Goal: Task Accomplishment & Management: Complete application form

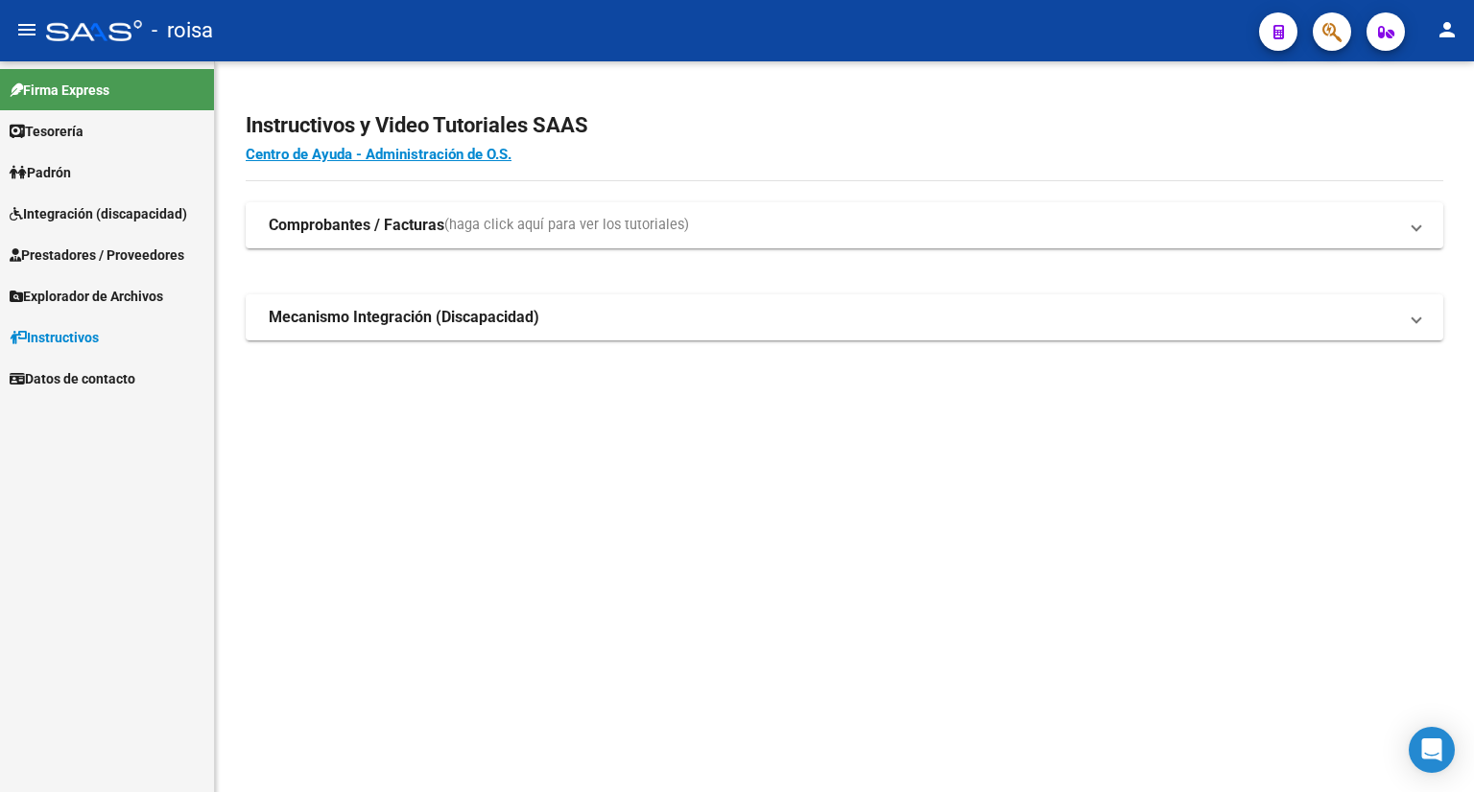
click at [97, 213] on span "Integración (discapacidad)" at bounding box center [98, 213] width 177 height 21
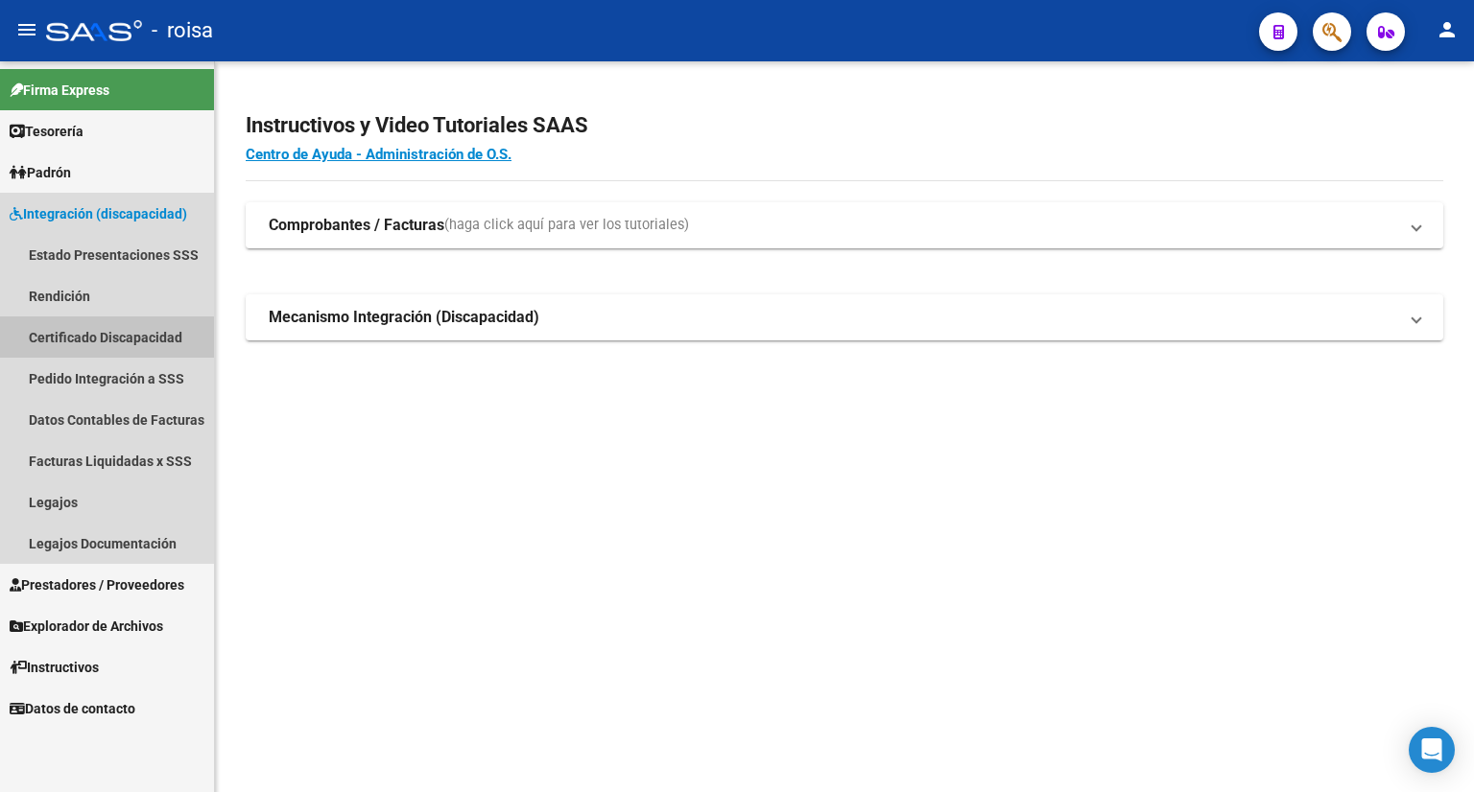
click at [100, 343] on link "Certificado Discapacidad" at bounding box center [107, 337] width 214 height 41
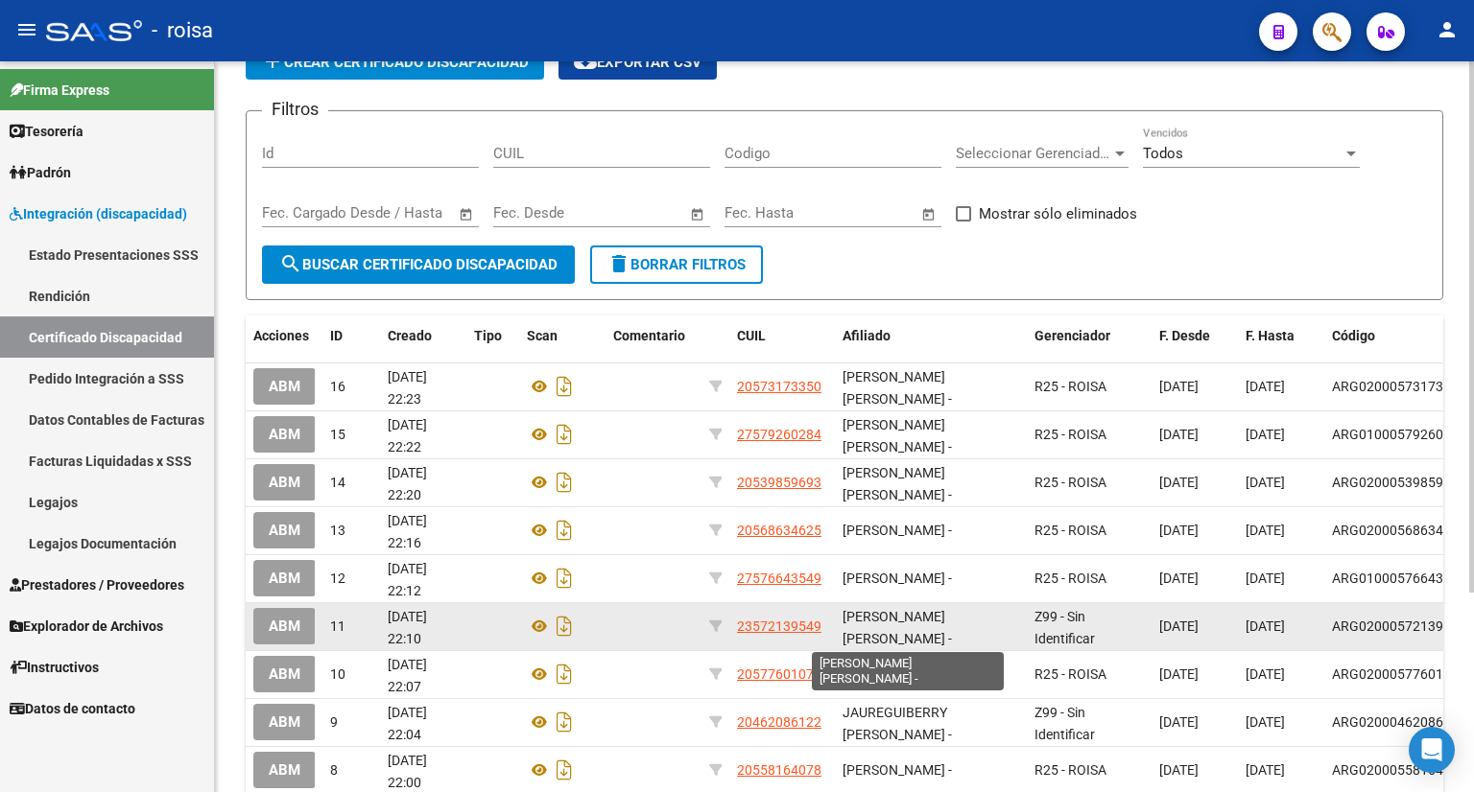
scroll to position [3, 0]
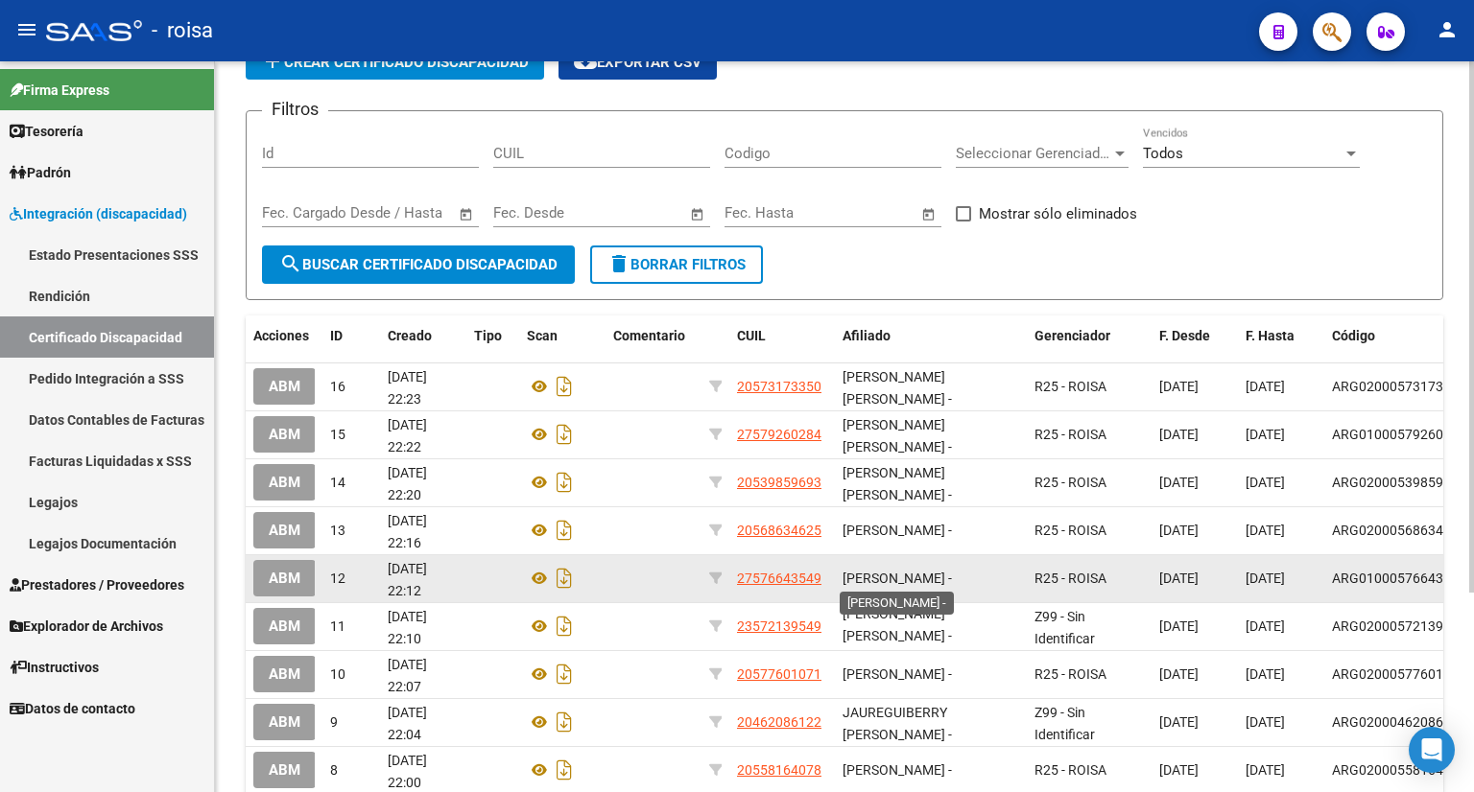
click at [923, 576] on span "[PERSON_NAME] -" at bounding box center [896, 578] width 109 height 15
click at [1119, 584] on div "R25 - ROISA" at bounding box center [1088, 579] width 109 height 22
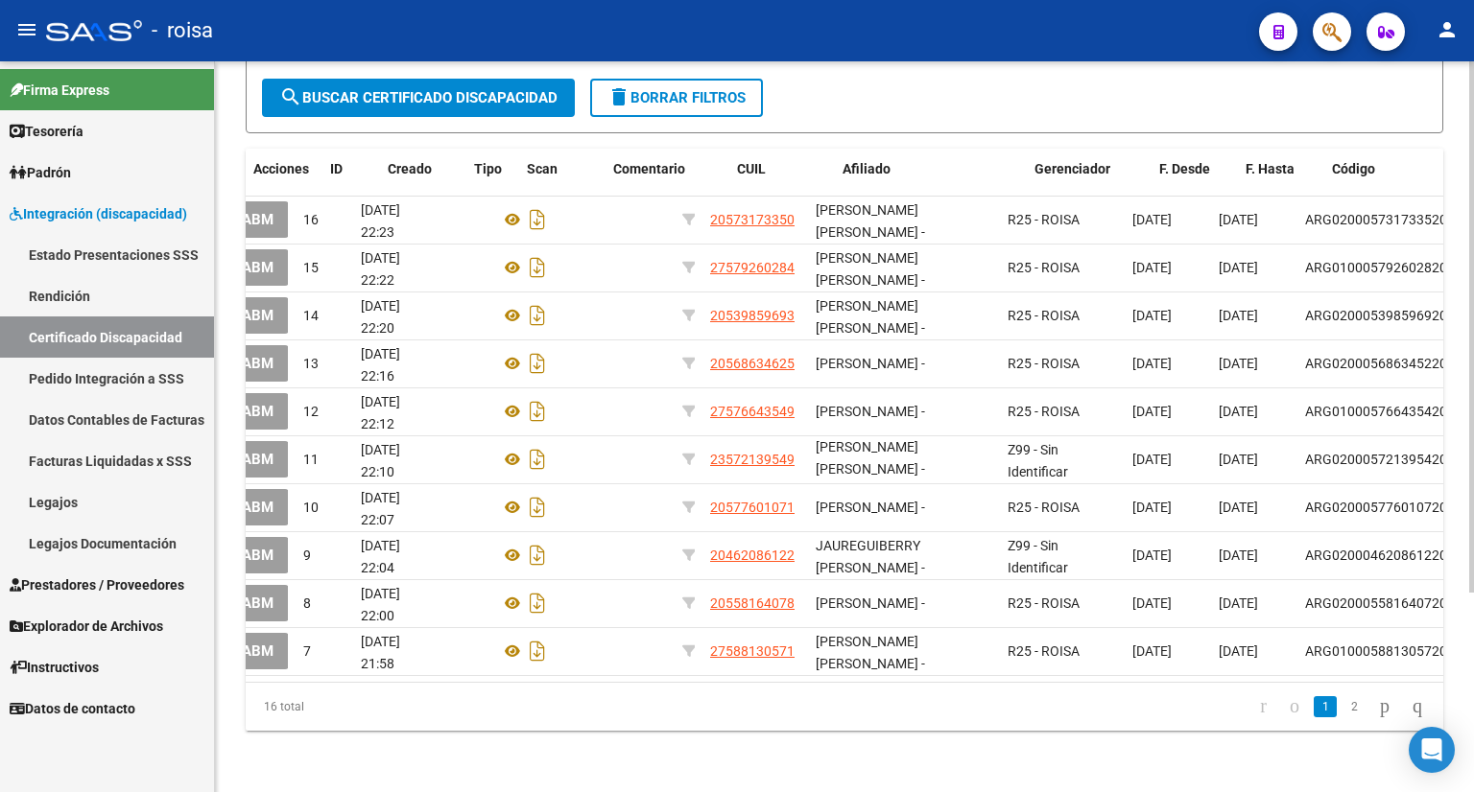
scroll to position [0, 0]
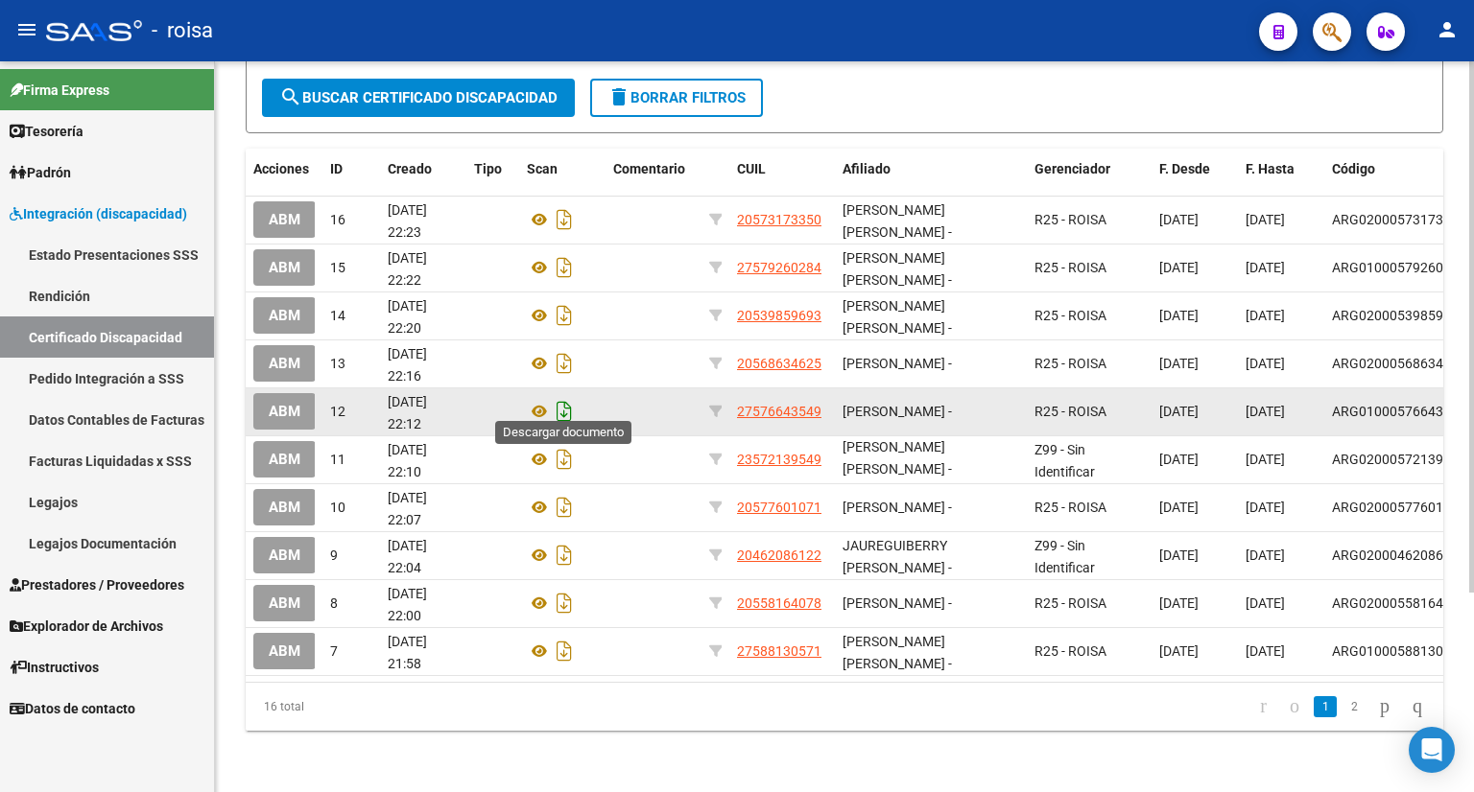
click at [561, 400] on icon "Descargar documento" at bounding box center [564, 411] width 25 height 31
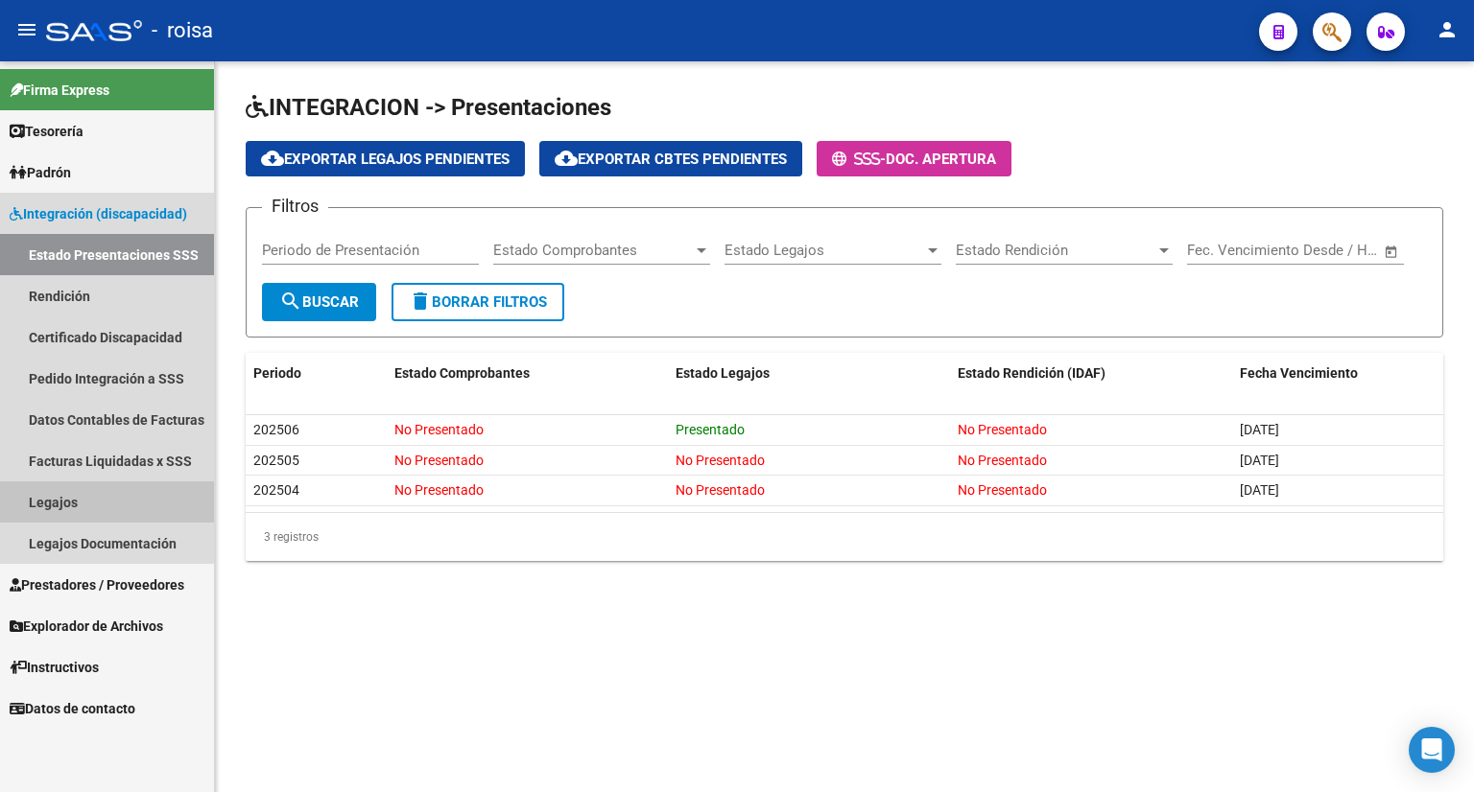
click at [42, 504] on link "Legajos" at bounding box center [107, 502] width 214 height 41
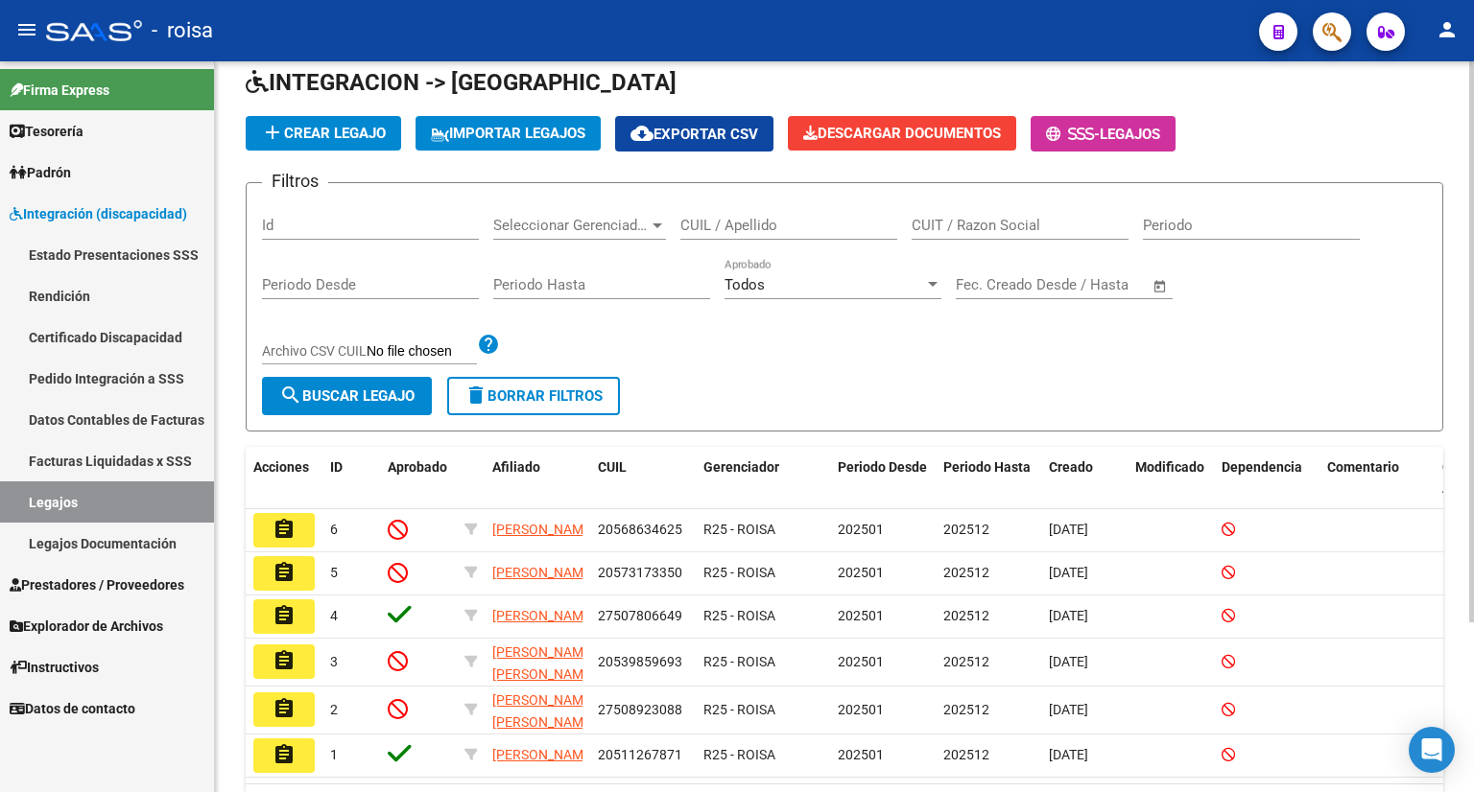
scroll to position [192, 0]
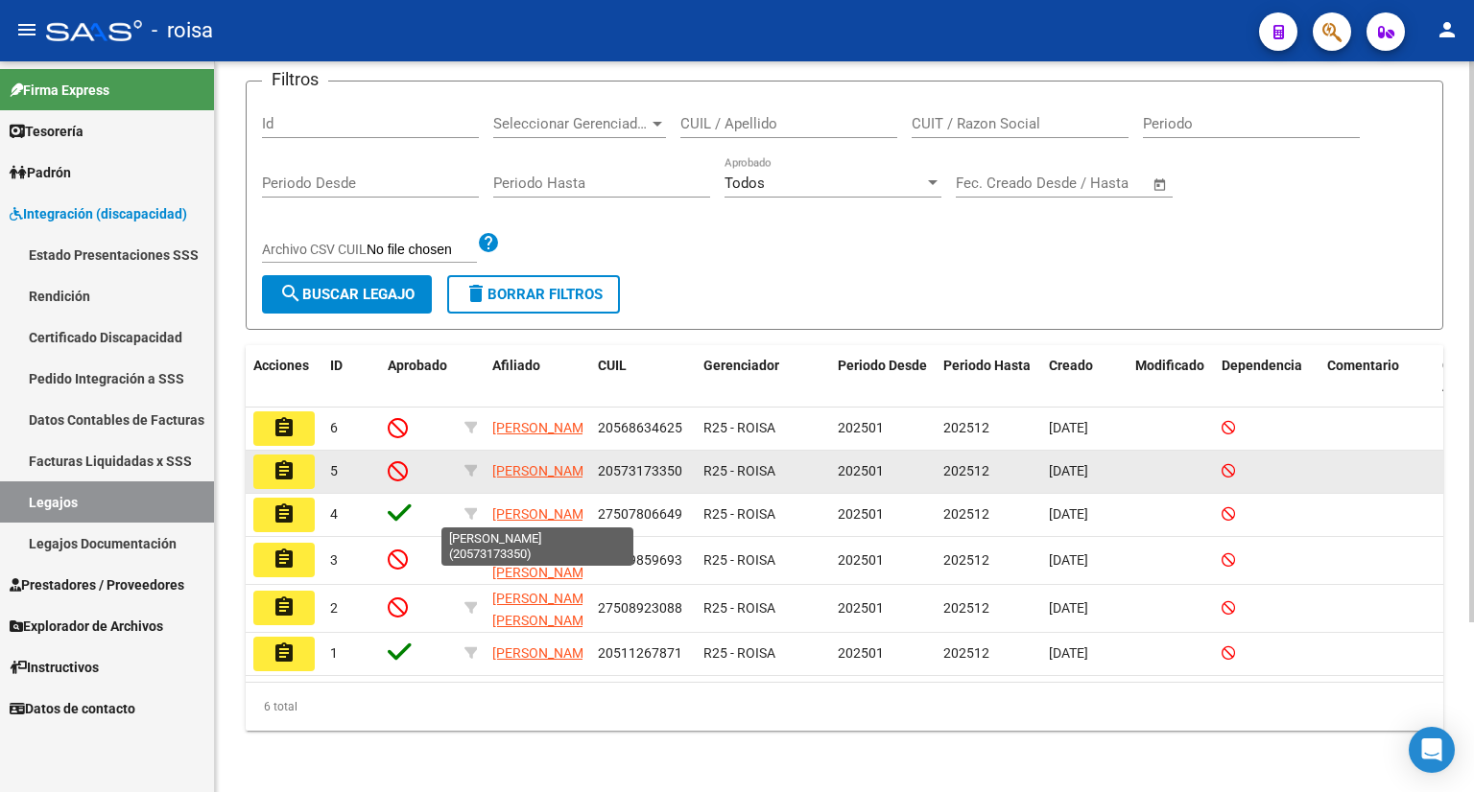
click at [520, 475] on app-link-go-to "SANDOVAL DANTE EZEQUIEL" at bounding box center [543, 472] width 103 height 22
click at [288, 479] on mat-icon "assignment" at bounding box center [283, 471] width 23 height 23
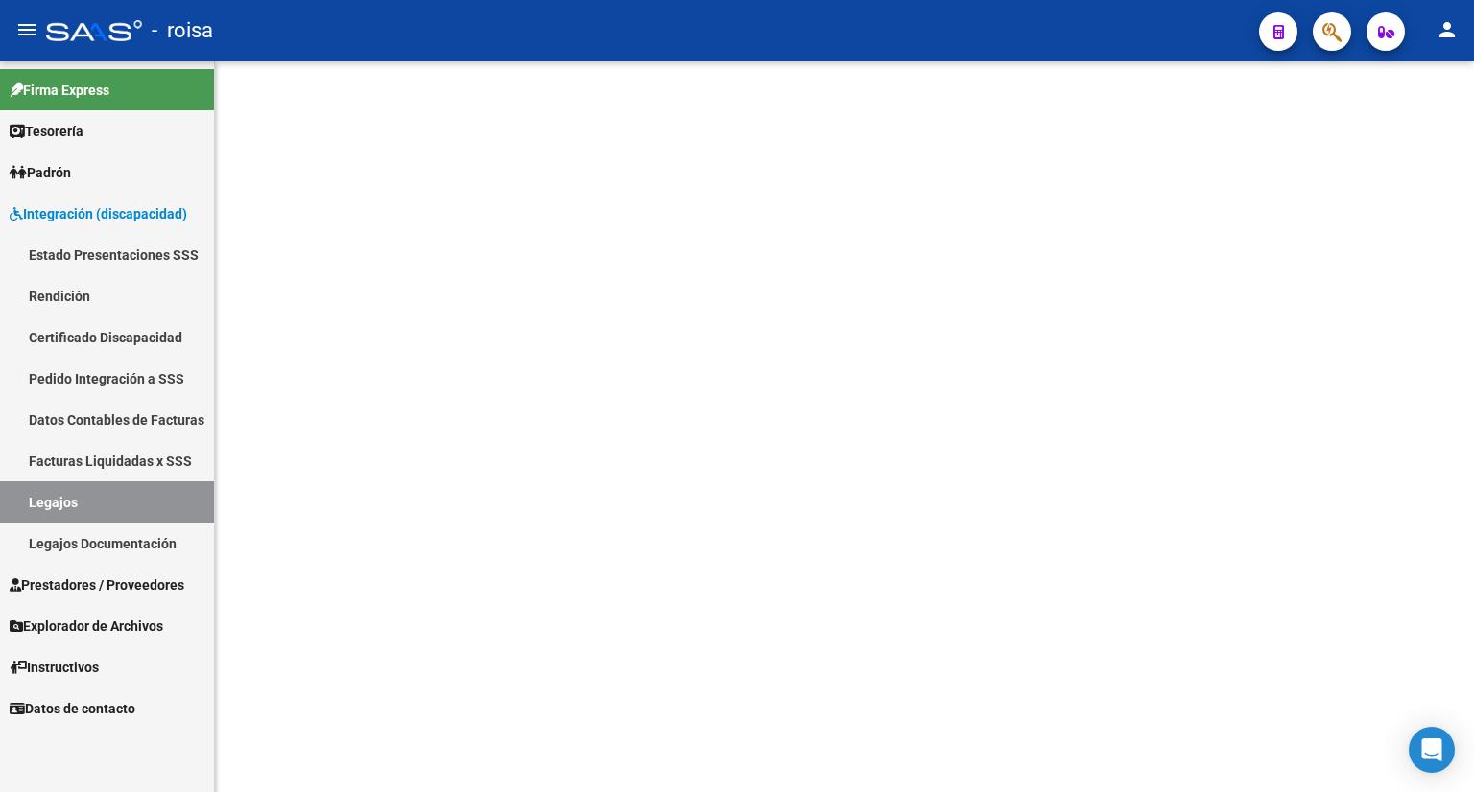
click at [288, 479] on mat-sidenav-content at bounding box center [844, 426] width 1259 height 731
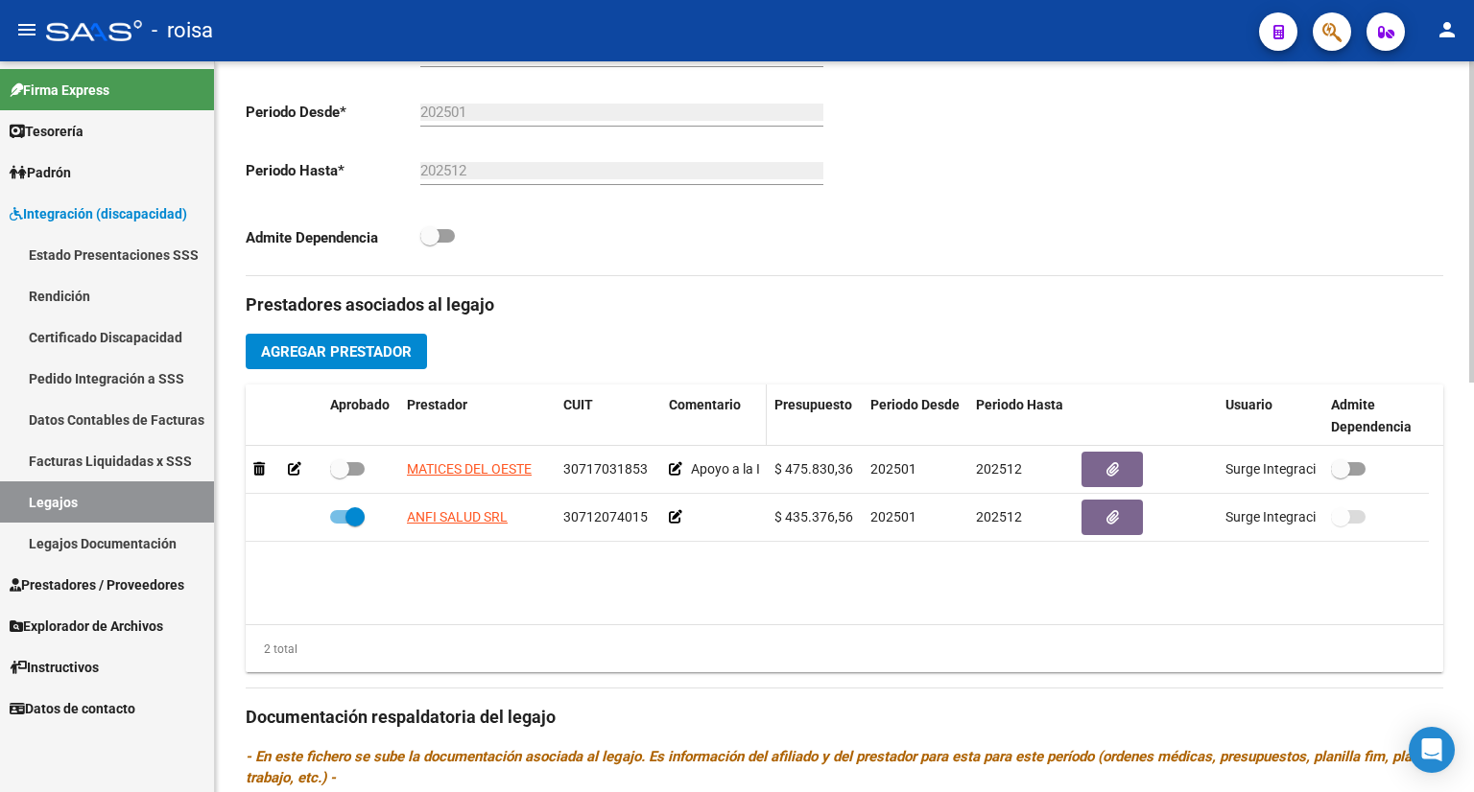
scroll to position [576, 0]
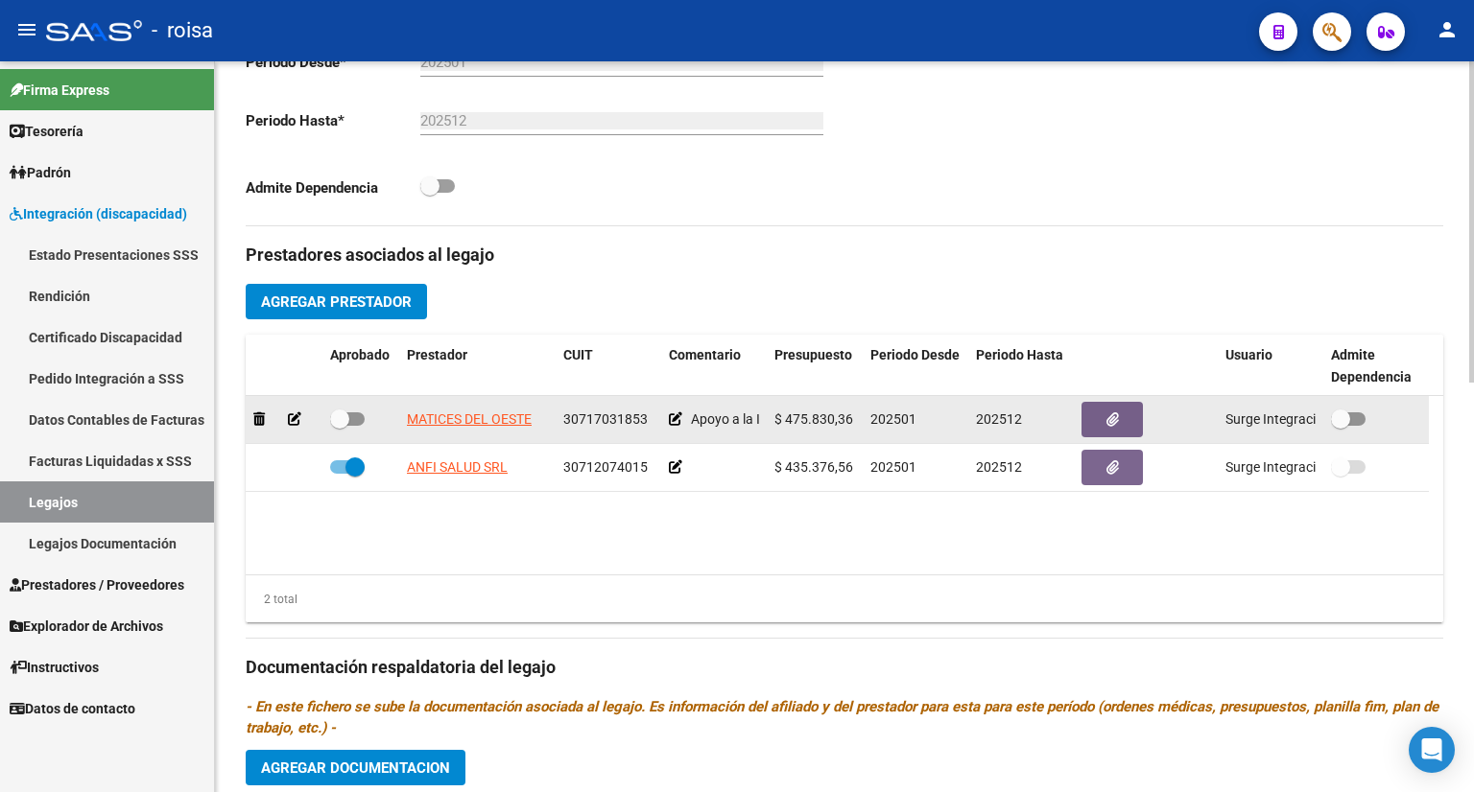
click at [296, 416] on icon at bounding box center [294, 419] width 13 height 13
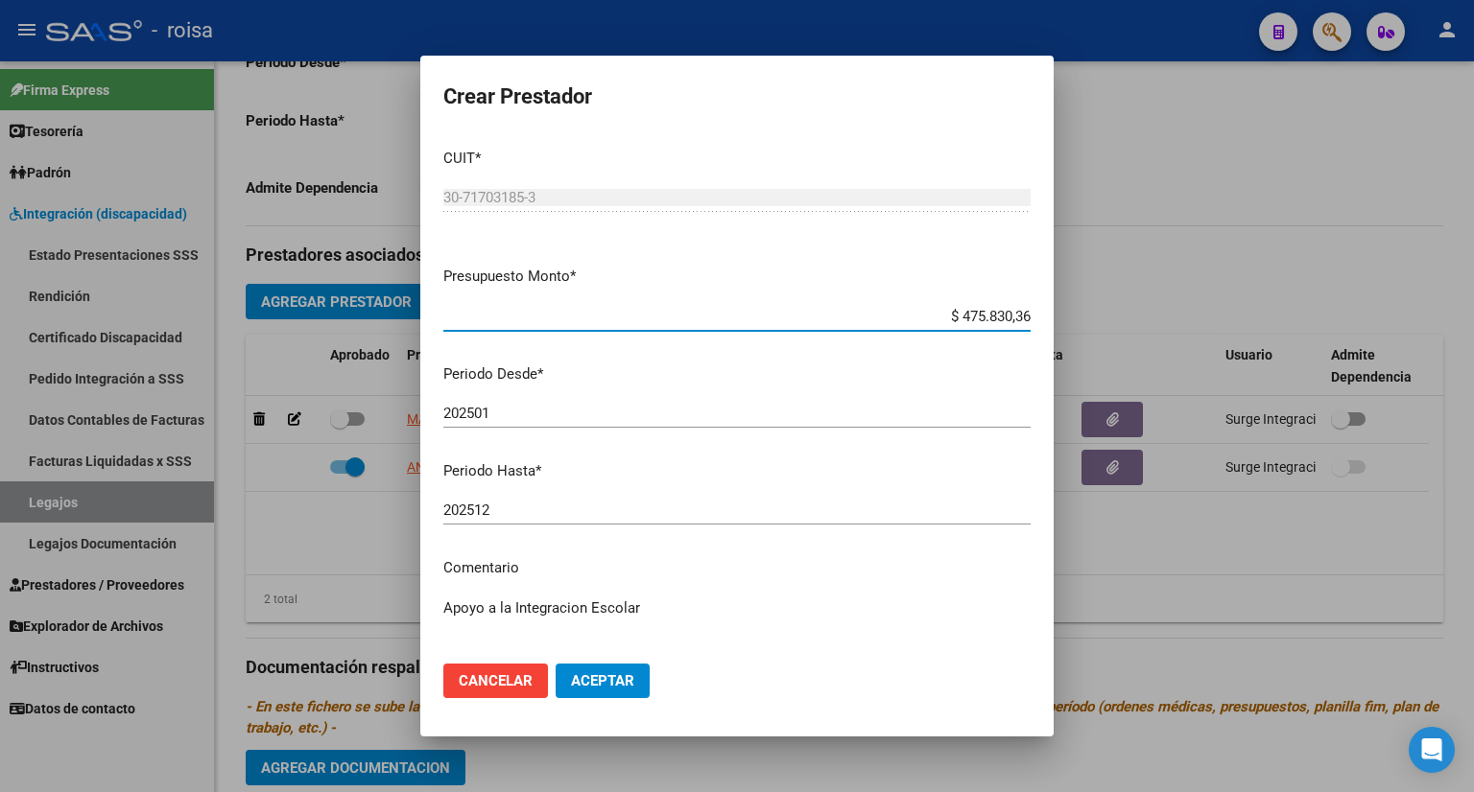
scroll to position [0, 0]
click at [490, 682] on span "Cancelar" at bounding box center [496, 681] width 74 height 17
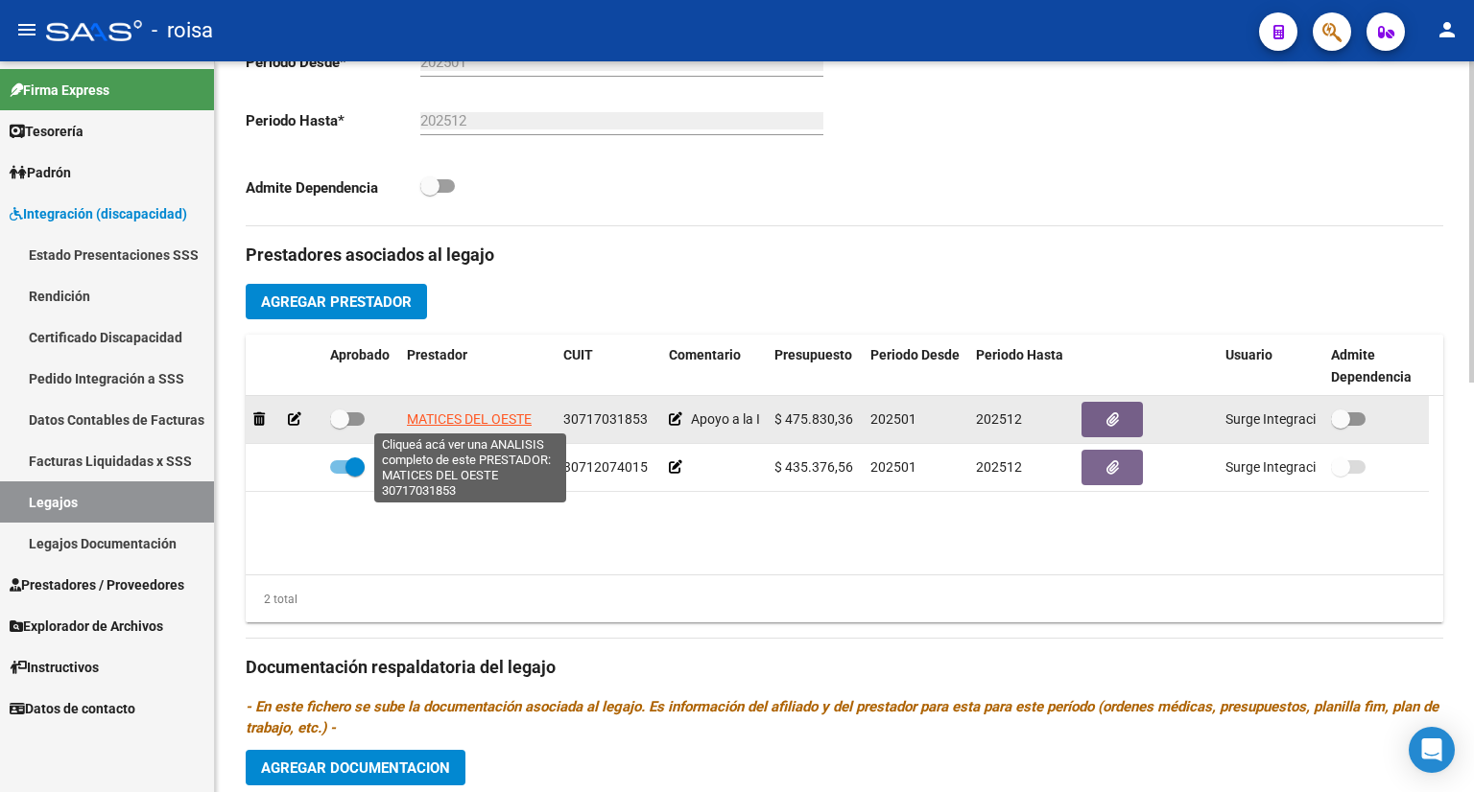
click at [485, 422] on span "MATICES DEL OESTE" at bounding box center [469, 419] width 125 height 15
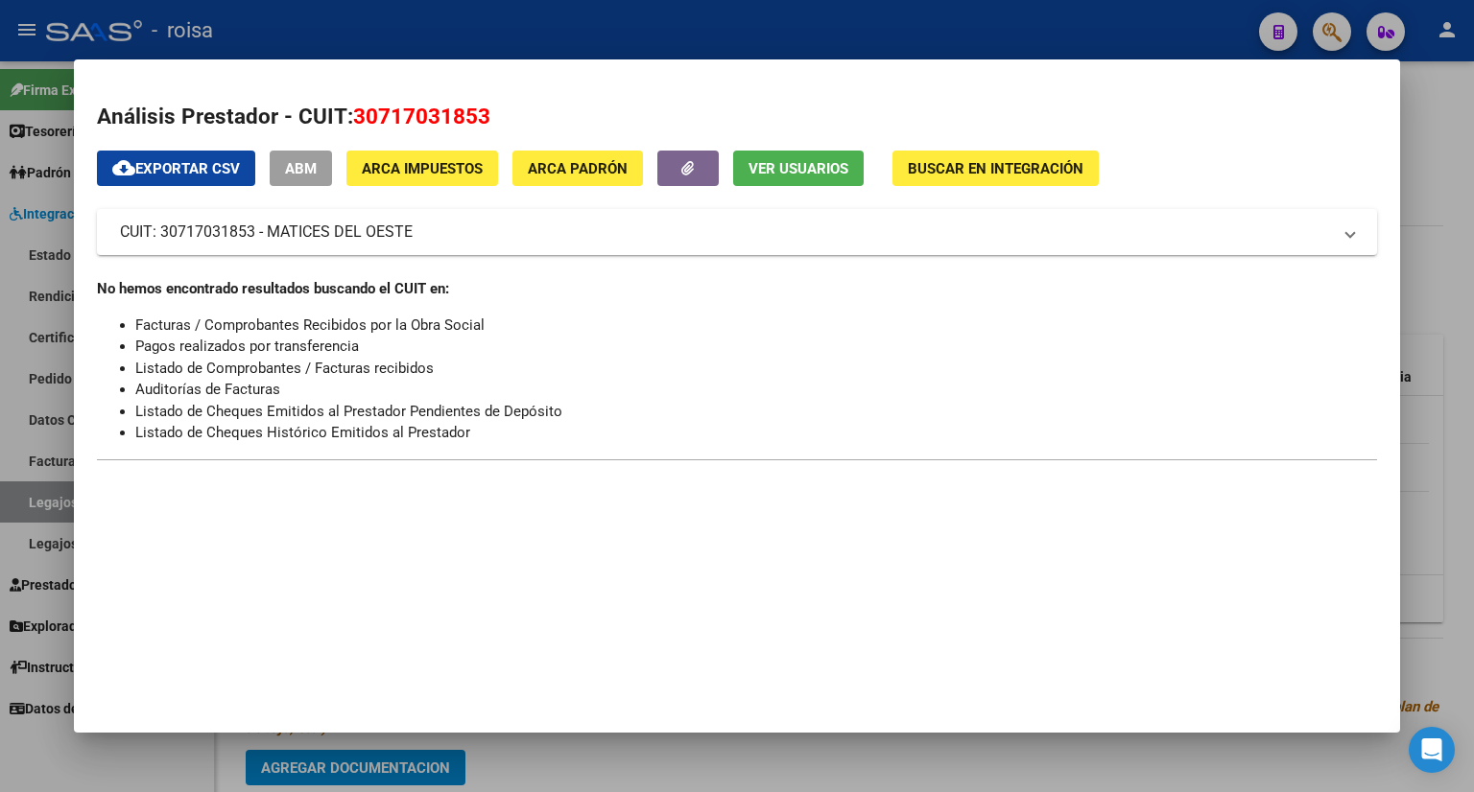
click at [849, 757] on div at bounding box center [737, 396] width 1474 height 792
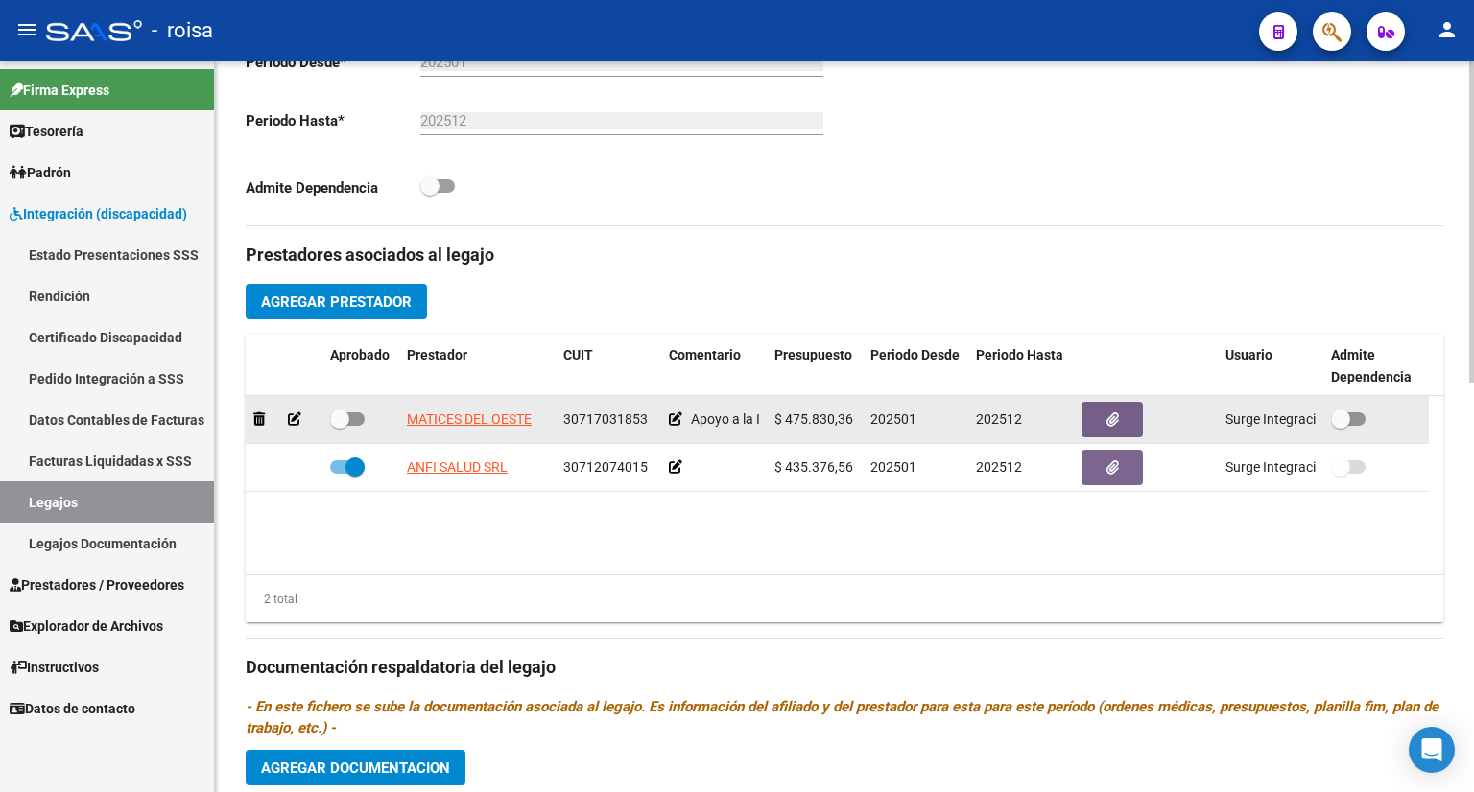
click at [292, 413] on icon at bounding box center [294, 419] width 13 height 13
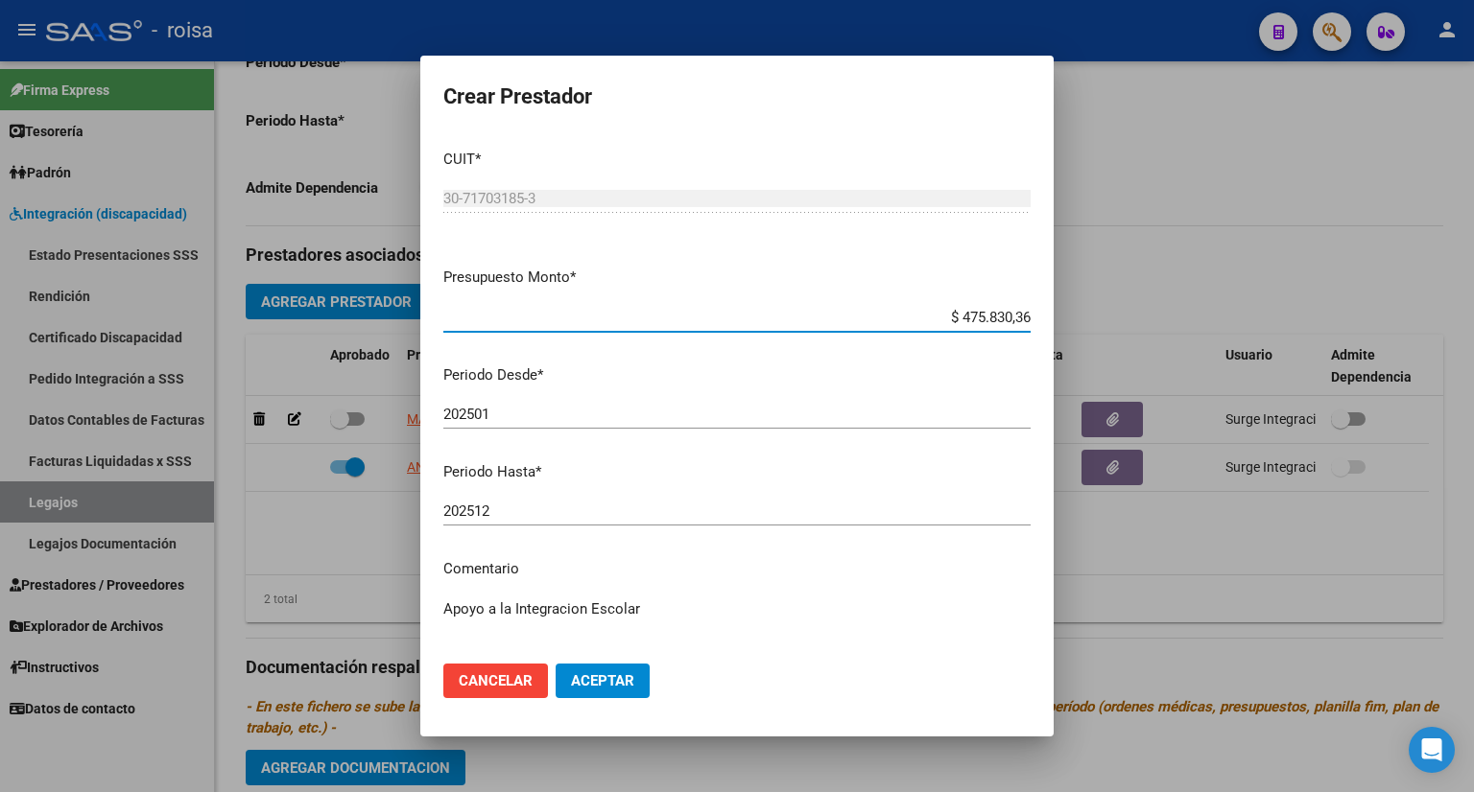
click at [518, 681] on span "Cancelar" at bounding box center [496, 681] width 74 height 17
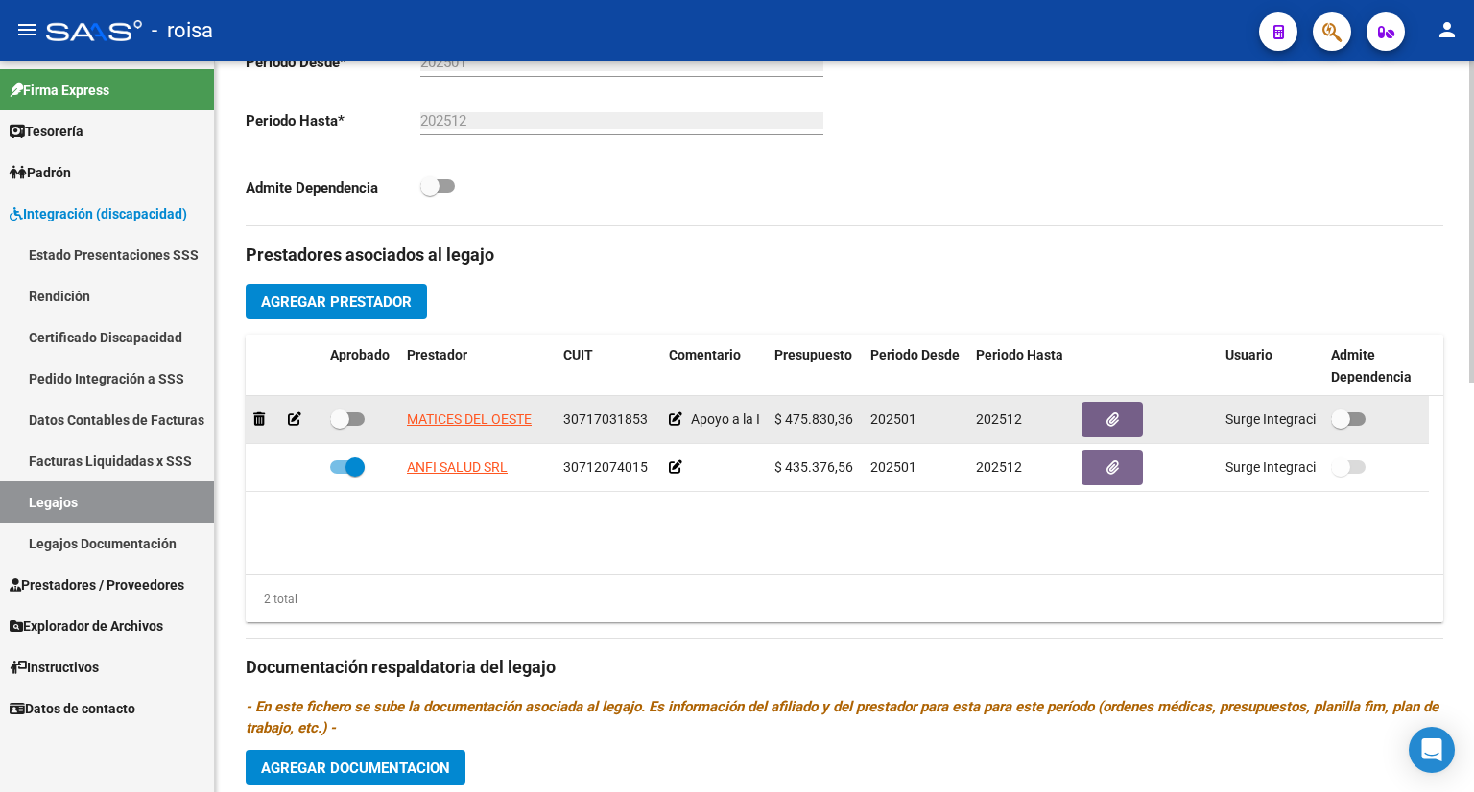
click at [672, 418] on icon at bounding box center [675, 419] width 13 height 13
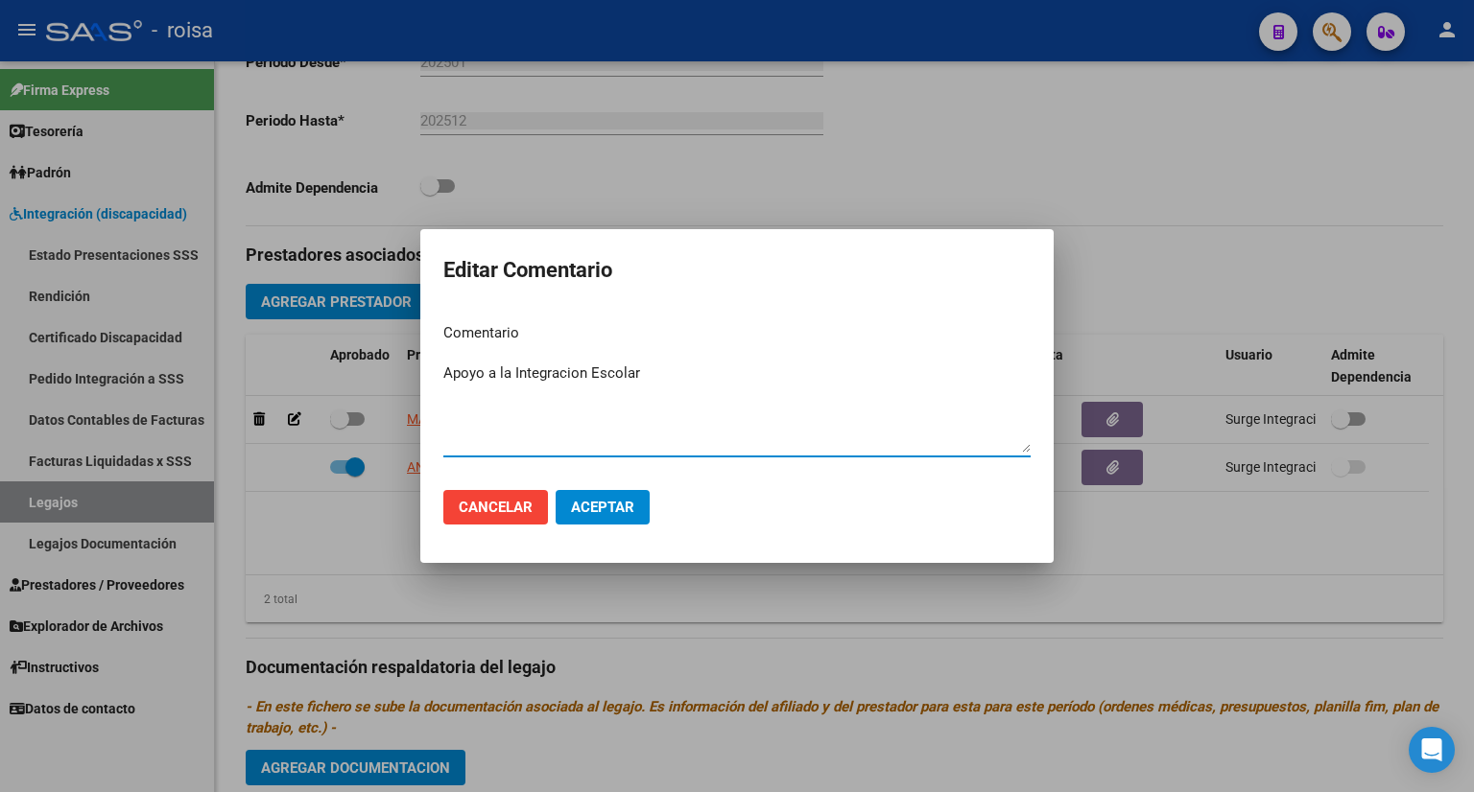
click at [514, 501] on span "Cancelar" at bounding box center [496, 507] width 74 height 17
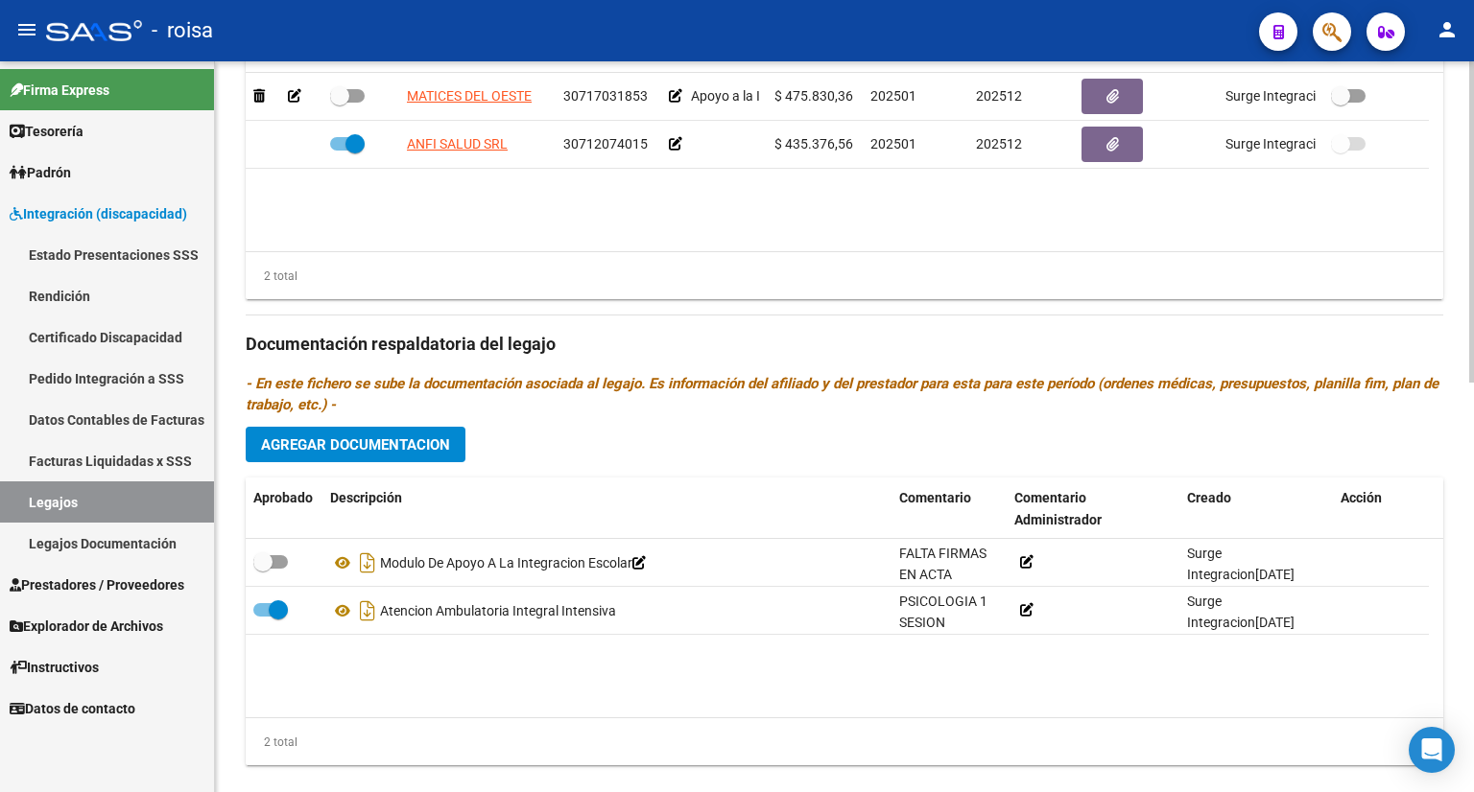
scroll to position [933, 0]
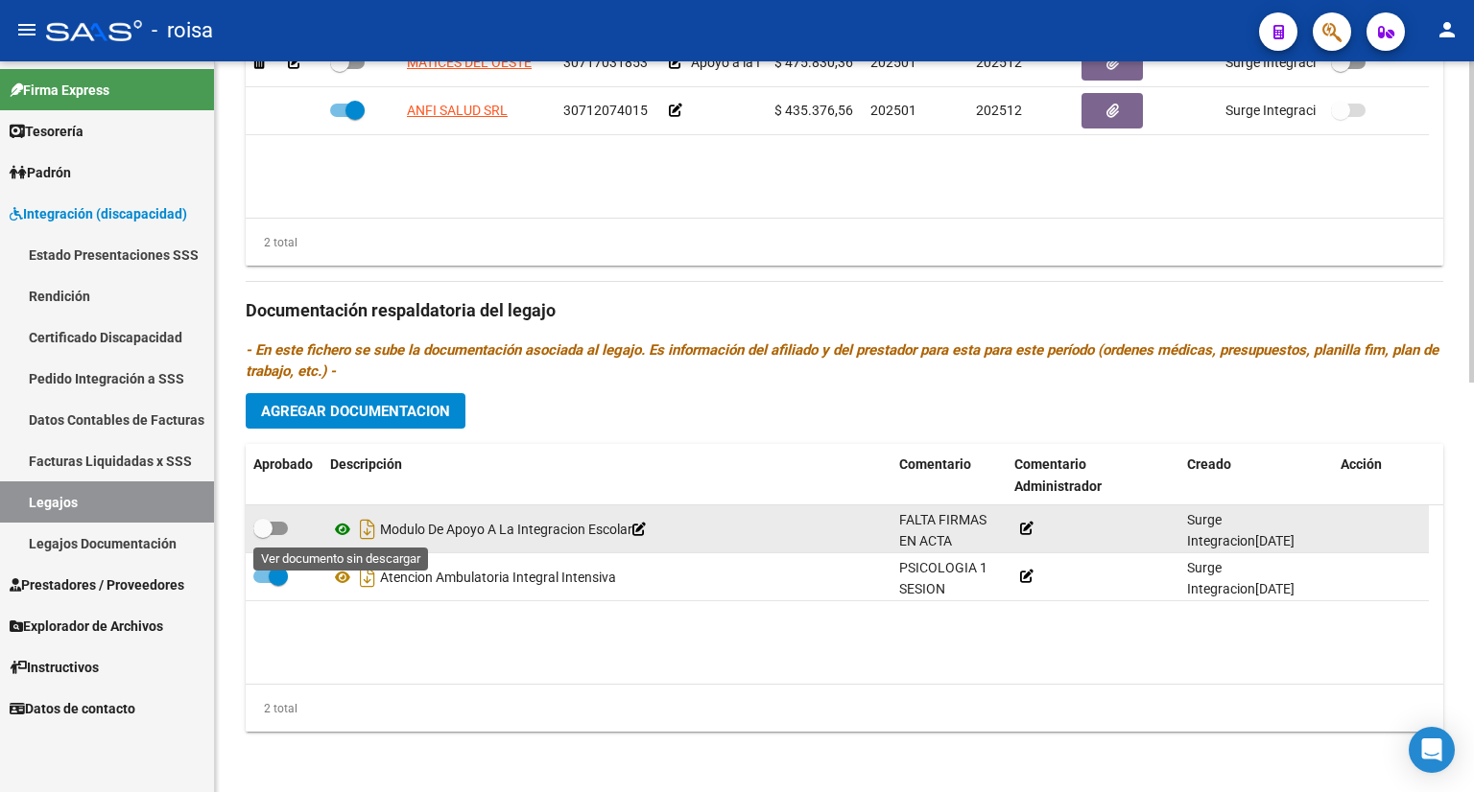
click at [344, 520] on icon at bounding box center [342, 529] width 25 height 23
click at [646, 528] on icon at bounding box center [638, 529] width 13 height 13
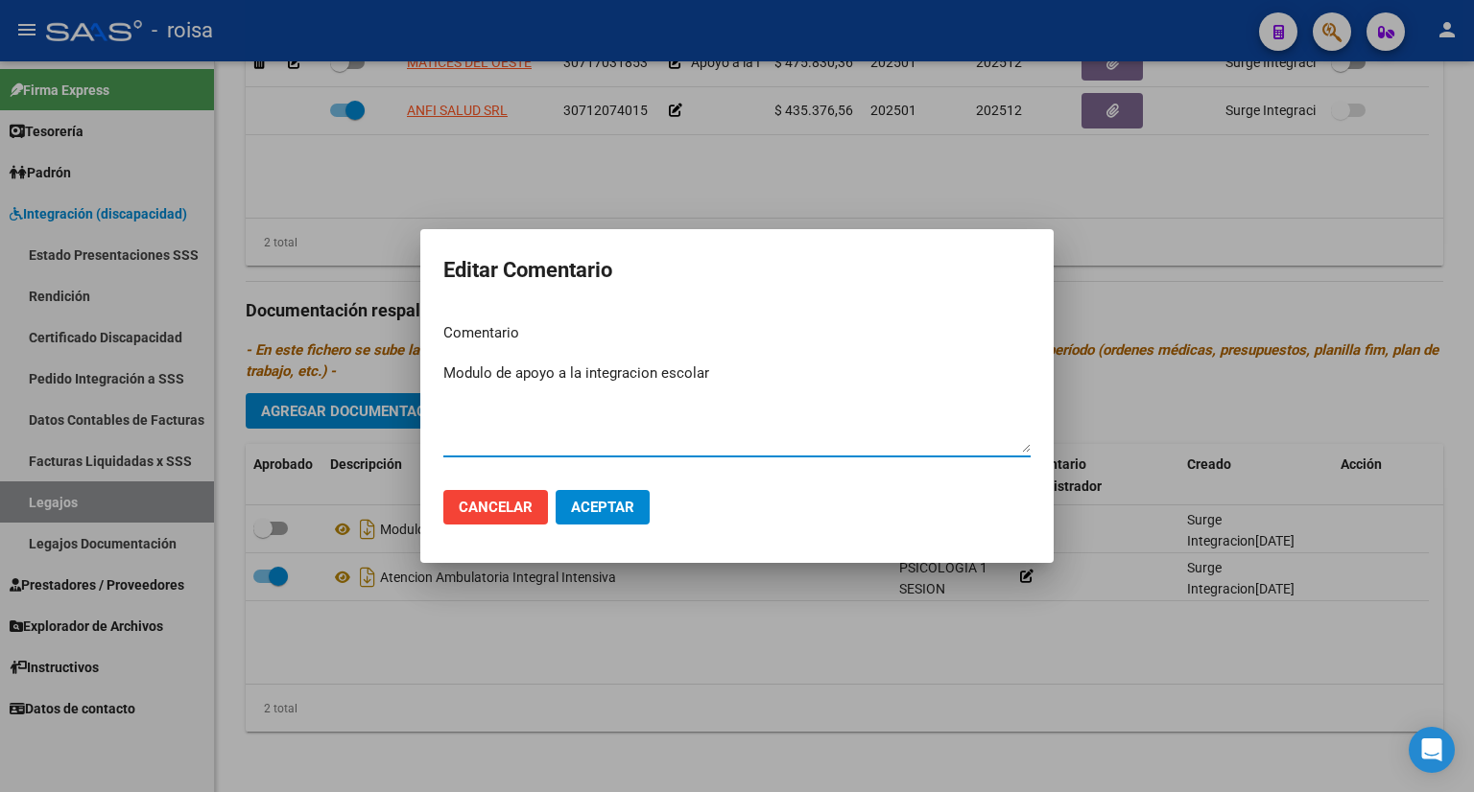
click at [483, 436] on textarea "Modulo de apoyo a la integracion escolar" at bounding box center [736, 408] width 587 height 90
click at [745, 372] on textarea "Modulo de apoyo a la integracion escolar" at bounding box center [736, 408] width 587 height 90
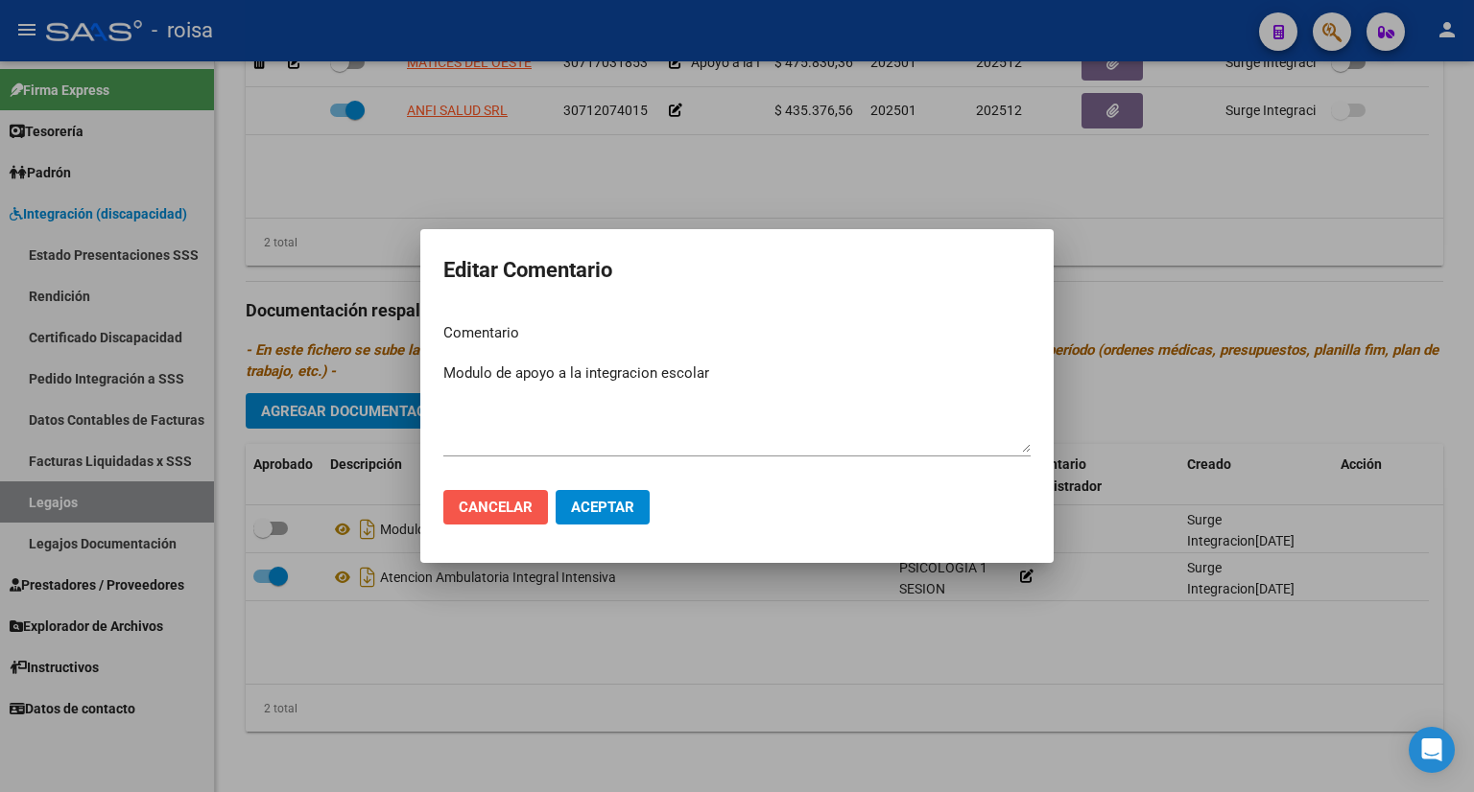
click at [522, 507] on span "Cancelar" at bounding box center [496, 507] width 74 height 17
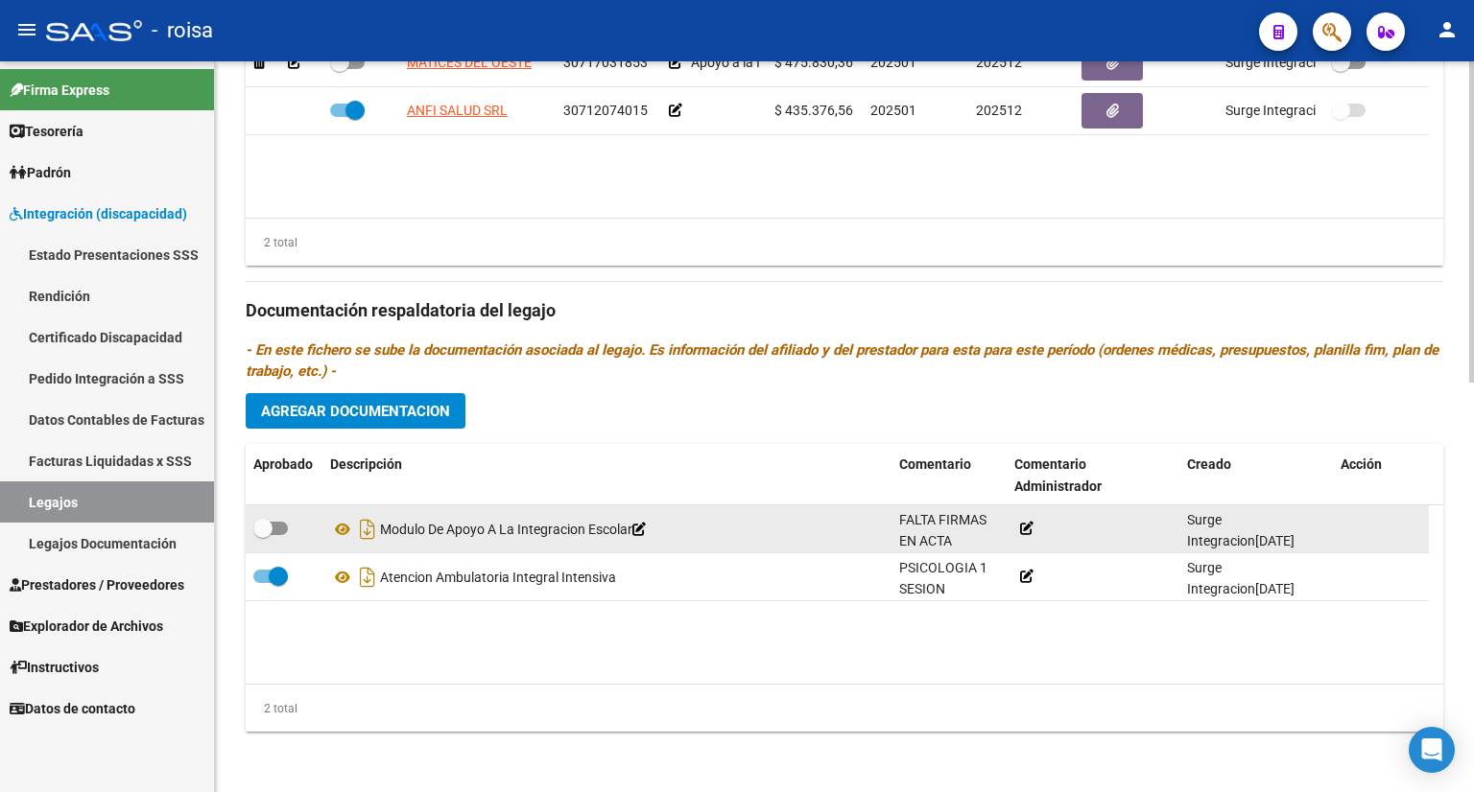
click at [1027, 527] on icon at bounding box center [1026, 528] width 13 height 13
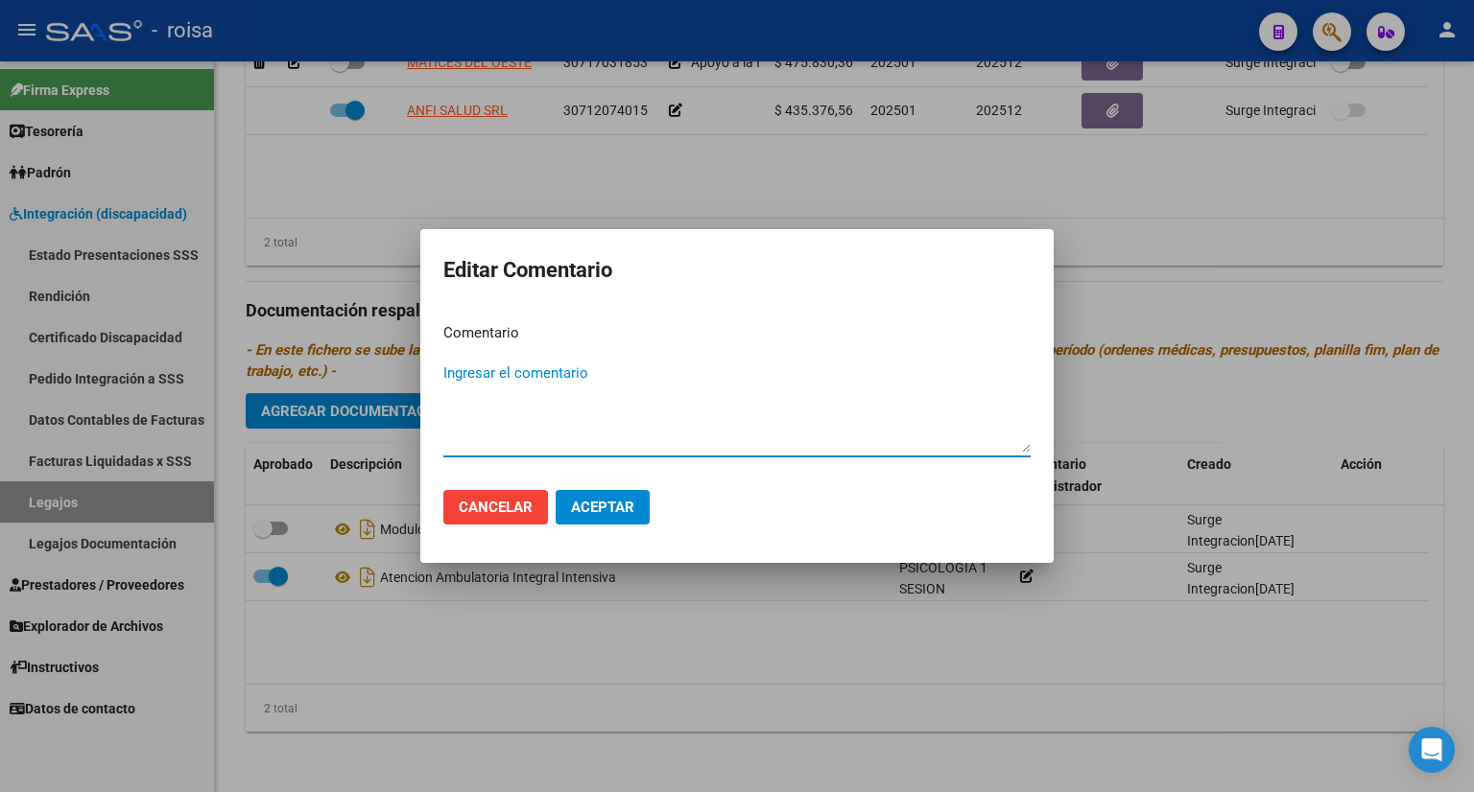
click at [923, 688] on div at bounding box center [737, 396] width 1474 height 792
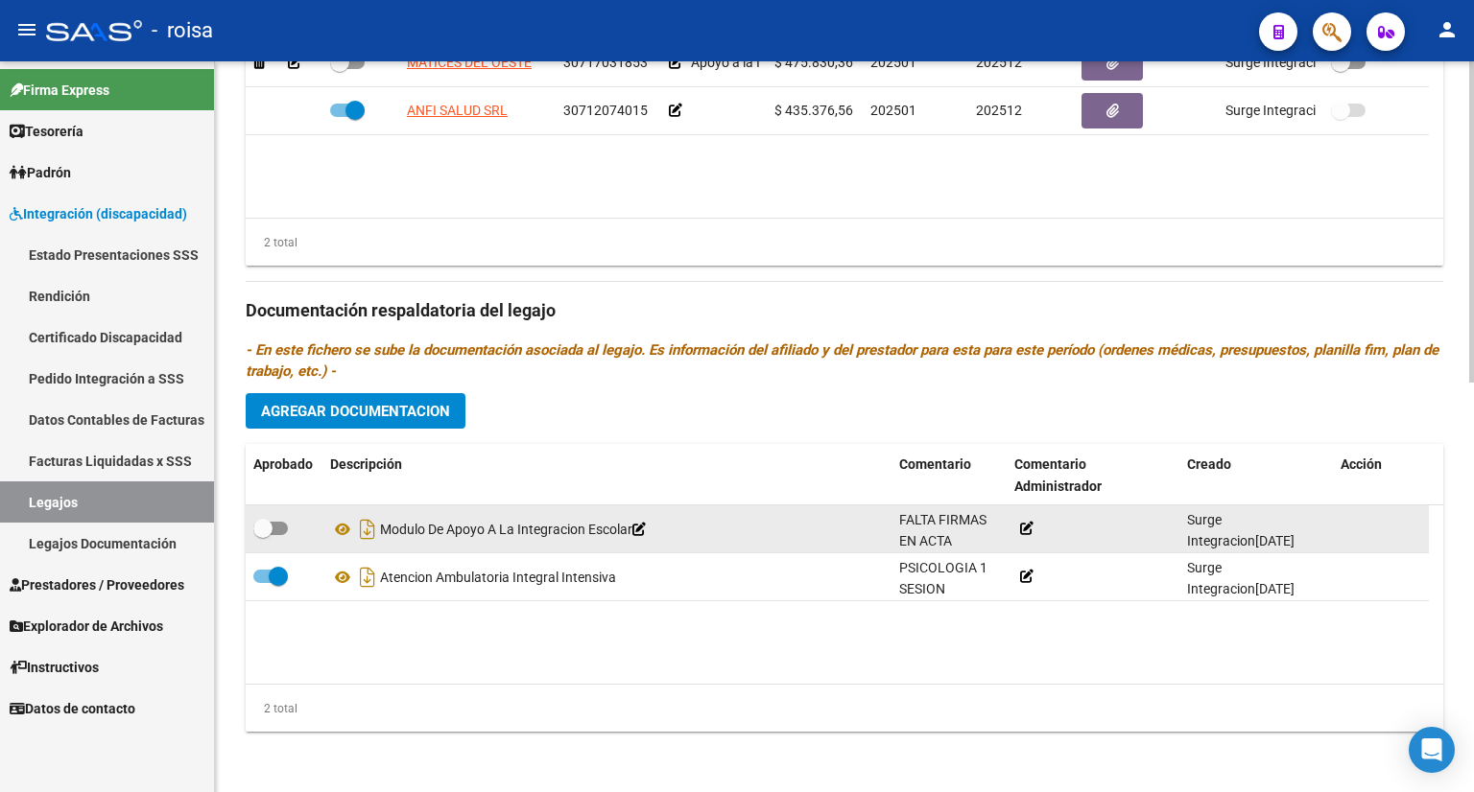
click at [646, 527] on icon at bounding box center [638, 529] width 13 height 13
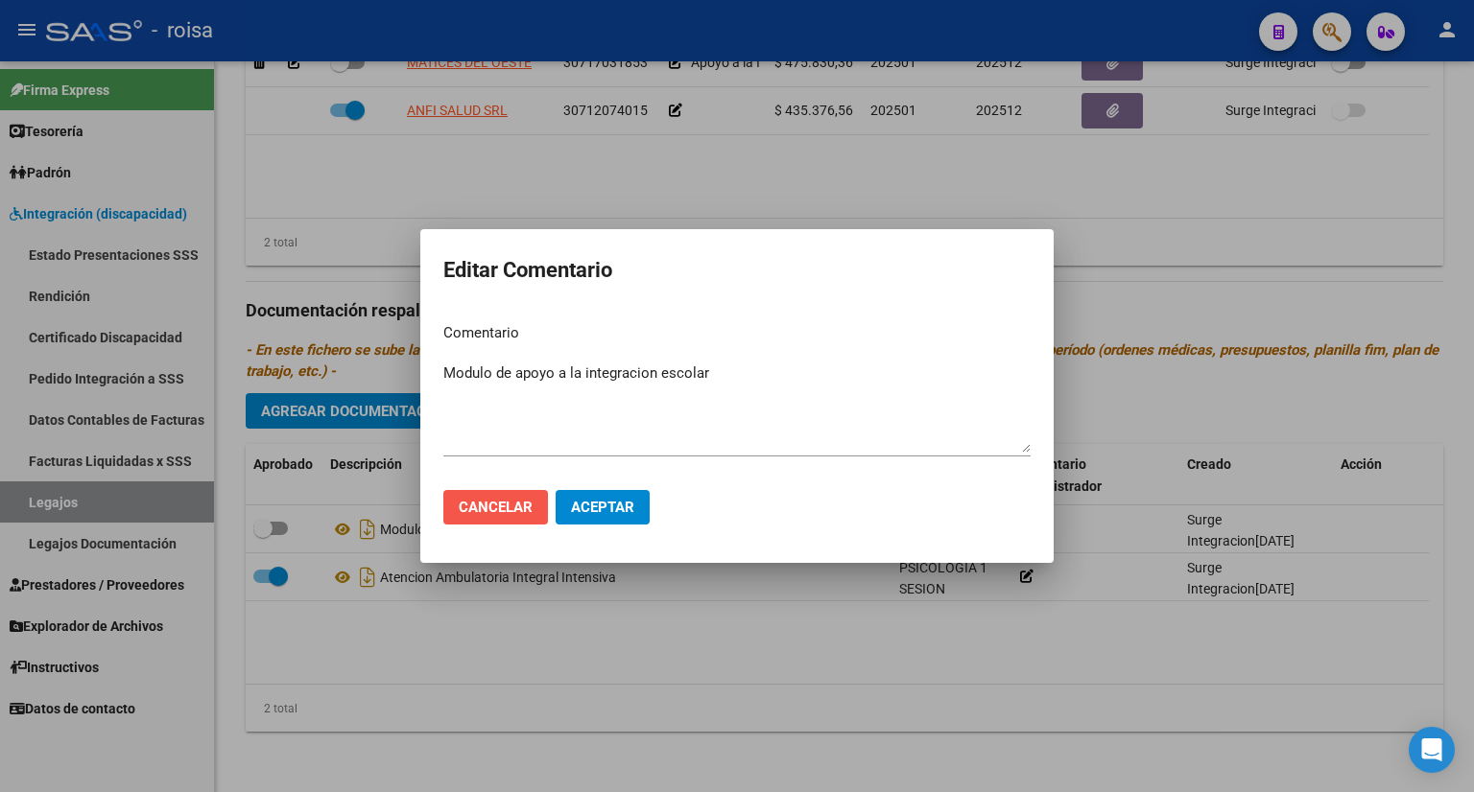
click at [495, 508] on span "Cancelar" at bounding box center [496, 507] width 74 height 17
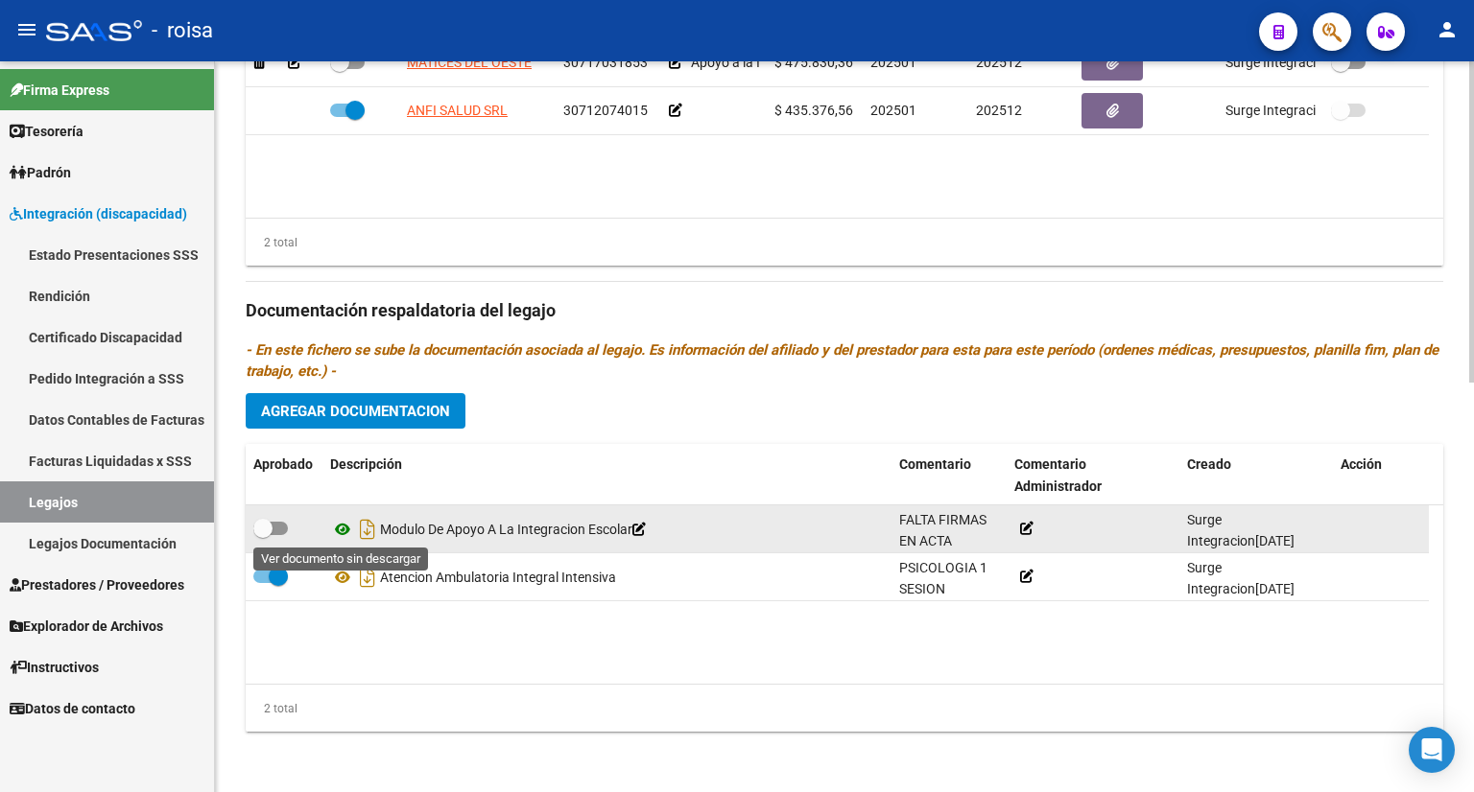
click at [346, 527] on icon at bounding box center [342, 529] width 25 height 23
click at [1023, 523] on icon at bounding box center [1026, 528] width 13 height 13
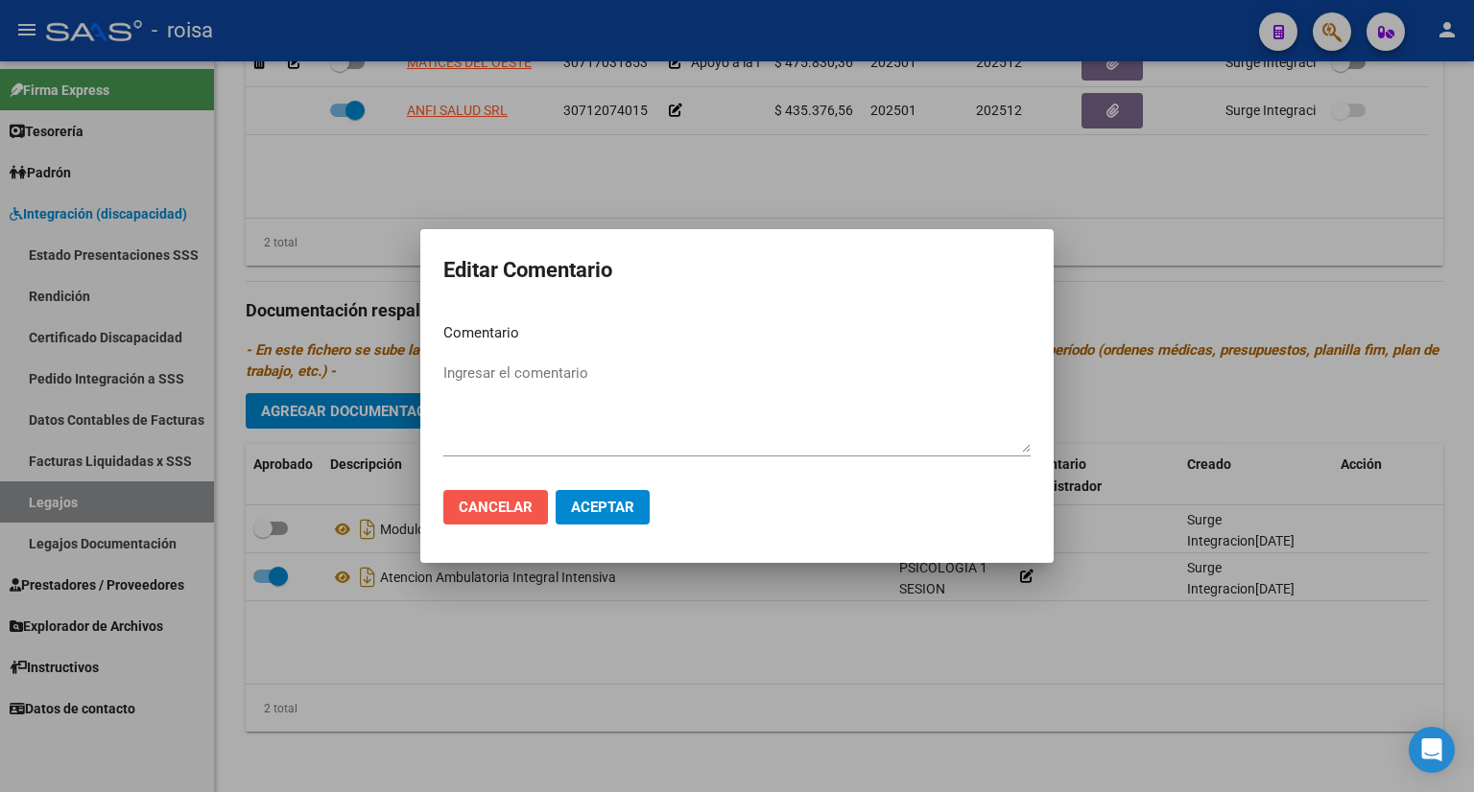
click at [499, 508] on span "Cancelar" at bounding box center [496, 507] width 74 height 17
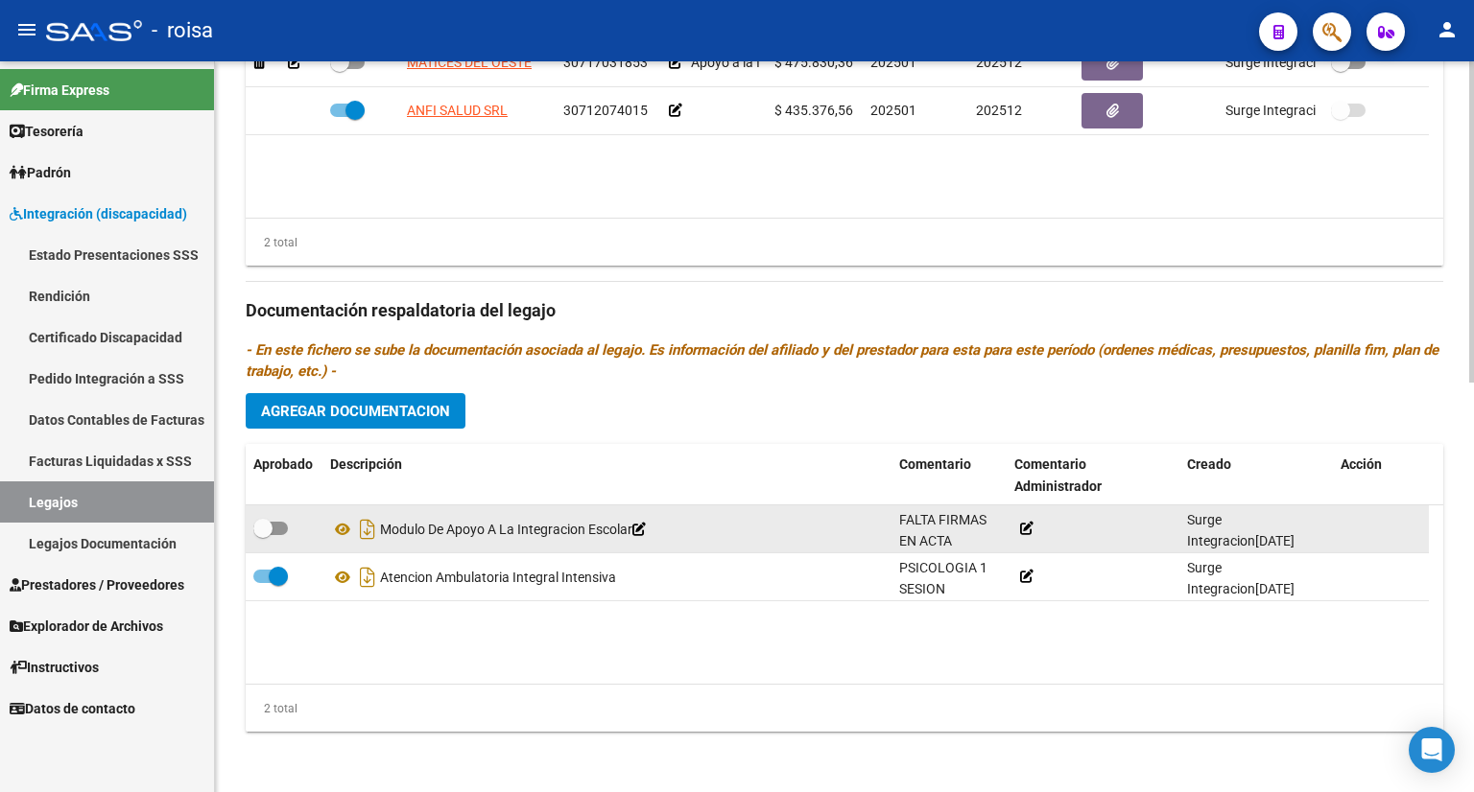
click at [1316, 535] on div "Surge Integracion 25/07/2025 19:37" at bounding box center [1256, 529] width 138 height 40
click at [1018, 527] on span at bounding box center [1023, 528] width 19 height 15
click at [1023, 532] on icon at bounding box center [1026, 528] width 13 height 13
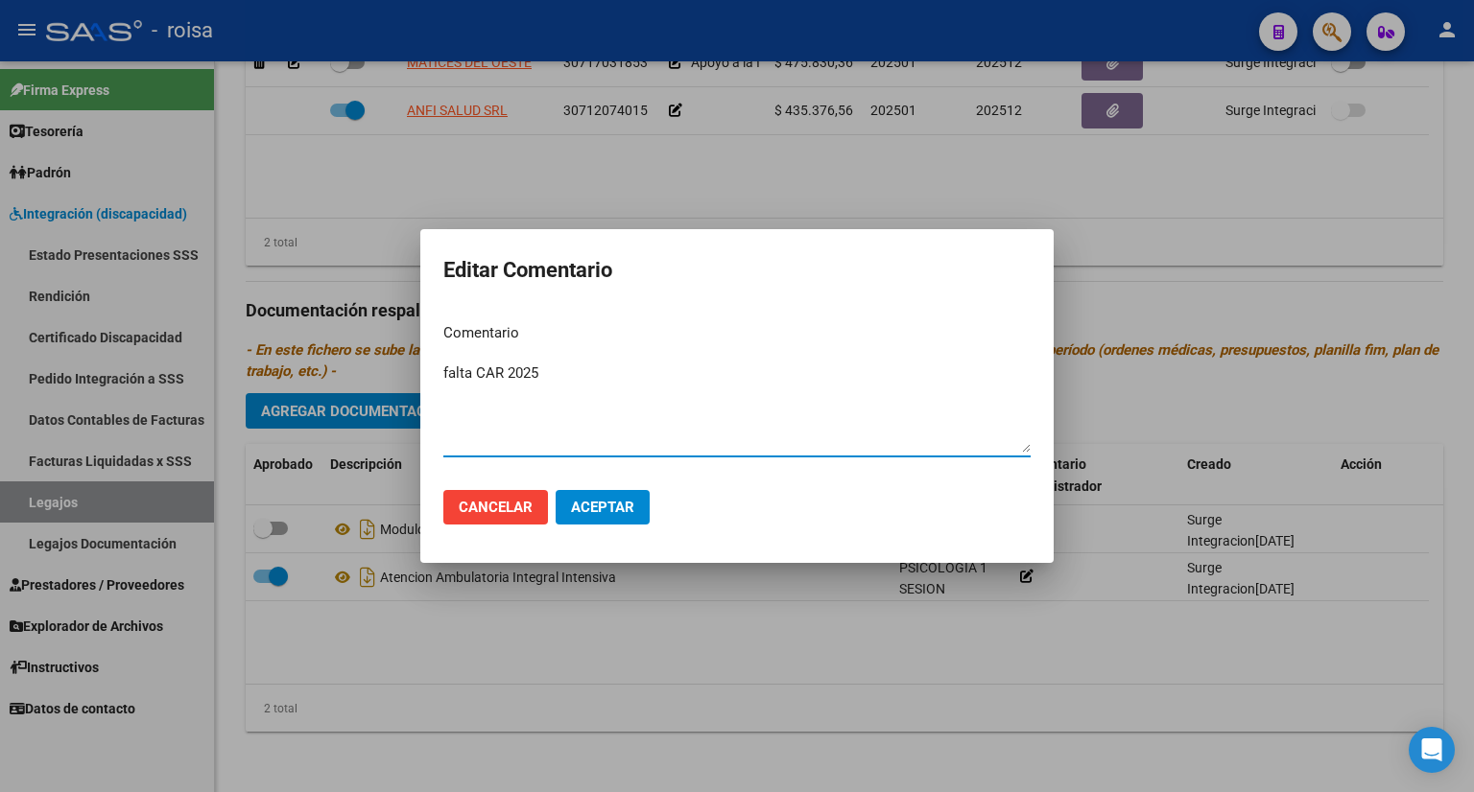
type textarea "falta CAR 2025"
click at [602, 492] on button "Aceptar" at bounding box center [603, 507] width 94 height 35
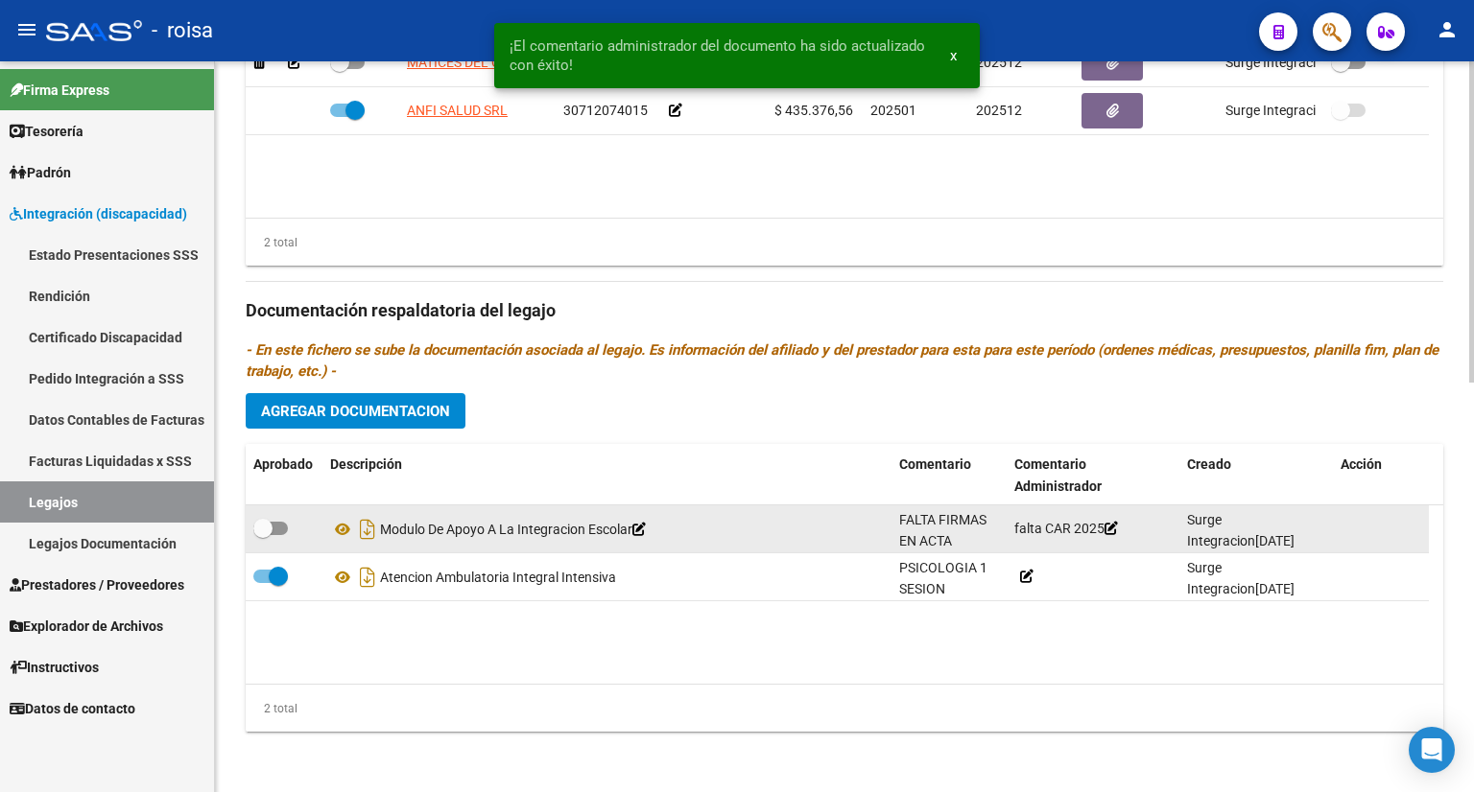
click at [914, 540] on span "FALTA FIRMAS EN ACTA ACUERDO" at bounding box center [942, 541] width 87 height 59
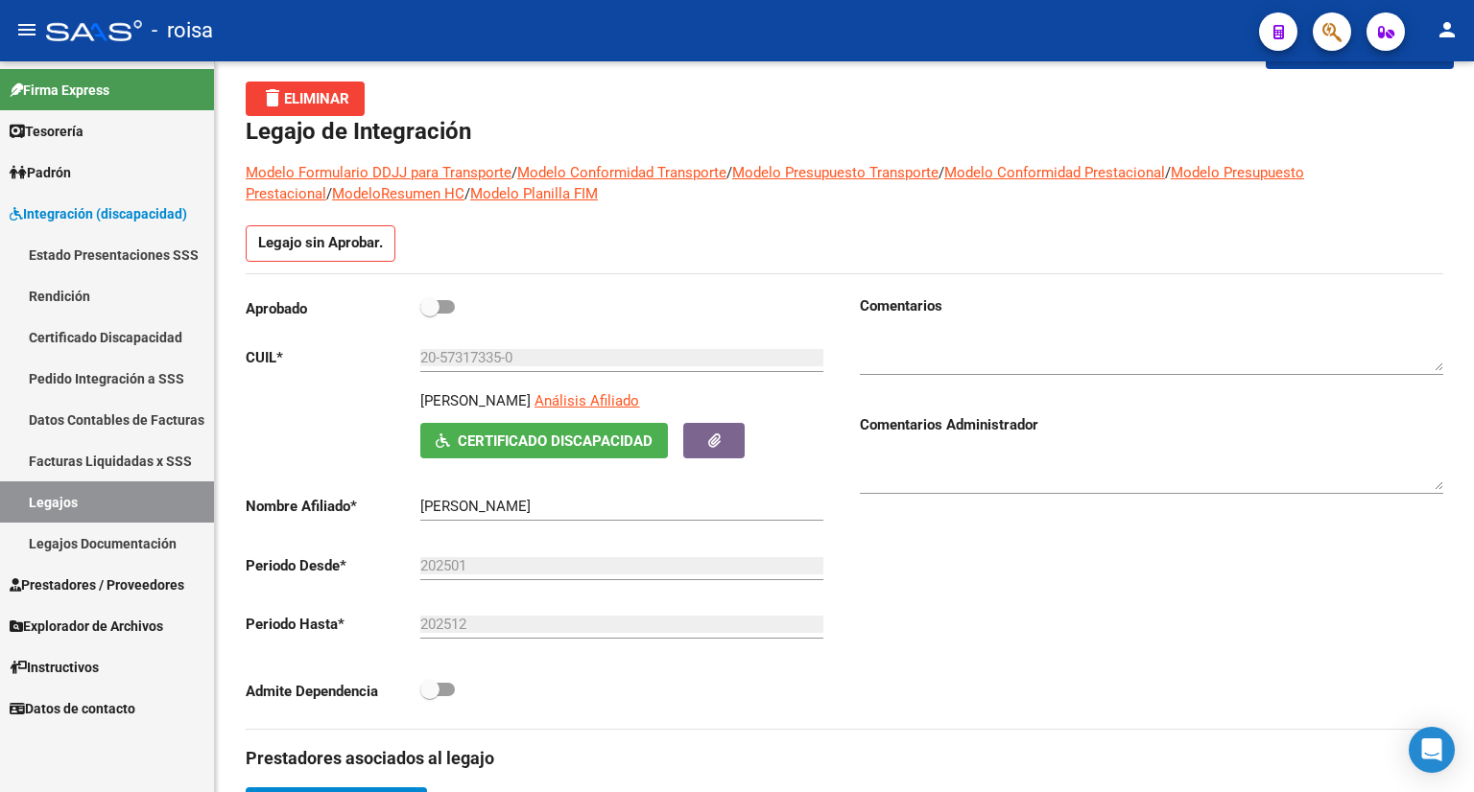
scroll to position [69, 0]
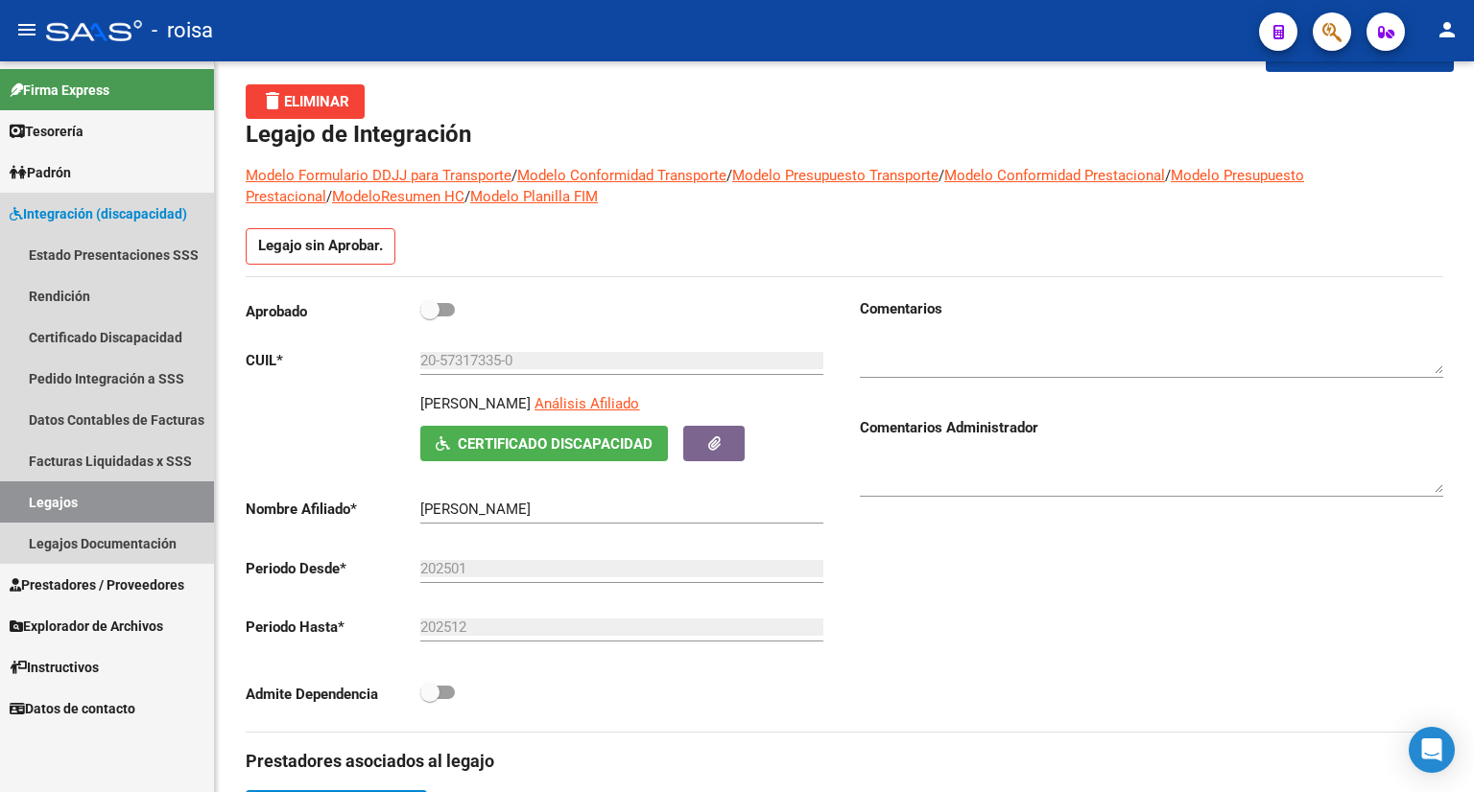
click at [85, 504] on link "Legajos" at bounding box center [107, 502] width 214 height 41
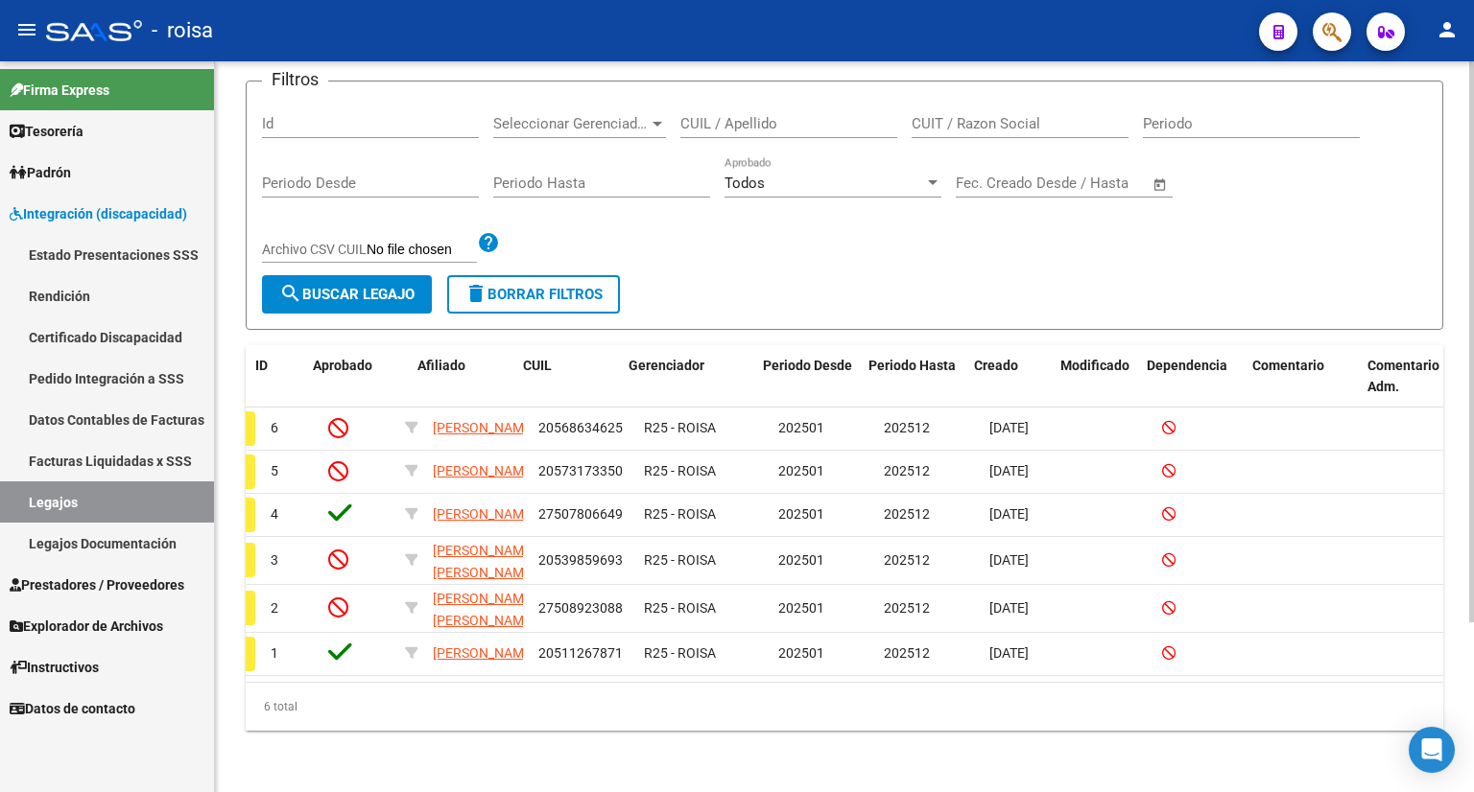
scroll to position [0, 106]
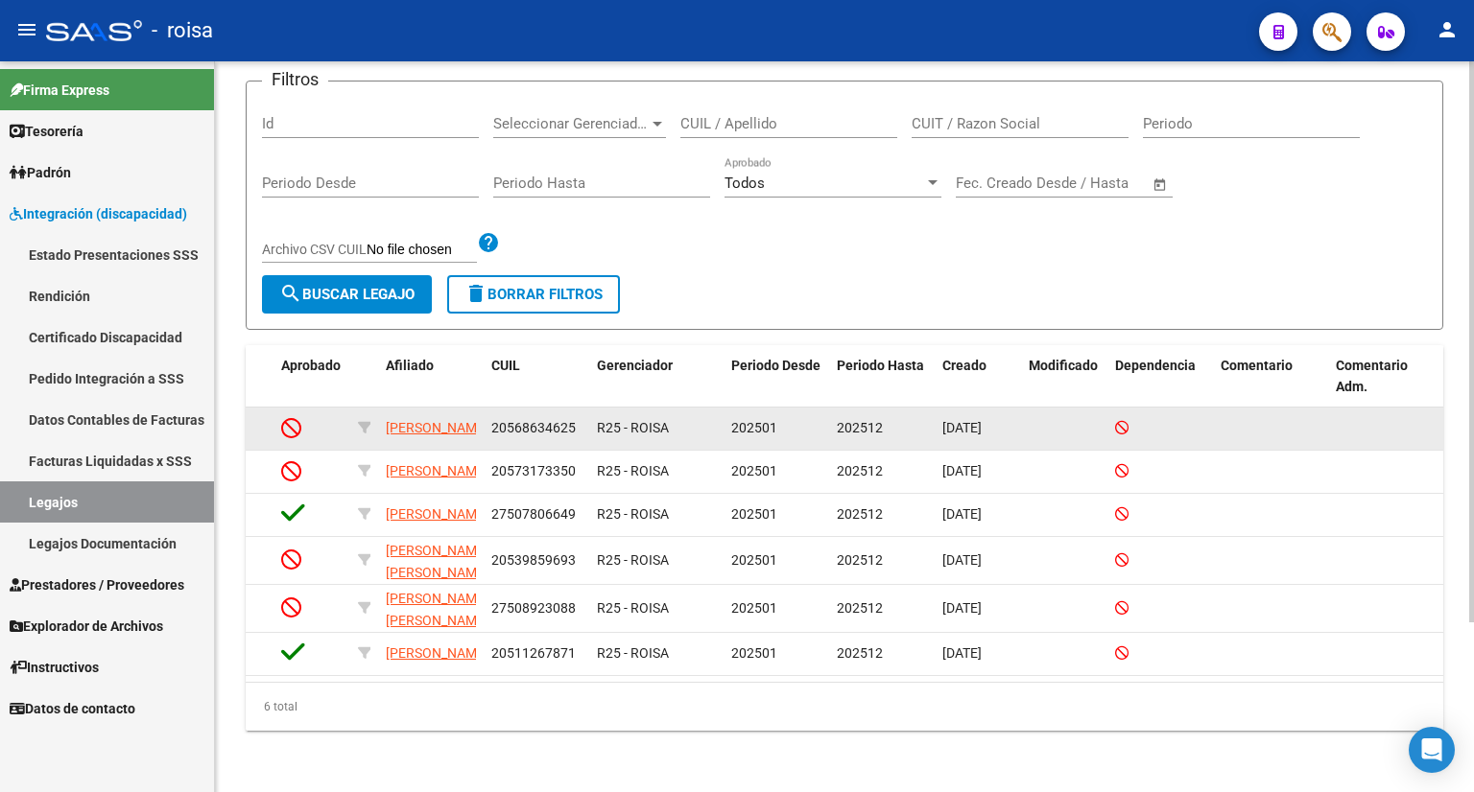
click at [1332, 408] on datatable-body-cell at bounding box center [1385, 429] width 115 height 42
click at [405, 420] on span "BORDA LIONEL" at bounding box center [437, 427] width 103 height 15
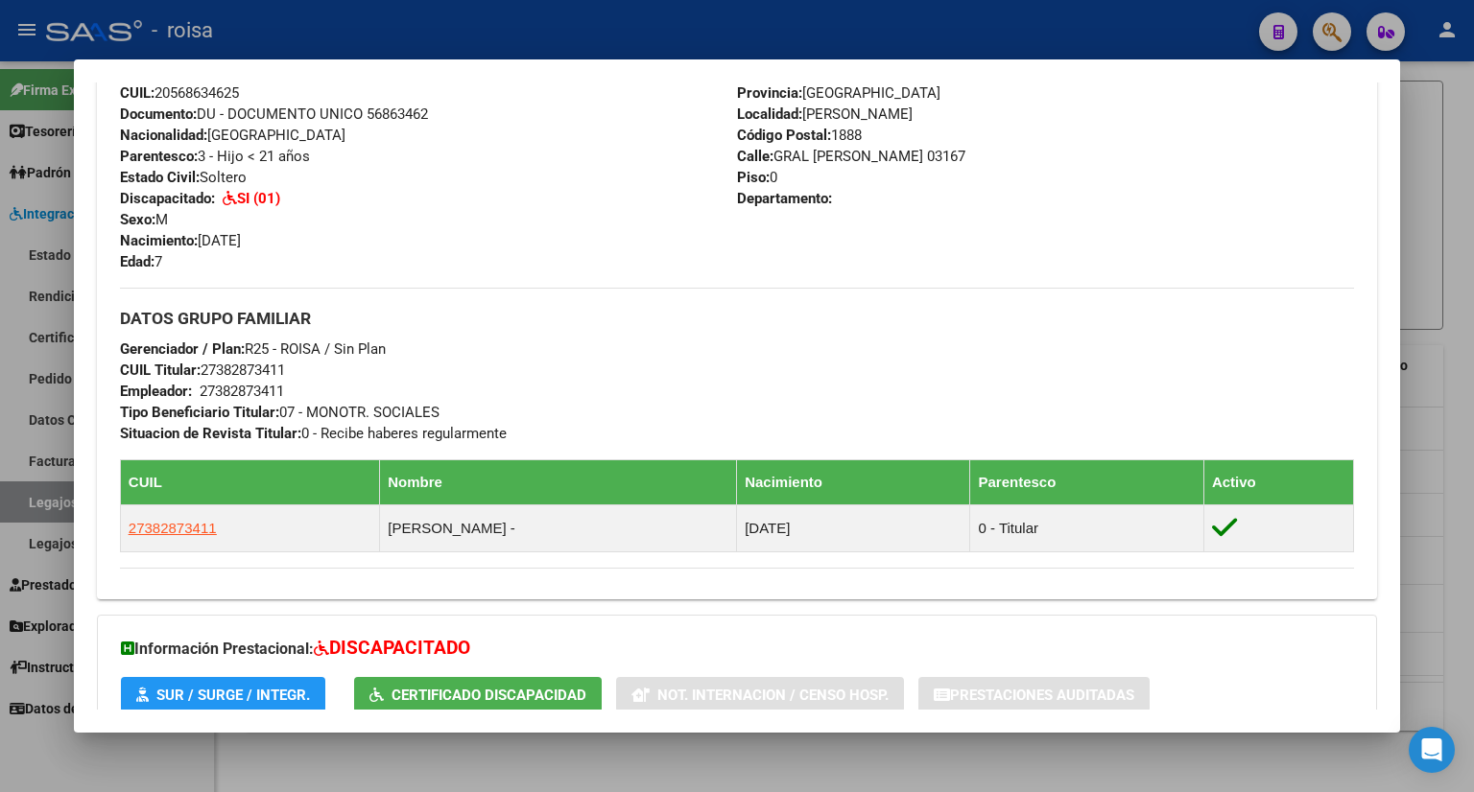
scroll to position [848, 0]
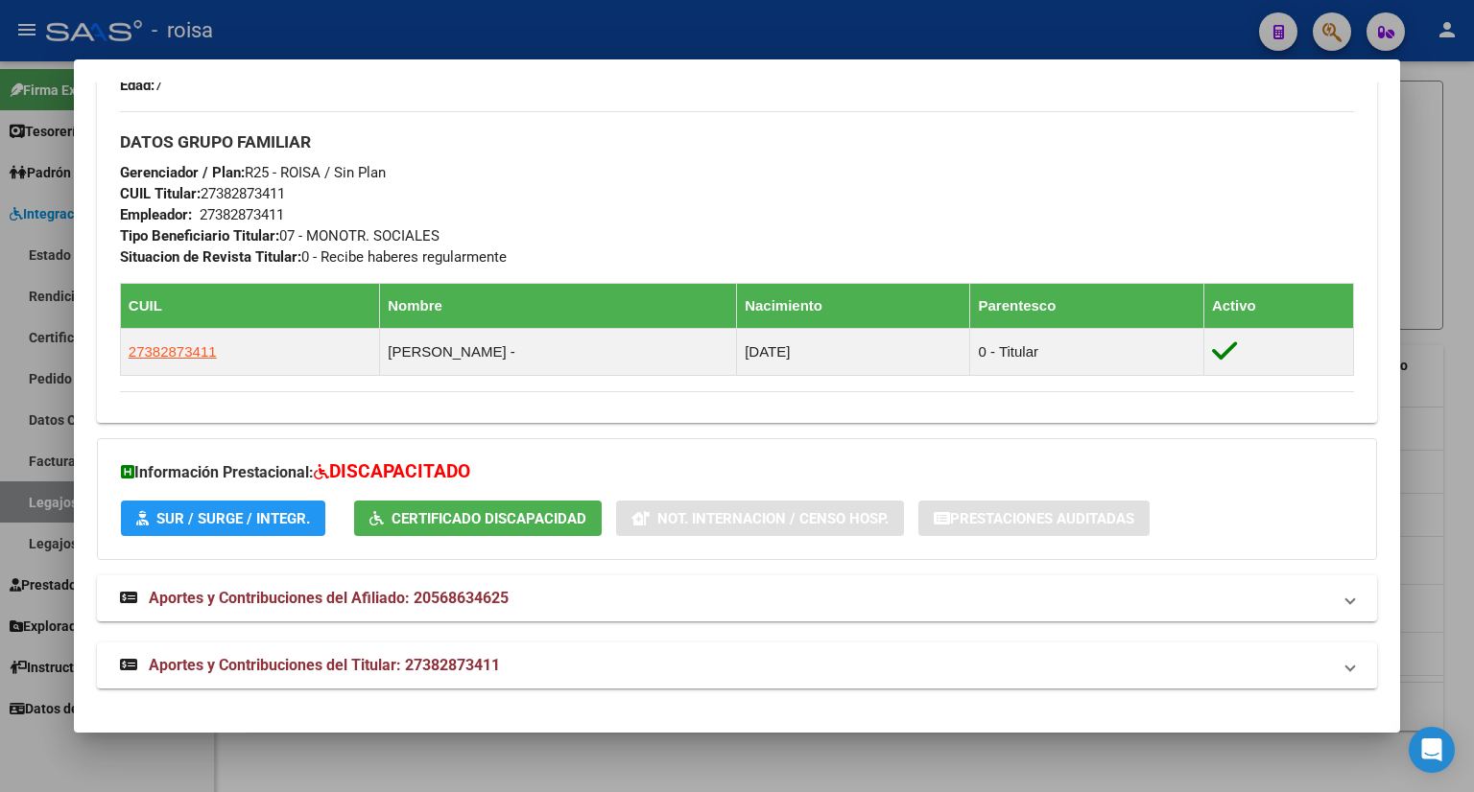
click at [1412, 119] on div at bounding box center [737, 396] width 1474 height 792
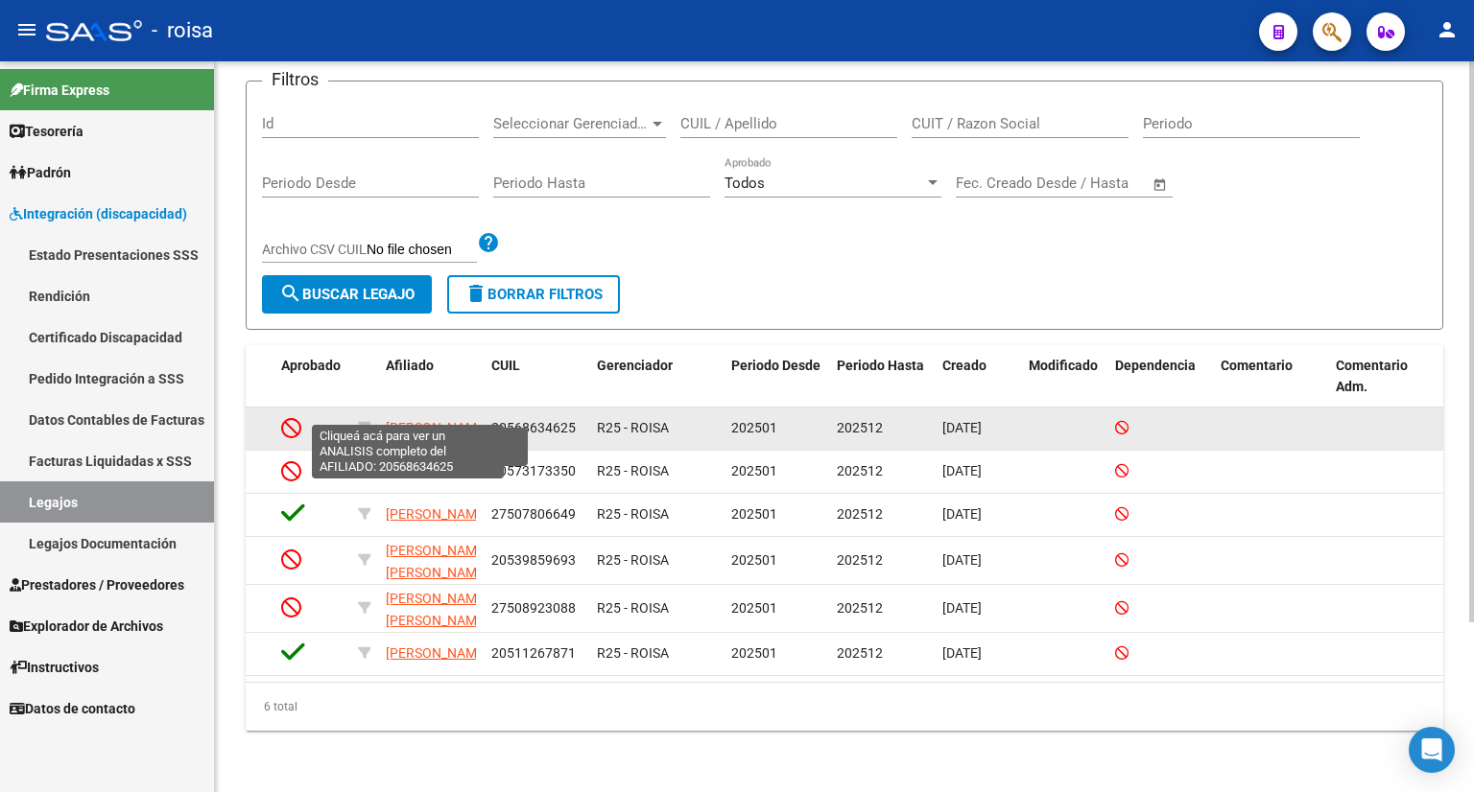
click at [406, 420] on span "BORDA LIONEL" at bounding box center [437, 427] width 103 height 15
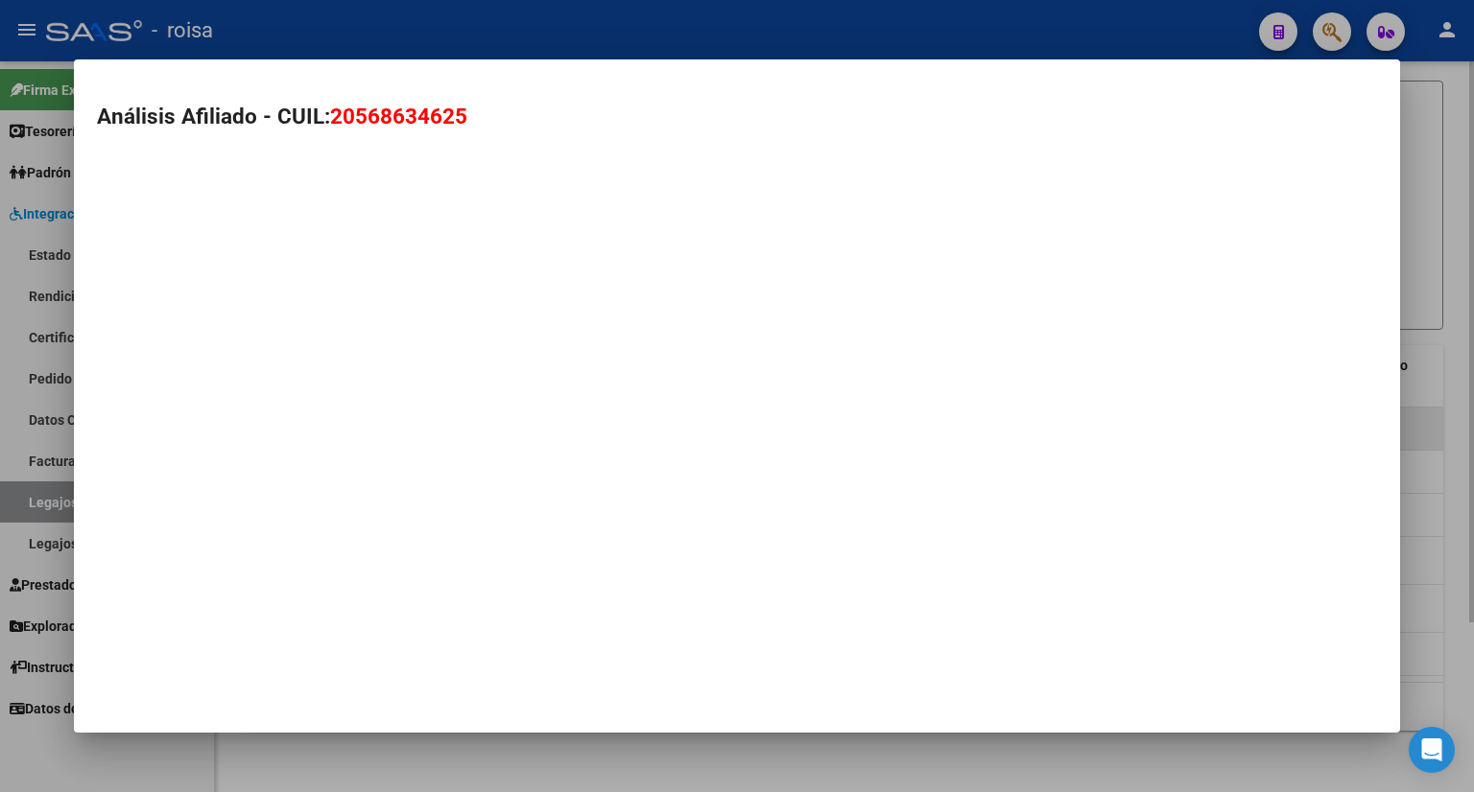
click at [406, 400] on mat-dialog-container "Análisis Afiliado - CUIL: 20568634625" at bounding box center [737, 396] width 1326 height 674
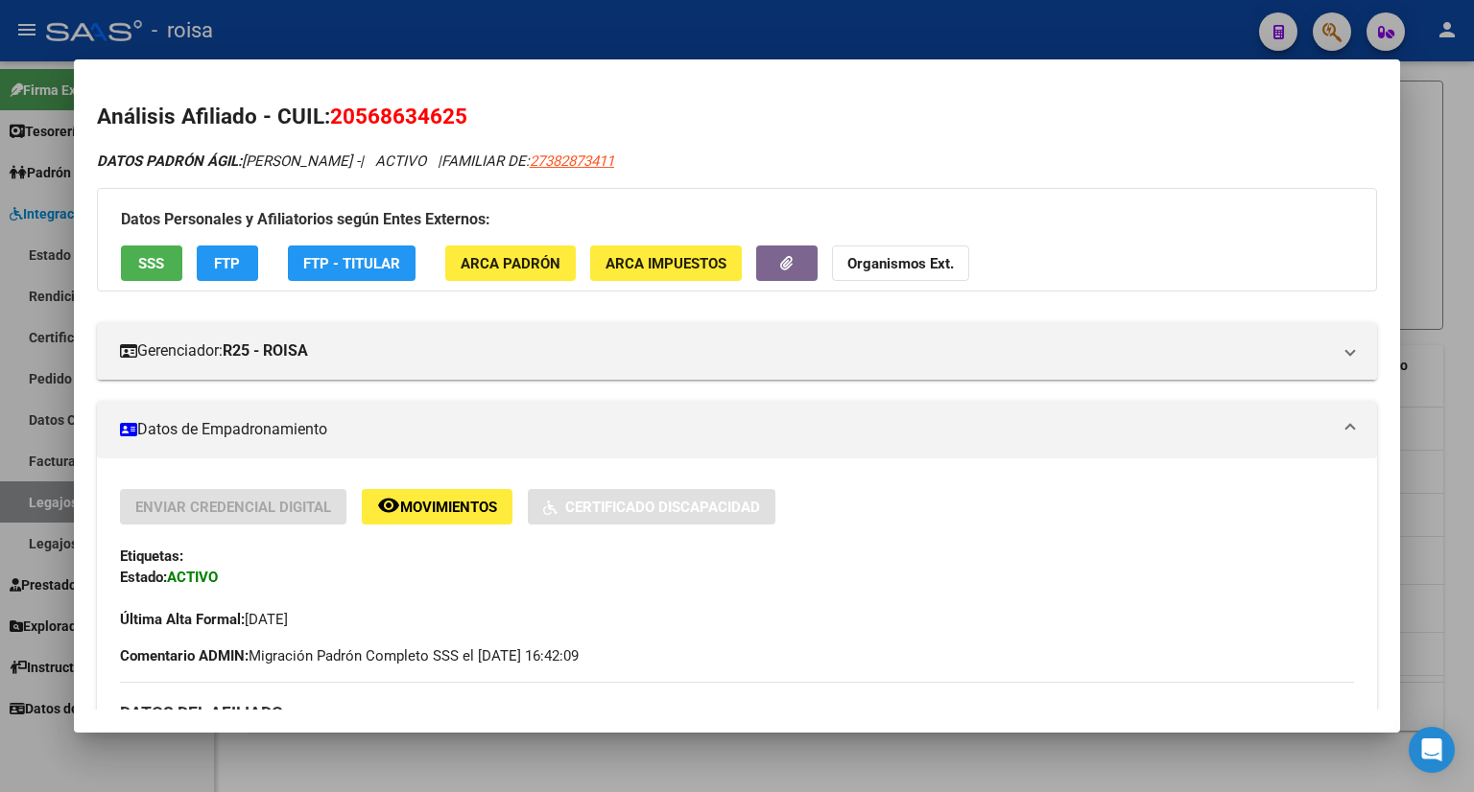
click at [1422, 108] on div at bounding box center [737, 396] width 1474 height 792
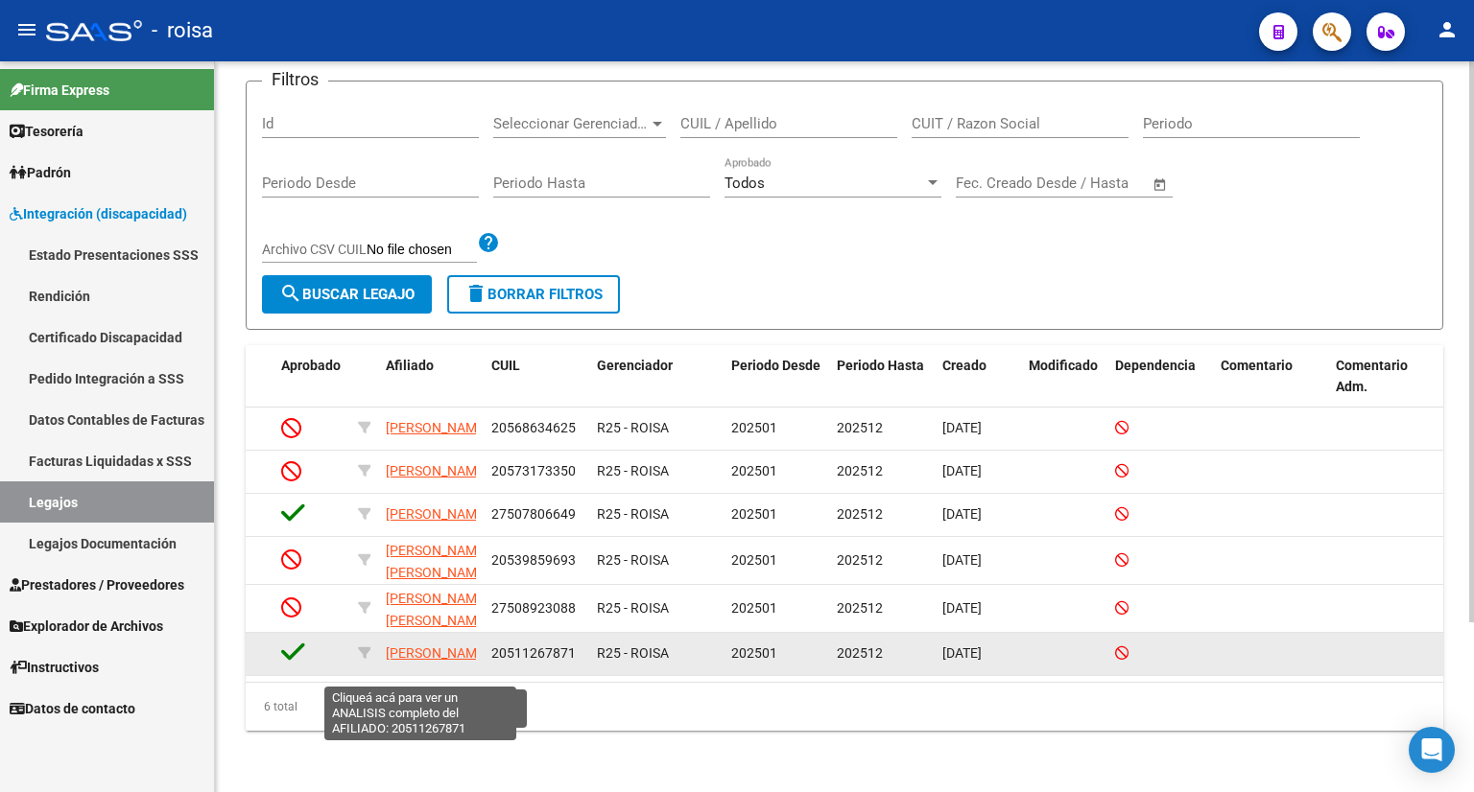
scroll to position [24, 0]
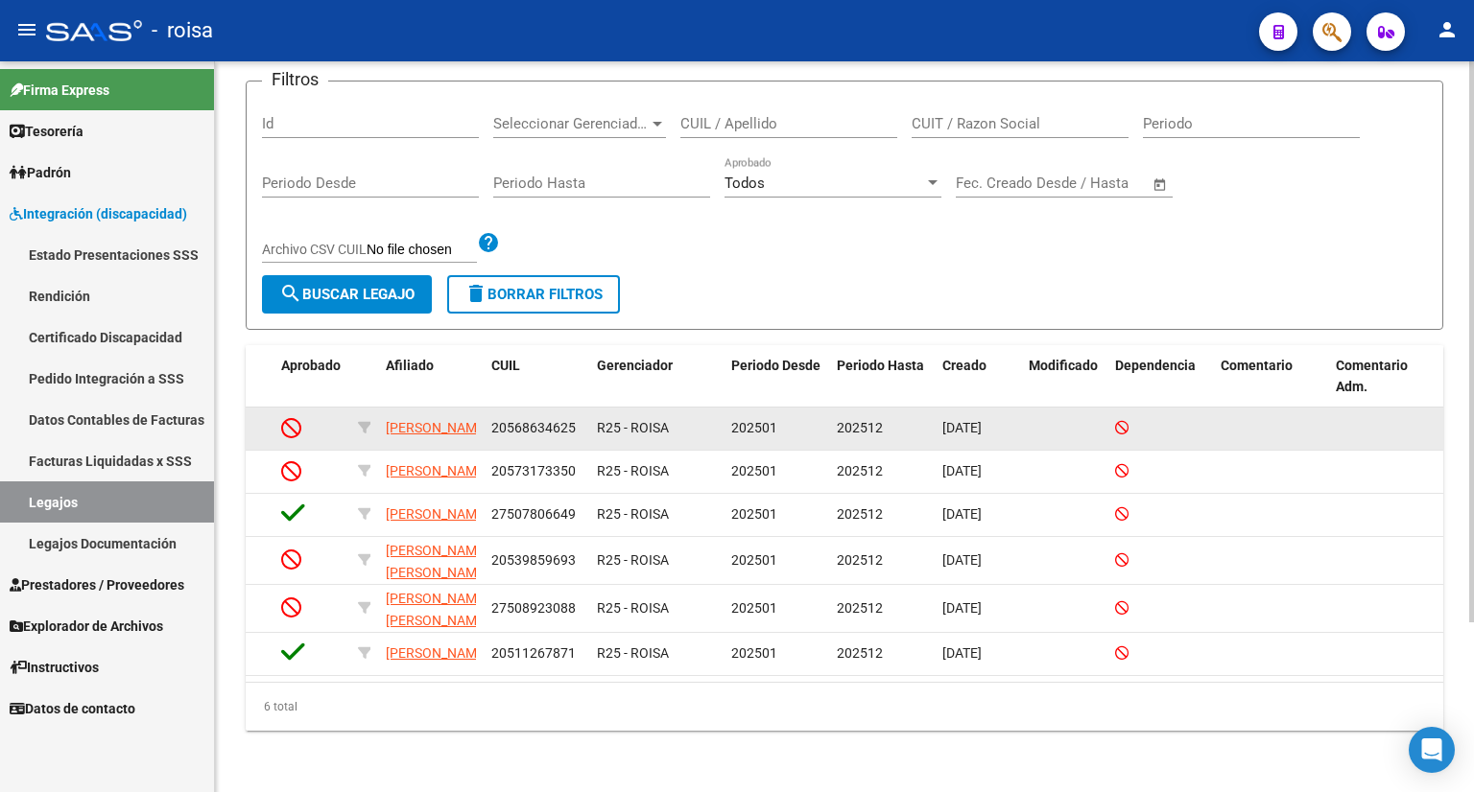
click at [292, 417] on icon at bounding box center [291, 427] width 20 height 21
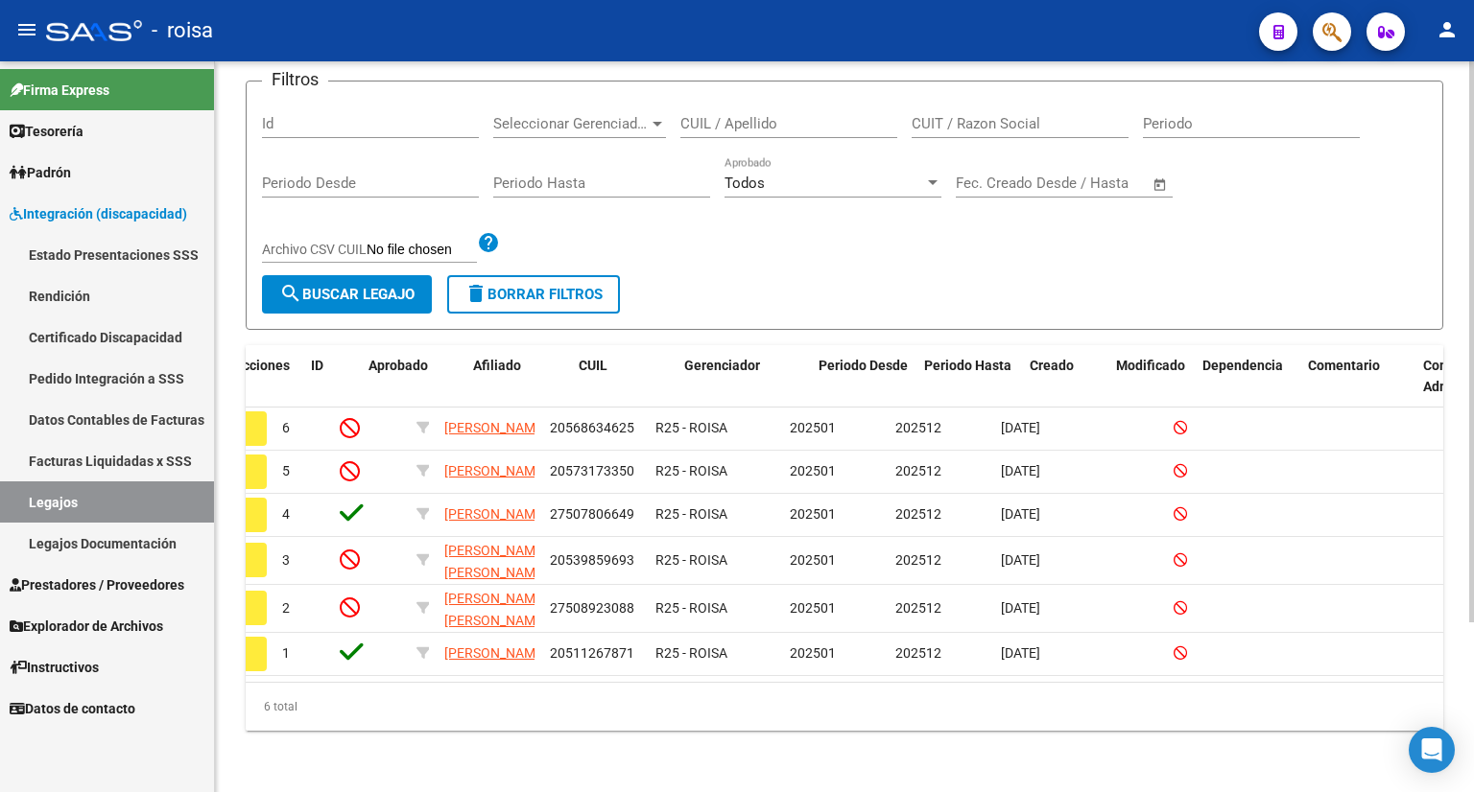
scroll to position [0, 0]
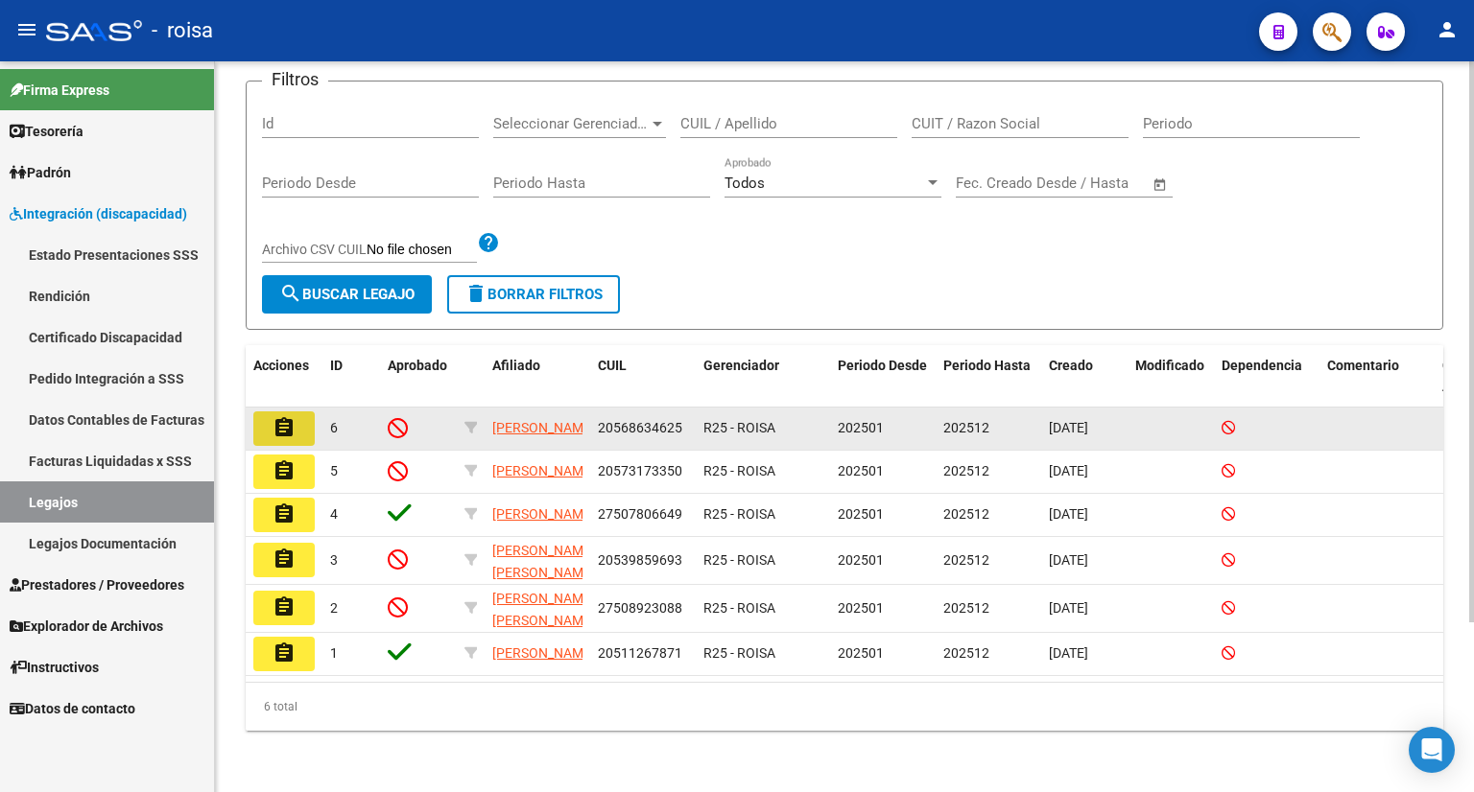
click at [278, 416] on mat-icon "assignment" at bounding box center [283, 427] width 23 height 23
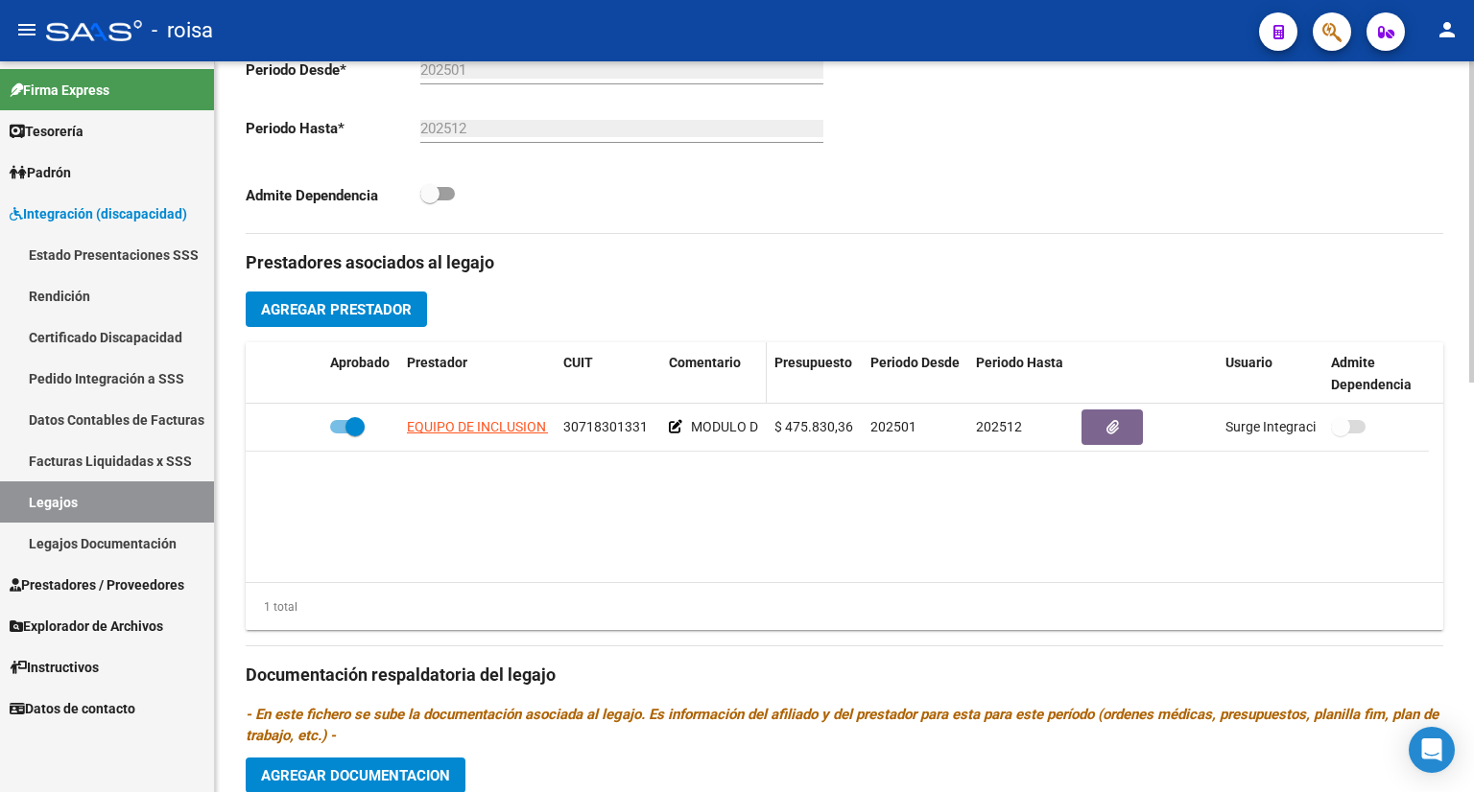
scroll to position [453, 0]
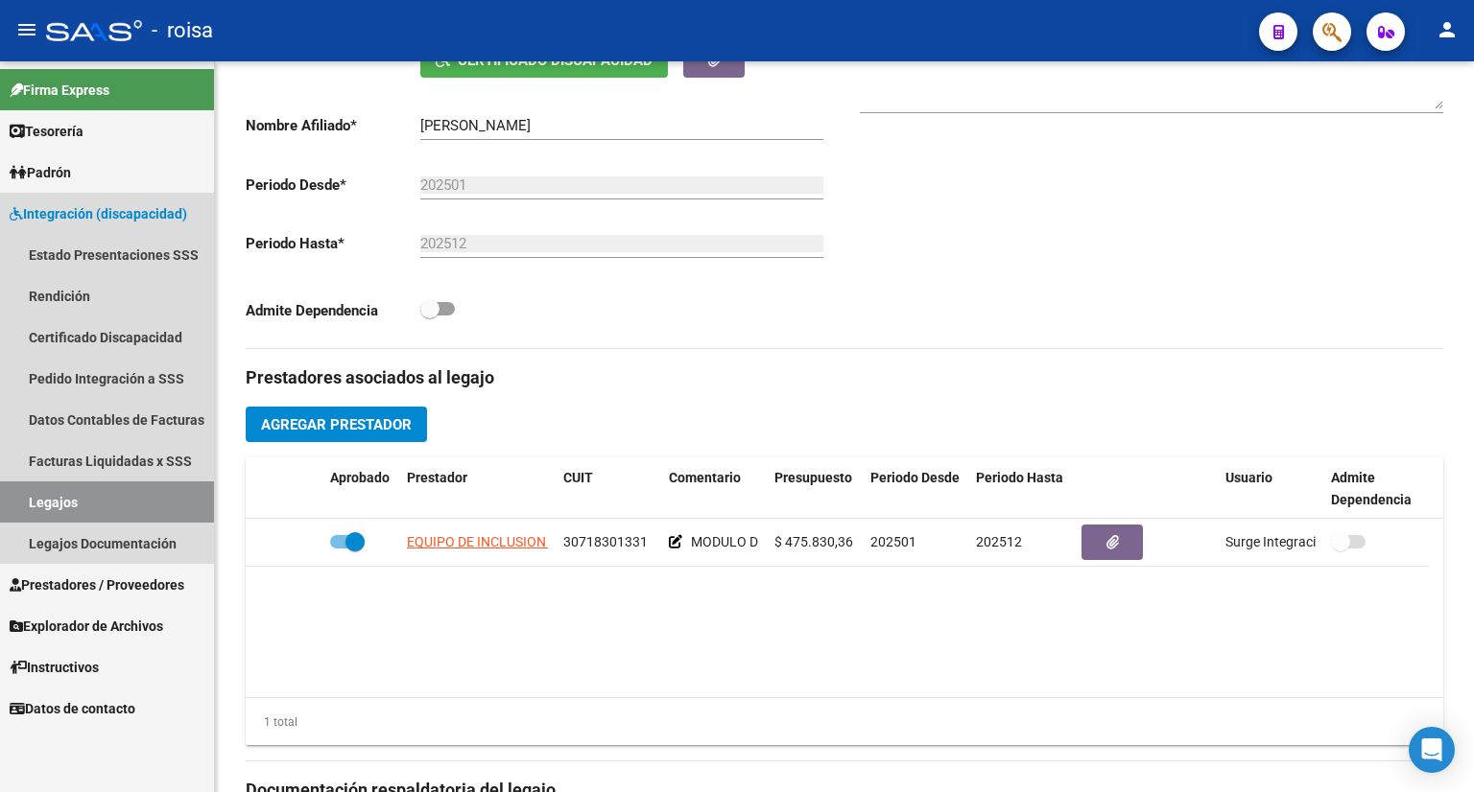
click at [144, 498] on link "Legajos" at bounding box center [107, 502] width 214 height 41
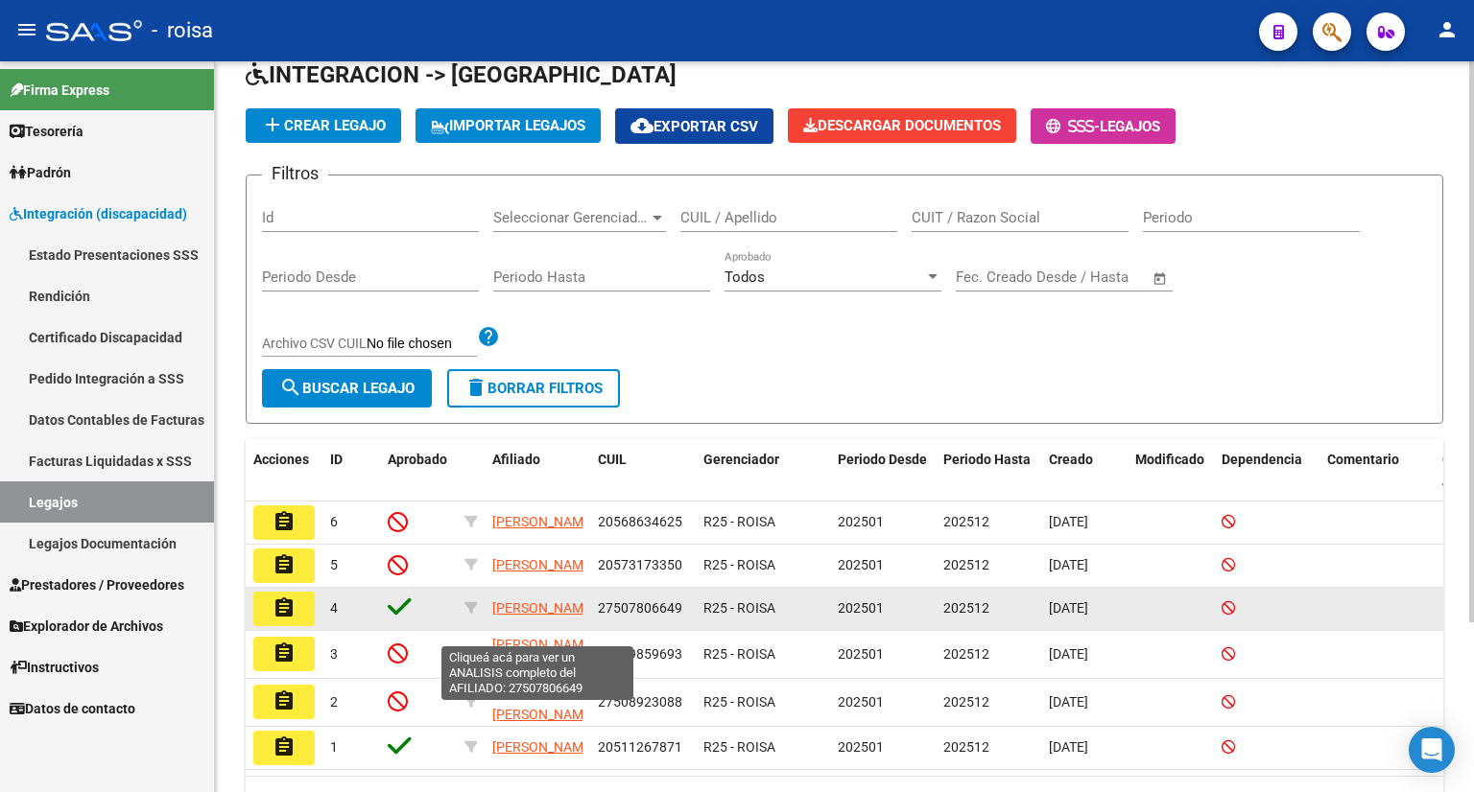
scroll to position [3, 0]
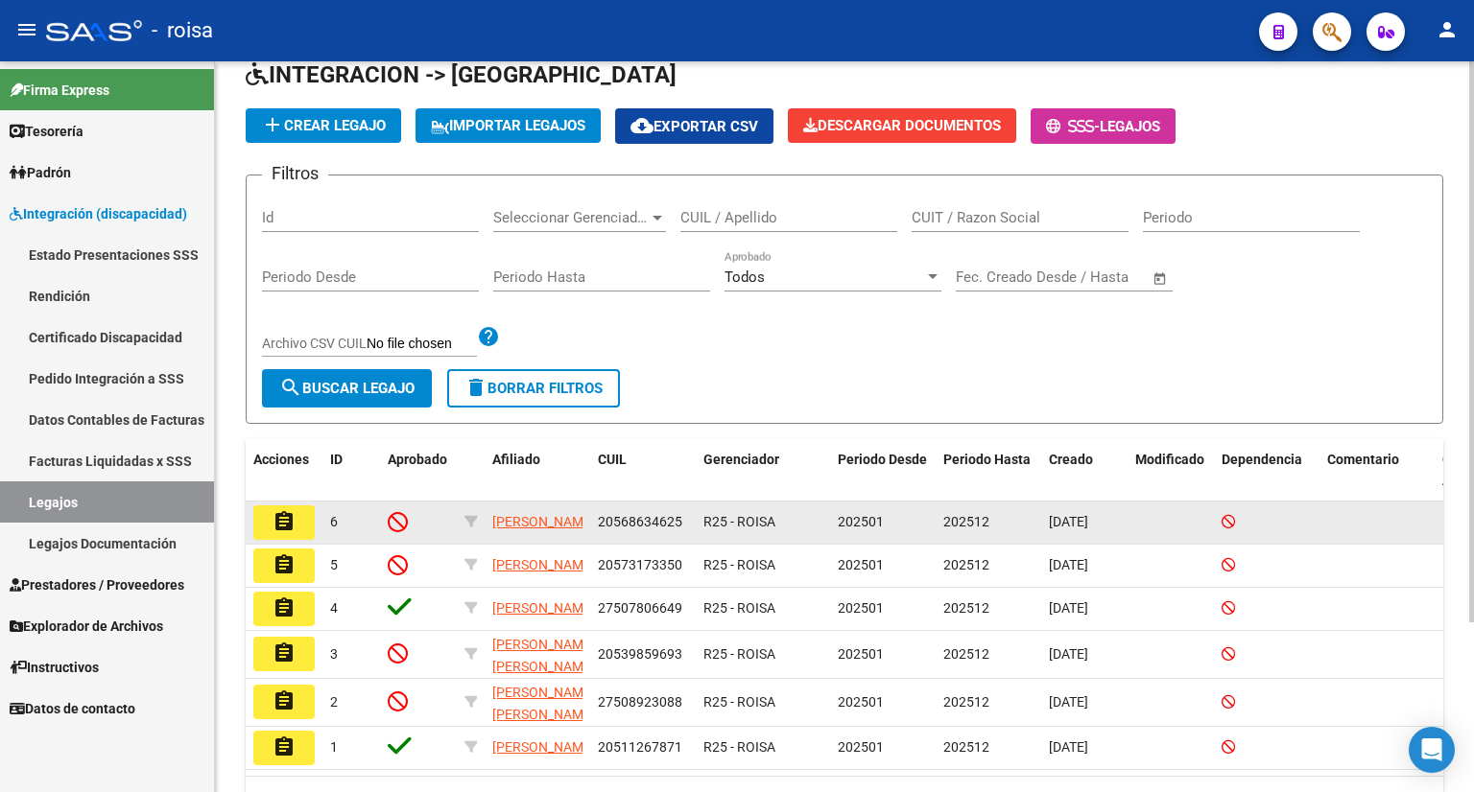
click at [276, 526] on mat-icon "assignment" at bounding box center [283, 521] width 23 height 23
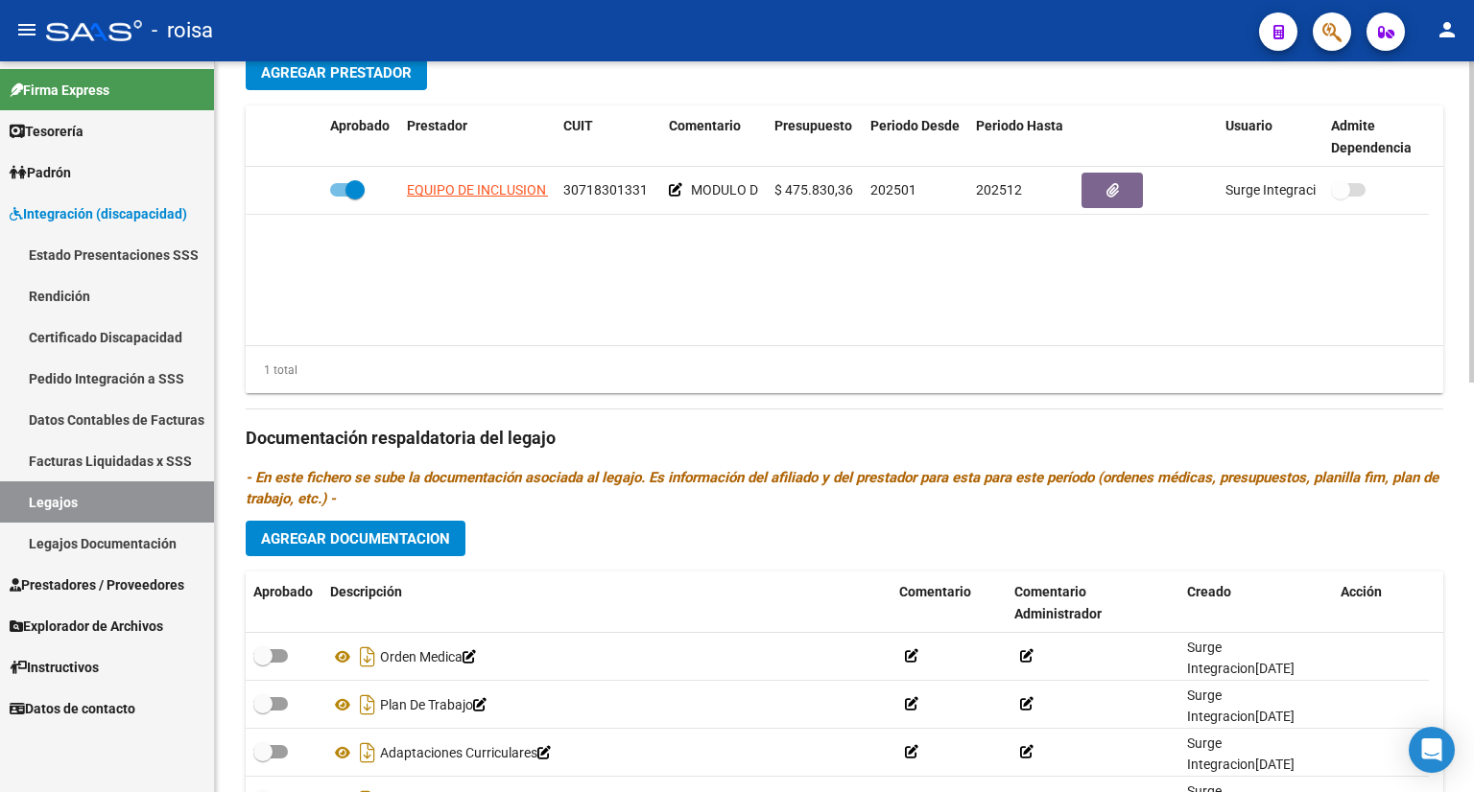
scroll to position [837, 0]
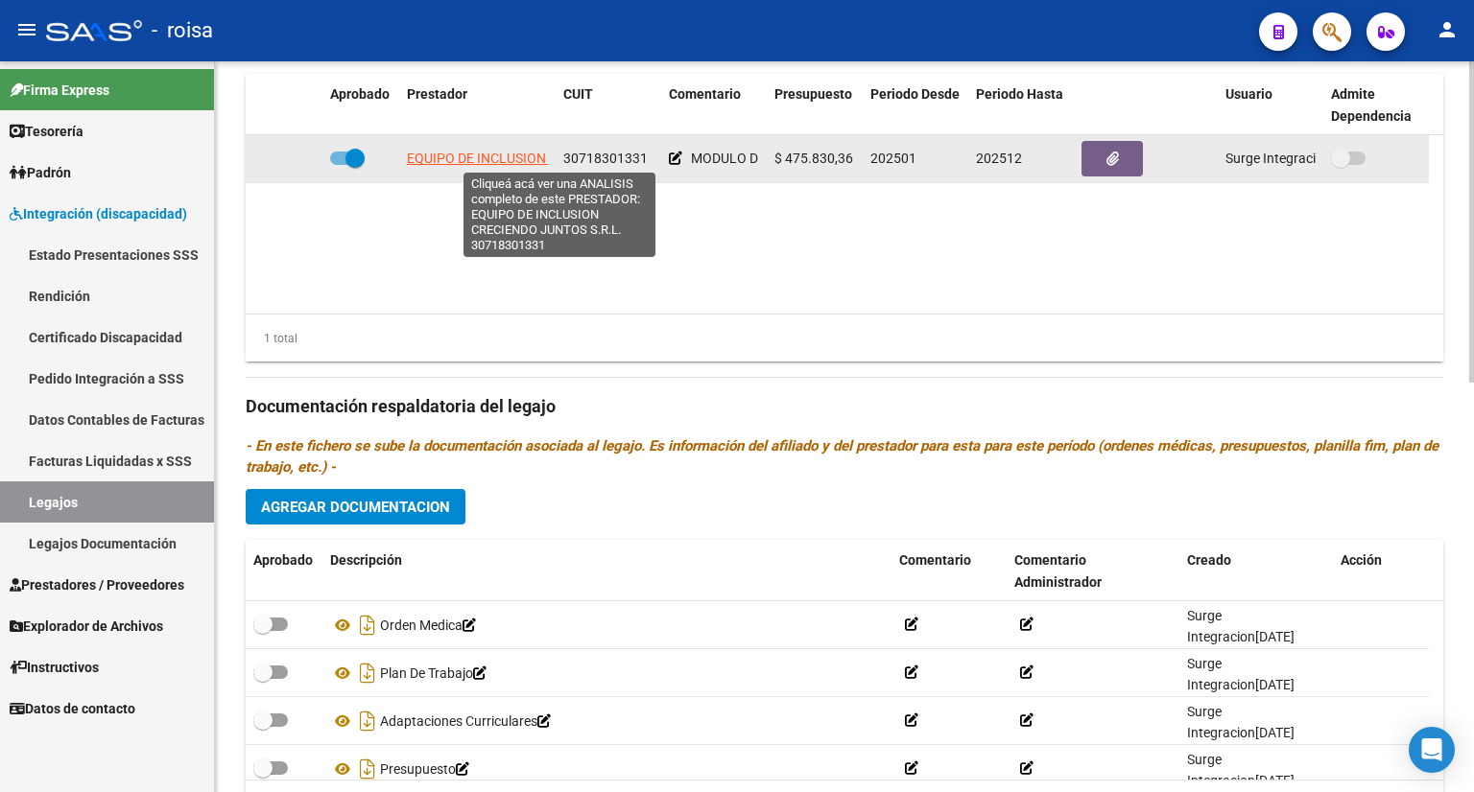
click at [481, 160] on span "EQUIPO DE INCLUSION CRECIENDO JUNTOS S.R.L." at bounding box center [560, 158] width 307 height 15
type textarea "30718301331"
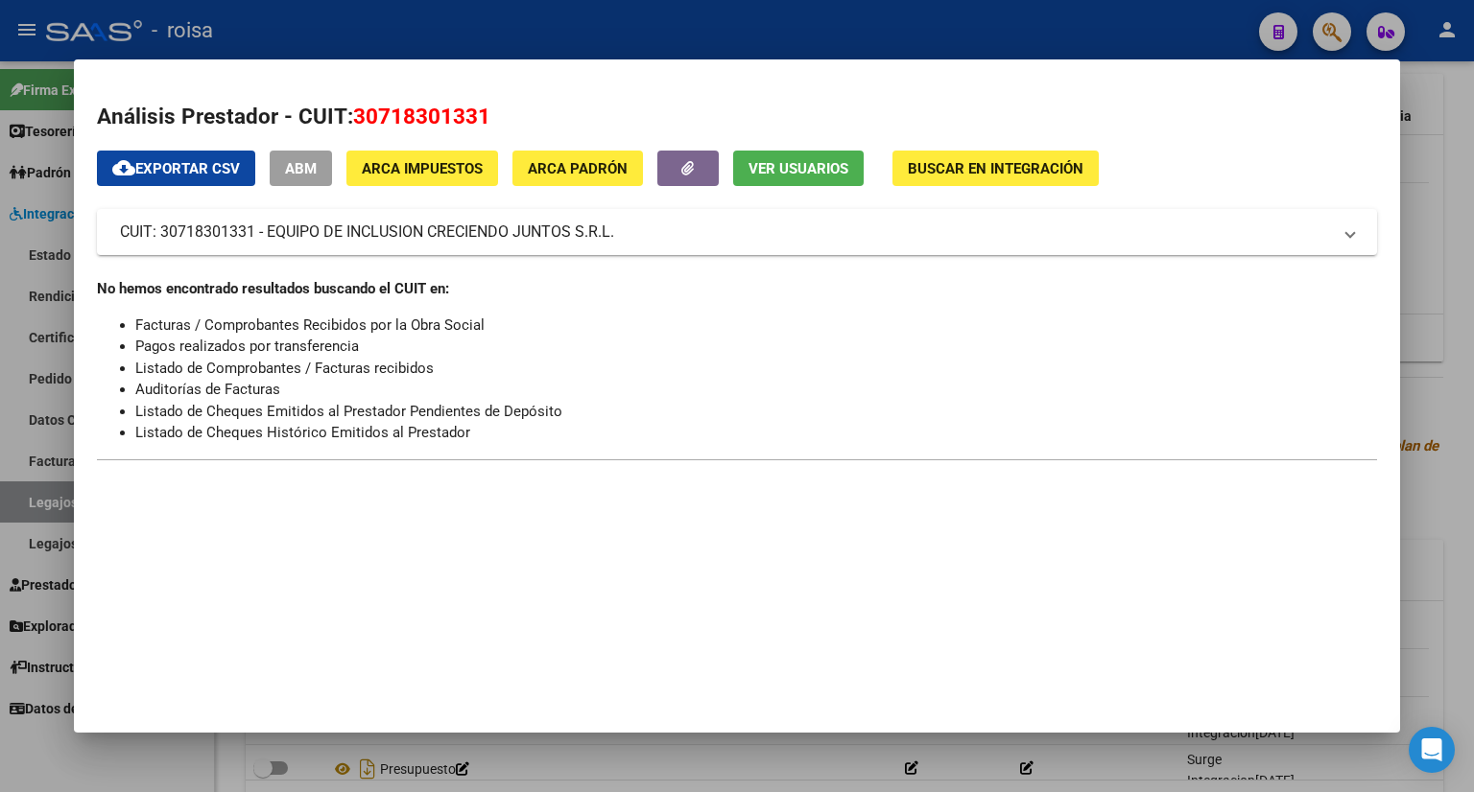
click at [1412, 94] on div at bounding box center [737, 396] width 1474 height 792
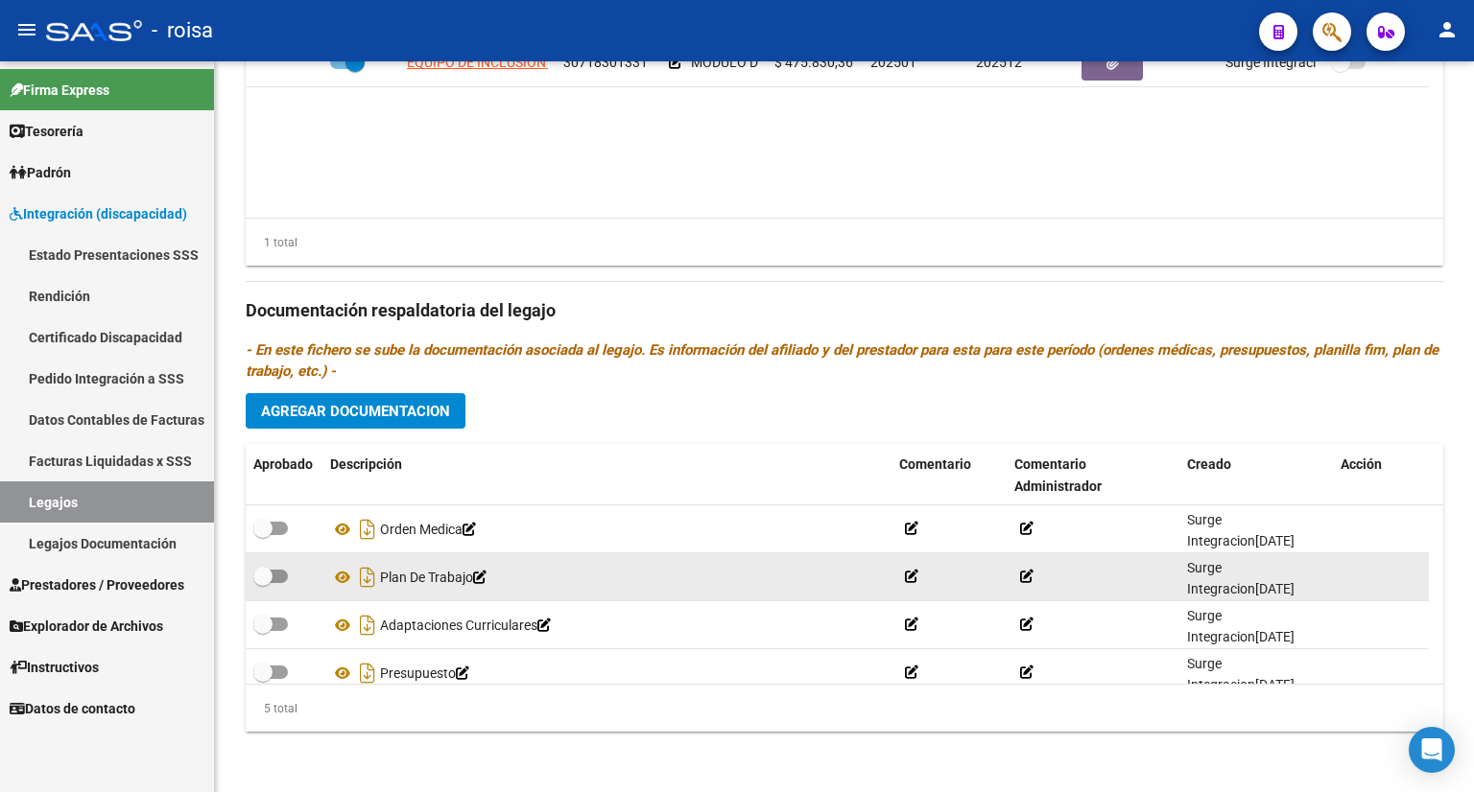
scroll to position [66, 0]
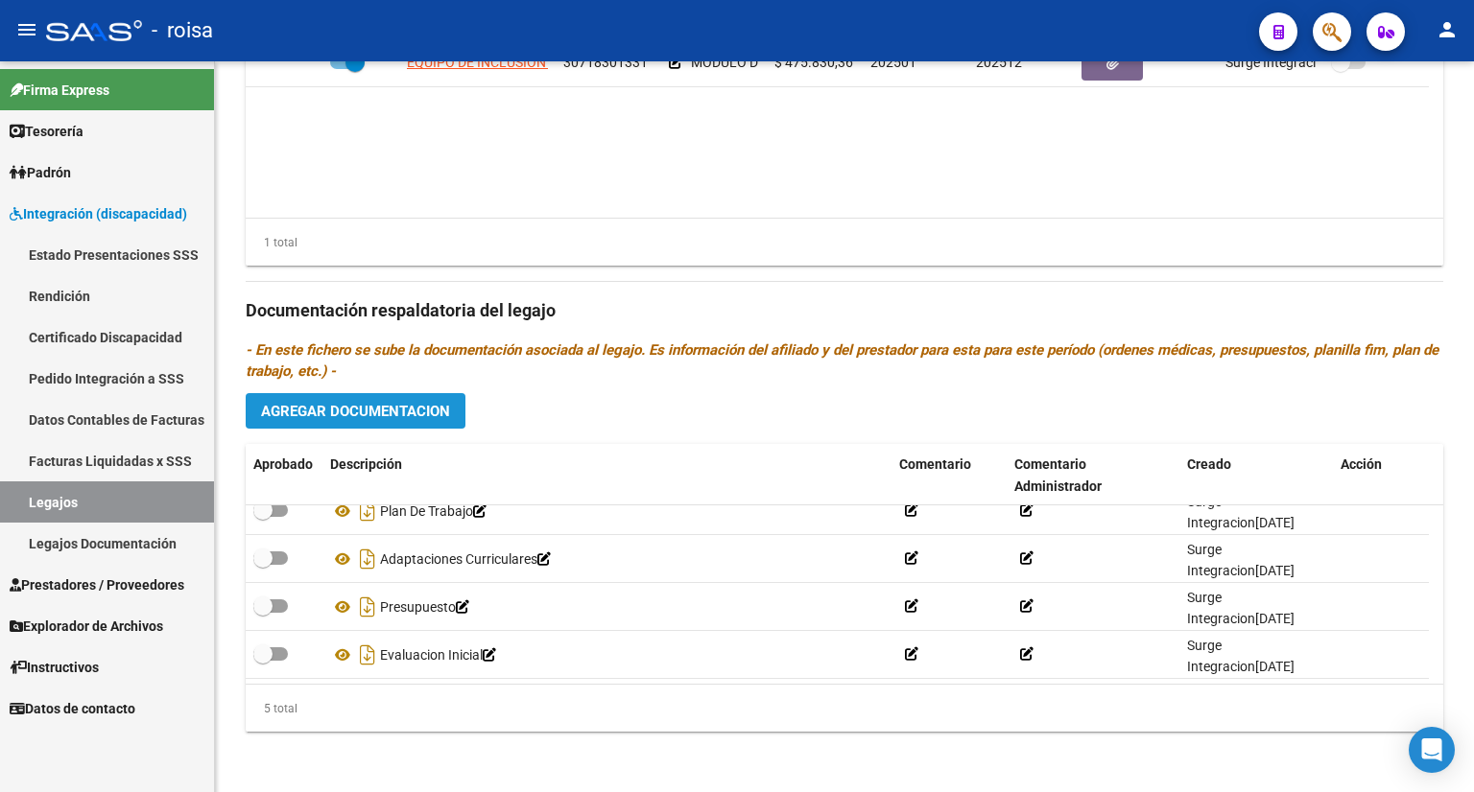
click at [388, 408] on span "Agregar Documentacion" at bounding box center [355, 411] width 189 height 17
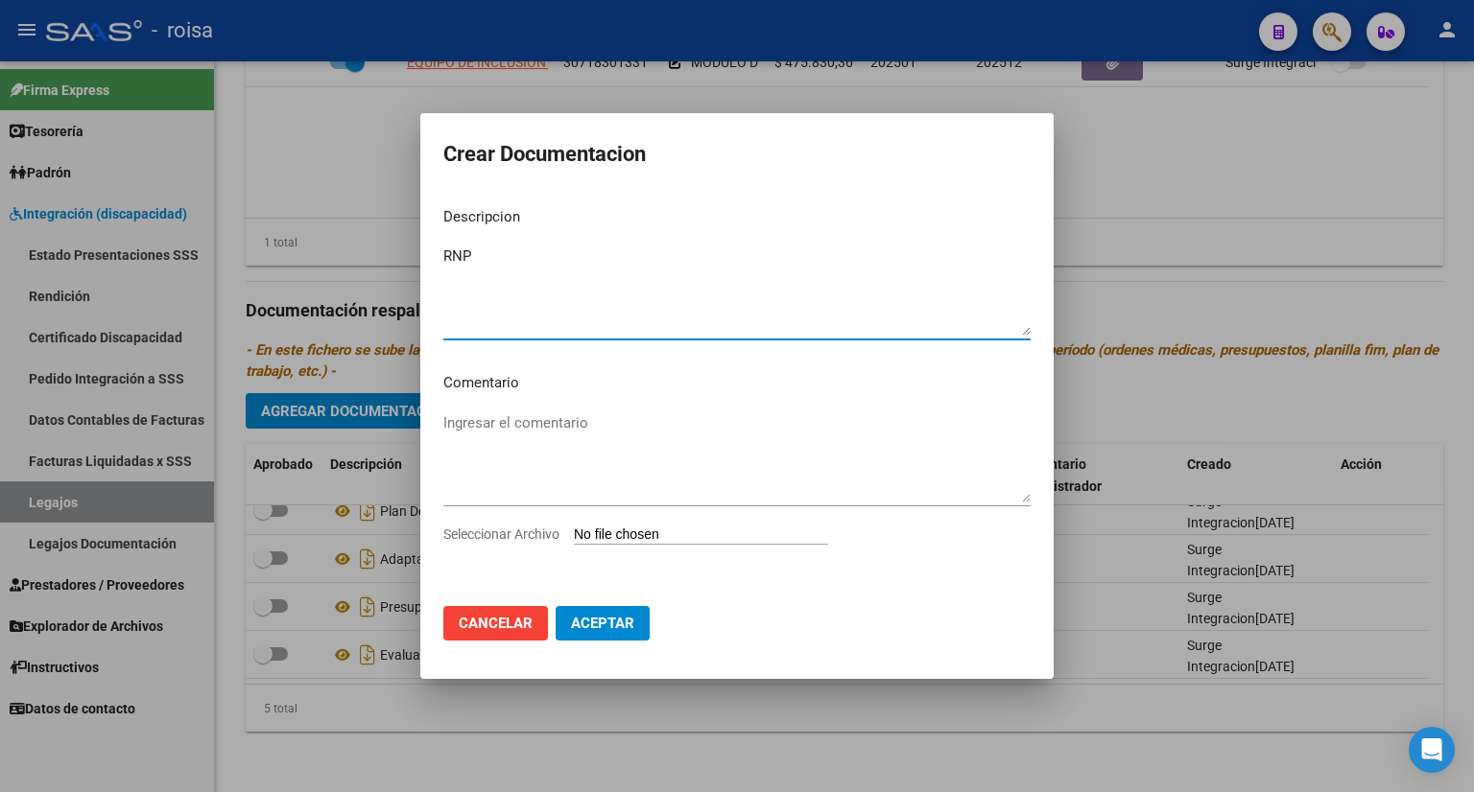
type textarea "RNP"
click at [523, 536] on span "Seleccionar Archivo" at bounding box center [501, 534] width 116 height 15
click at [574, 536] on input "Seleccionar Archivo" at bounding box center [701, 536] width 254 height 18
click at [668, 534] on input "Seleccionar Archivo" at bounding box center [701, 536] width 254 height 18
click at [543, 531] on span "Seleccionar Archivo" at bounding box center [501, 534] width 116 height 15
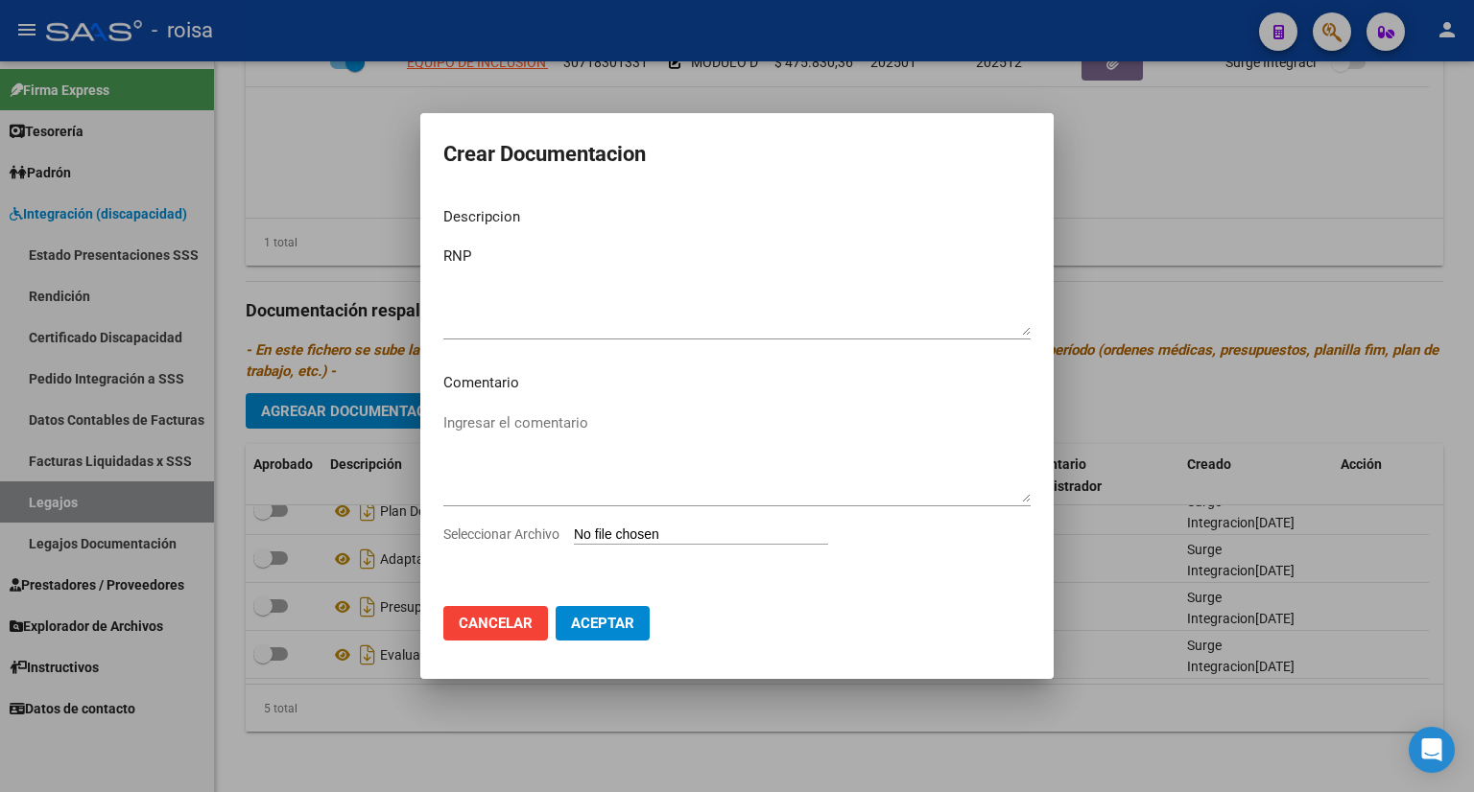
click at [574, 531] on input "Seleccionar Archivo" at bounding box center [701, 536] width 254 height 18
type input "C:\fakepath\RNP INTEGRACION.PDF"
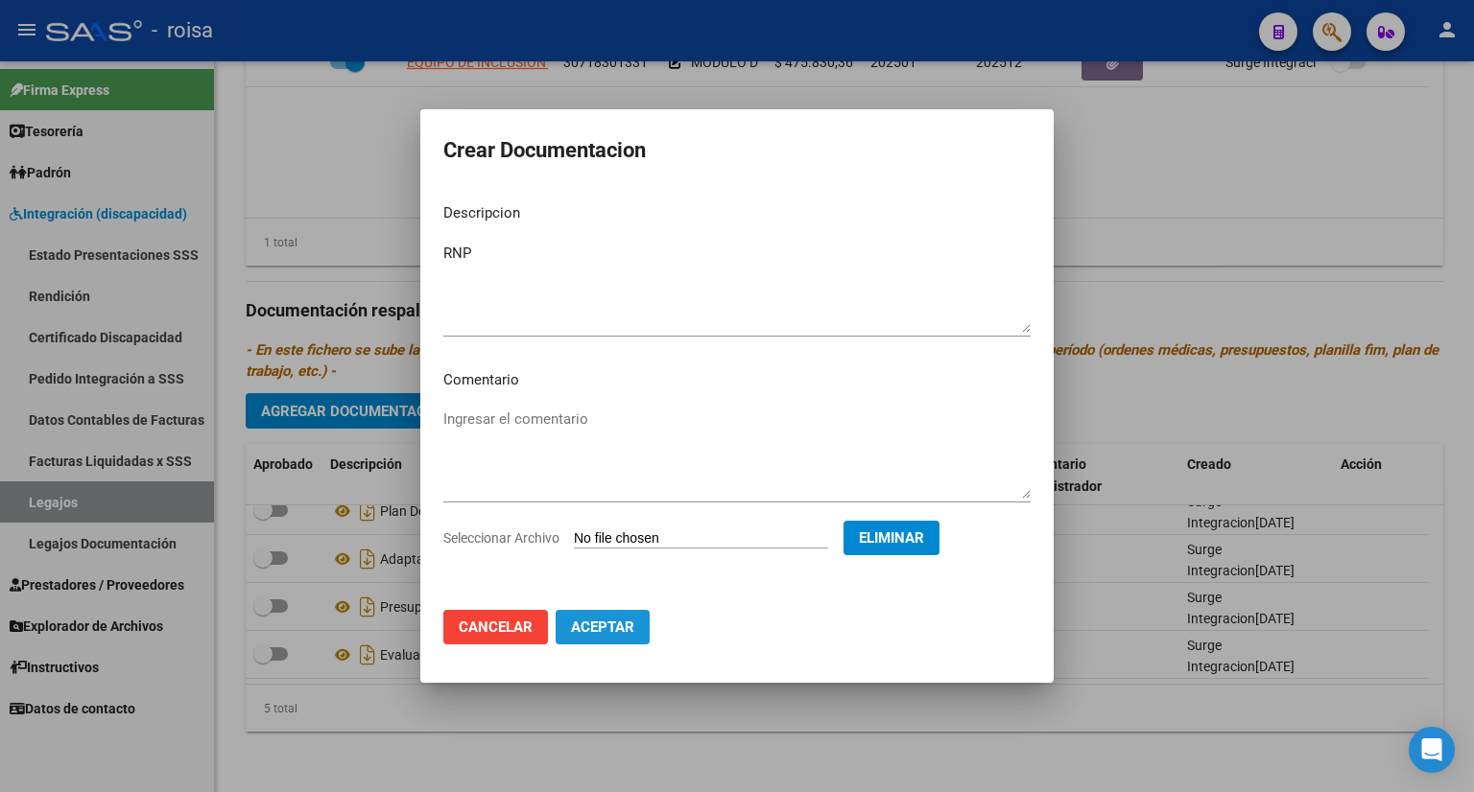
click at [590, 627] on span "Aceptar" at bounding box center [602, 627] width 63 height 17
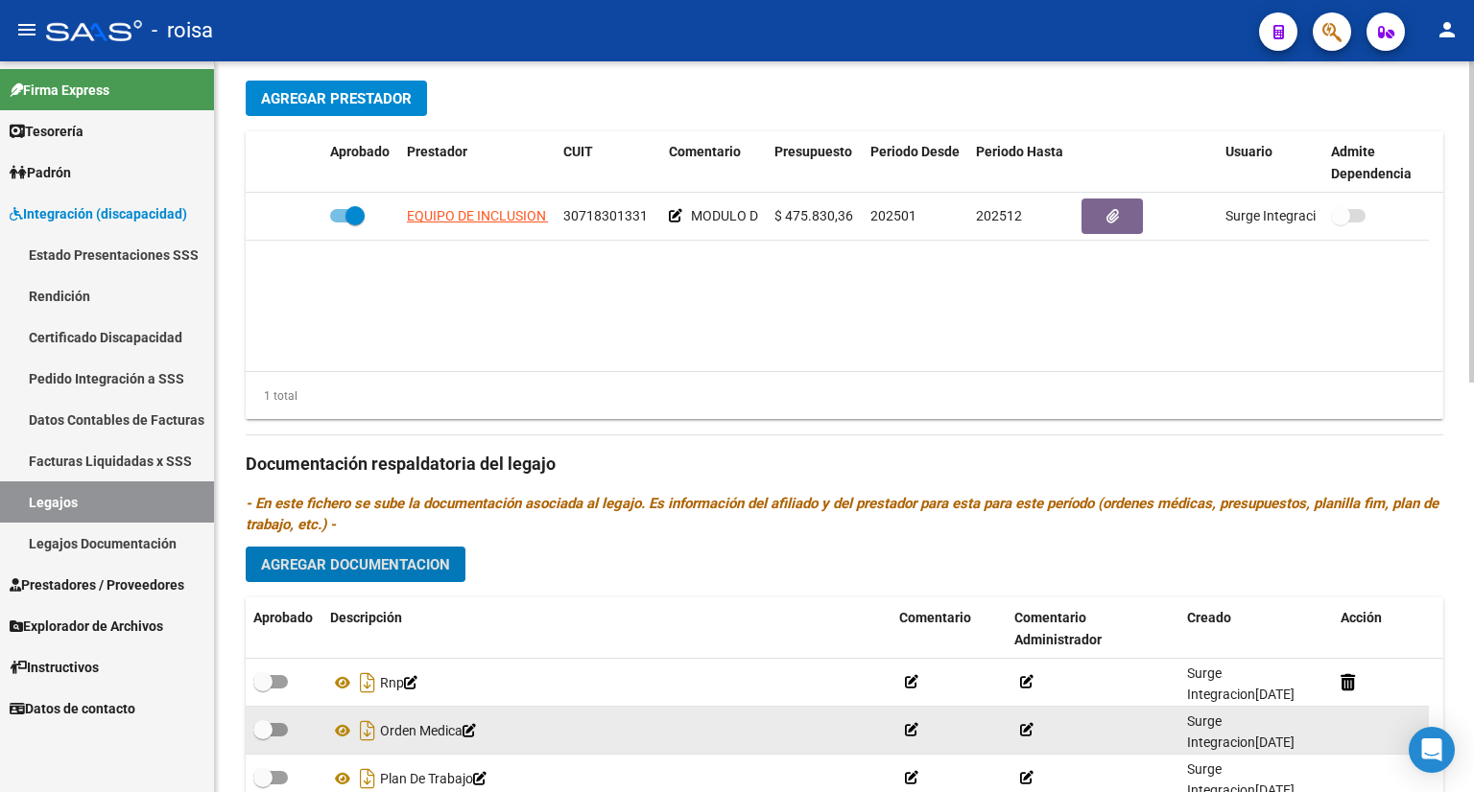
scroll to position [741, 0]
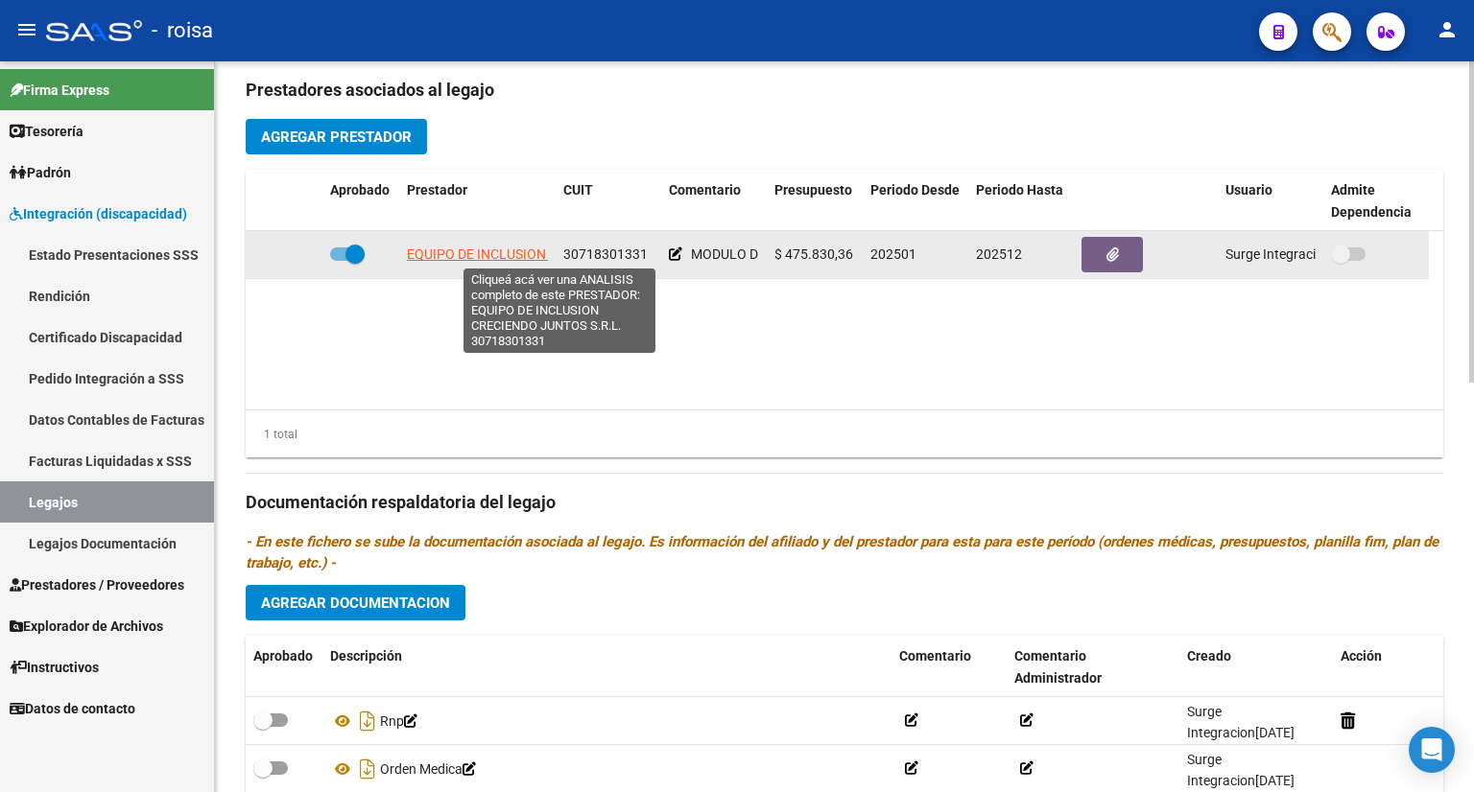
click at [500, 255] on span "EQUIPO DE INCLUSION CRECIENDO JUNTOS S.R.L." at bounding box center [560, 254] width 307 height 15
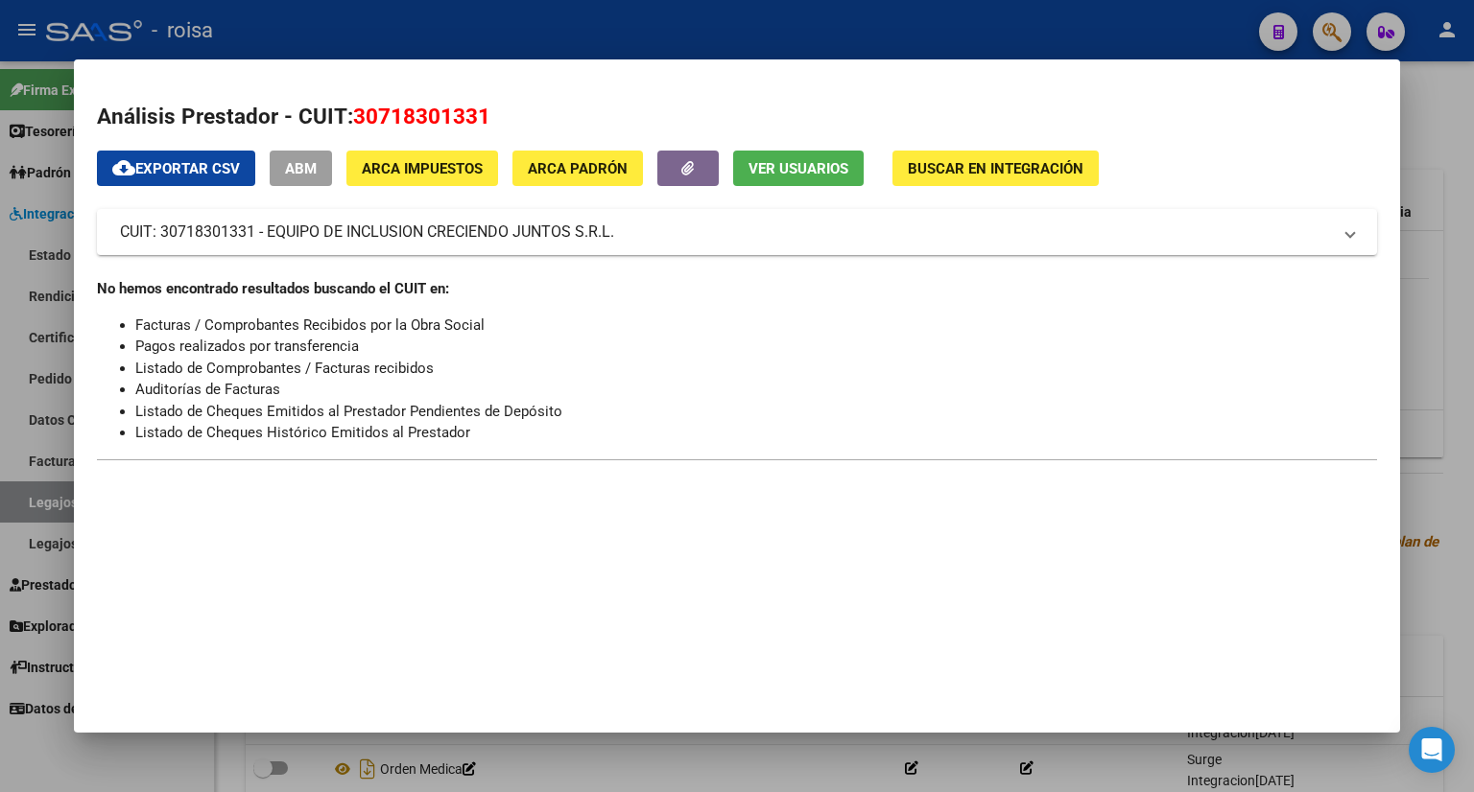
click at [1421, 170] on div at bounding box center [737, 396] width 1474 height 792
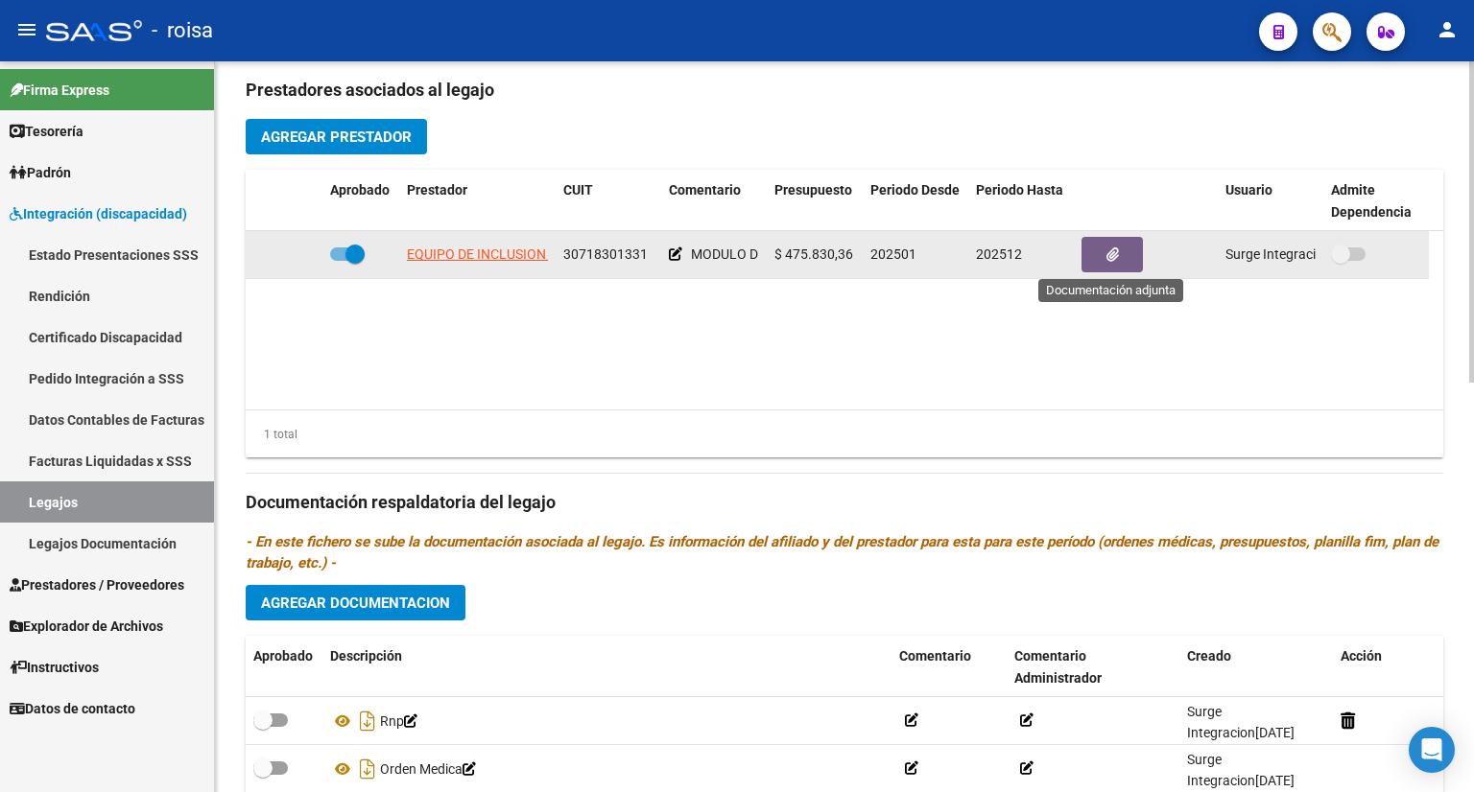
click at [1121, 250] on button "button" at bounding box center [1111, 254] width 61 height 35
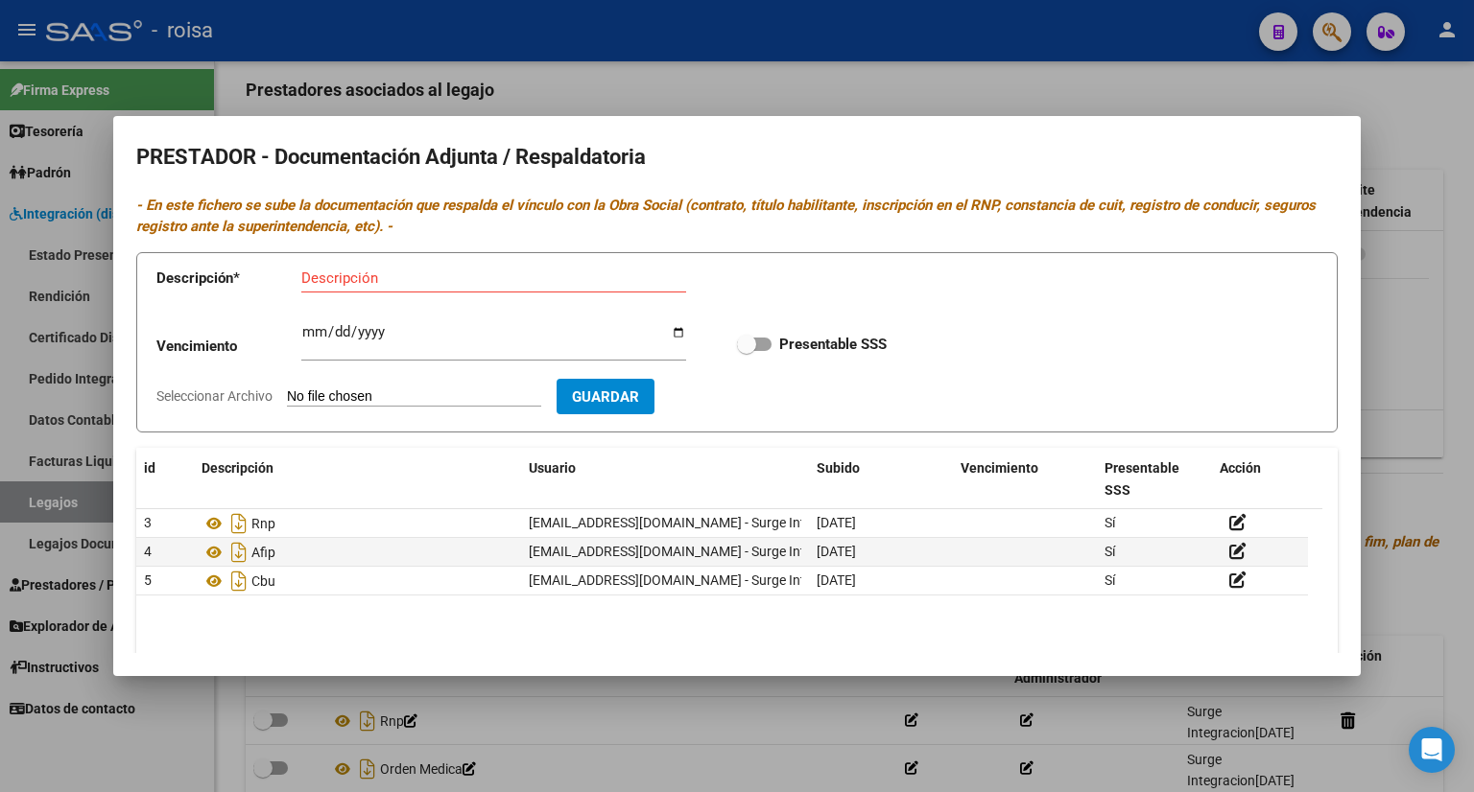
click at [1402, 126] on div at bounding box center [737, 396] width 1474 height 792
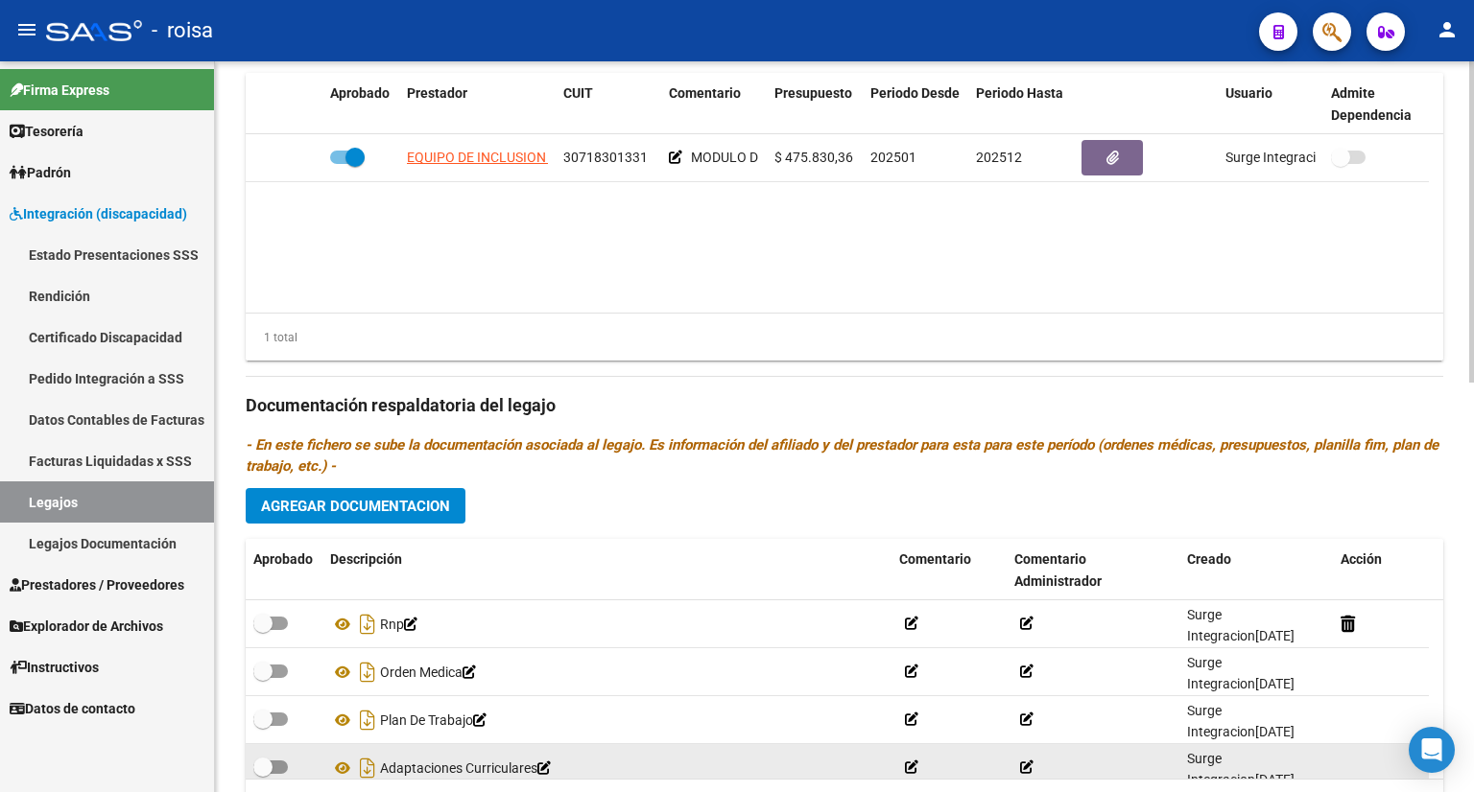
scroll to position [933, 0]
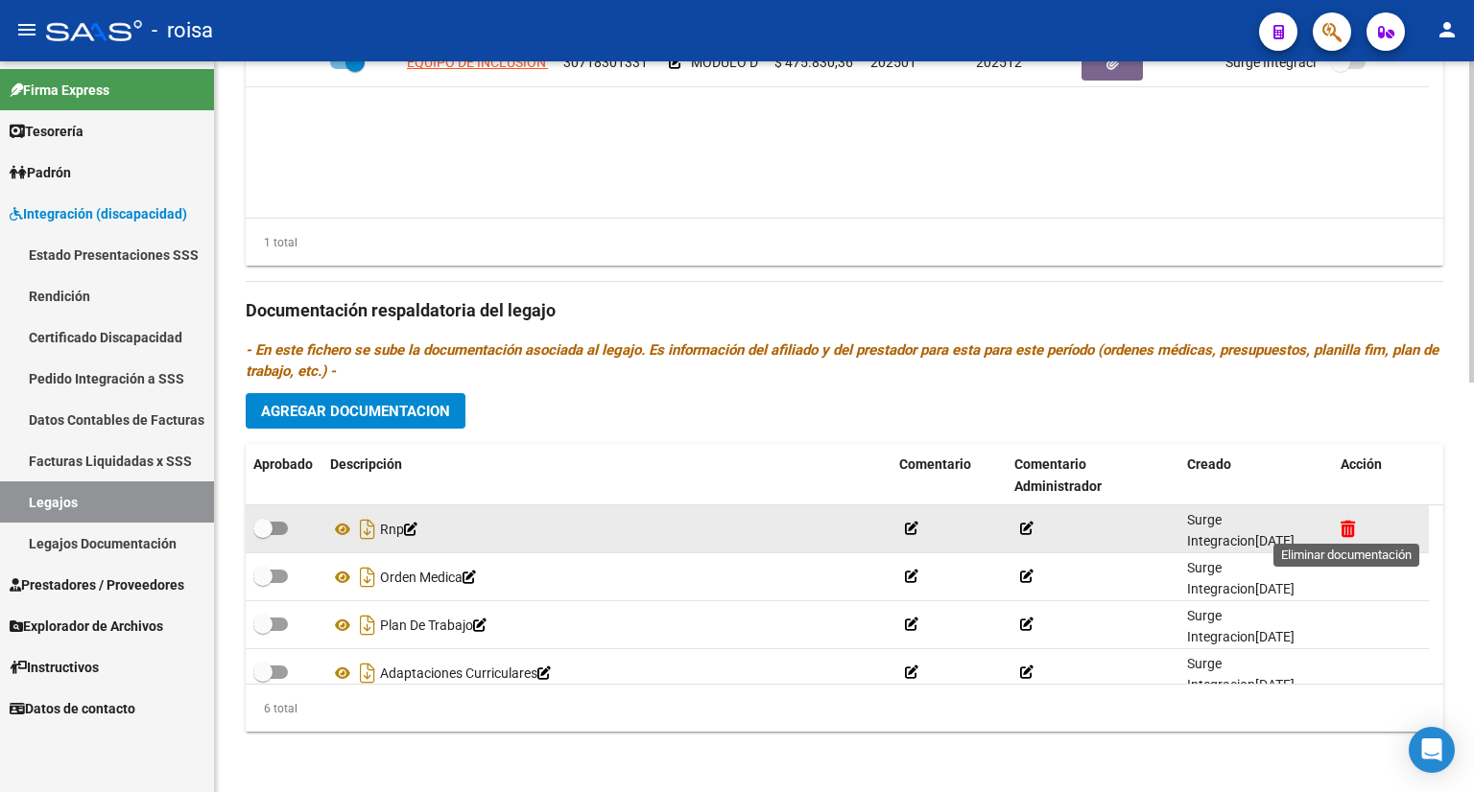
click at [1351, 529] on icon at bounding box center [1347, 529] width 14 height 18
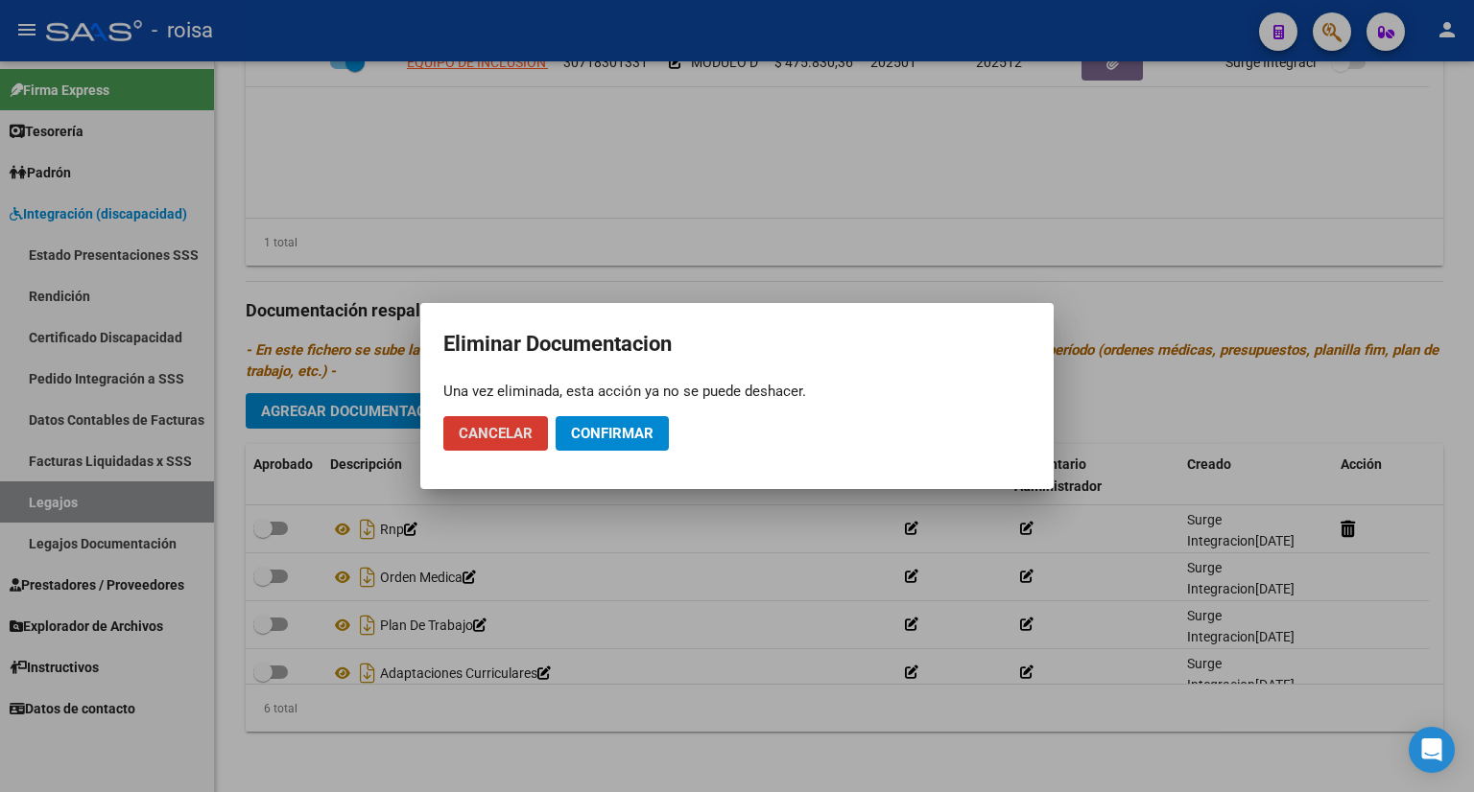
click at [629, 434] on span "Confirmar" at bounding box center [612, 433] width 83 height 17
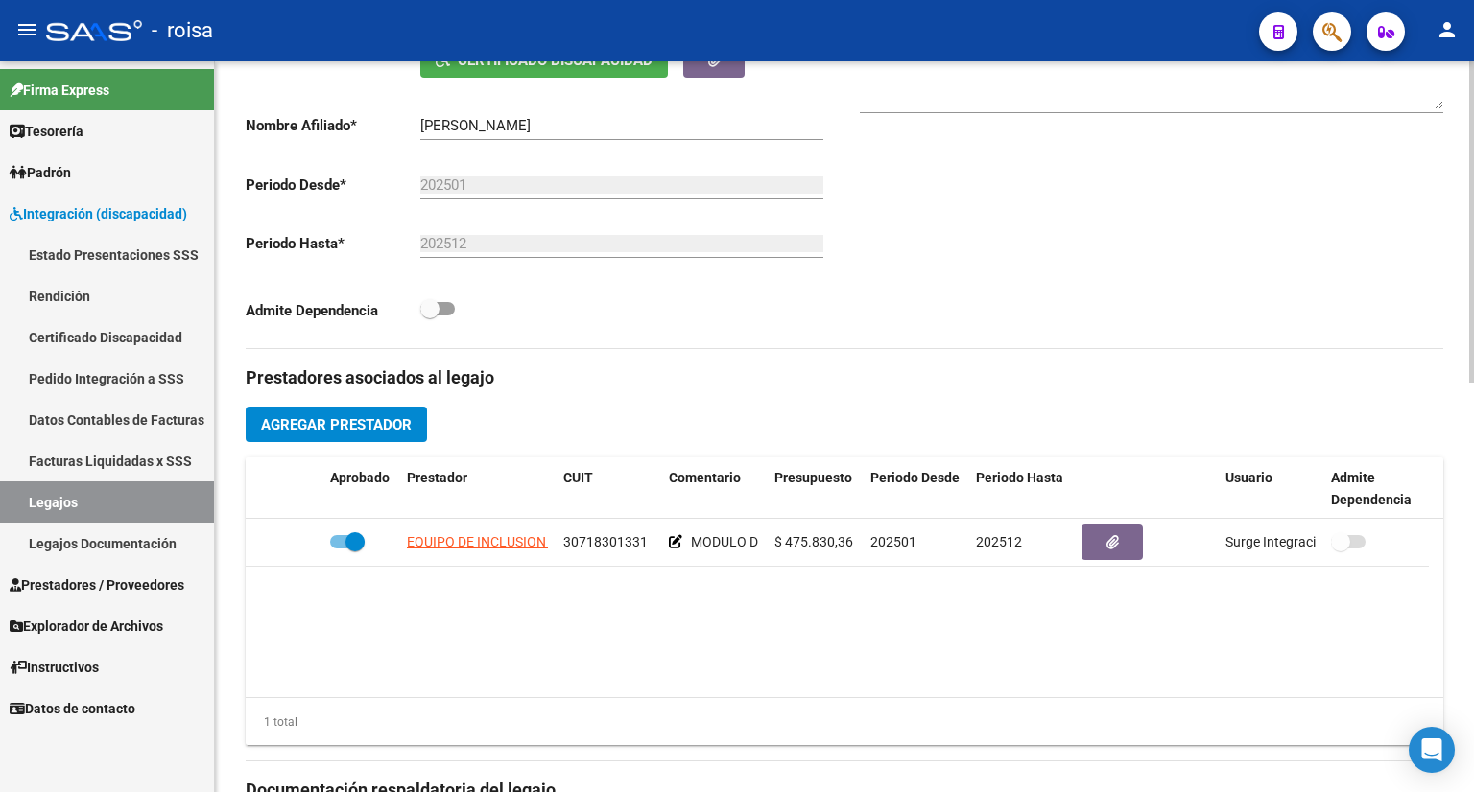
scroll to position [453, 0]
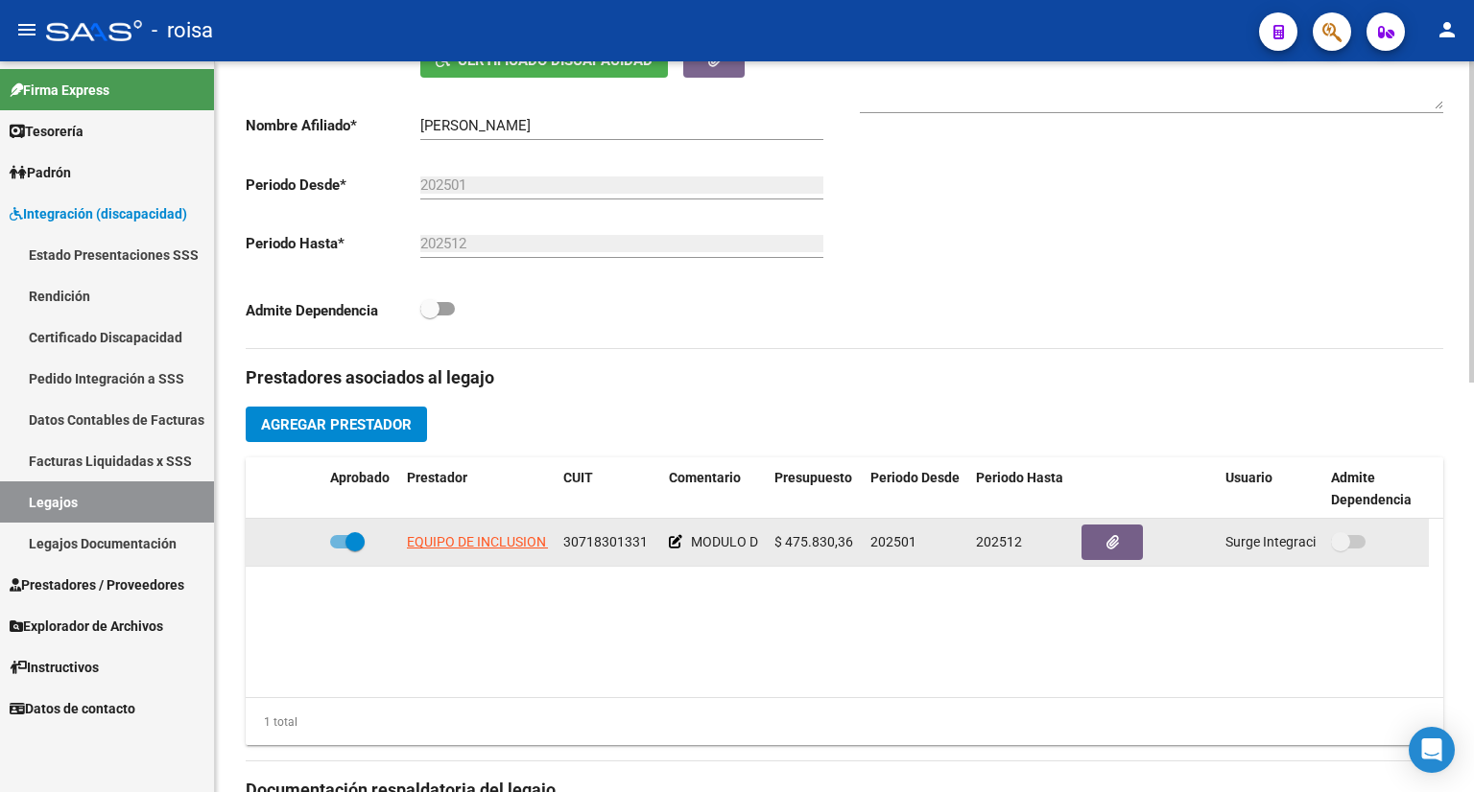
click at [676, 539] on icon at bounding box center [675, 541] width 13 height 13
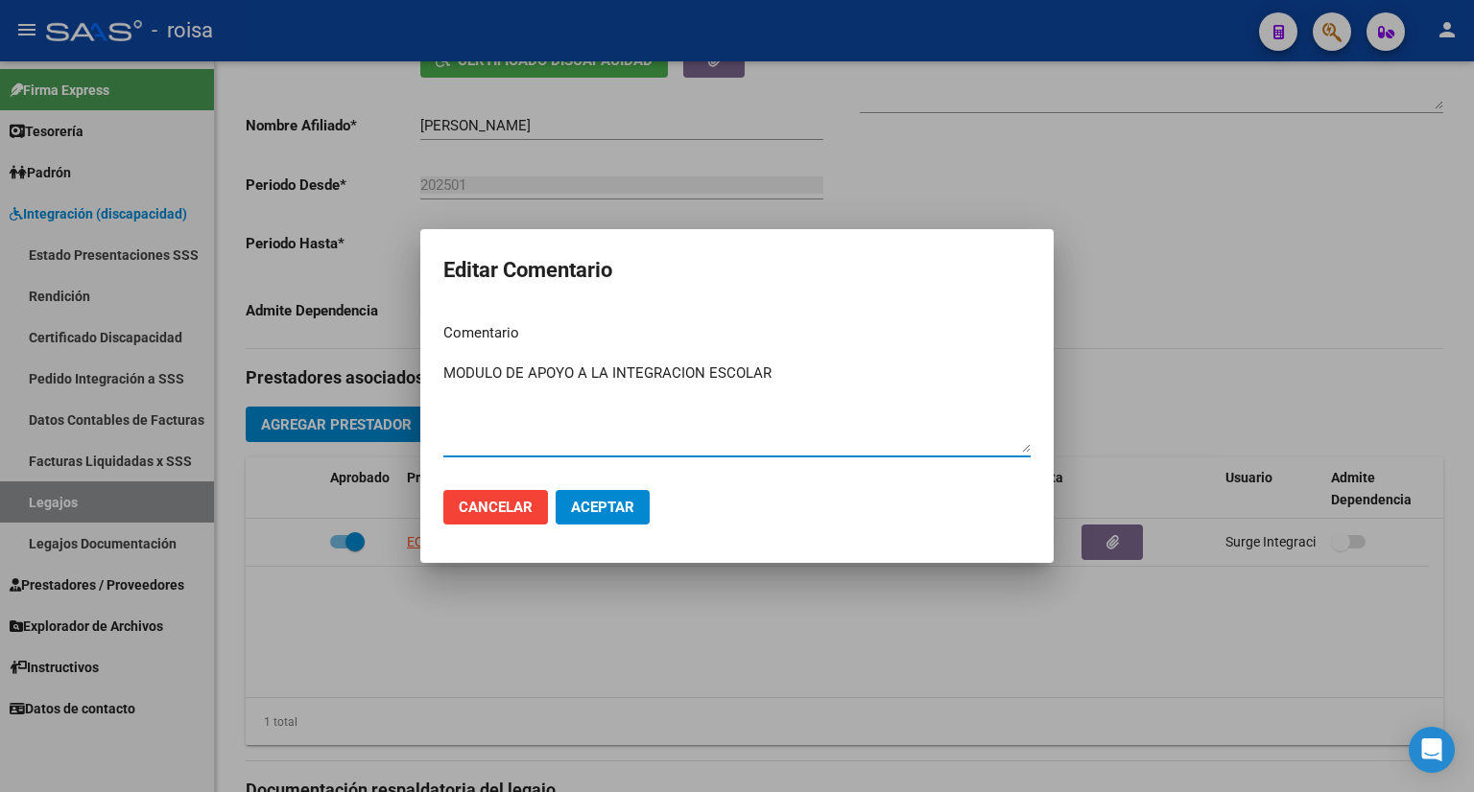
click at [581, 517] on button "Aceptar" at bounding box center [603, 507] width 94 height 35
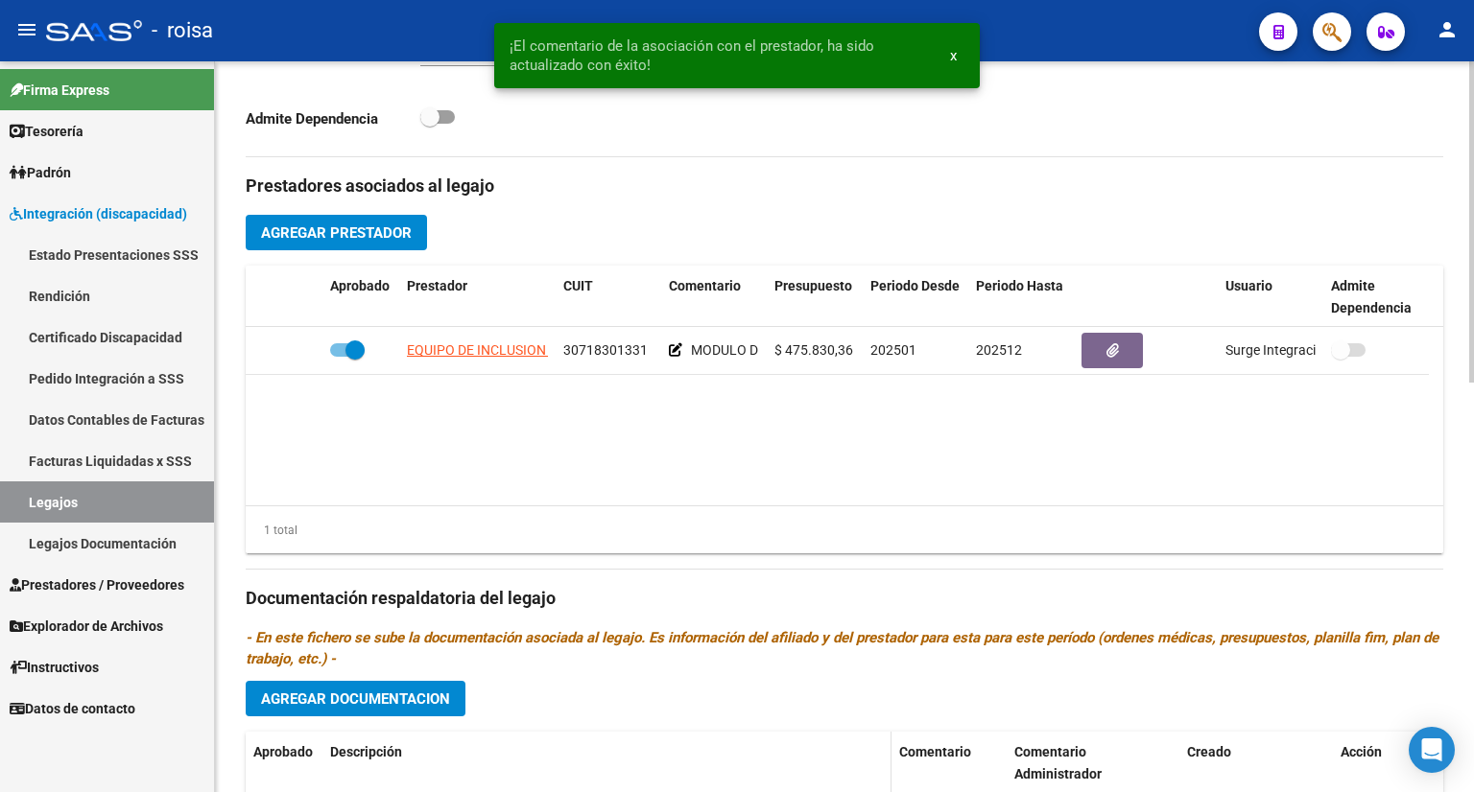
scroll to position [933, 0]
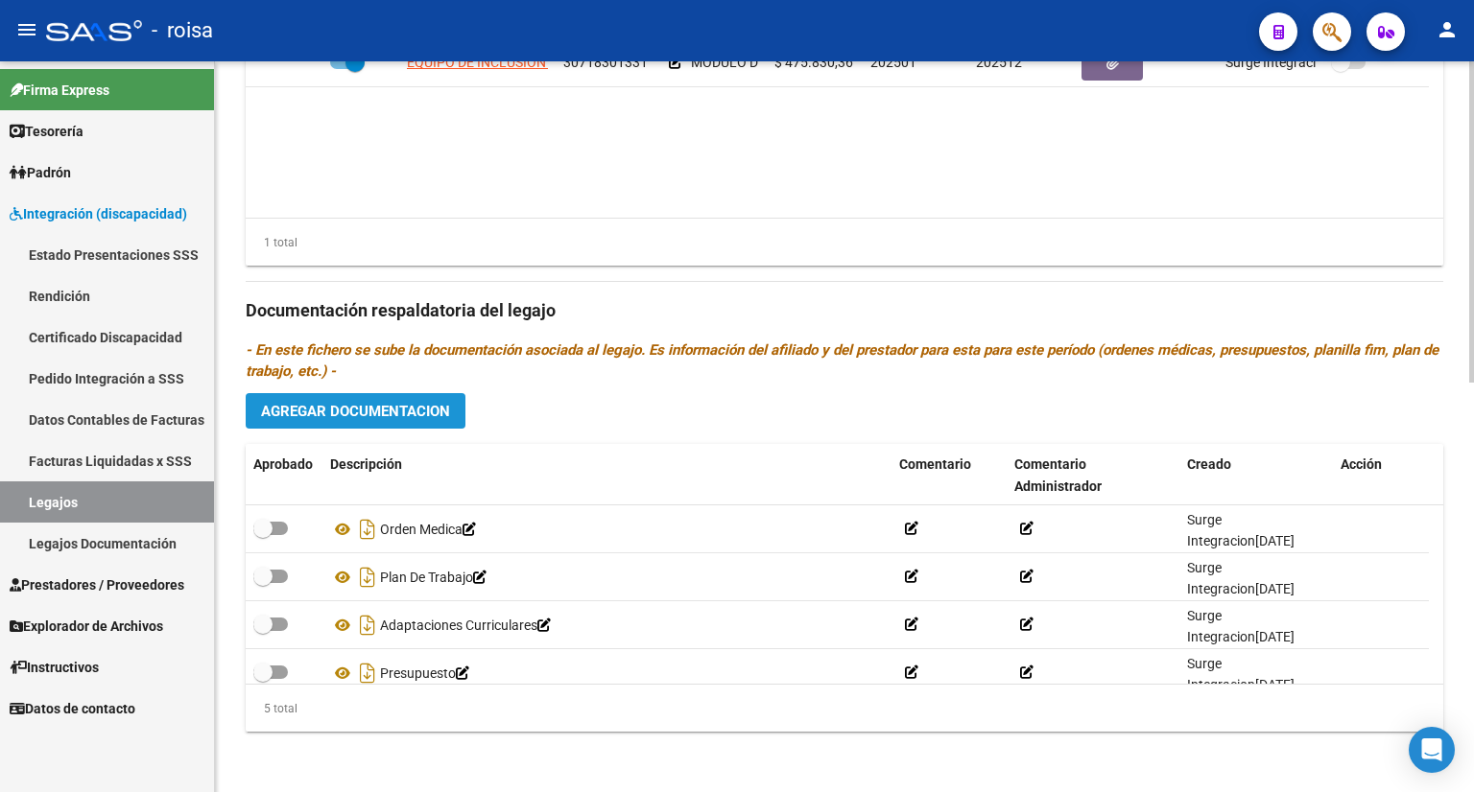
click at [441, 407] on span "Agregar Documentacion" at bounding box center [355, 411] width 189 height 17
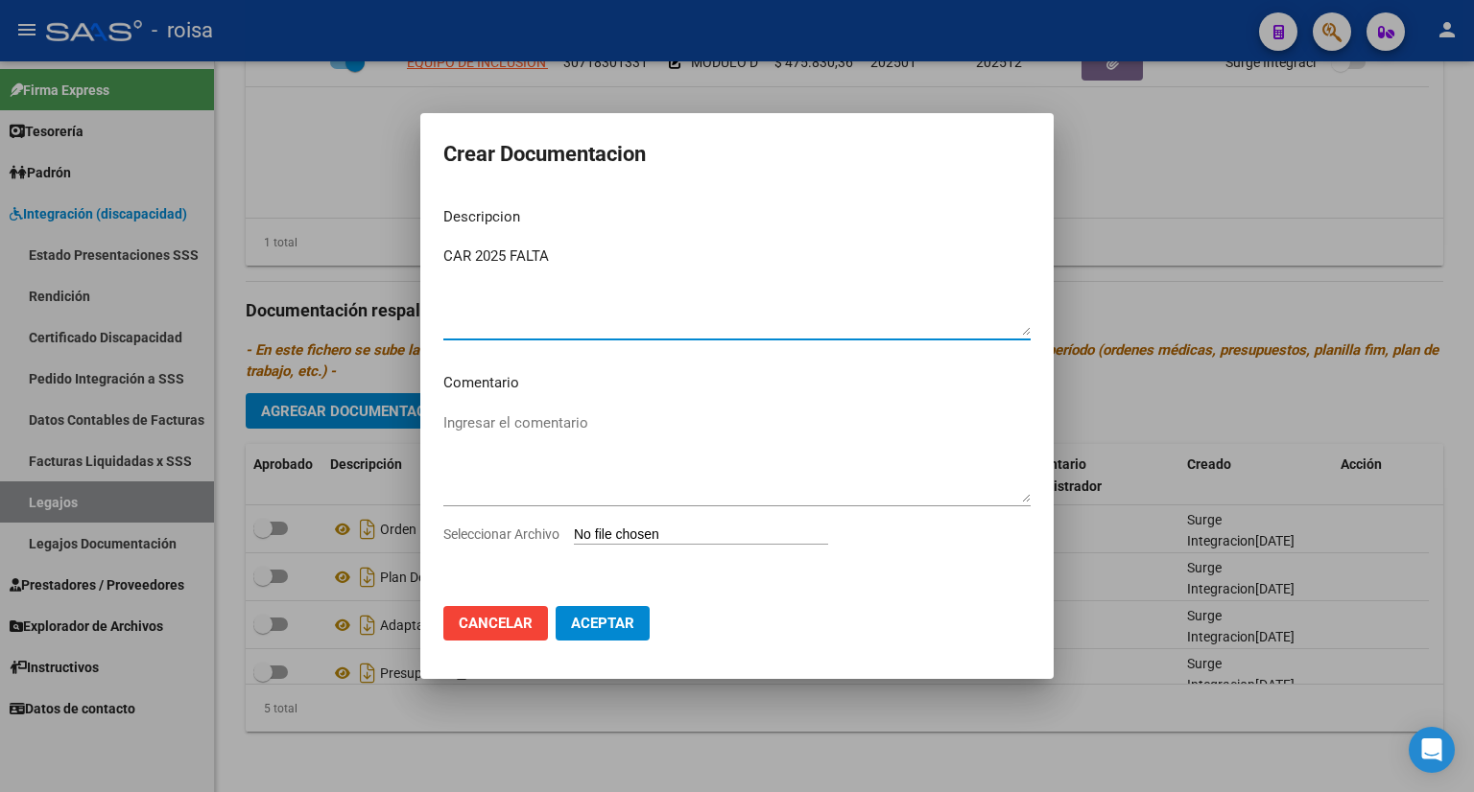
type textarea "CAR 2025 FALTA"
click at [591, 619] on span "Aceptar" at bounding box center [602, 623] width 63 height 17
click at [627, 626] on span "Aceptar" at bounding box center [602, 623] width 63 height 17
click at [601, 626] on span "Aceptar" at bounding box center [602, 623] width 63 height 17
click at [487, 626] on span "Cancelar" at bounding box center [496, 623] width 74 height 17
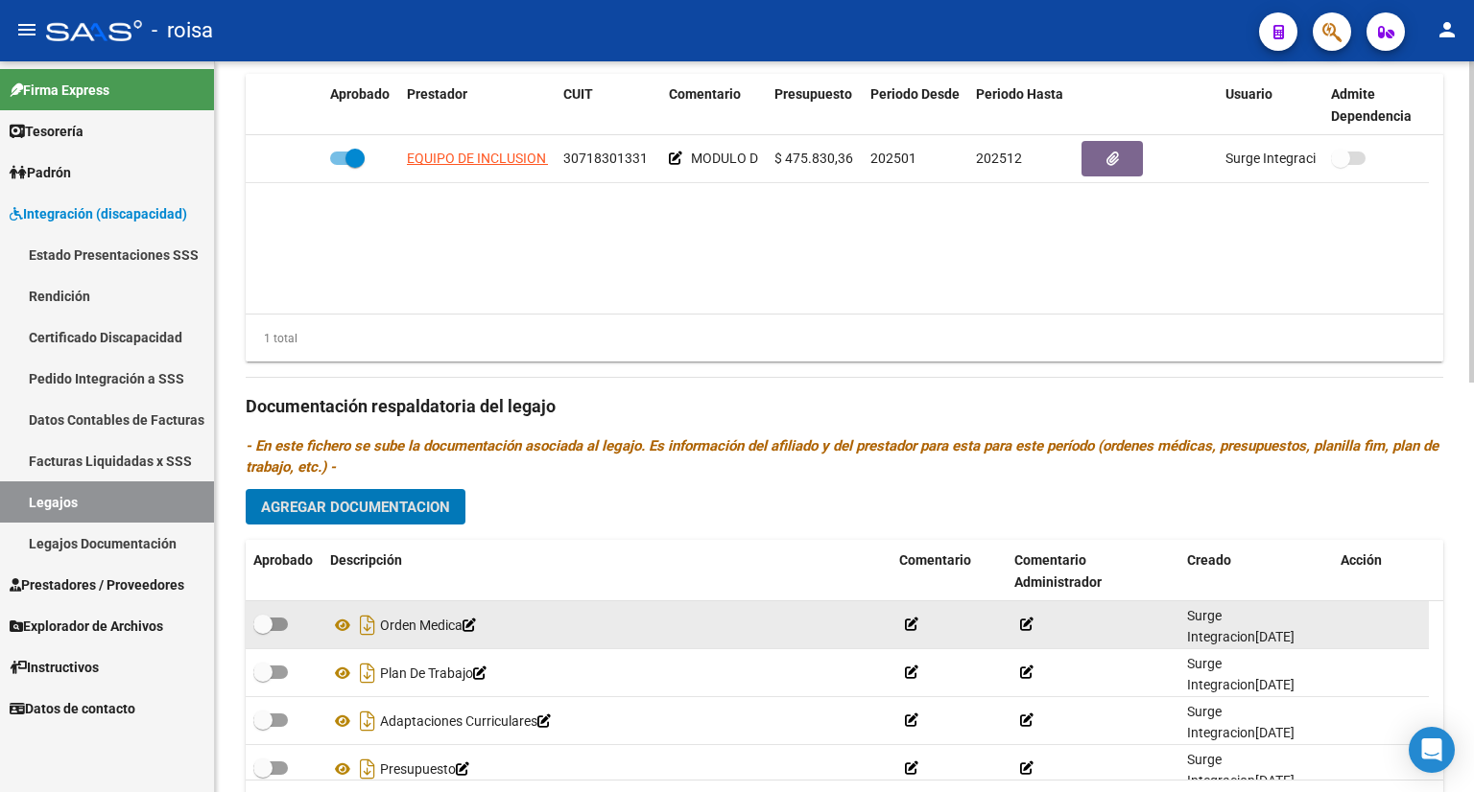
scroll to position [741, 0]
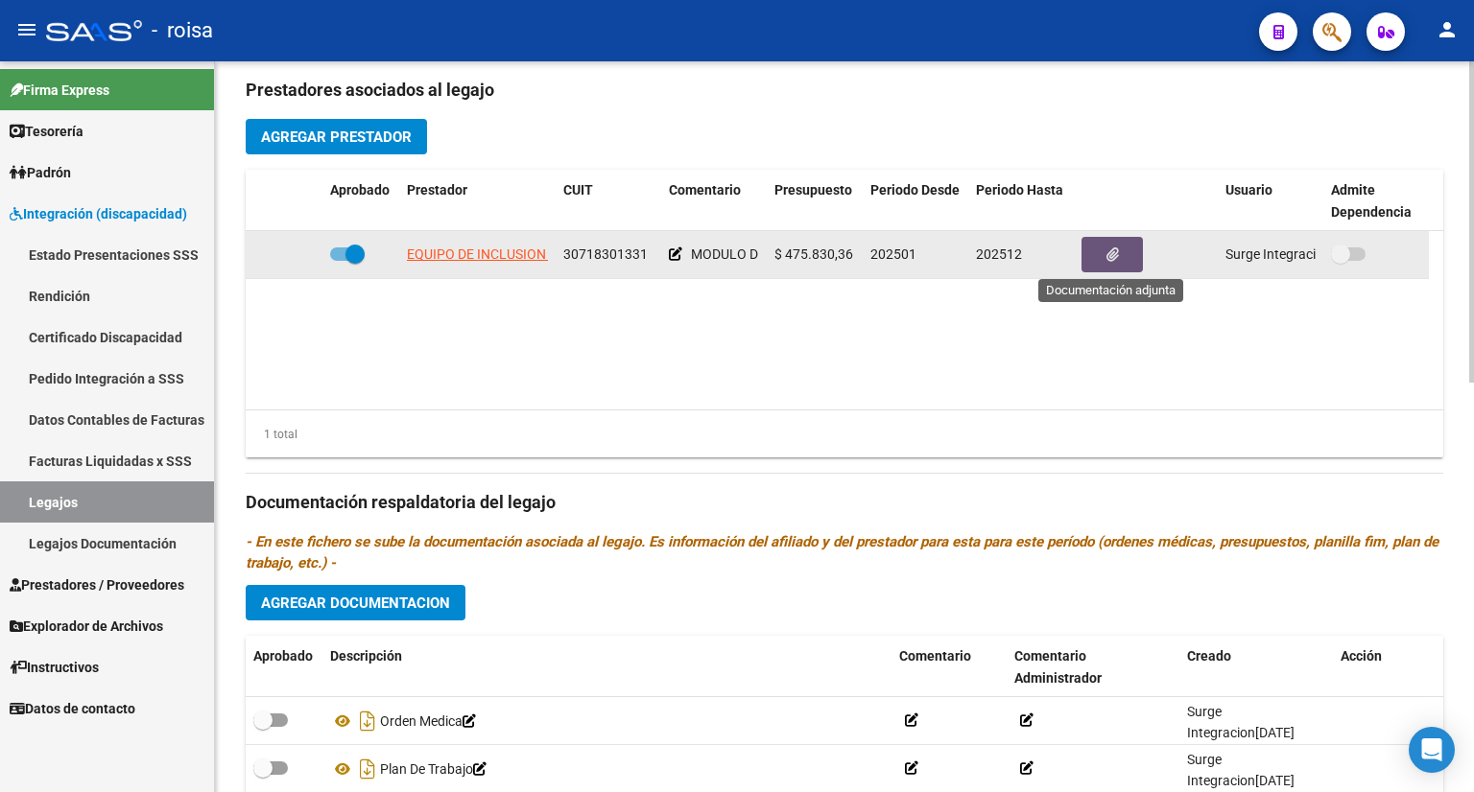
click at [1118, 255] on button "button" at bounding box center [1111, 254] width 61 height 35
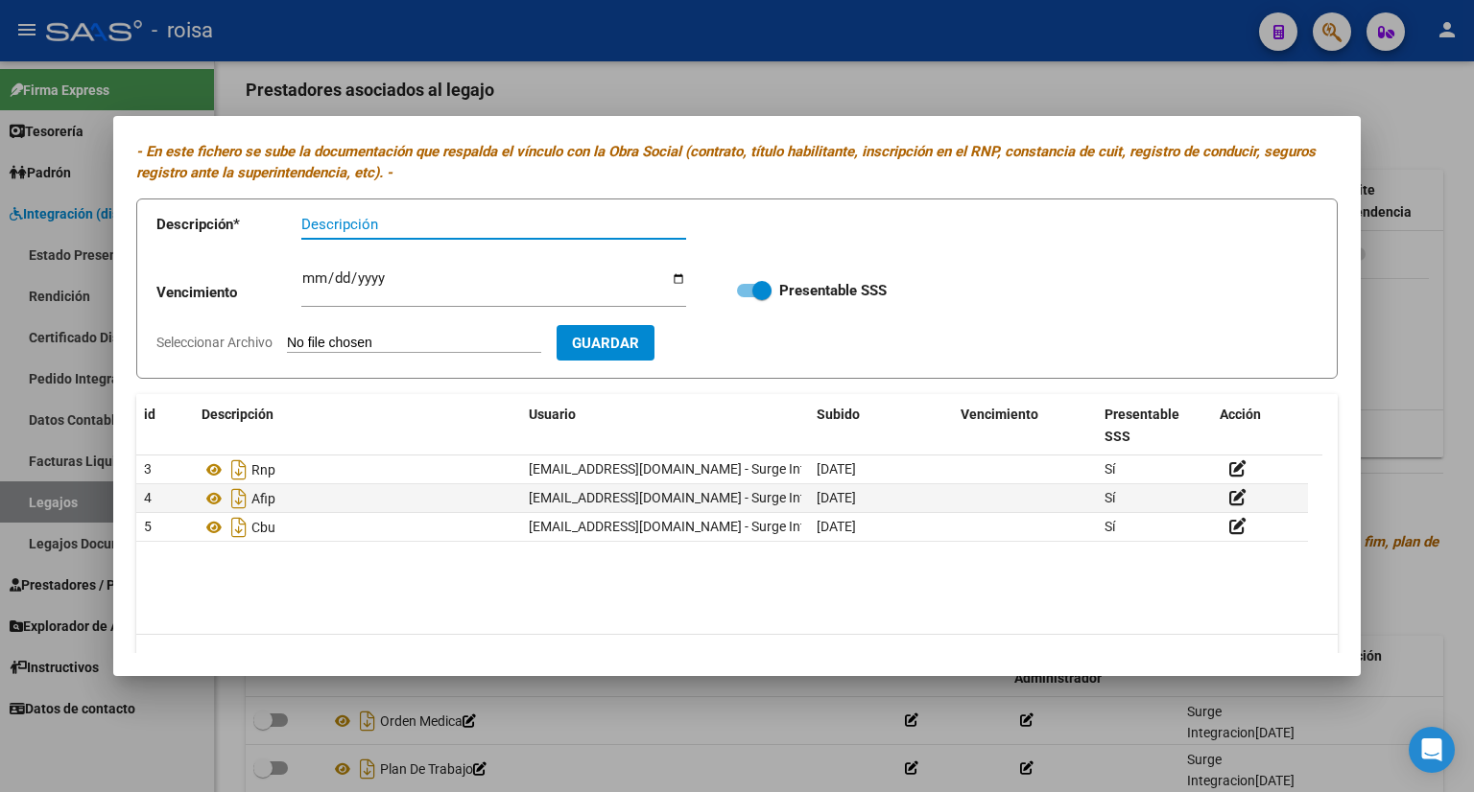
scroll to position [98, 0]
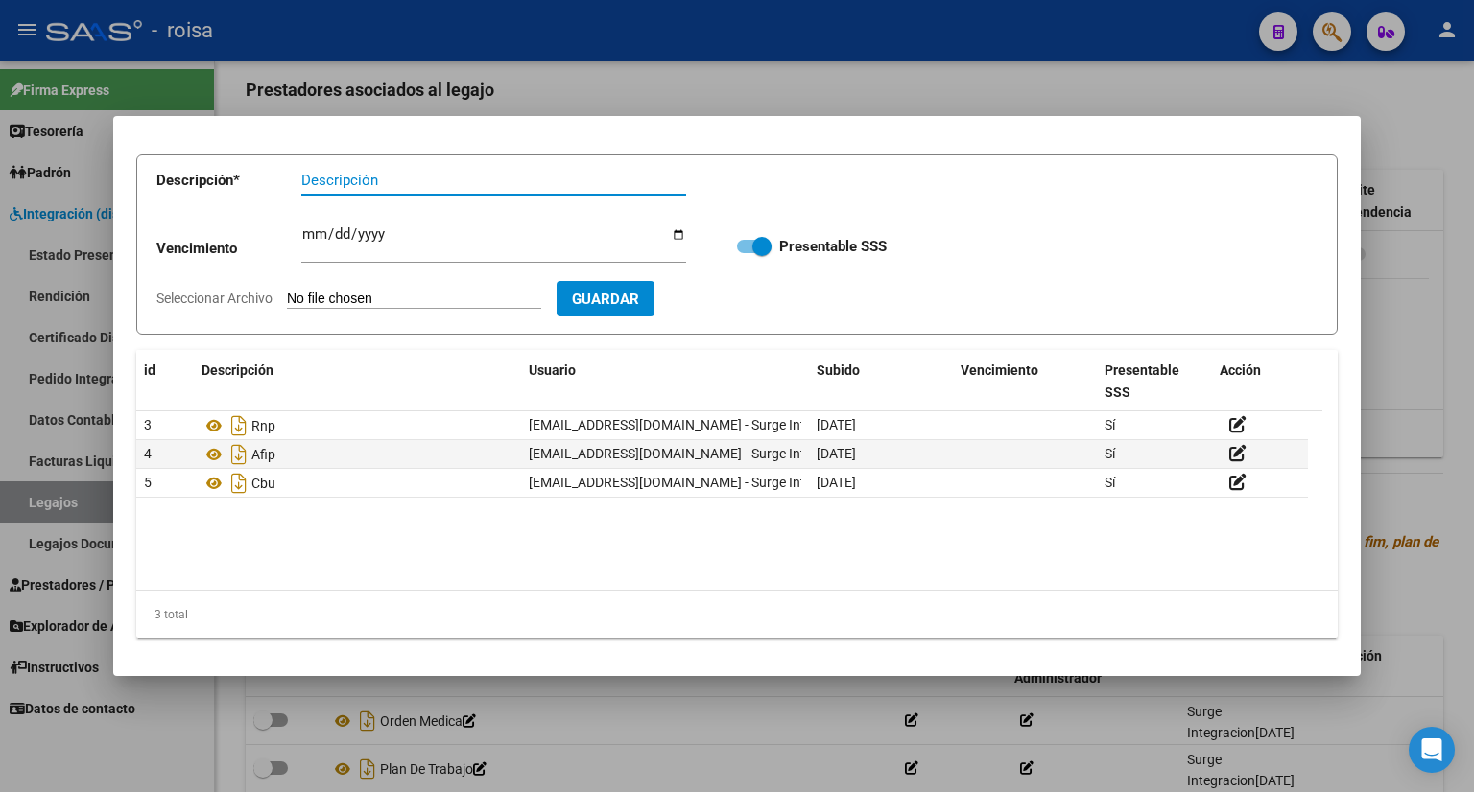
click at [1436, 444] on div at bounding box center [737, 396] width 1474 height 792
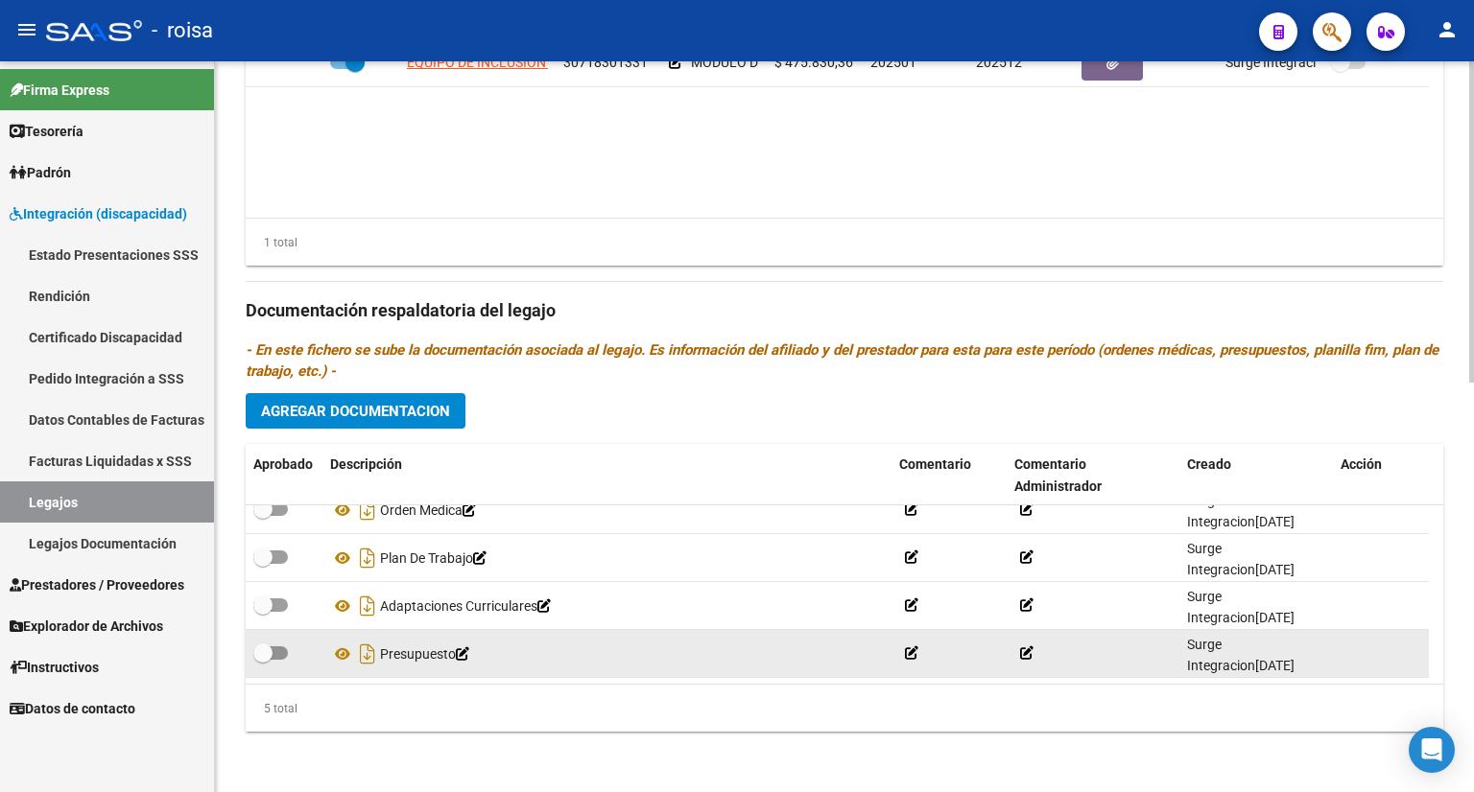
scroll to position [0, 0]
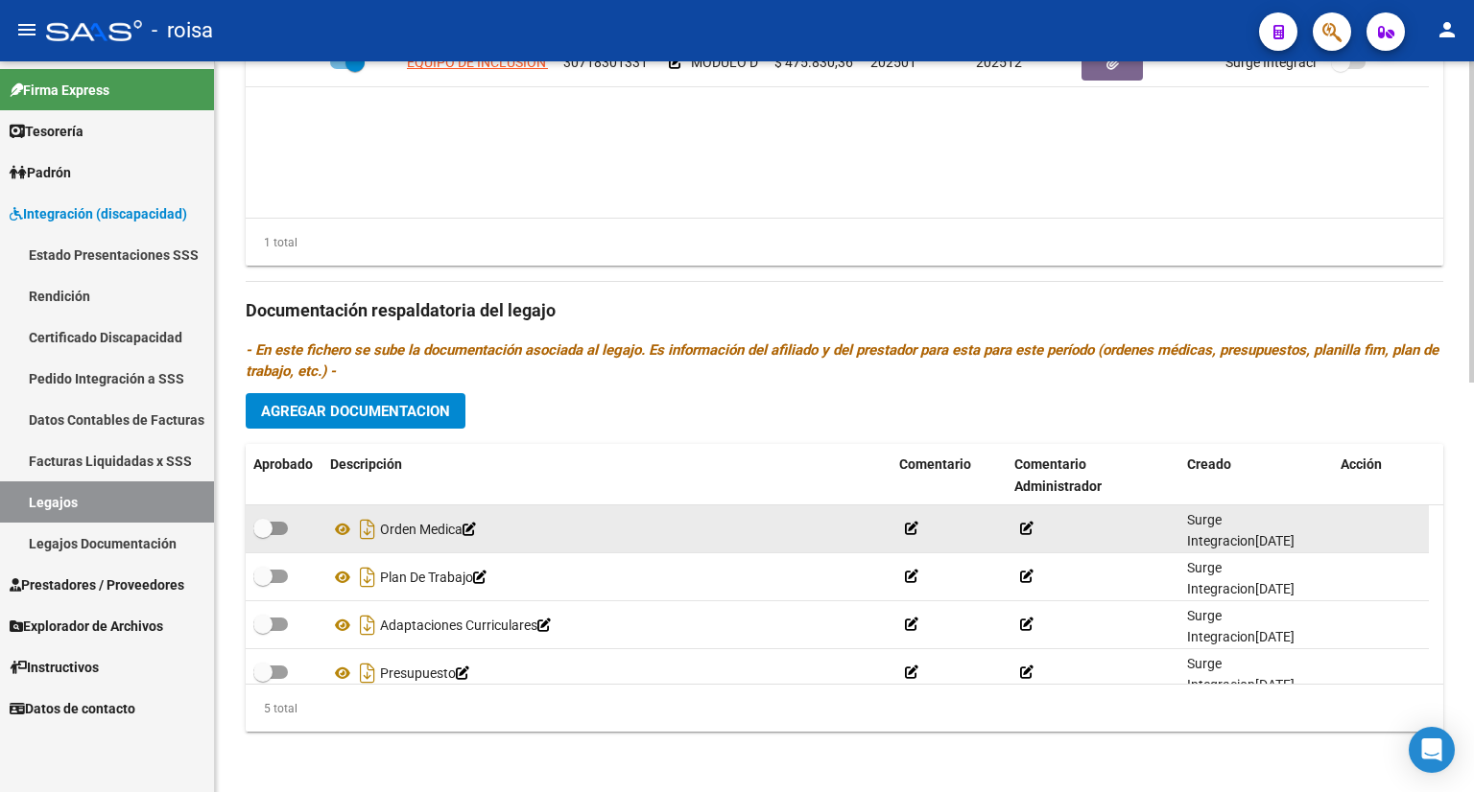
click at [910, 523] on icon at bounding box center [911, 528] width 13 height 13
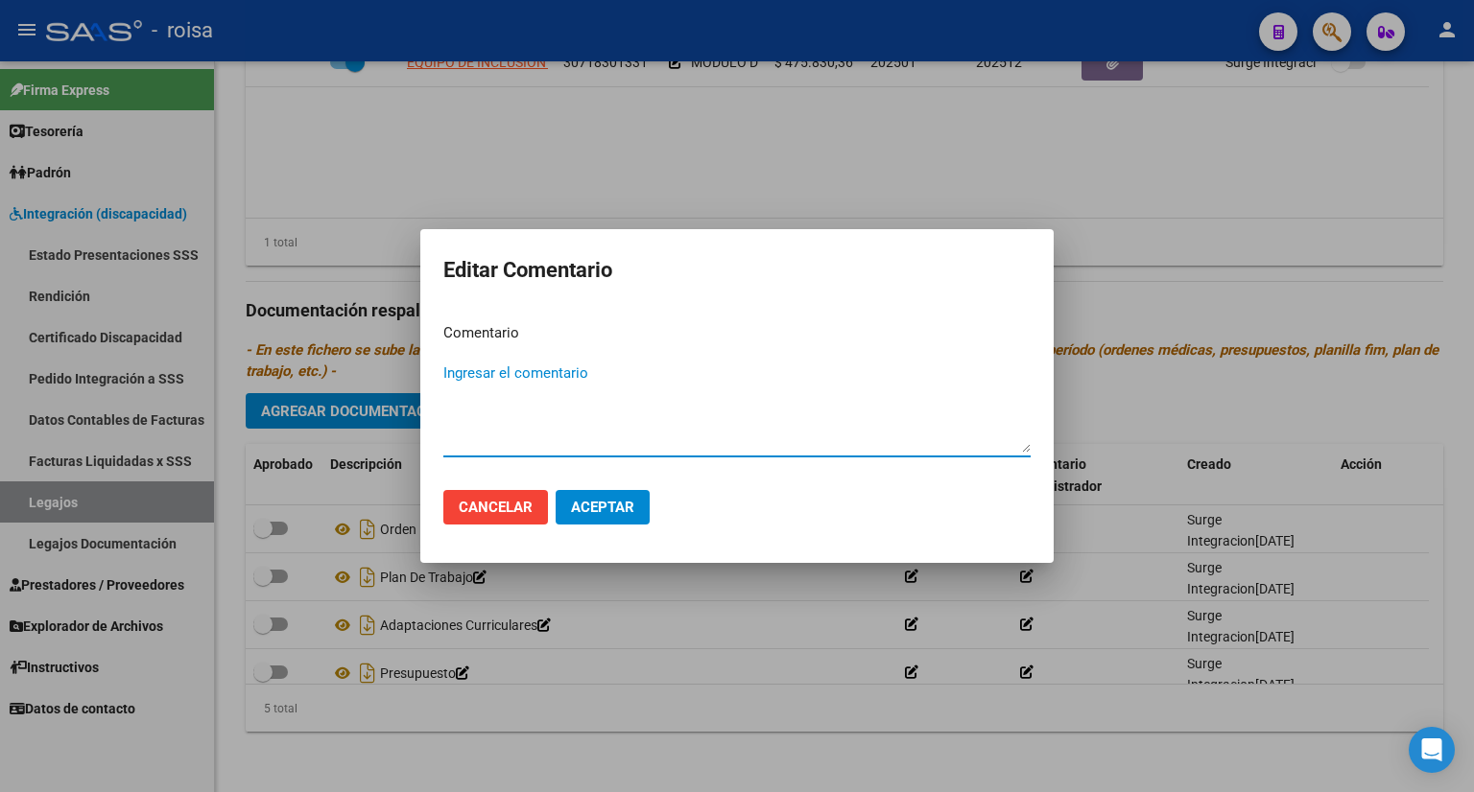
click at [1097, 225] on div at bounding box center [737, 396] width 1474 height 792
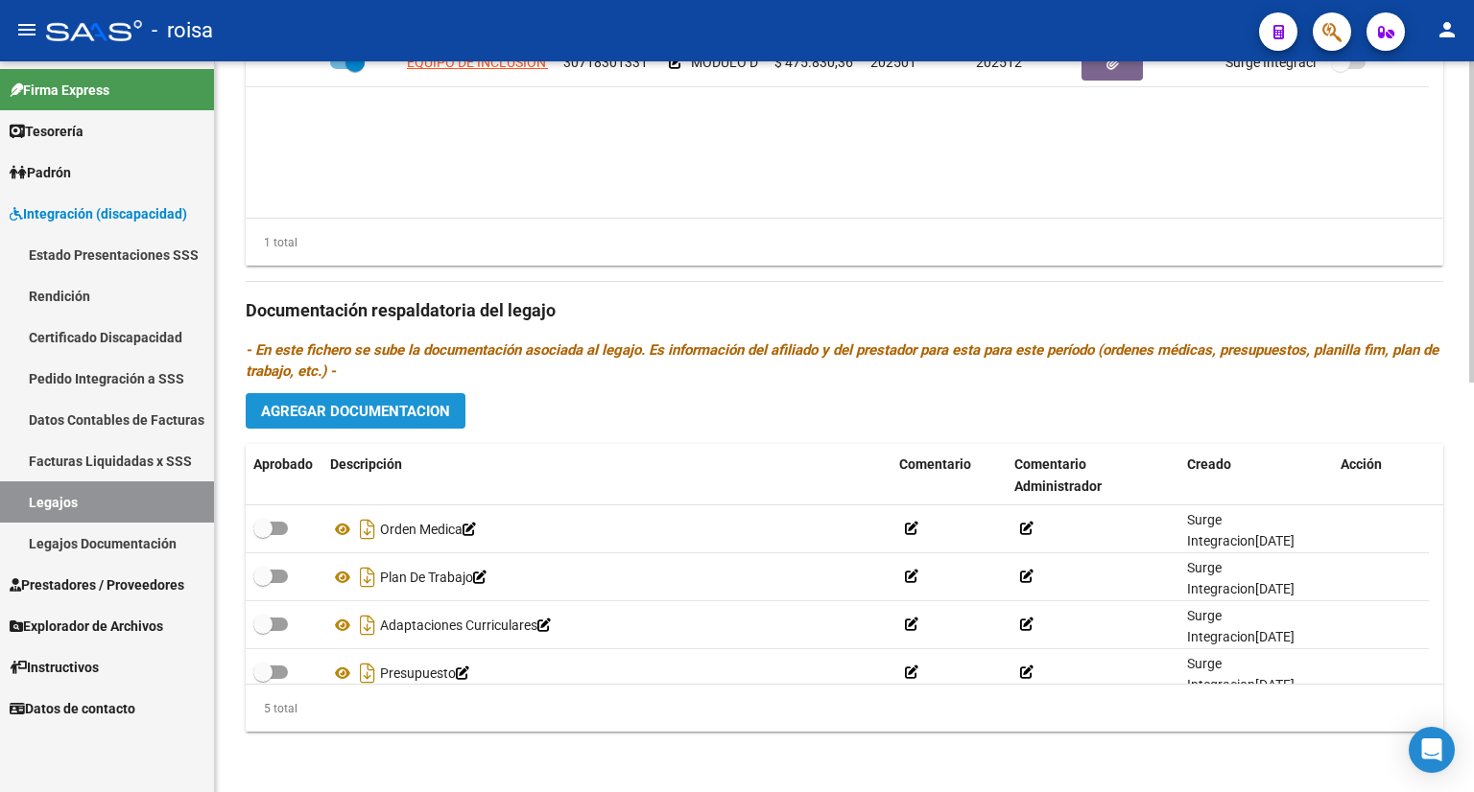
click at [419, 409] on span "Agregar Documentacion" at bounding box center [355, 411] width 189 height 17
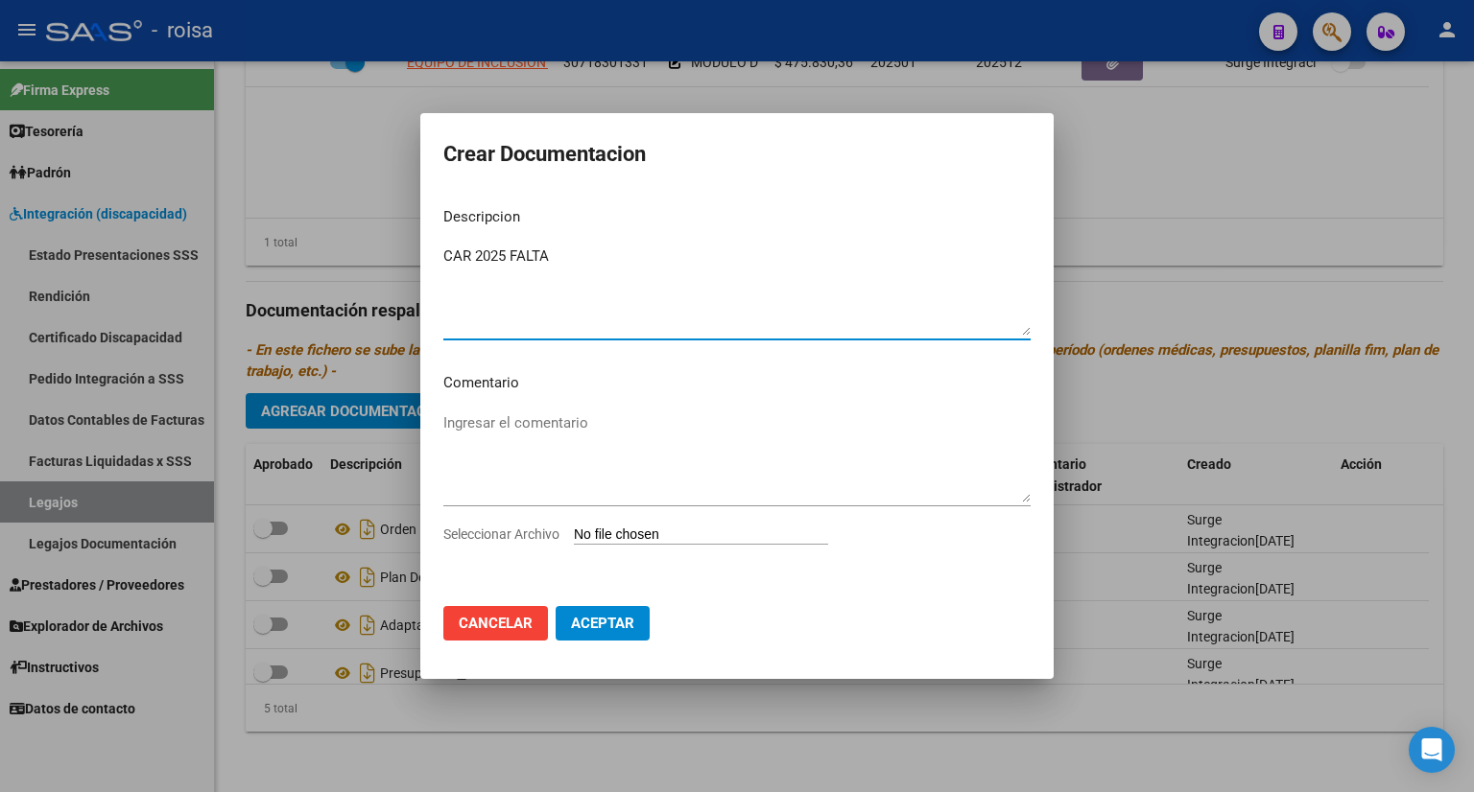
type textarea "CAR 2025 FALTA"
click at [635, 541] on input "Seleccionar Archivo" at bounding box center [701, 536] width 254 height 18
type input "C:\fakepath\CONSENTIMIENTO BORDA.pdf"
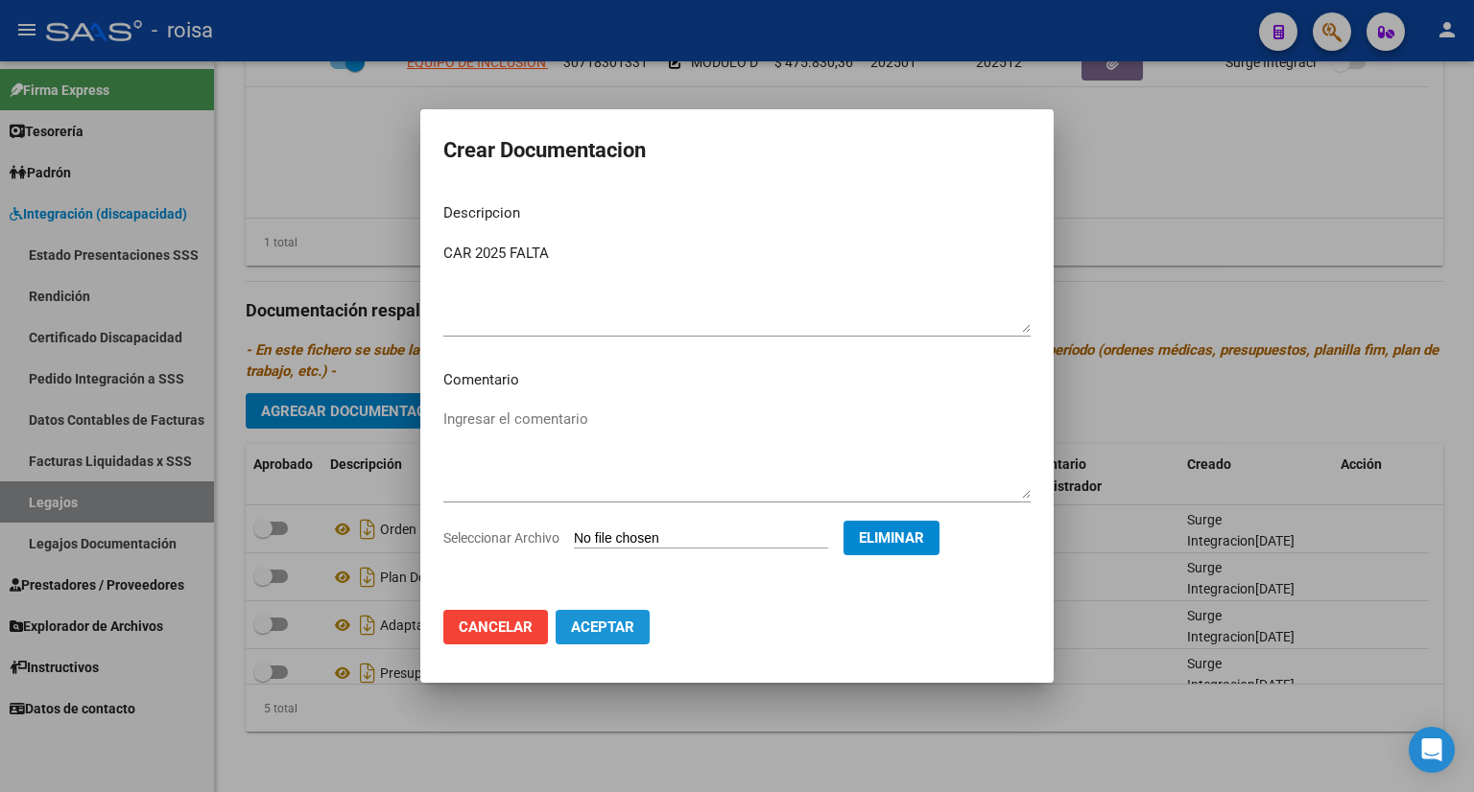
click at [604, 627] on span "Aceptar" at bounding box center [602, 627] width 63 height 17
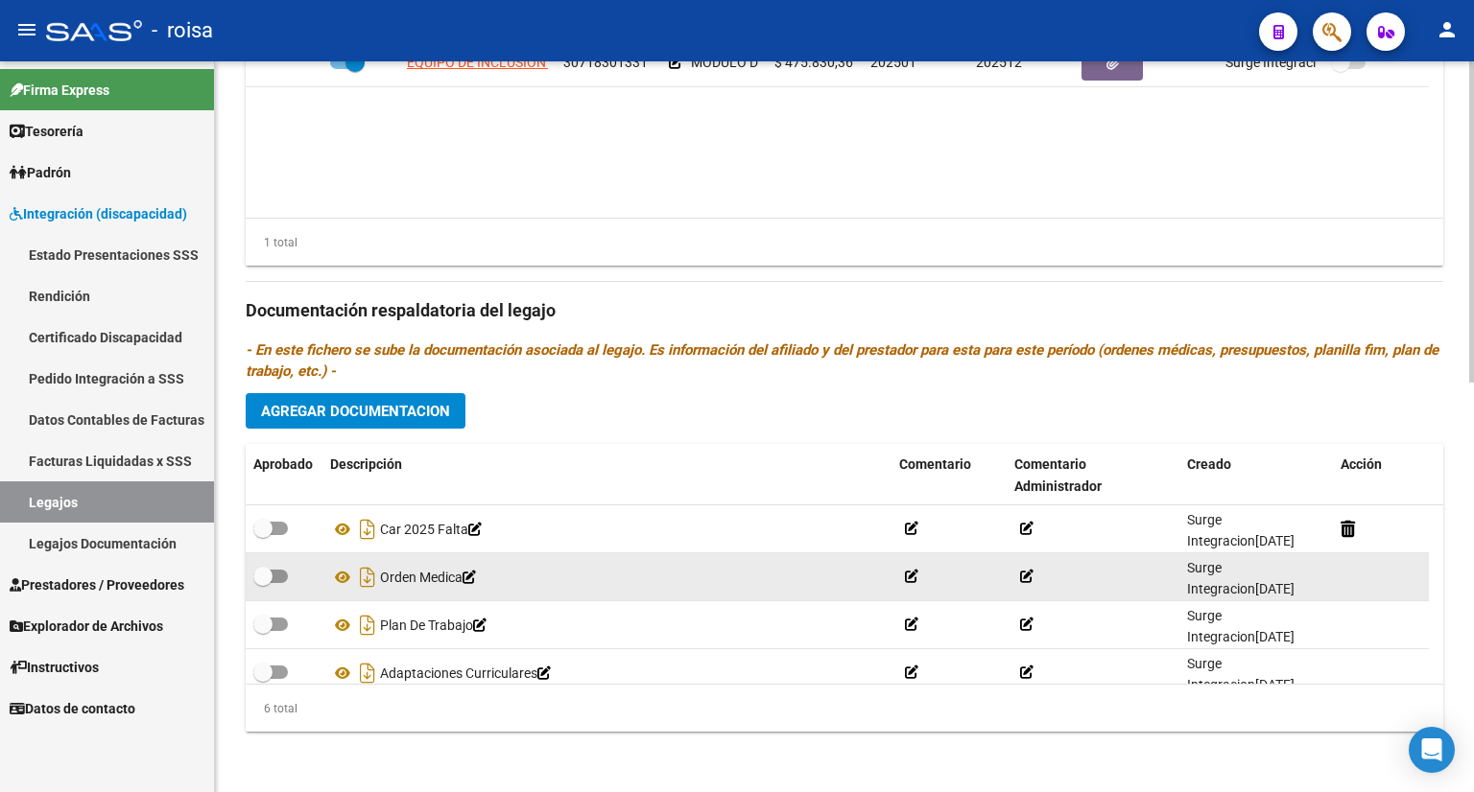
drag, startPoint x: 271, startPoint y: 576, endPoint x: 288, endPoint y: 577, distance: 17.3
click at [289, 580] on div at bounding box center [283, 577] width 61 height 25
click at [284, 572] on span at bounding box center [270, 576] width 35 height 13
click at [263, 583] on input "checkbox" at bounding box center [262, 583] width 1 height 1
checkbox input "true"
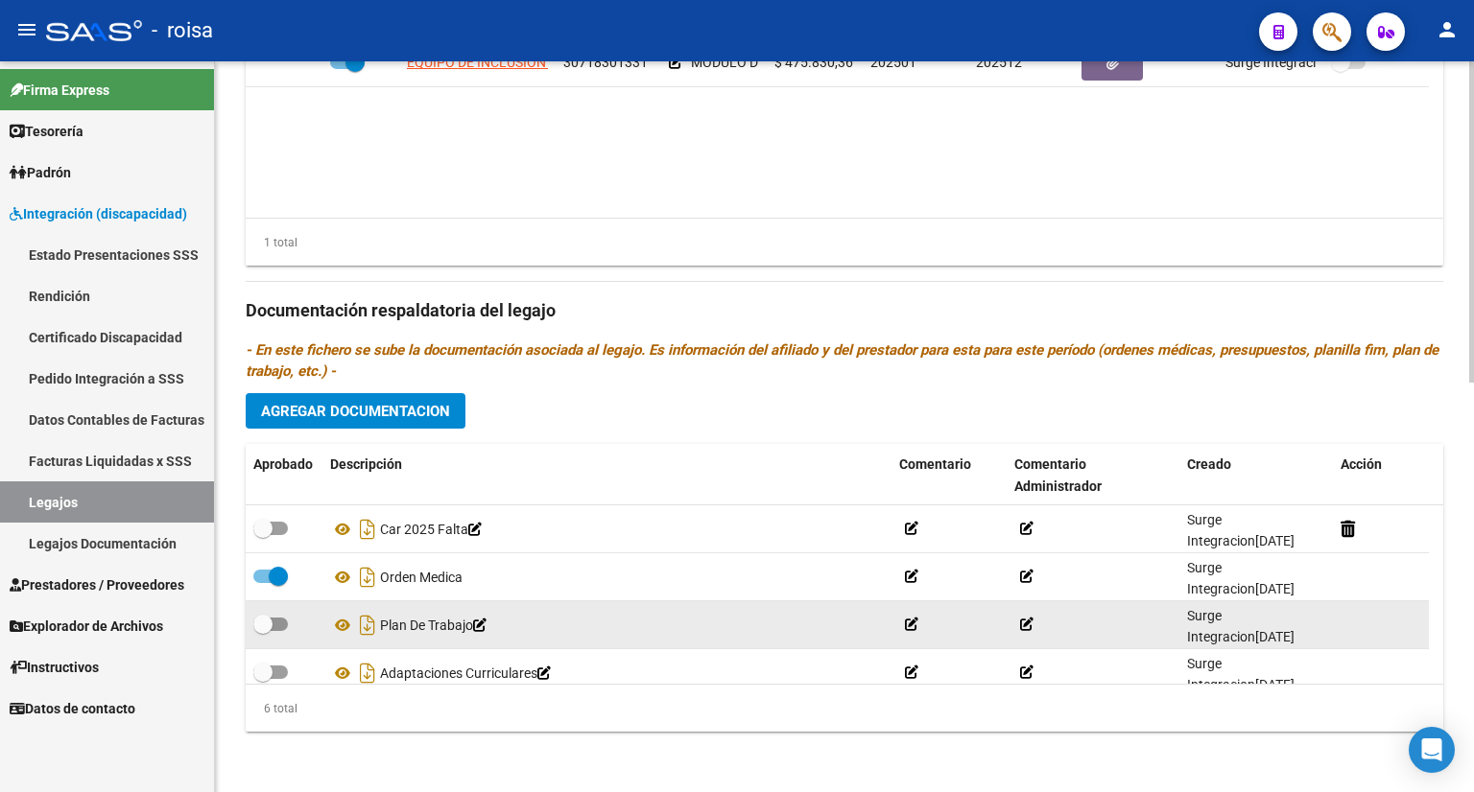
click at [281, 618] on span at bounding box center [270, 624] width 35 height 13
click at [263, 631] on input "checkbox" at bounding box center [262, 631] width 1 height 1
checkbox input "true"
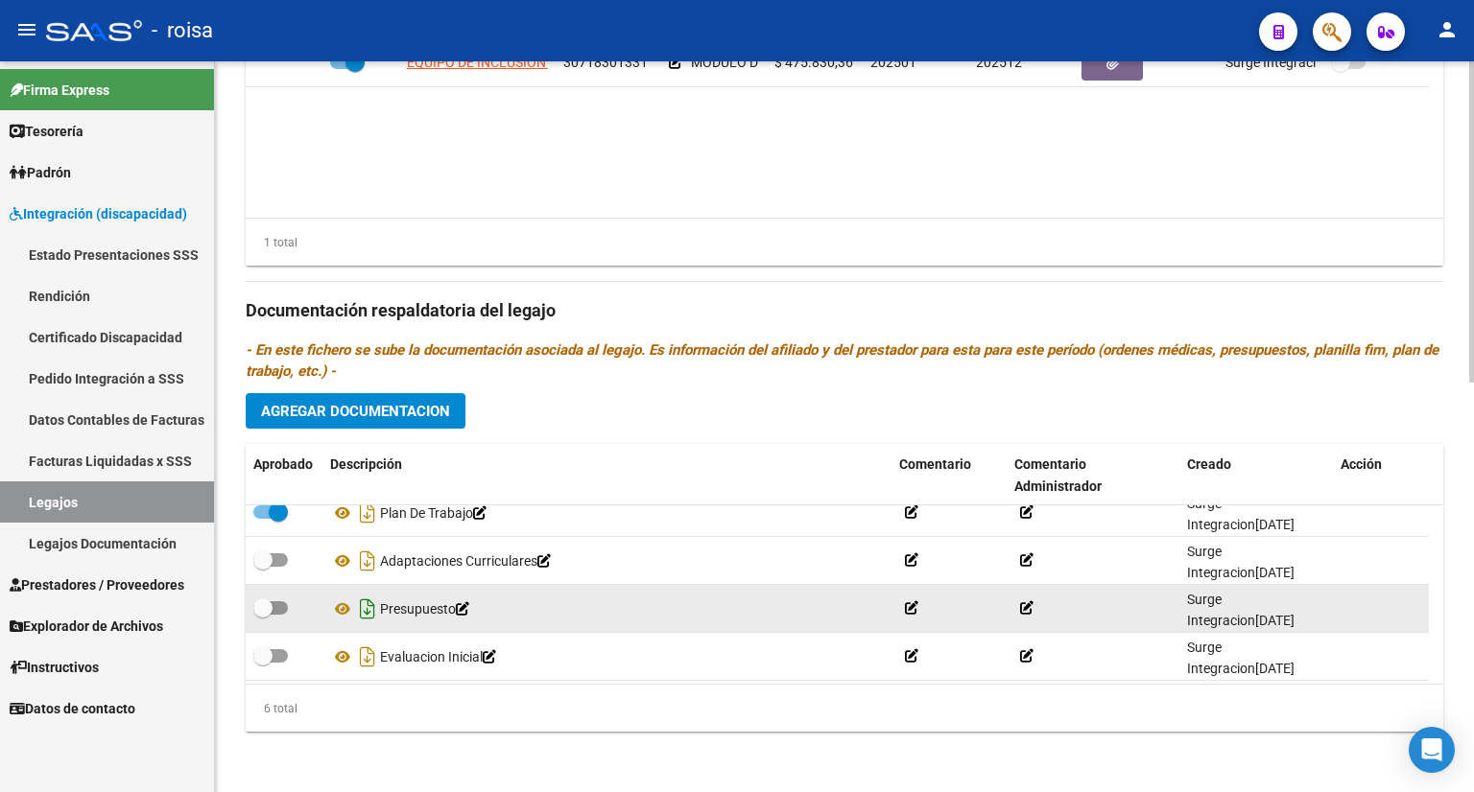
scroll to position [115, 0]
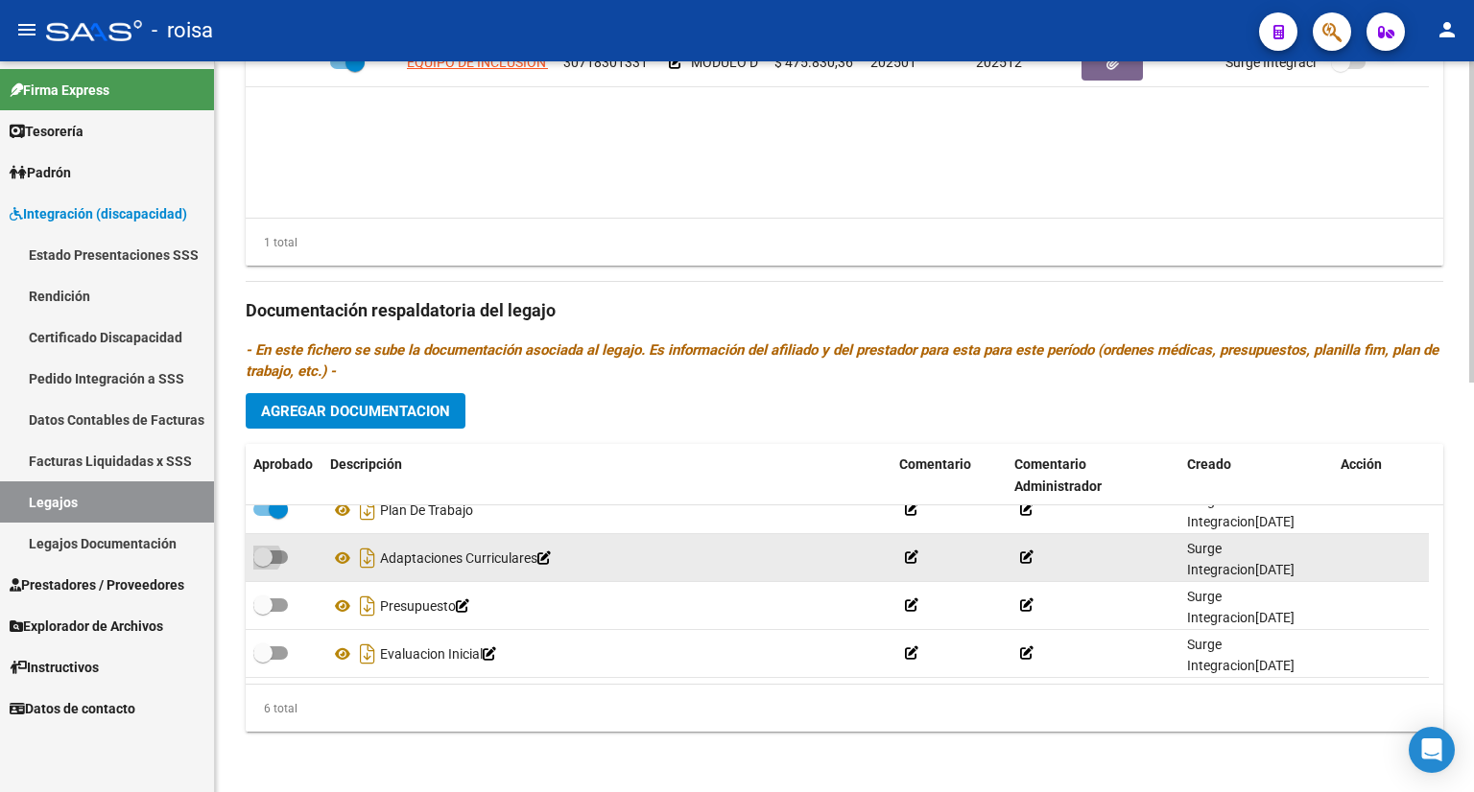
click at [275, 556] on span at bounding box center [270, 557] width 35 height 13
click at [263, 564] on input "checkbox" at bounding box center [262, 564] width 1 height 1
checkbox input "true"
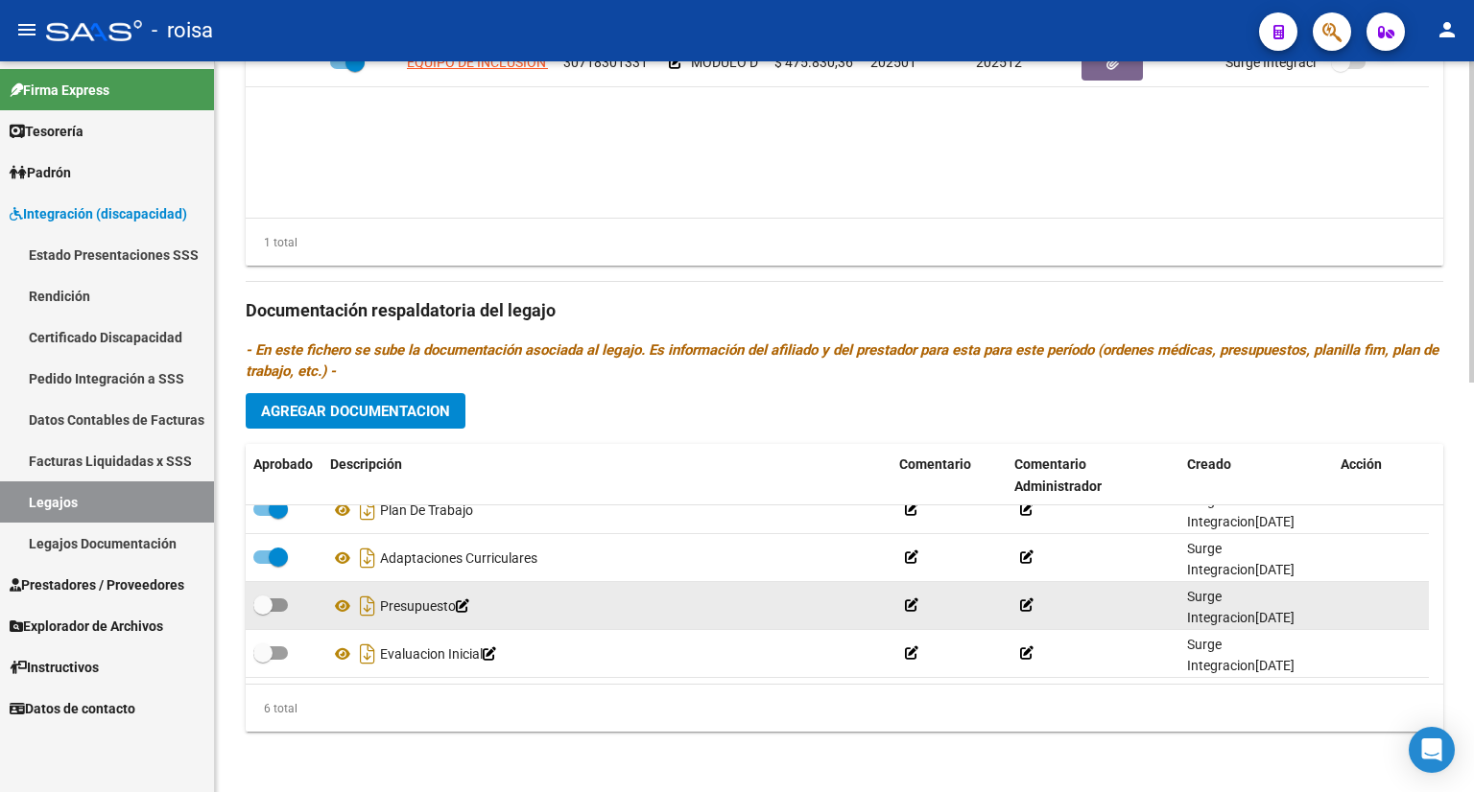
click at [281, 599] on span at bounding box center [270, 605] width 35 height 13
click at [263, 612] on input "checkbox" at bounding box center [262, 612] width 1 height 1
checkbox input "true"
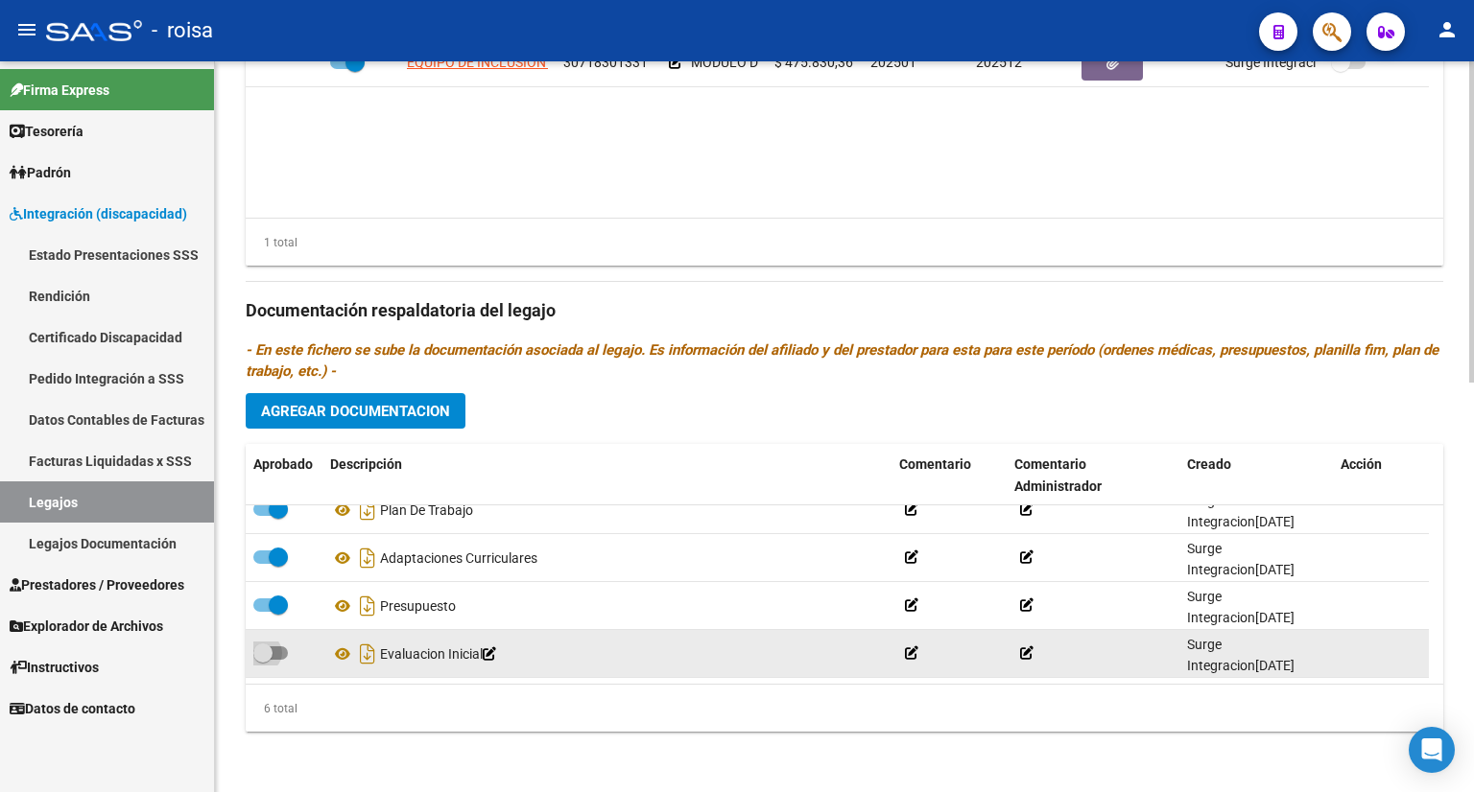
click at [276, 650] on span at bounding box center [270, 653] width 35 height 13
click at [263, 660] on input "checkbox" at bounding box center [262, 660] width 1 height 1
checkbox input "true"
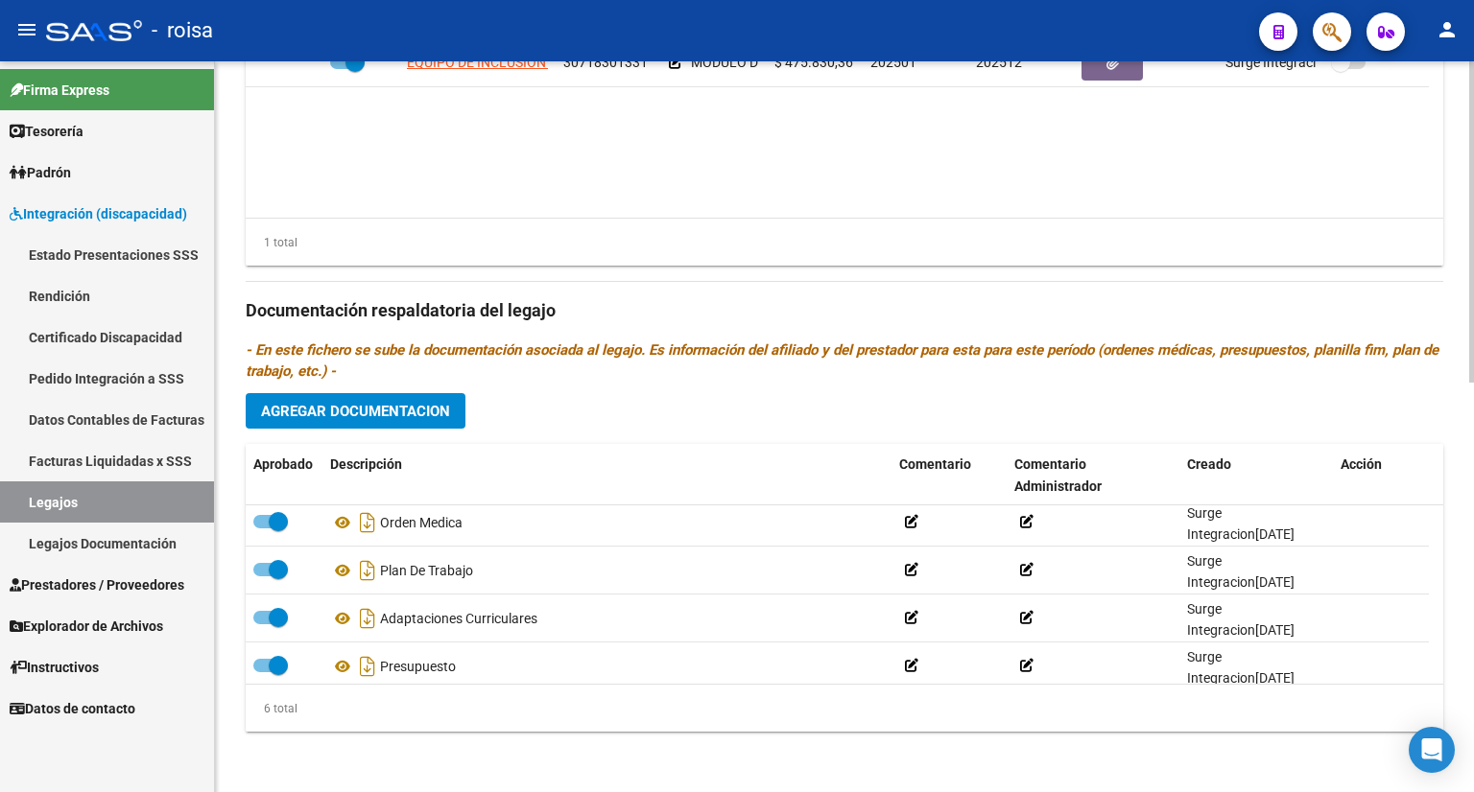
scroll to position [0, 0]
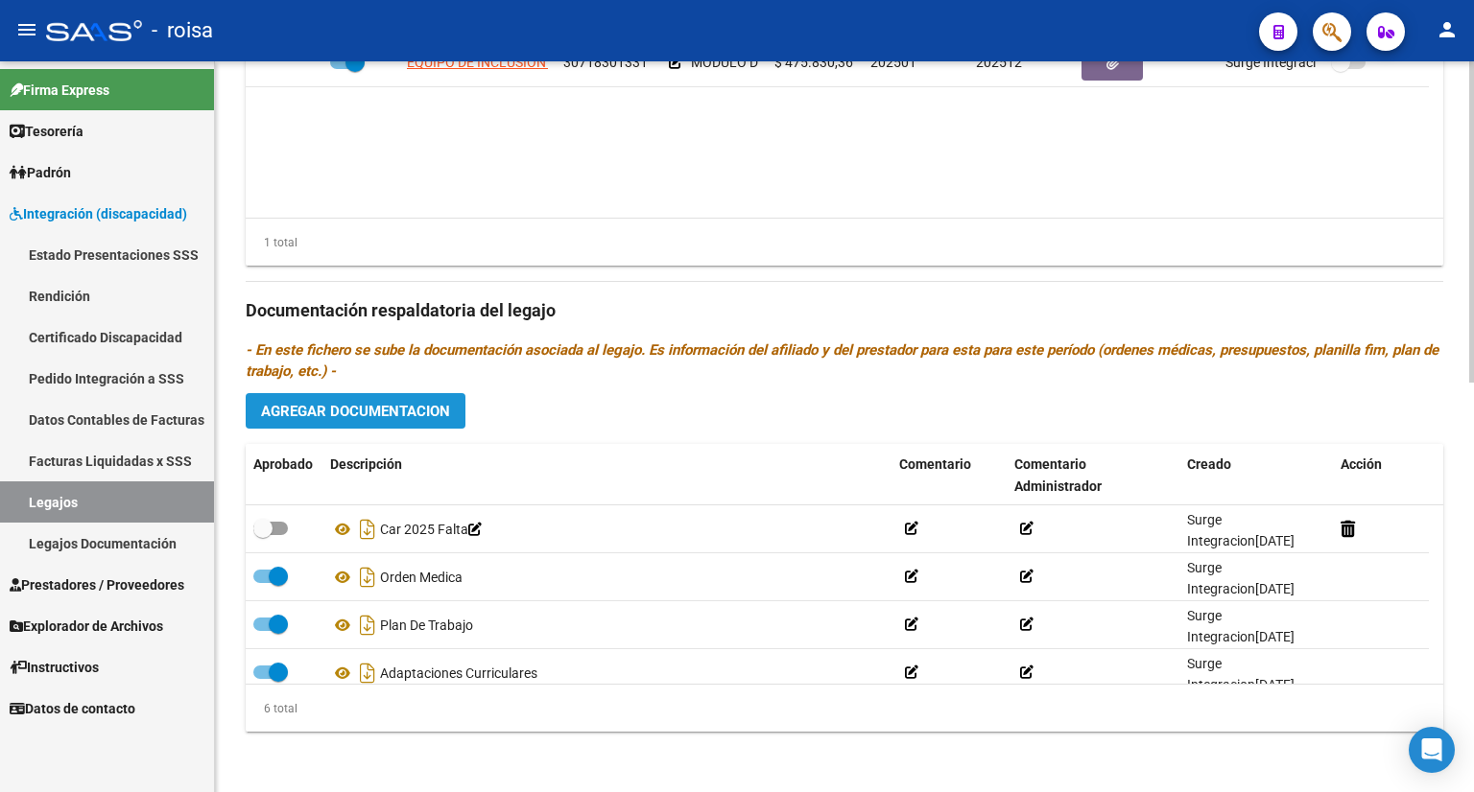
click at [360, 407] on span "Agregar Documentacion" at bounding box center [355, 411] width 189 height 17
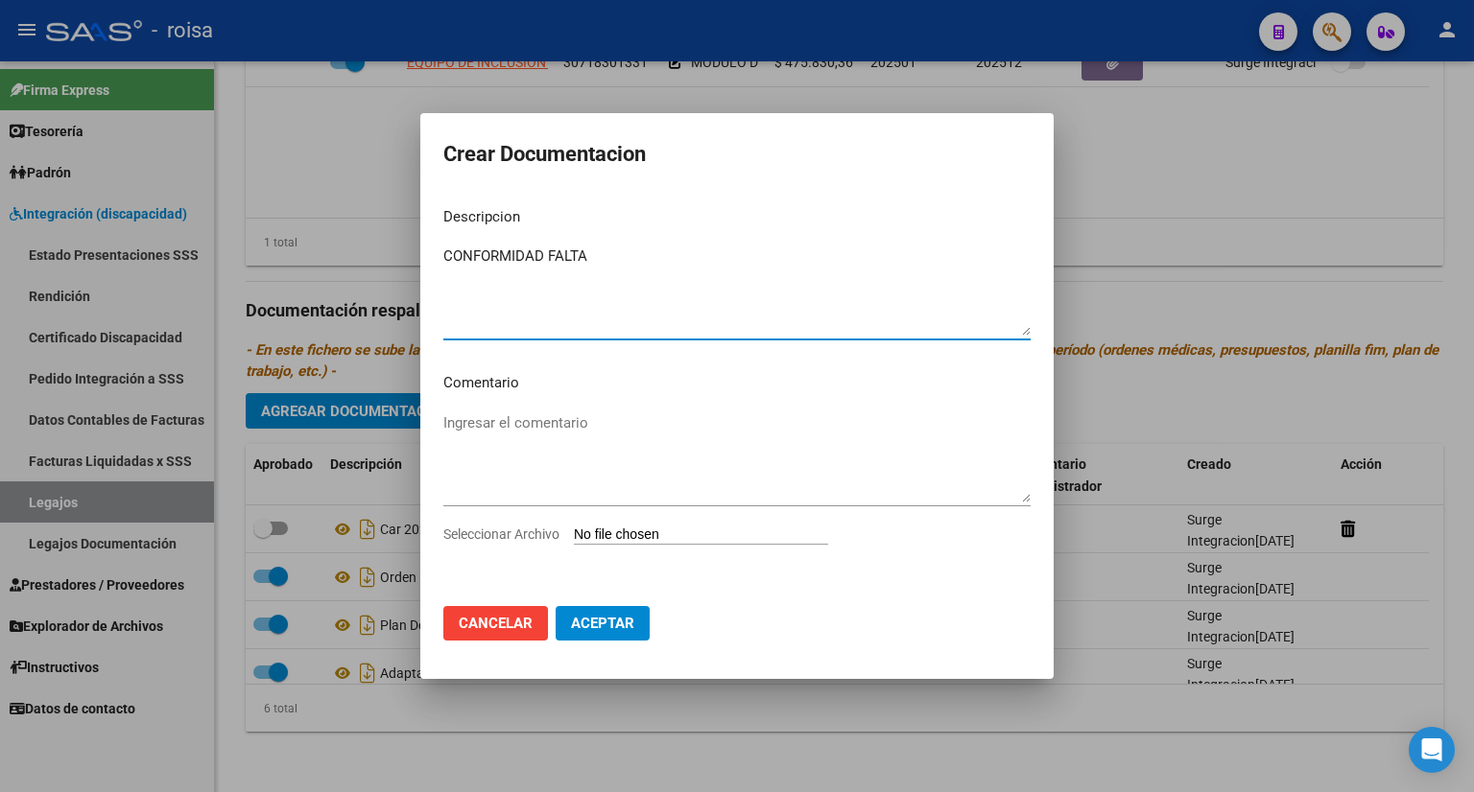
click at [456, 252] on textarea "CONFORMIDAD FALTA" at bounding box center [736, 291] width 587 height 90
type textarea "Conformidad FALTA"
click at [633, 531] on input "Seleccionar Archivo" at bounding box center [701, 536] width 254 height 18
type input "C:\fakepath\CONSENTIMIENTO BORDA.pdf"
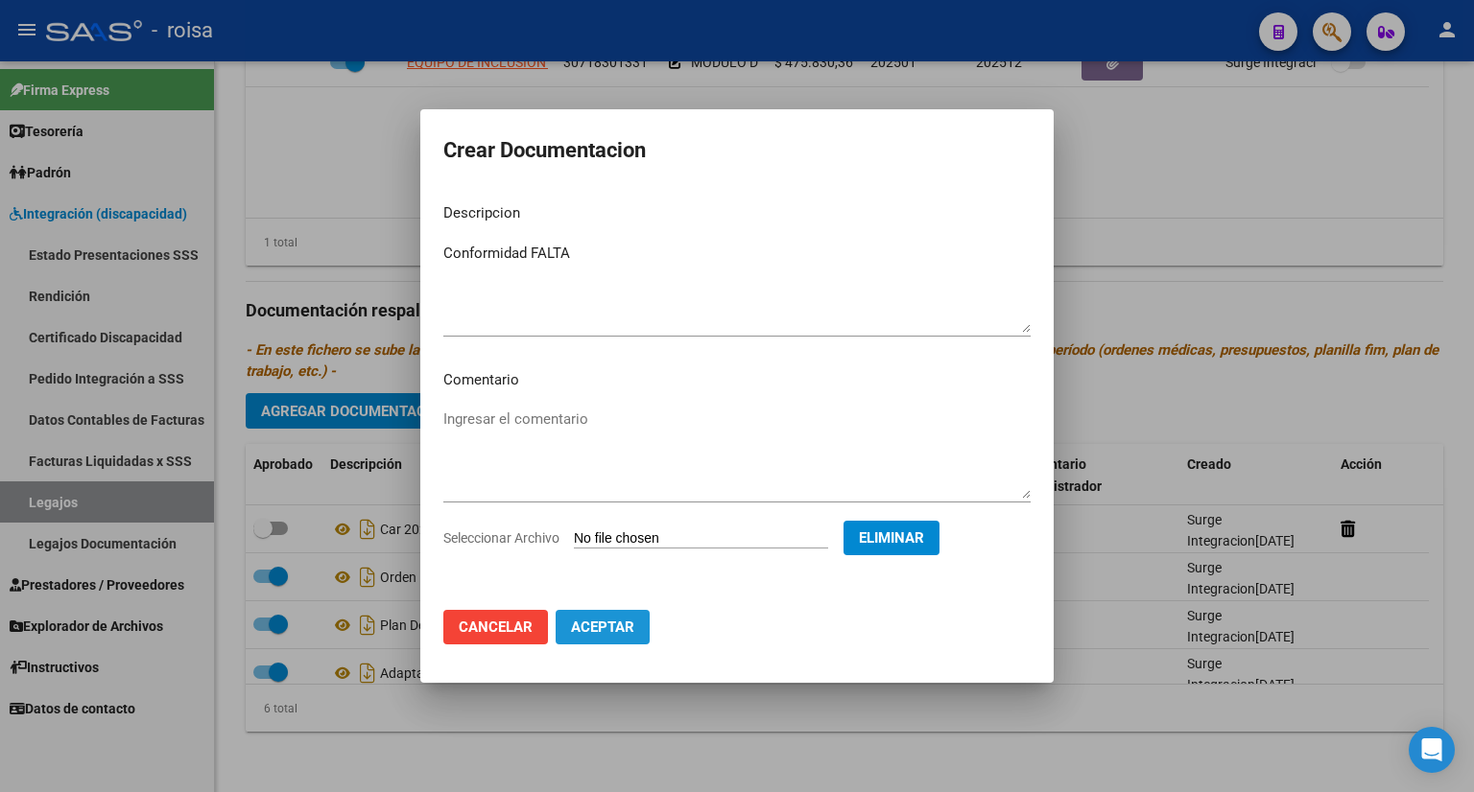
click at [603, 623] on span "Aceptar" at bounding box center [602, 627] width 63 height 17
checkbox input "false"
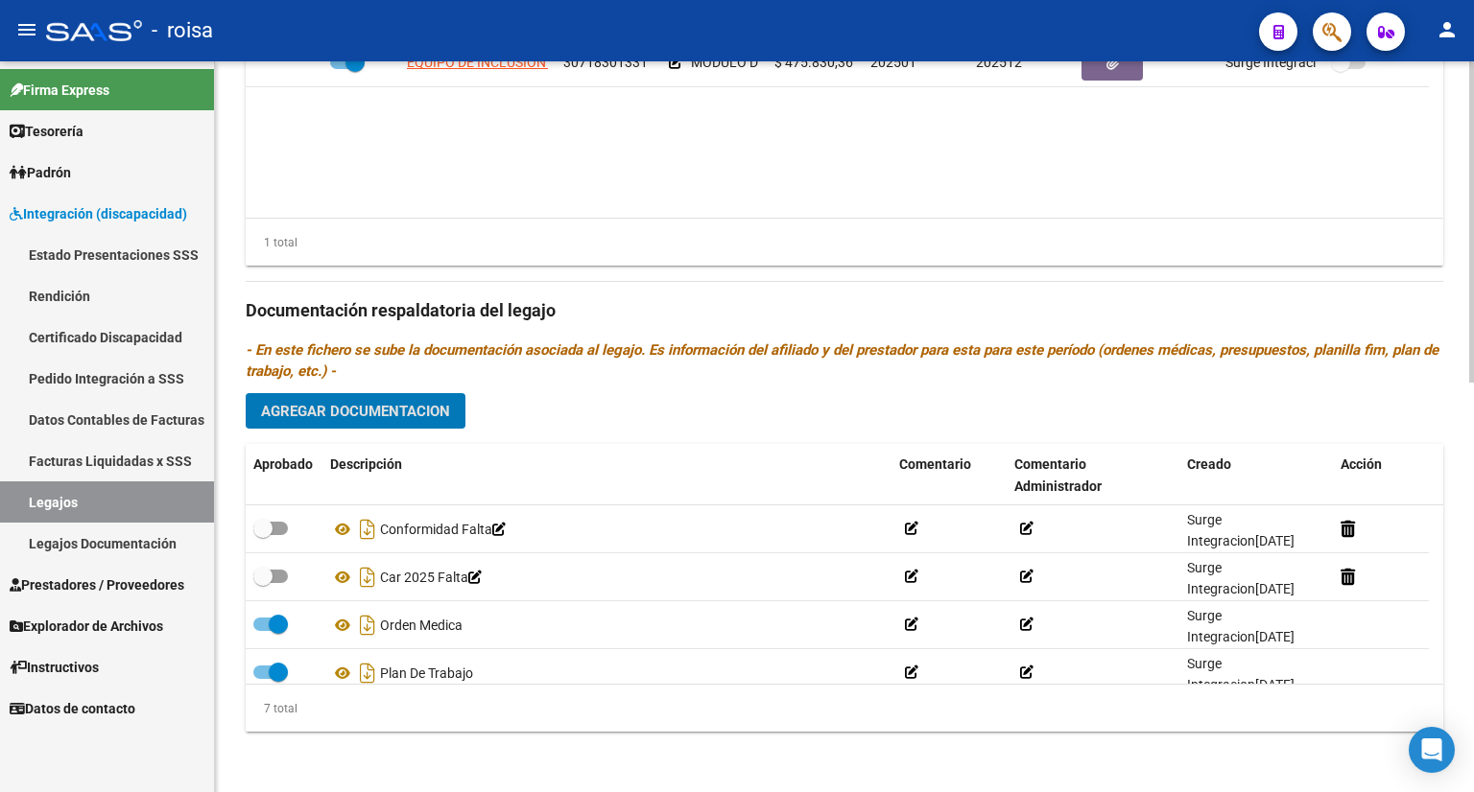
click at [353, 423] on button "Agregar Documentacion" at bounding box center [356, 410] width 220 height 35
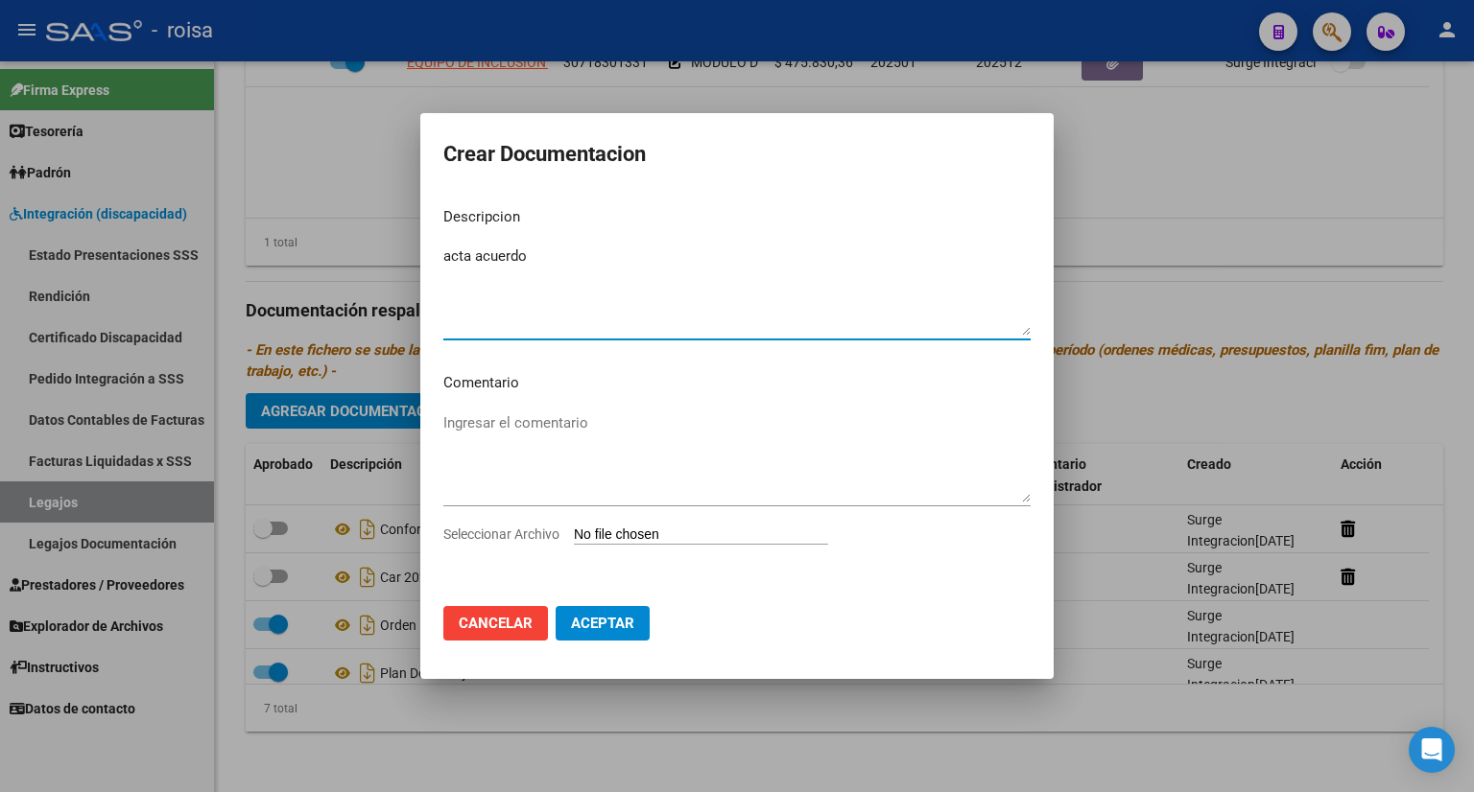
click at [448, 254] on textarea "acta acuerdo" at bounding box center [736, 291] width 587 height 90
click at [545, 260] on textarea "Acta acuerdo" at bounding box center [736, 291] width 587 height 90
type textarea "Acta acuerdo FALTA"
click at [583, 627] on span "Aceptar" at bounding box center [602, 623] width 63 height 17
click at [631, 532] on input "Seleccionar Archivo" at bounding box center [701, 536] width 254 height 18
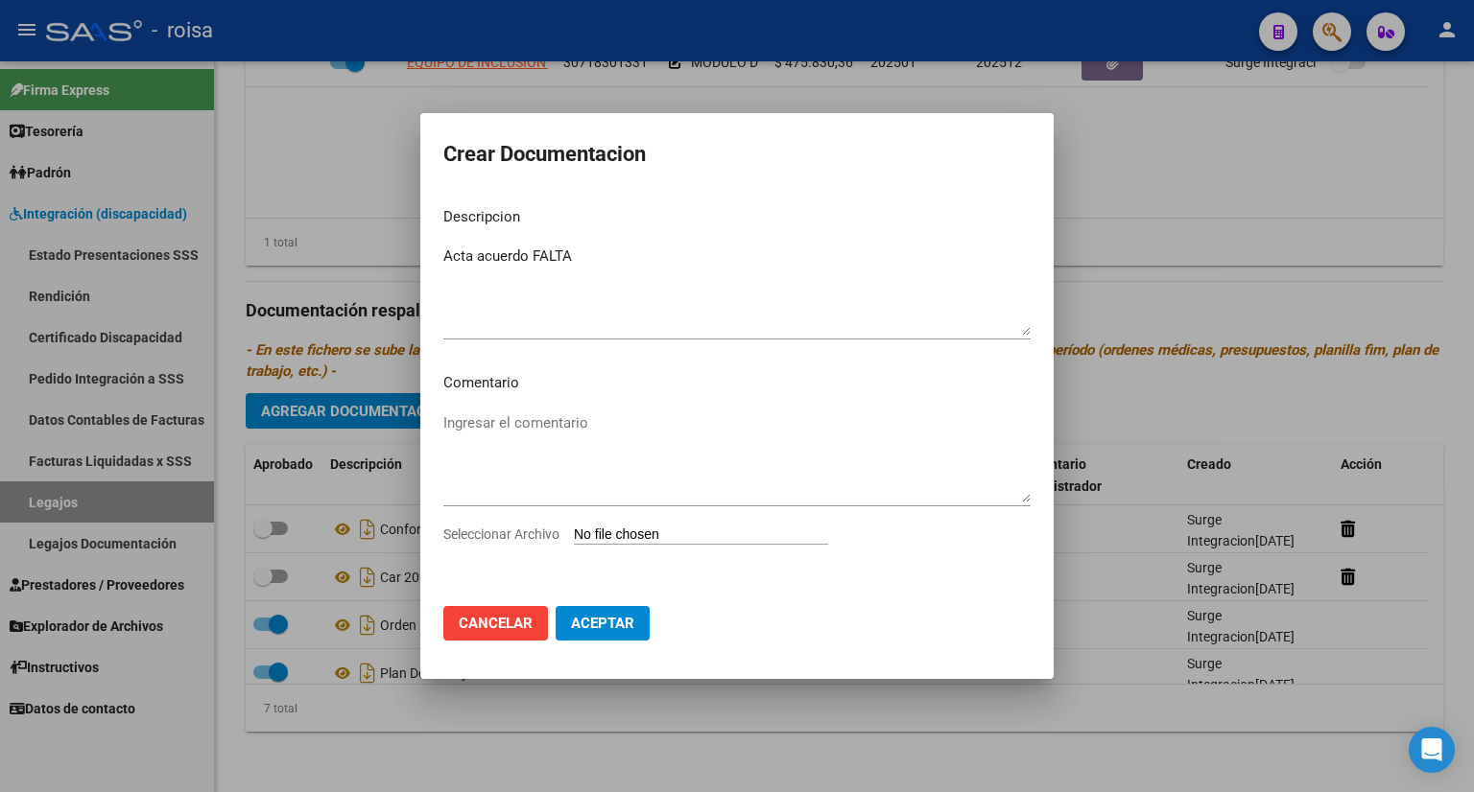
type input "C:\fakepath\CONSENTIMIENTO BORDA.pdf"
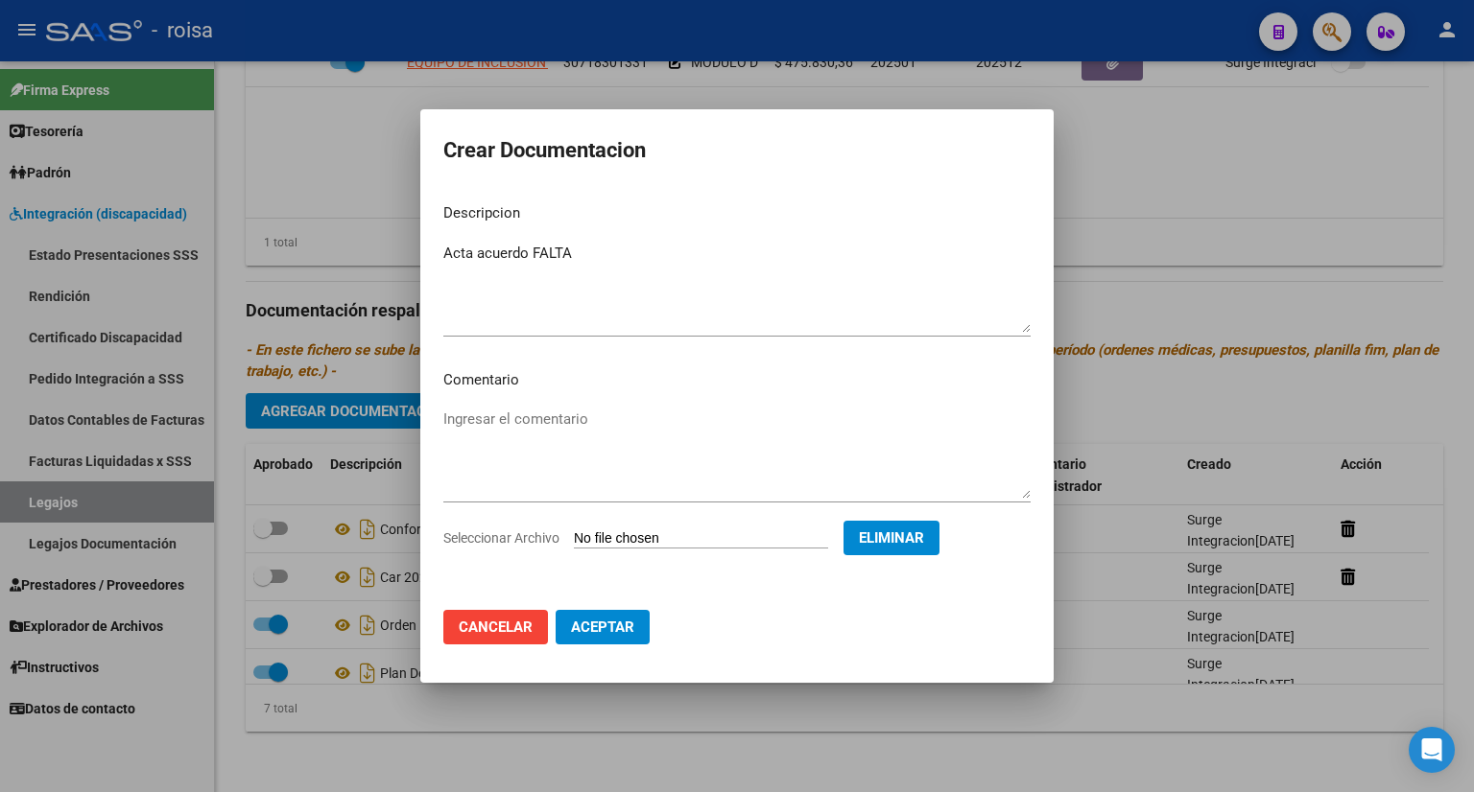
click at [625, 627] on span "Aceptar" at bounding box center [602, 627] width 63 height 17
checkbox input "false"
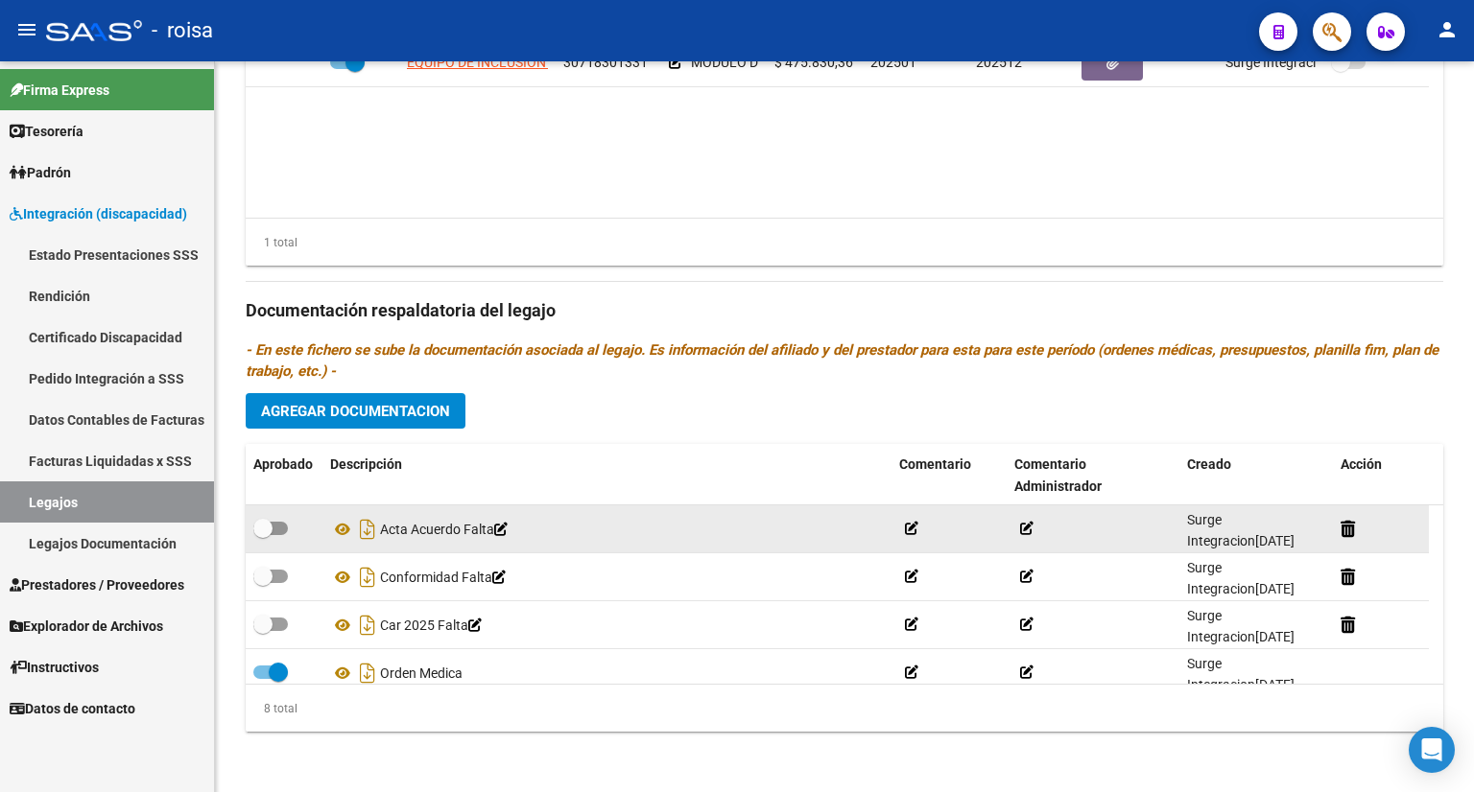
click at [508, 530] on icon at bounding box center [500, 529] width 13 height 13
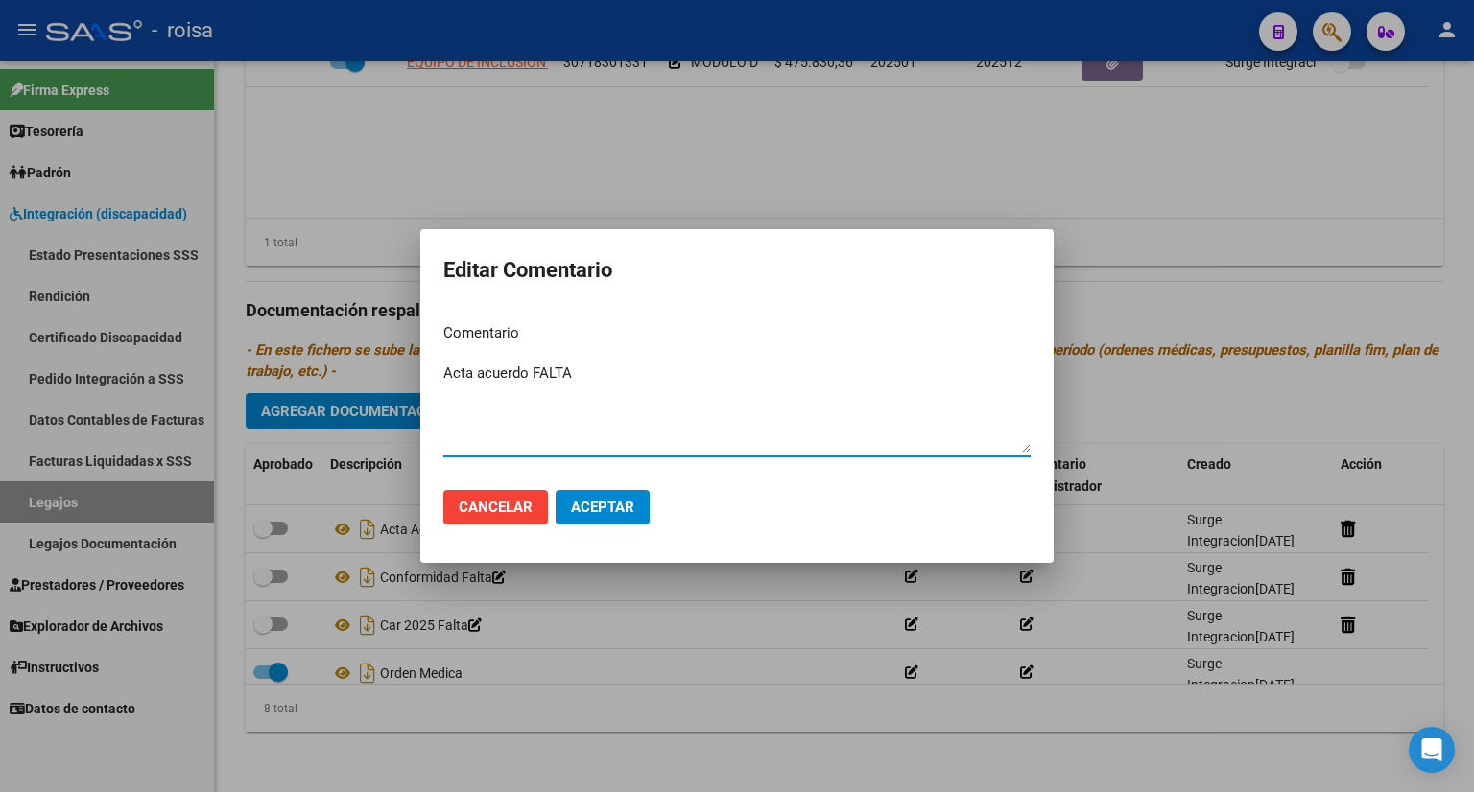
click at [612, 508] on span "Aceptar" at bounding box center [602, 507] width 63 height 17
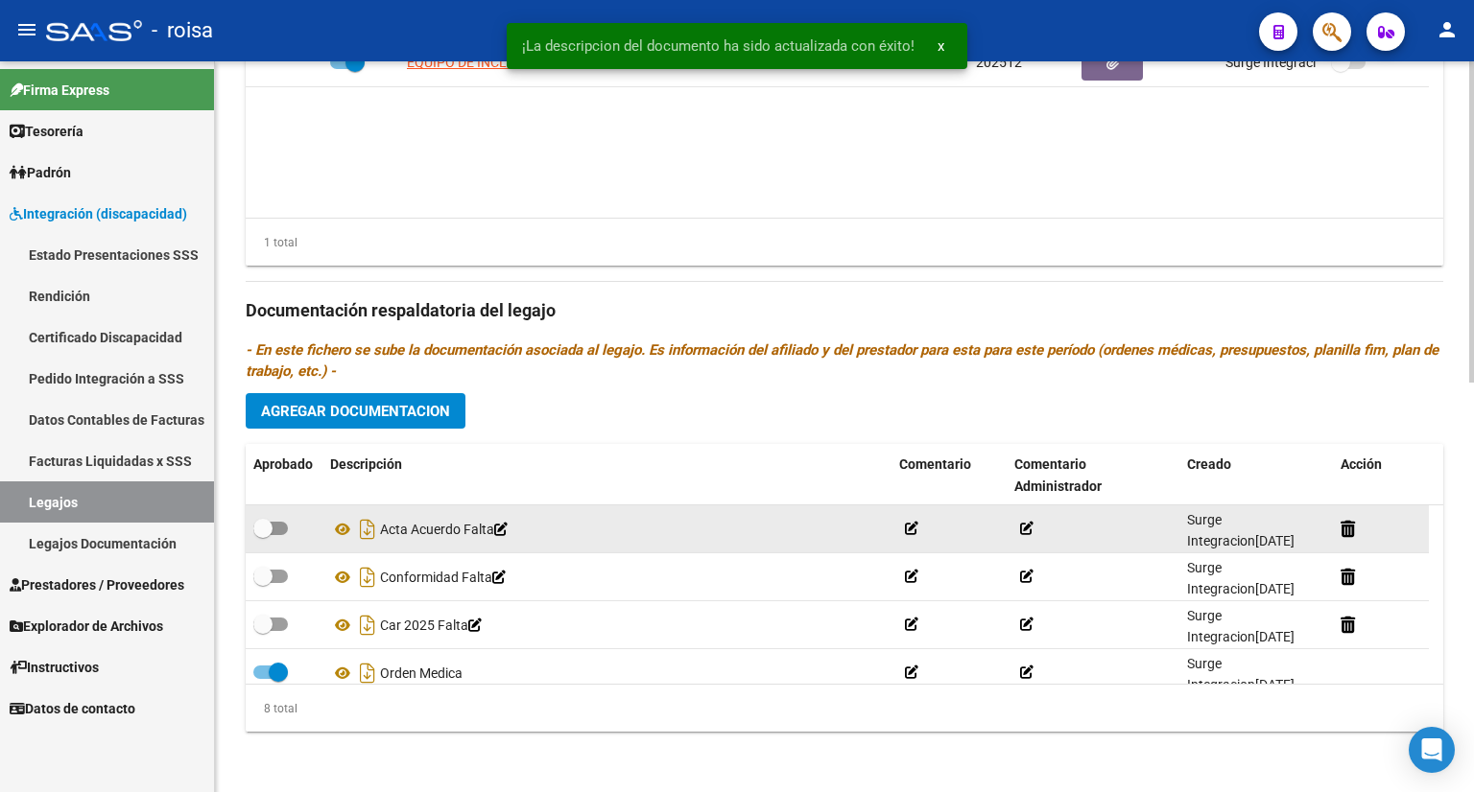
click at [912, 527] on icon at bounding box center [911, 528] width 13 height 13
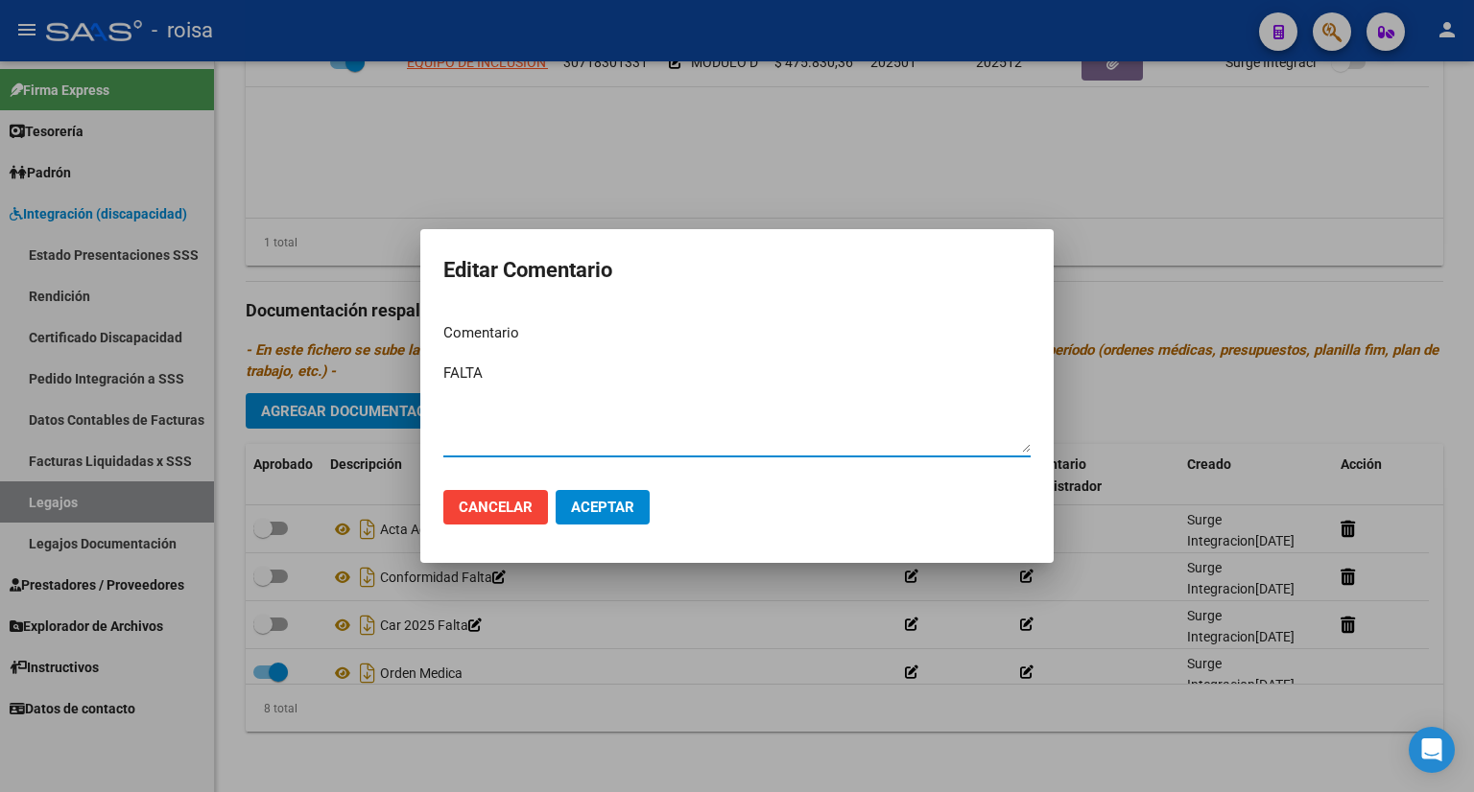
type textarea "FALTA"
click at [633, 501] on span "Aceptar" at bounding box center [602, 507] width 63 height 17
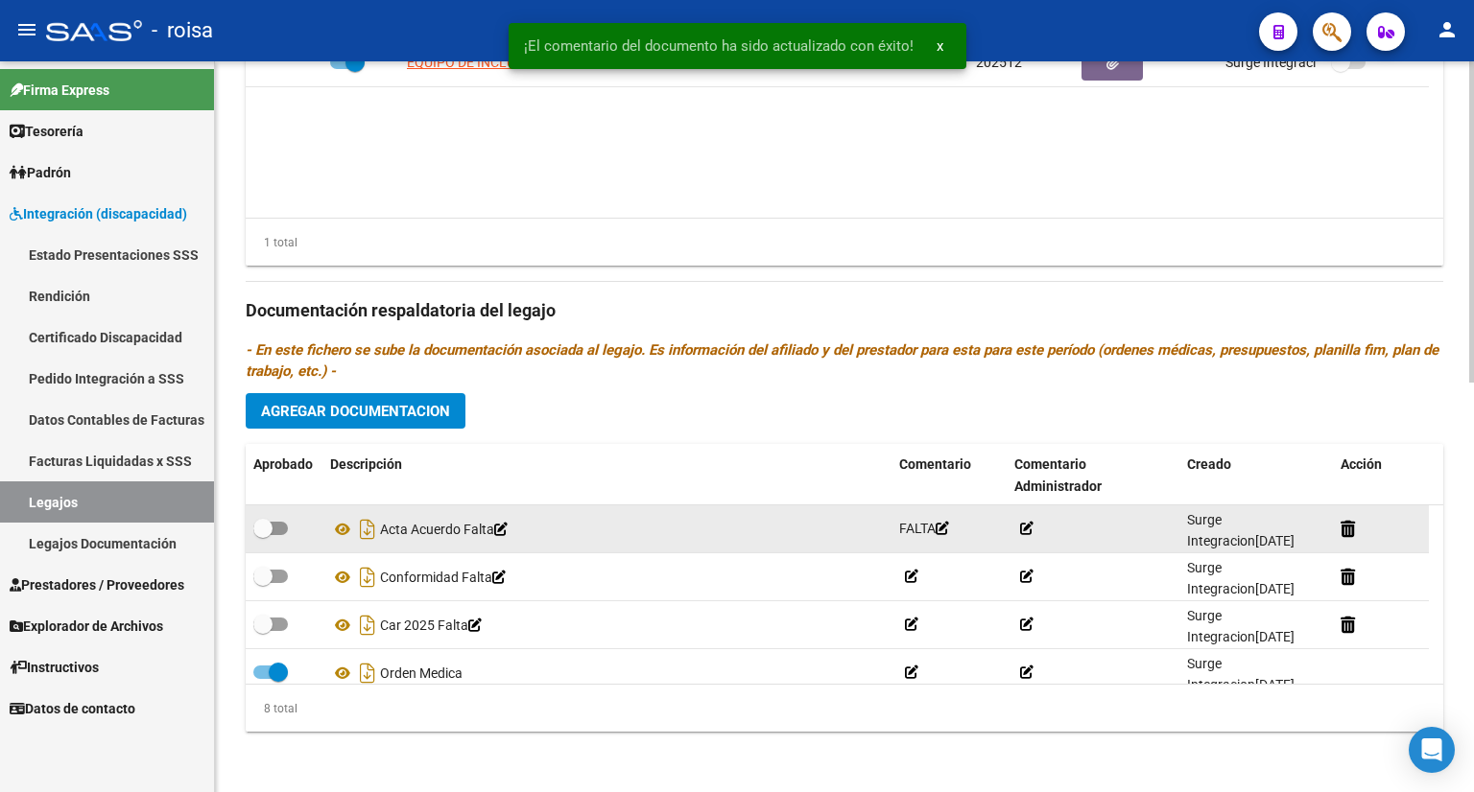
click at [508, 531] on icon at bounding box center [500, 529] width 13 height 13
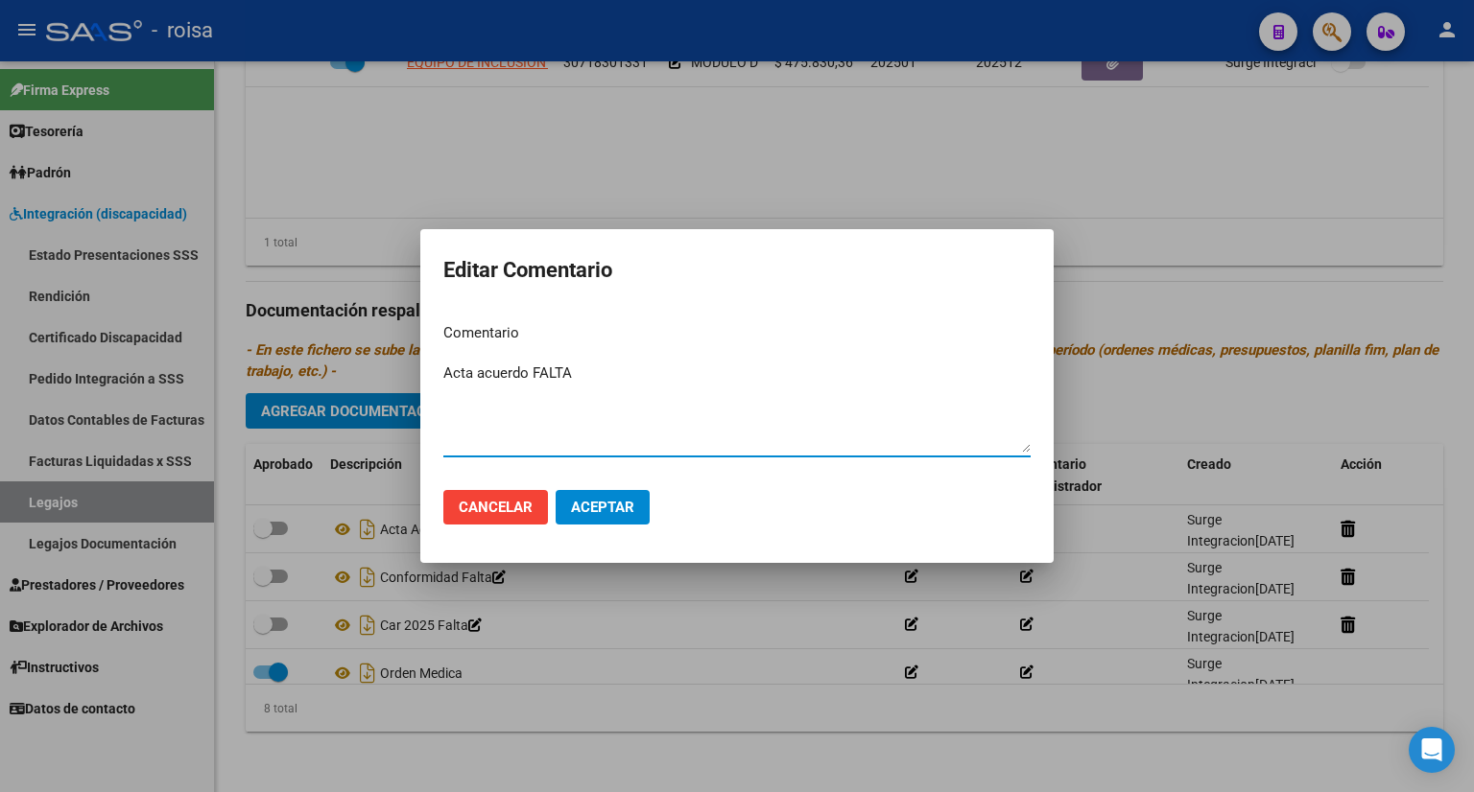
click at [583, 371] on textarea "Acta acuerdo FALTA" at bounding box center [736, 408] width 587 height 90
type textarea "Acta acuerdo"
click at [600, 517] on button "Aceptar" at bounding box center [603, 507] width 94 height 35
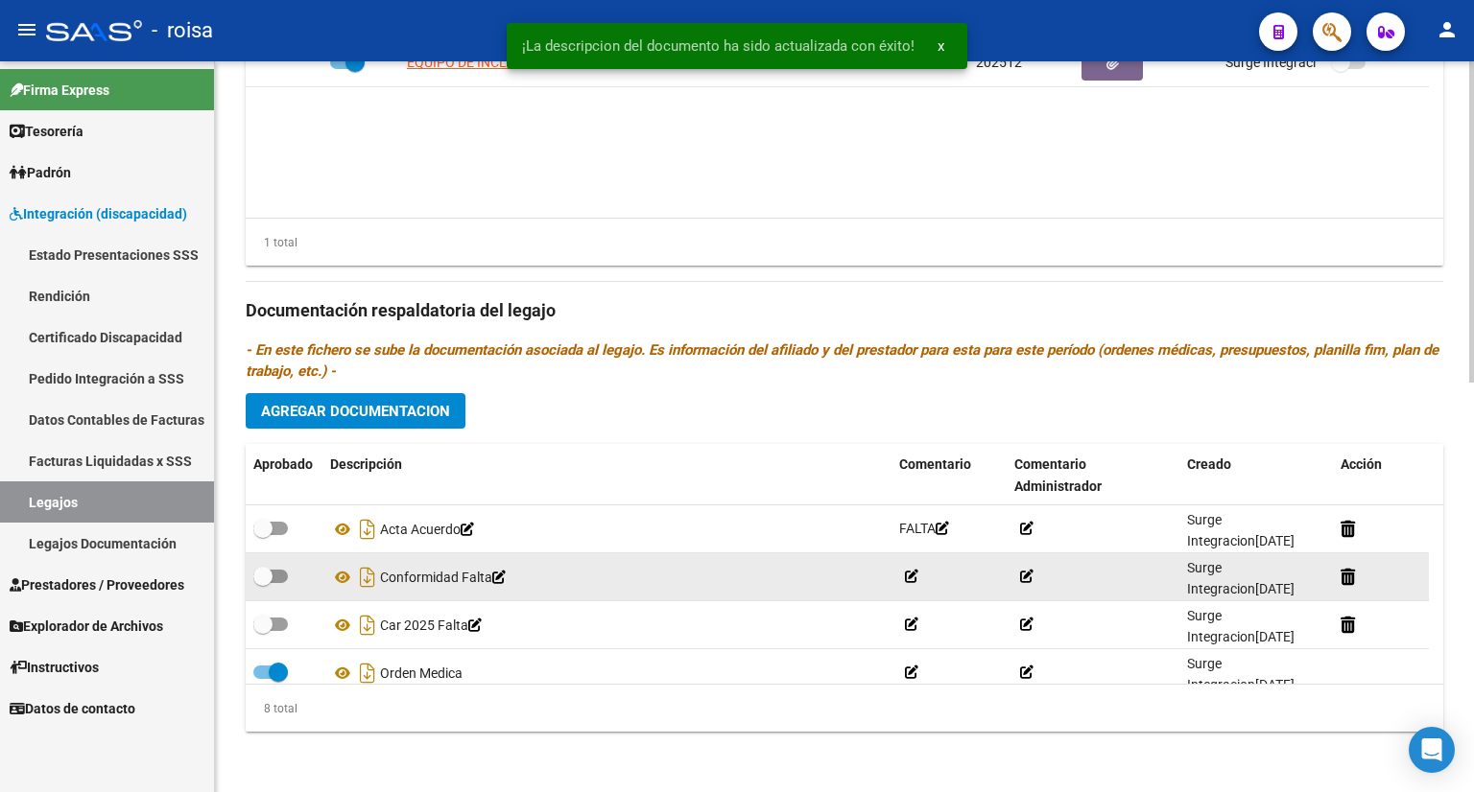
click at [910, 571] on icon at bounding box center [911, 576] width 13 height 13
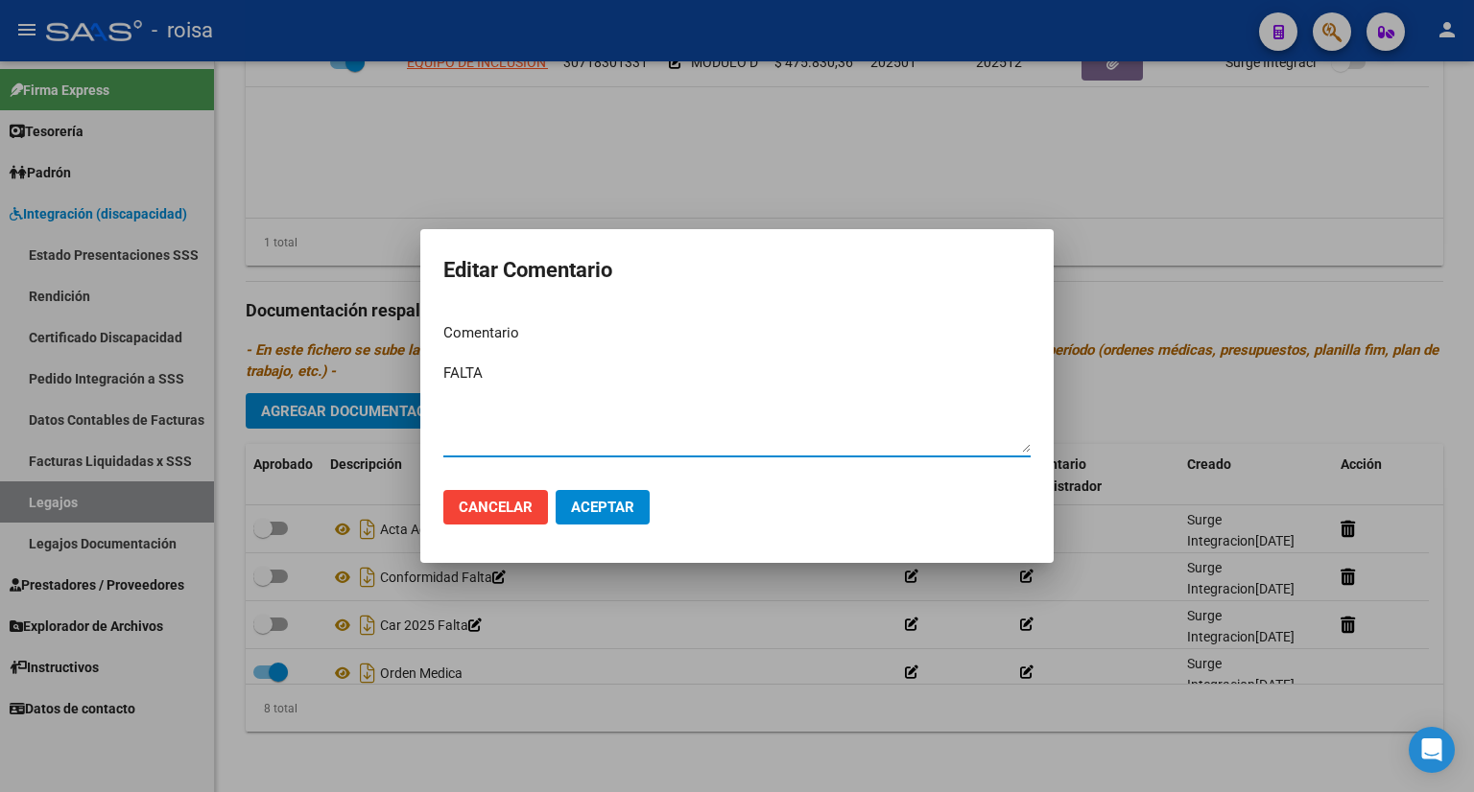
type textarea "FALTA"
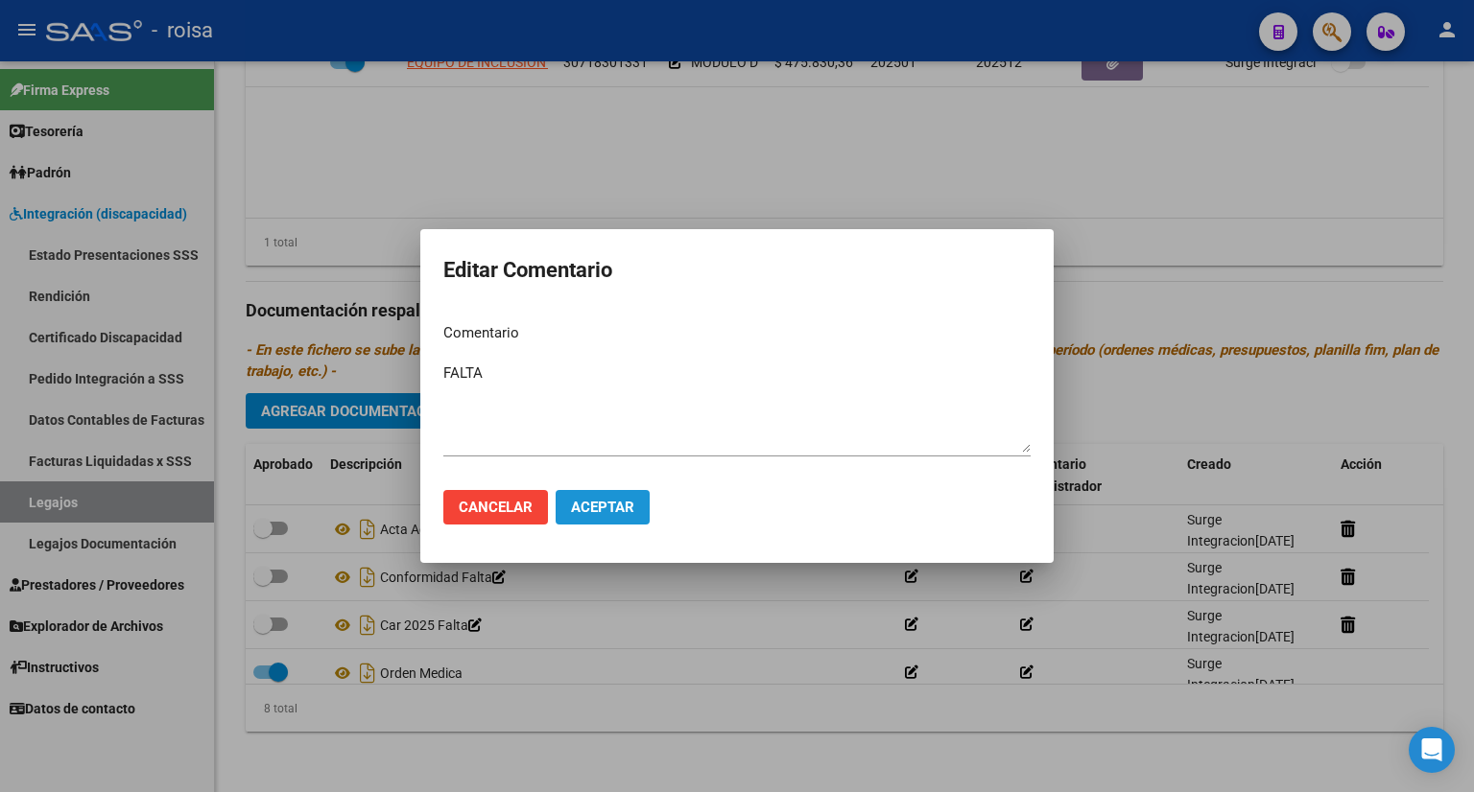
click at [587, 501] on span "Aceptar" at bounding box center [602, 507] width 63 height 17
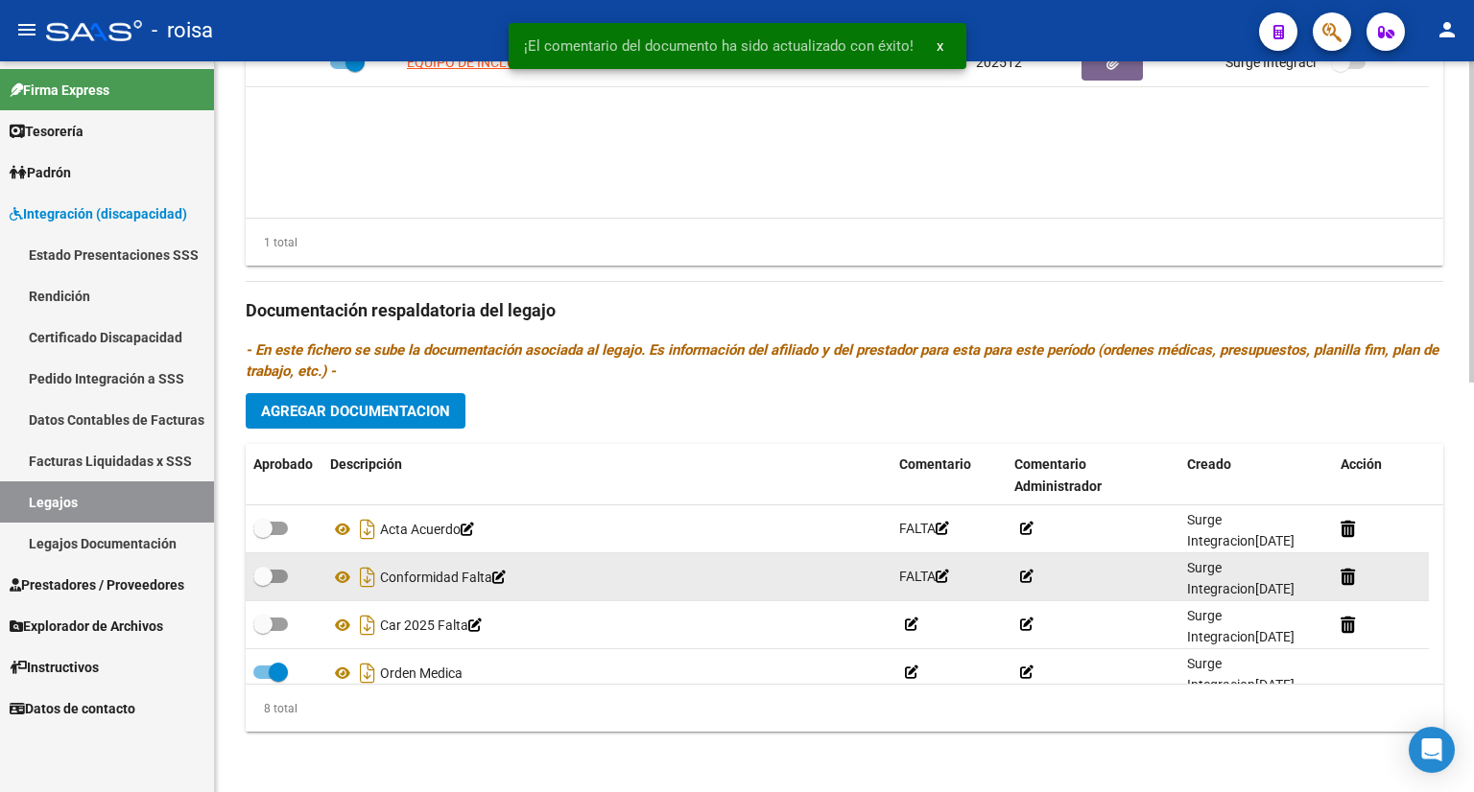
click at [506, 577] on icon at bounding box center [498, 577] width 13 height 13
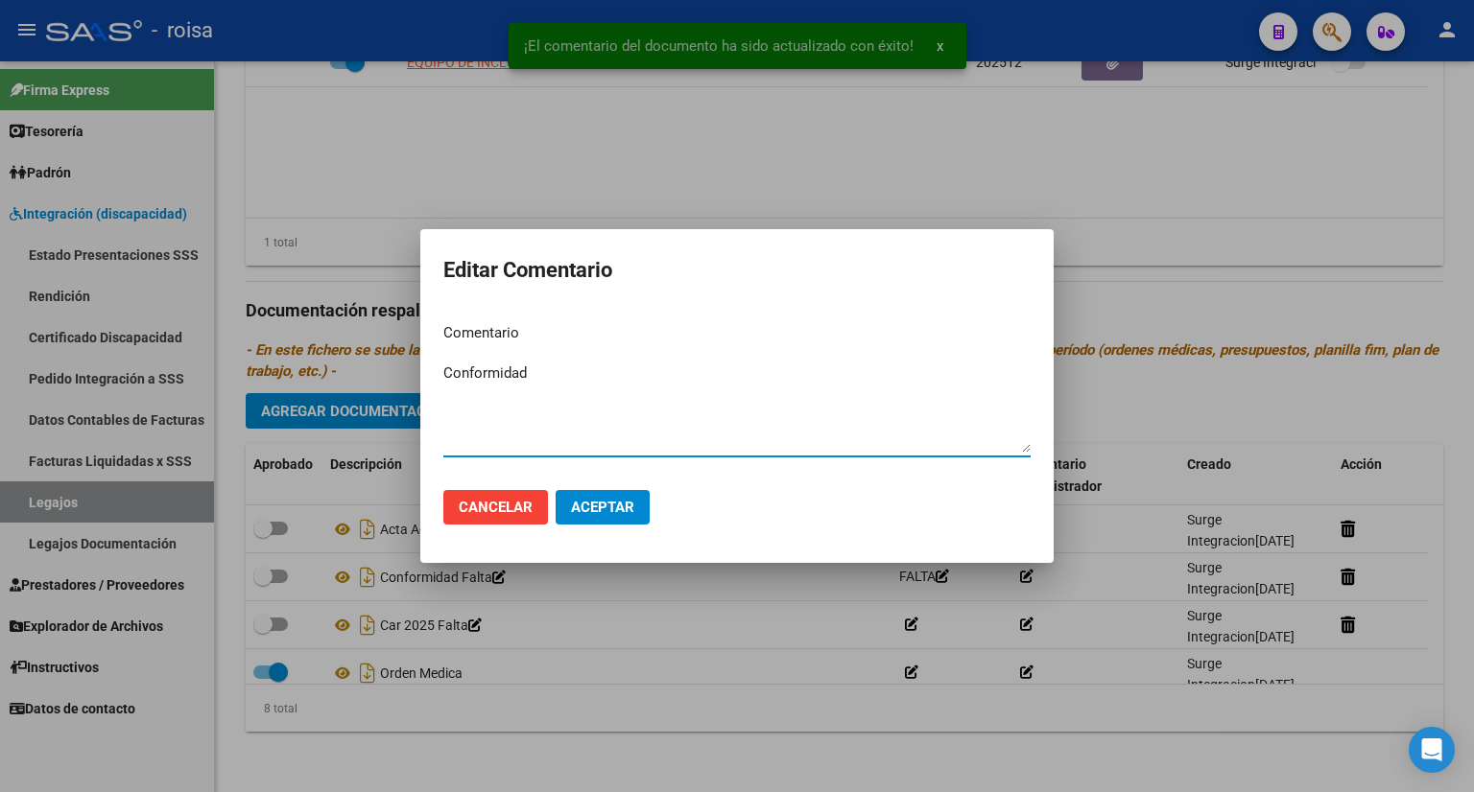
type textarea "Conformidad"
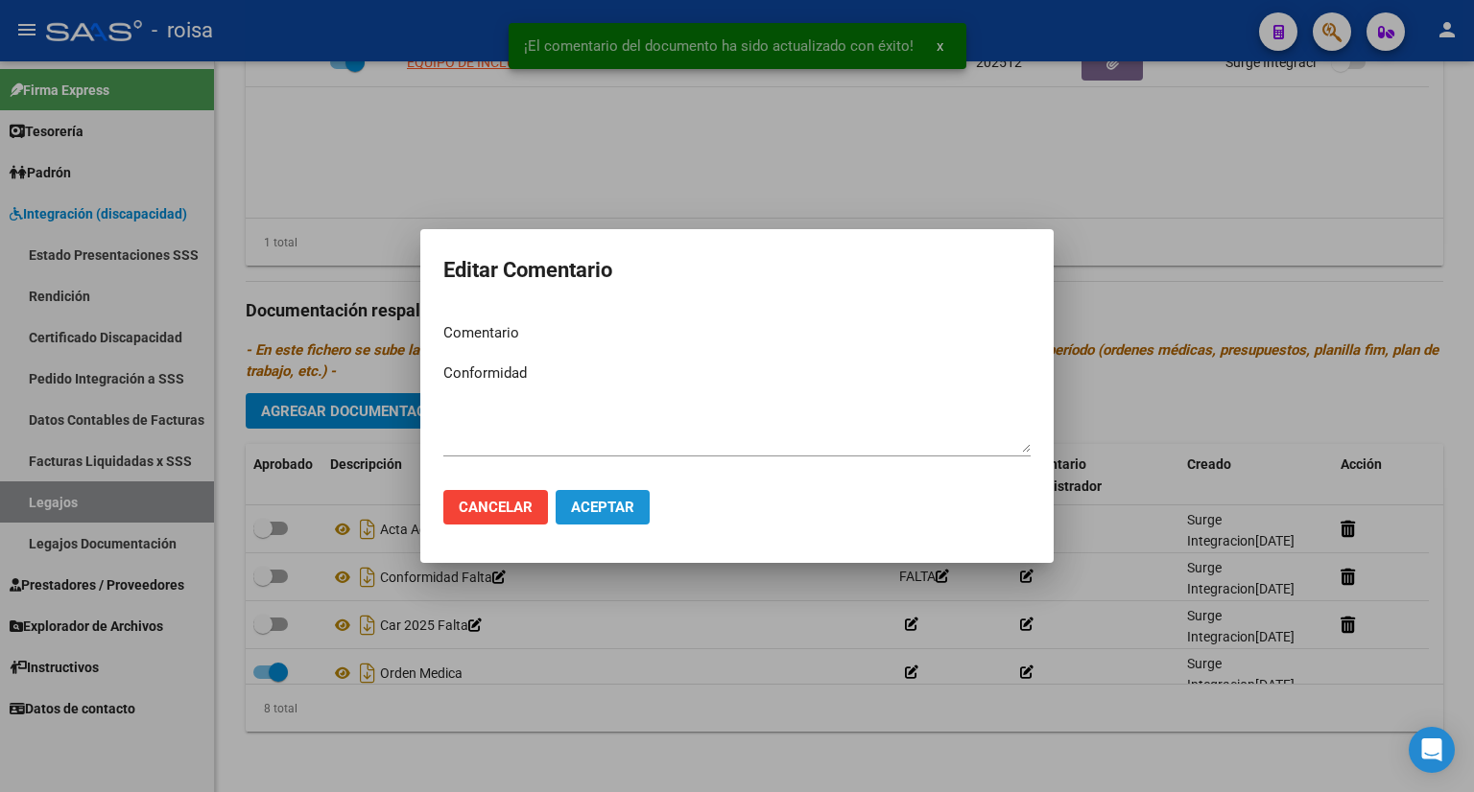
click at [606, 511] on span "Aceptar" at bounding box center [602, 507] width 63 height 17
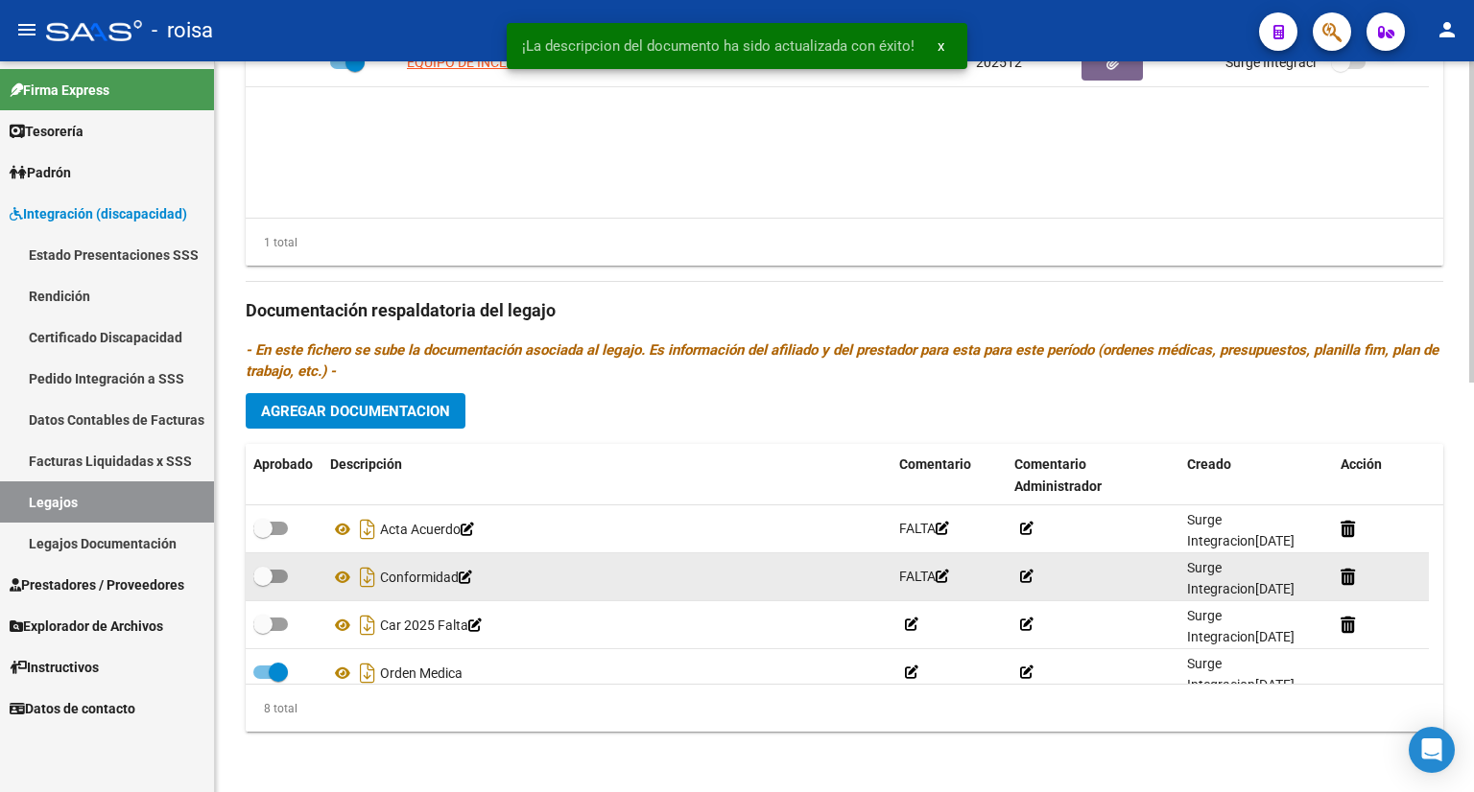
click at [949, 575] on icon at bounding box center [941, 576] width 13 height 13
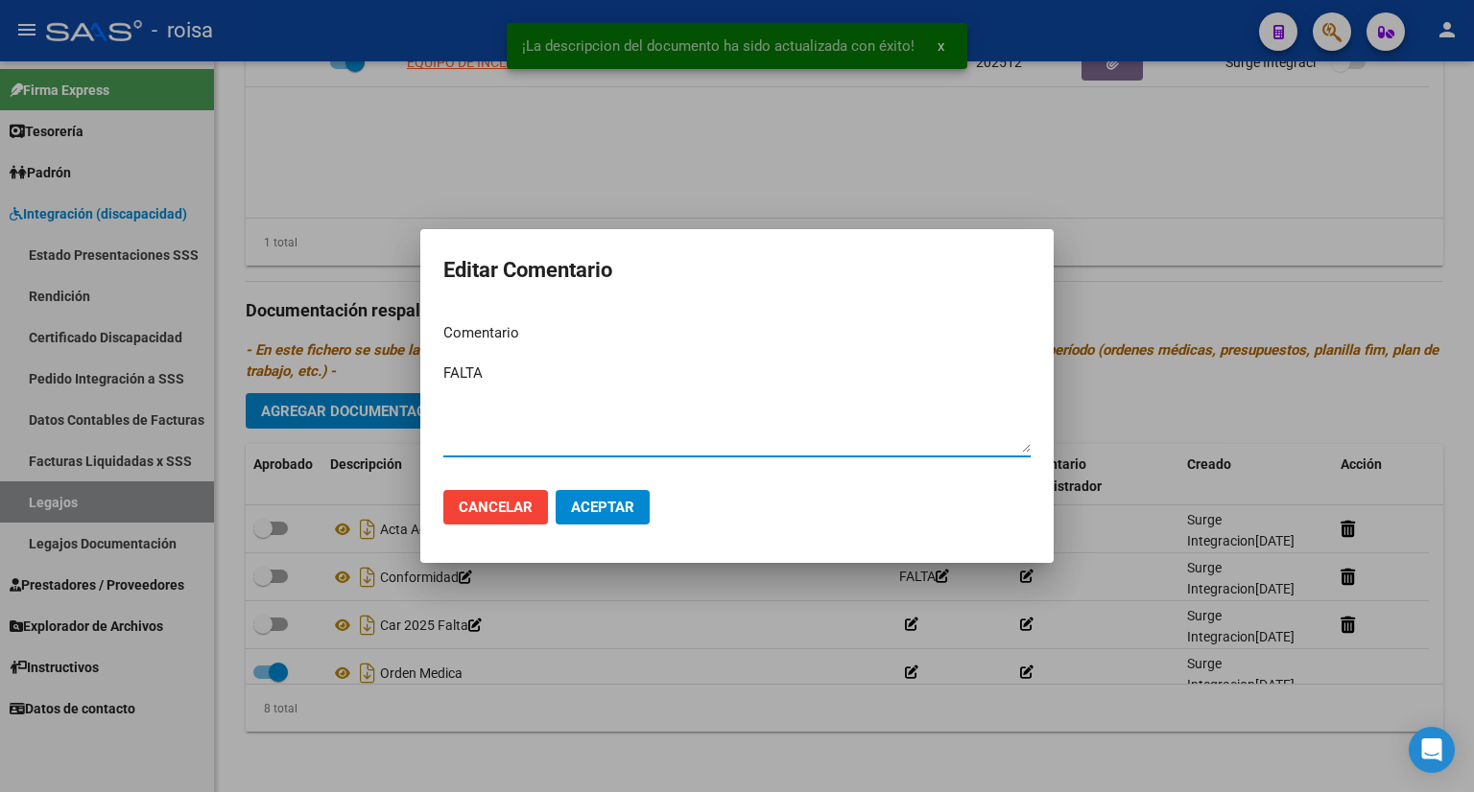
drag, startPoint x: 491, startPoint y: 375, endPoint x: 445, endPoint y: 366, distance: 47.0
click at [445, 366] on textarea "FALTA" at bounding box center [736, 408] width 587 height 90
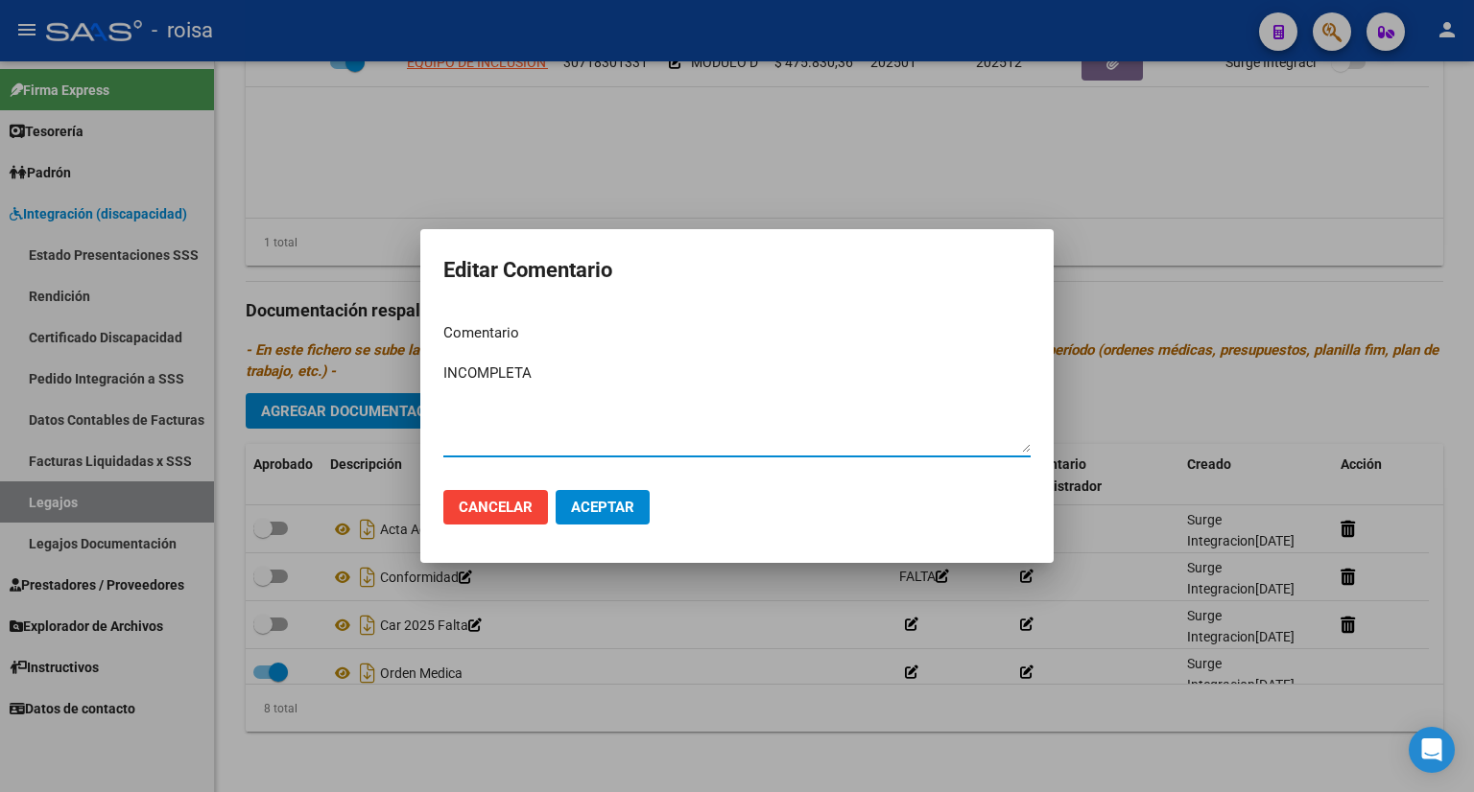
type textarea "INCOMPLETA"
click at [610, 501] on span "Aceptar" at bounding box center [602, 507] width 63 height 17
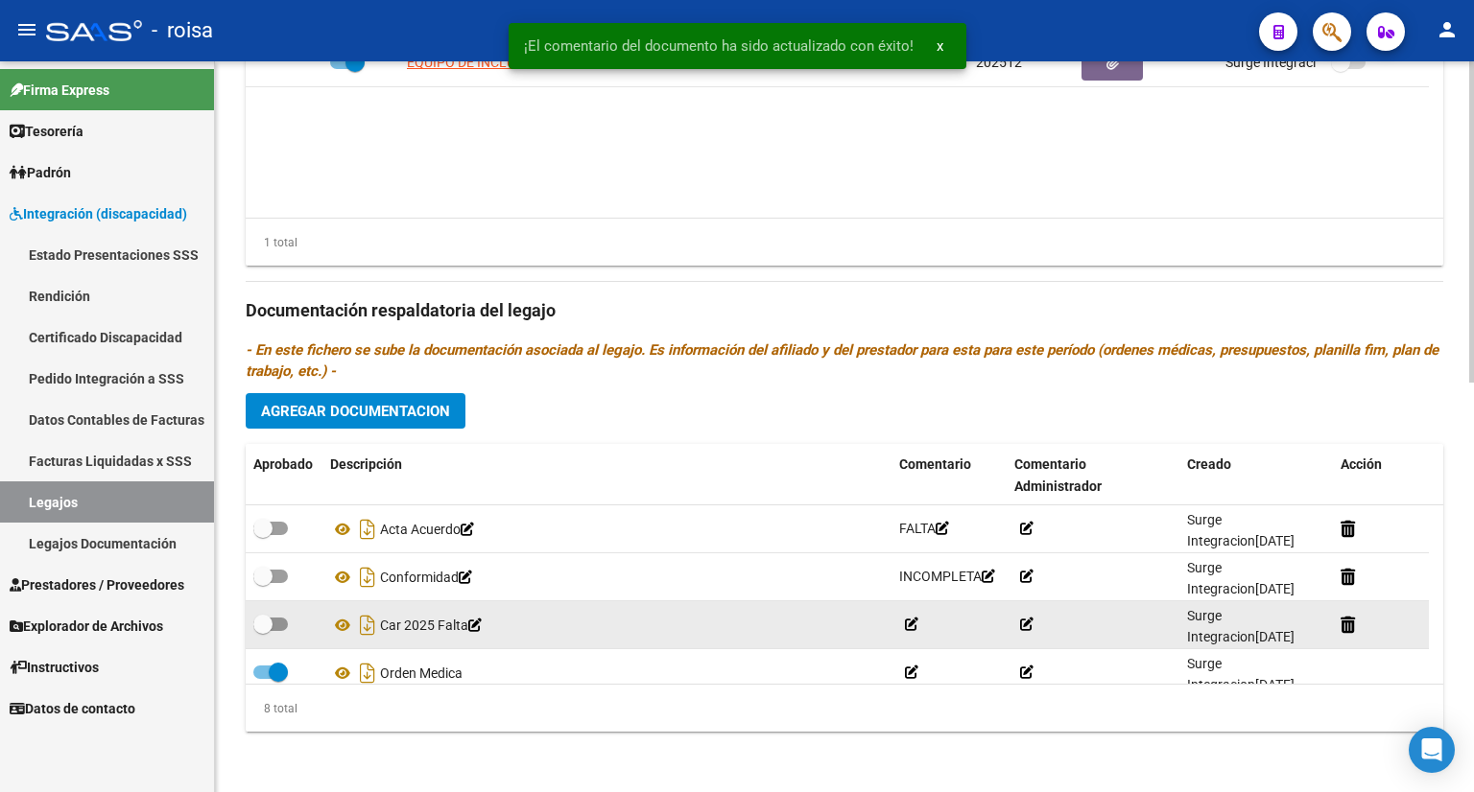
click at [482, 623] on icon at bounding box center [474, 625] width 13 height 13
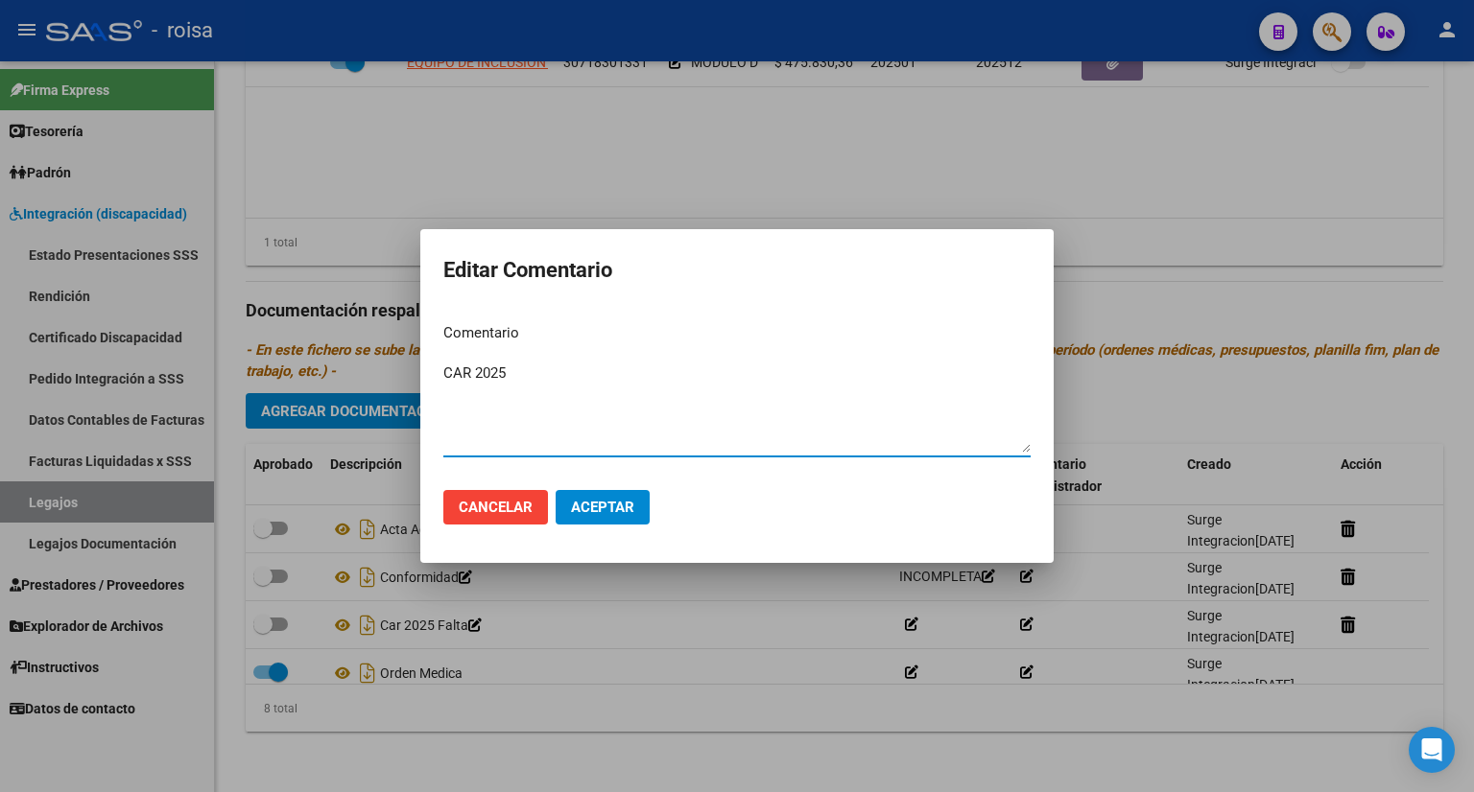
type textarea "CAR 2025"
click at [625, 501] on span "Aceptar" at bounding box center [602, 507] width 63 height 17
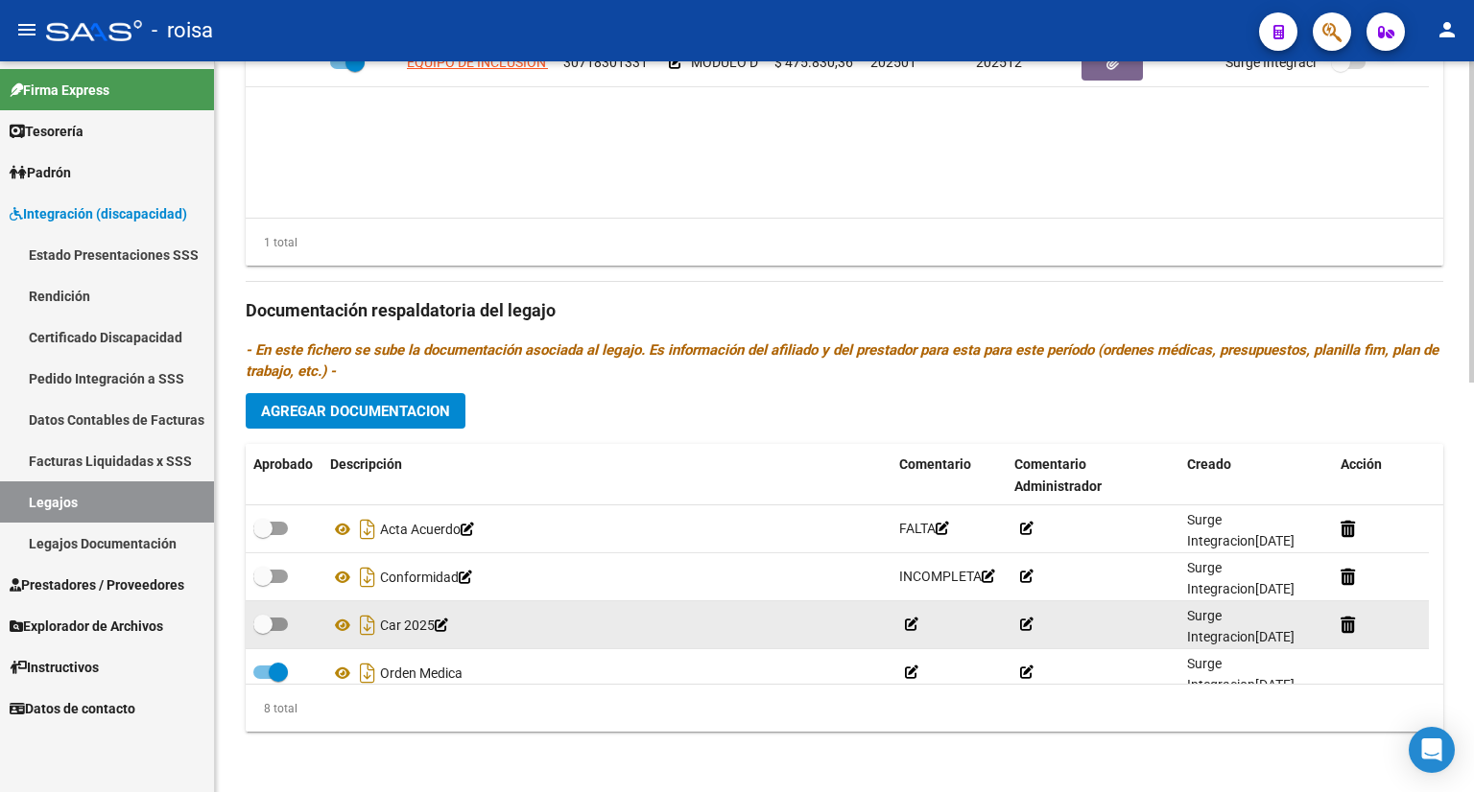
click at [906, 627] on icon at bounding box center [911, 624] width 13 height 13
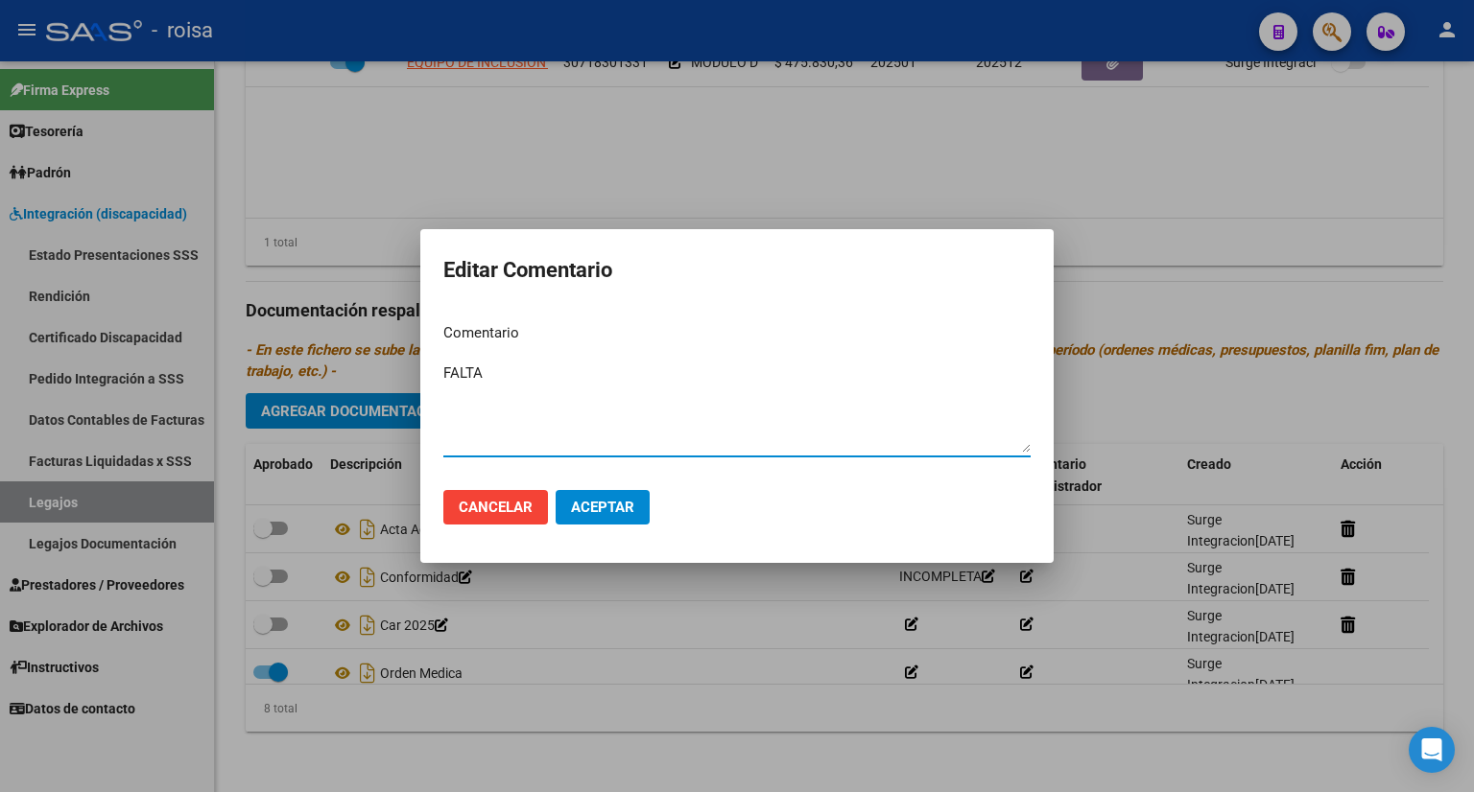
type textarea "FALTA"
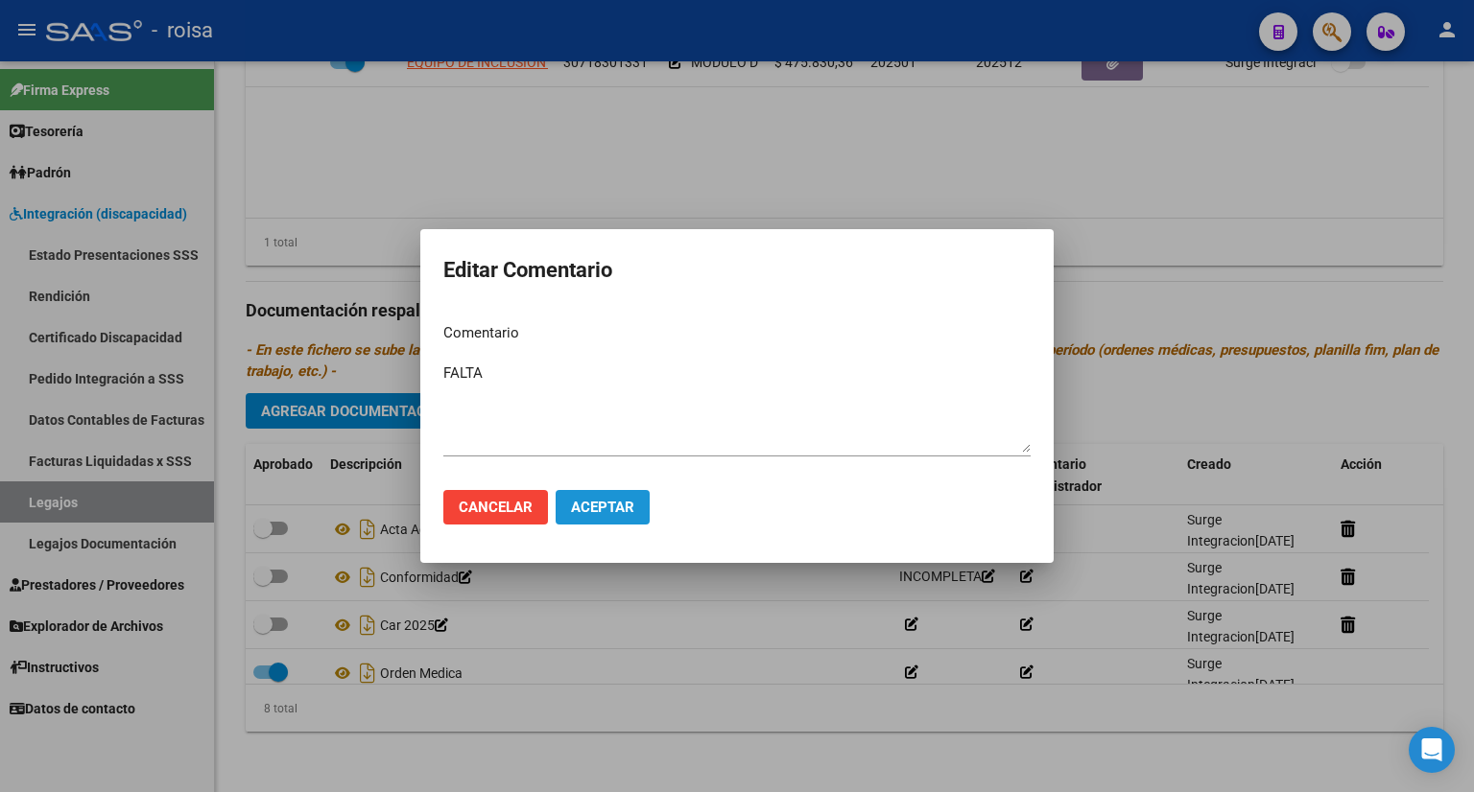
click at [587, 518] on button "Aceptar" at bounding box center [603, 507] width 94 height 35
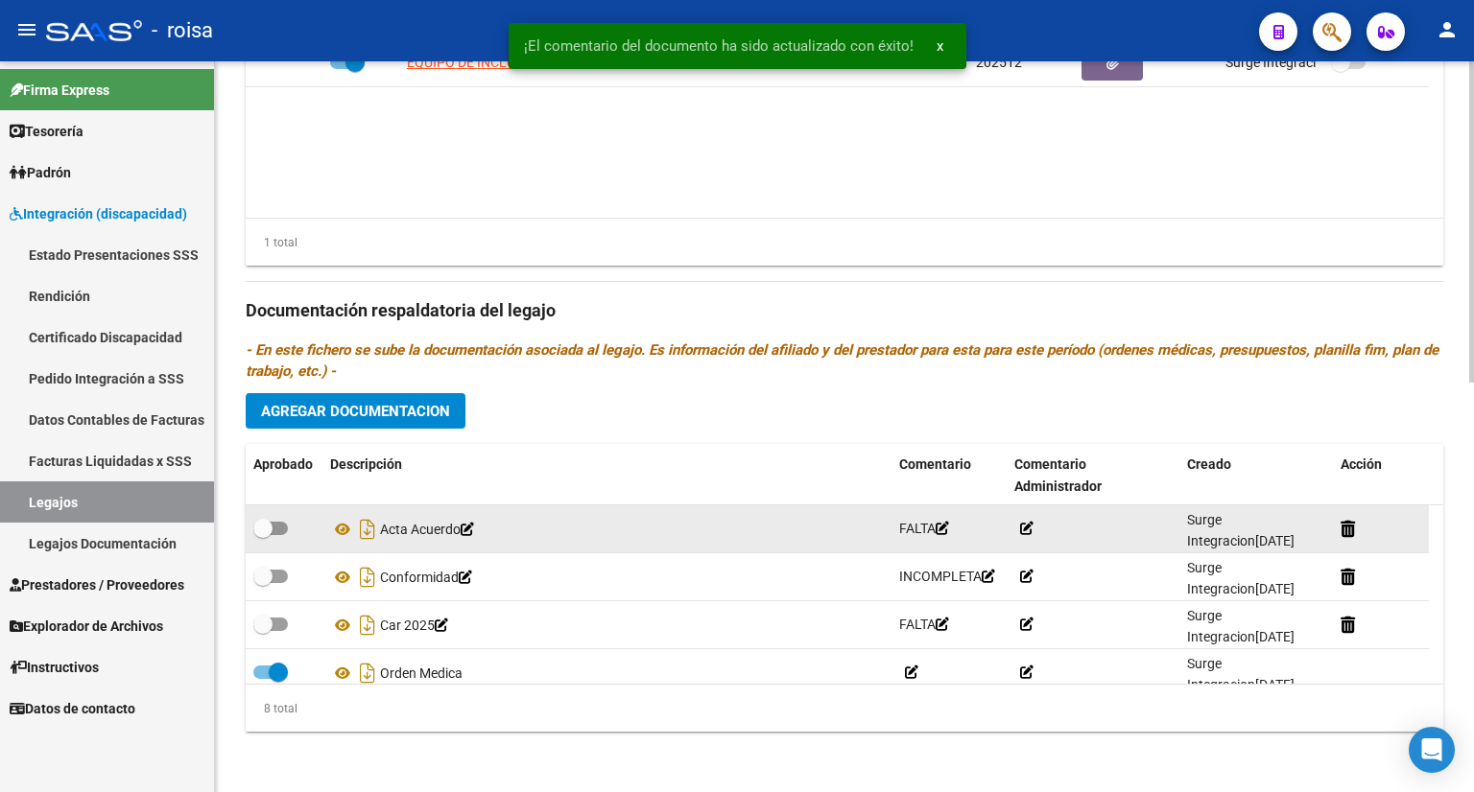
click at [1029, 531] on icon at bounding box center [1026, 528] width 13 height 13
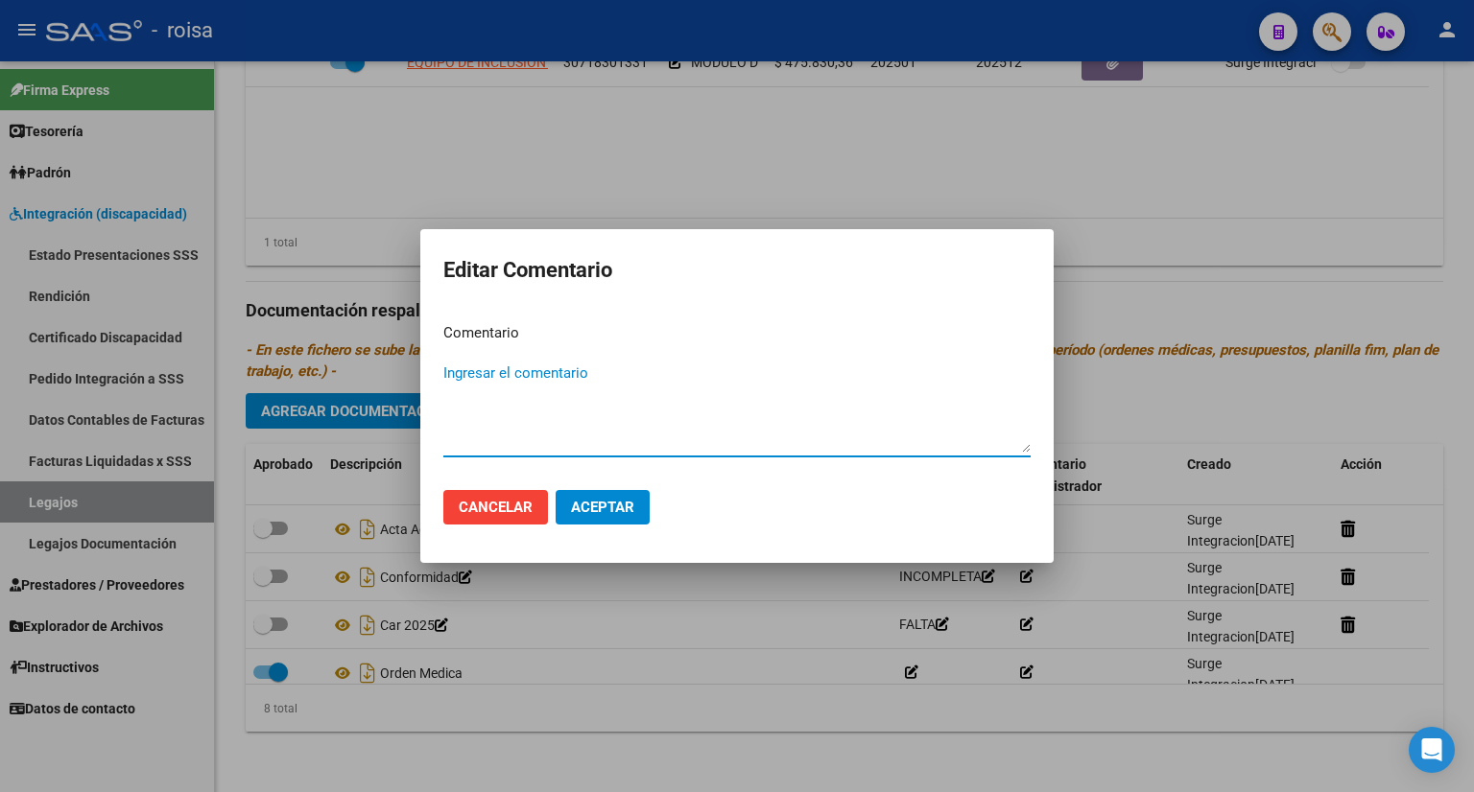
click at [576, 504] on span "Aceptar" at bounding box center [602, 507] width 63 height 17
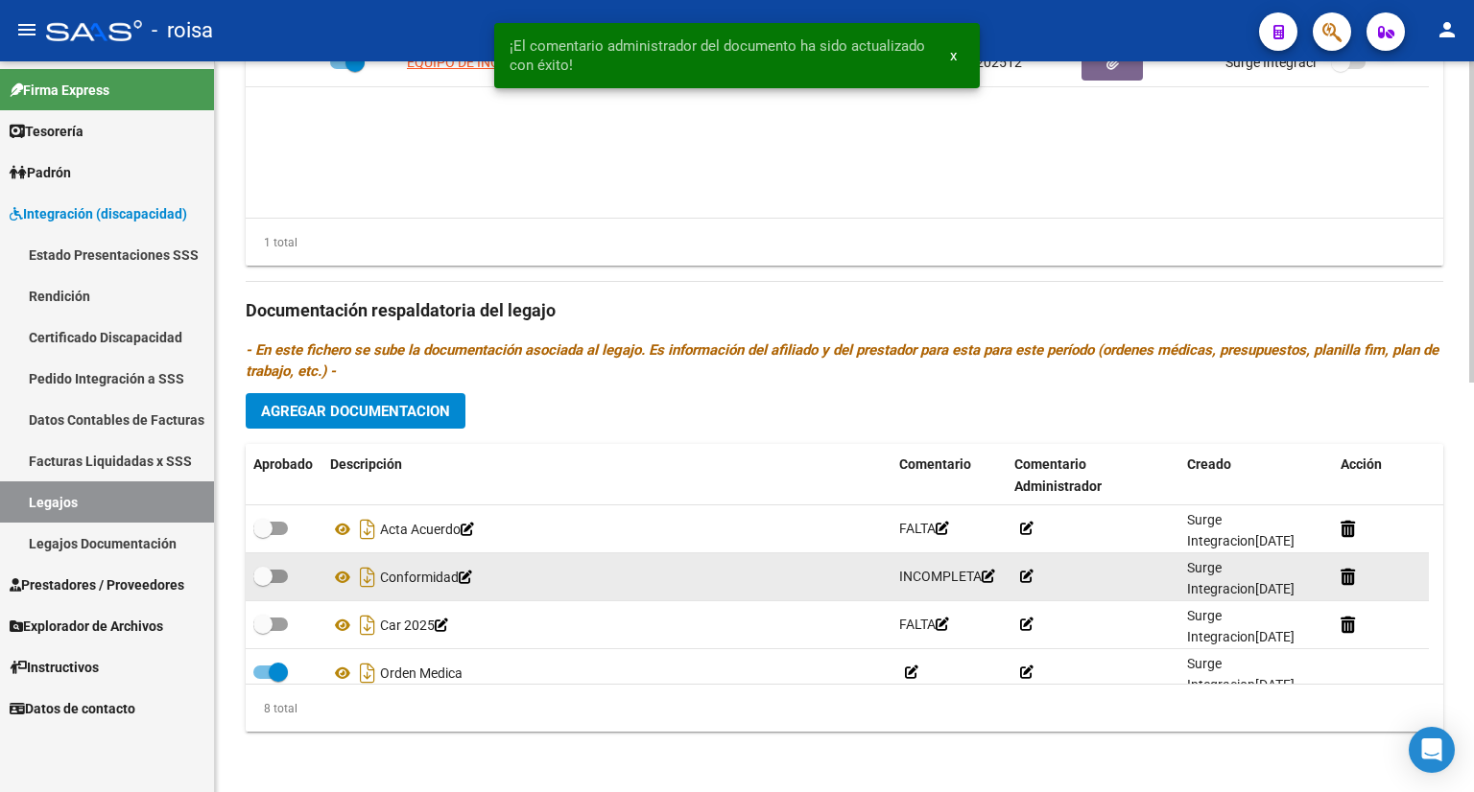
click at [887, 596] on datatable-body-cell "Conformidad" at bounding box center [606, 577] width 569 height 47
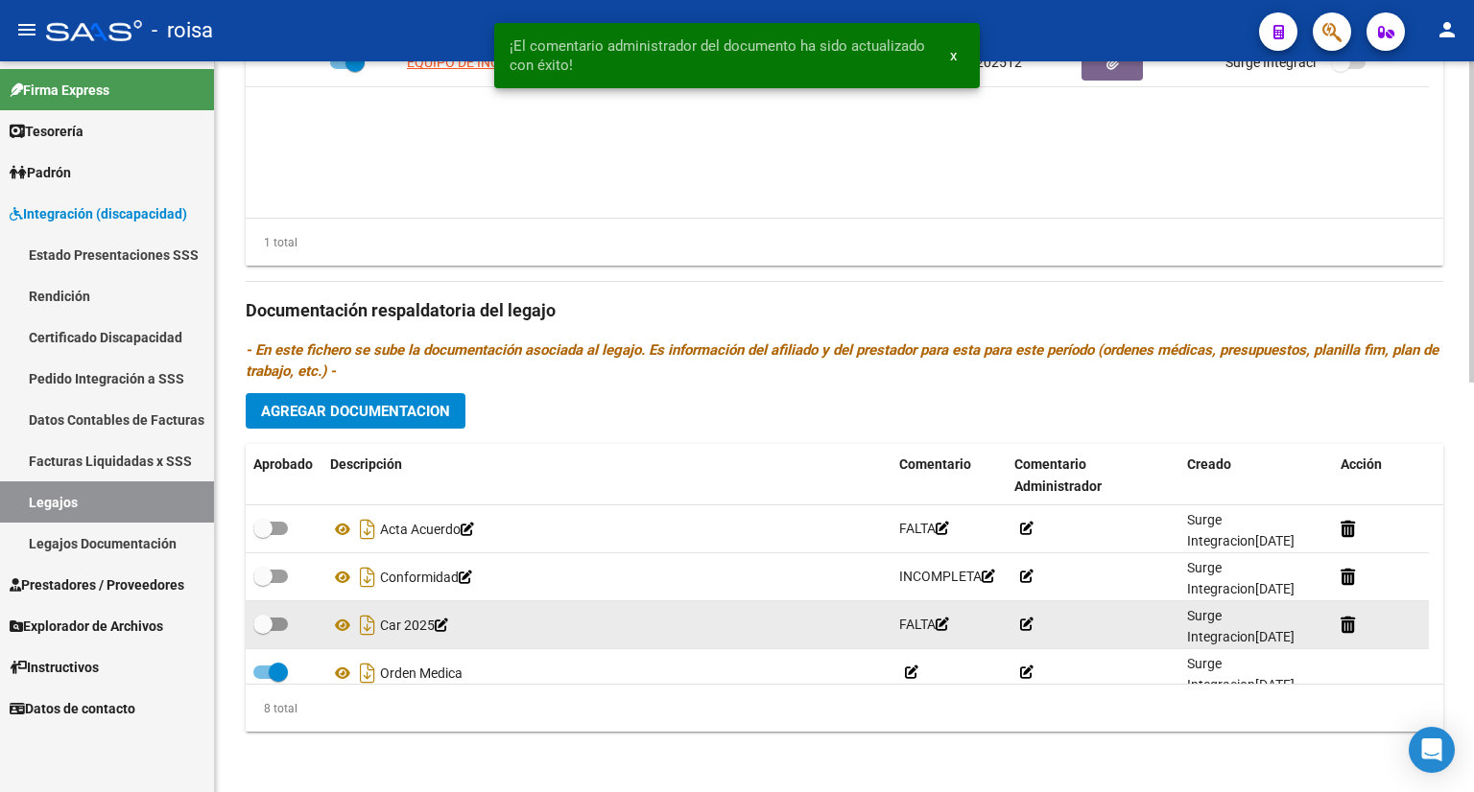
click at [731, 634] on div "Car 2025" at bounding box center [607, 625] width 554 height 31
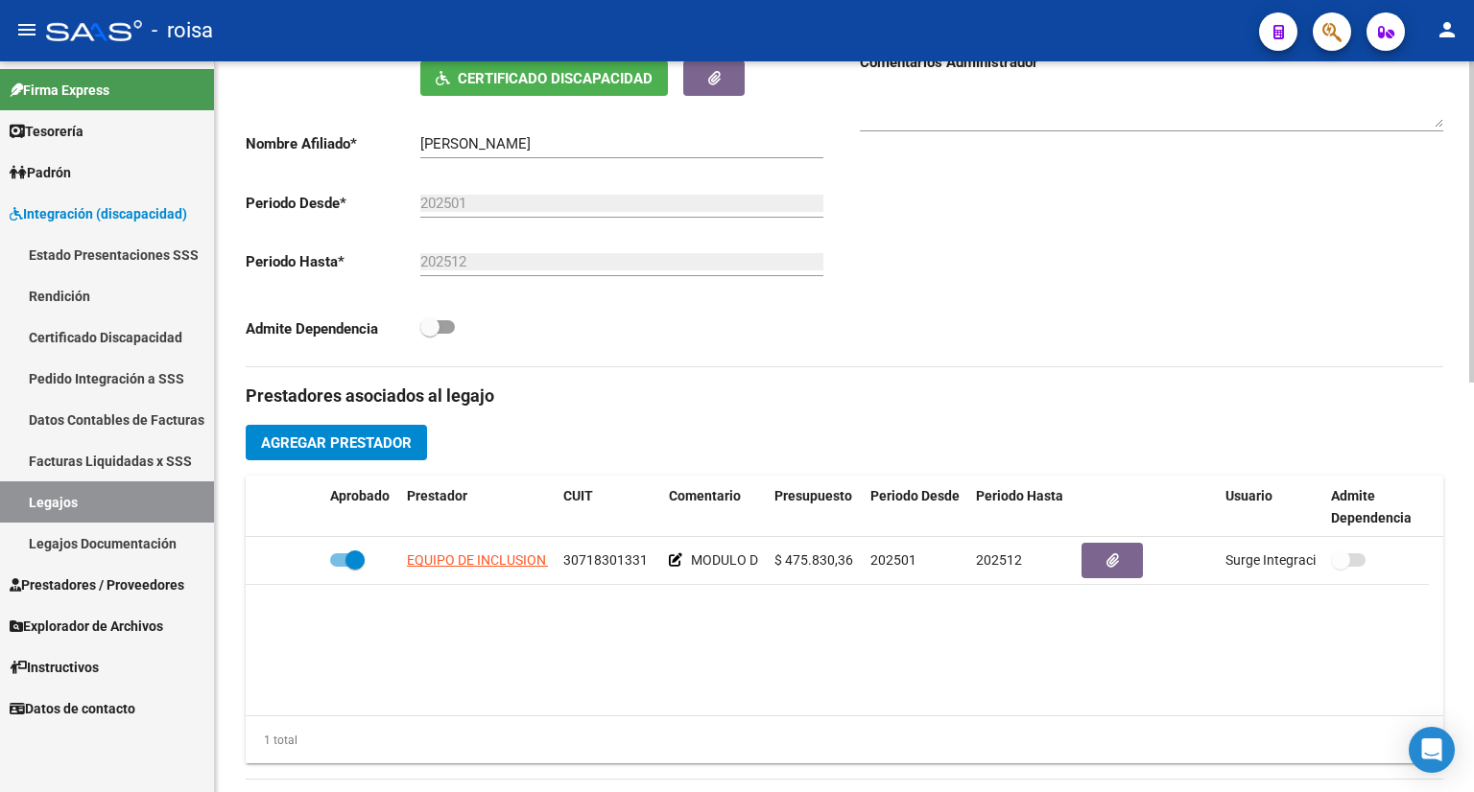
scroll to position [645, 0]
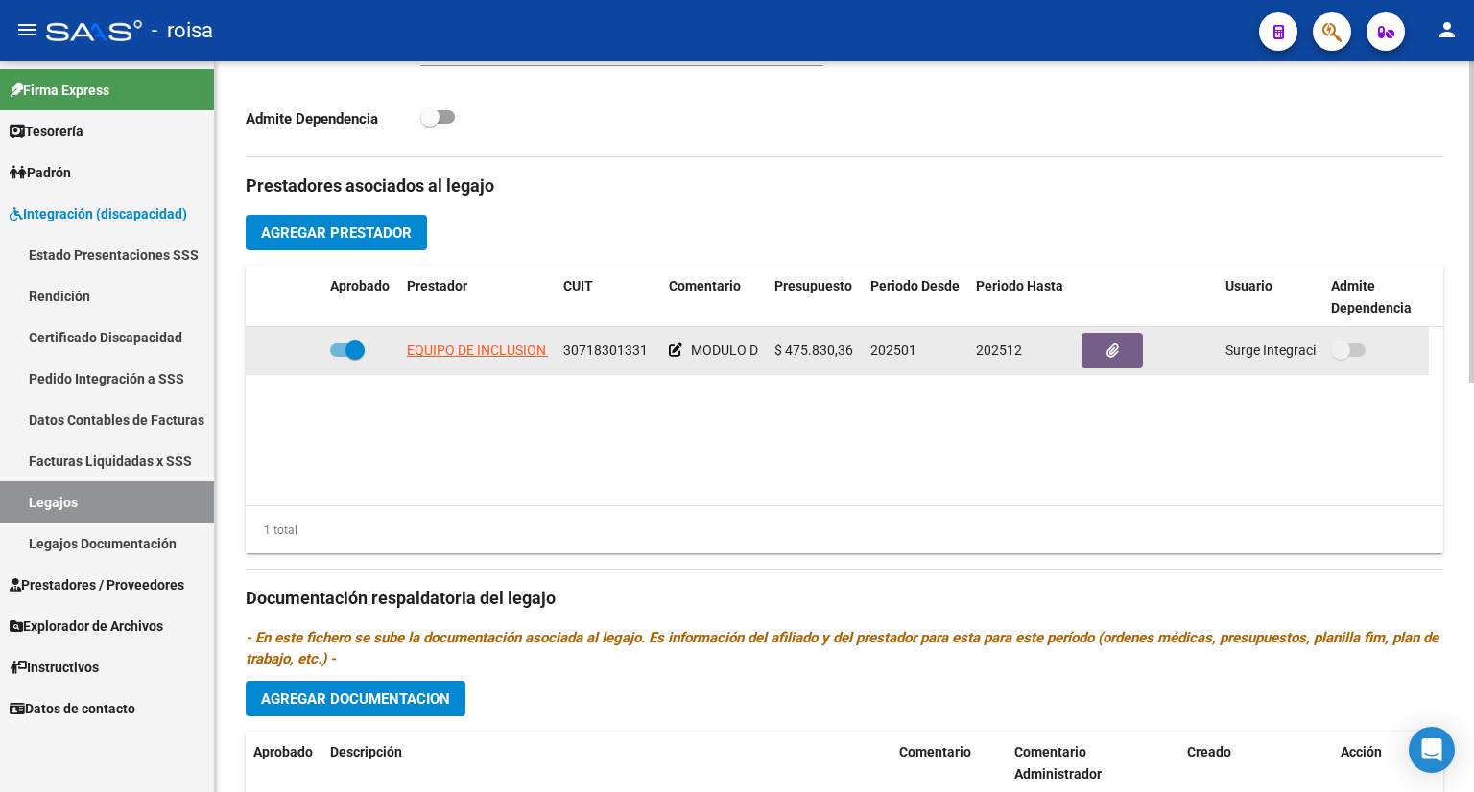
drag, startPoint x: 349, startPoint y: 344, endPoint x: 323, endPoint y: 340, distance: 26.3
click at [323, 340] on datatable-body-cell at bounding box center [360, 350] width 77 height 47
click at [330, 350] on datatable-body-cell at bounding box center [360, 350] width 77 height 47
click at [337, 351] on span at bounding box center [347, 349] width 35 height 13
click at [339, 357] on input "checkbox" at bounding box center [339, 357] width 1 height 1
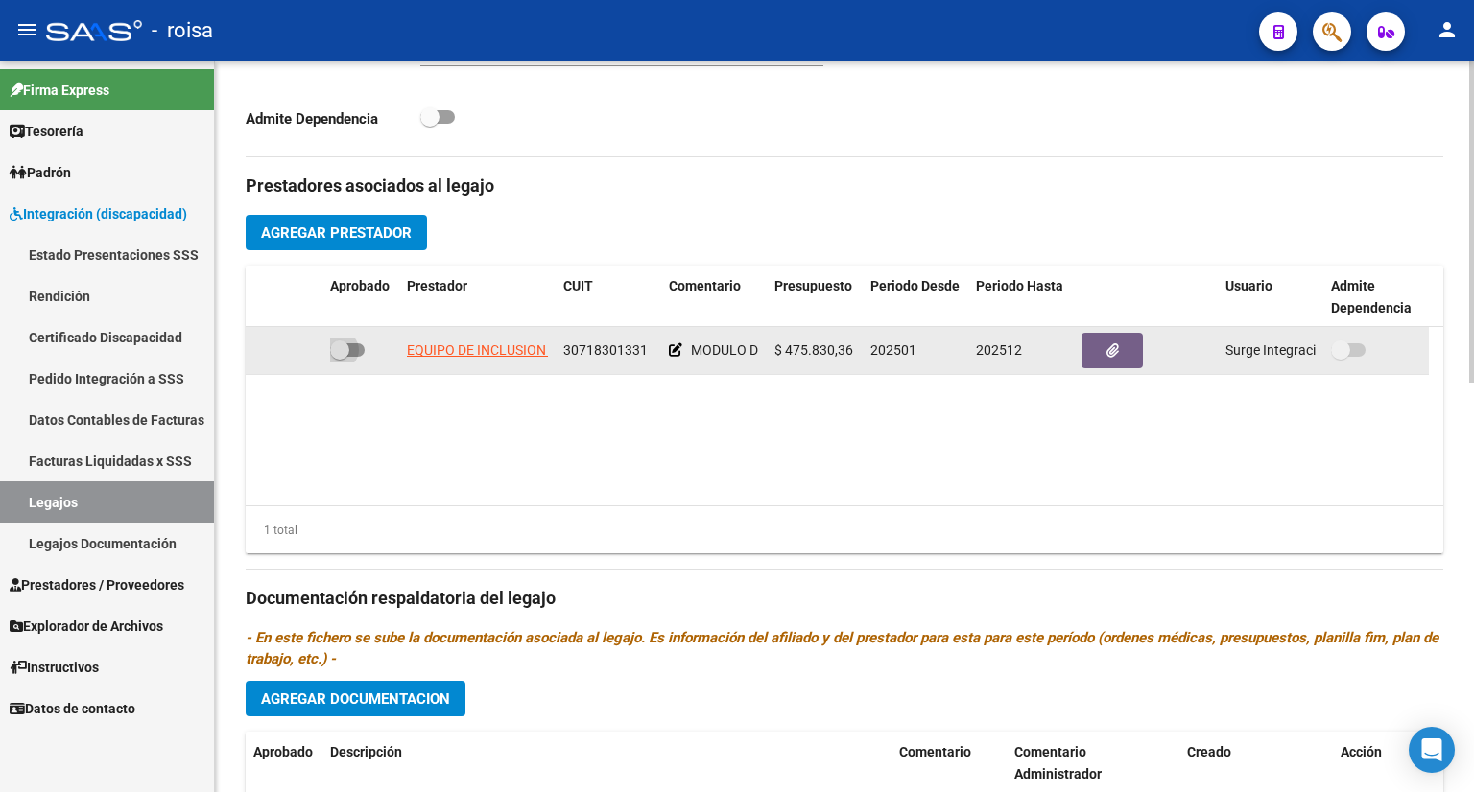
click at [337, 351] on span at bounding box center [339, 350] width 19 height 19
click at [339, 357] on input "checkbox" at bounding box center [339, 357] width 1 height 1
click at [337, 351] on span at bounding box center [347, 349] width 35 height 13
click at [339, 357] on input "checkbox" at bounding box center [339, 357] width 1 height 1
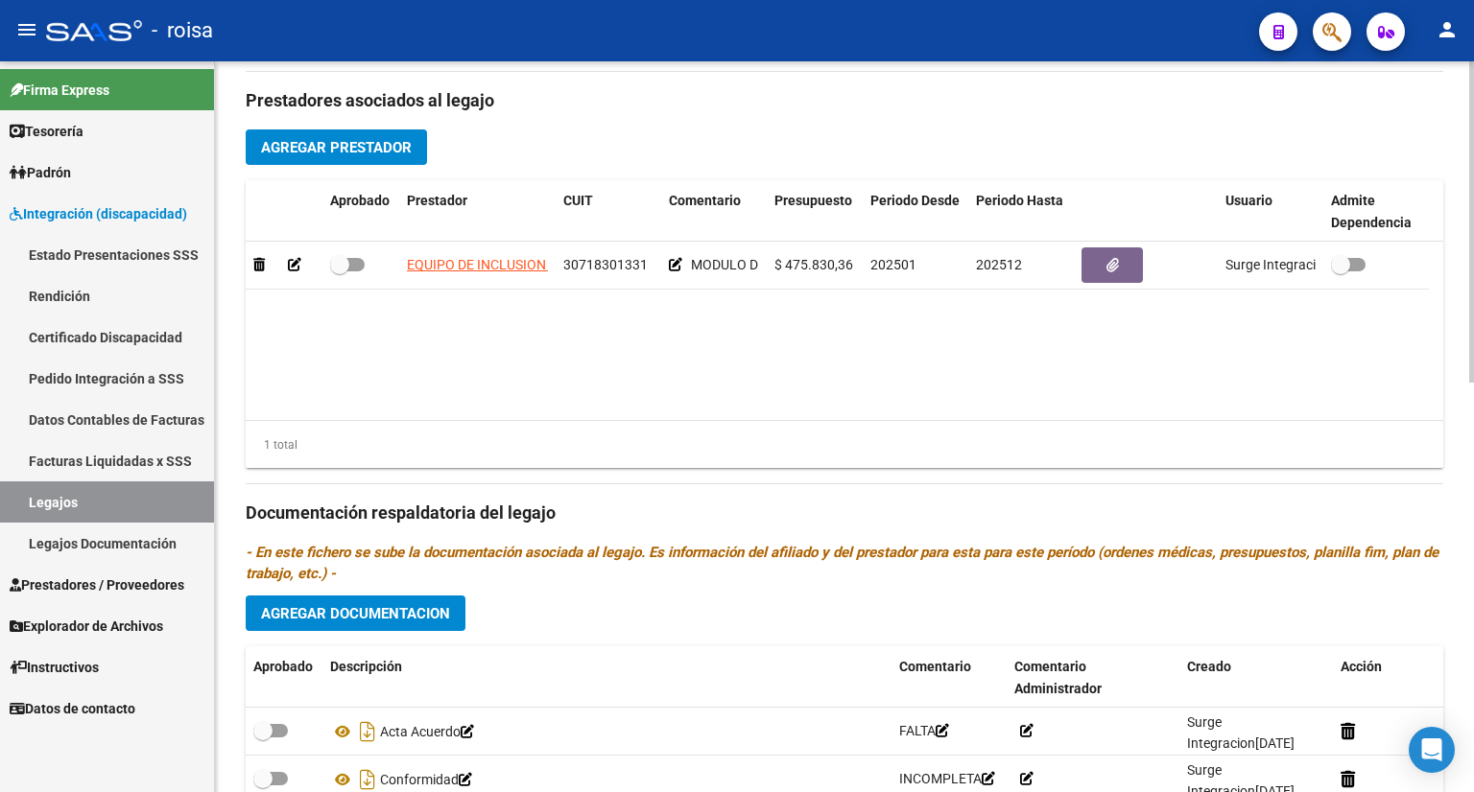
scroll to position [837, 0]
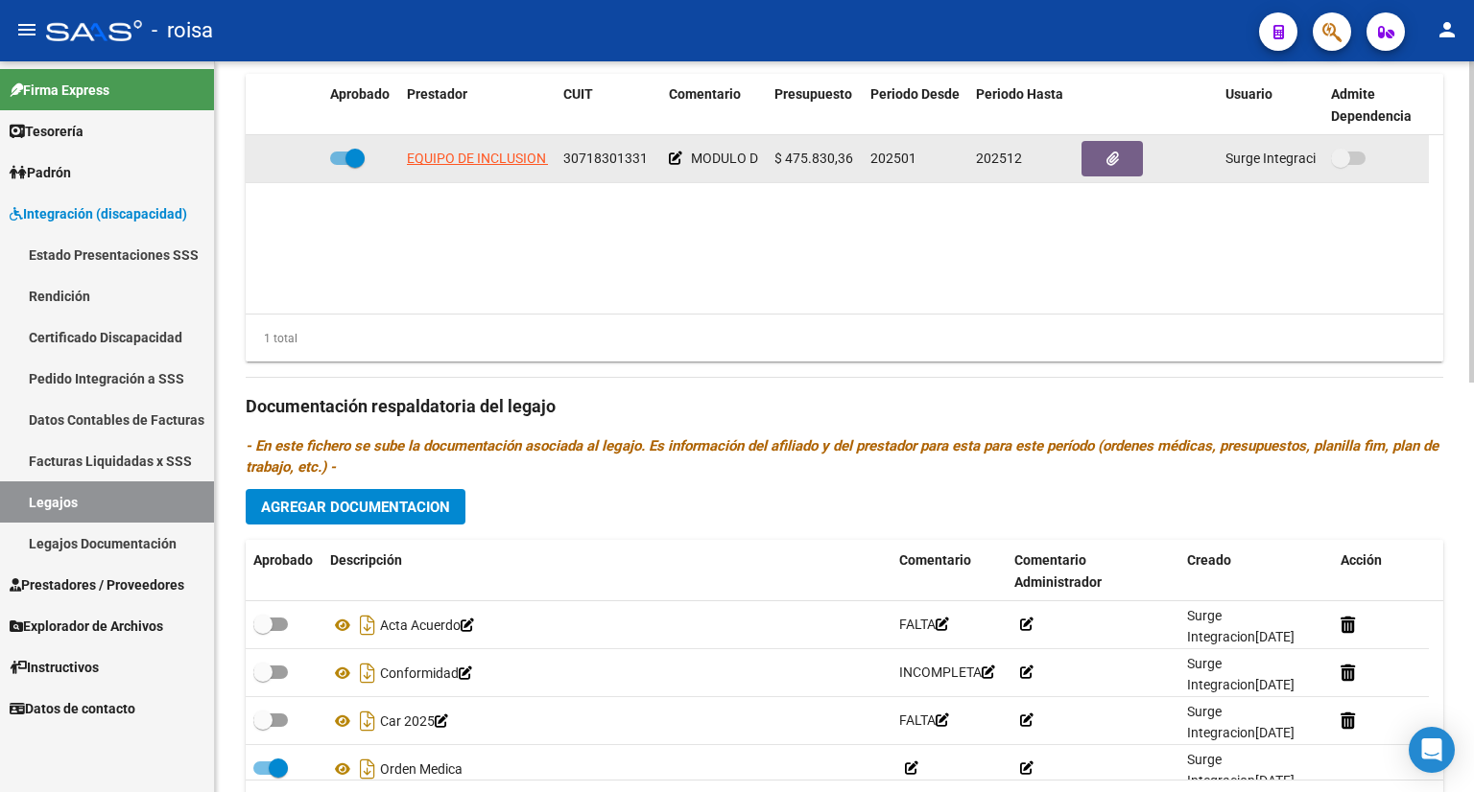
click at [341, 152] on span at bounding box center [347, 158] width 35 height 13
click at [340, 165] on input "checkbox" at bounding box center [339, 165] width 1 height 1
checkbox input "false"
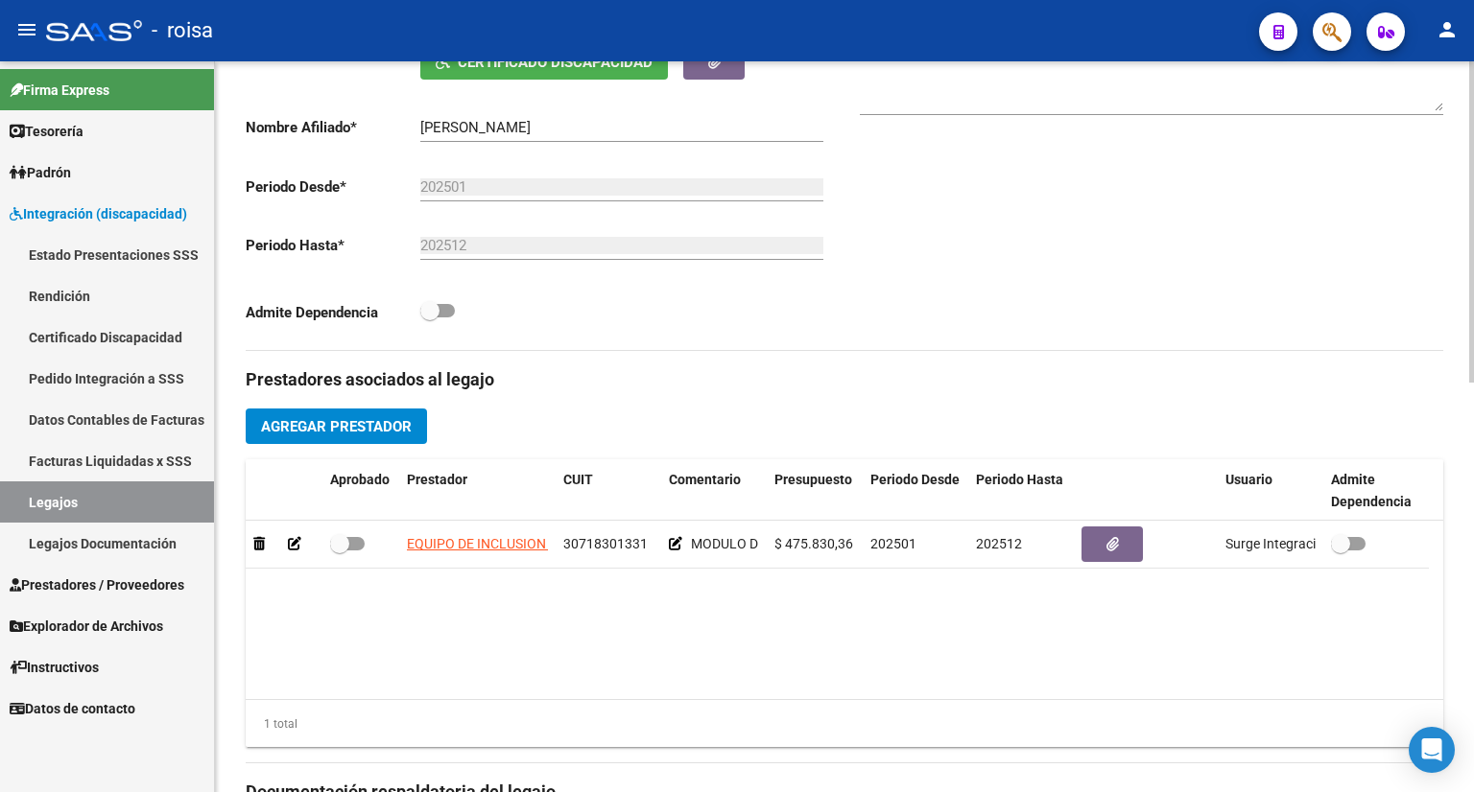
scroll to position [0, 0]
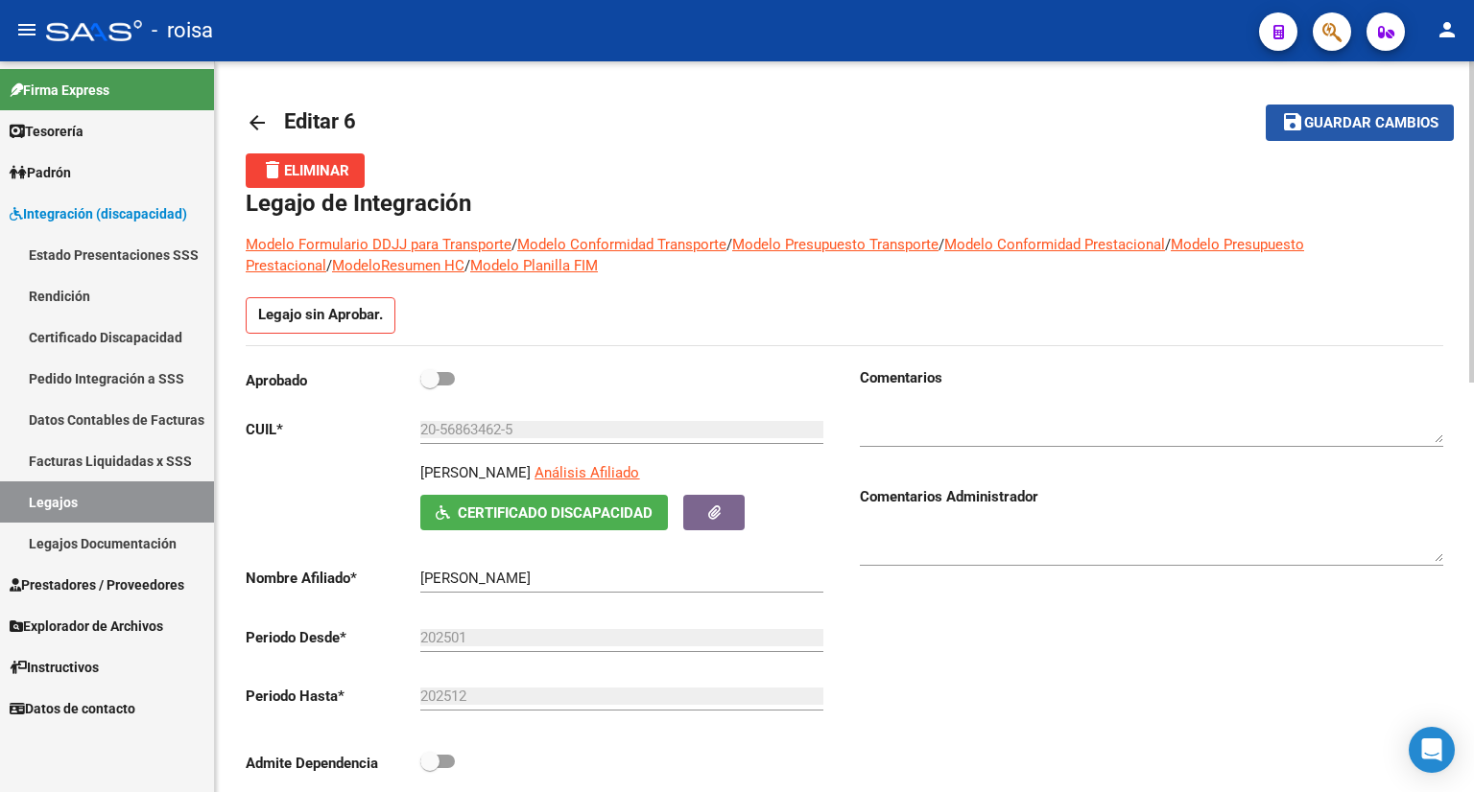
click at [1390, 119] on span "Guardar cambios" at bounding box center [1371, 123] width 134 height 17
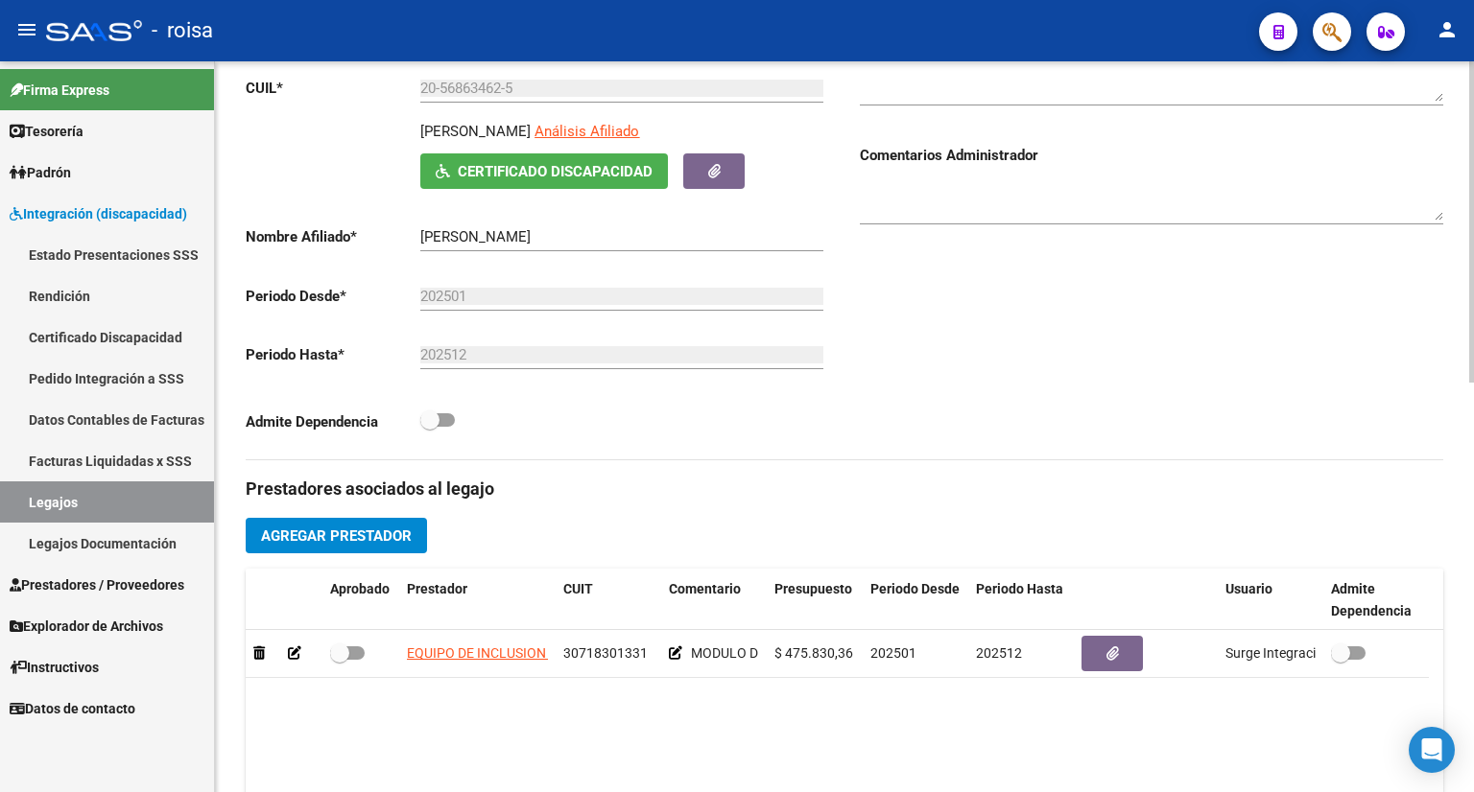
scroll to position [549, 0]
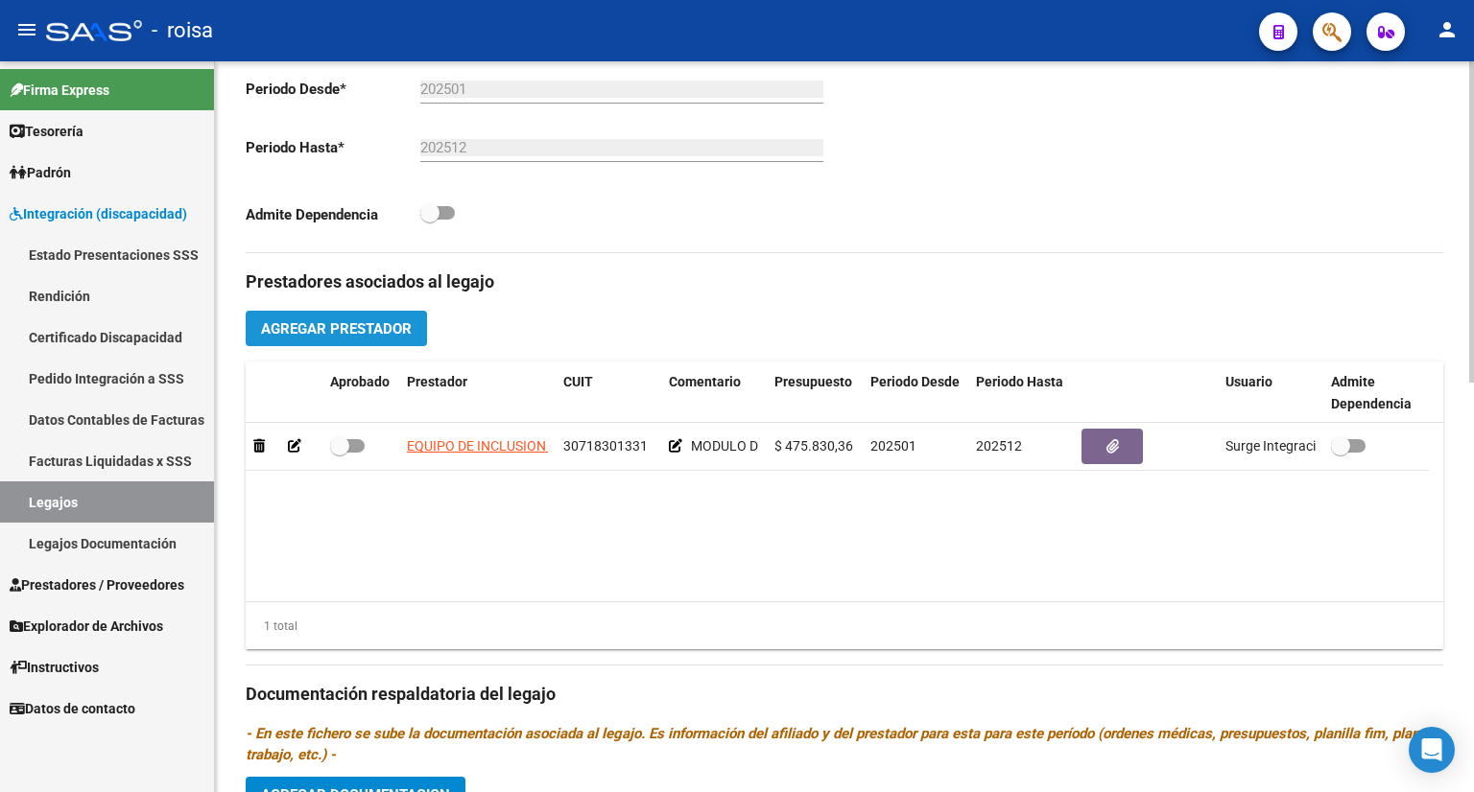
click at [358, 330] on span "Agregar Prestador" at bounding box center [336, 328] width 151 height 17
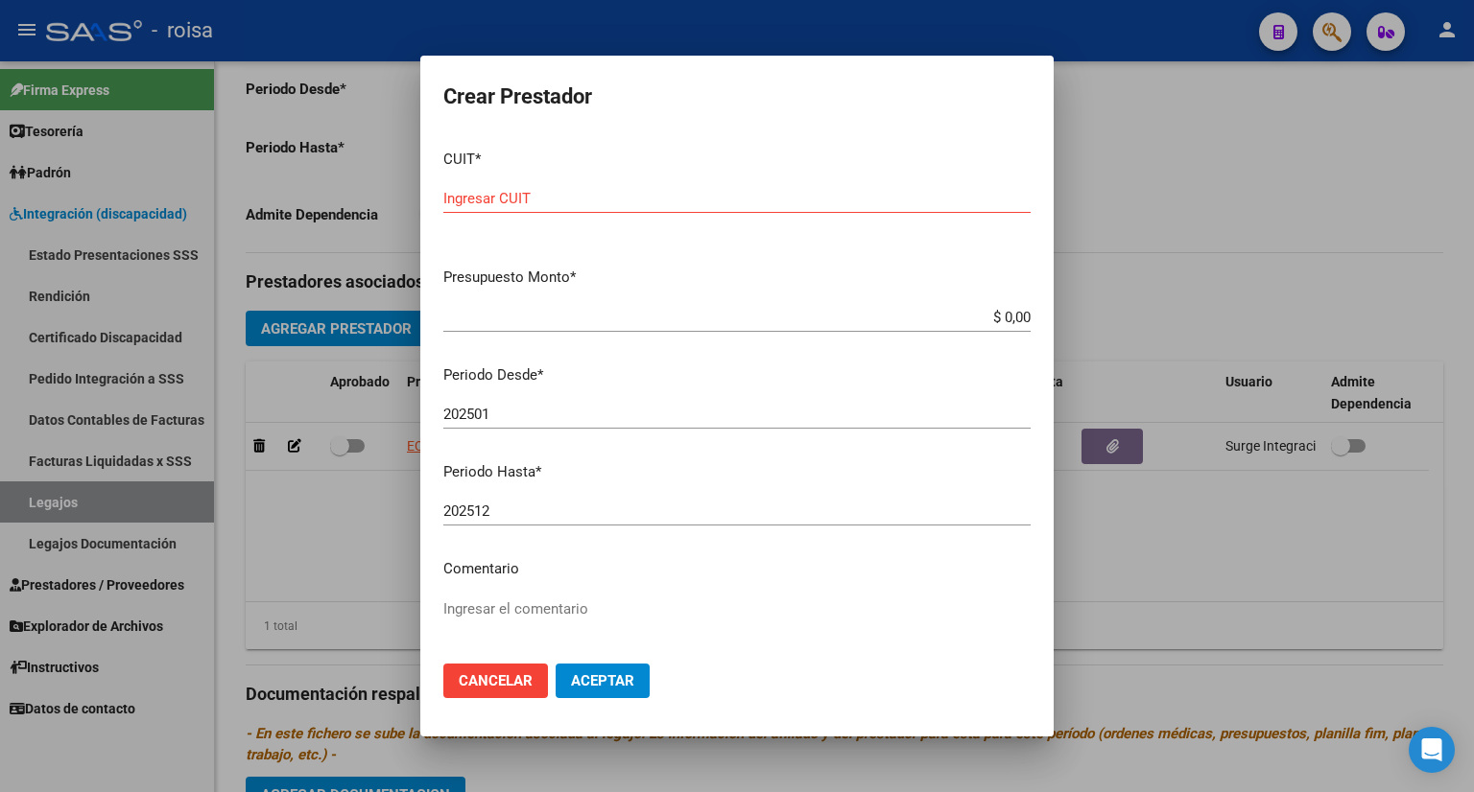
click at [545, 187] on div "Ingresar CUIT" at bounding box center [736, 198] width 587 height 29
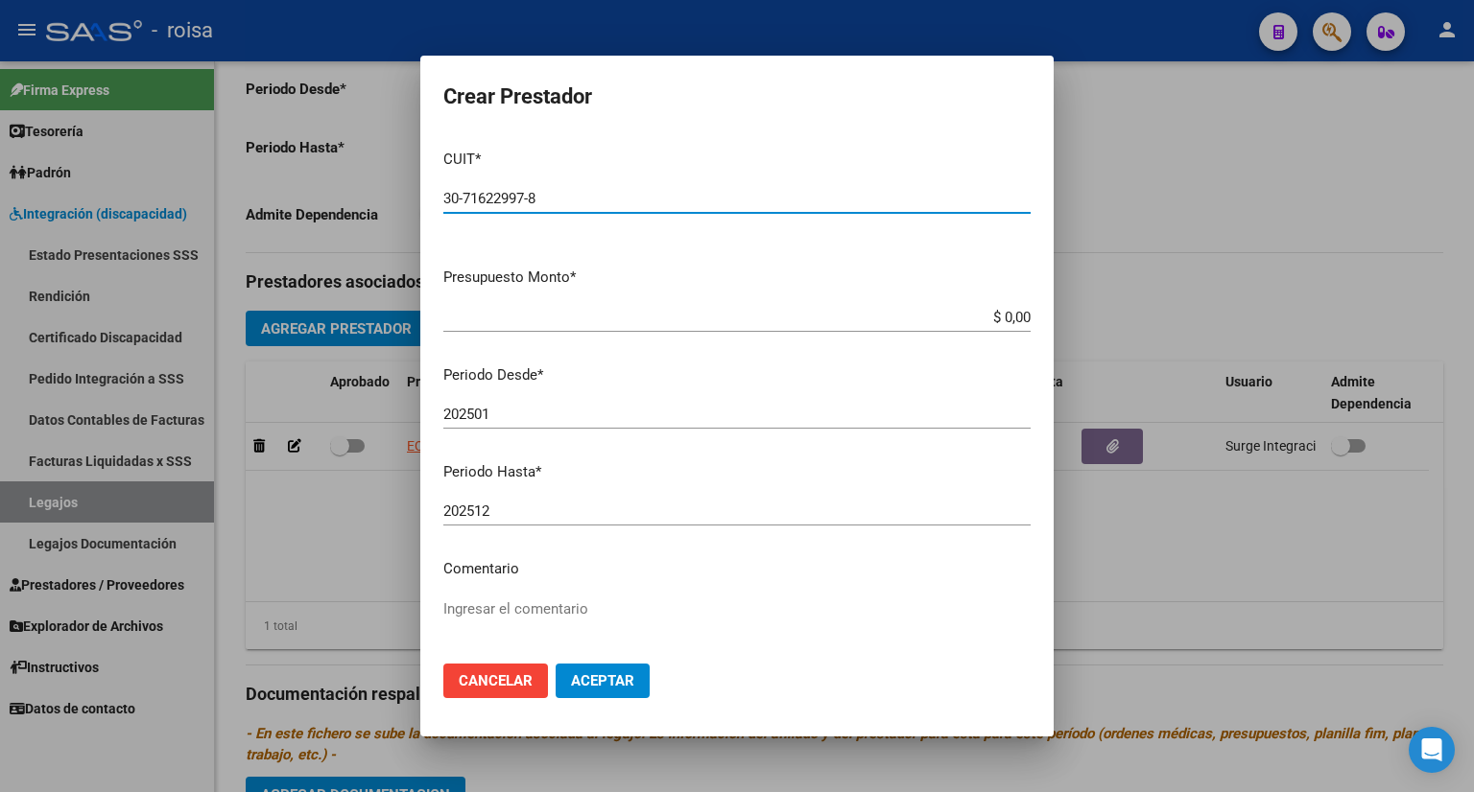
type input "30-71622997-8"
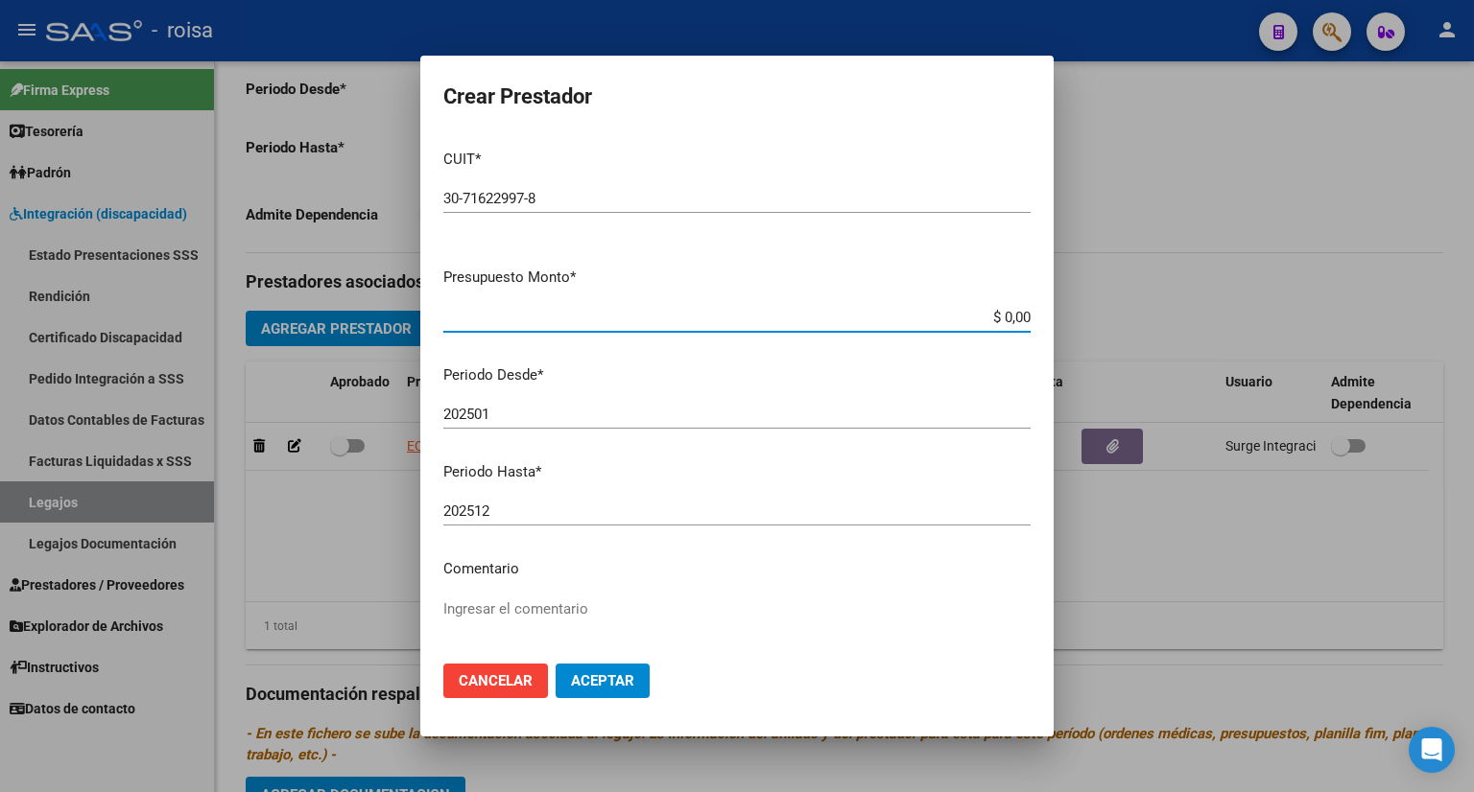
click at [701, 317] on input "$ 0,00" at bounding box center [736, 317] width 587 height 17
click at [972, 315] on input "$ 0,00" at bounding box center [736, 317] width 587 height 17
drag, startPoint x: 978, startPoint y: 312, endPoint x: 1014, endPoint y: 320, distance: 37.5
click at [1014, 320] on input "$ 22,61" at bounding box center [736, 317] width 587 height 17
type input "$ 261.883,04"
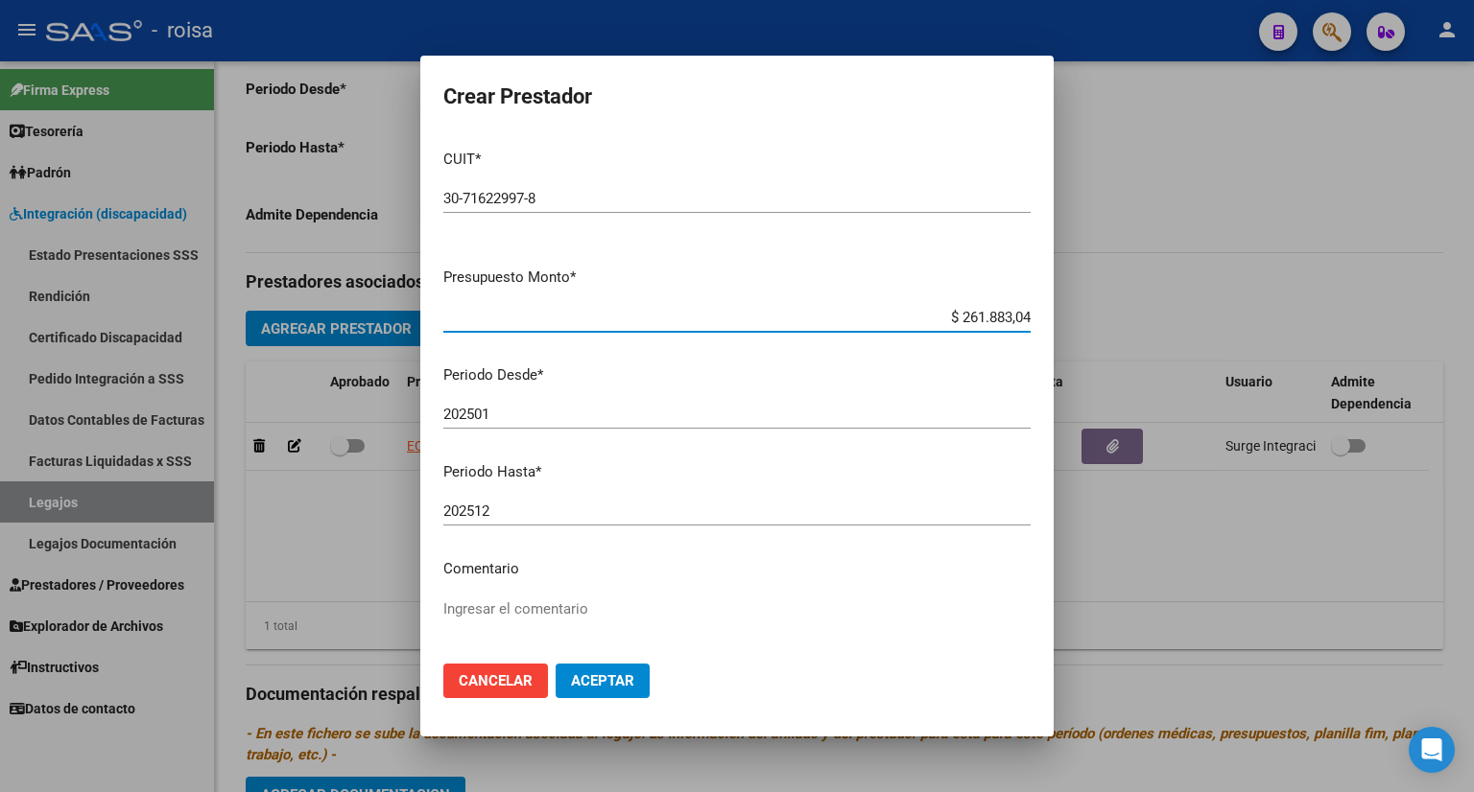
click at [768, 396] on mat-dialog-content "CUIT * 30-71622997-8 Ingresar CUIT ARCA Padrón Presupuesto Monto * $ 261.883,04…" at bounding box center [736, 391] width 633 height 515
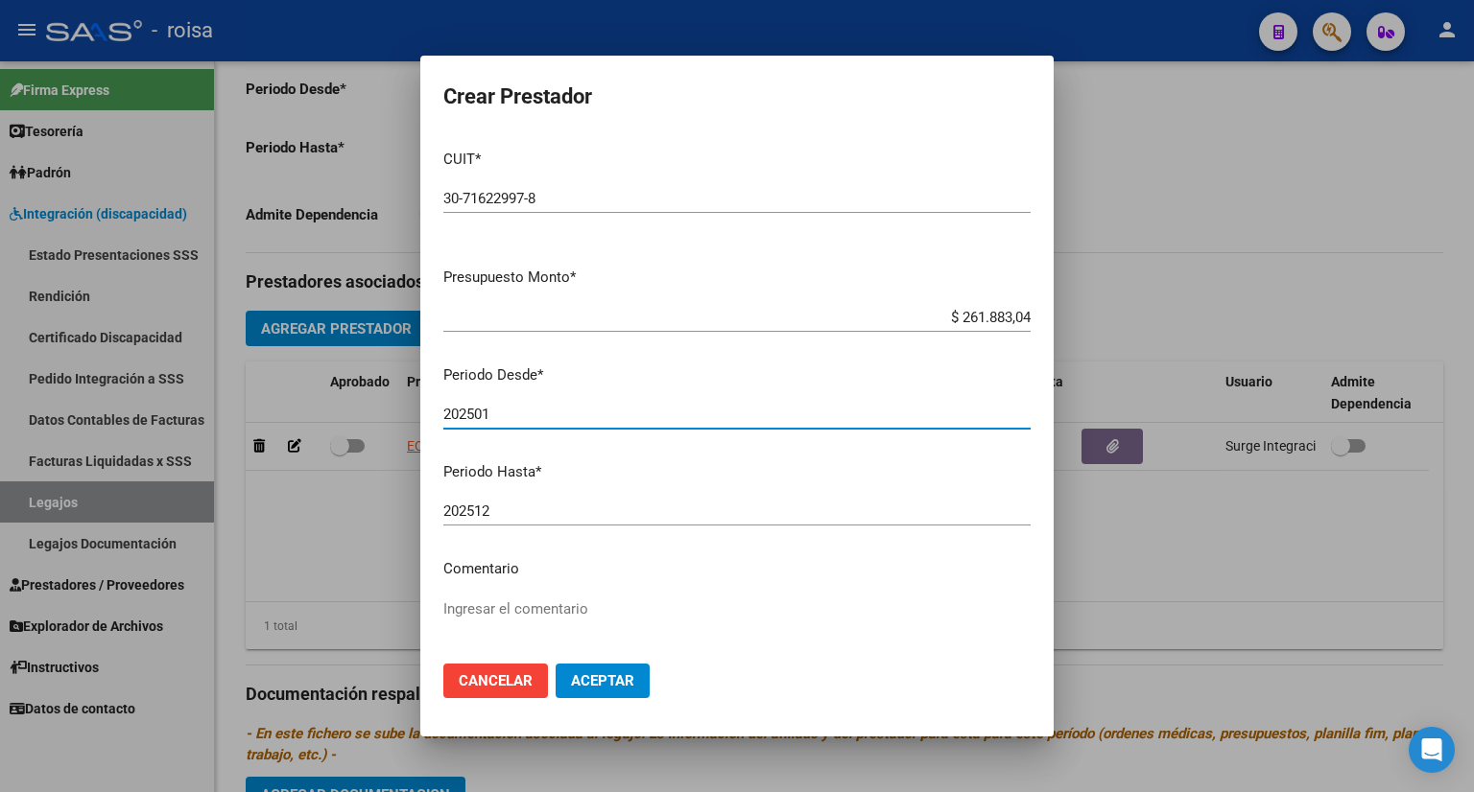
click at [537, 413] on input "202501" at bounding box center [736, 414] width 587 height 17
type input "202503"
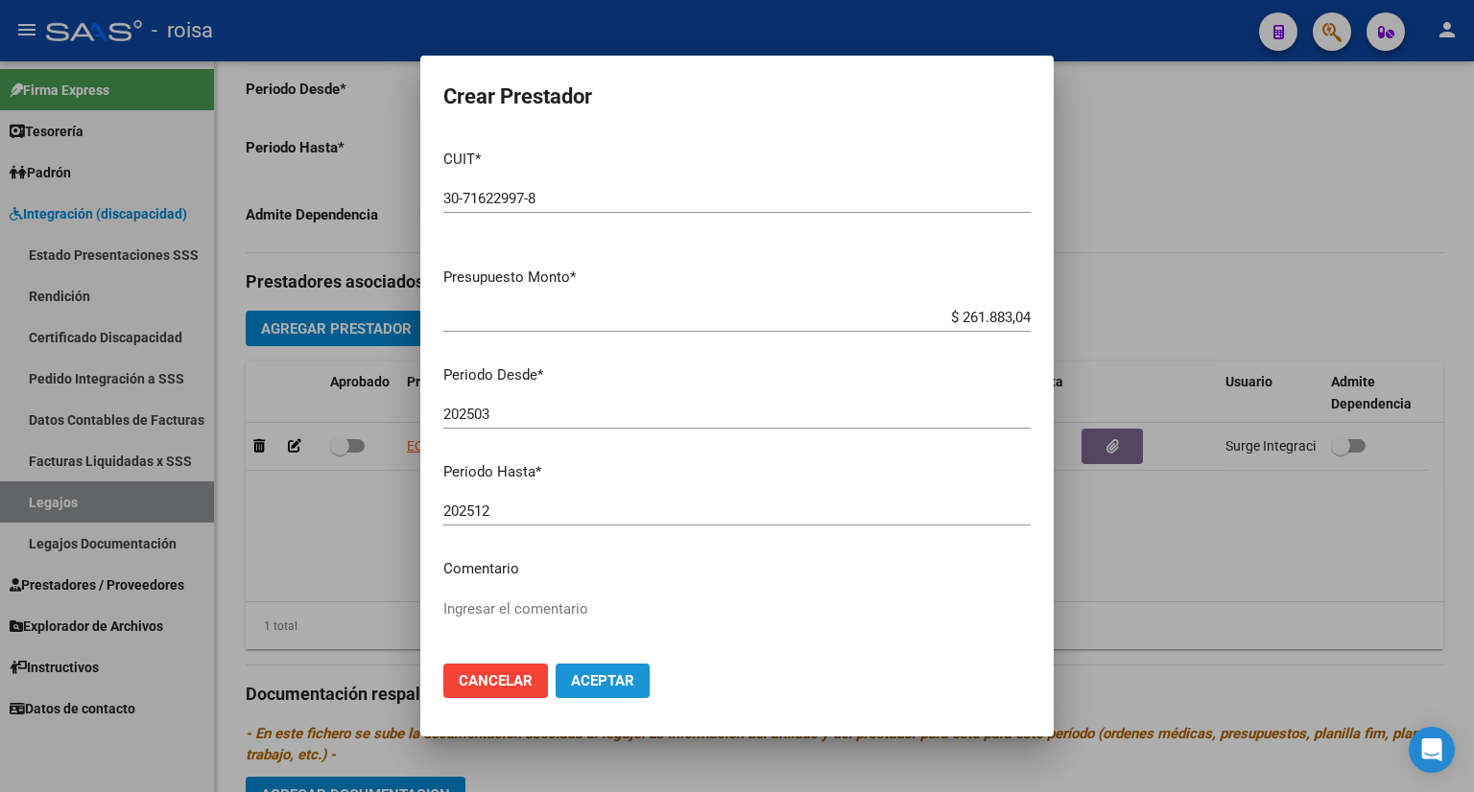
click at [615, 676] on span "Aceptar" at bounding box center [602, 681] width 63 height 17
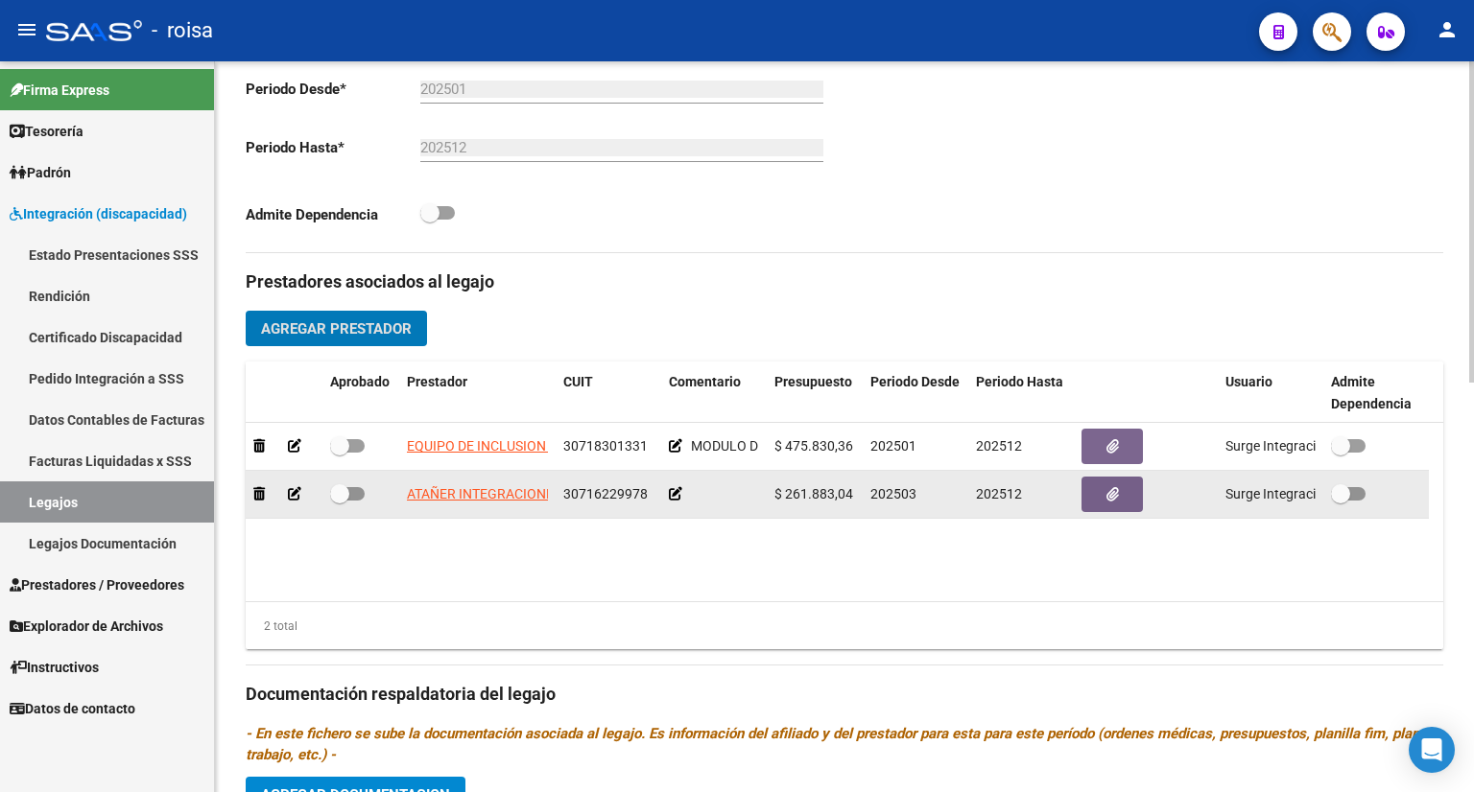
click at [297, 488] on icon at bounding box center [294, 493] width 13 height 13
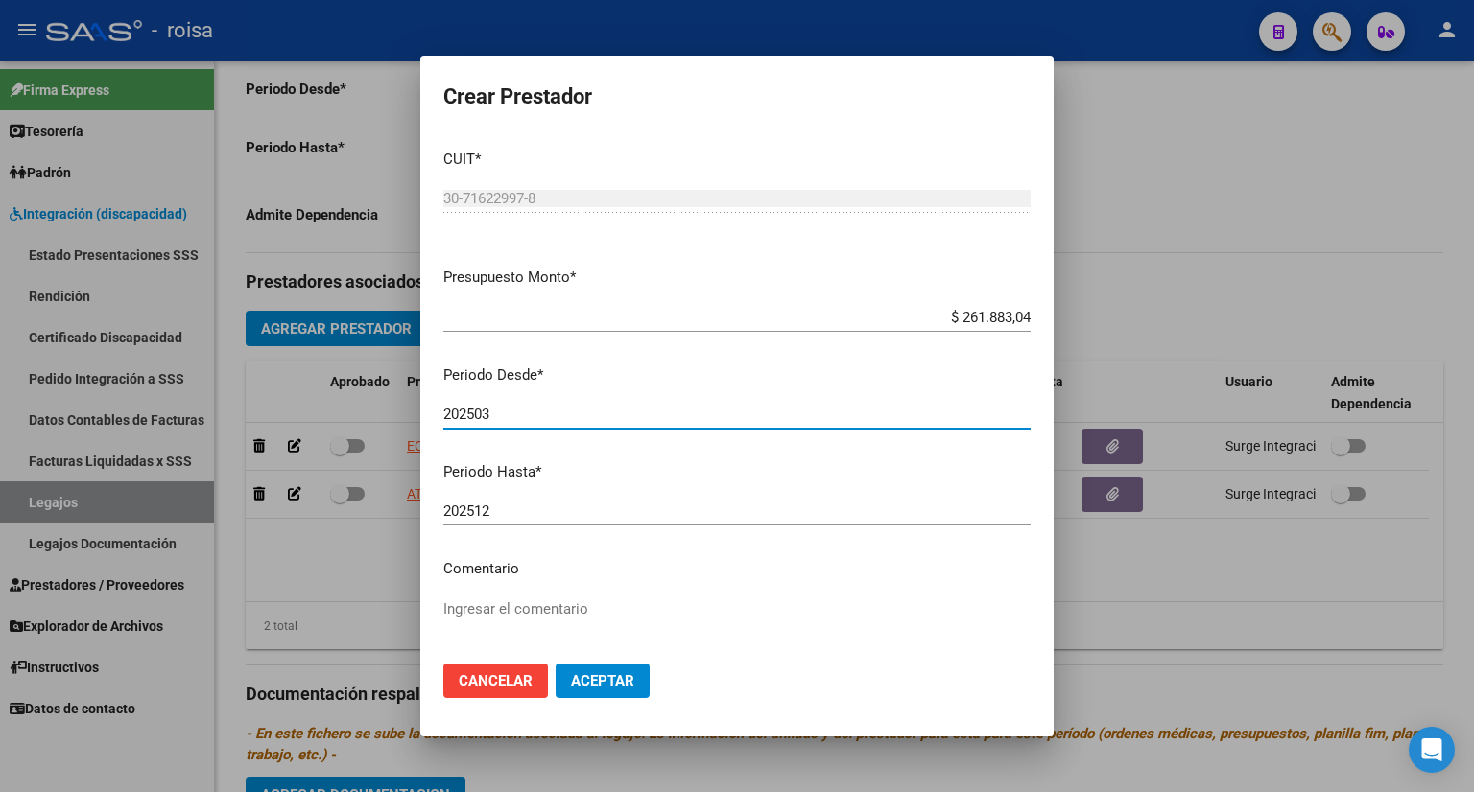
click at [533, 418] on input "202503" at bounding box center [736, 414] width 587 height 17
type input "202501"
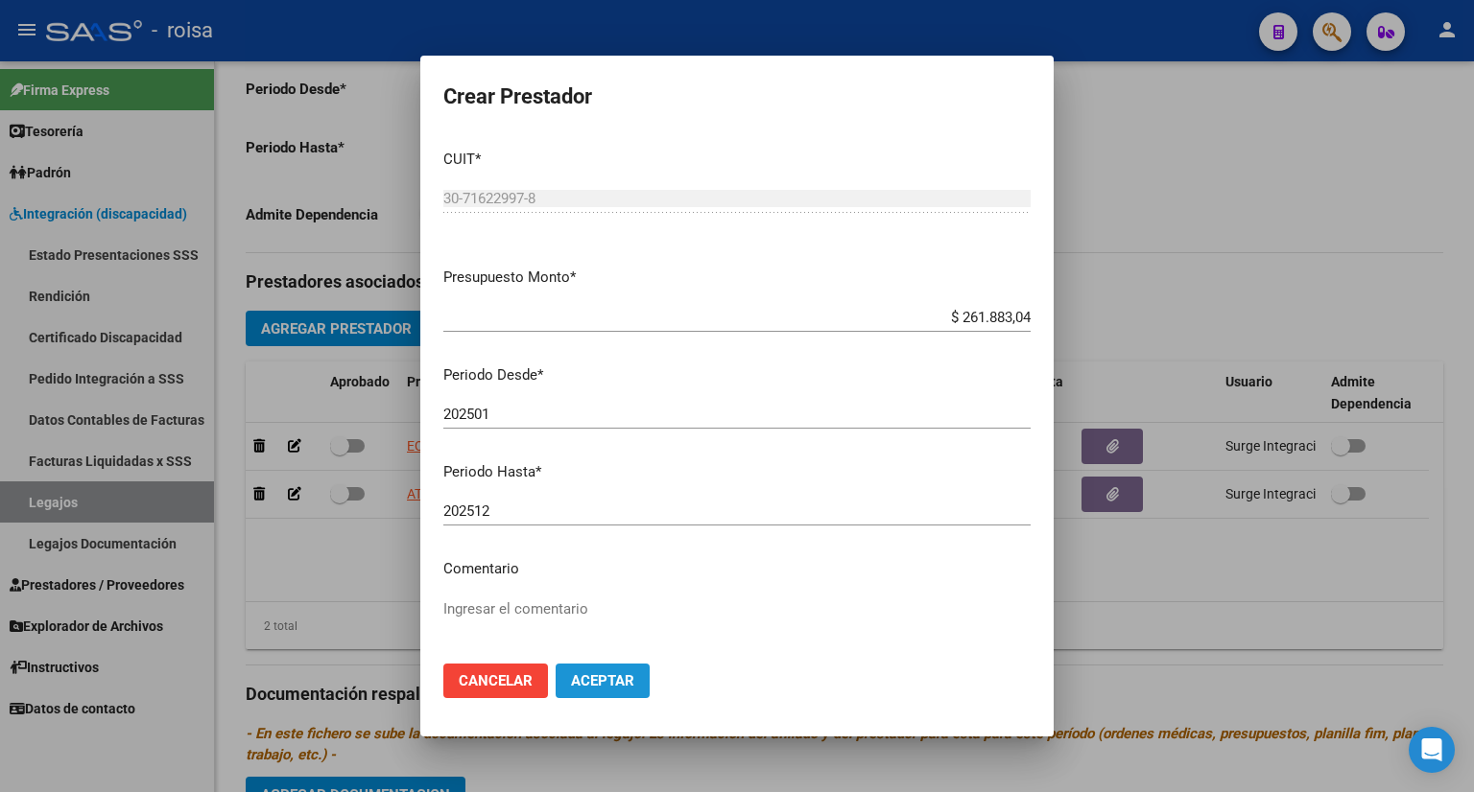
click at [647, 674] on button "Aceptar" at bounding box center [603, 681] width 94 height 35
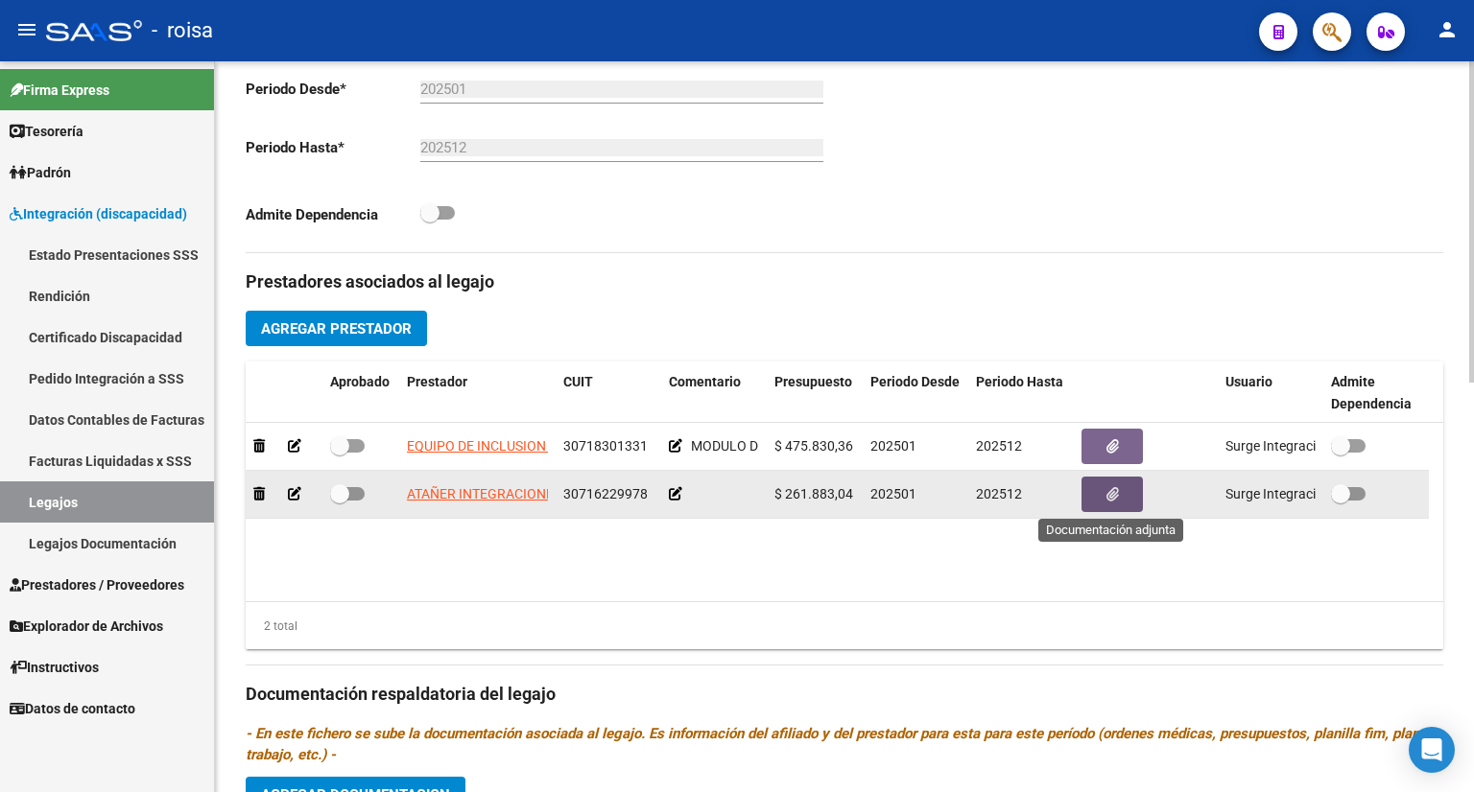
click at [1106, 493] on icon "button" at bounding box center [1112, 494] width 12 height 14
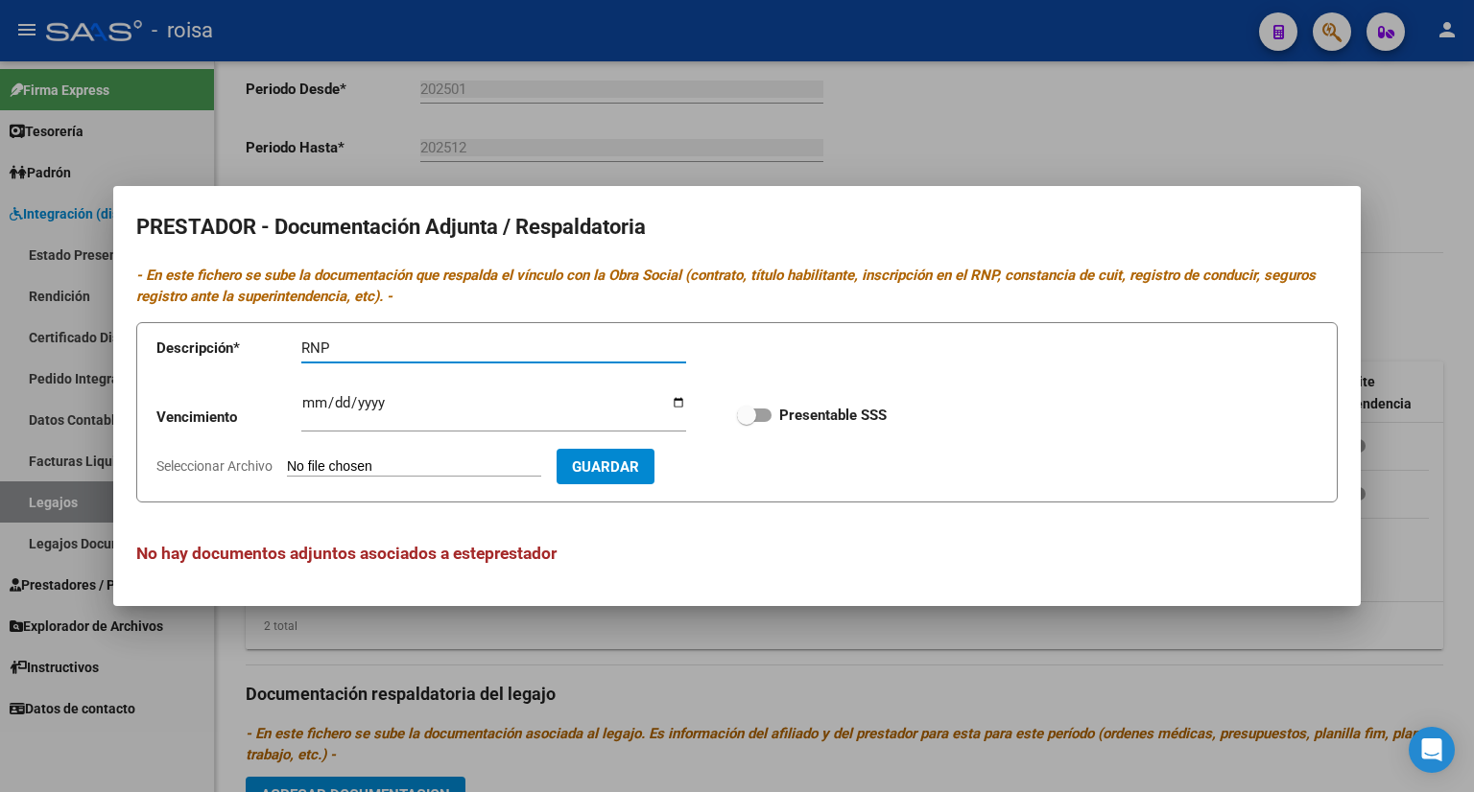
type input "RNP"
click at [436, 466] on input "Seleccionar Archivo" at bounding box center [414, 468] width 254 height 18
type input "C:\fakepath\RNP PASIL.pdf"
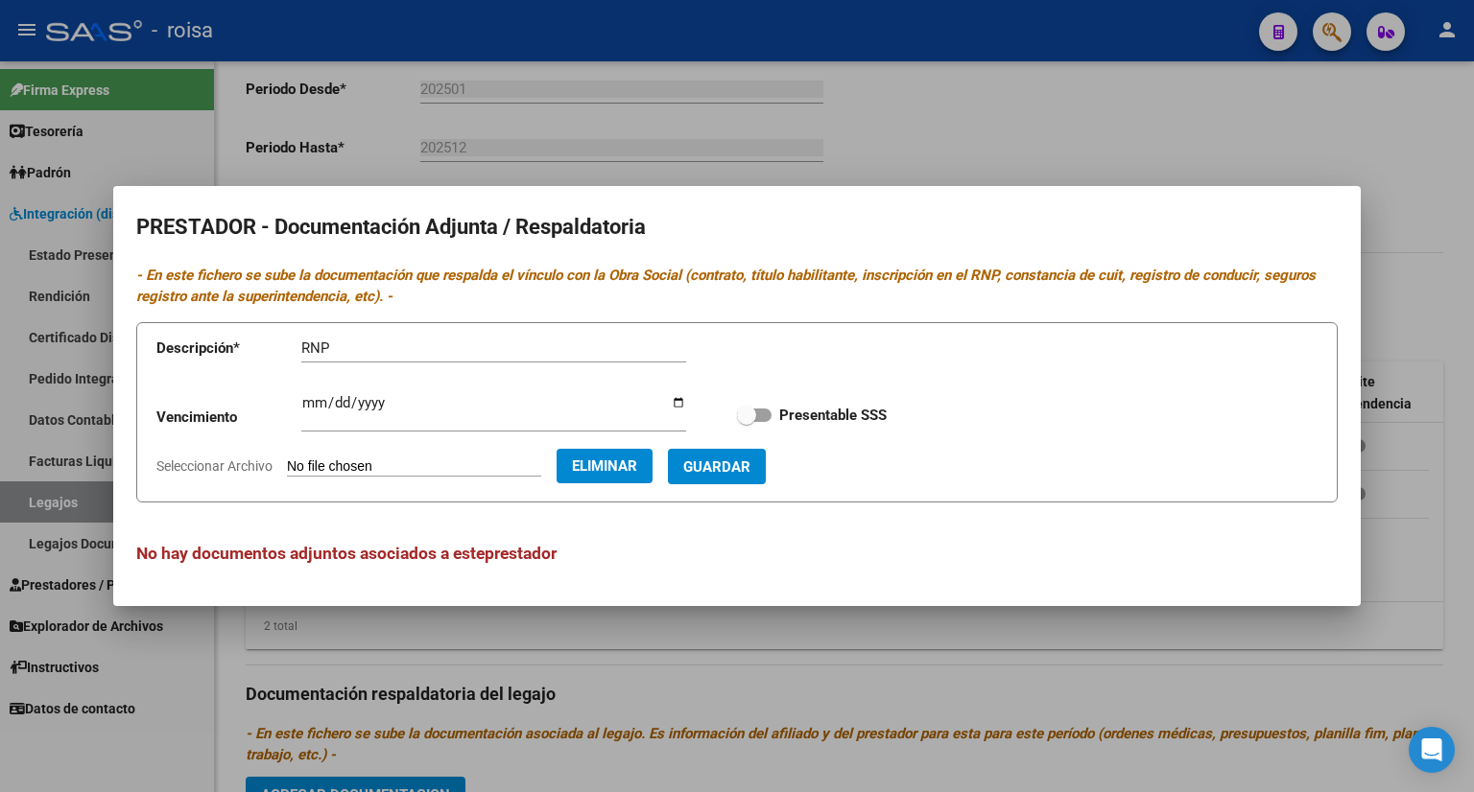
drag, startPoint x: 748, startPoint y: 413, endPoint x: 764, endPoint y: 414, distance: 15.5
click at [764, 414] on span at bounding box center [754, 415] width 35 height 13
click at [746, 422] on input "Presentable SSS" at bounding box center [745, 422] width 1 height 1
checkbox input "true"
click at [750, 469] on span "Guardar" at bounding box center [716, 467] width 67 height 17
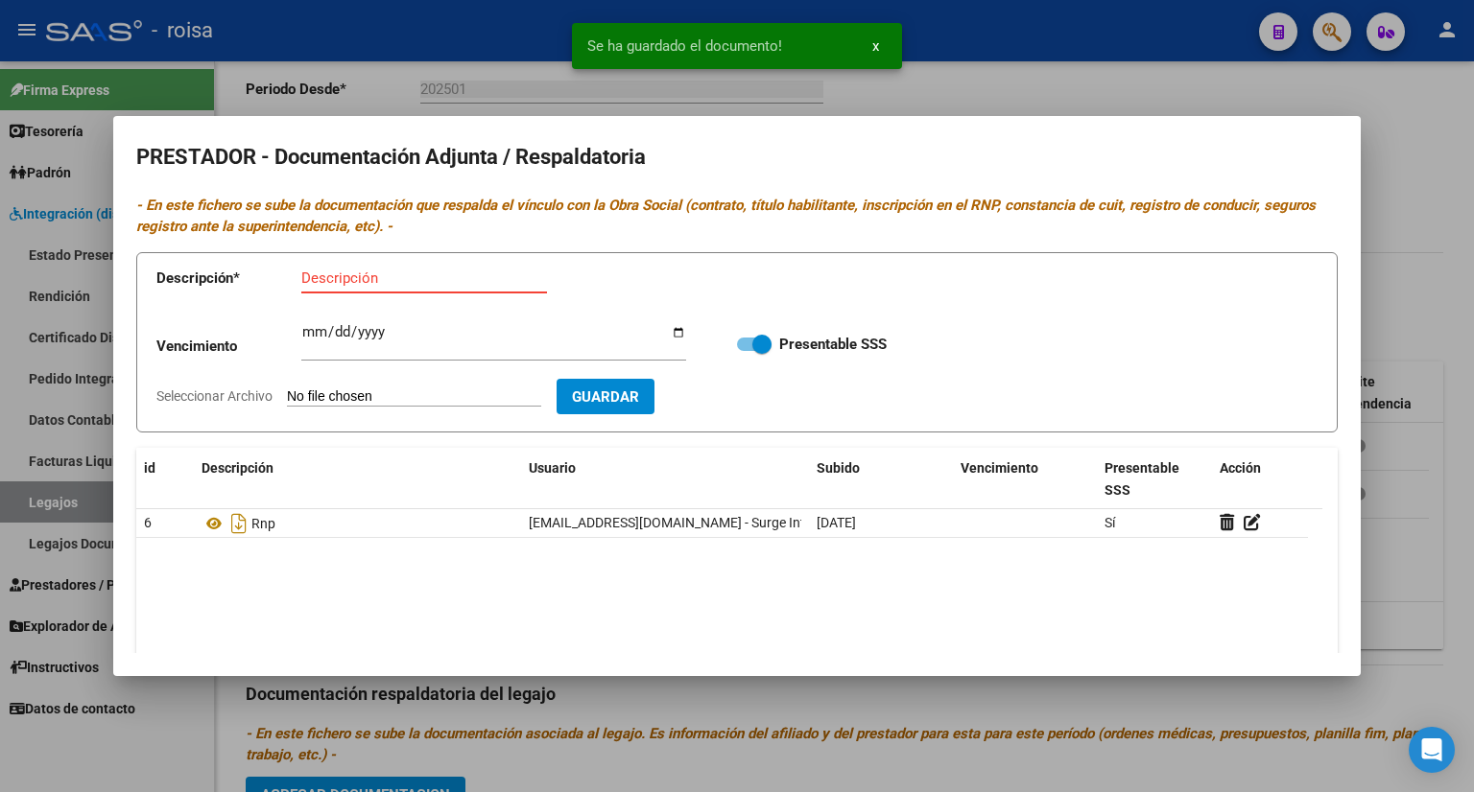
click at [345, 278] on input "Descripción" at bounding box center [424, 278] width 246 height 17
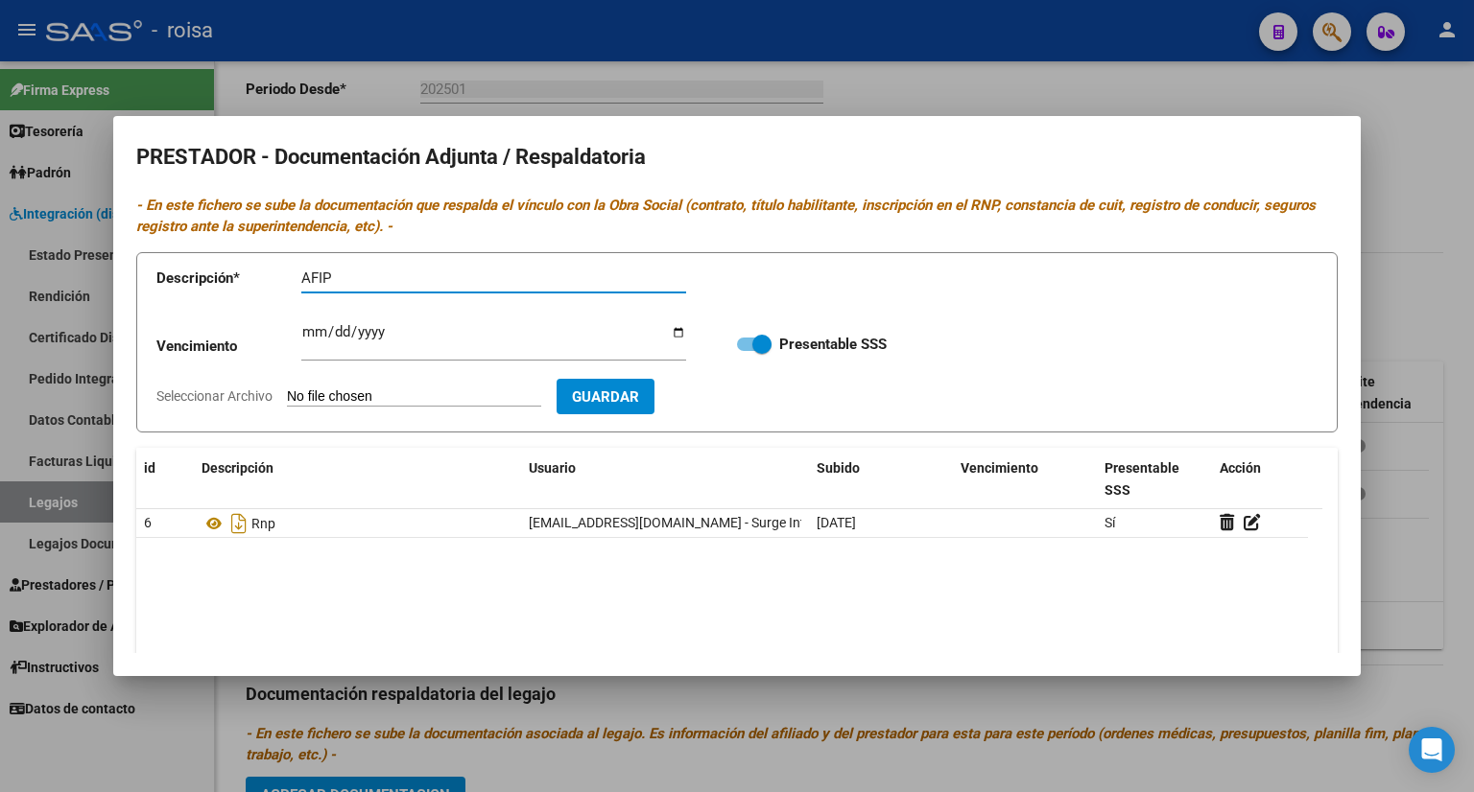
type input "AFIP"
click at [418, 397] on input "Seleccionar Archivo" at bounding box center [414, 398] width 254 height 18
type input "C:\fakepath\AFIP.pdf"
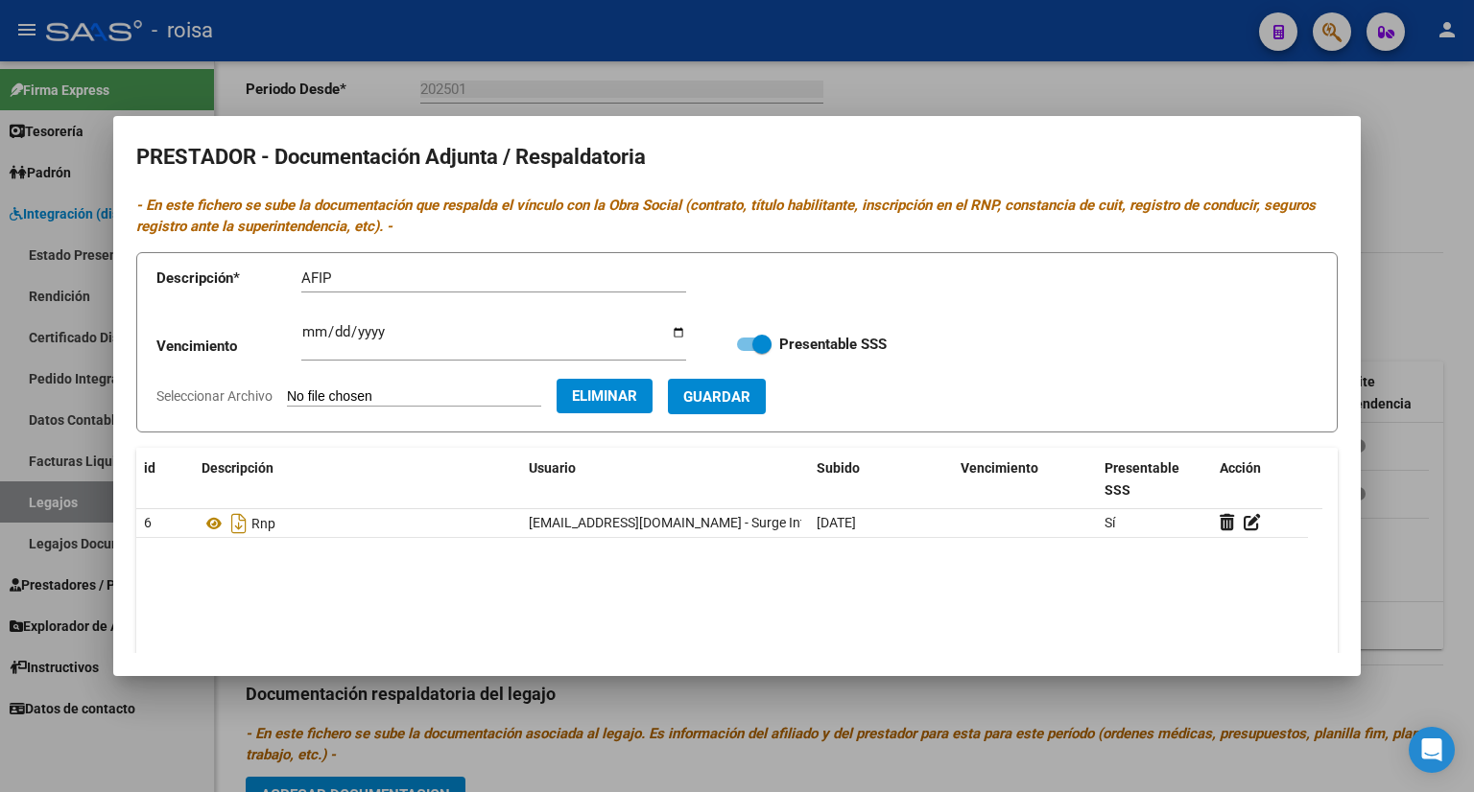
click at [750, 398] on span "Guardar" at bounding box center [716, 397] width 67 height 17
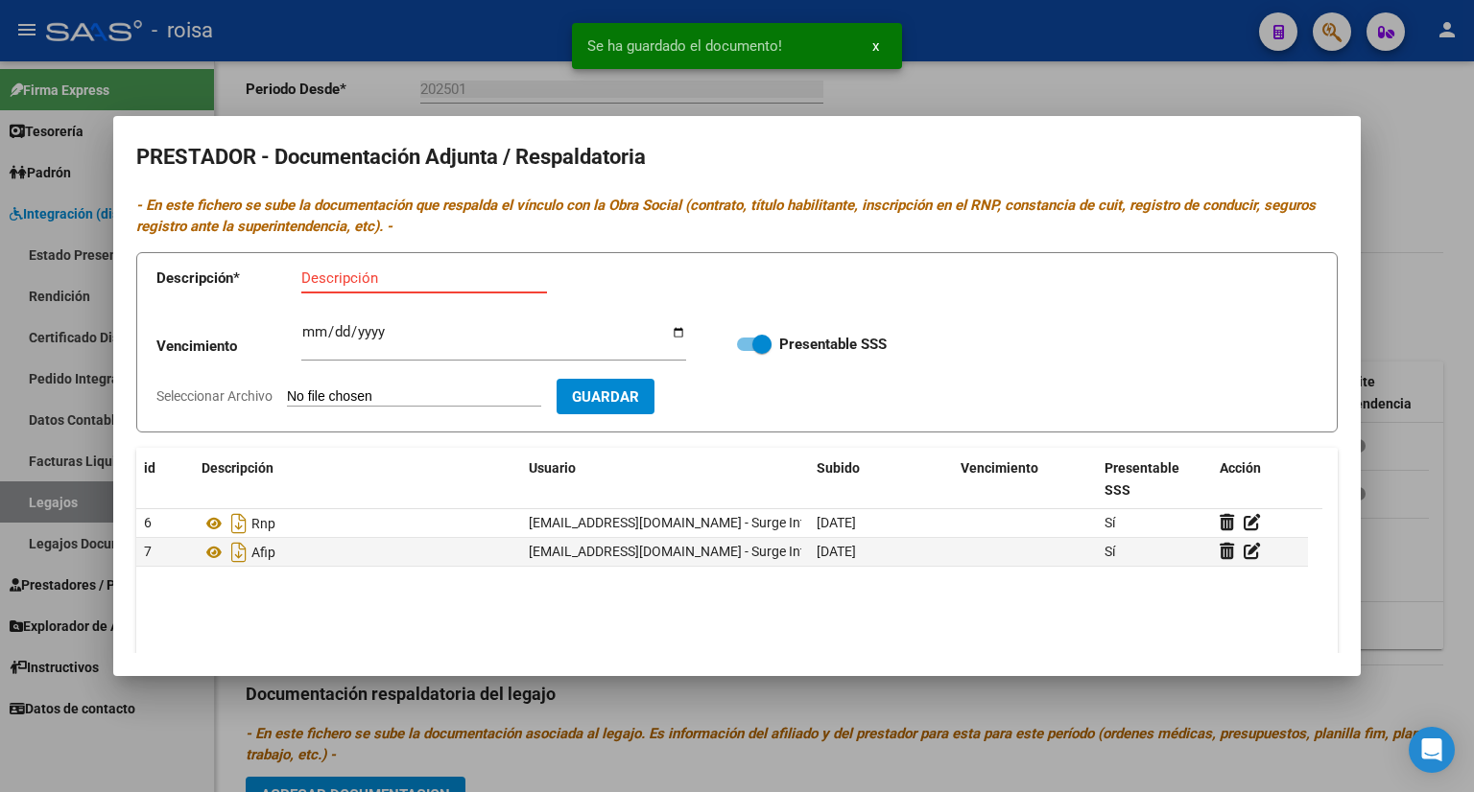
click at [373, 274] on input "Descripción" at bounding box center [424, 278] width 246 height 17
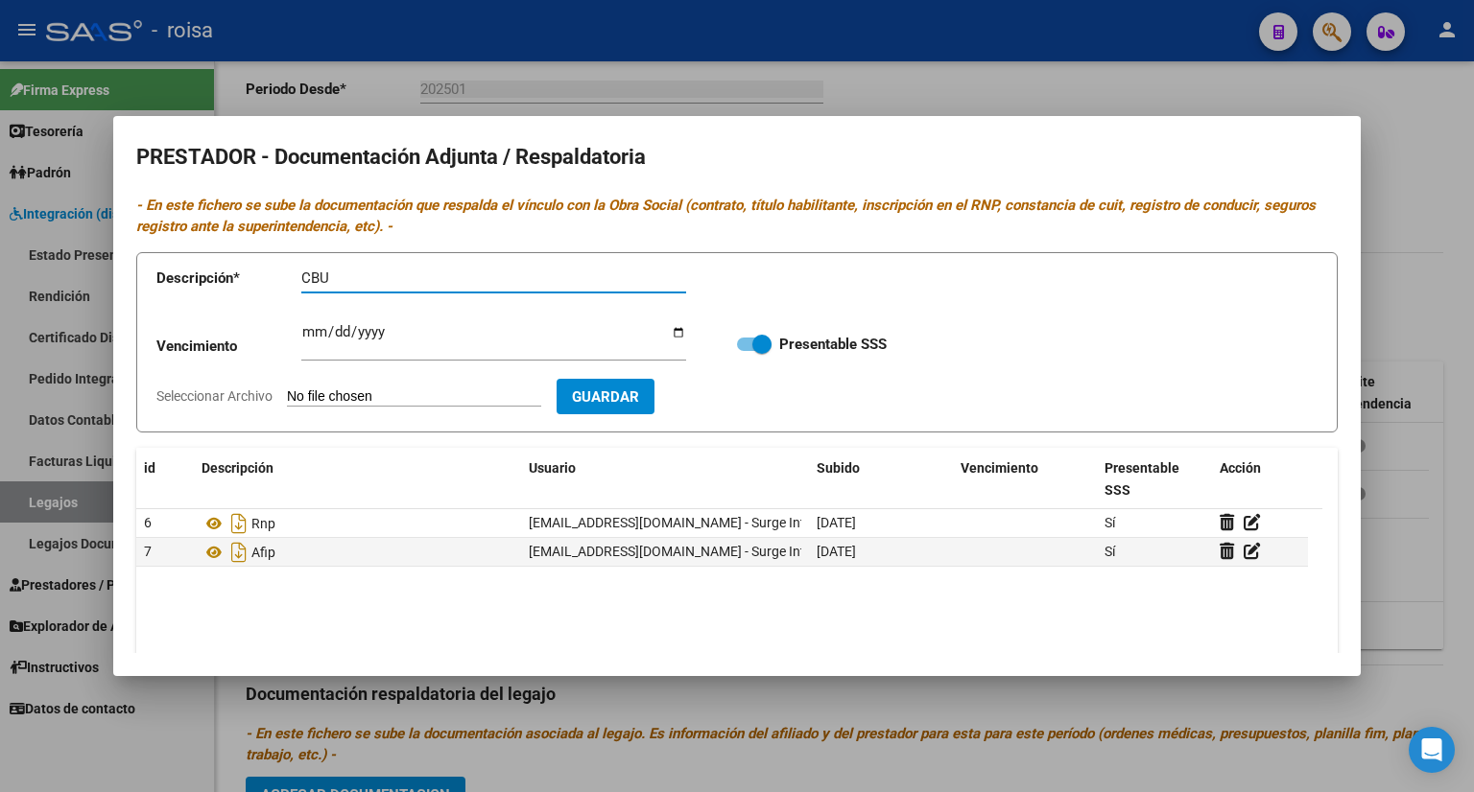
type input "CBU"
click at [449, 392] on input "Seleccionar Archivo" at bounding box center [414, 398] width 254 height 18
type input "C:\fakepath\CBU PASIL.pdf"
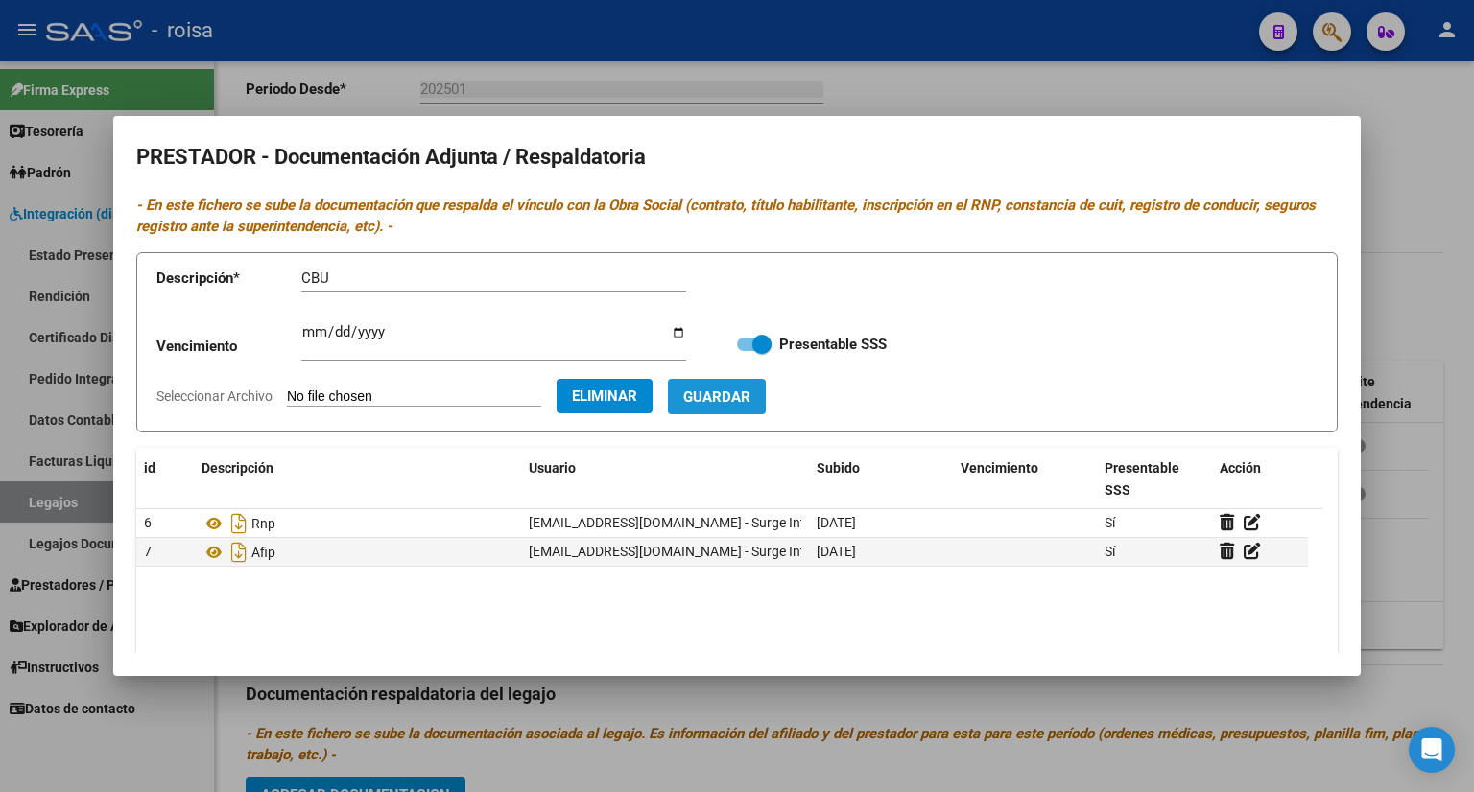
click at [750, 404] on span "Guardar" at bounding box center [716, 397] width 67 height 17
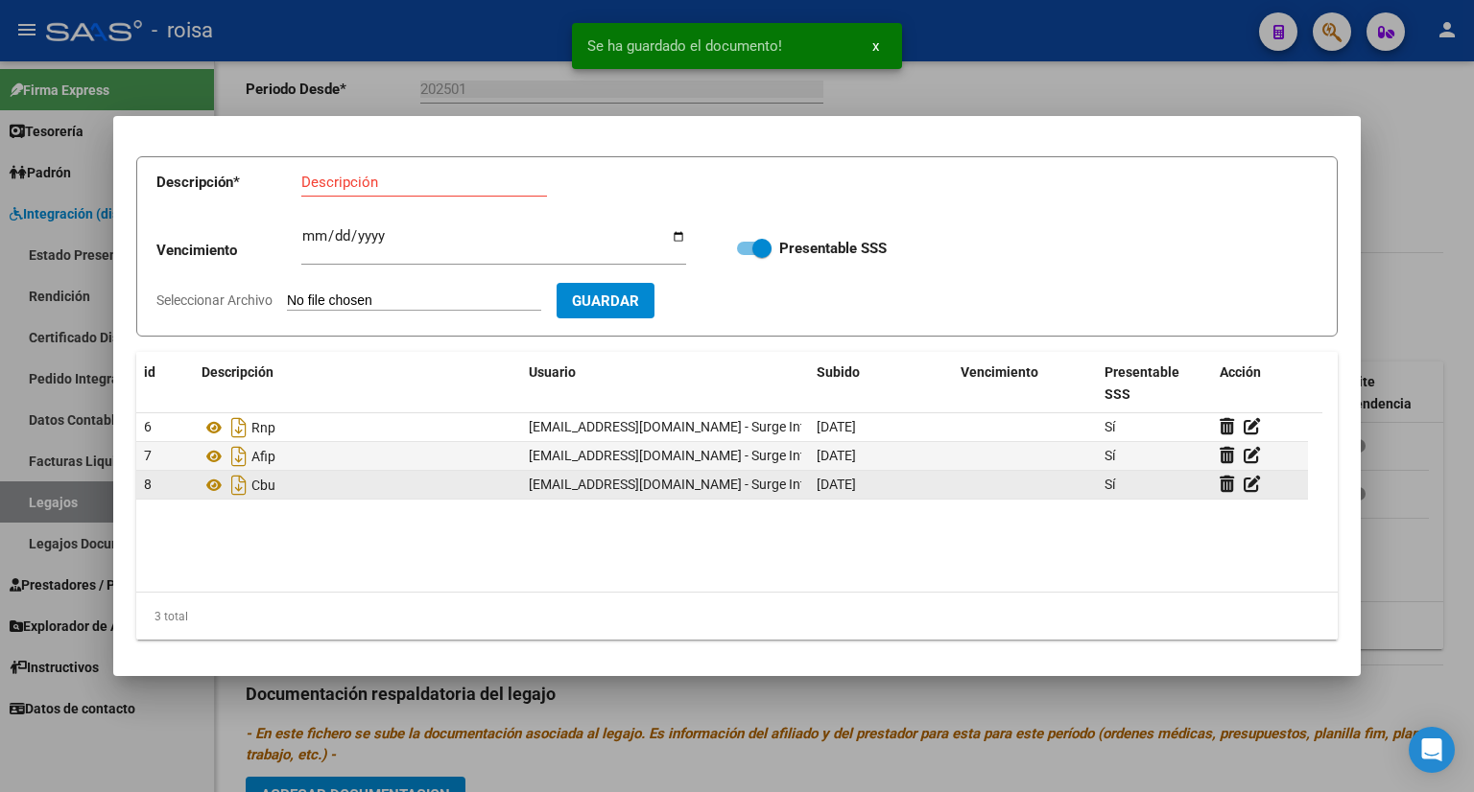
scroll to position [98, 0]
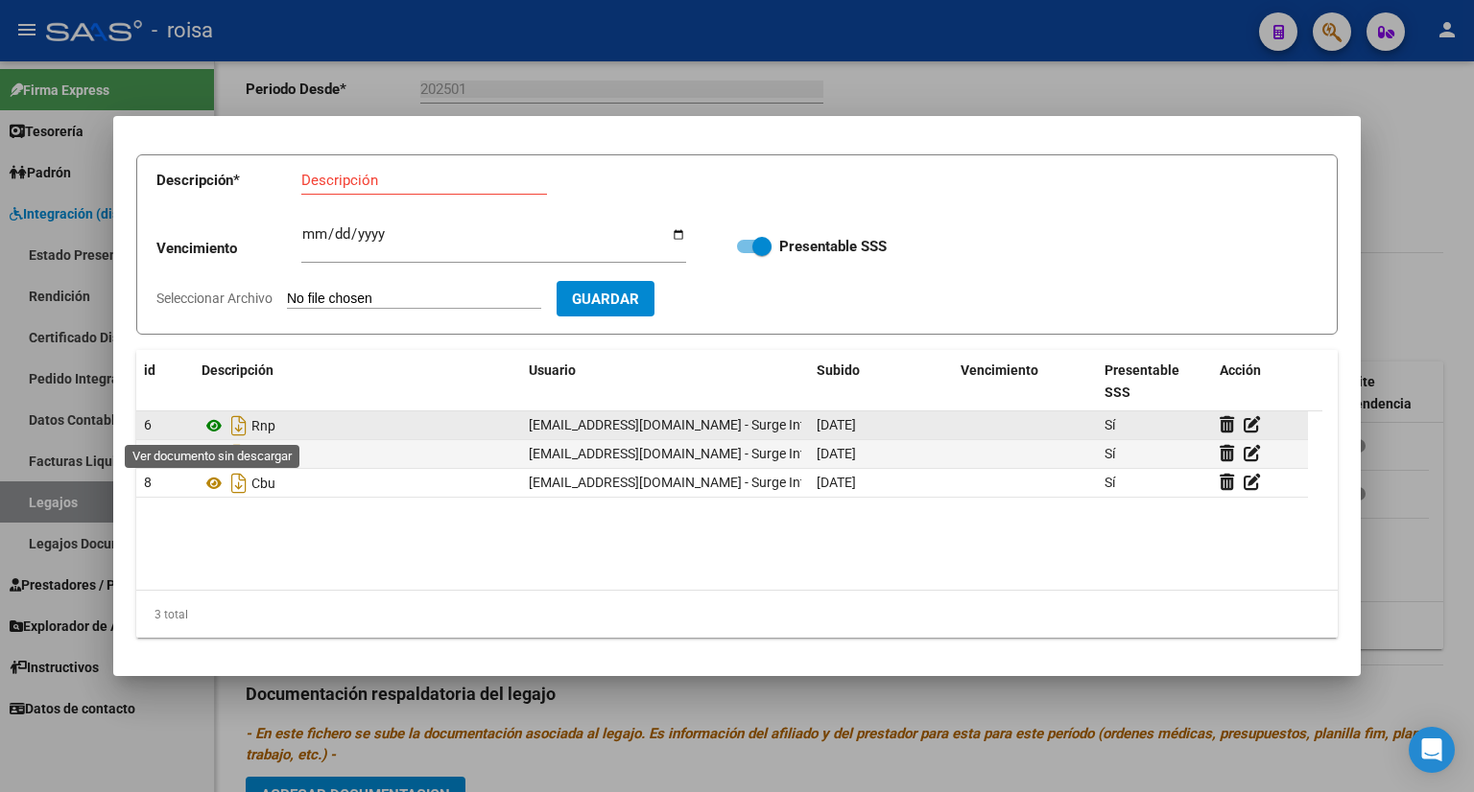
click at [215, 425] on icon at bounding box center [213, 425] width 25 height 23
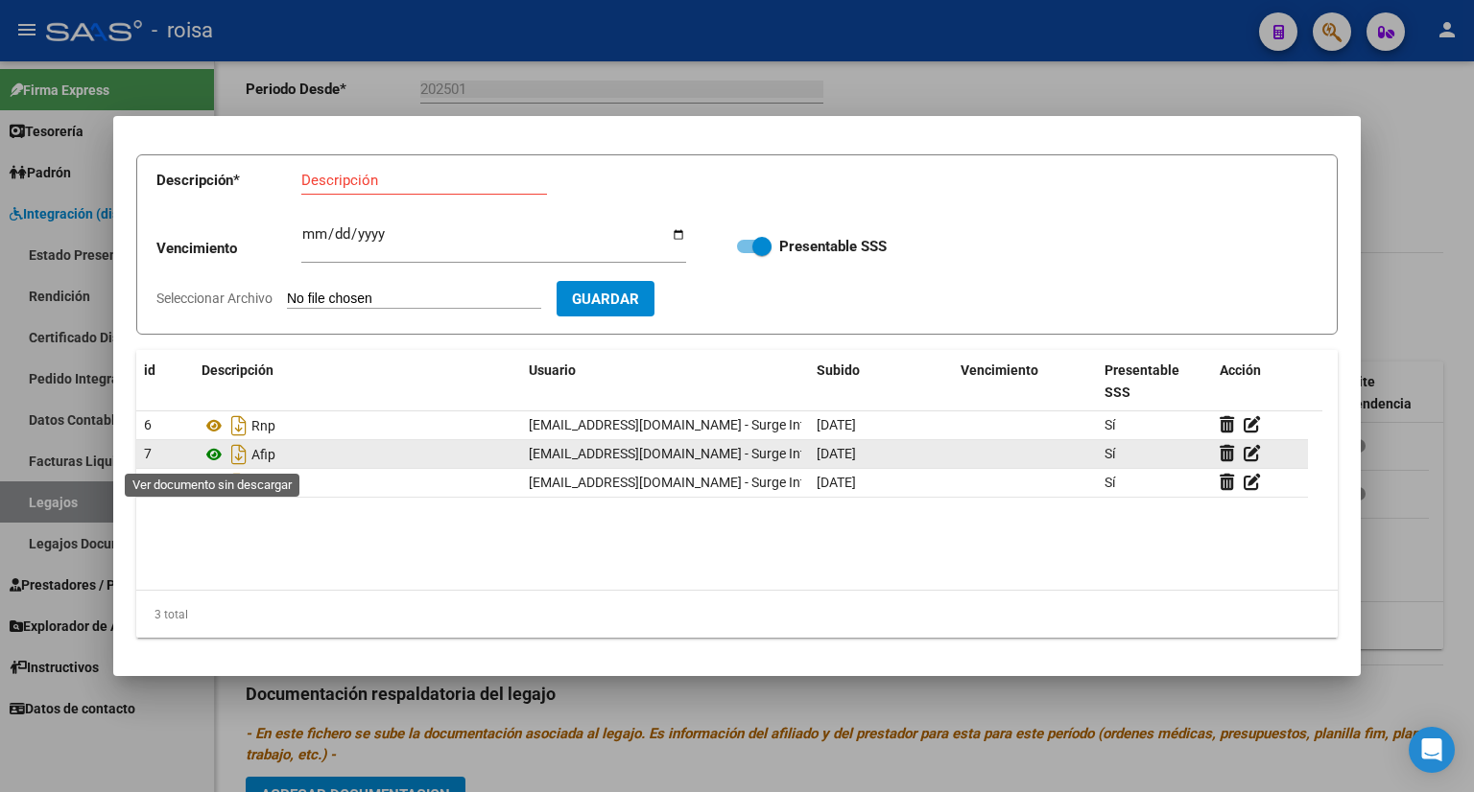
click at [215, 455] on icon at bounding box center [213, 454] width 25 height 23
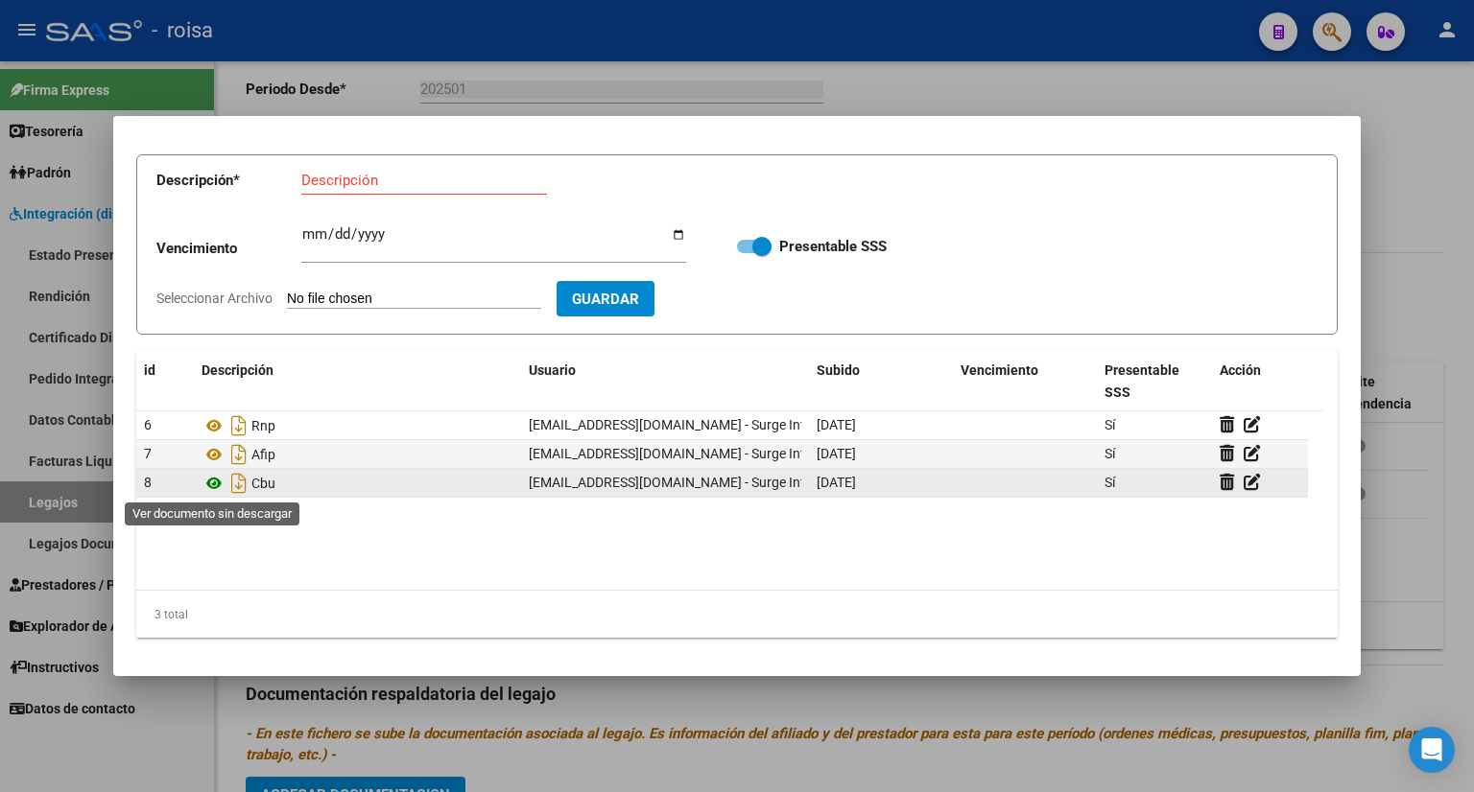
click at [218, 477] on icon at bounding box center [213, 483] width 25 height 23
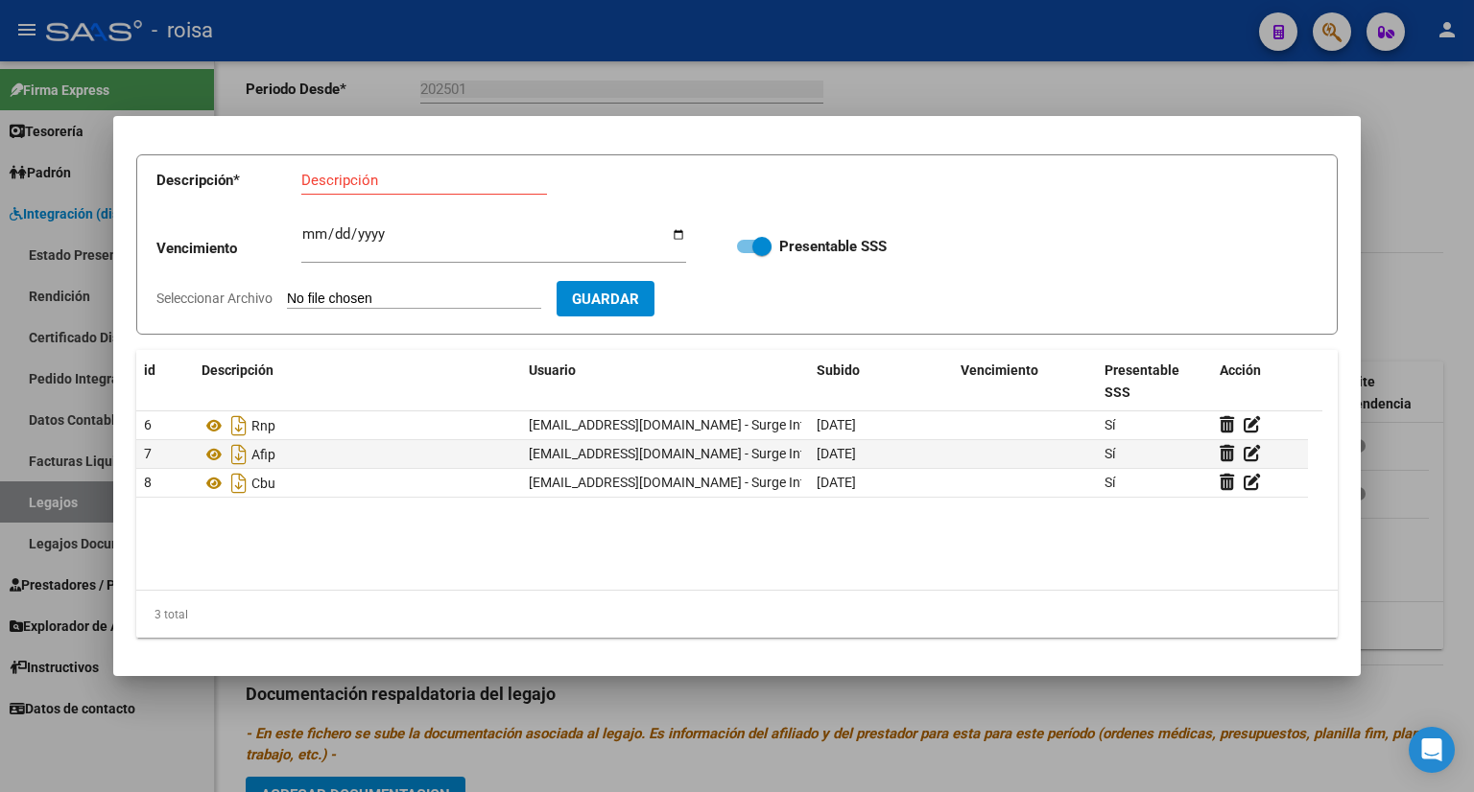
click at [1410, 281] on div at bounding box center [737, 396] width 1474 height 792
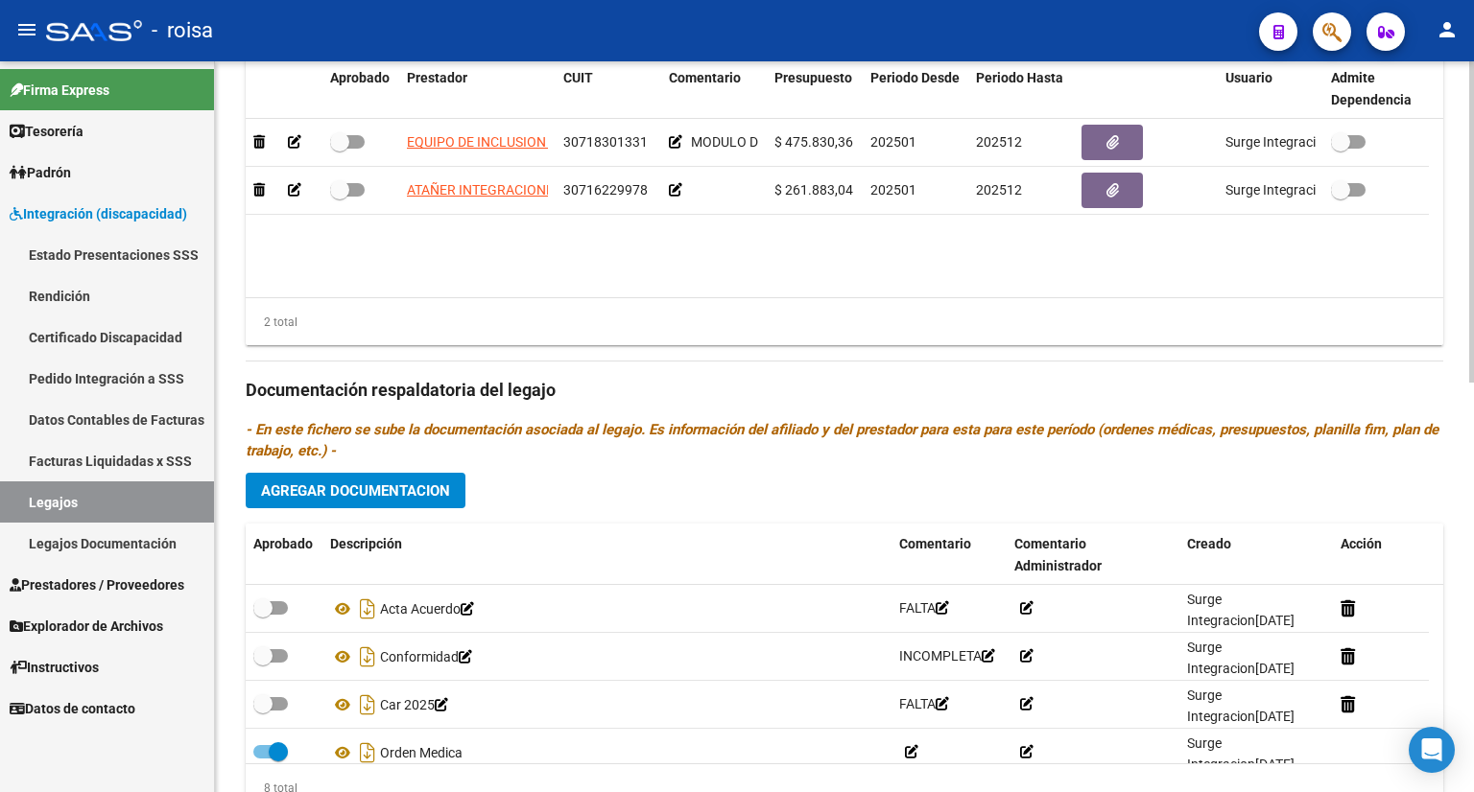
scroll to position [741, 0]
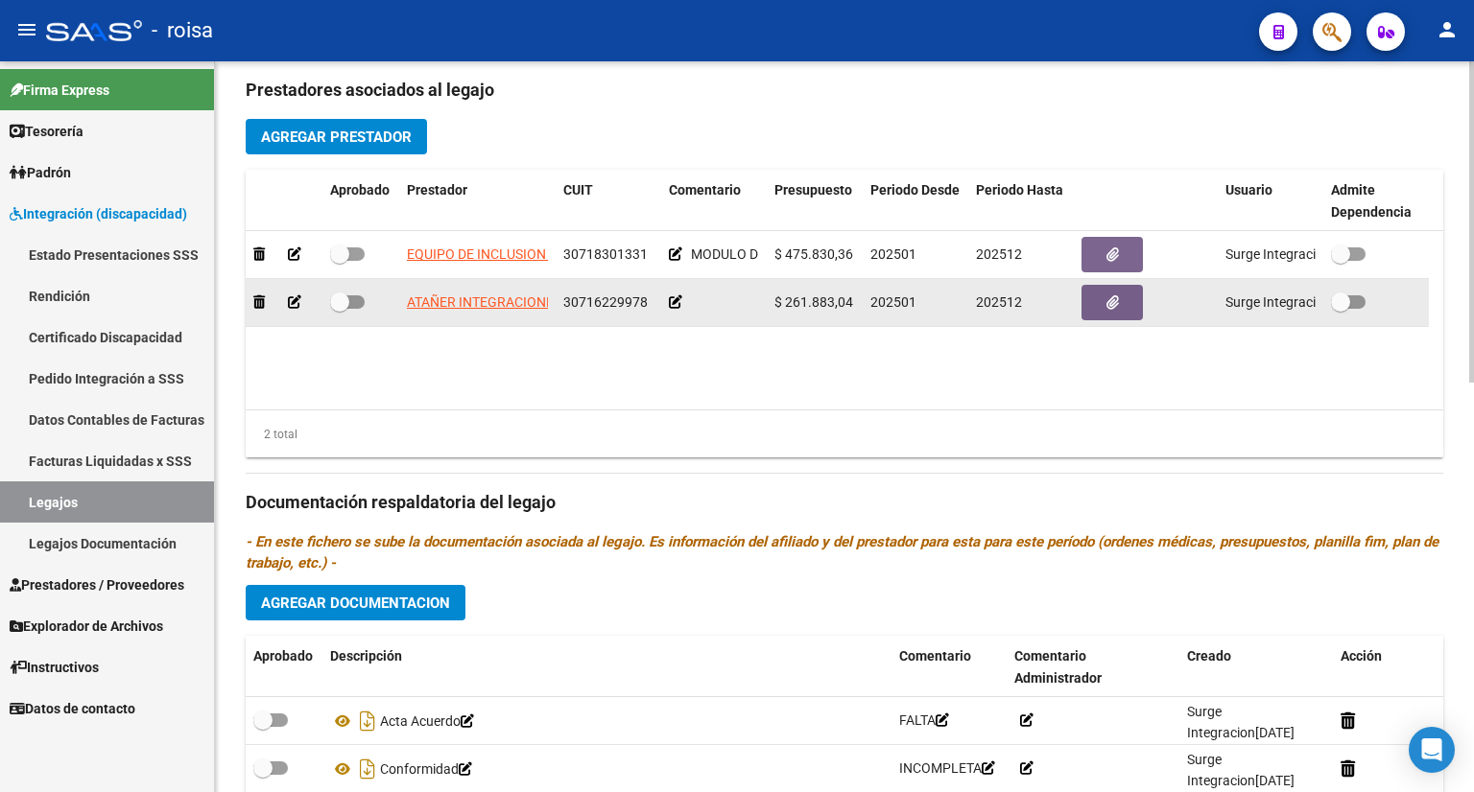
click at [675, 301] on icon at bounding box center [675, 302] width 13 height 13
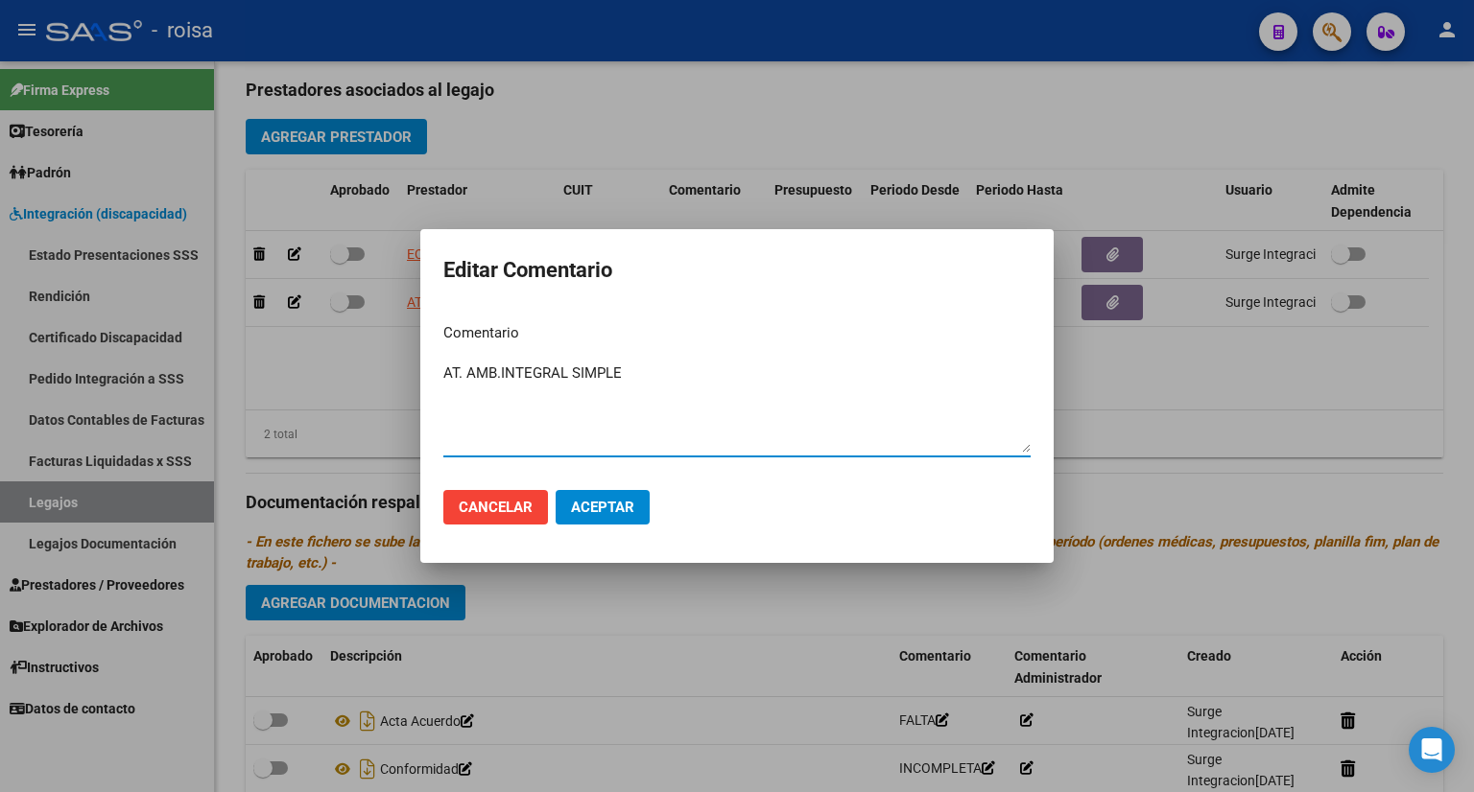
type textarea "AT. AMB.INTEGRAL SIMPLE"
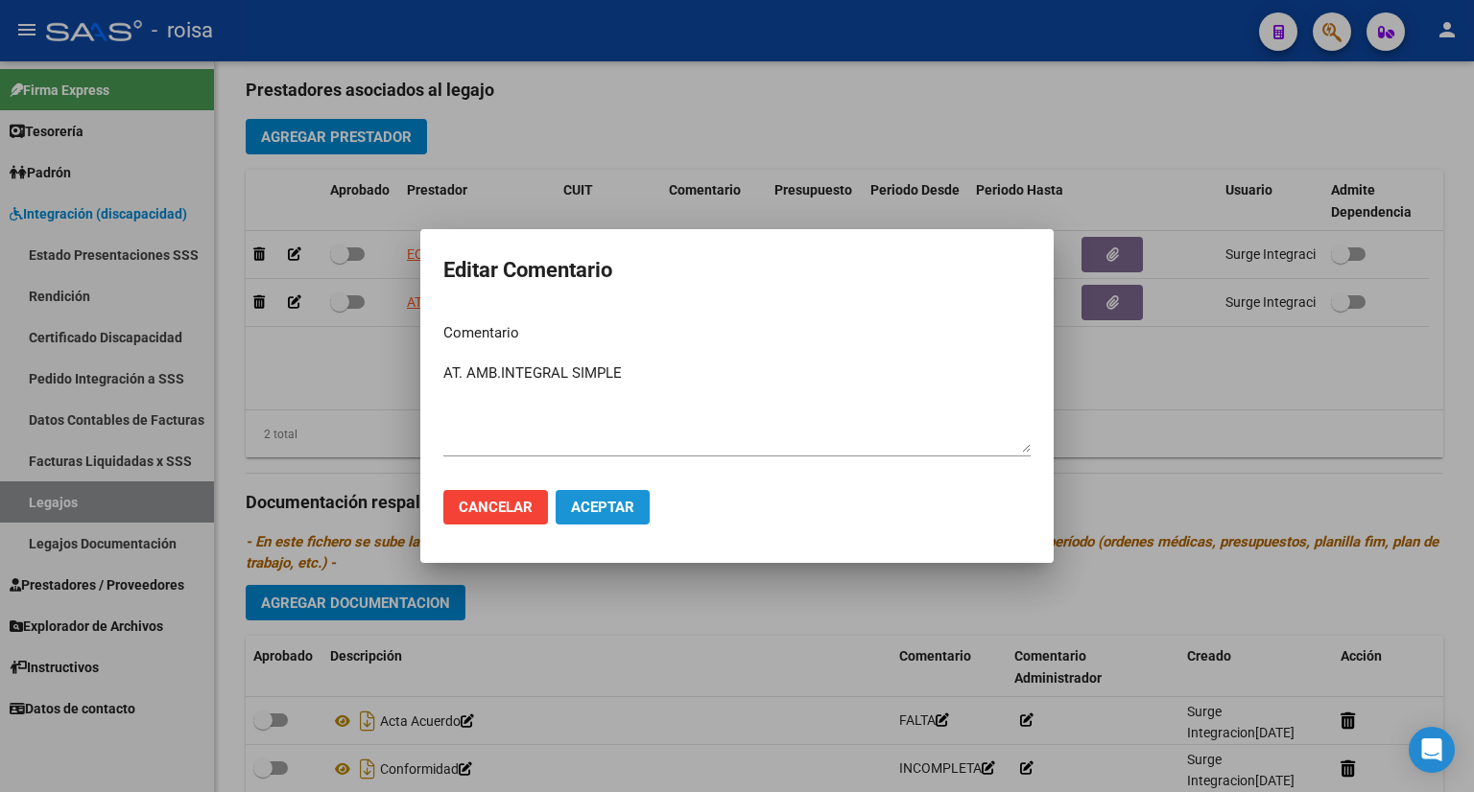
click at [622, 500] on span "Aceptar" at bounding box center [602, 507] width 63 height 17
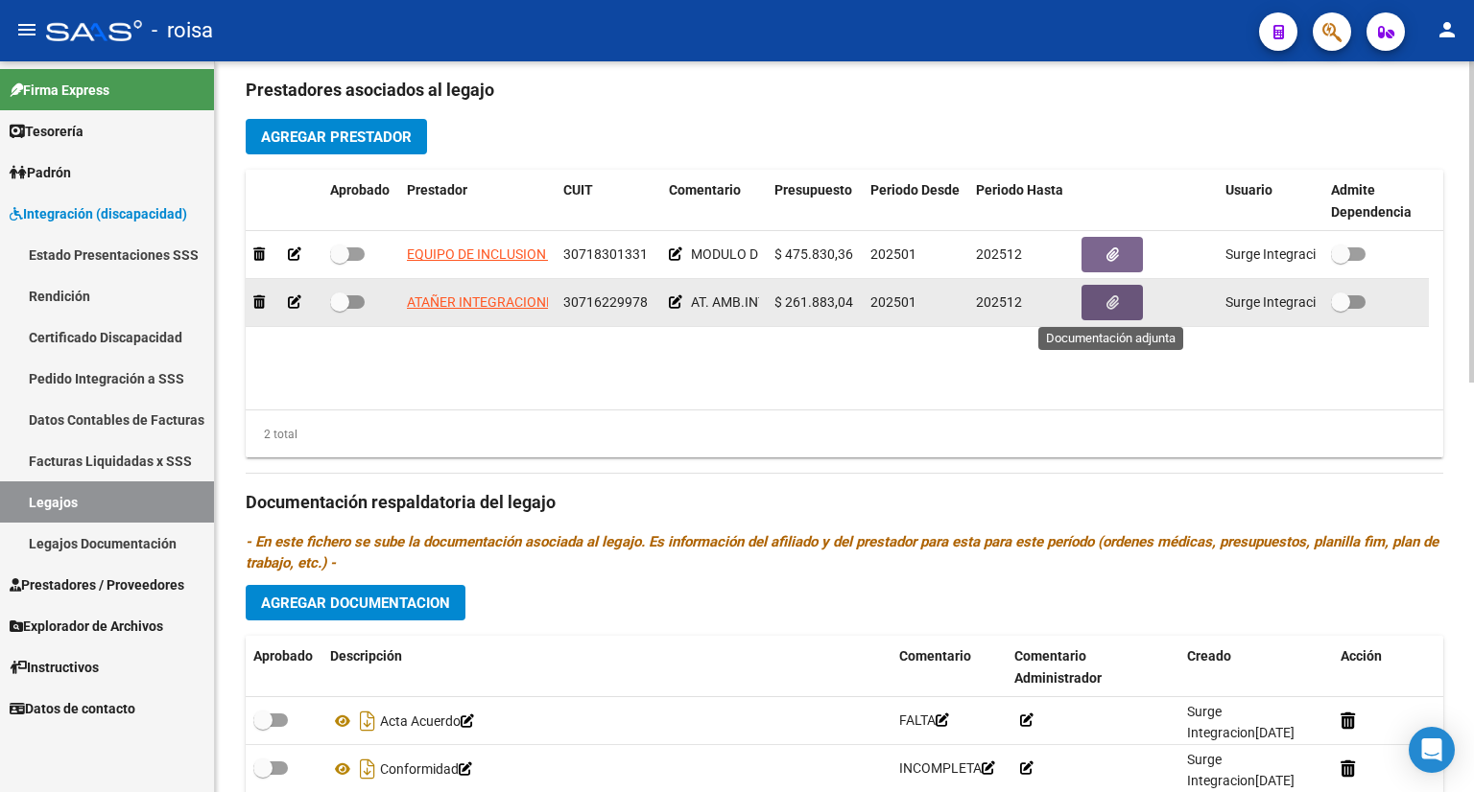
click at [1113, 300] on icon "button" at bounding box center [1112, 303] width 12 height 14
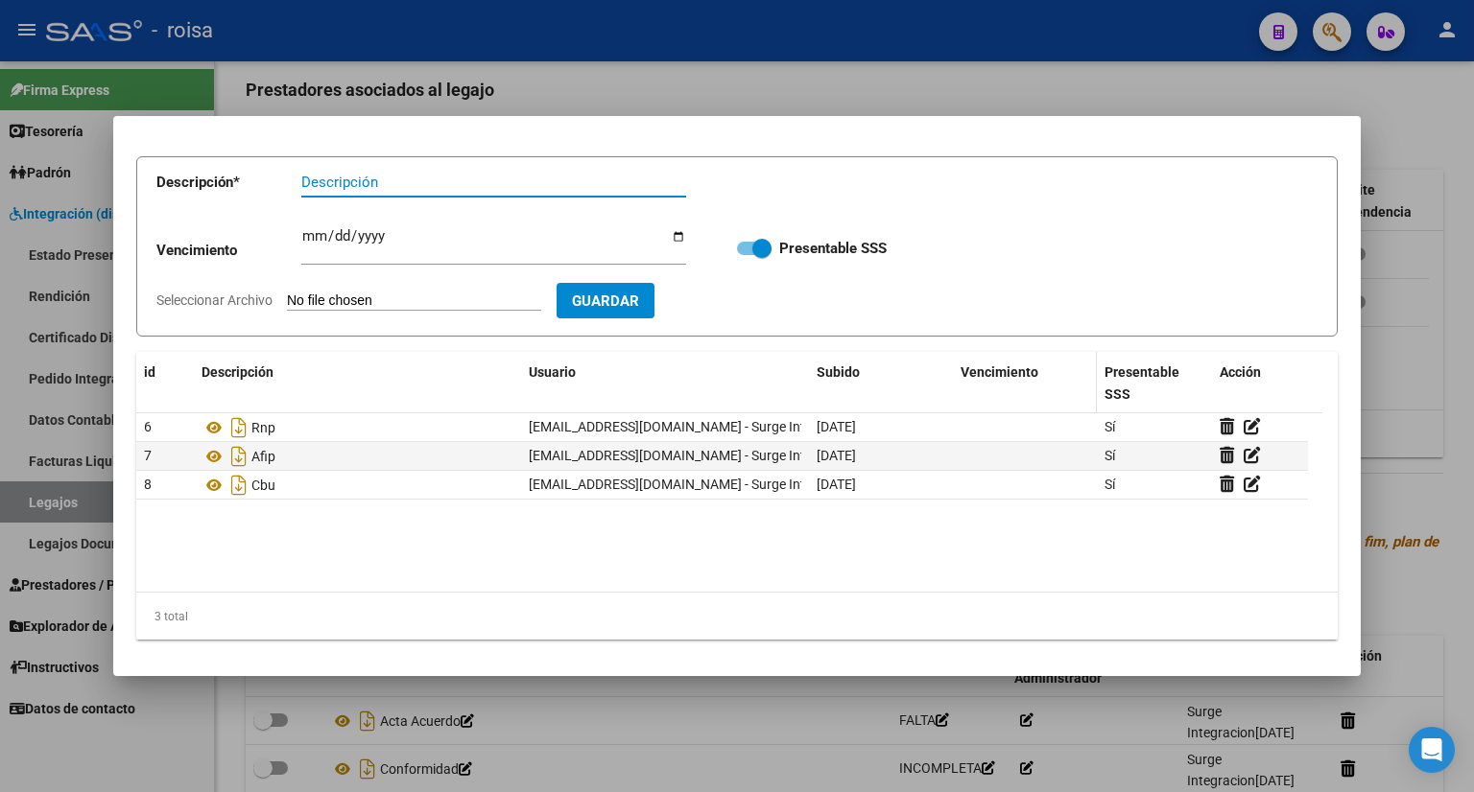
scroll to position [98, 0]
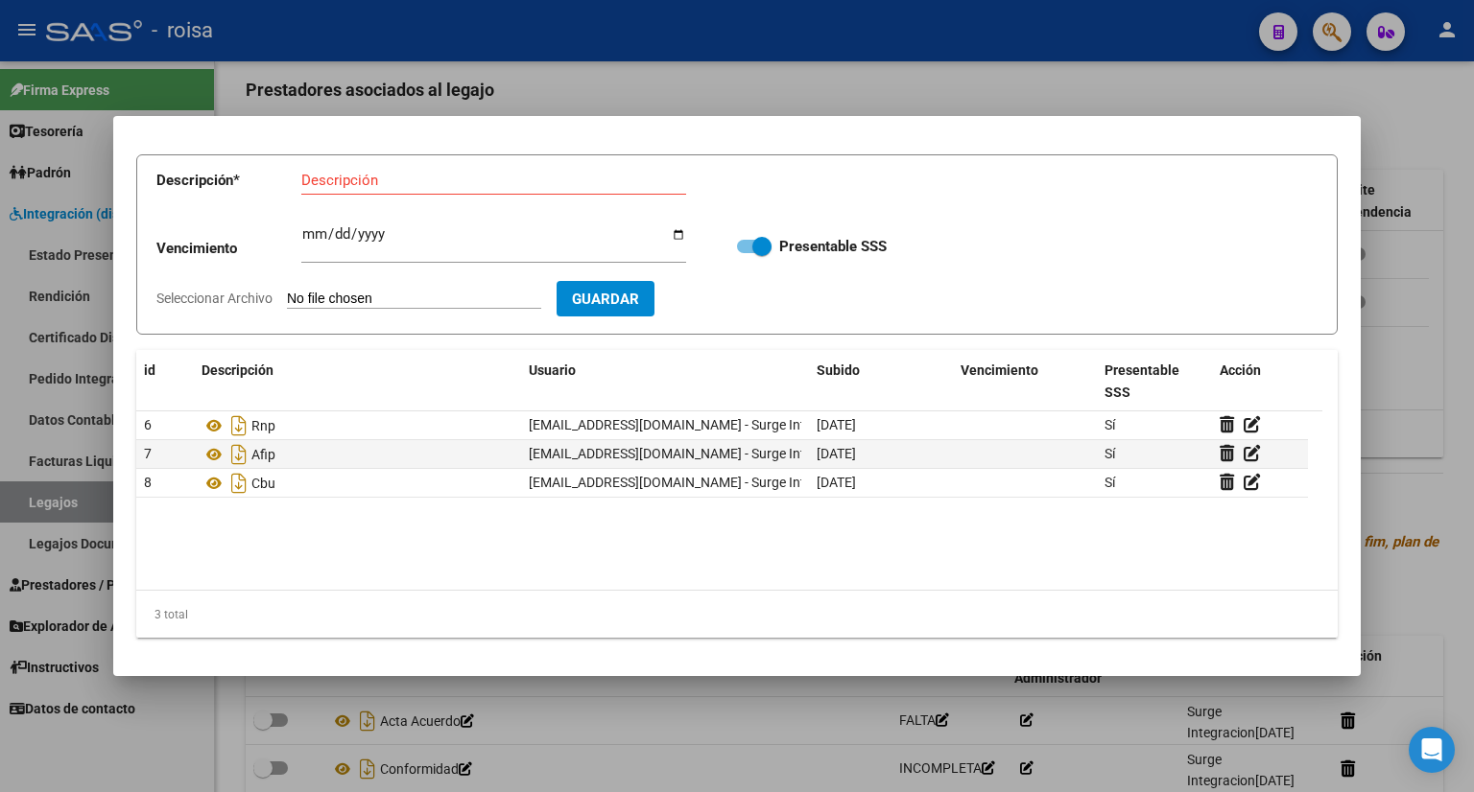
click at [1420, 122] on div at bounding box center [737, 396] width 1474 height 792
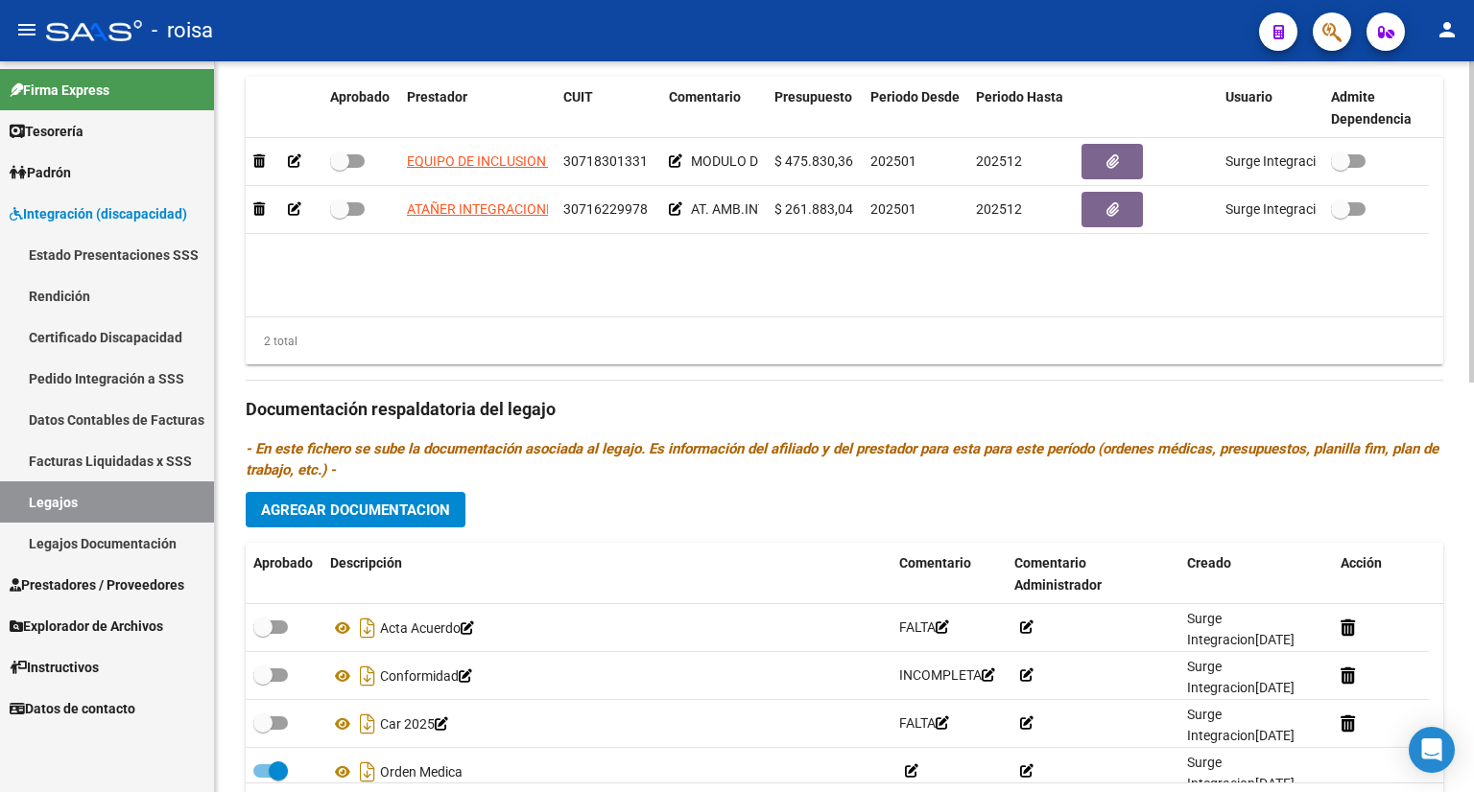
scroll to position [933, 0]
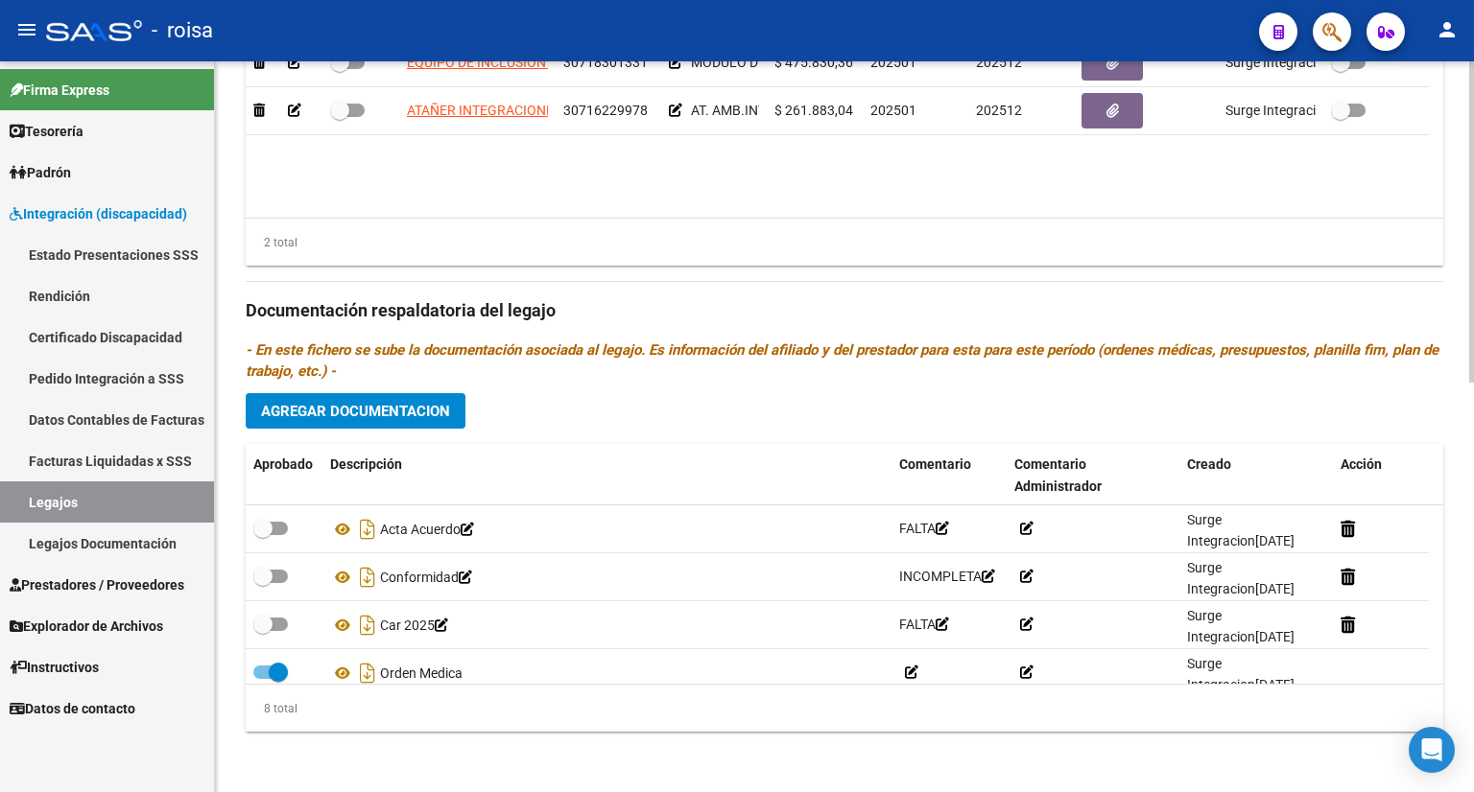
click at [343, 410] on span "Agregar Documentacion" at bounding box center [355, 411] width 189 height 17
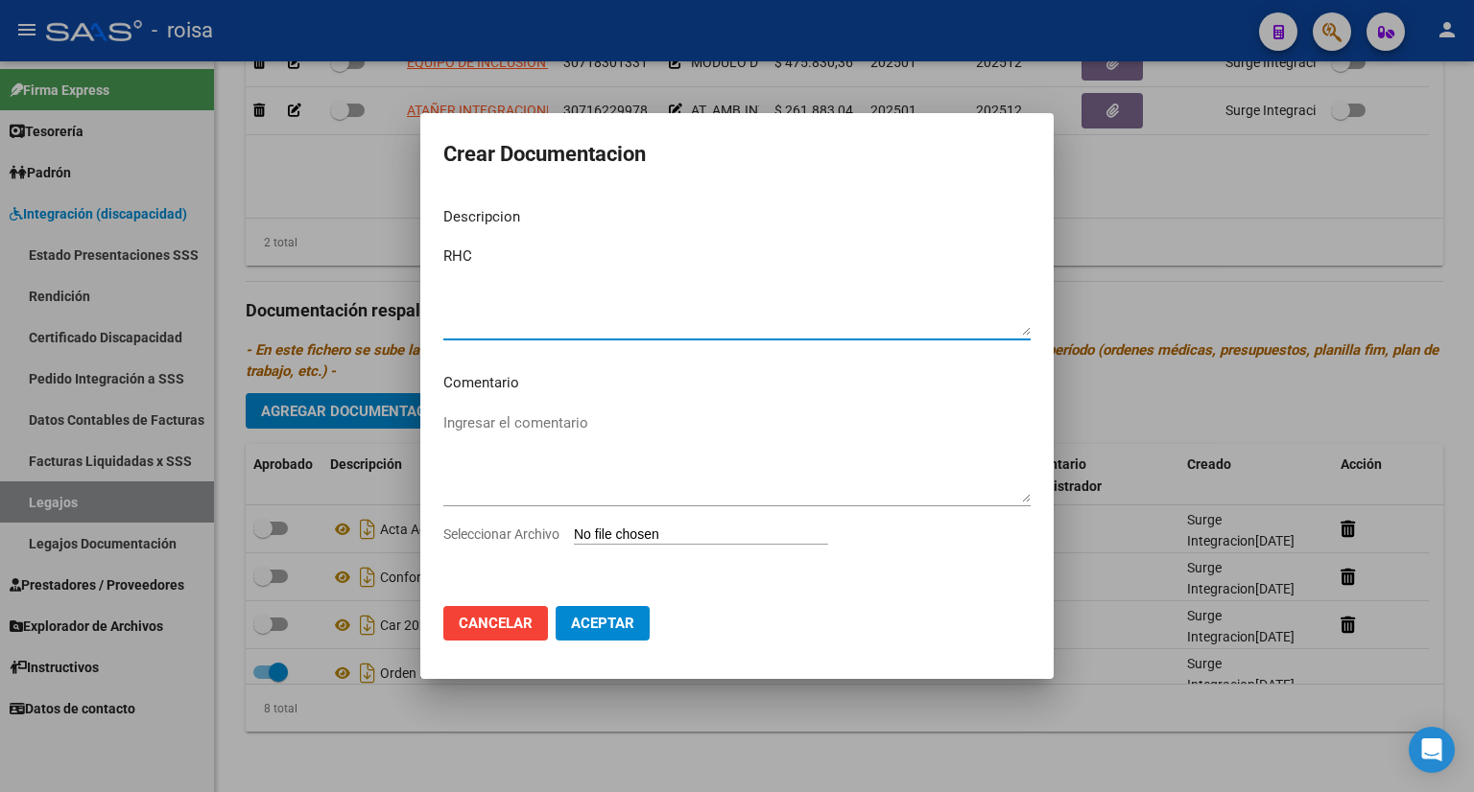
type textarea "RHC"
click at [624, 536] on input "Seleccionar Archivo" at bounding box center [701, 536] width 254 height 18
type input "C:\fakepath\RHC BORDA.pdf"
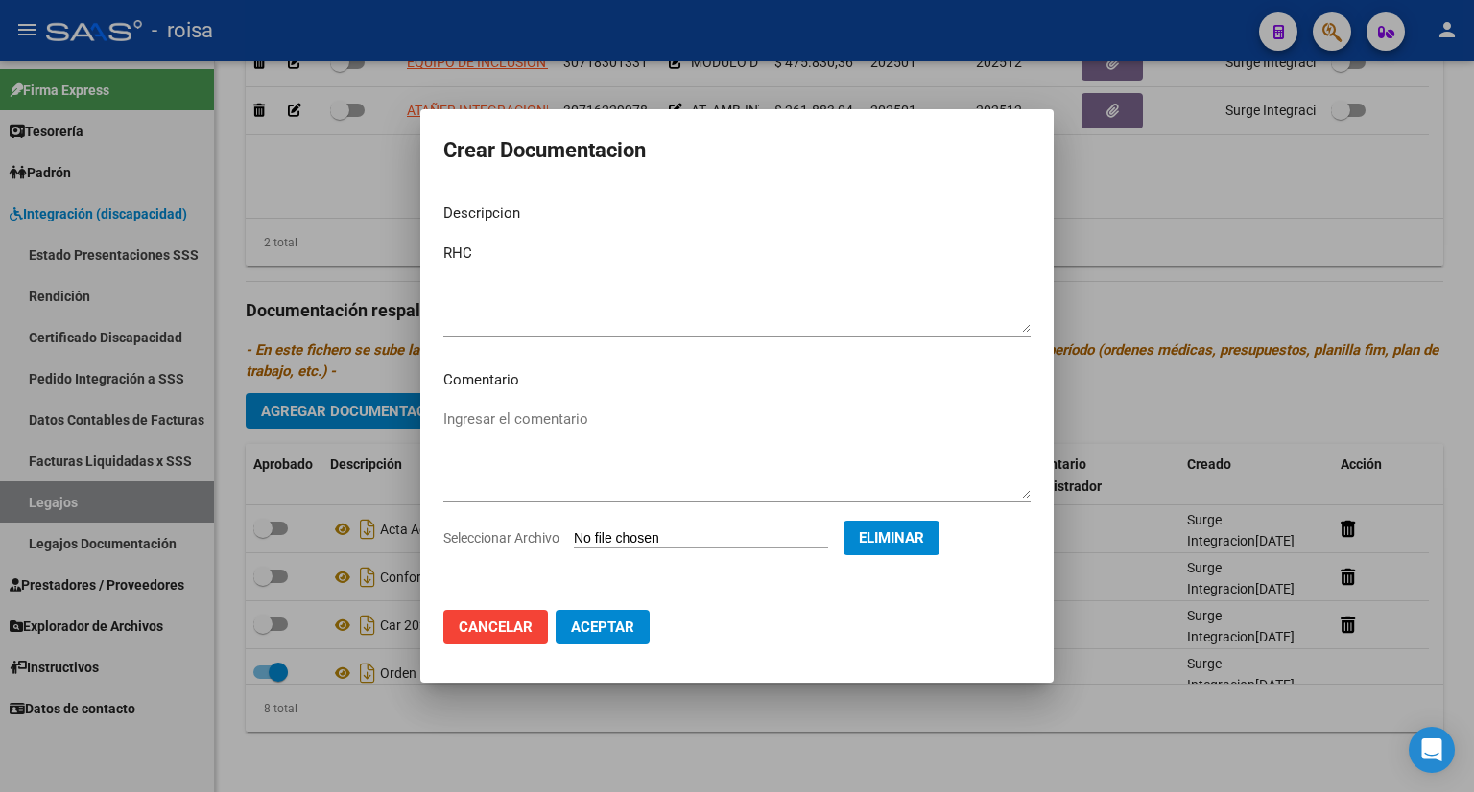
click at [600, 619] on span "Aceptar" at bounding box center [602, 627] width 63 height 17
checkbox input "false"
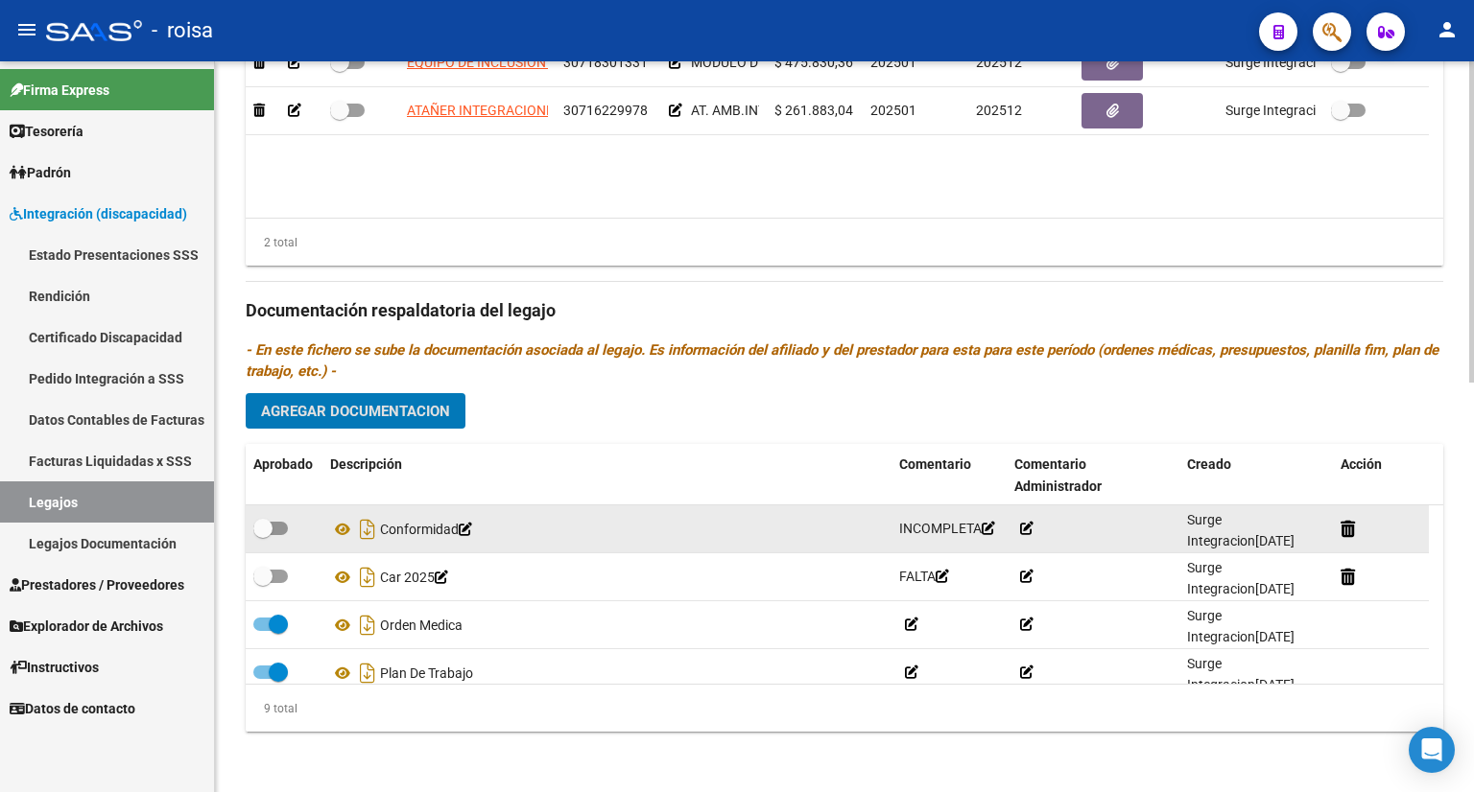
scroll to position [0, 0]
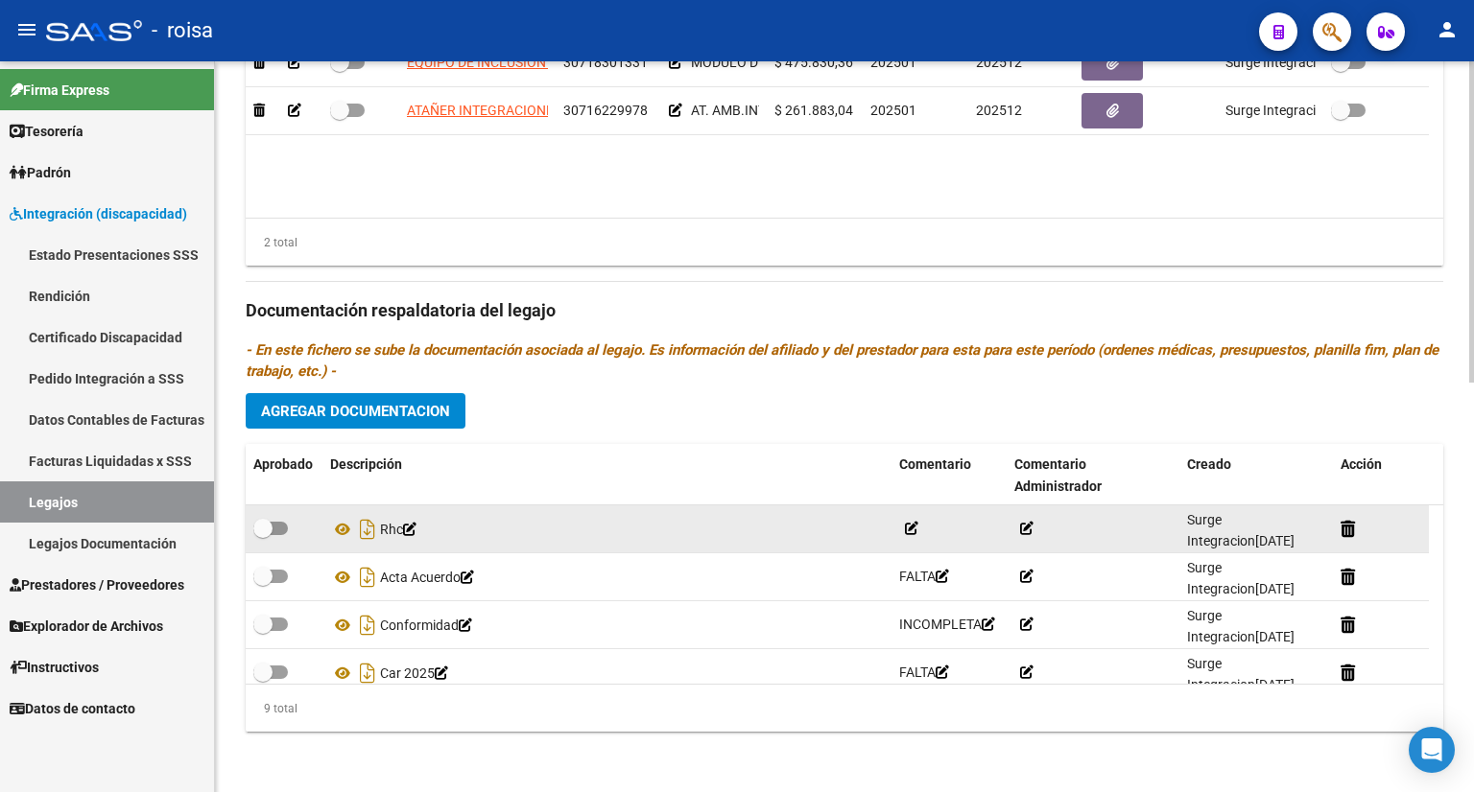
drag, startPoint x: 267, startPoint y: 530, endPoint x: 296, endPoint y: 546, distance: 33.1
click at [296, 546] on datatable-body-cell at bounding box center [284, 529] width 77 height 47
click at [284, 526] on span at bounding box center [270, 528] width 35 height 13
click at [263, 535] on input "checkbox" at bounding box center [262, 535] width 1 height 1
checkbox input "true"
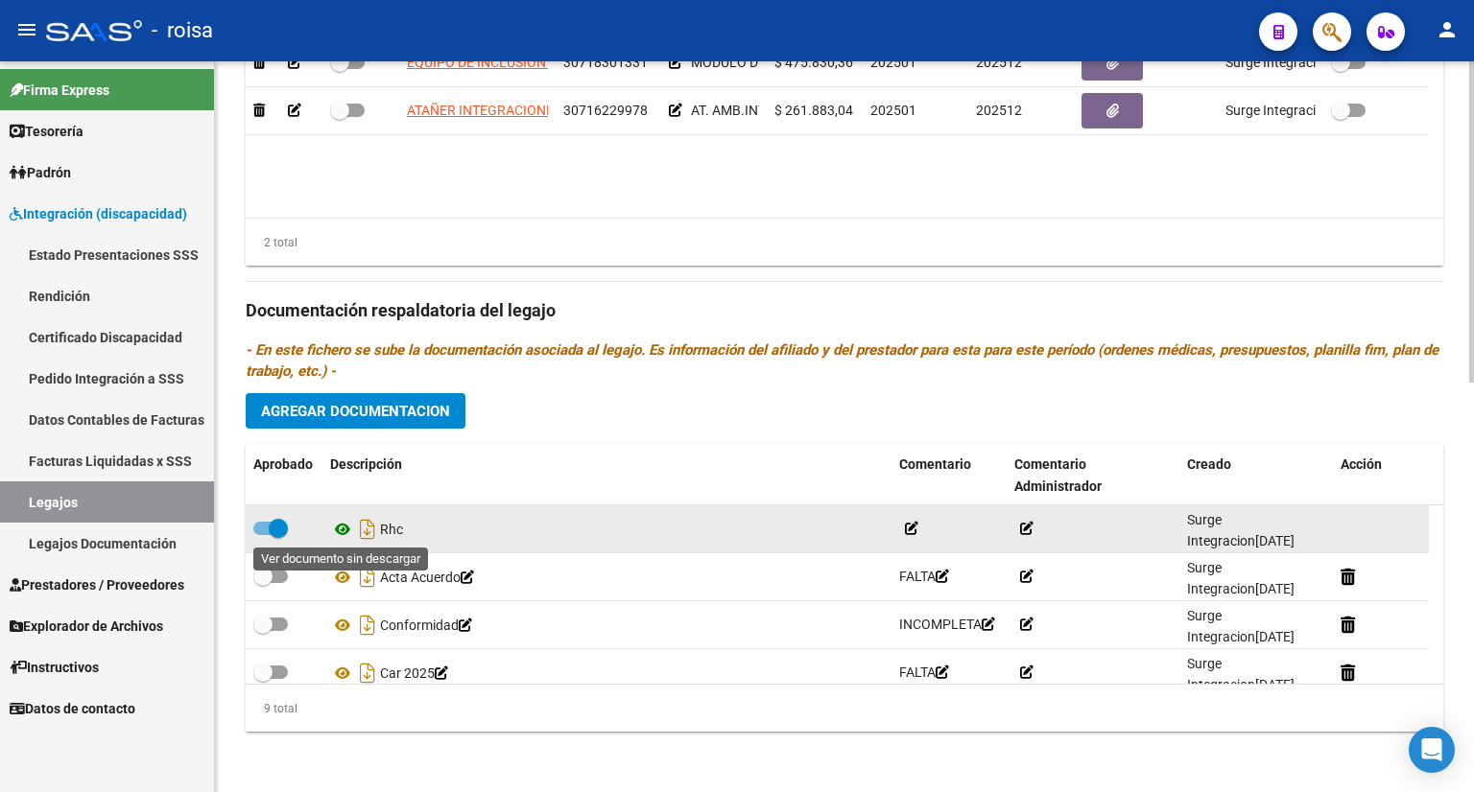
click at [342, 530] on icon at bounding box center [342, 529] width 25 height 23
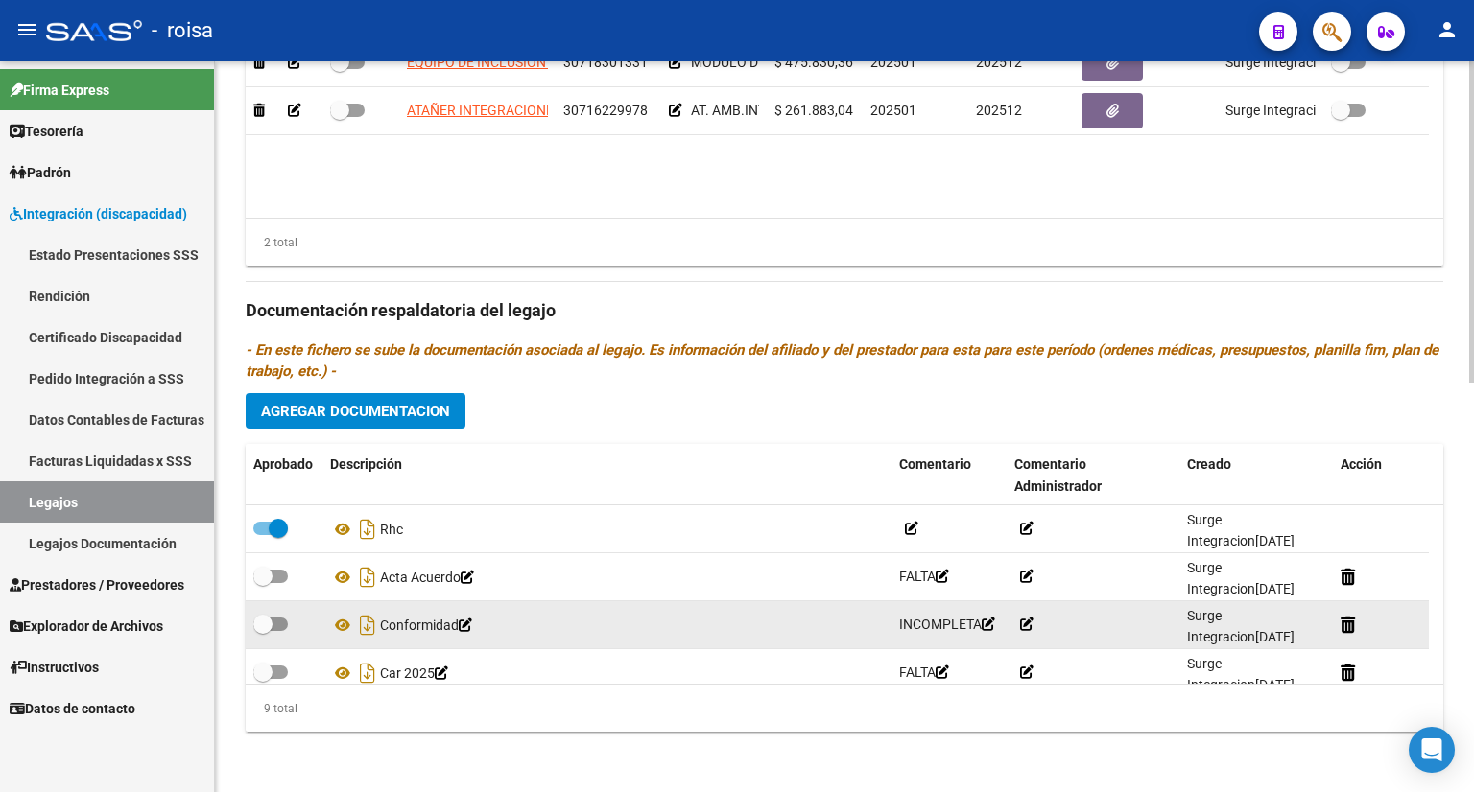
scroll to position [96, 0]
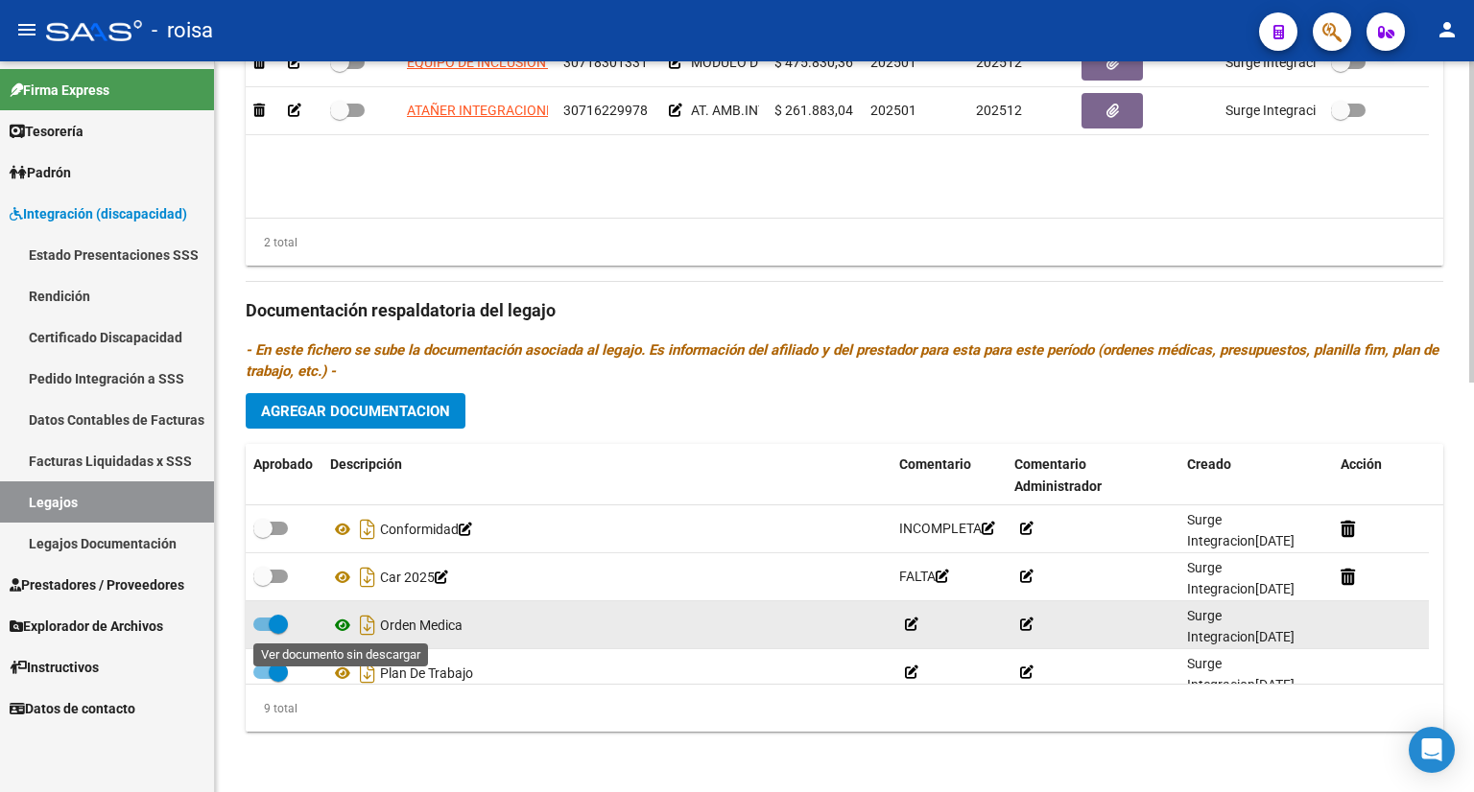
click at [344, 623] on icon at bounding box center [342, 625] width 25 height 23
click at [912, 619] on icon at bounding box center [911, 624] width 13 height 13
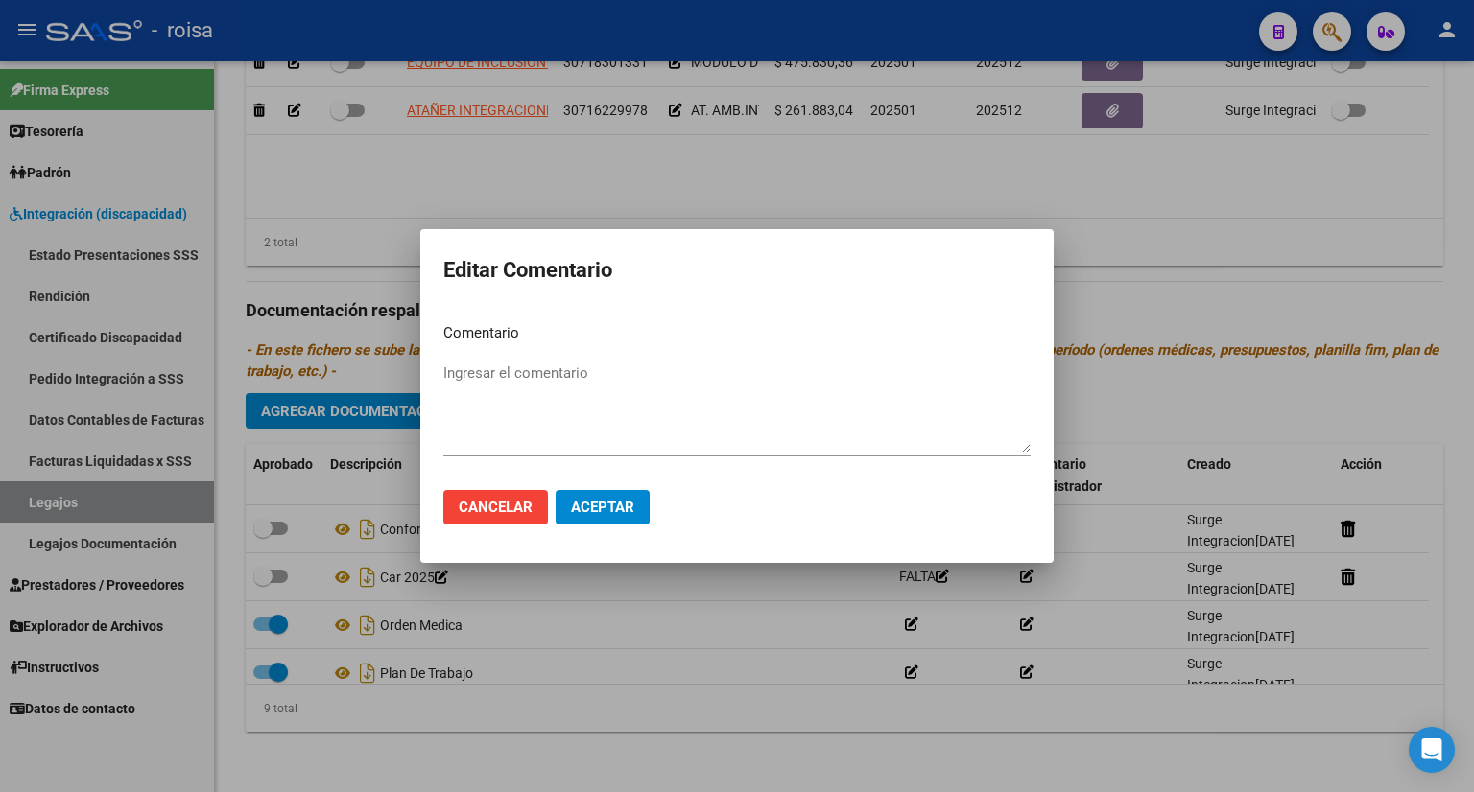
click at [741, 622] on div at bounding box center [737, 396] width 1474 height 792
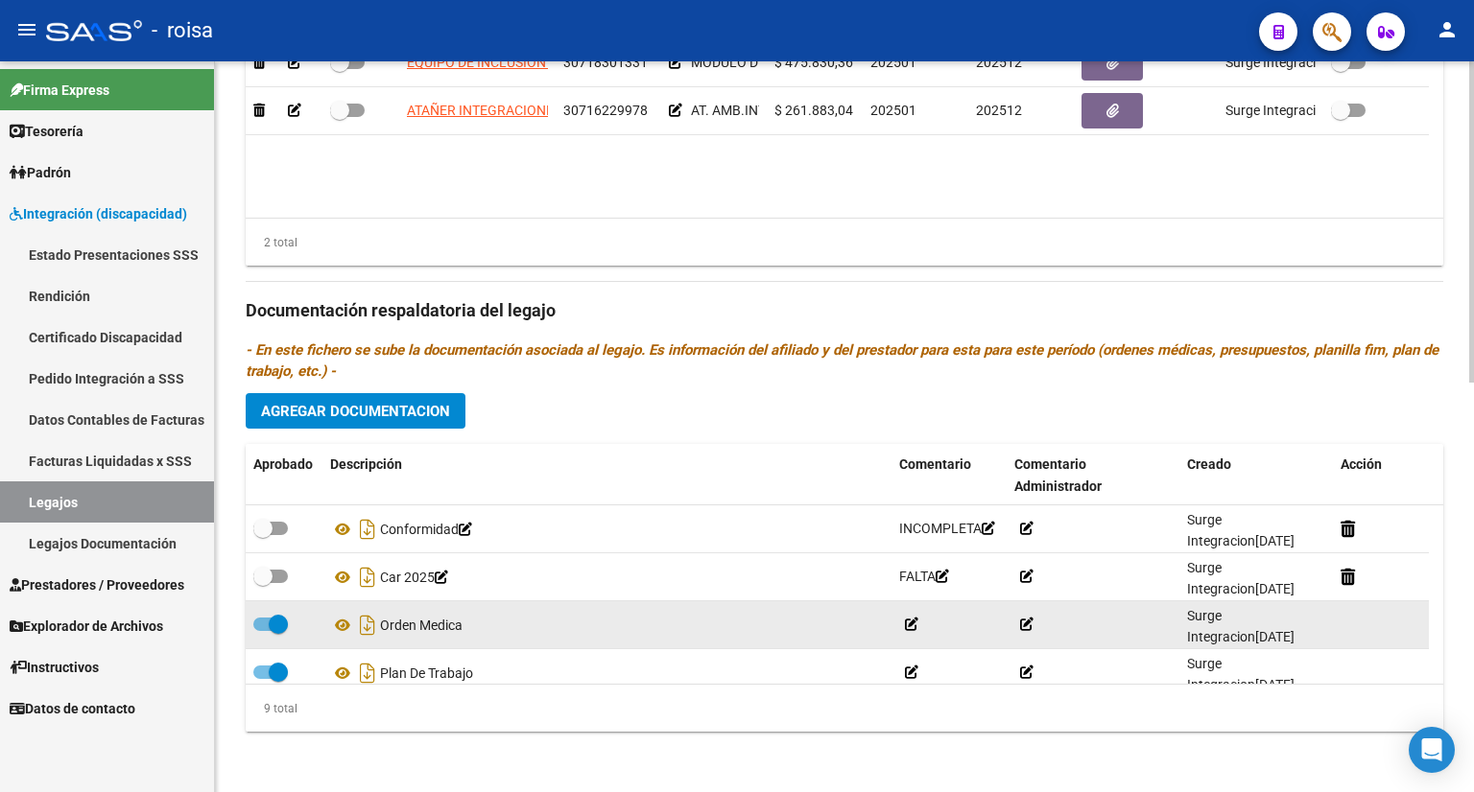
click at [1030, 625] on icon at bounding box center [1026, 624] width 13 height 13
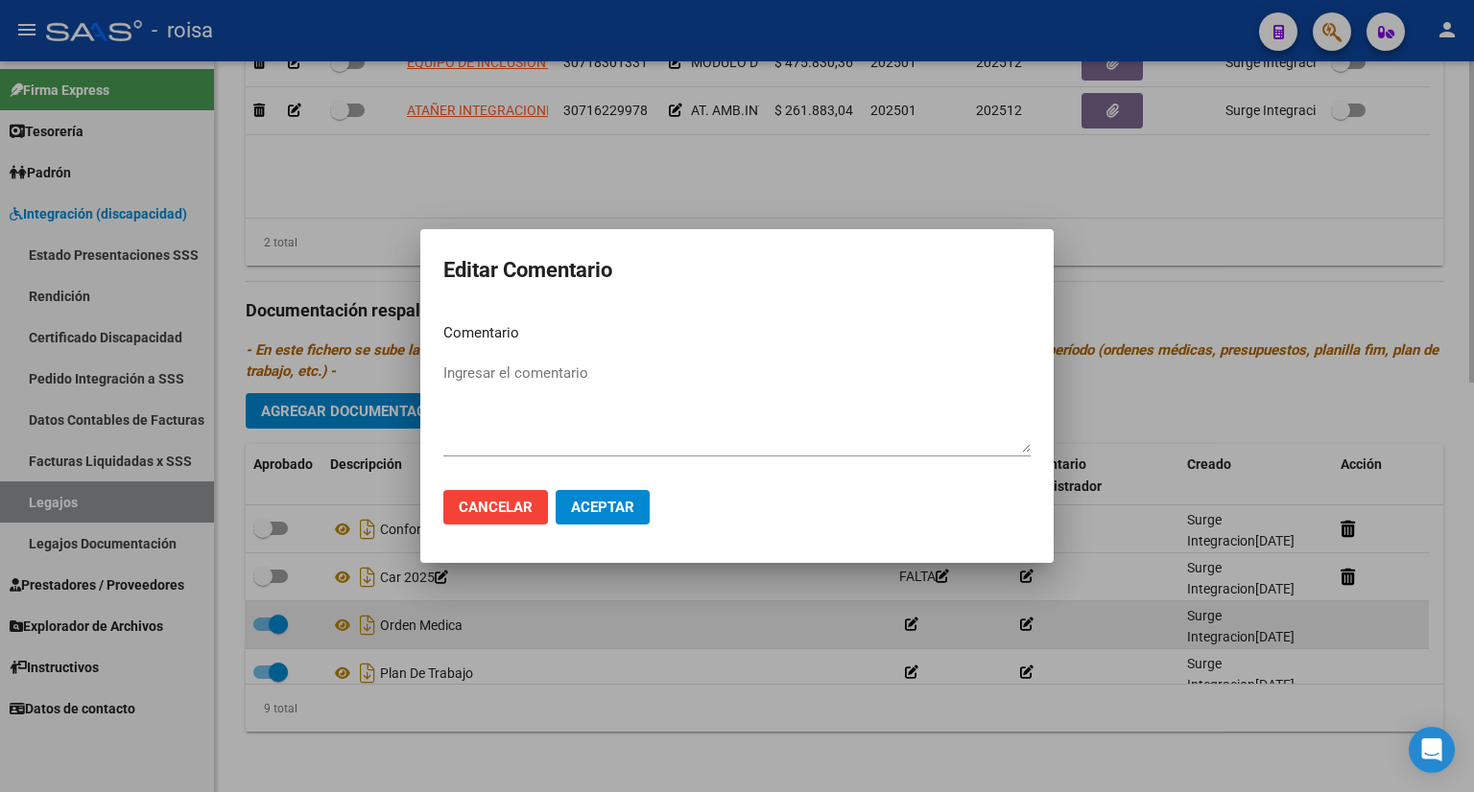
click at [1030, 625] on div at bounding box center [737, 396] width 1474 height 792
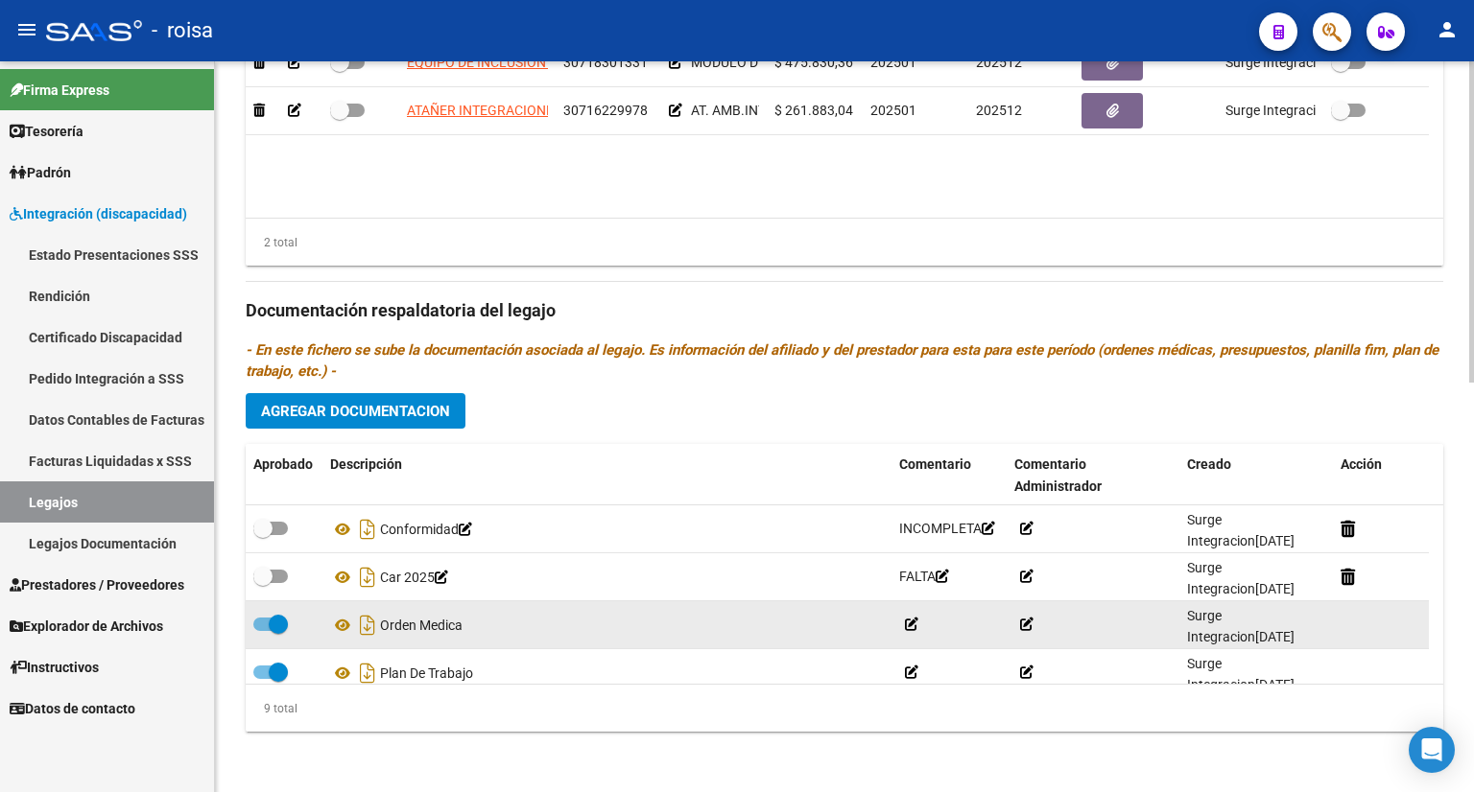
click at [906, 623] on icon at bounding box center [911, 624] width 13 height 13
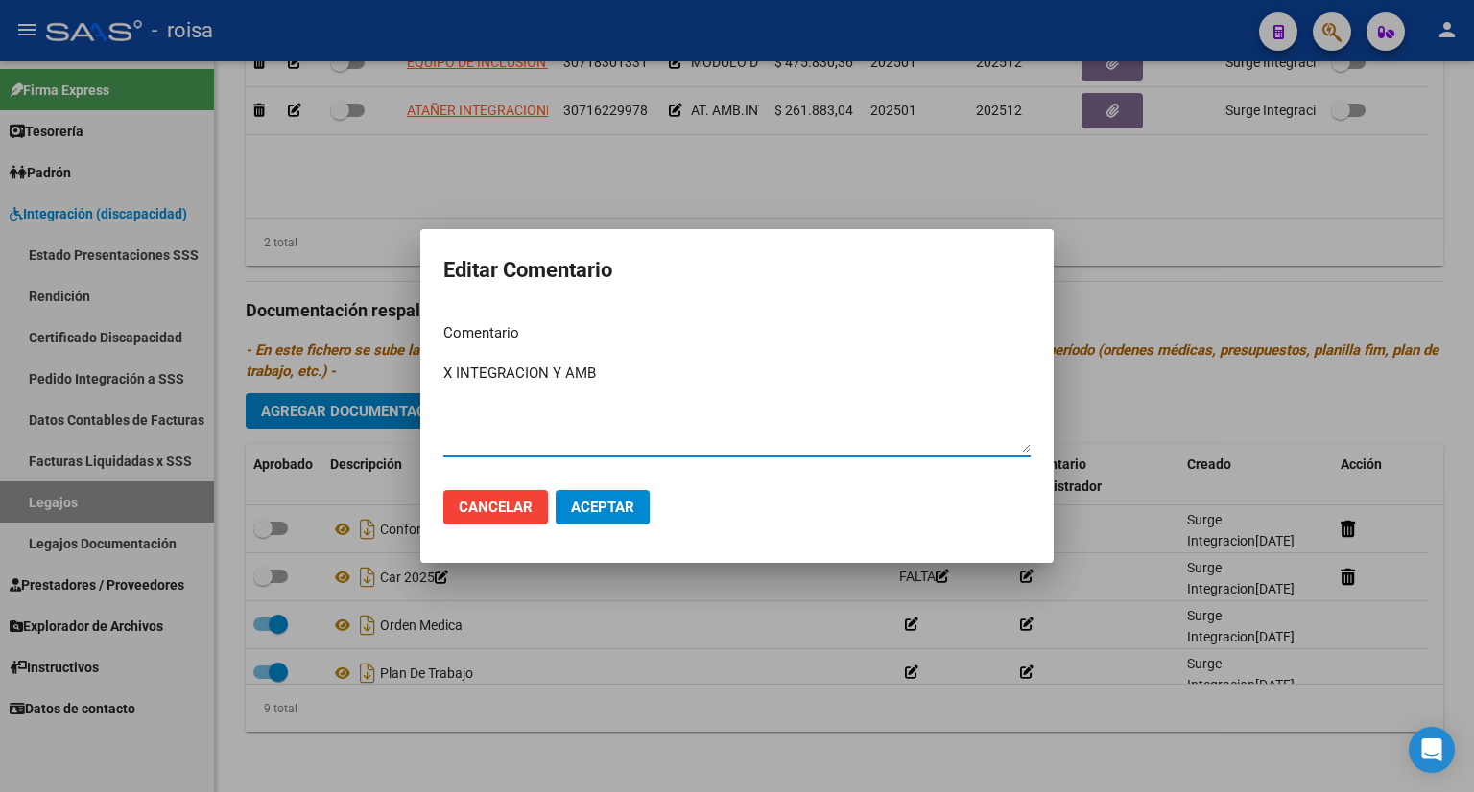
type textarea "X INTEGRACION Y AMB"
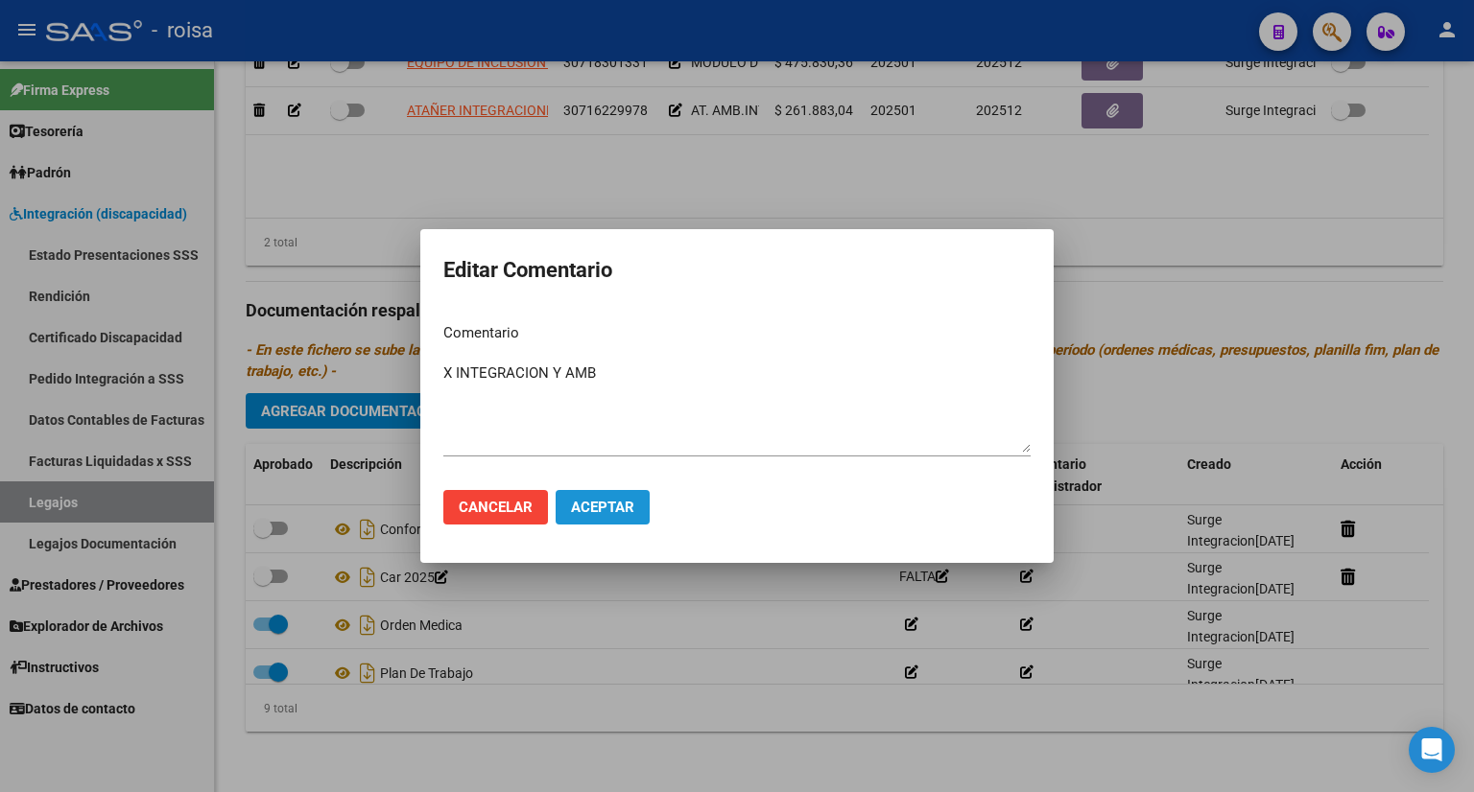
click at [628, 516] on button "Aceptar" at bounding box center [603, 507] width 94 height 35
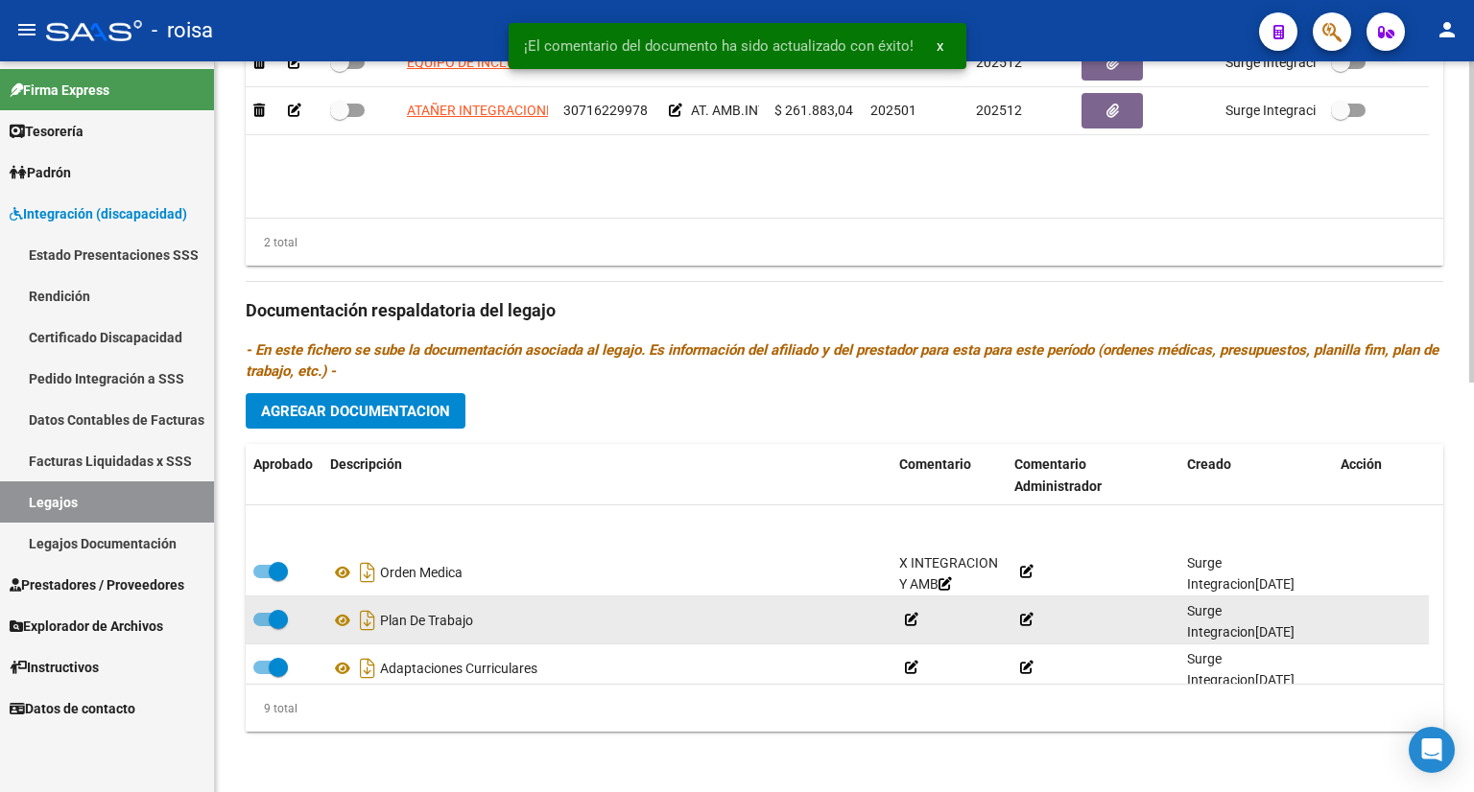
scroll to position [192, 0]
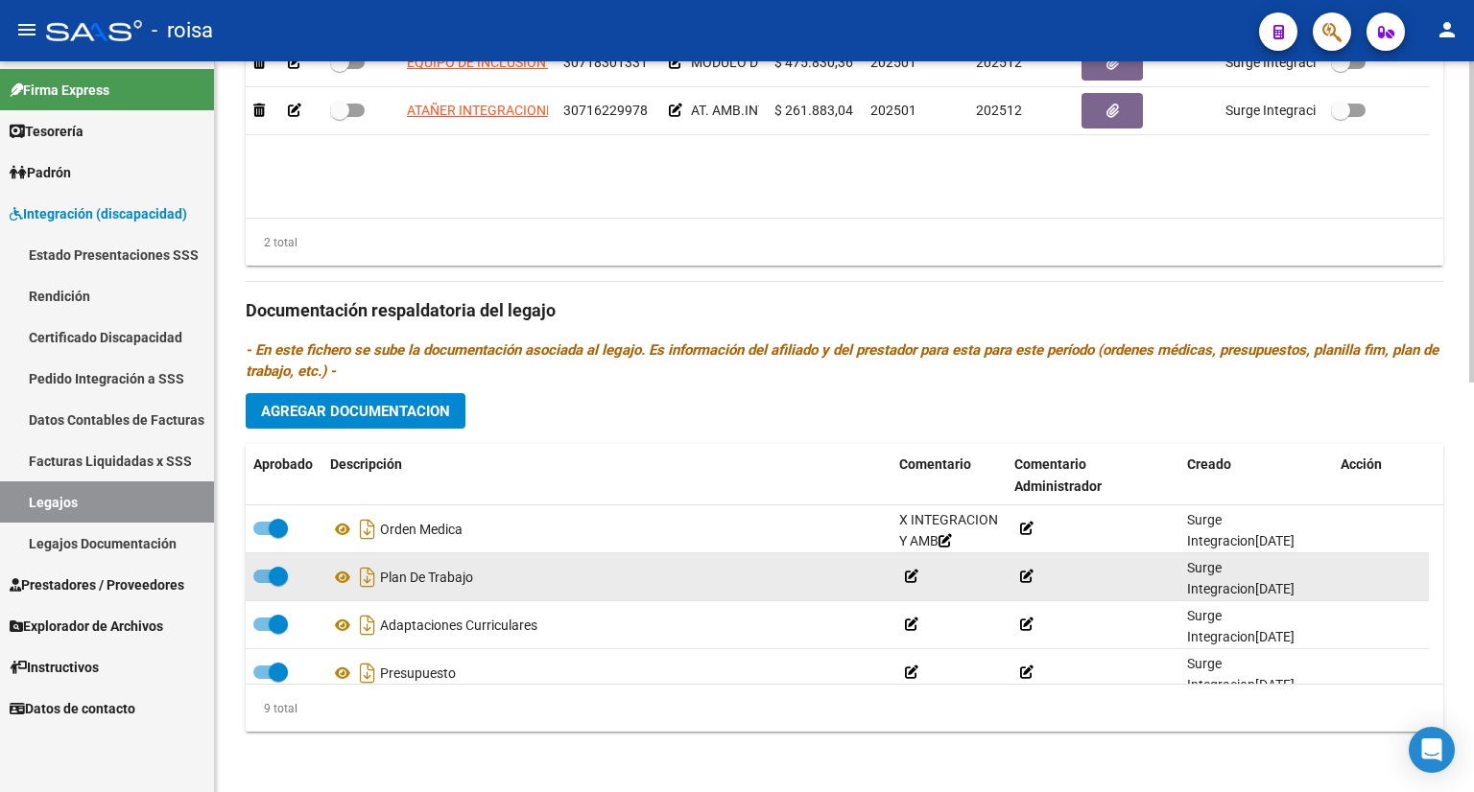
click at [914, 577] on icon at bounding box center [911, 576] width 13 height 13
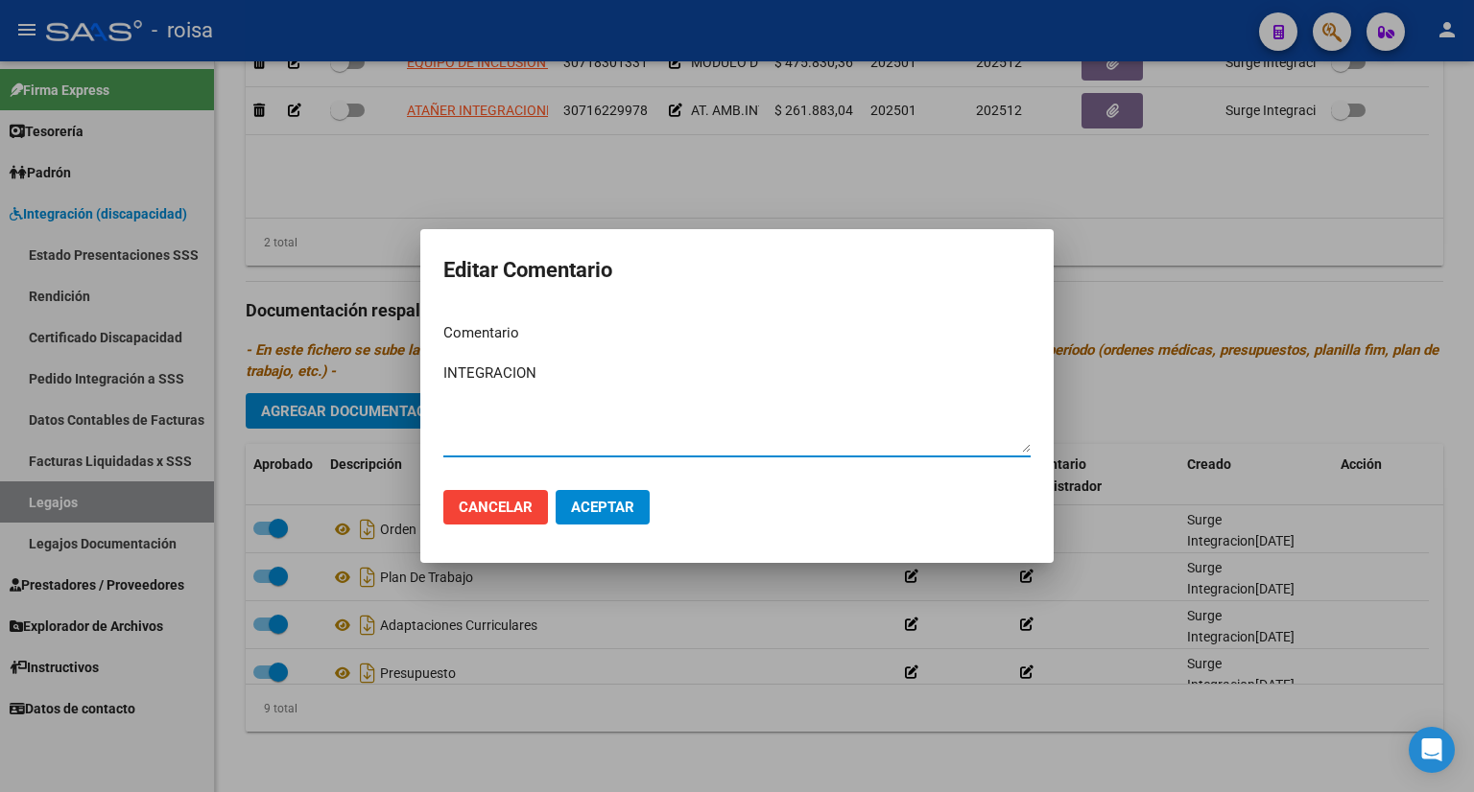
type textarea "INTEGRACION"
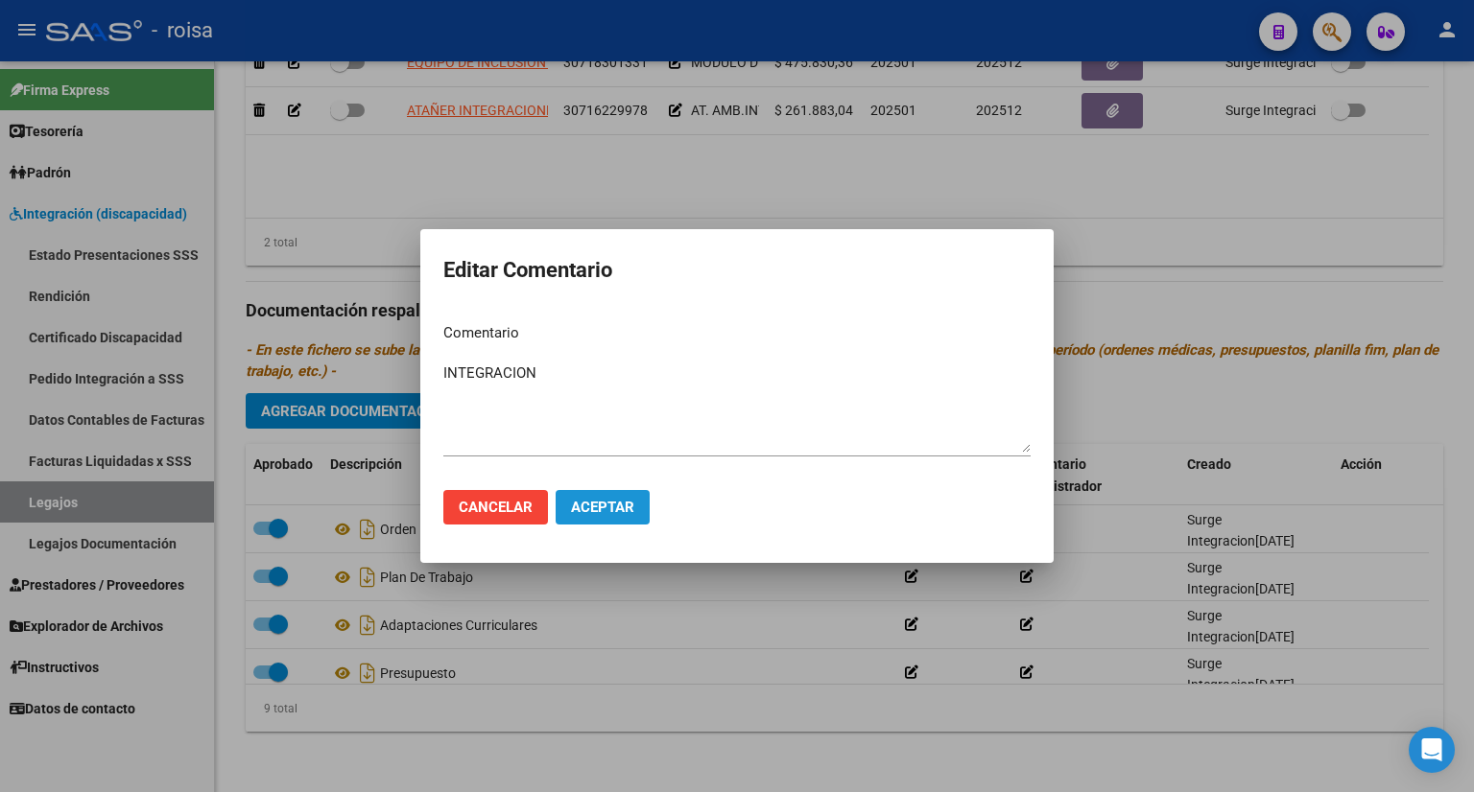
click at [583, 509] on span "Aceptar" at bounding box center [602, 507] width 63 height 17
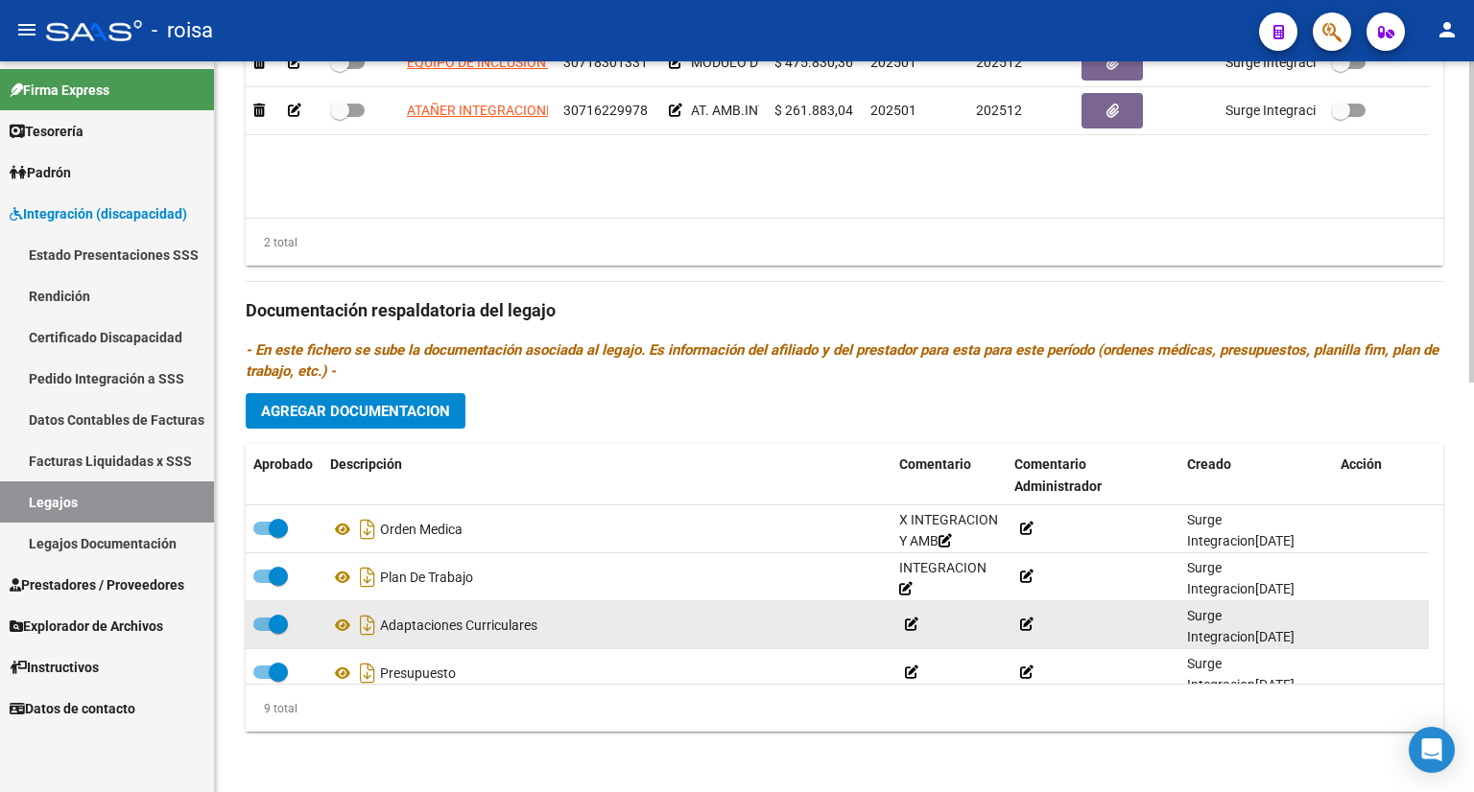
scroll to position [258, 0]
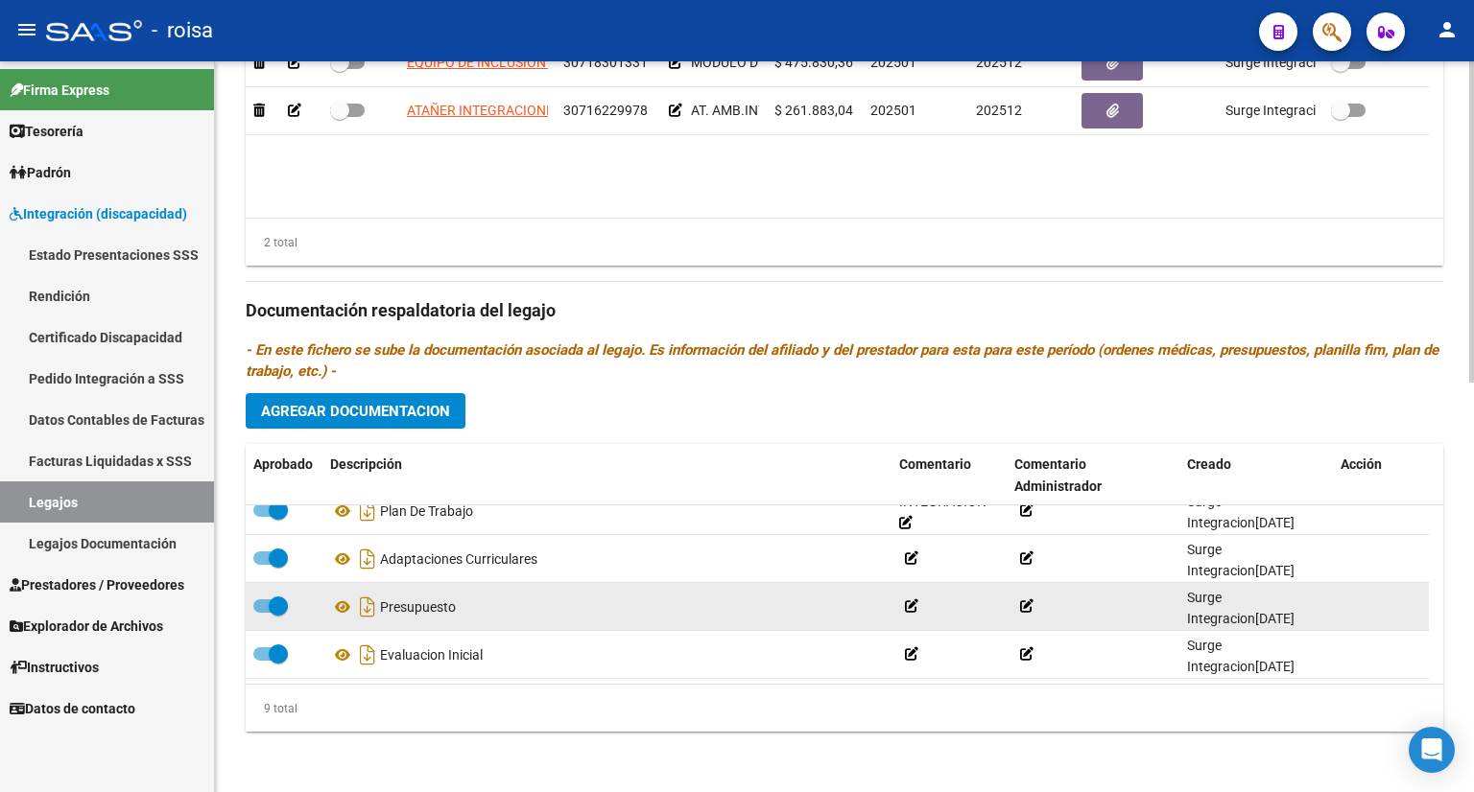
click at [910, 603] on icon at bounding box center [911, 606] width 13 height 13
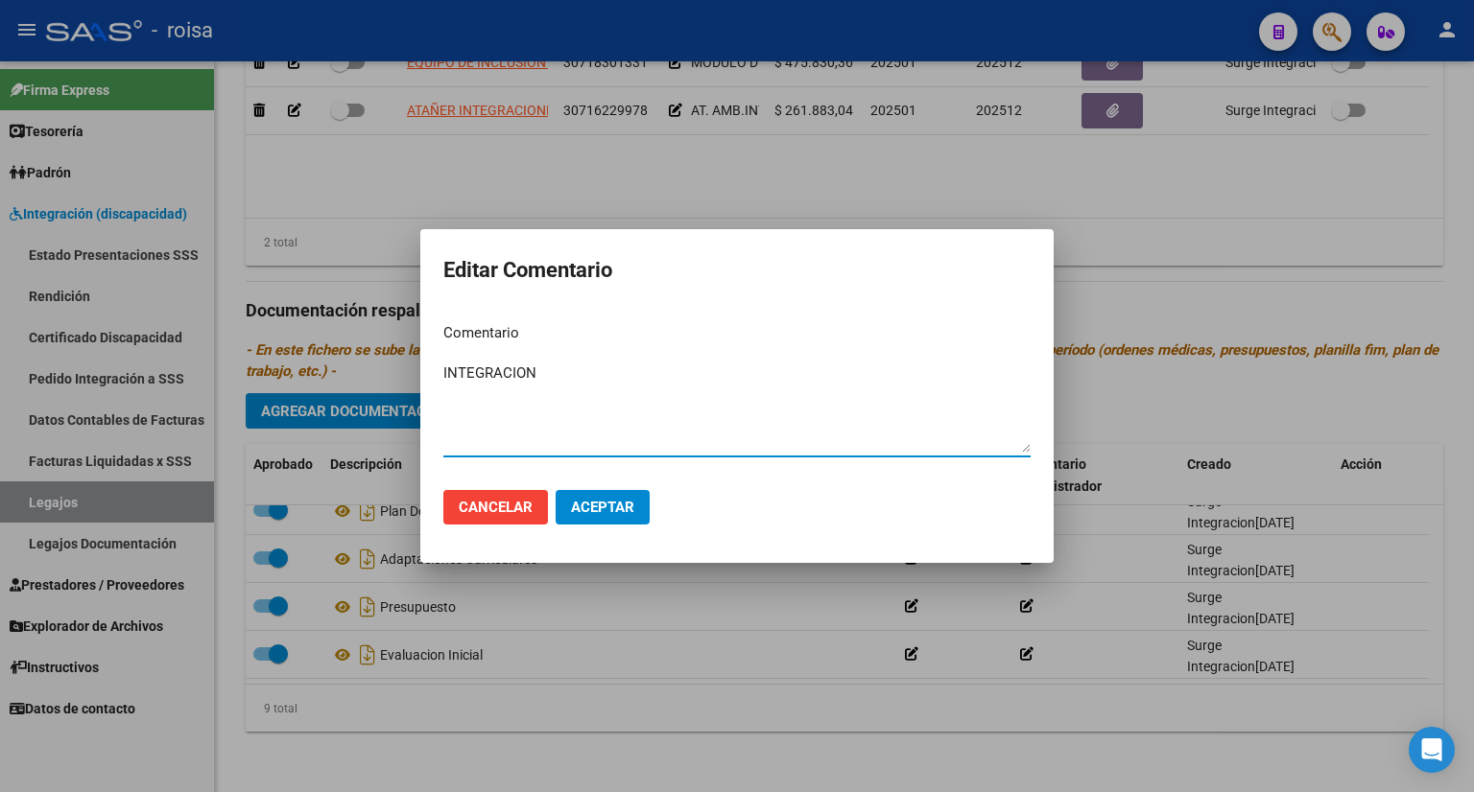
type textarea "INTEGRACION"
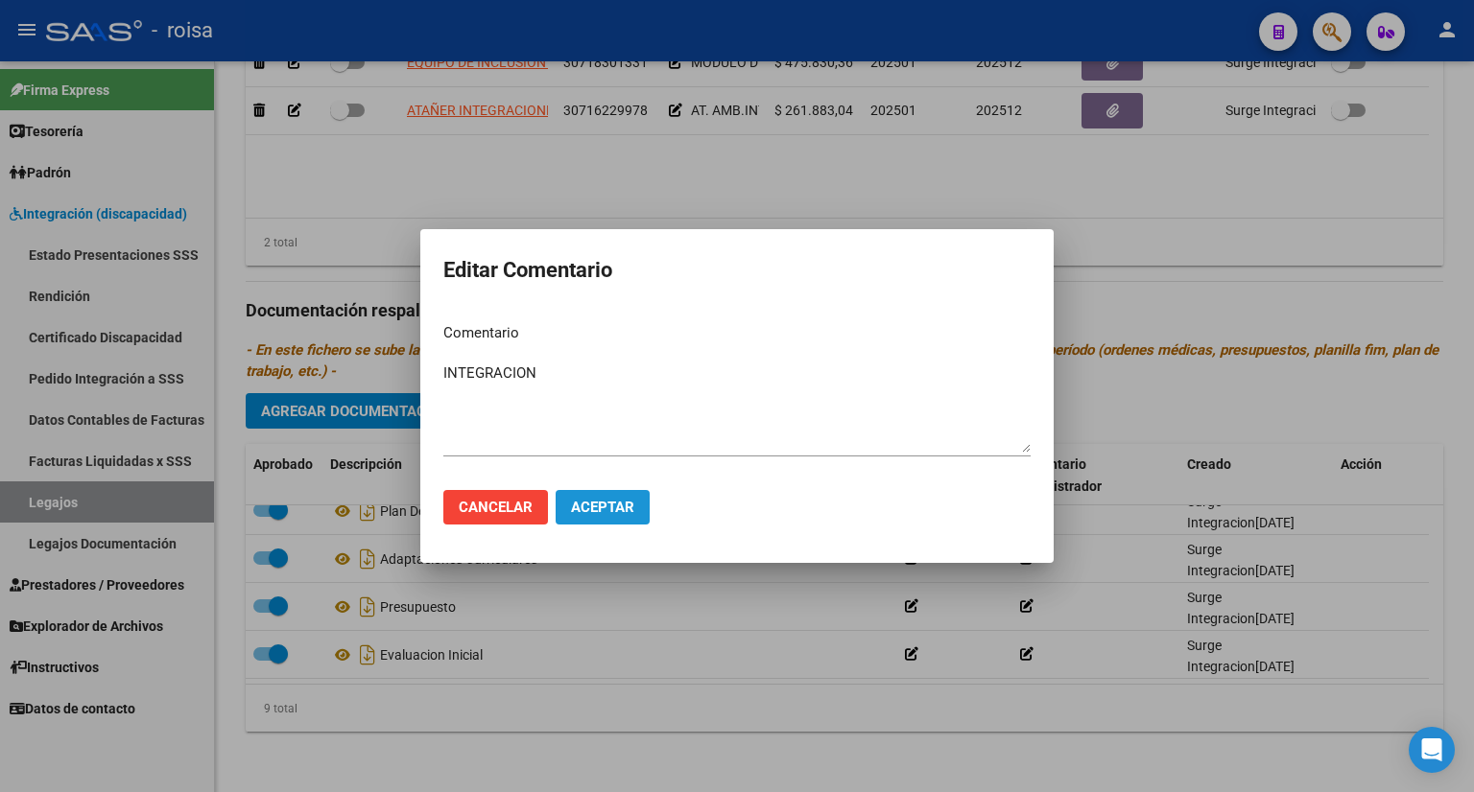
click at [610, 511] on span "Aceptar" at bounding box center [602, 507] width 63 height 17
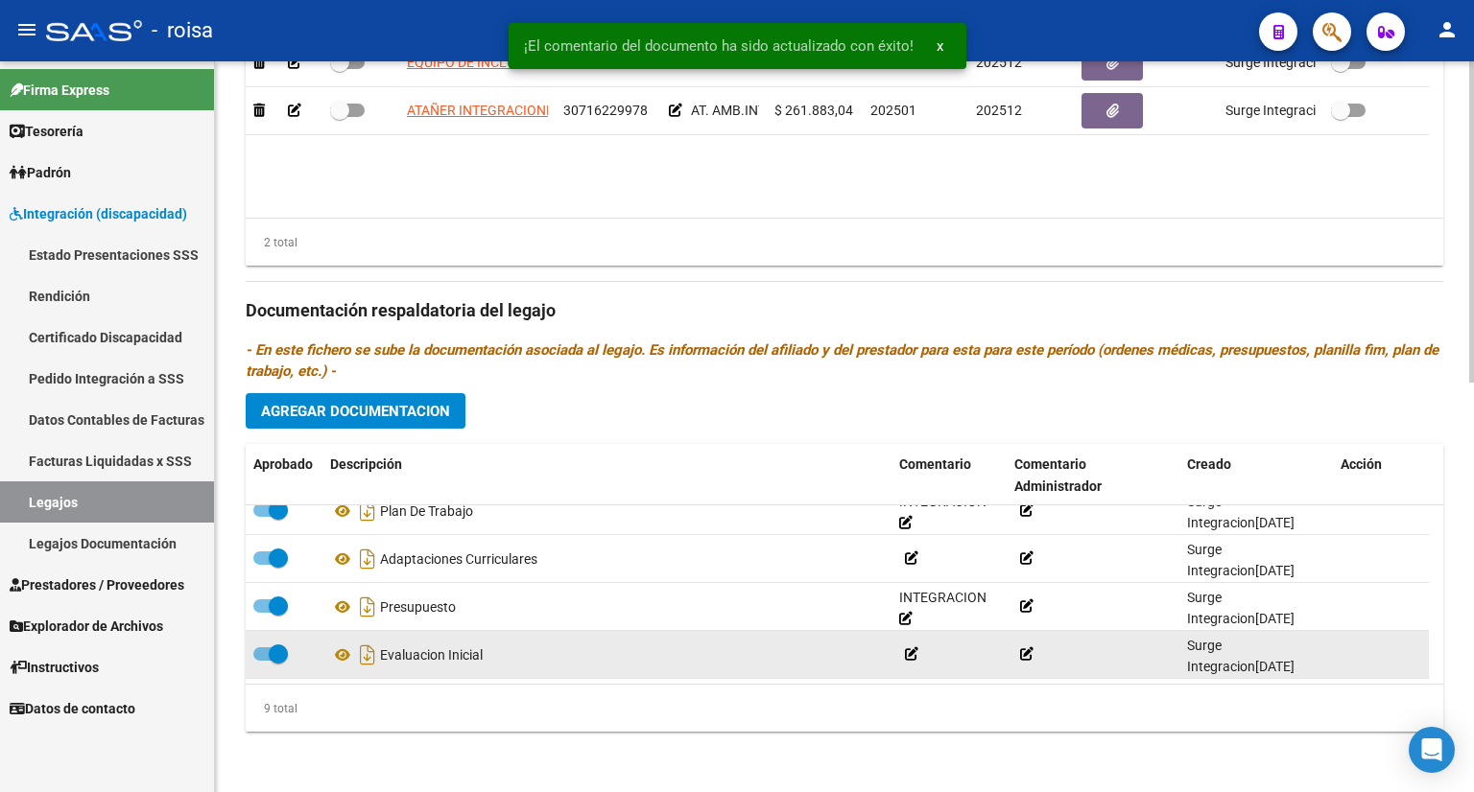
click at [910, 651] on icon at bounding box center [911, 654] width 13 height 13
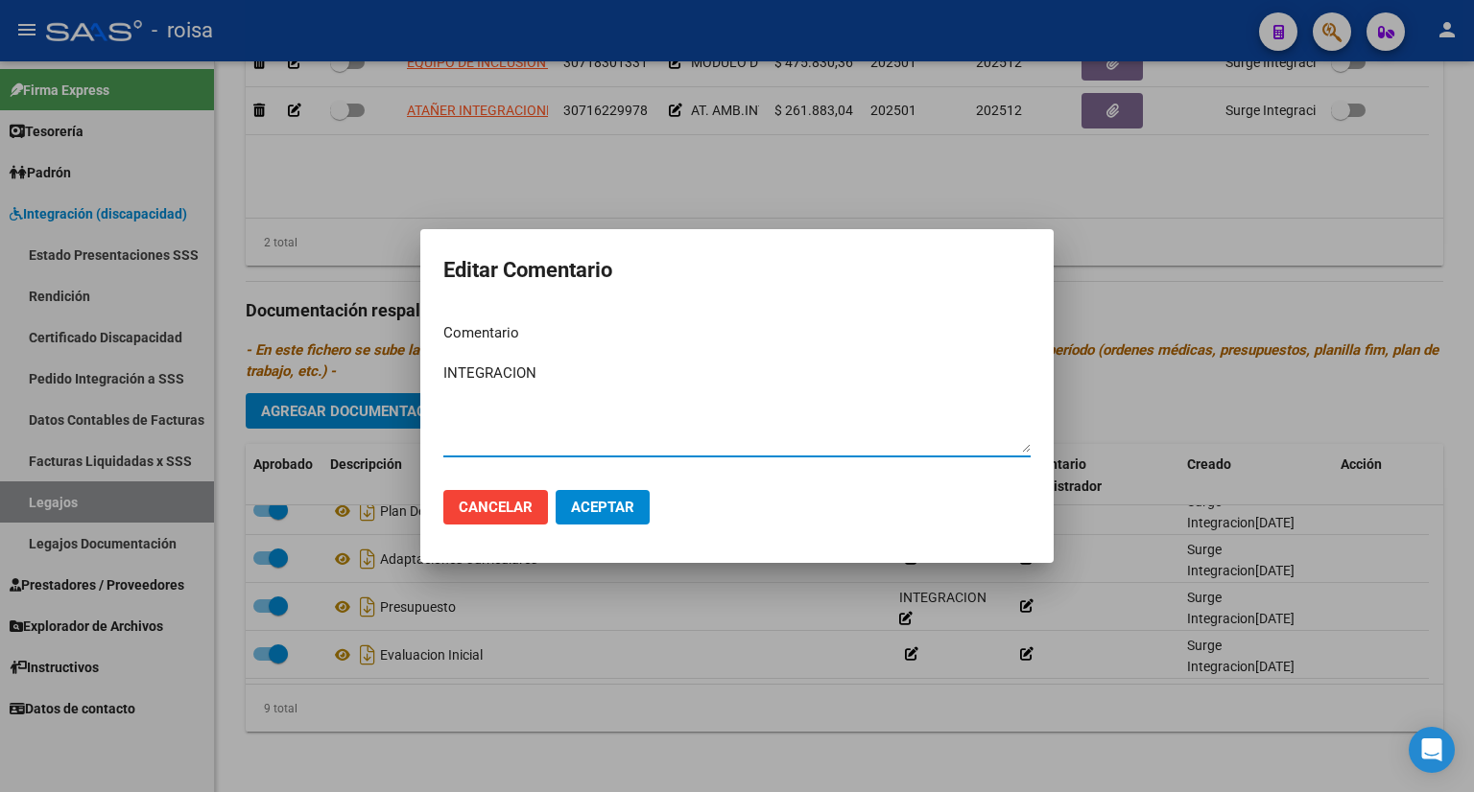
type textarea "INTEGRACION"
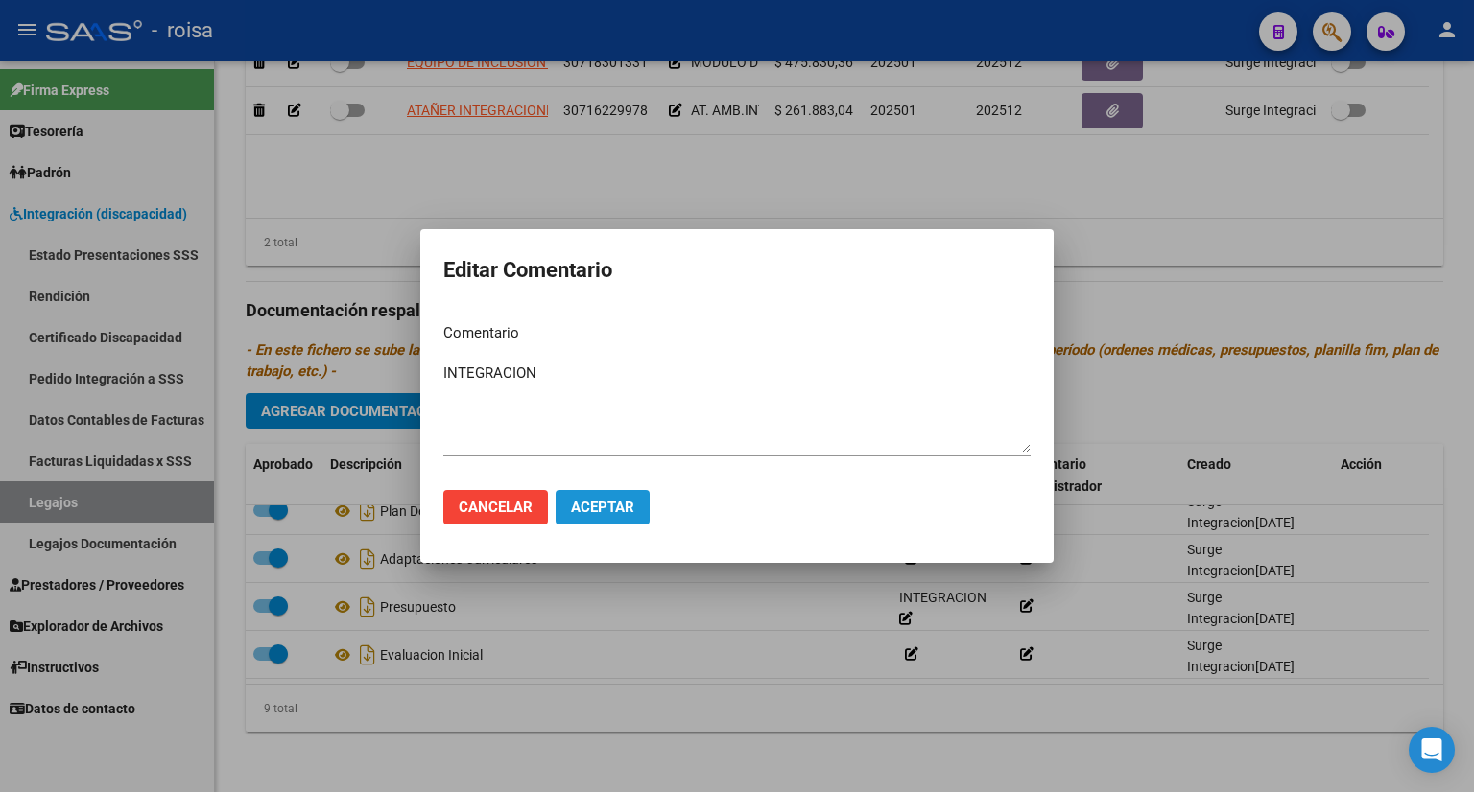
click at [622, 511] on span "Aceptar" at bounding box center [602, 507] width 63 height 17
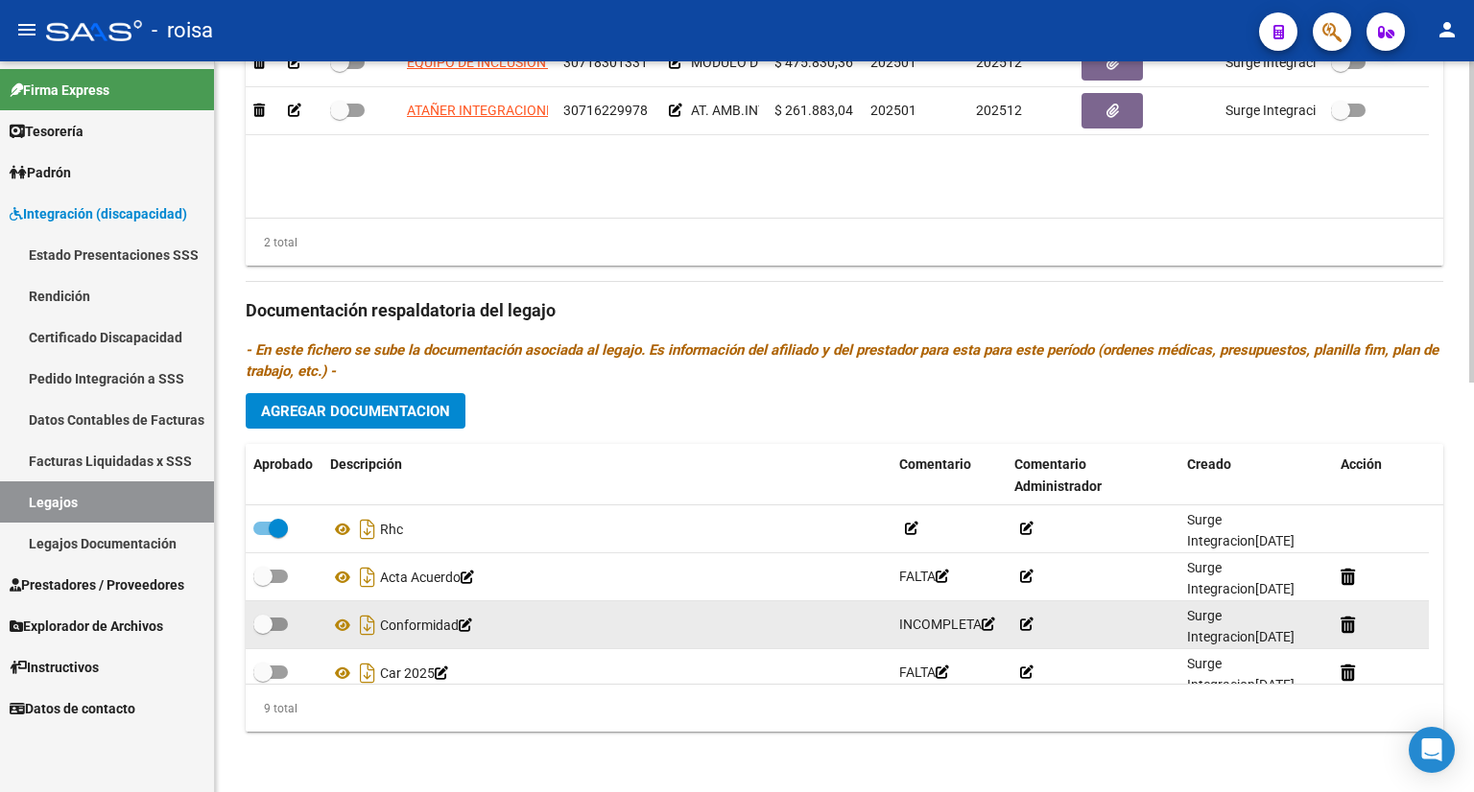
scroll to position [96, 0]
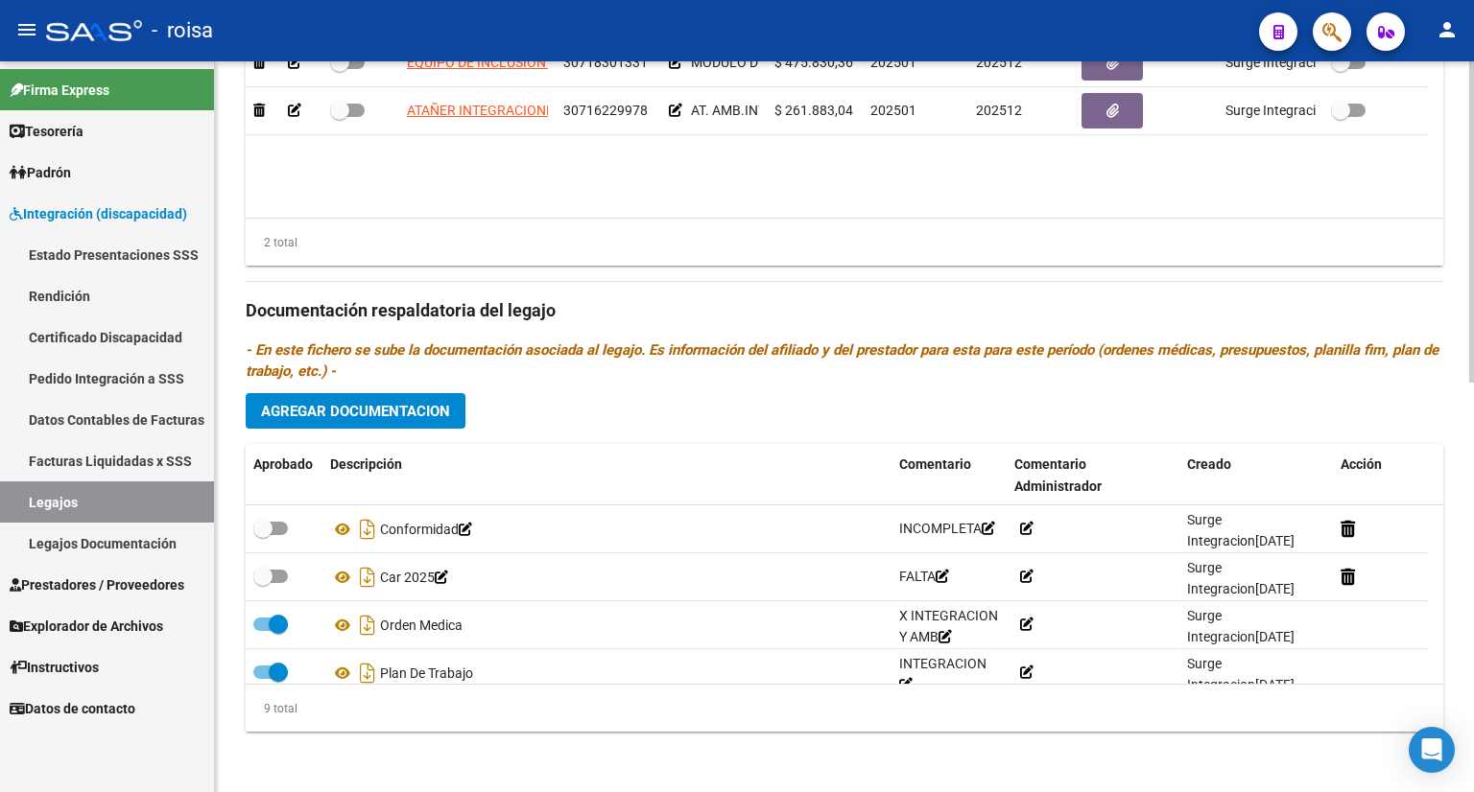
click at [406, 412] on span "Agregar Documentacion" at bounding box center [355, 411] width 189 height 17
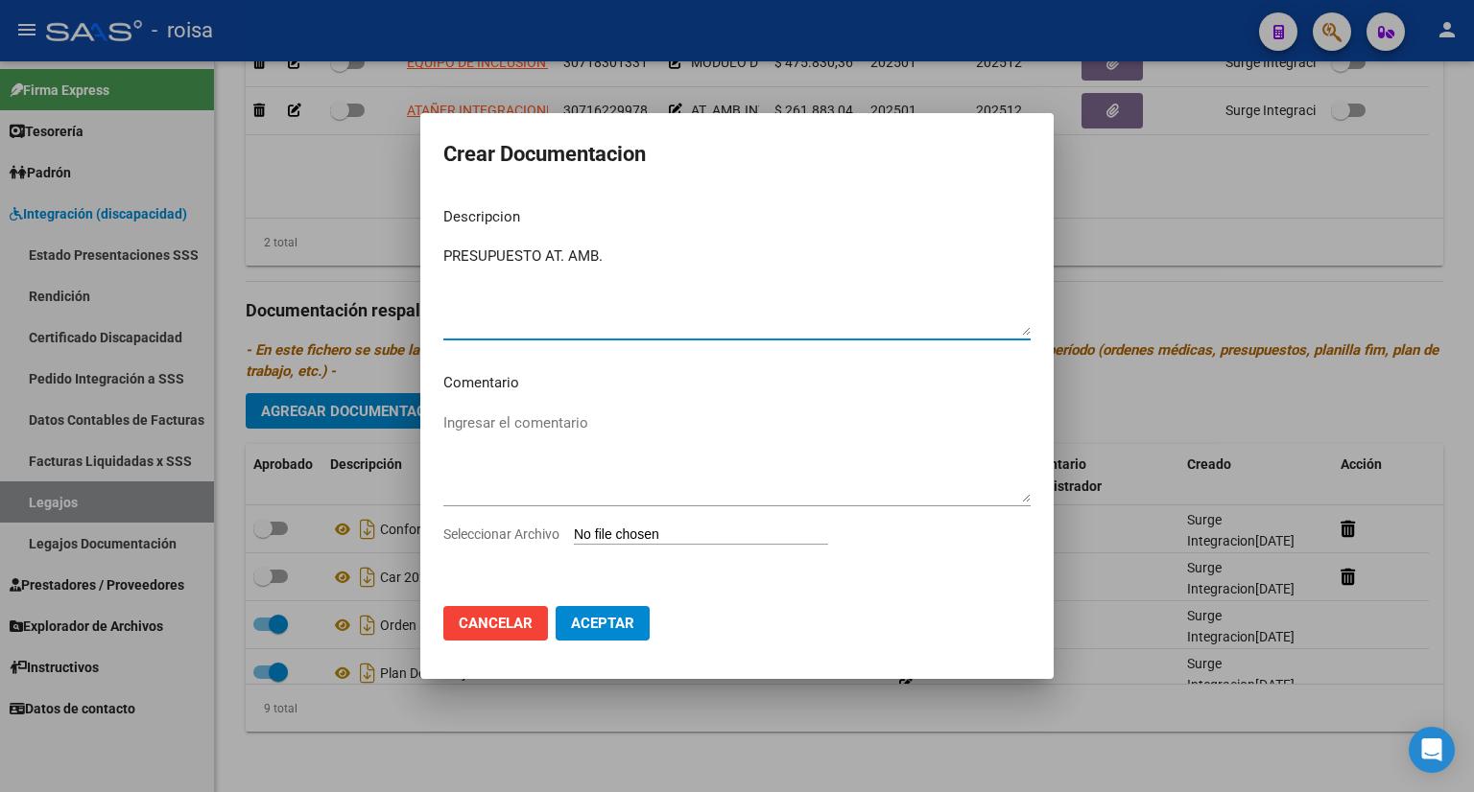
type textarea "PRESUPUESTO AT. AMB."
click at [603, 625] on span "Aceptar" at bounding box center [602, 623] width 63 height 17
click at [637, 534] on input "Seleccionar Archivo" at bounding box center [701, 536] width 254 height 18
type input "C:\fakepath\PRESUPUESTO PASIL.pdf"
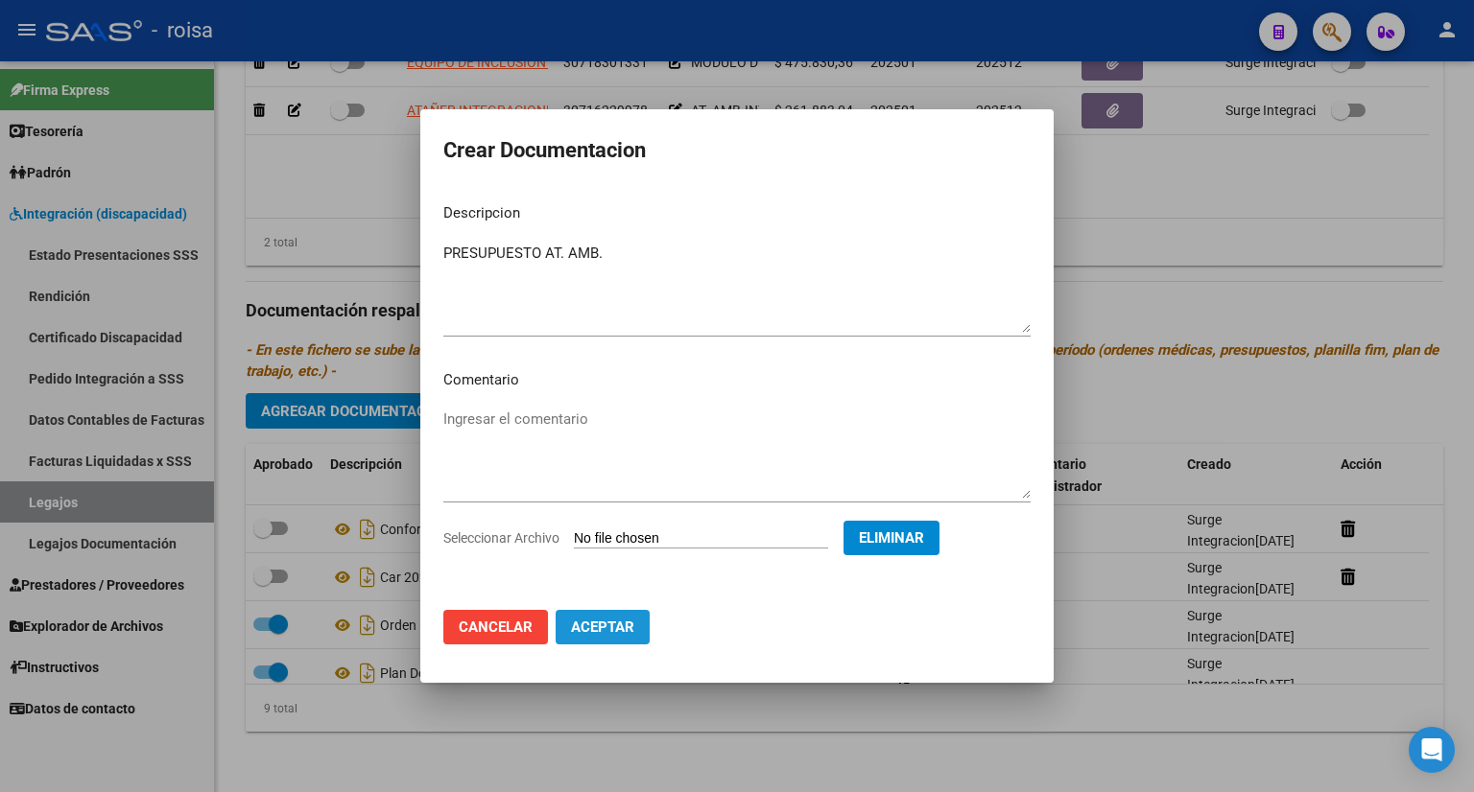
click at [600, 625] on span "Aceptar" at bounding box center [602, 627] width 63 height 17
checkbox input "false"
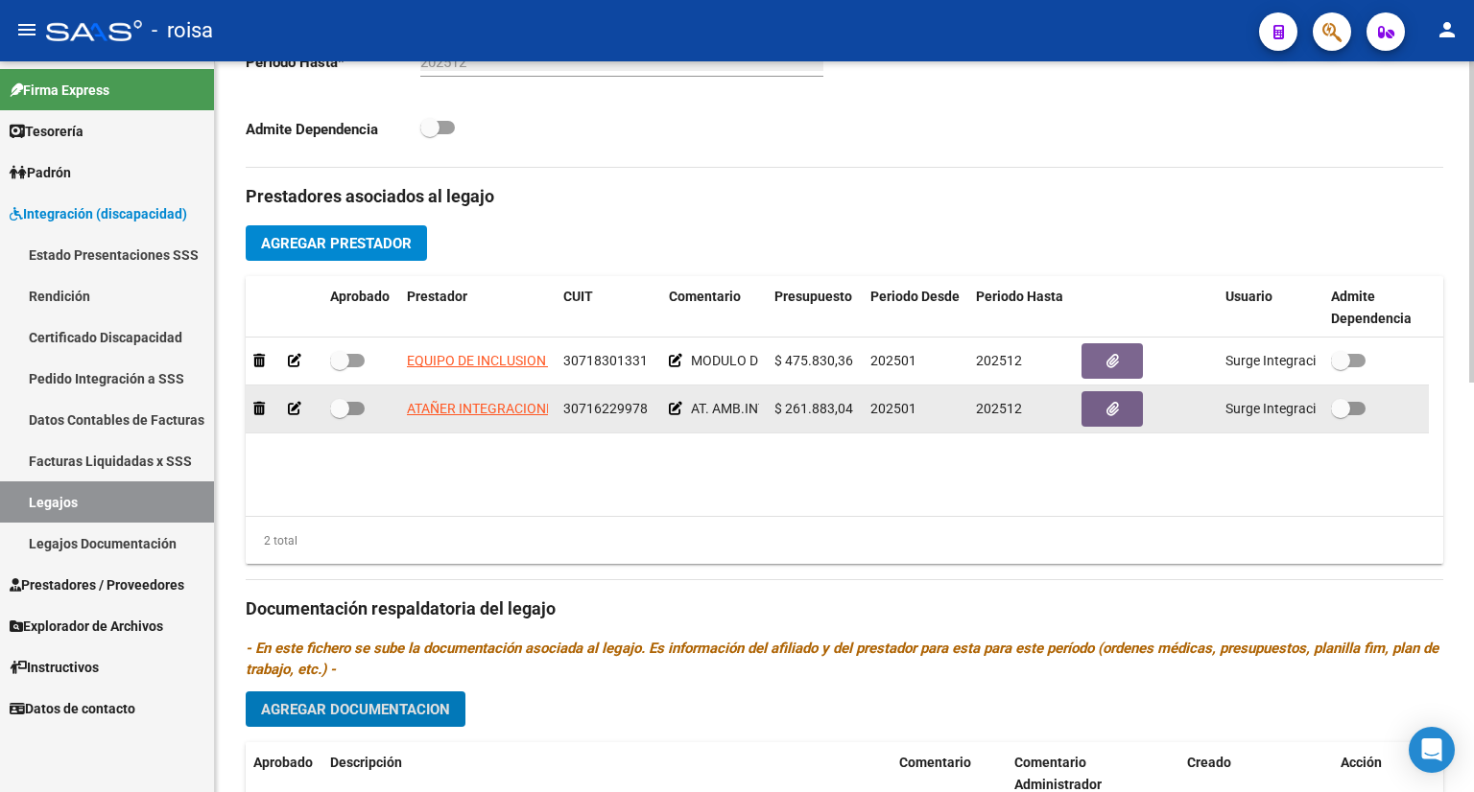
scroll to position [645, 0]
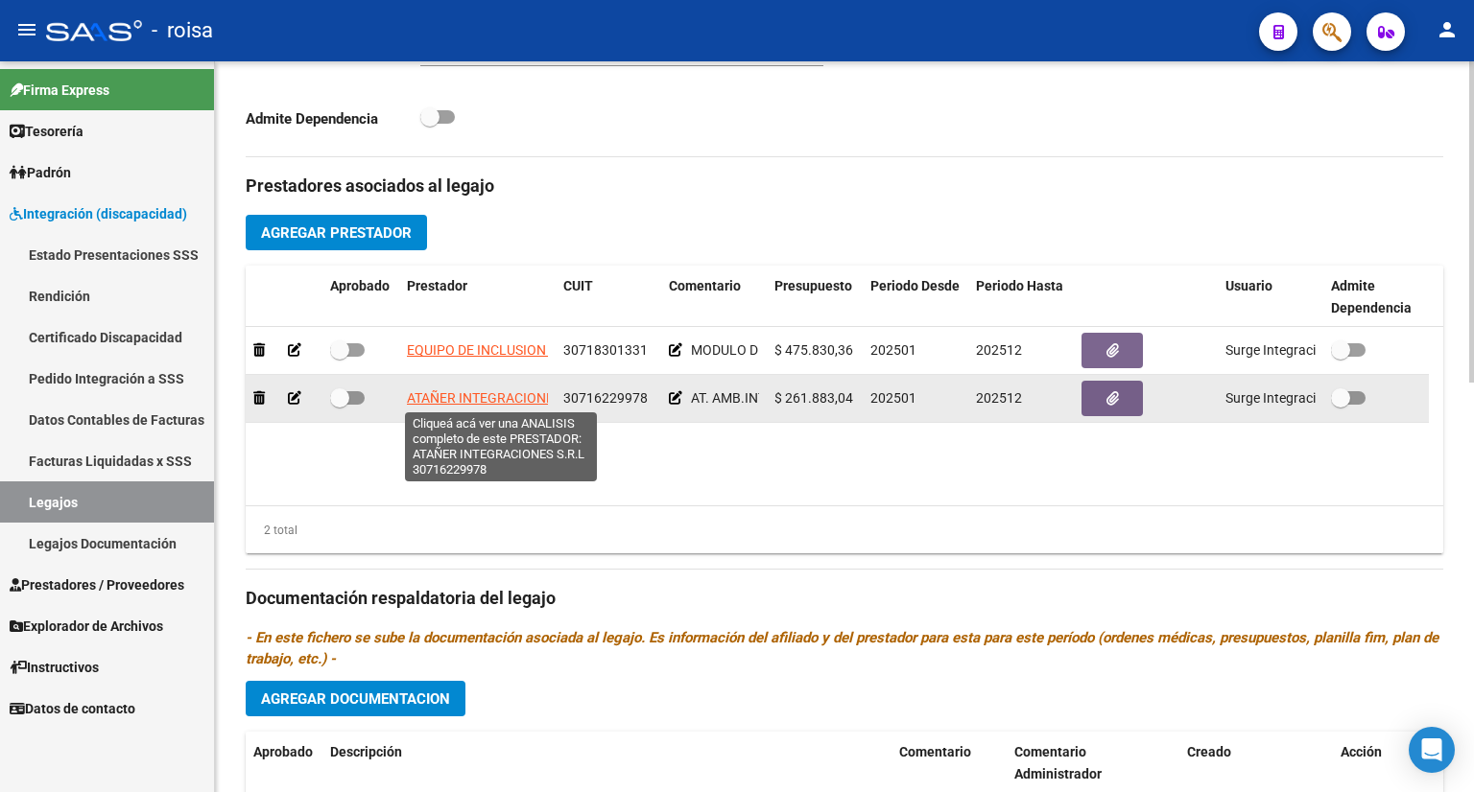
click at [516, 401] on span "ATAÑER INTEGRACIONES S.R.L" at bounding box center [501, 397] width 189 height 15
type textarea "30716229978"
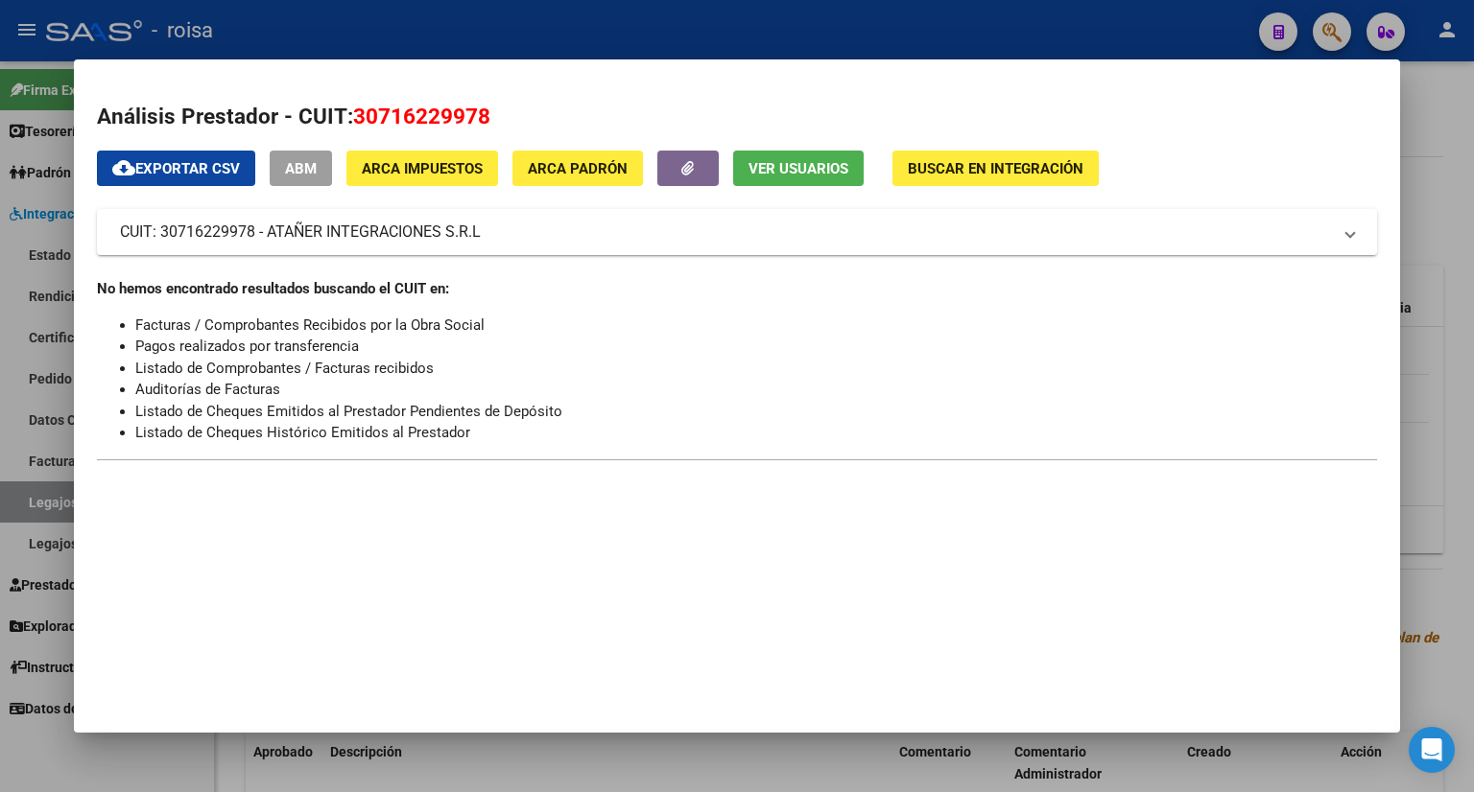
click at [1422, 168] on div at bounding box center [737, 396] width 1474 height 792
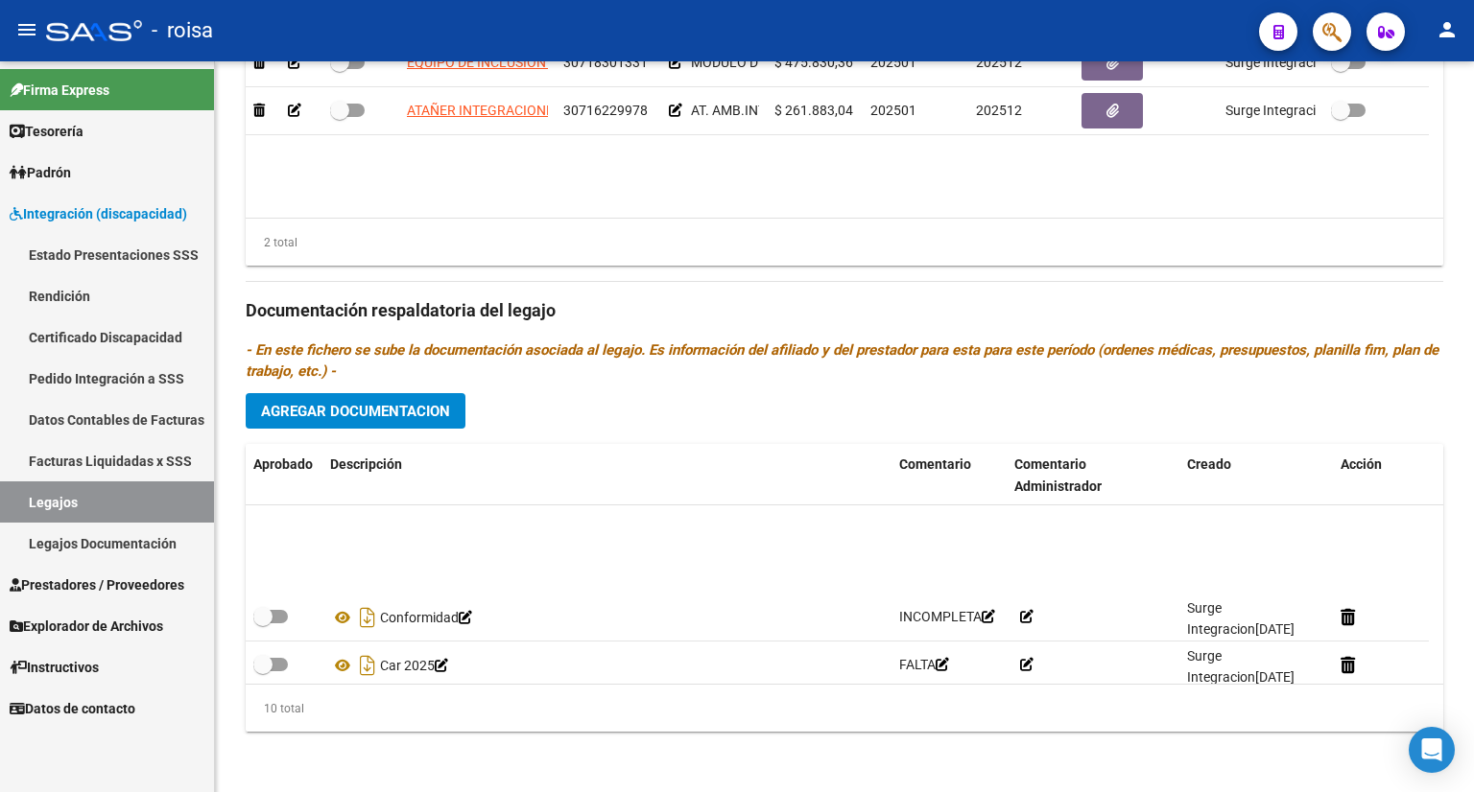
scroll to position [0, 0]
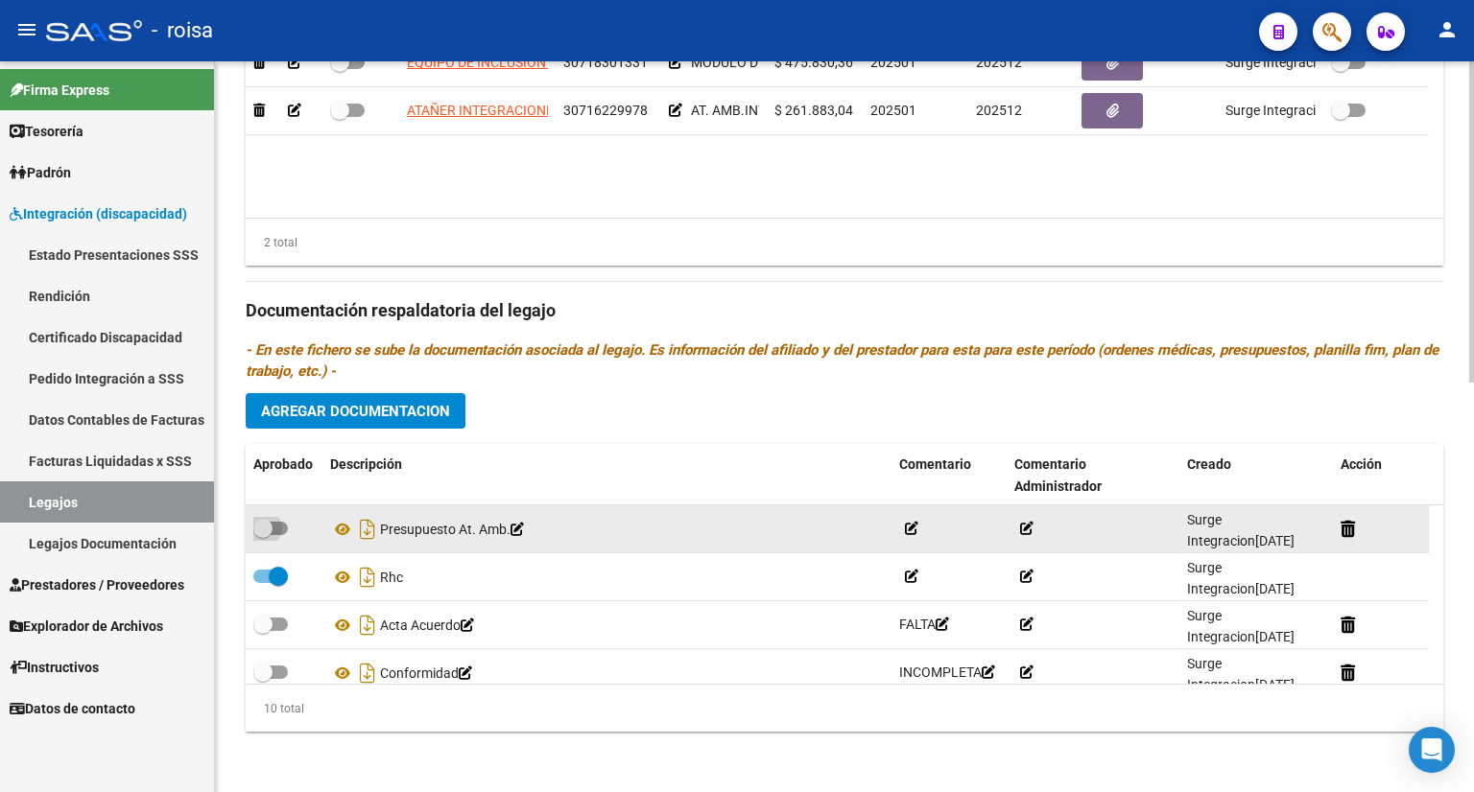
click at [276, 529] on span at bounding box center [270, 528] width 35 height 13
click at [263, 535] on input "checkbox" at bounding box center [262, 535] width 1 height 1
checkbox input "true"
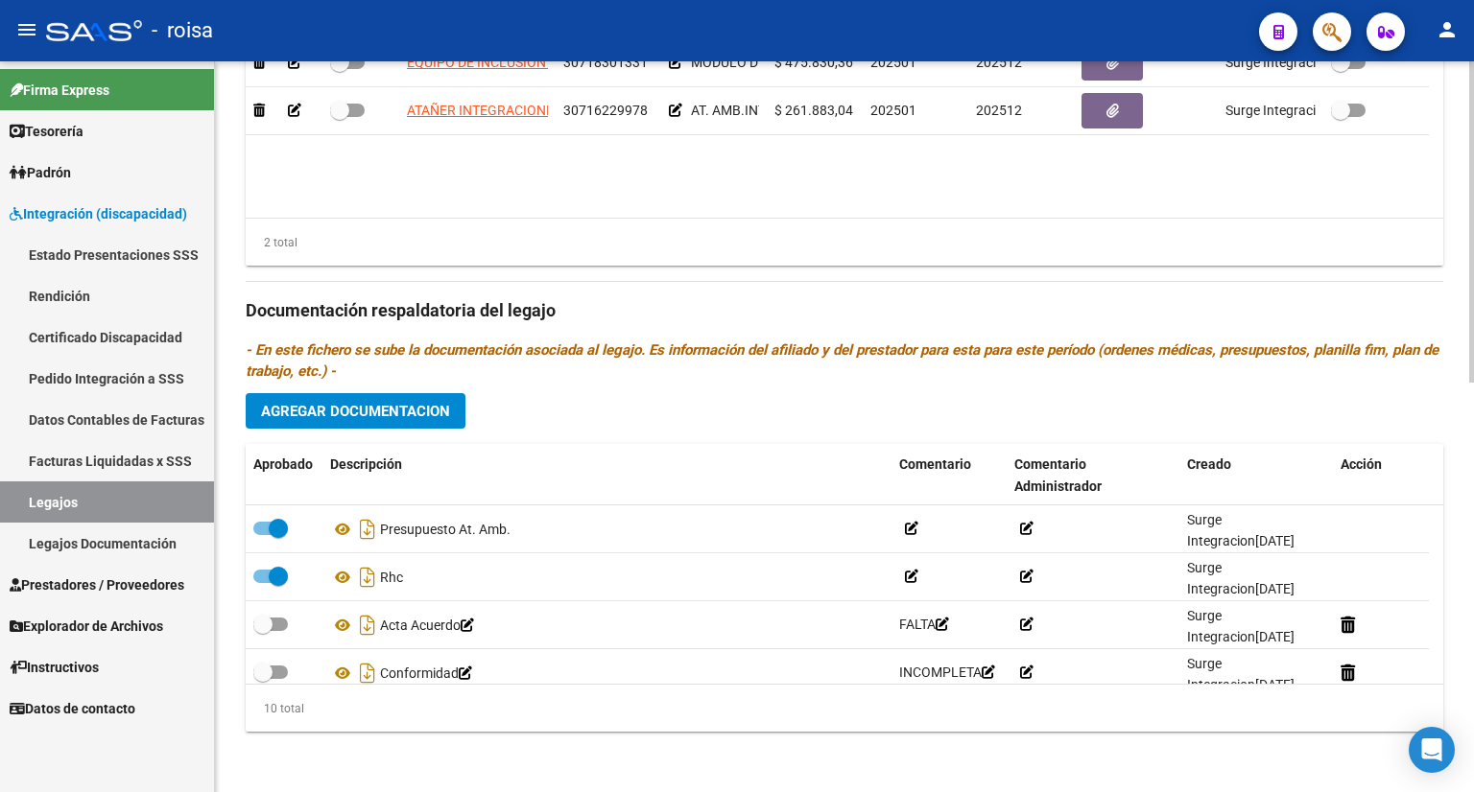
click at [308, 408] on span "Agregar Documentacion" at bounding box center [355, 411] width 189 height 17
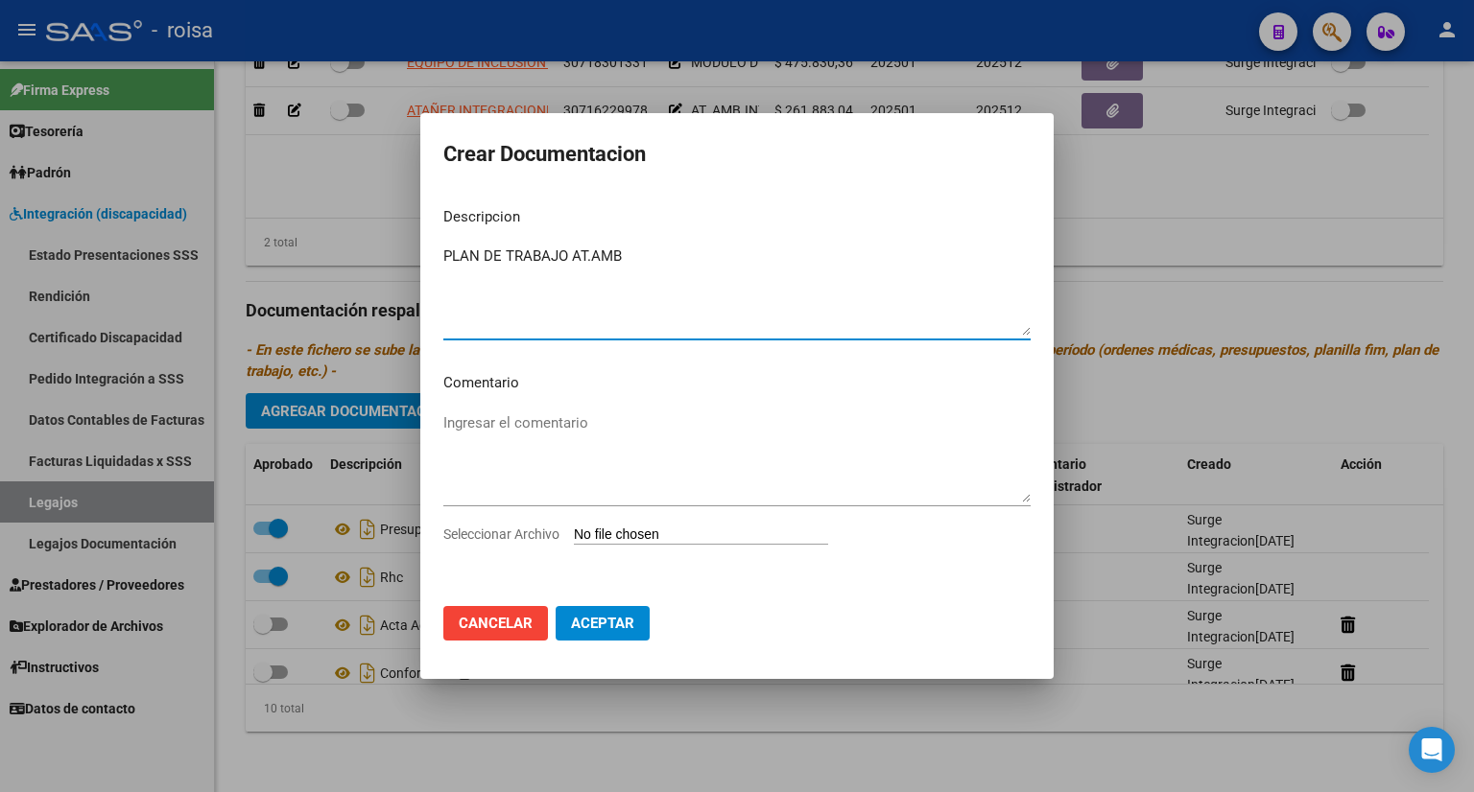
type textarea "PLAN DE TRABAJO AT.AMB"
click at [631, 533] on input "Seleccionar Archivo" at bounding box center [701, 536] width 254 height 18
type input "C:\fakepath\PLAN TRABAJO BORDA.pdf"
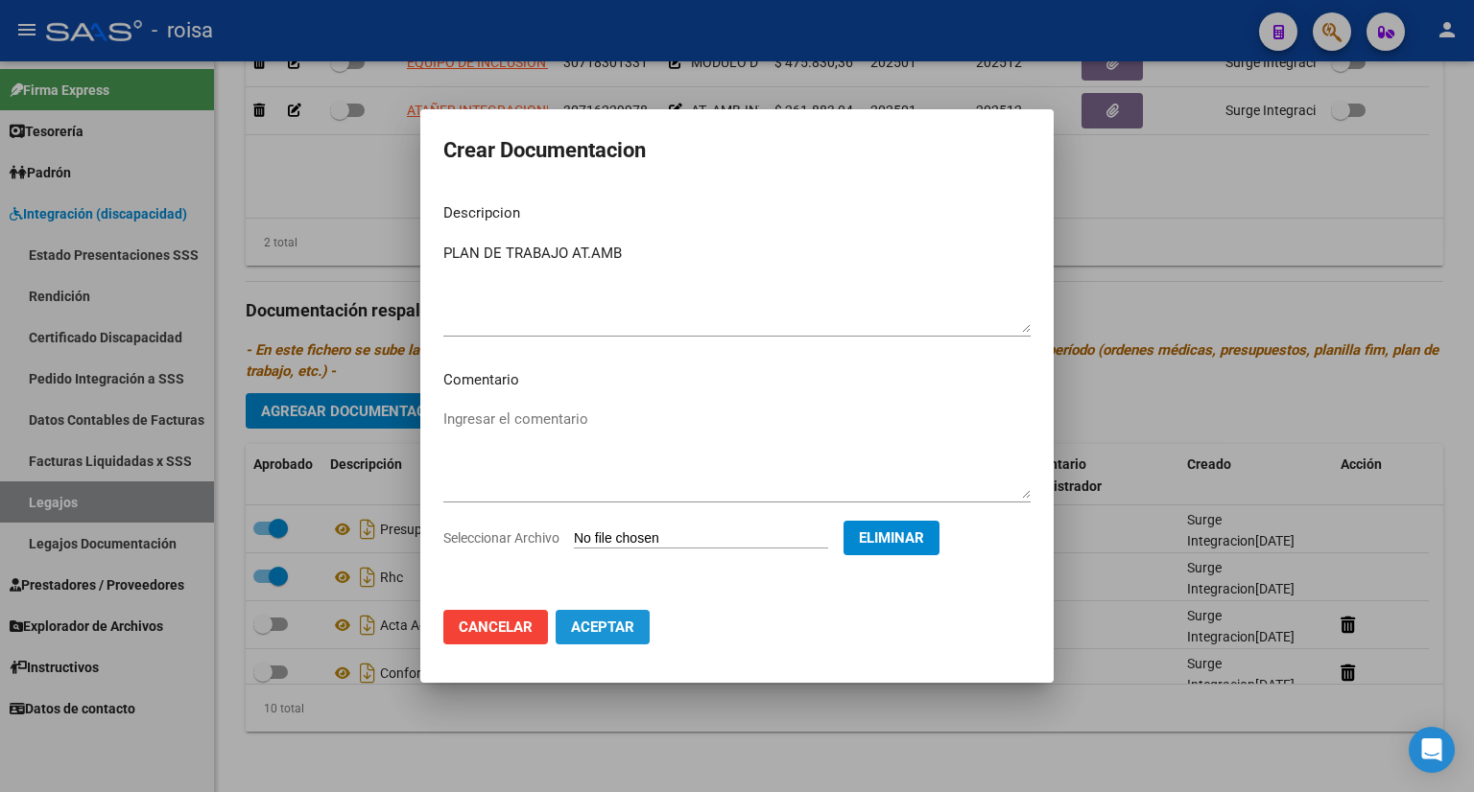
click at [603, 627] on span "Aceptar" at bounding box center [602, 627] width 63 height 17
checkbox input "true"
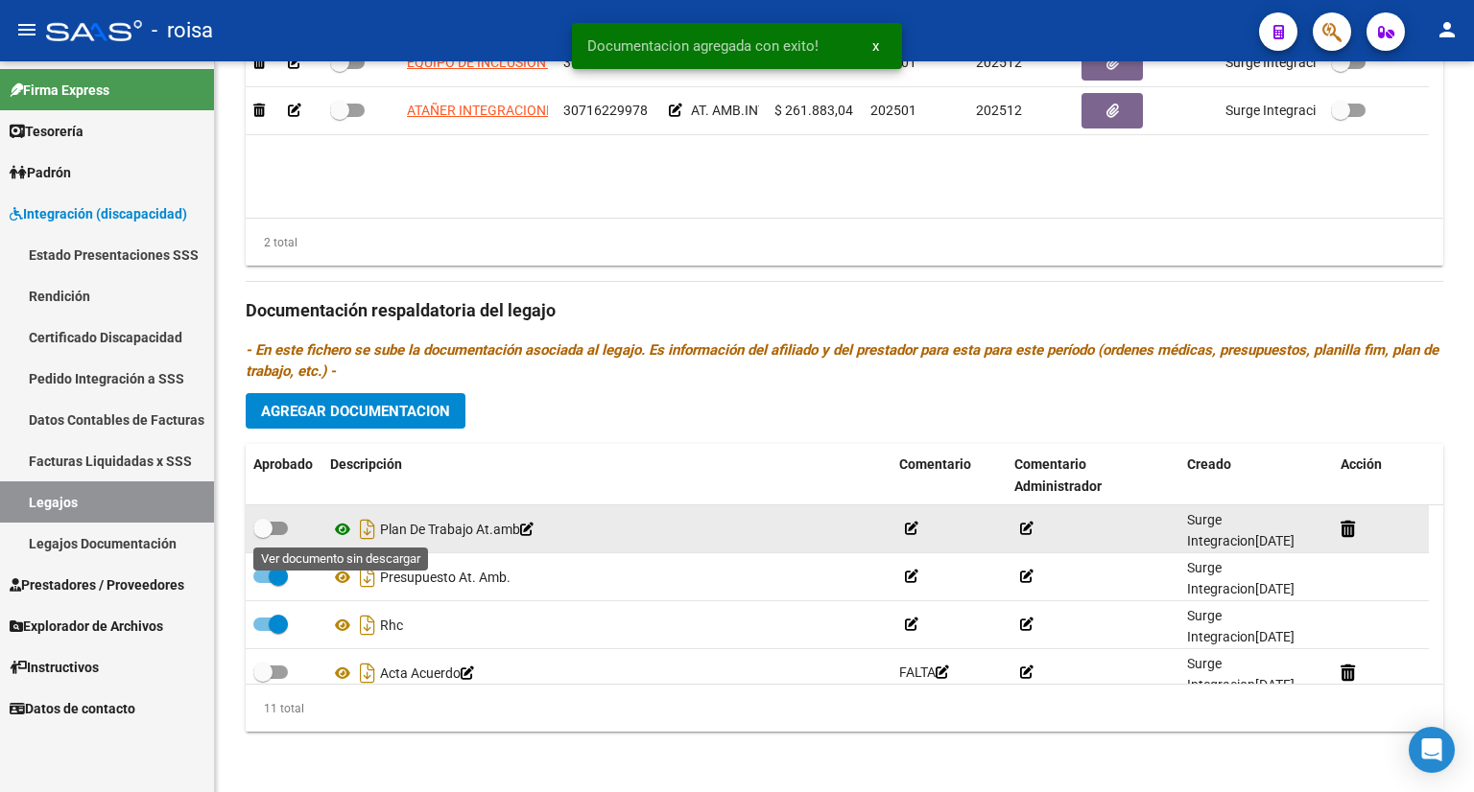
click at [342, 527] on icon at bounding box center [342, 529] width 25 height 23
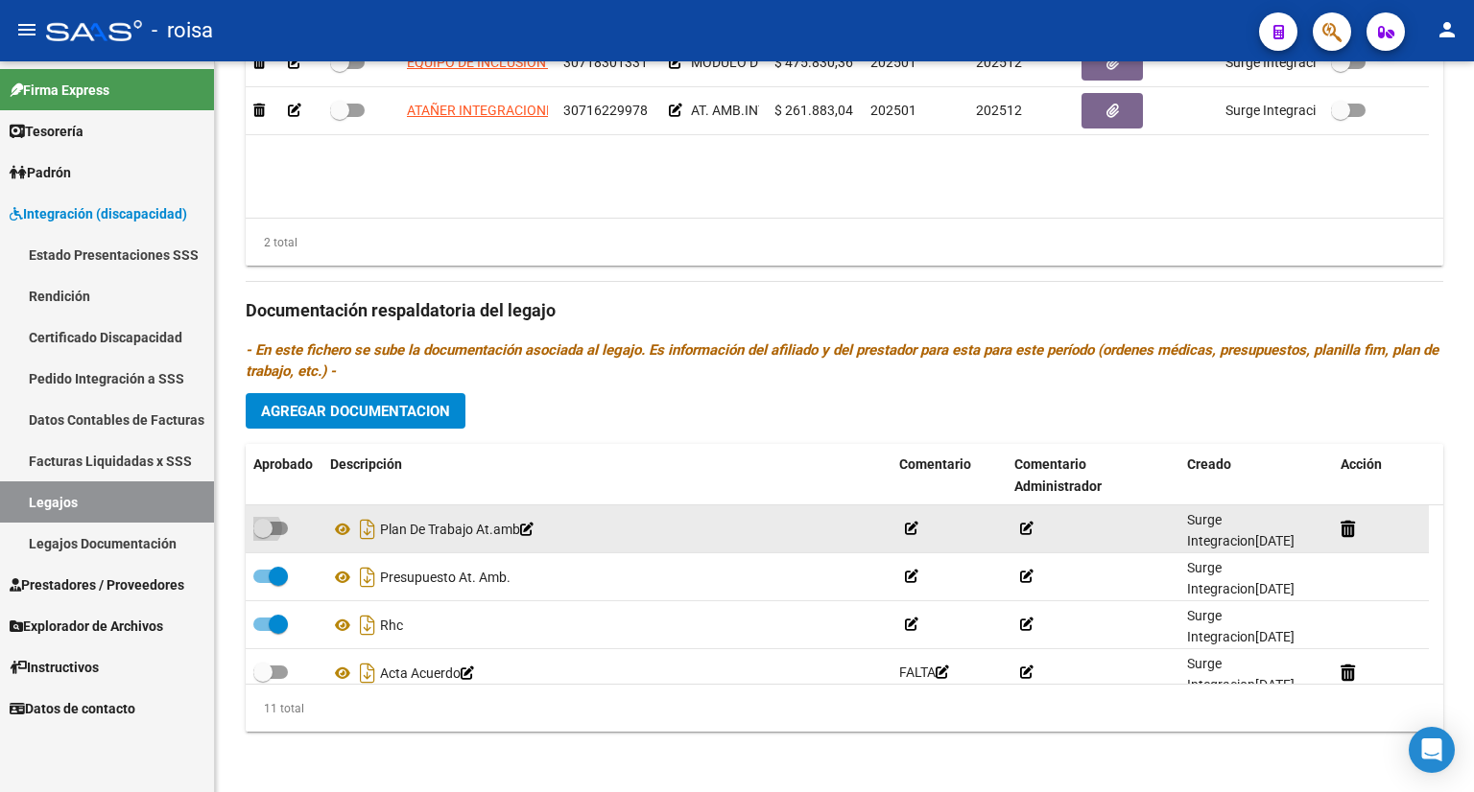
click at [282, 523] on span at bounding box center [270, 528] width 35 height 13
click at [263, 535] on input "checkbox" at bounding box center [262, 535] width 1 height 1
checkbox input "true"
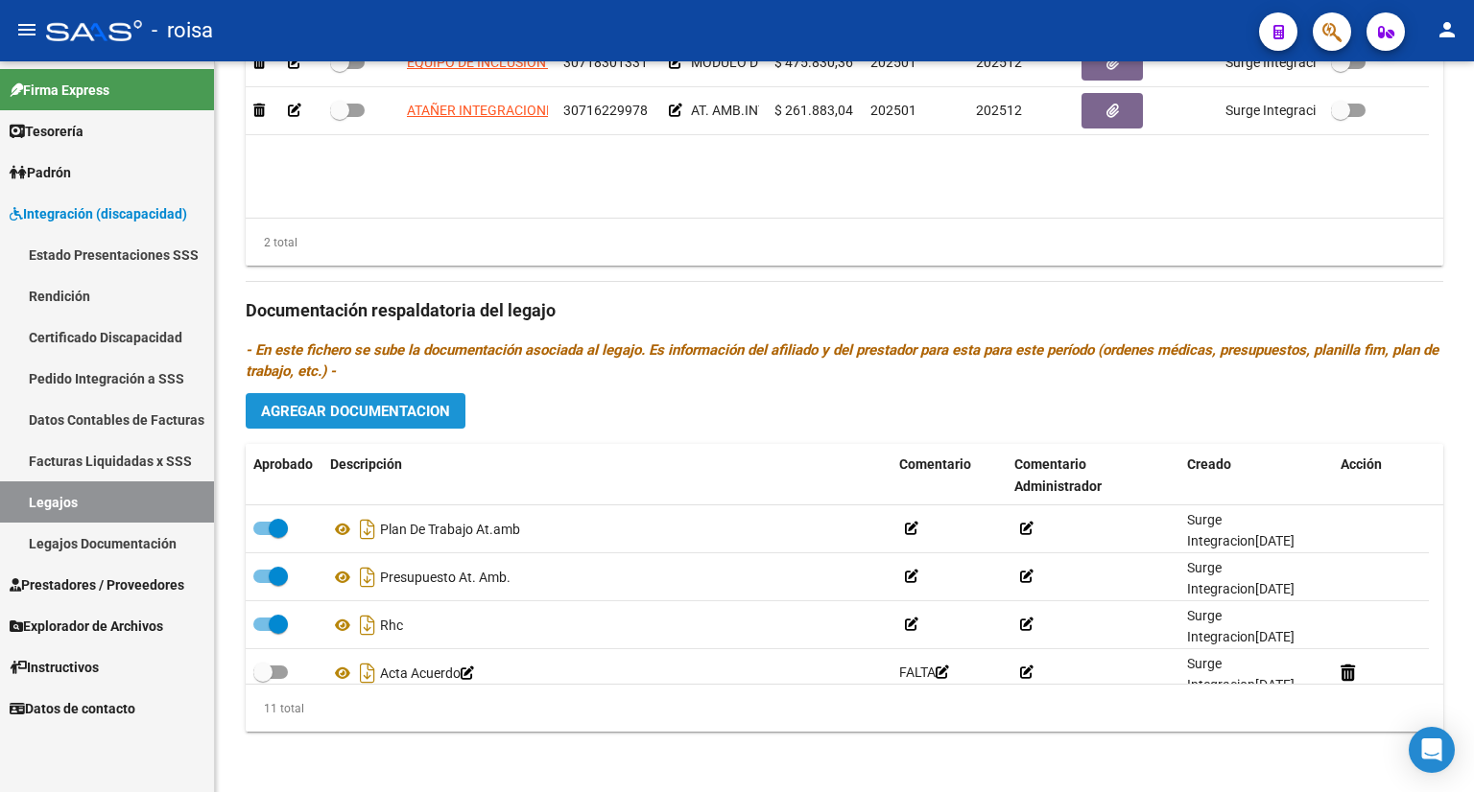
click at [341, 412] on span "Agregar Documentacion" at bounding box center [355, 411] width 189 height 17
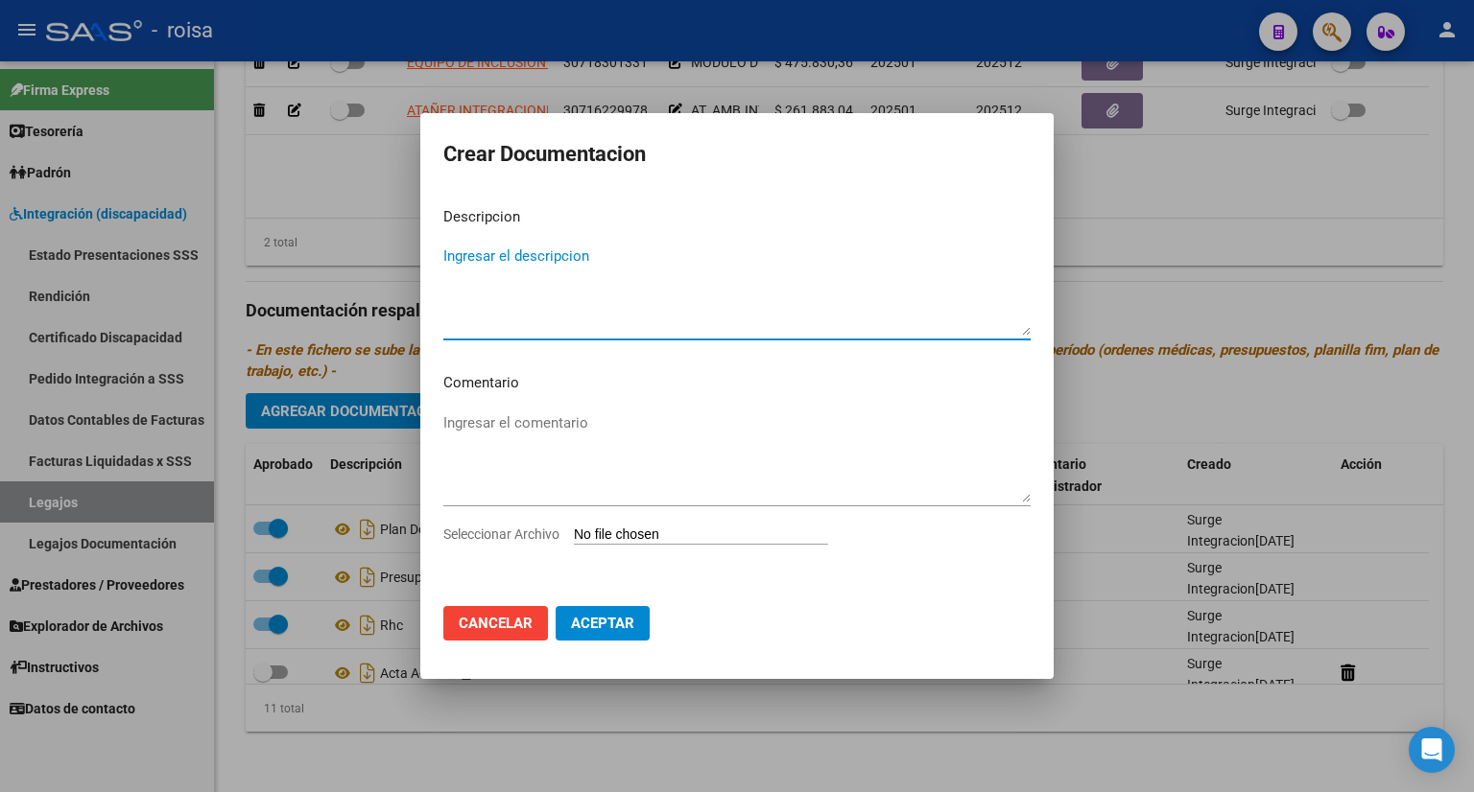
click at [512, 626] on span "Cancelar" at bounding box center [496, 623] width 74 height 17
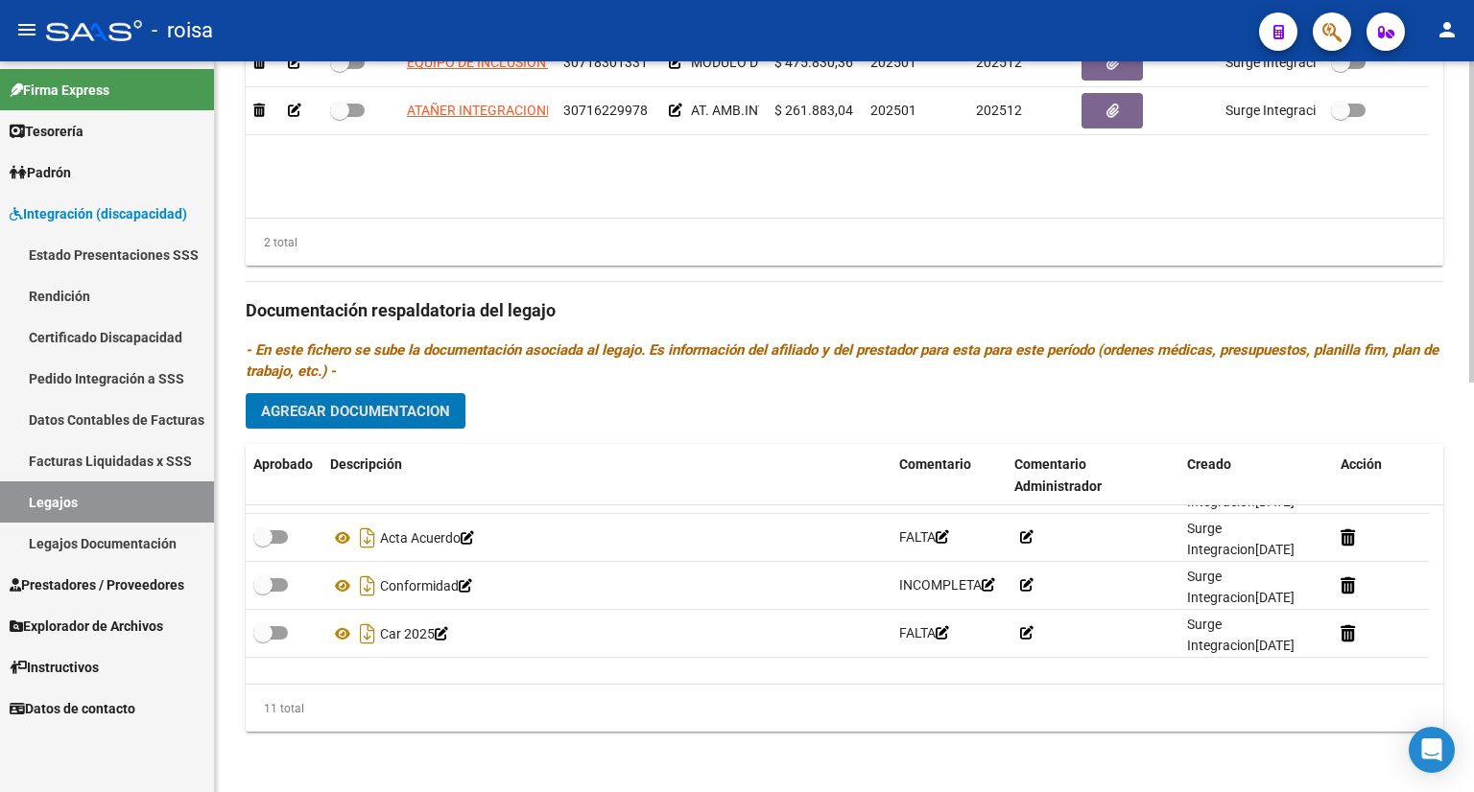
scroll to position [192, 0]
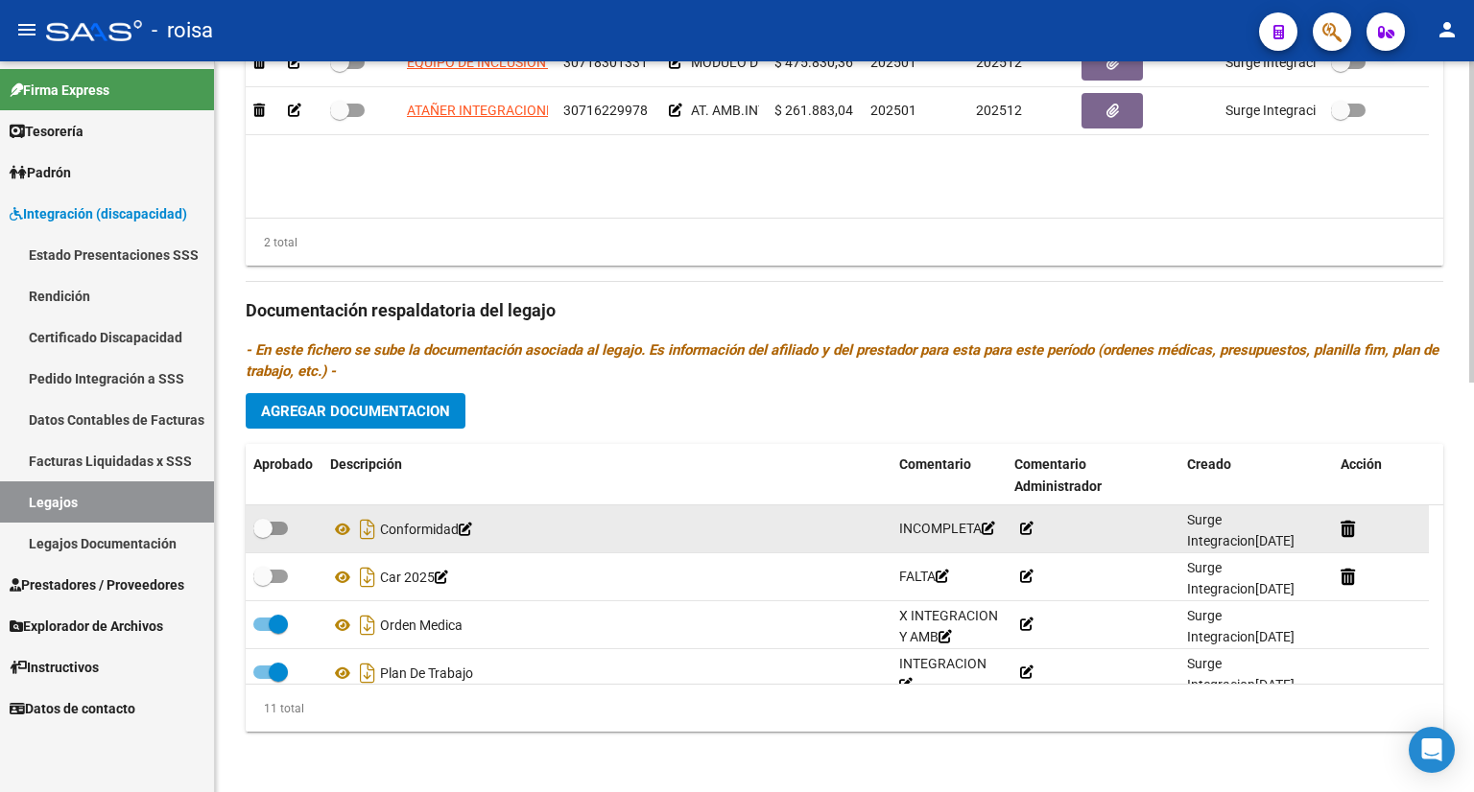
click at [424, 523] on div "Conformidad" at bounding box center [607, 529] width 554 height 31
click at [472, 532] on icon at bounding box center [465, 529] width 13 height 13
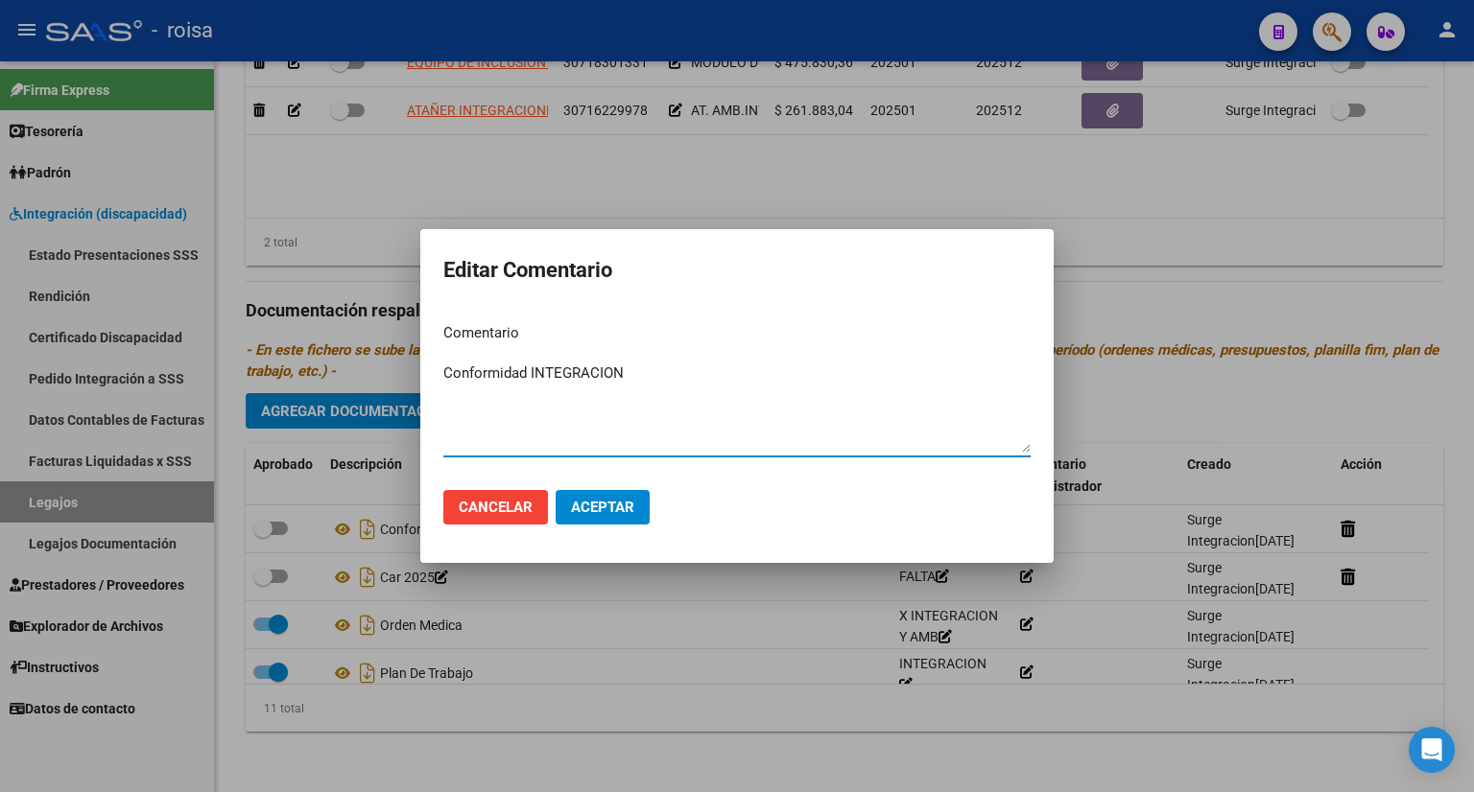
type textarea "Conformidad INTEGRACION"
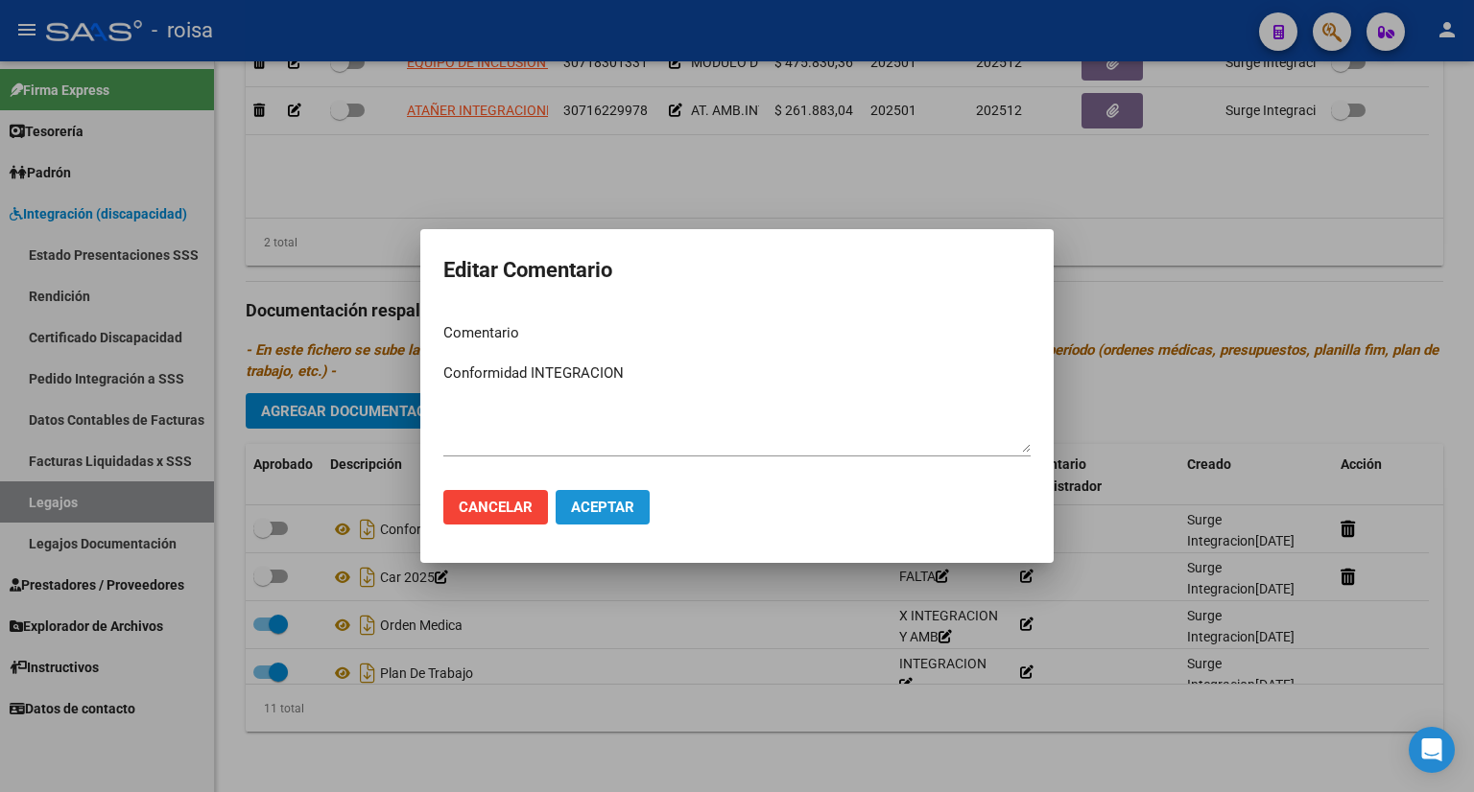
click at [604, 508] on span "Aceptar" at bounding box center [602, 507] width 63 height 17
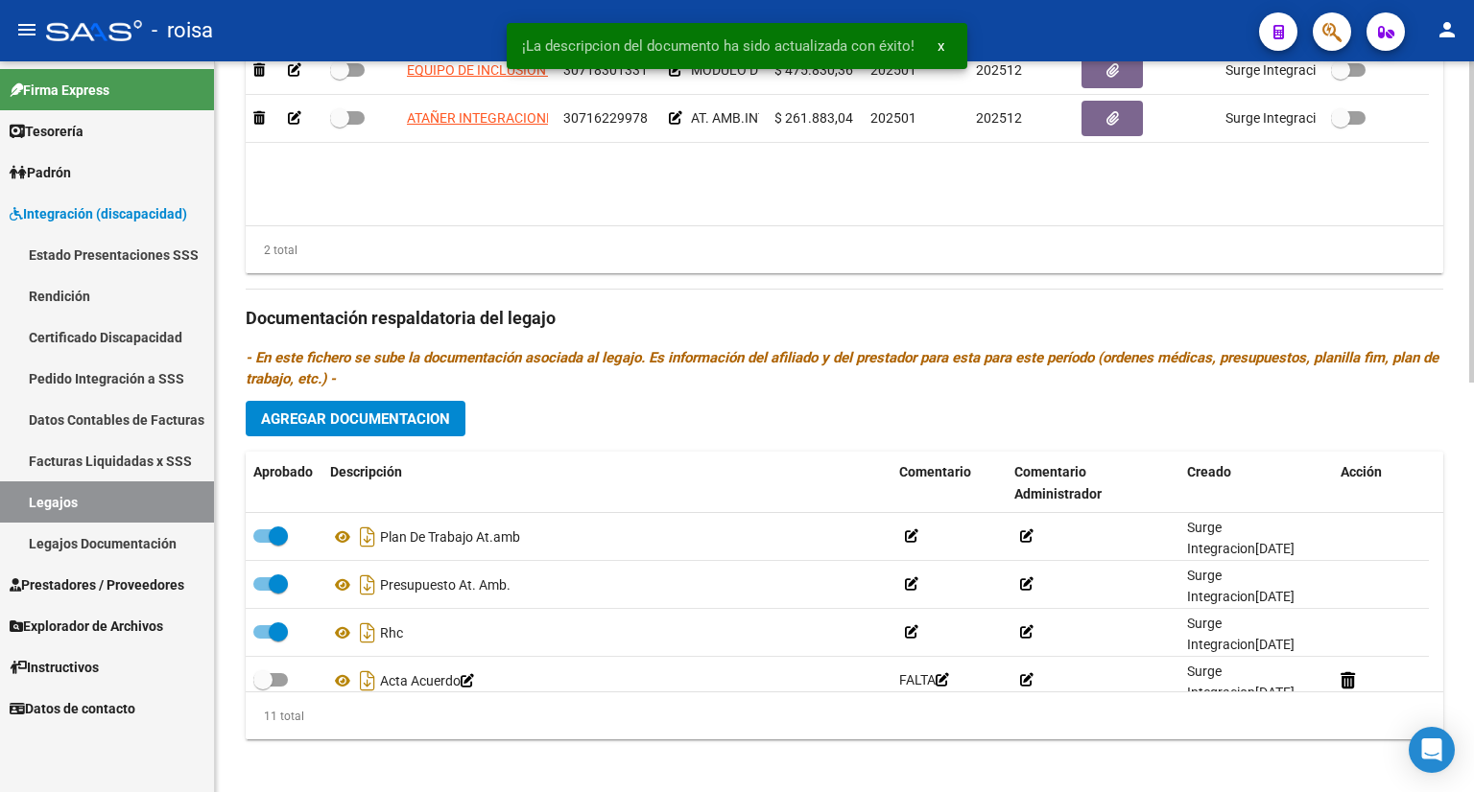
scroll to position [933, 0]
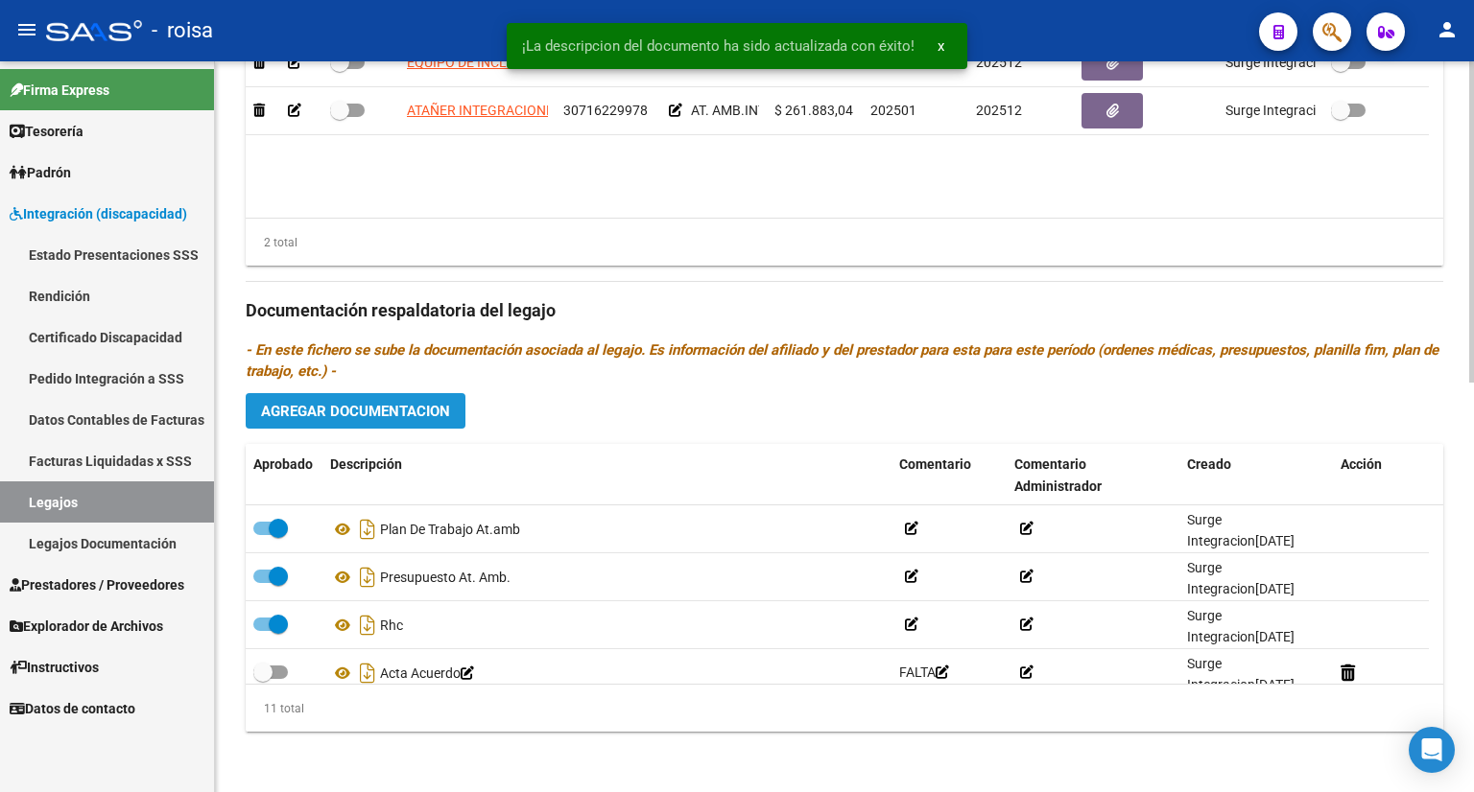
click at [420, 404] on span "Agregar Documentacion" at bounding box center [355, 411] width 189 height 17
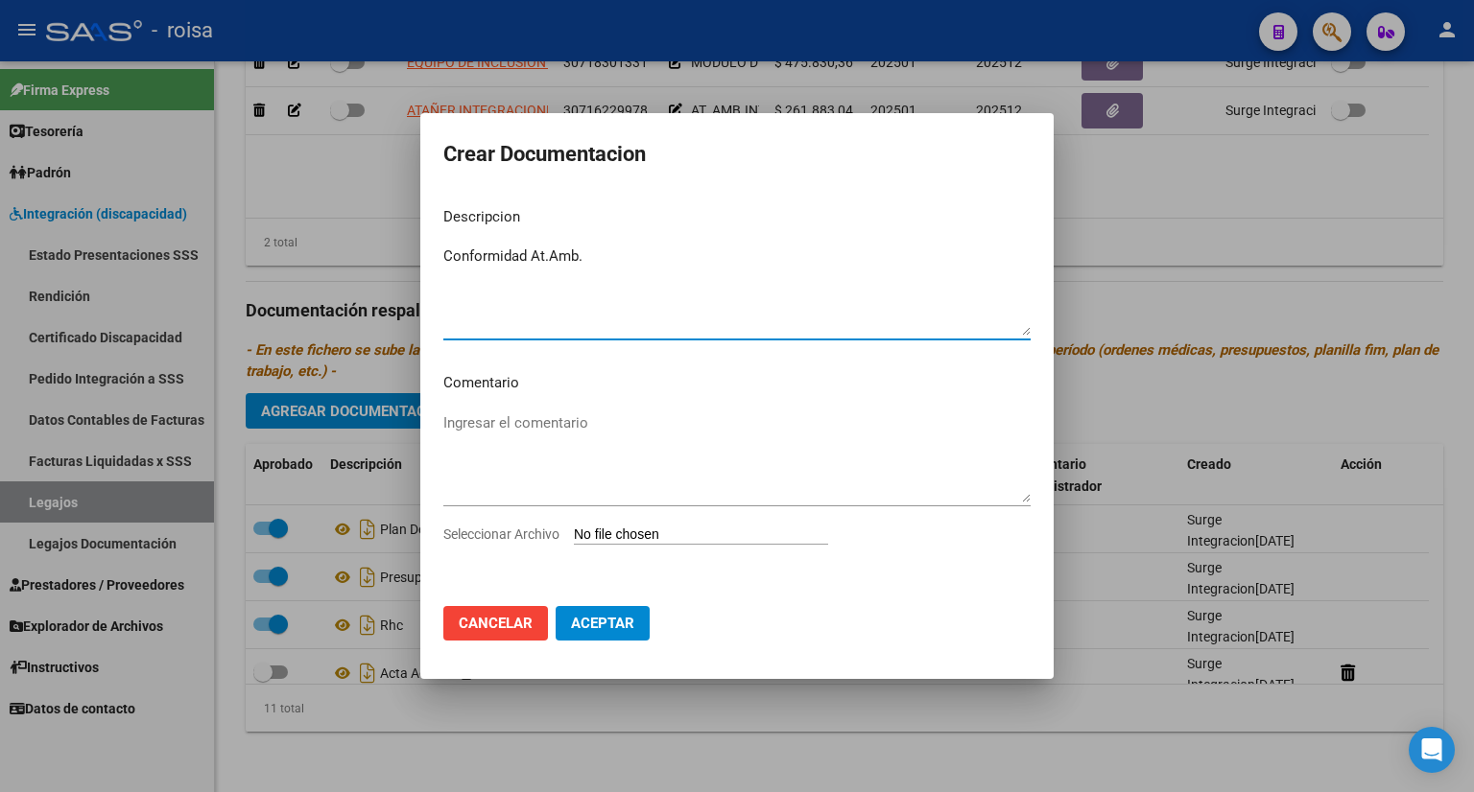
type textarea "Conformidad At.Amb."
click at [627, 535] on input "Seleccionar Archivo" at bounding box center [701, 536] width 254 height 18
type input "C:\fakepath\CONFORMIDAD PASIL.pdf"
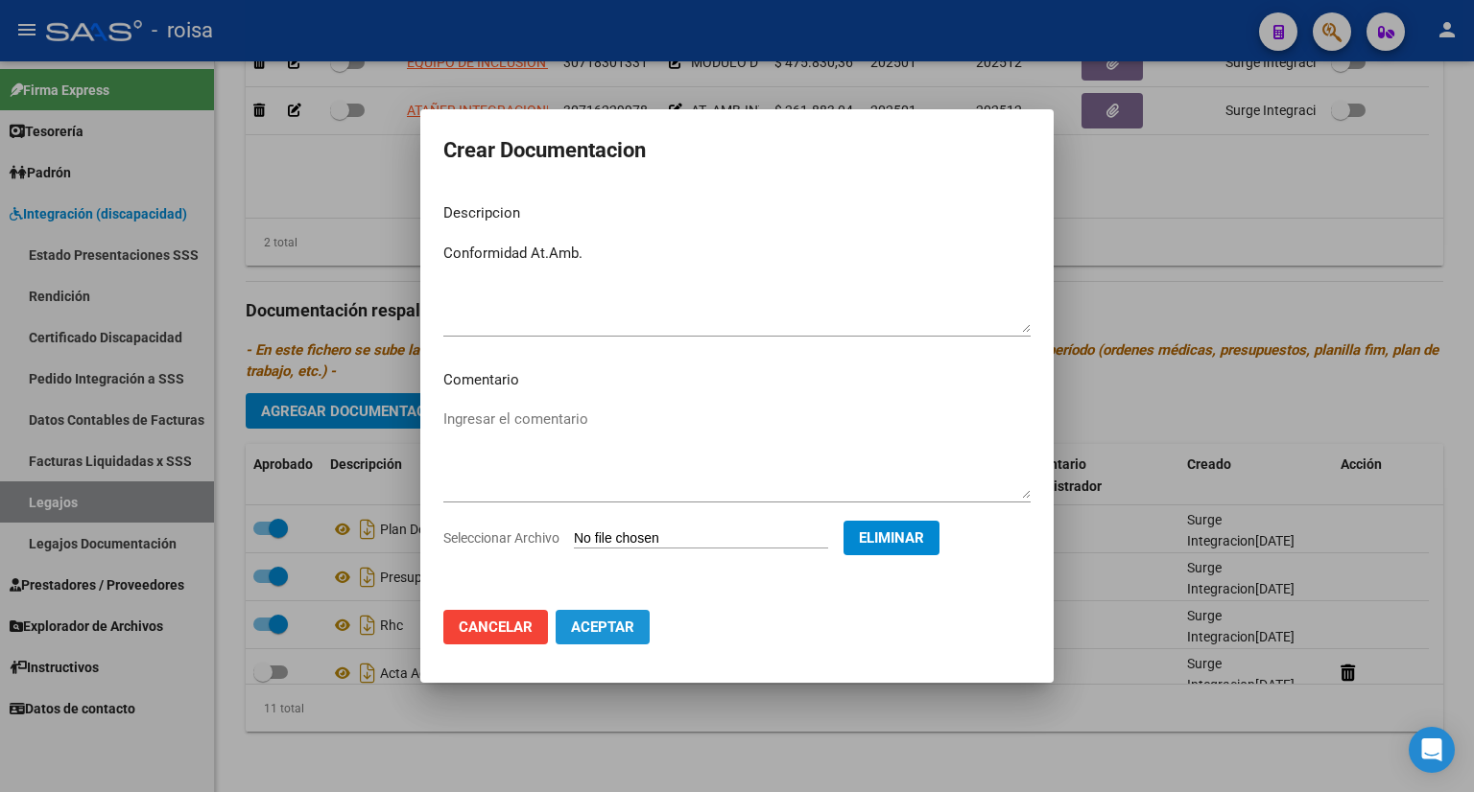
click at [591, 627] on span "Aceptar" at bounding box center [602, 627] width 63 height 17
checkbox input "true"
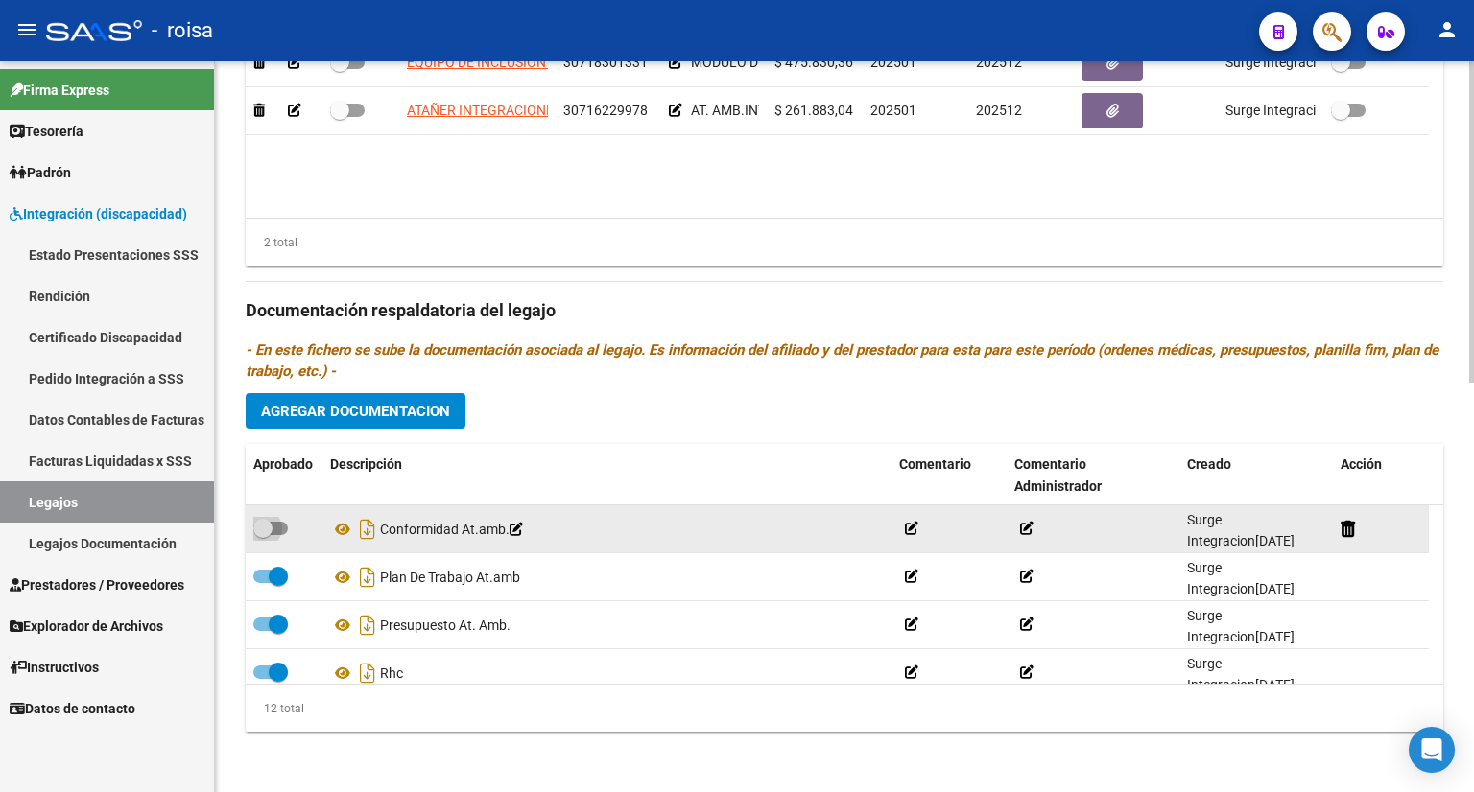
click at [279, 522] on span at bounding box center [270, 528] width 35 height 13
click at [263, 535] on input "checkbox" at bounding box center [262, 535] width 1 height 1
checkbox input "true"
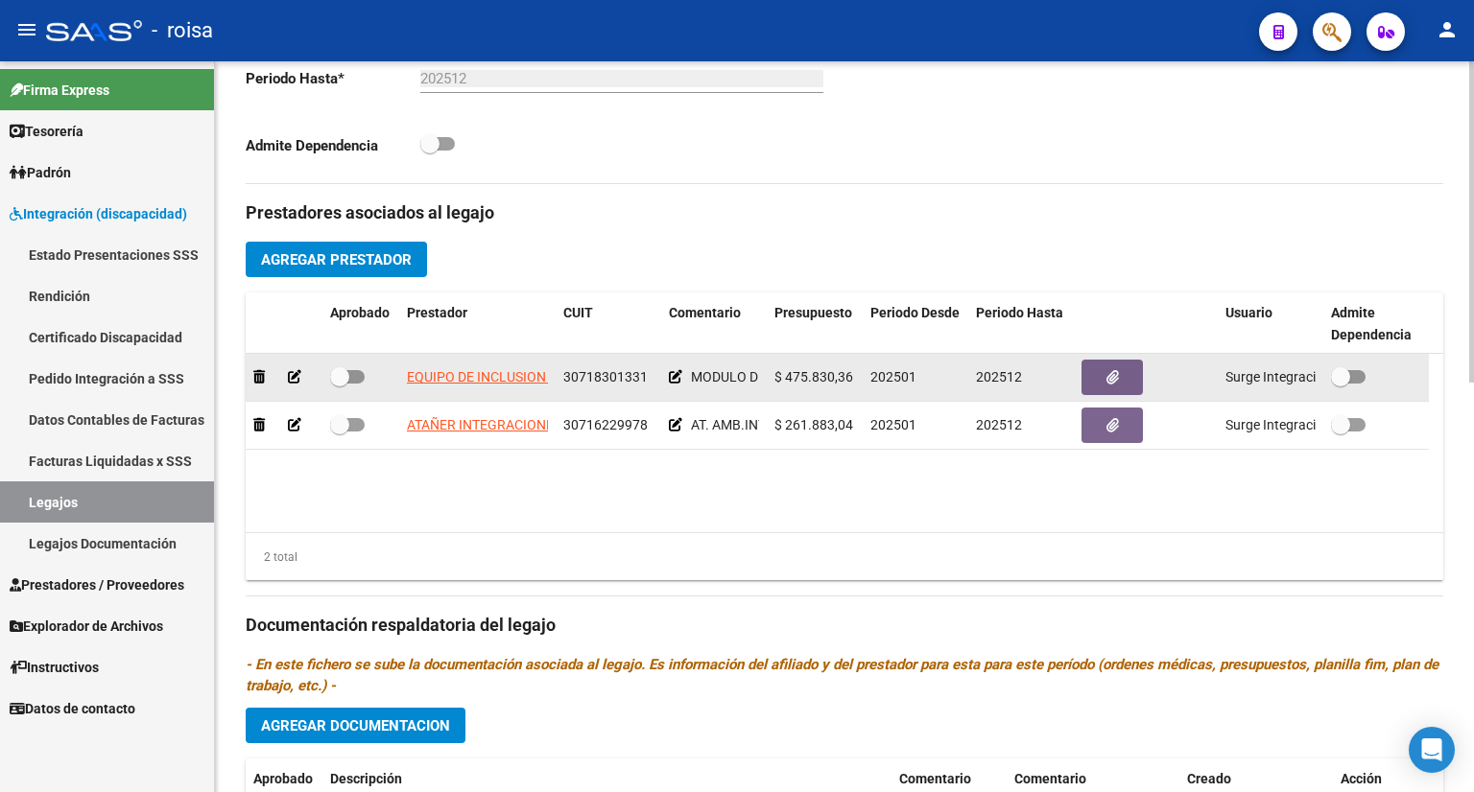
scroll to position [645, 0]
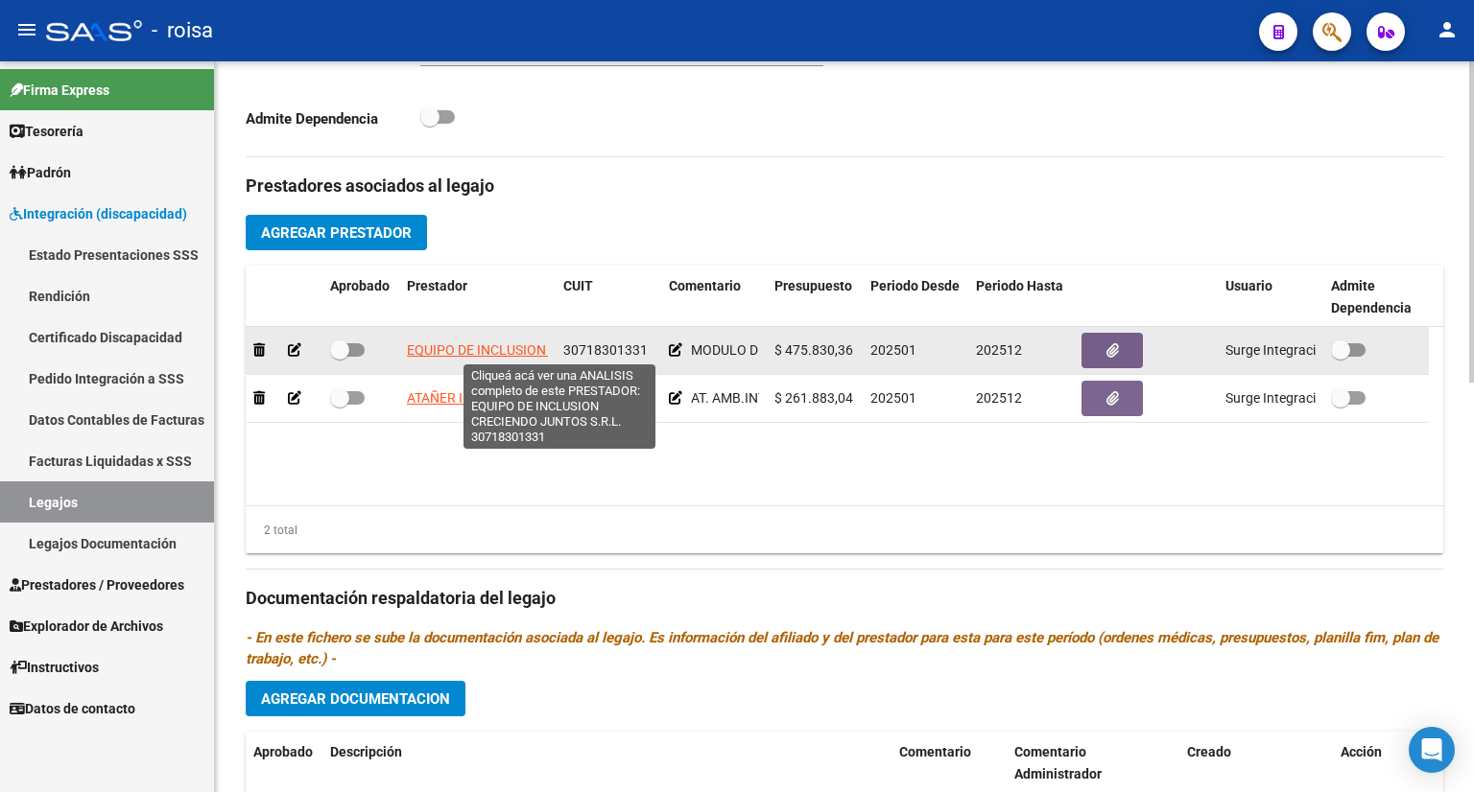
click at [499, 348] on span "EQUIPO DE INCLUSION CRECIENDO JUNTOS S.R.L." at bounding box center [560, 350] width 307 height 15
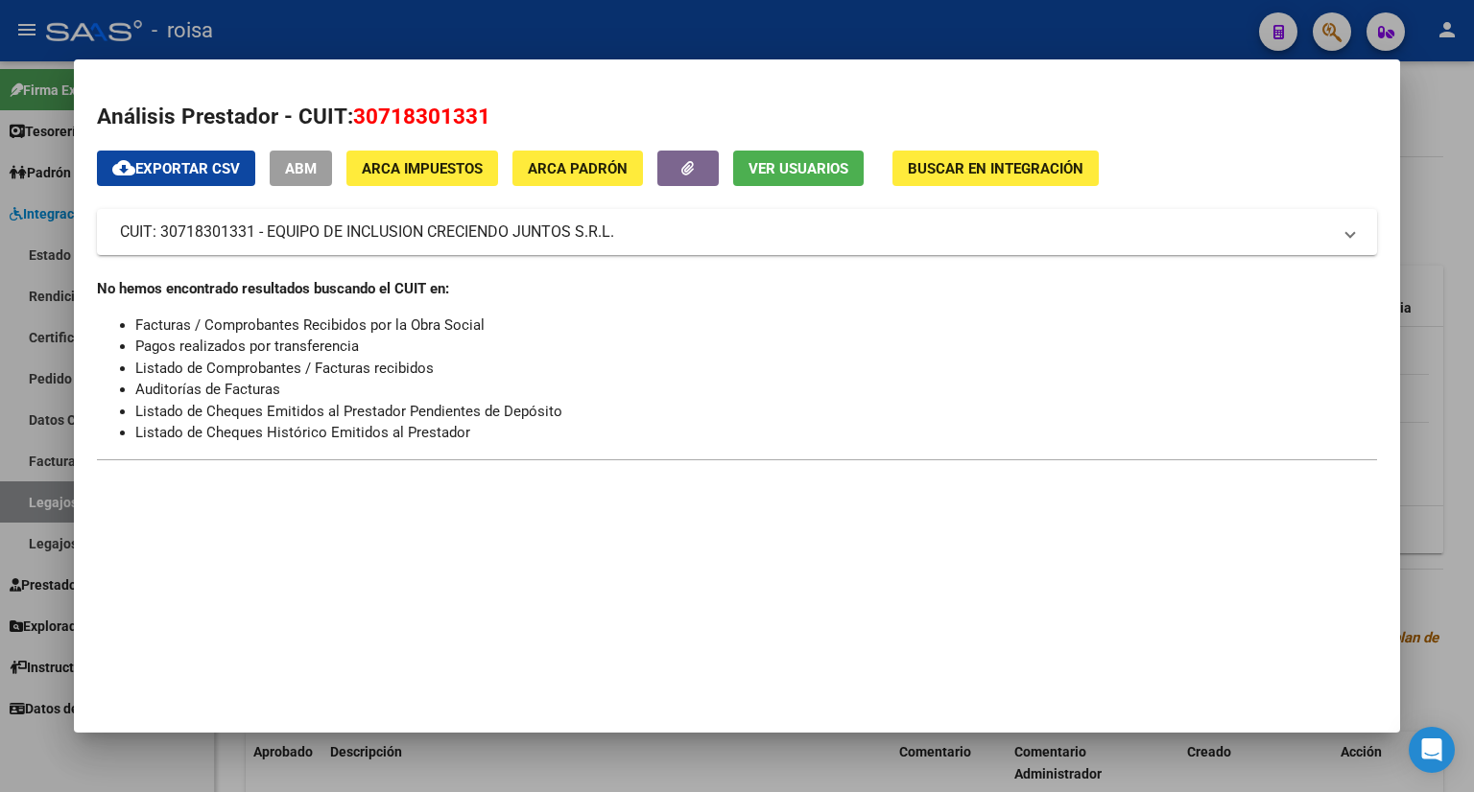
click at [1429, 96] on div at bounding box center [737, 396] width 1474 height 792
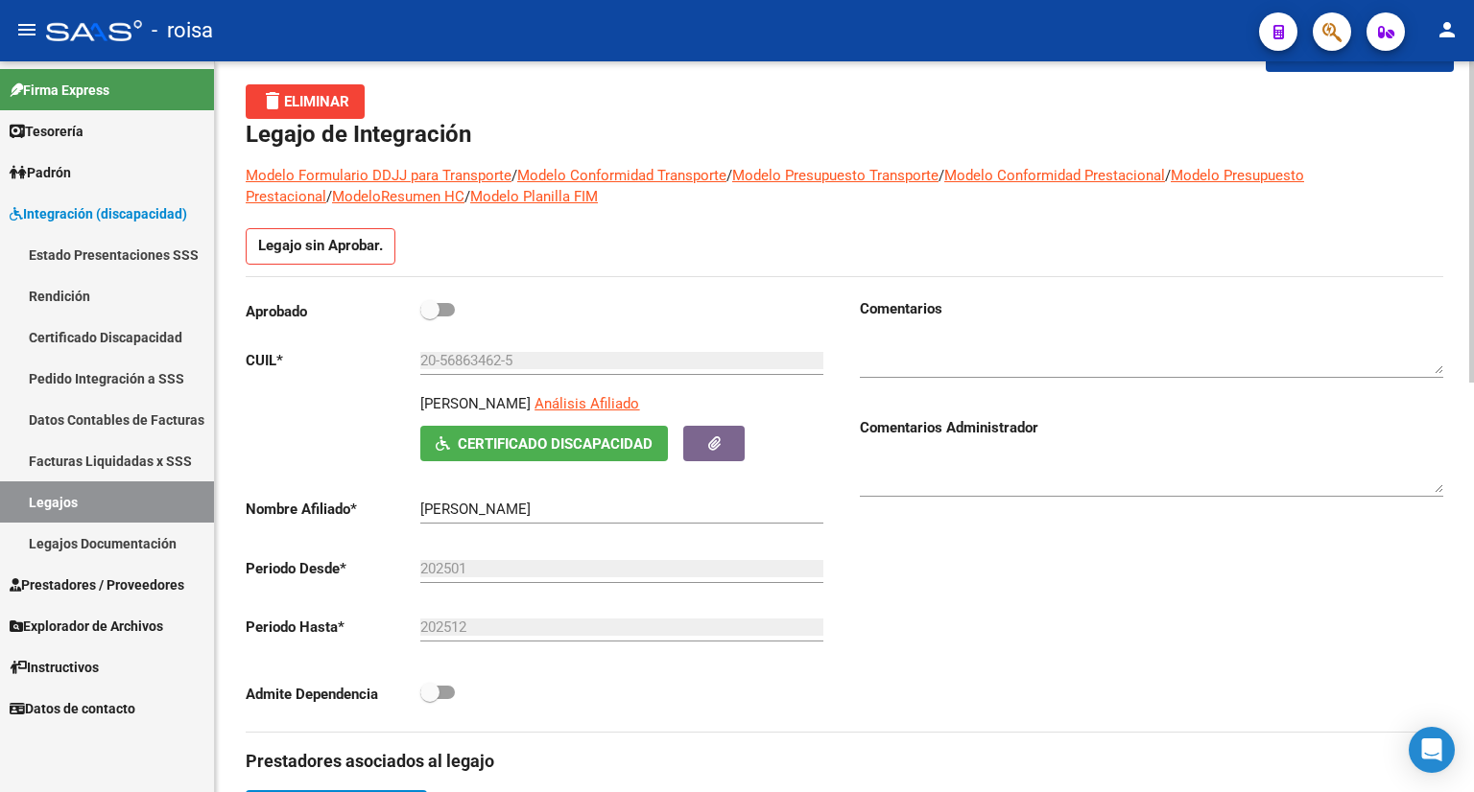
scroll to position [0, 0]
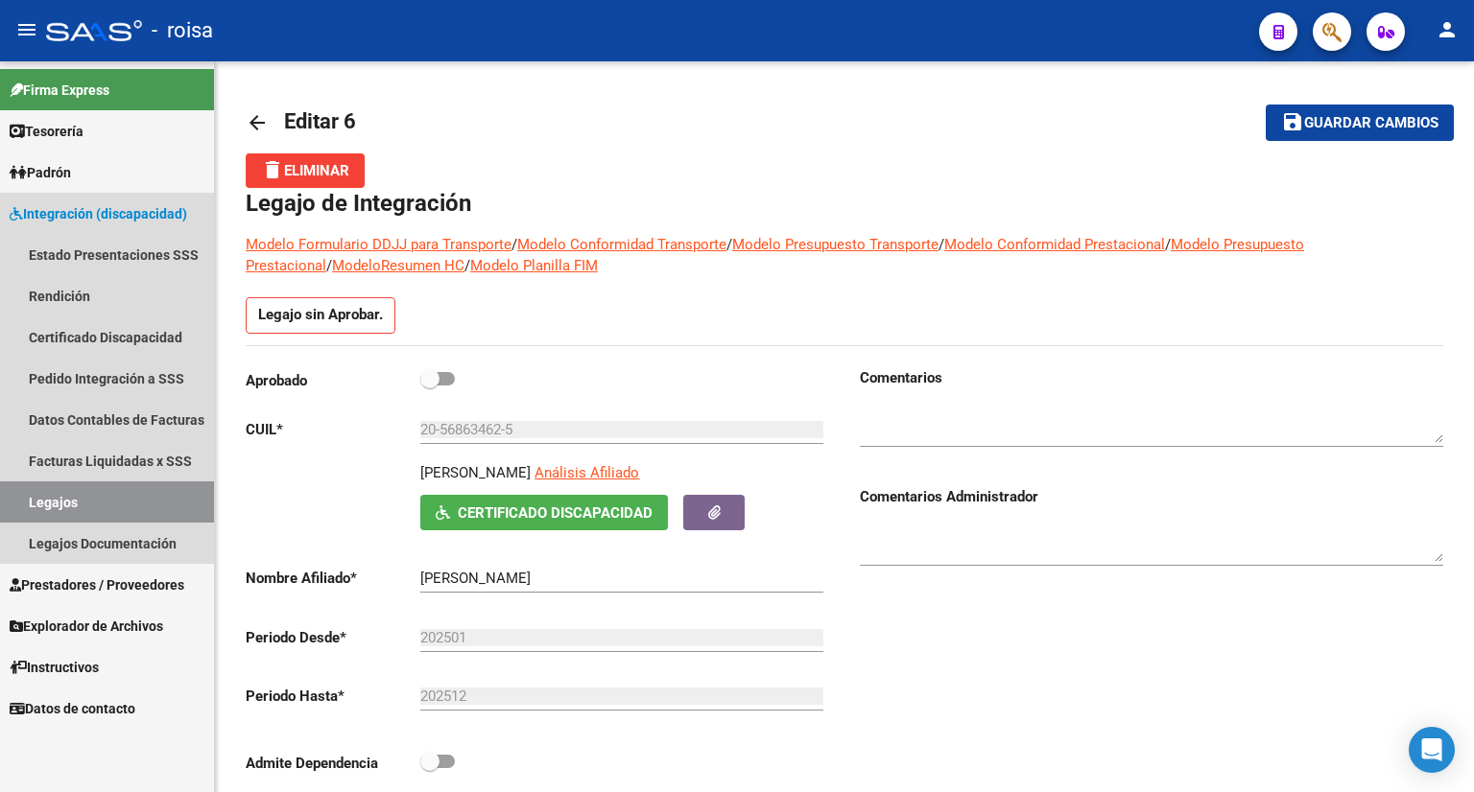
click at [96, 508] on link "Legajos" at bounding box center [107, 502] width 214 height 41
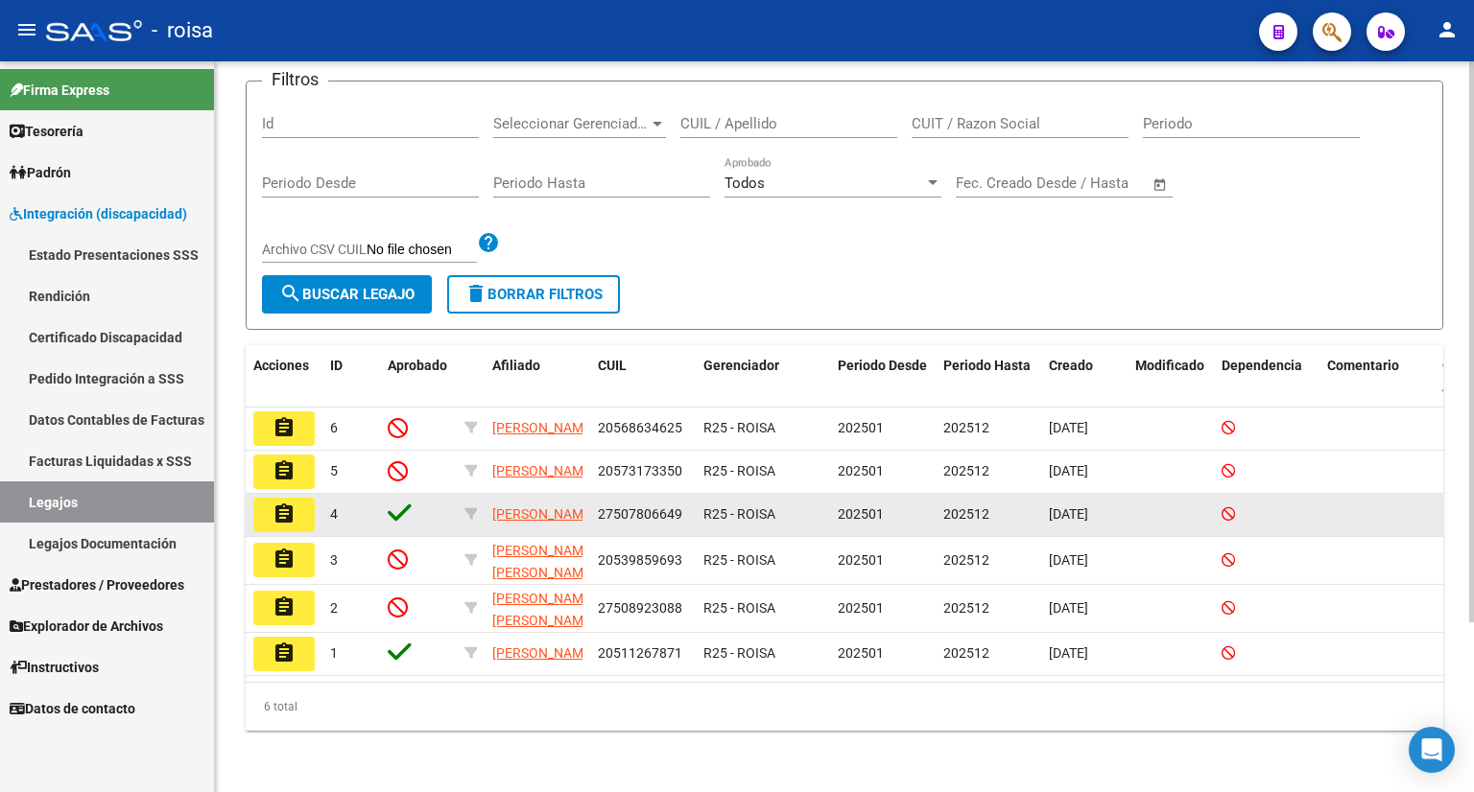
scroll to position [222, 0]
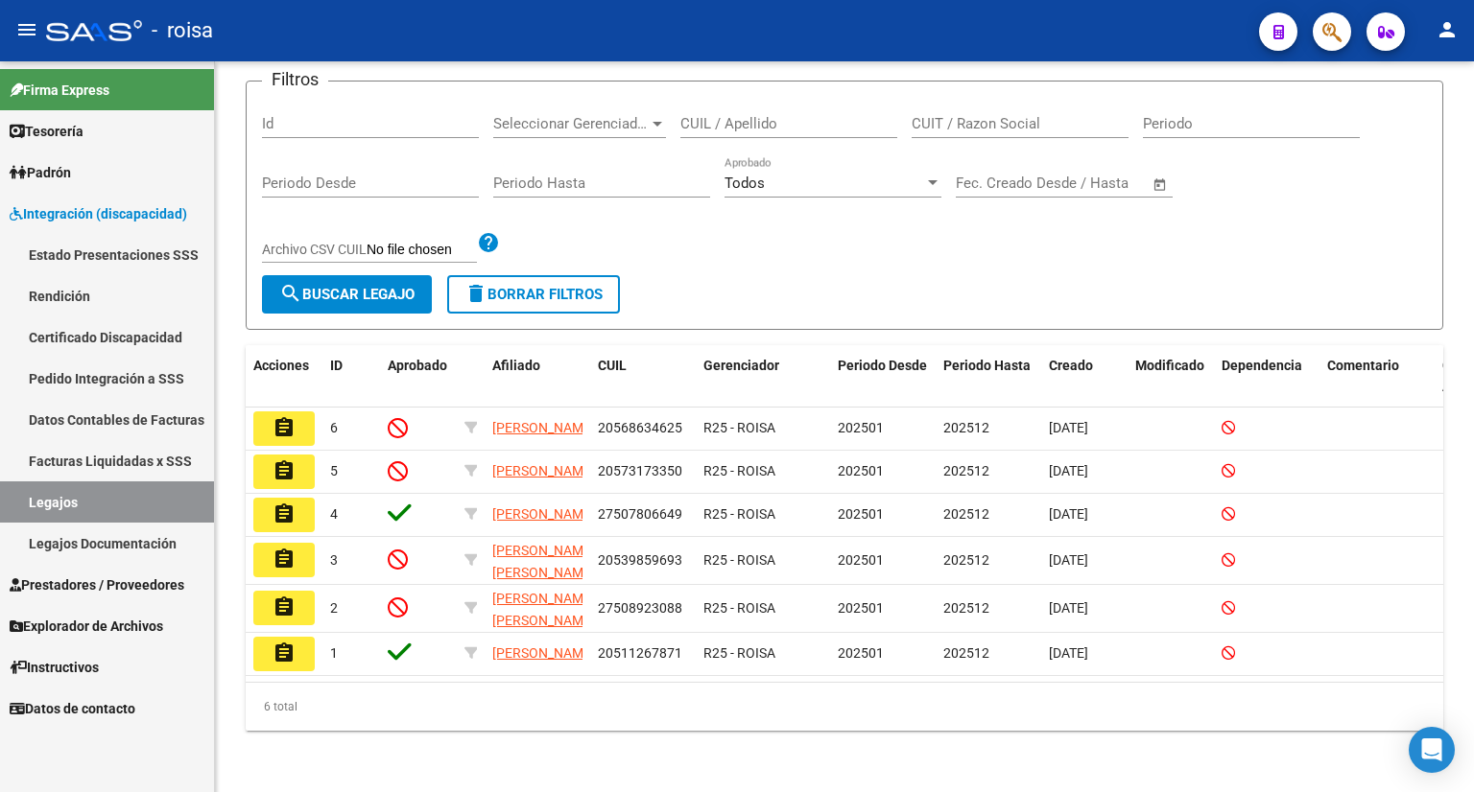
click at [157, 469] on link "Facturas Liquidadas x SSS" at bounding box center [107, 460] width 214 height 41
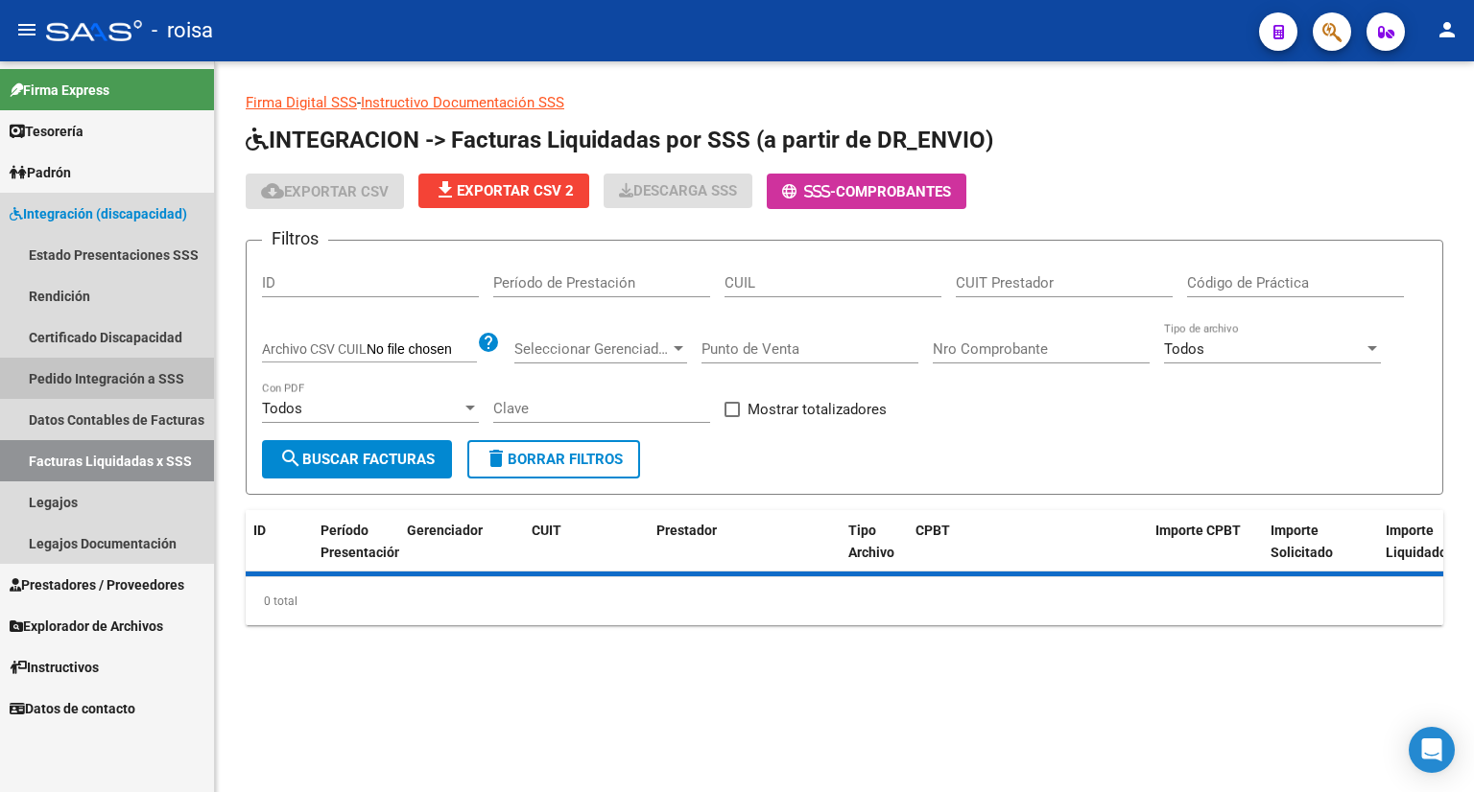
click at [145, 377] on link "Pedido Integración a SSS" at bounding box center [107, 378] width 214 height 41
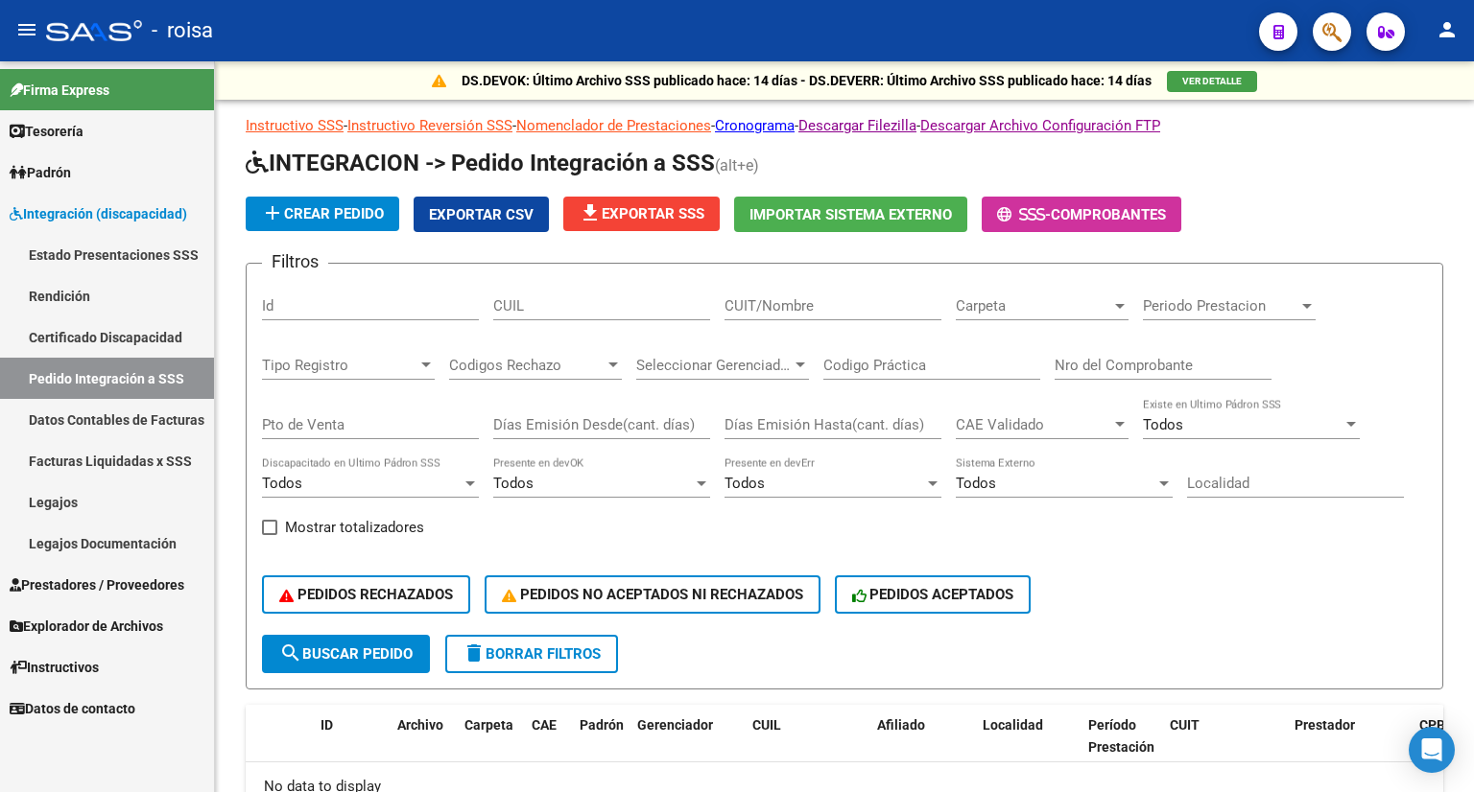
click at [54, 503] on link "Legajos" at bounding box center [107, 502] width 214 height 41
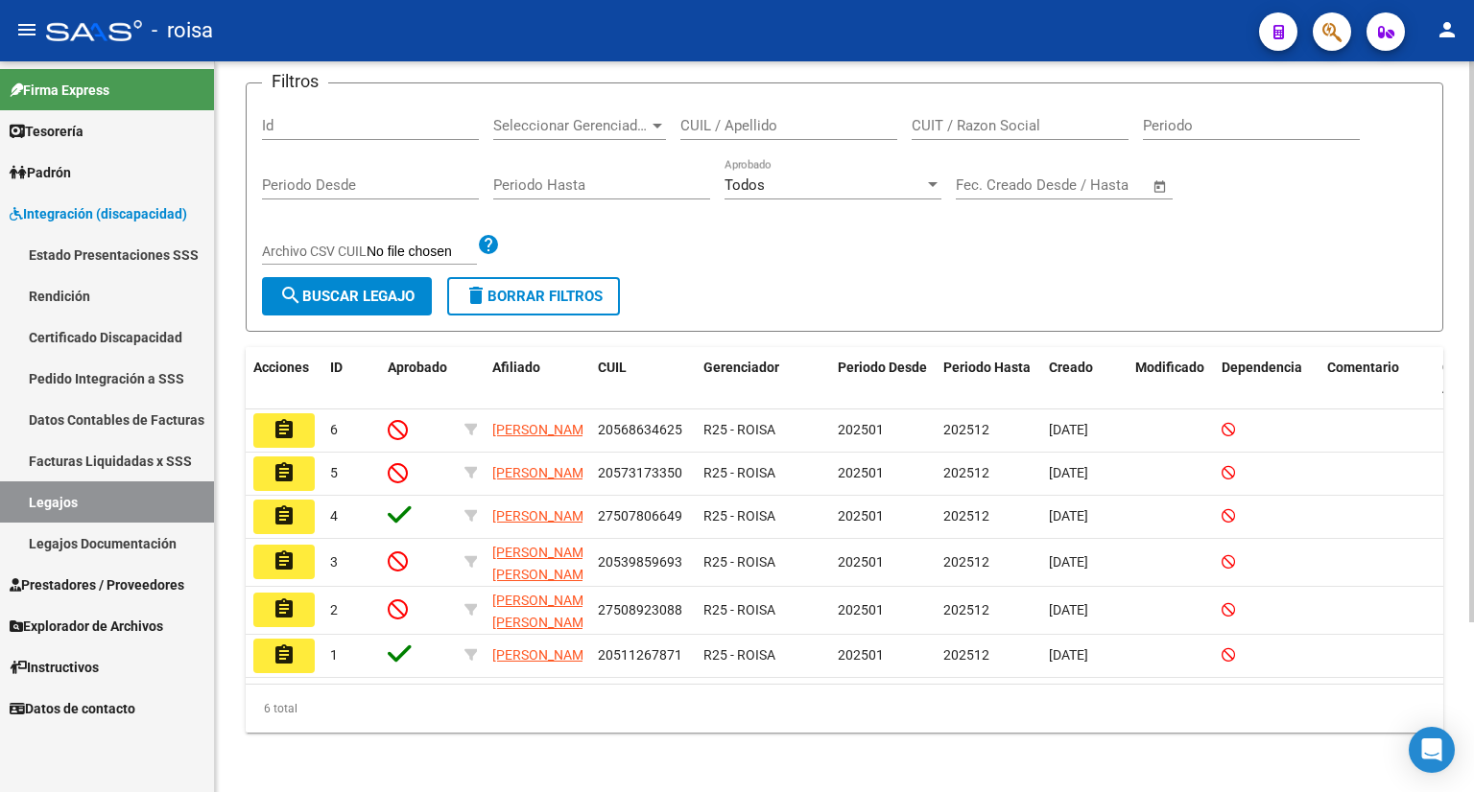
scroll to position [192, 0]
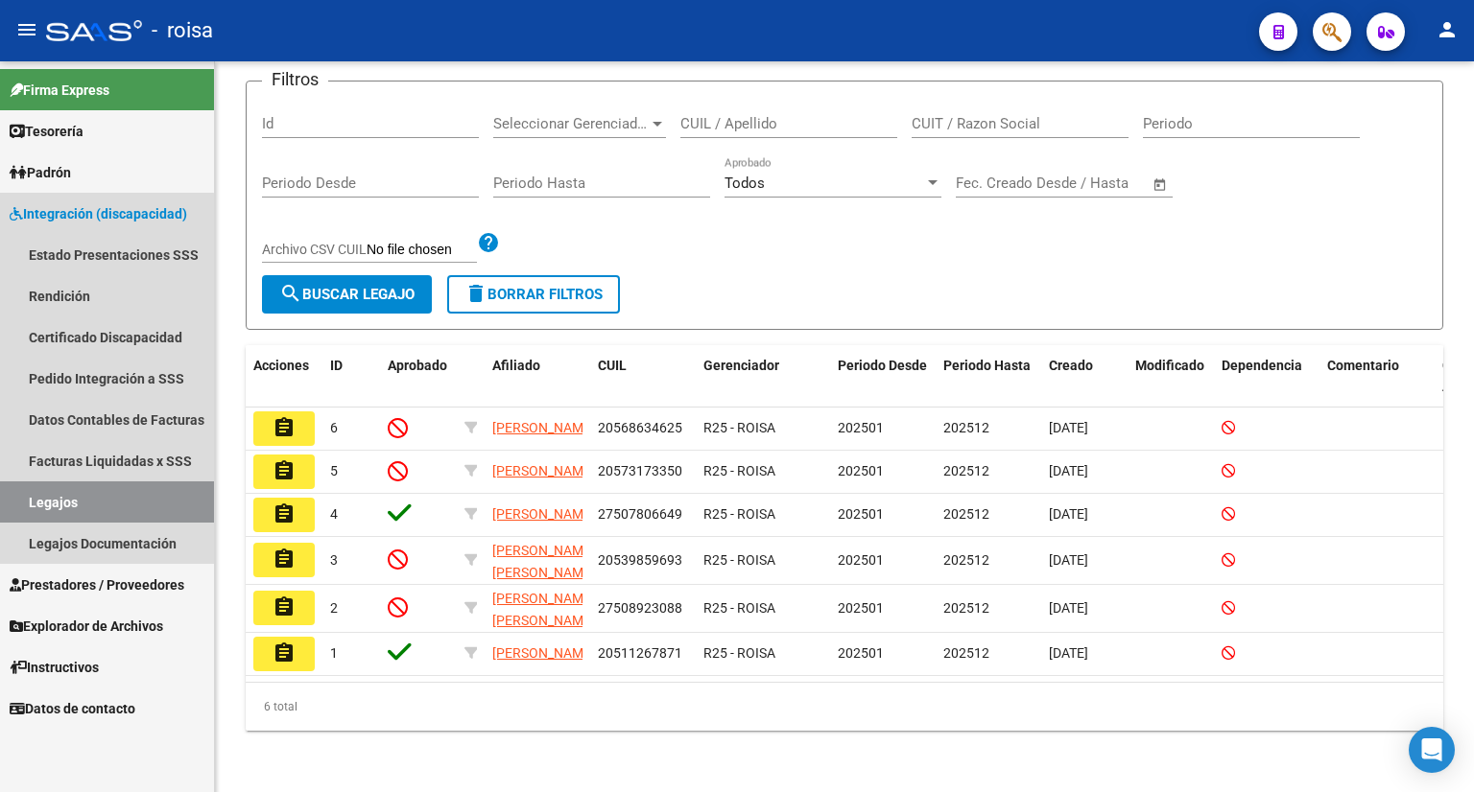
click at [76, 508] on link "Legajos" at bounding box center [107, 502] width 214 height 41
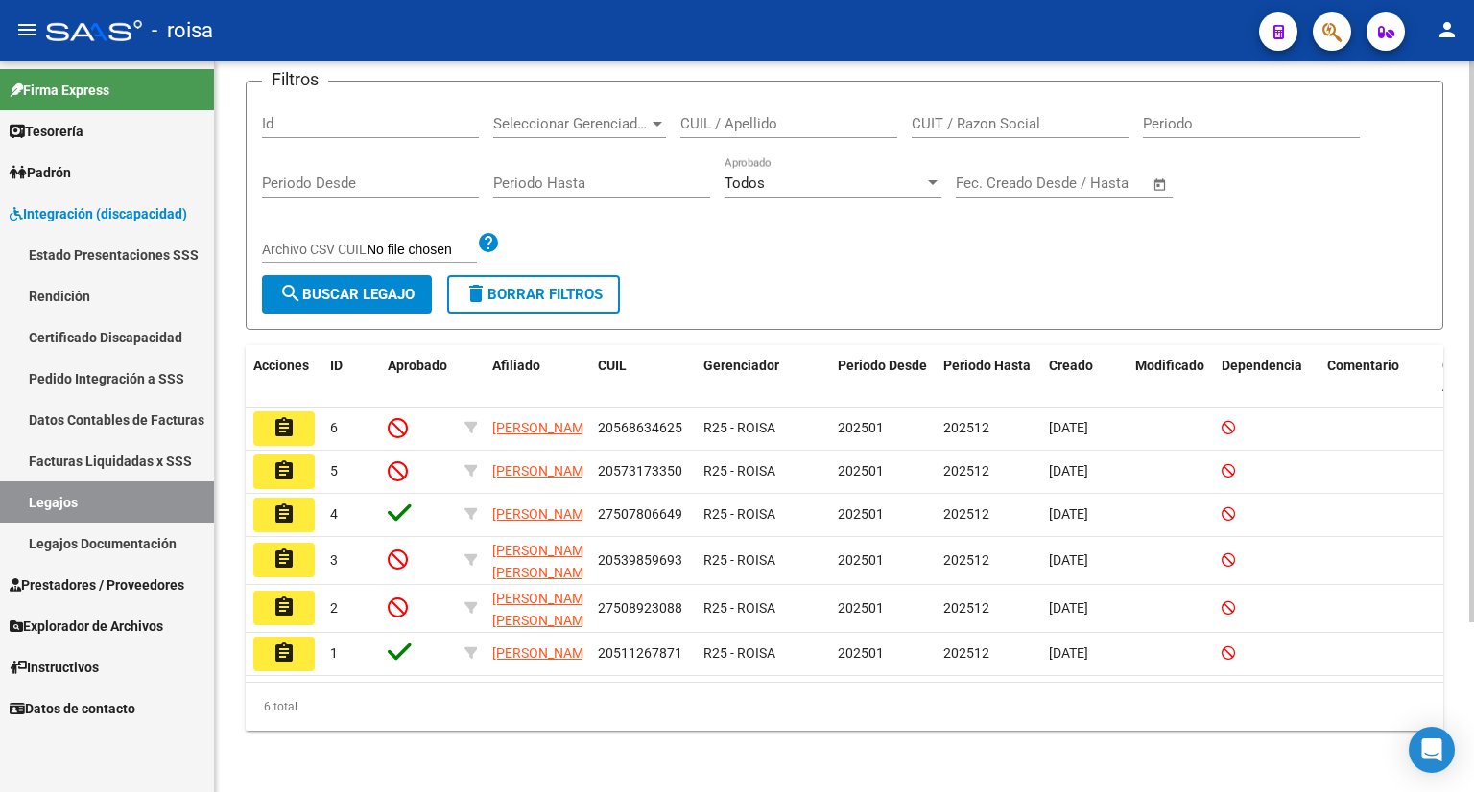
scroll to position [30, 0]
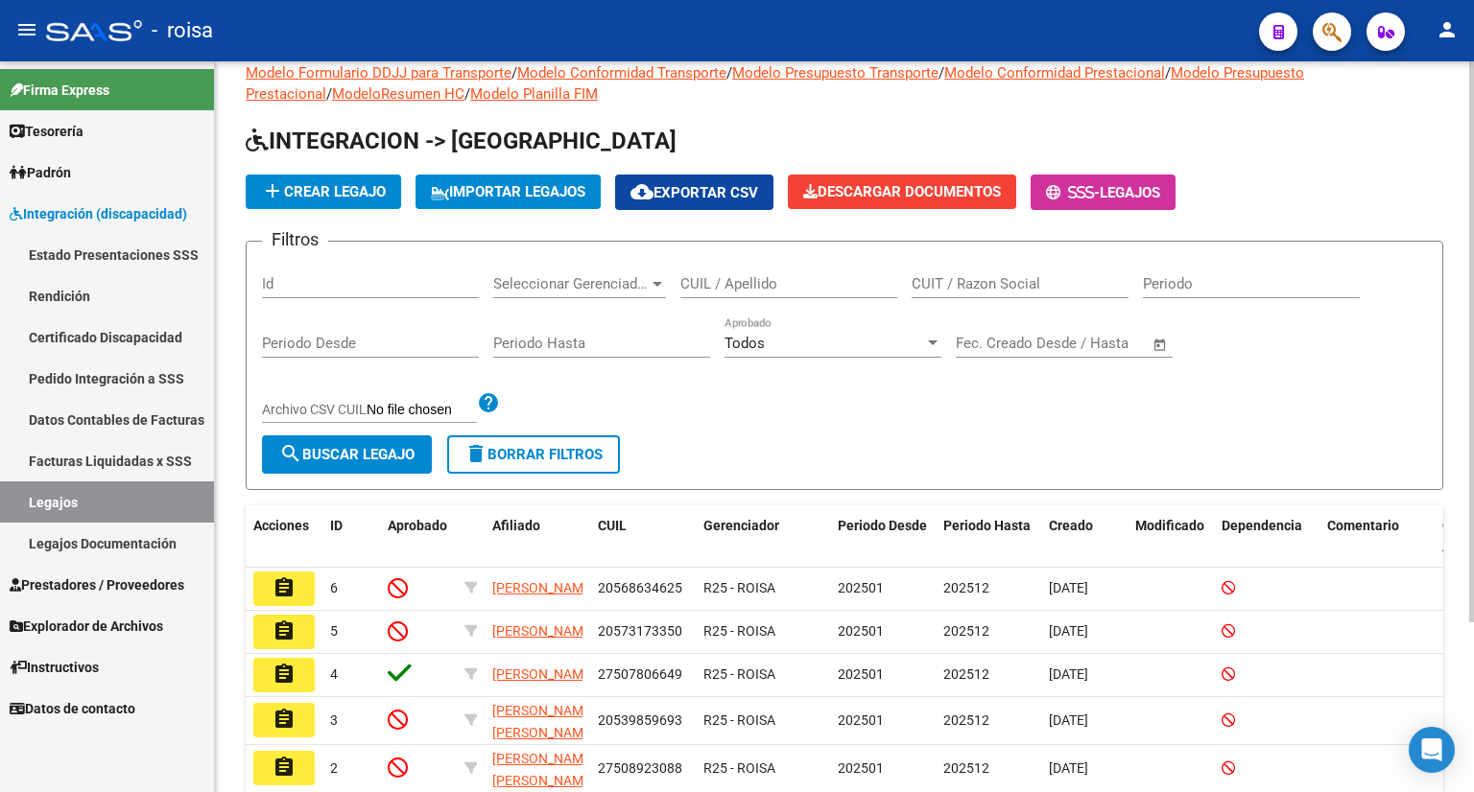
click at [353, 194] on span "add Crear Legajo" at bounding box center [323, 191] width 125 height 17
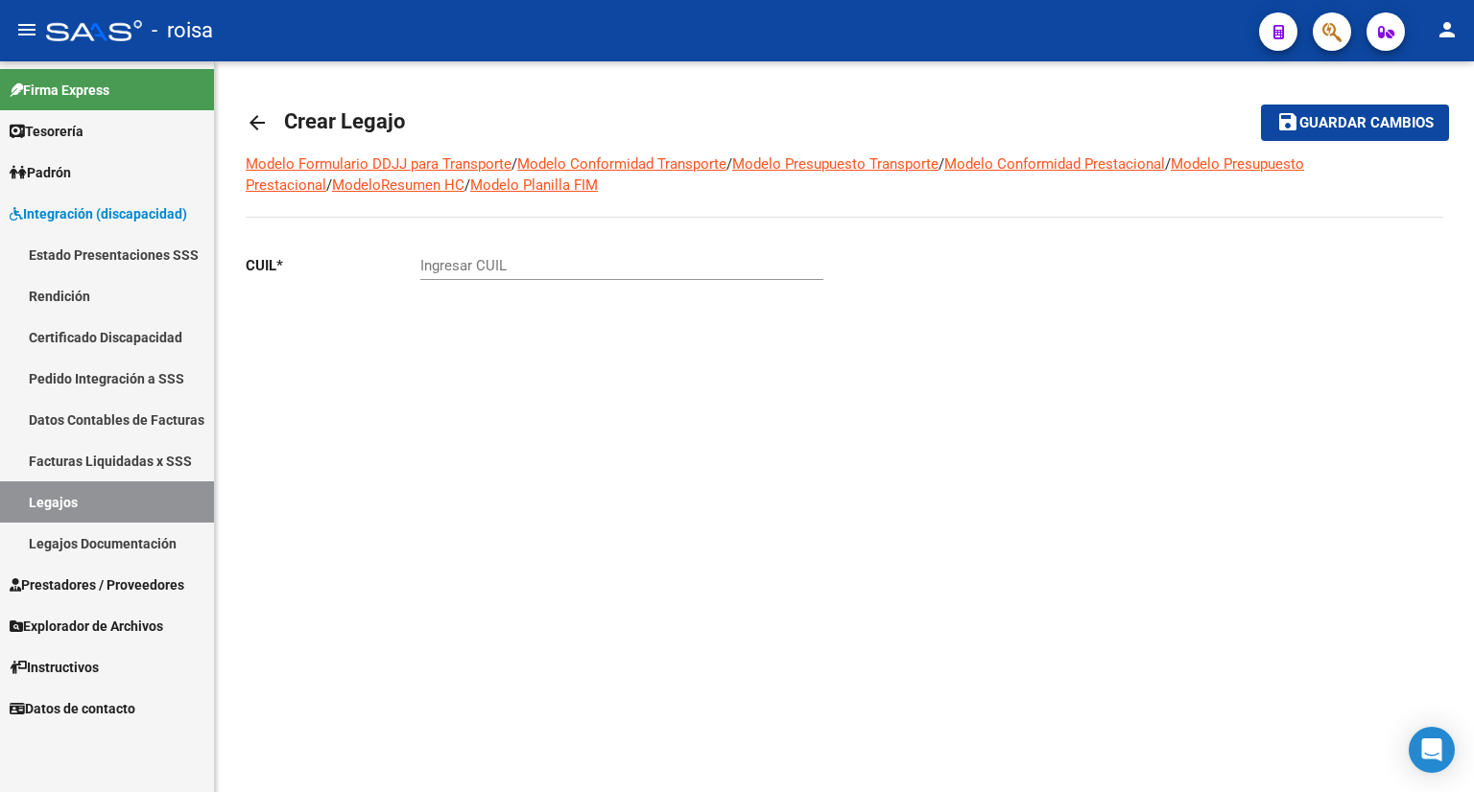
click at [506, 266] on input "Ingresar CUIL" at bounding box center [621, 265] width 403 height 17
click at [106, 339] on link "Certificado Discapacidad" at bounding box center [107, 337] width 214 height 41
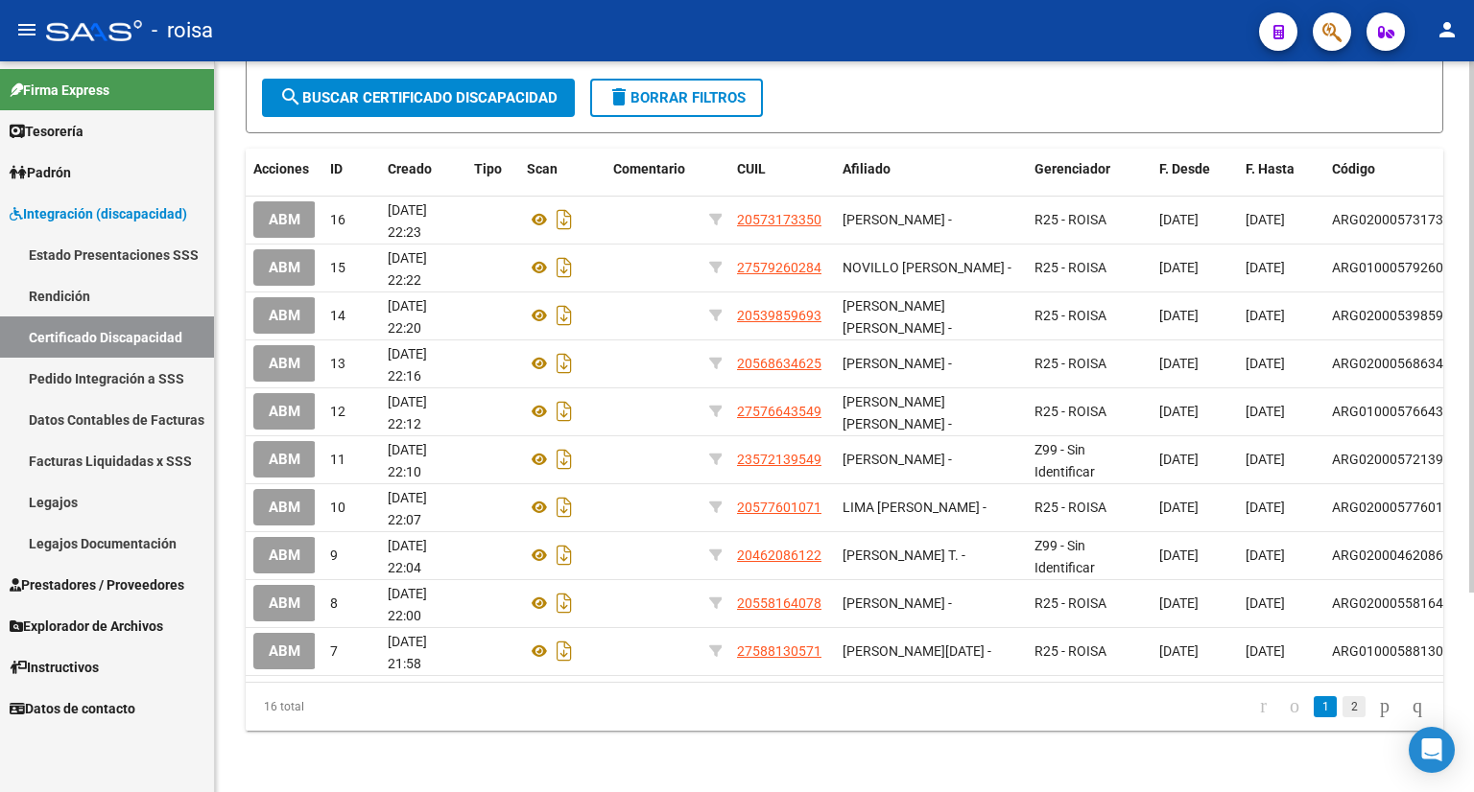
click at [1342, 711] on link "2" at bounding box center [1353, 707] width 23 height 21
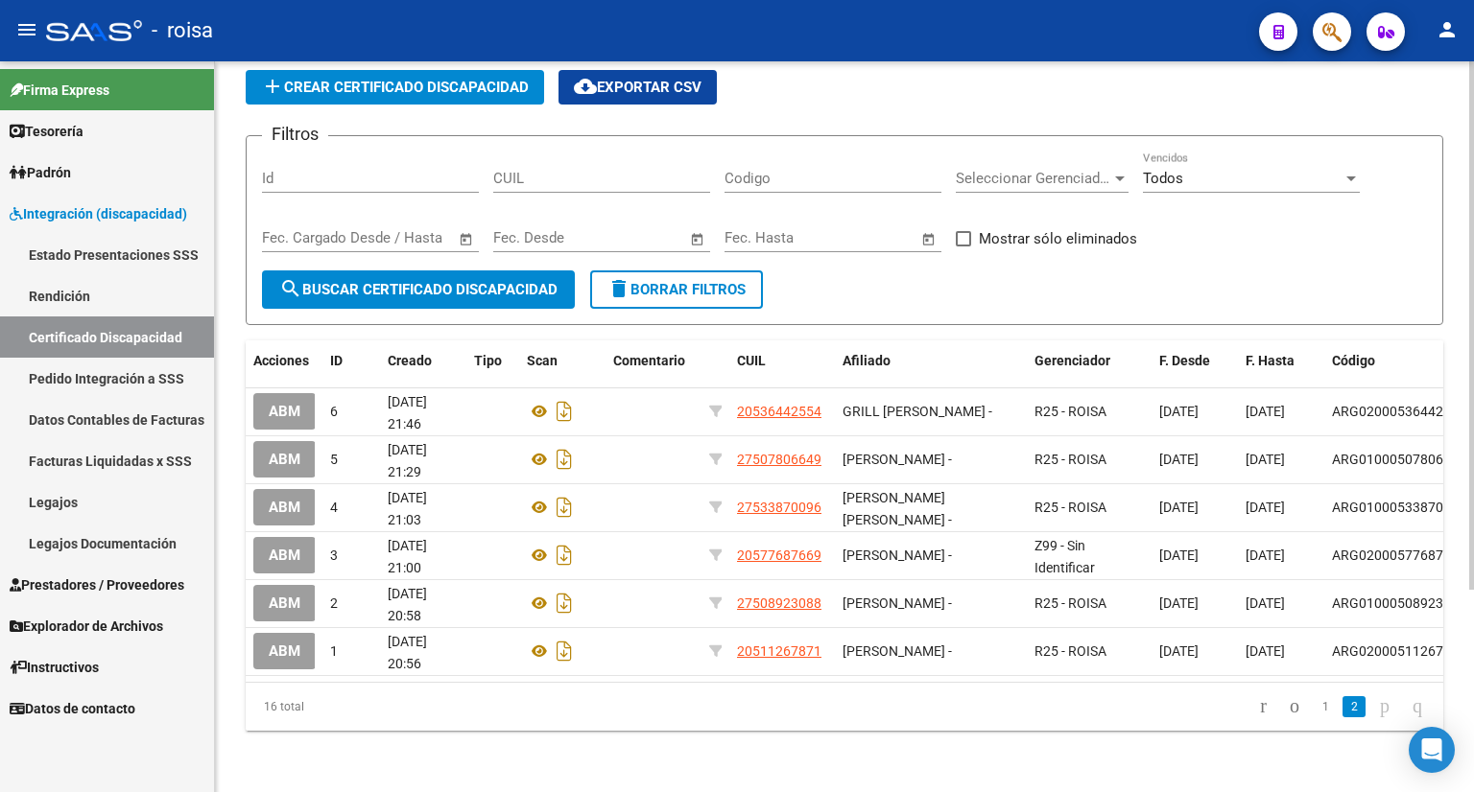
scroll to position [83, 0]
click at [1313, 709] on link "1" at bounding box center [1324, 707] width 23 height 21
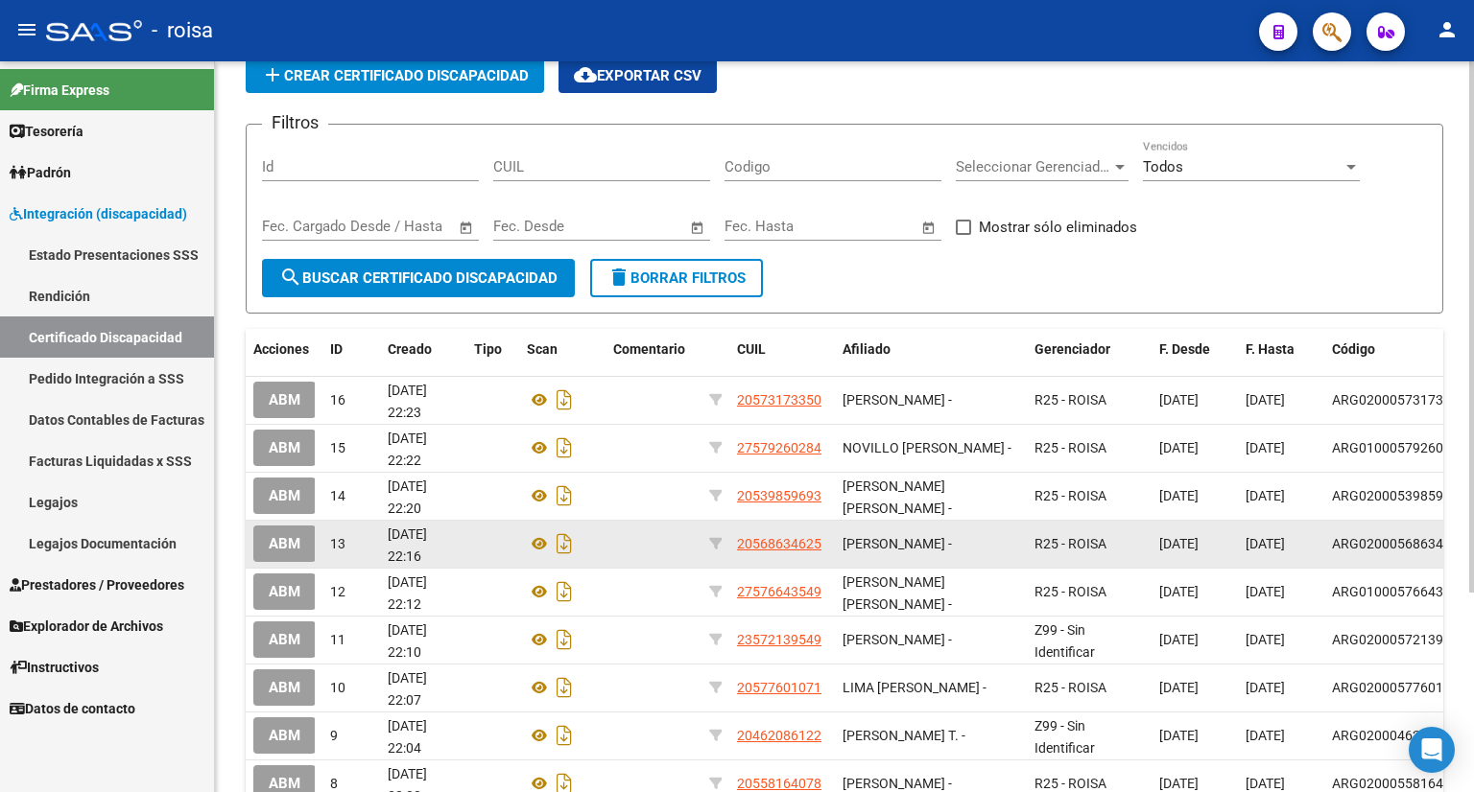
scroll to position [178, 0]
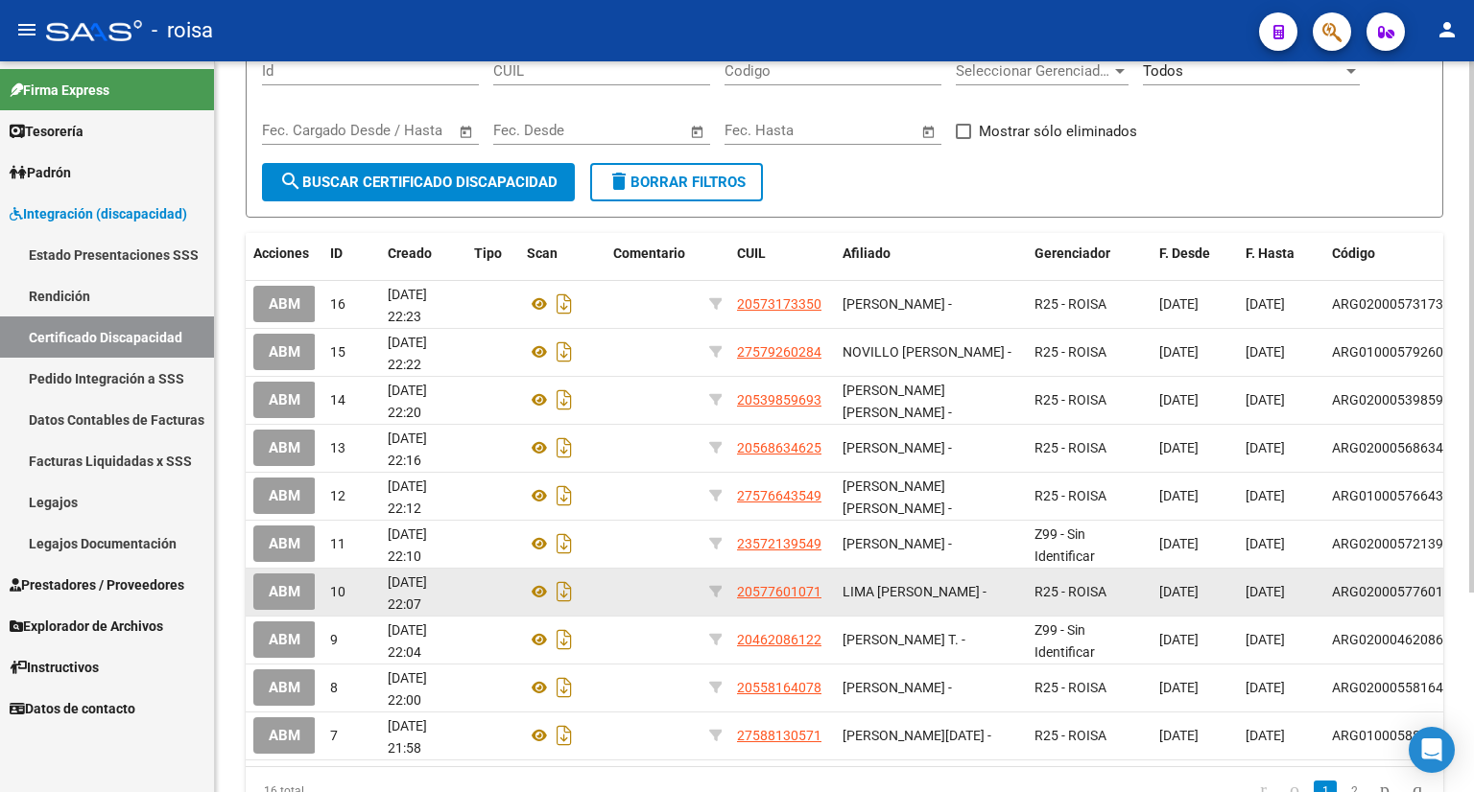
drag, startPoint x: 779, startPoint y: 586, endPoint x: 754, endPoint y: 591, distance: 25.4
click at [754, 591] on span "20577601071" at bounding box center [779, 591] width 84 height 15
type textarea "20577601071"
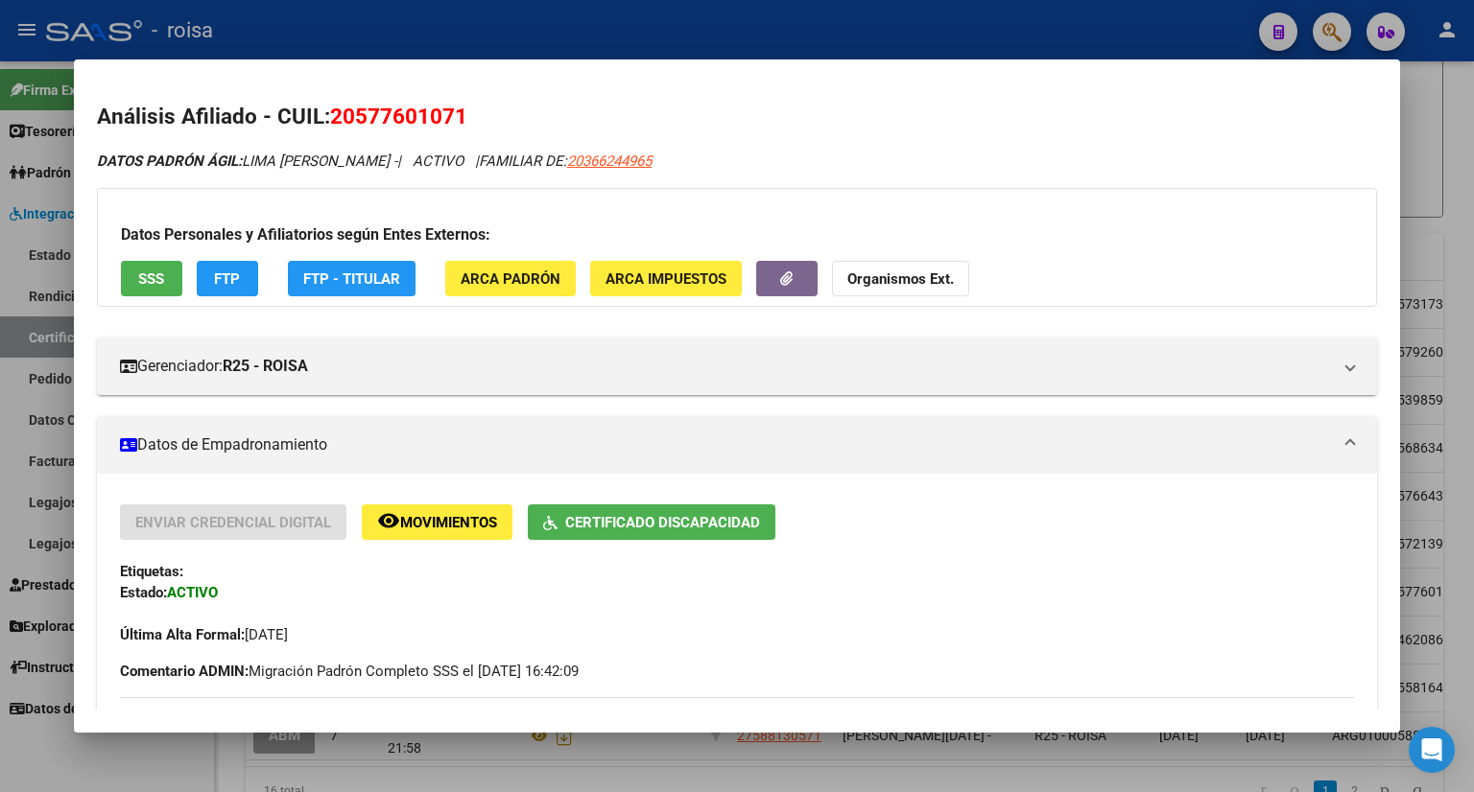
click at [1421, 258] on div at bounding box center [737, 396] width 1474 height 792
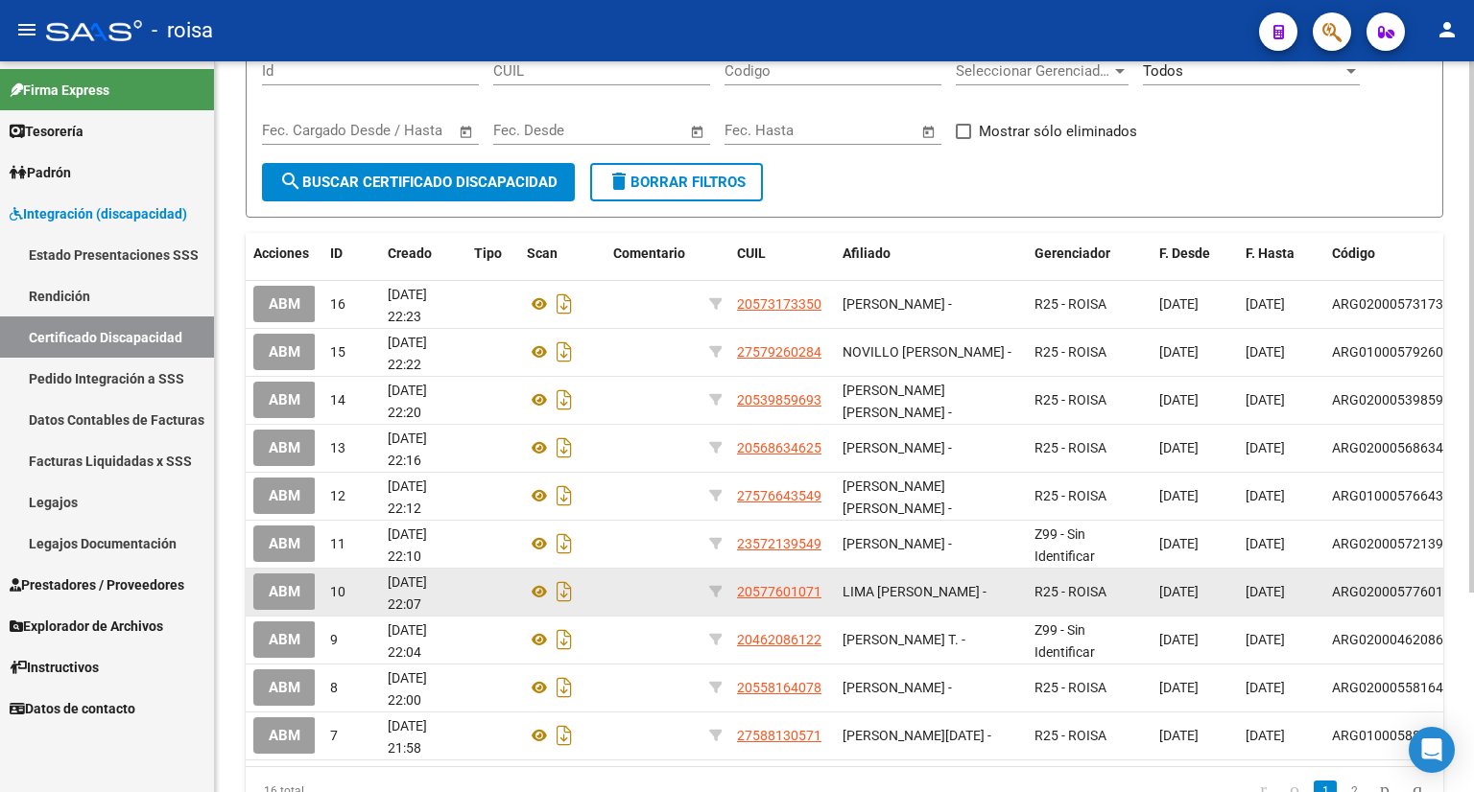
drag, startPoint x: 739, startPoint y: 585, endPoint x: 820, endPoint y: 601, distance: 83.0
click at [820, 601] on datatable-body-cell "20577601071" at bounding box center [782, 592] width 106 height 47
copy span "20577601071"
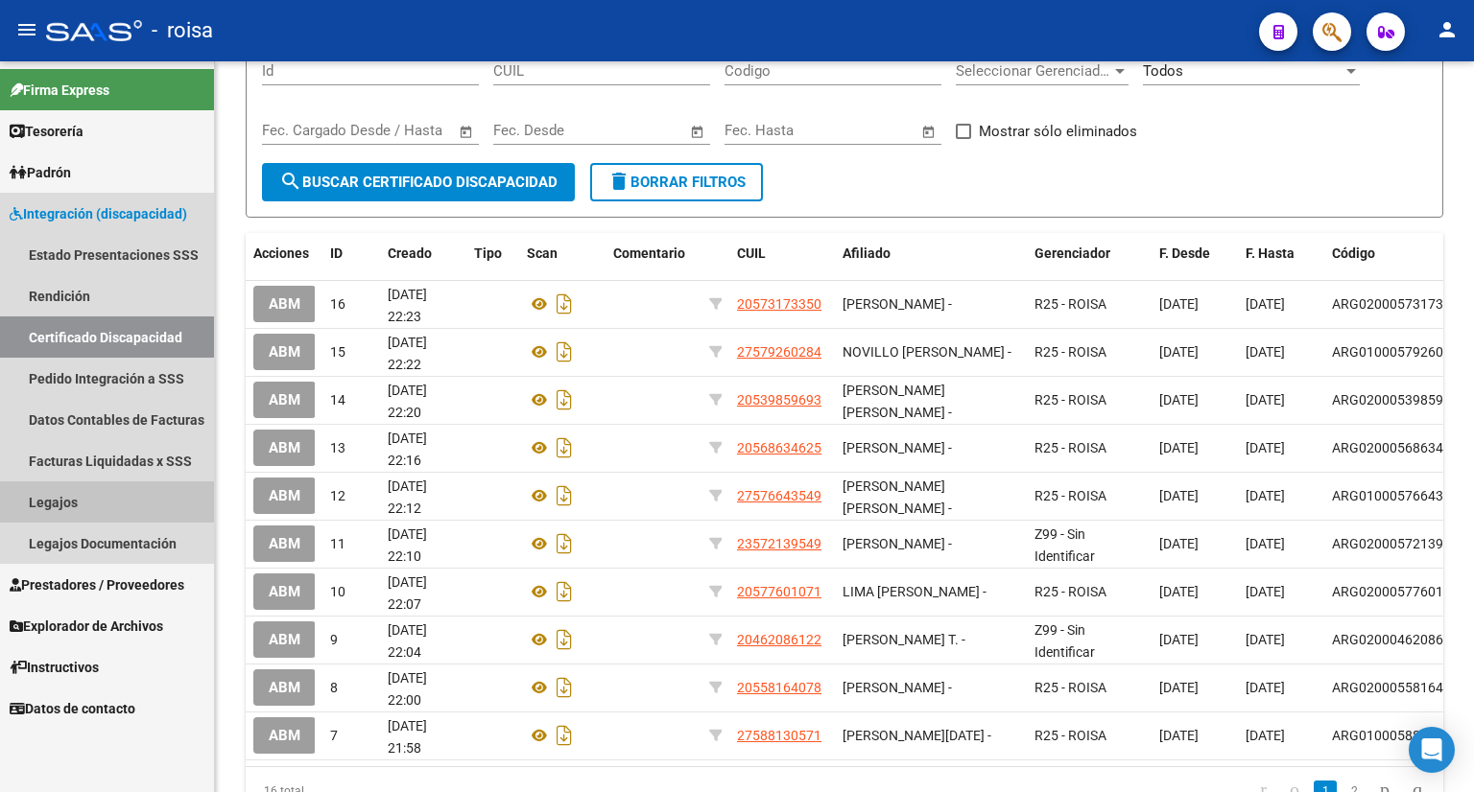
click at [42, 507] on link "Legajos" at bounding box center [107, 502] width 214 height 41
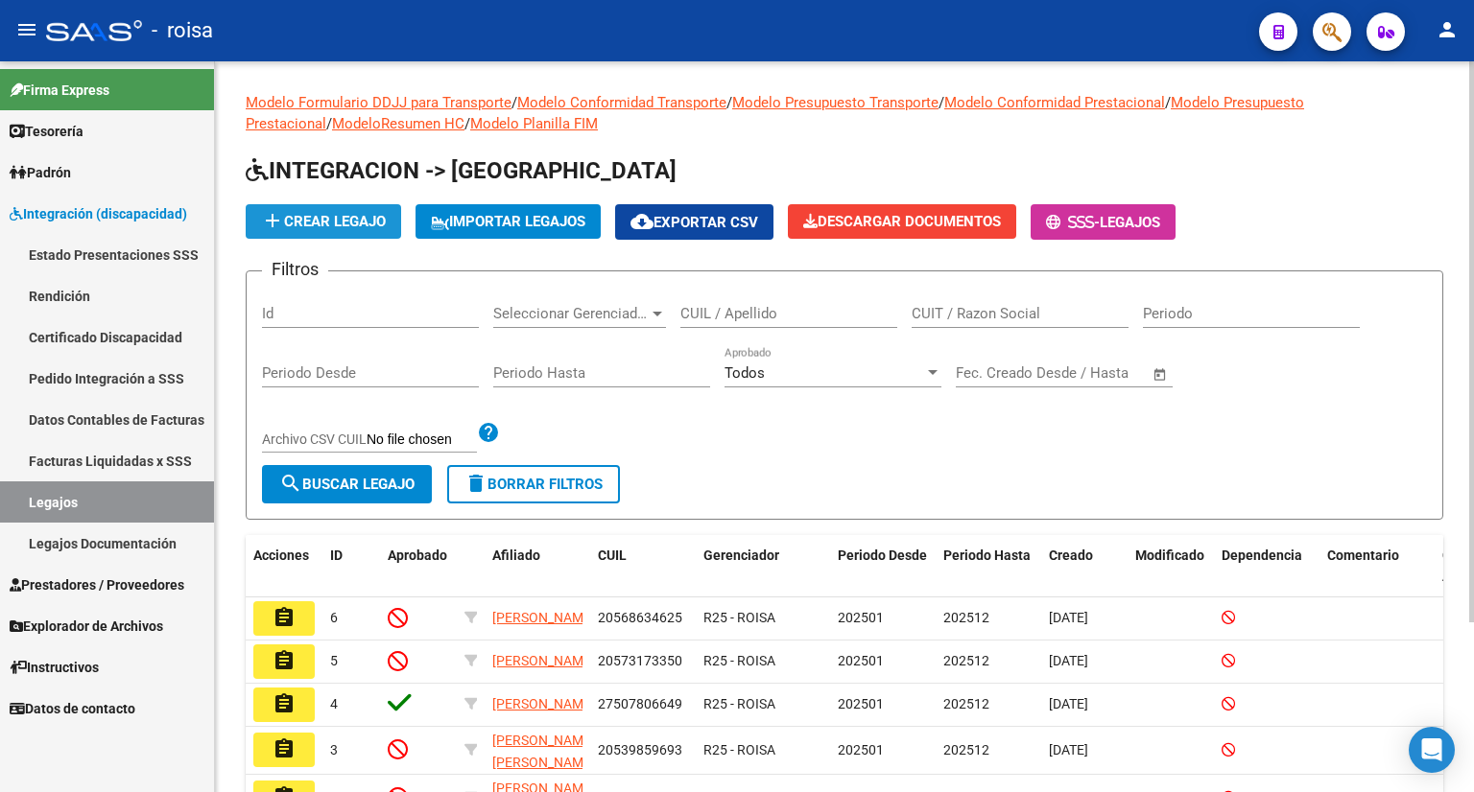
click at [325, 216] on span "add Crear Legajo" at bounding box center [323, 221] width 125 height 17
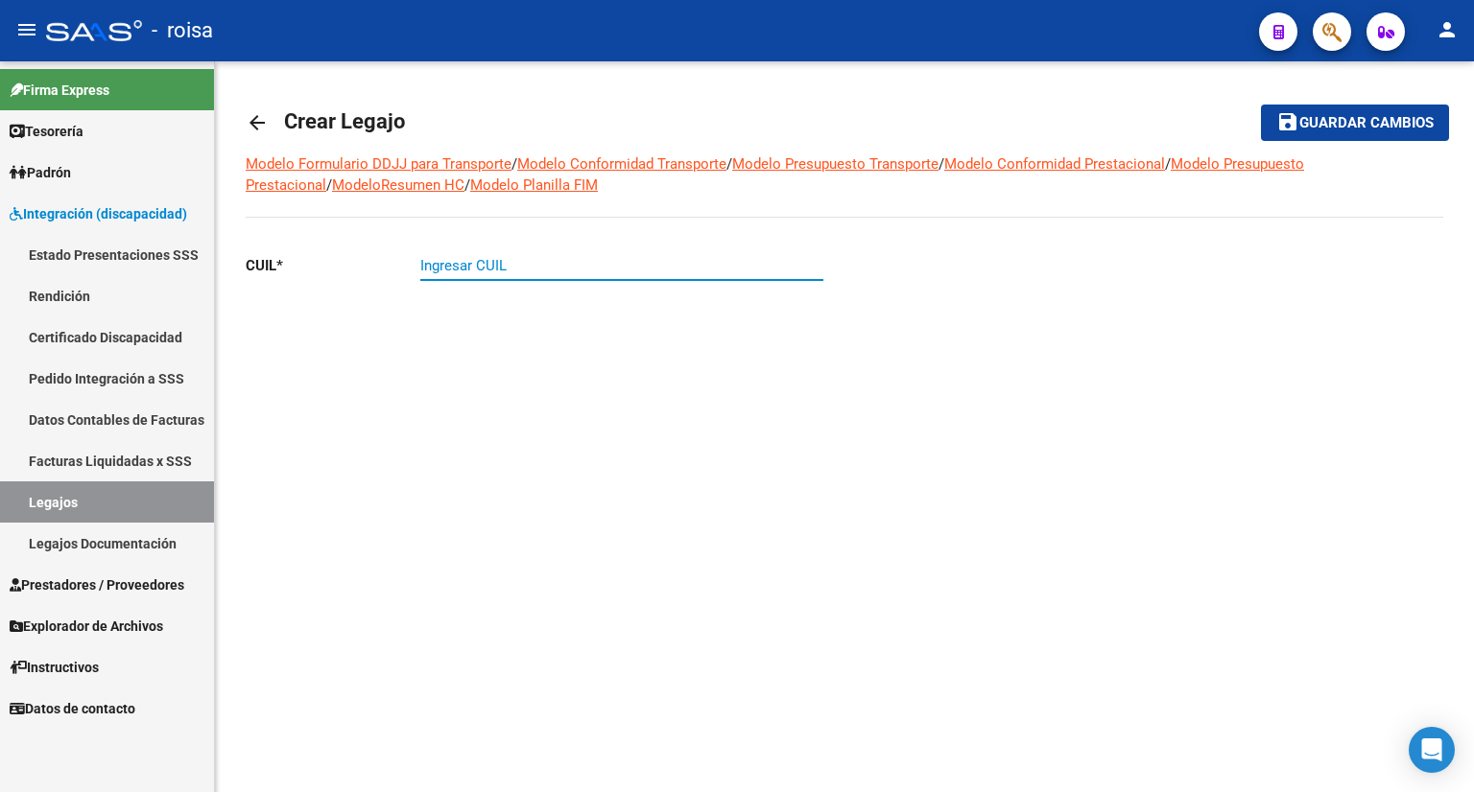
paste input "20-57760107-1"
type input "20-57760107-1"
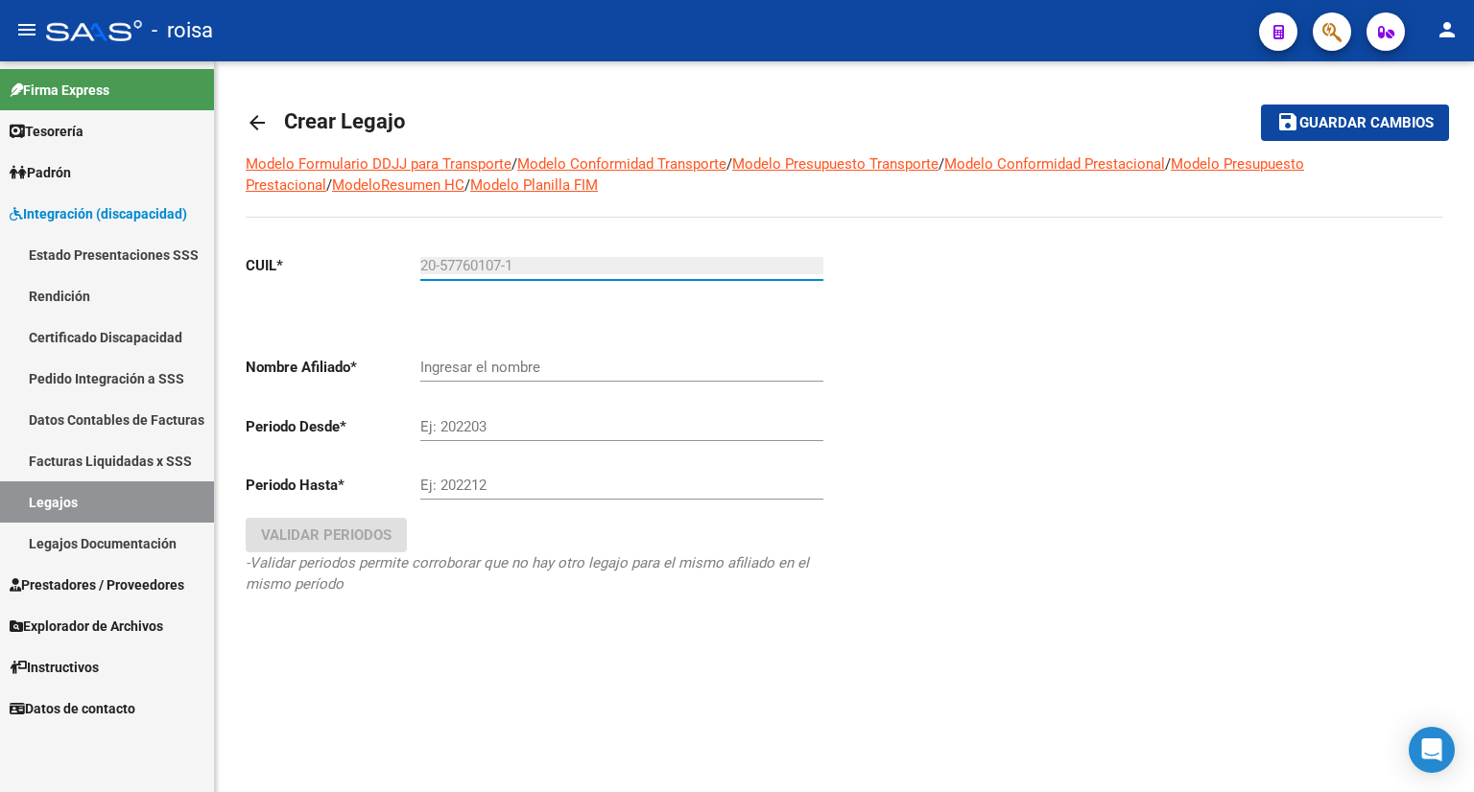
type input "LIMA IGNACIO FRANCISCO"
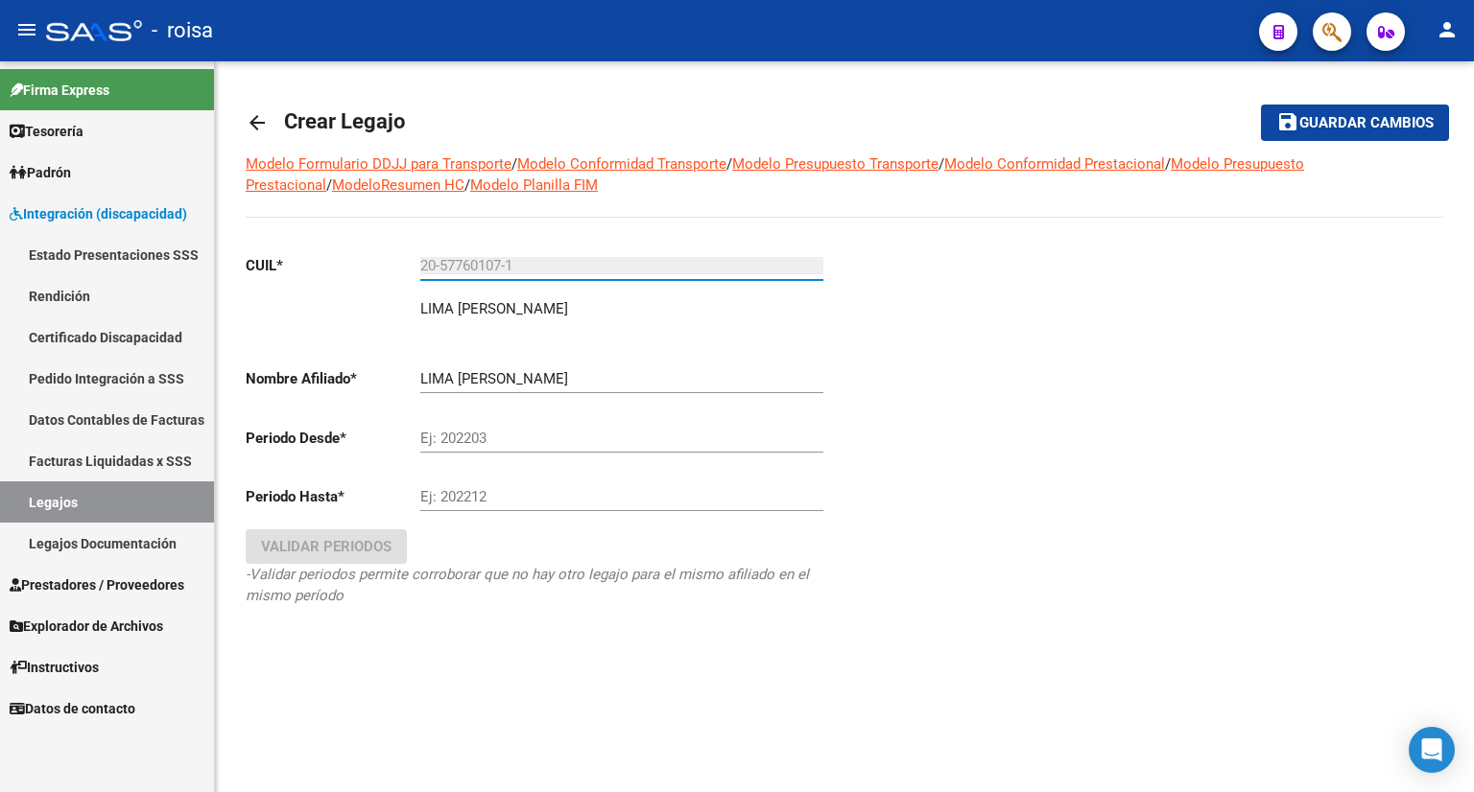
type input "20-57760107-1"
click at [517, 437] on input "Ej: 202203" at bounding box center [621, 438] width 403 height 17
type input "0"
type input "202501"
drag, startPoint x: 502, startPoint y: 497, endPoint x: 397, endPoint y: 487, distance: 105.0
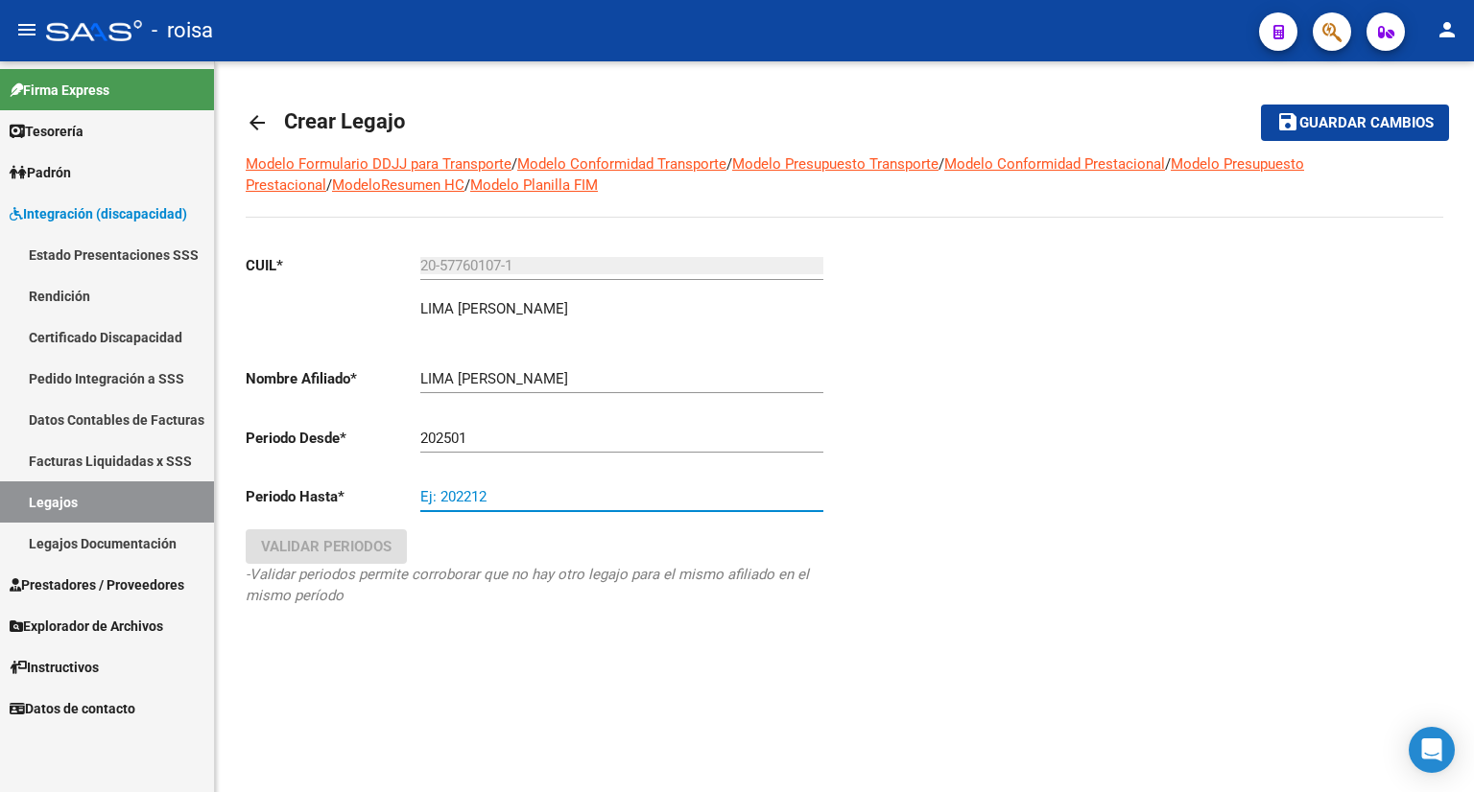
click at [397, 488] on app-form-text-field "Periodo Hasta * Ej: 202212" at bounding box center [535, 496] width 578 height 17
type input "202512"
click at [621, 669] on div "CUIL * 20-57760107-1 Ingresar CUIL LIMA IGNACIO FRANCISCO ARCA Padrón Nombre Af…" at bounding box center [545, 457] width 599 height 437
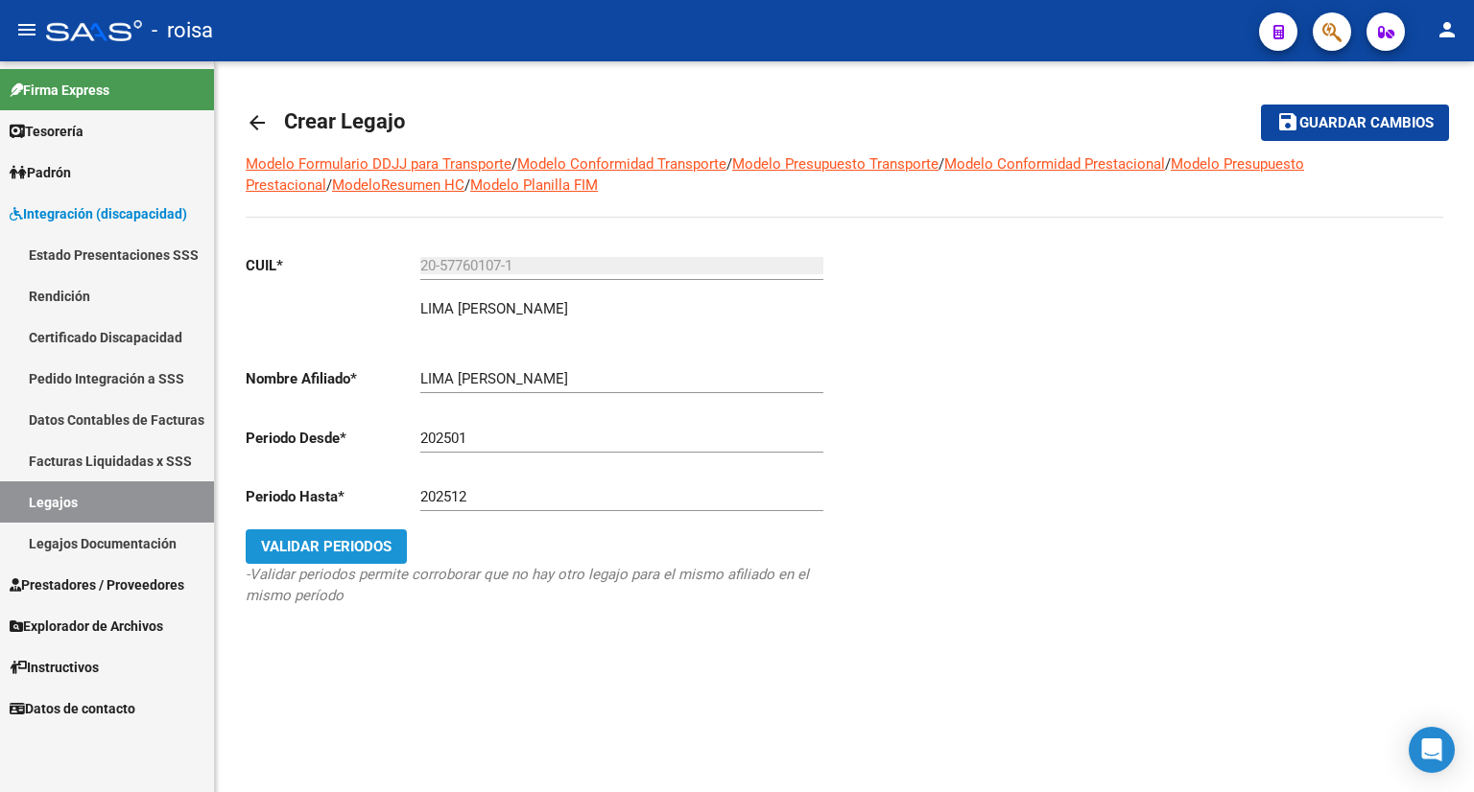
click at [339, 544] on span "Validar Periodos" at bounding box center [326, 546] width 130 height 17
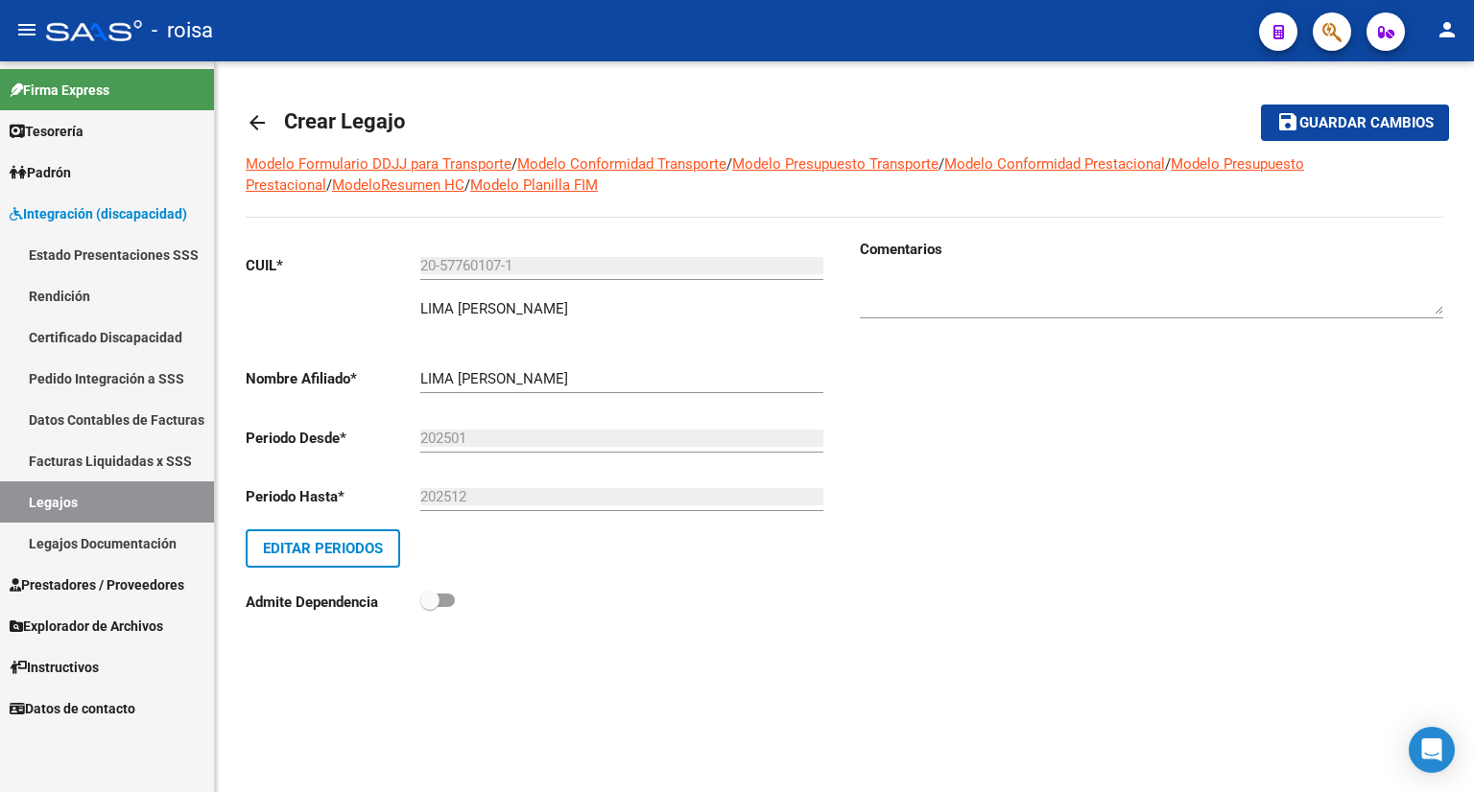
click at [668, 623] on div "Admite Dependencia" at bounding box center [537, 606] width 583 height 35
click at [1382, 121] on span "Guardar cambios" at bounding box center [1366, 123] width 134 height 17
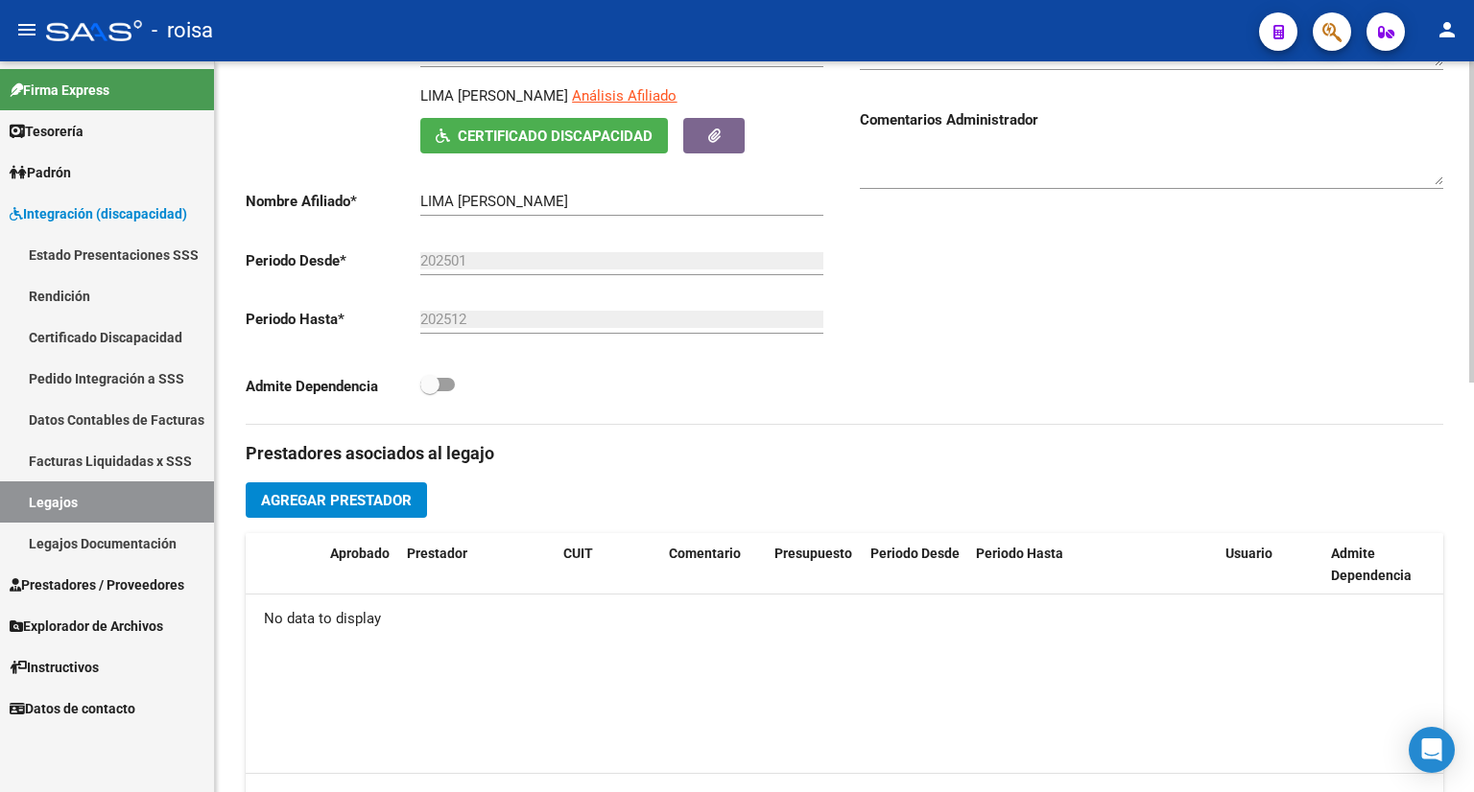
scroll to position [384, 0]
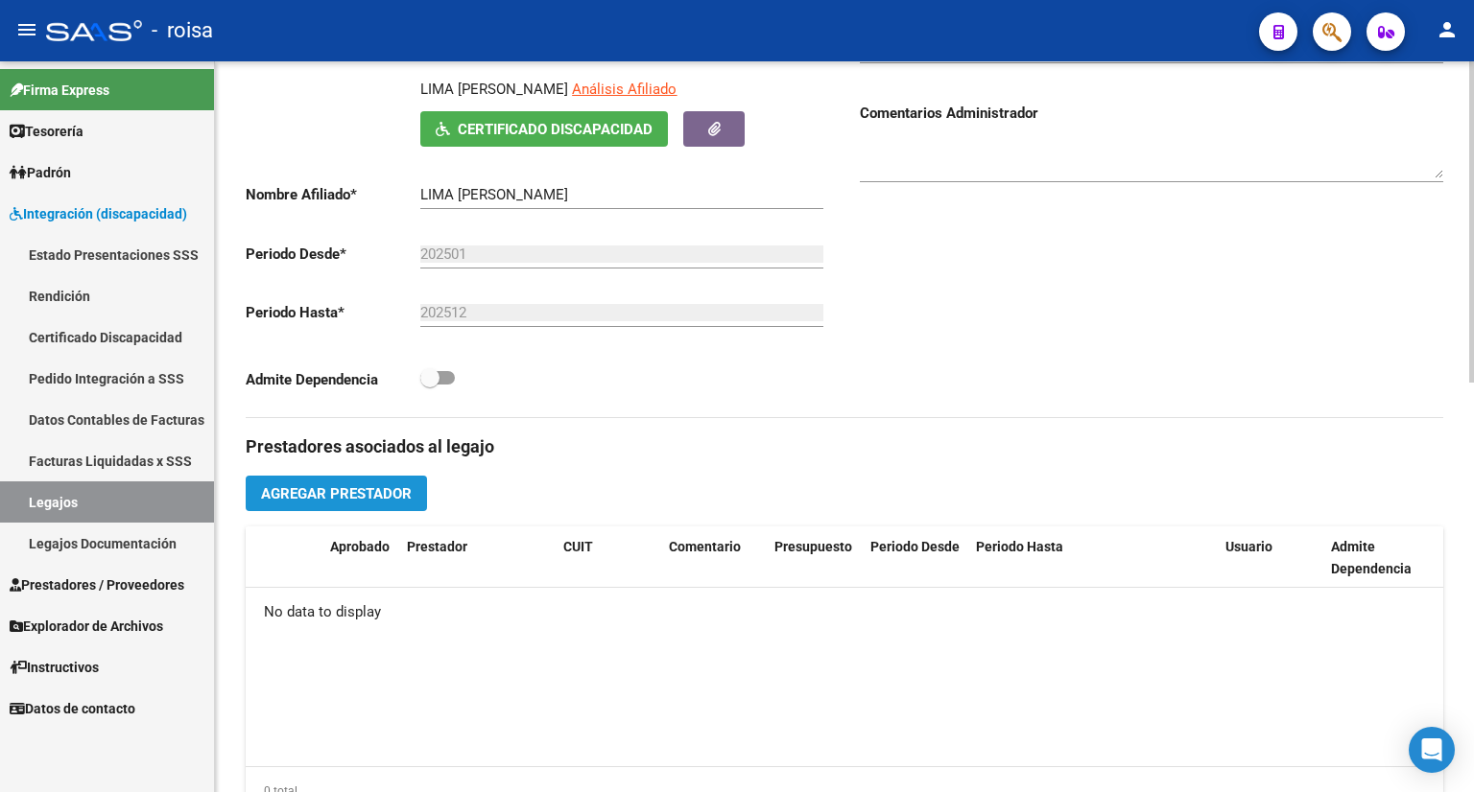
click at [343, 489] on span "Agregar Prestador" at bounding box center [336, 493] width 151 height 17
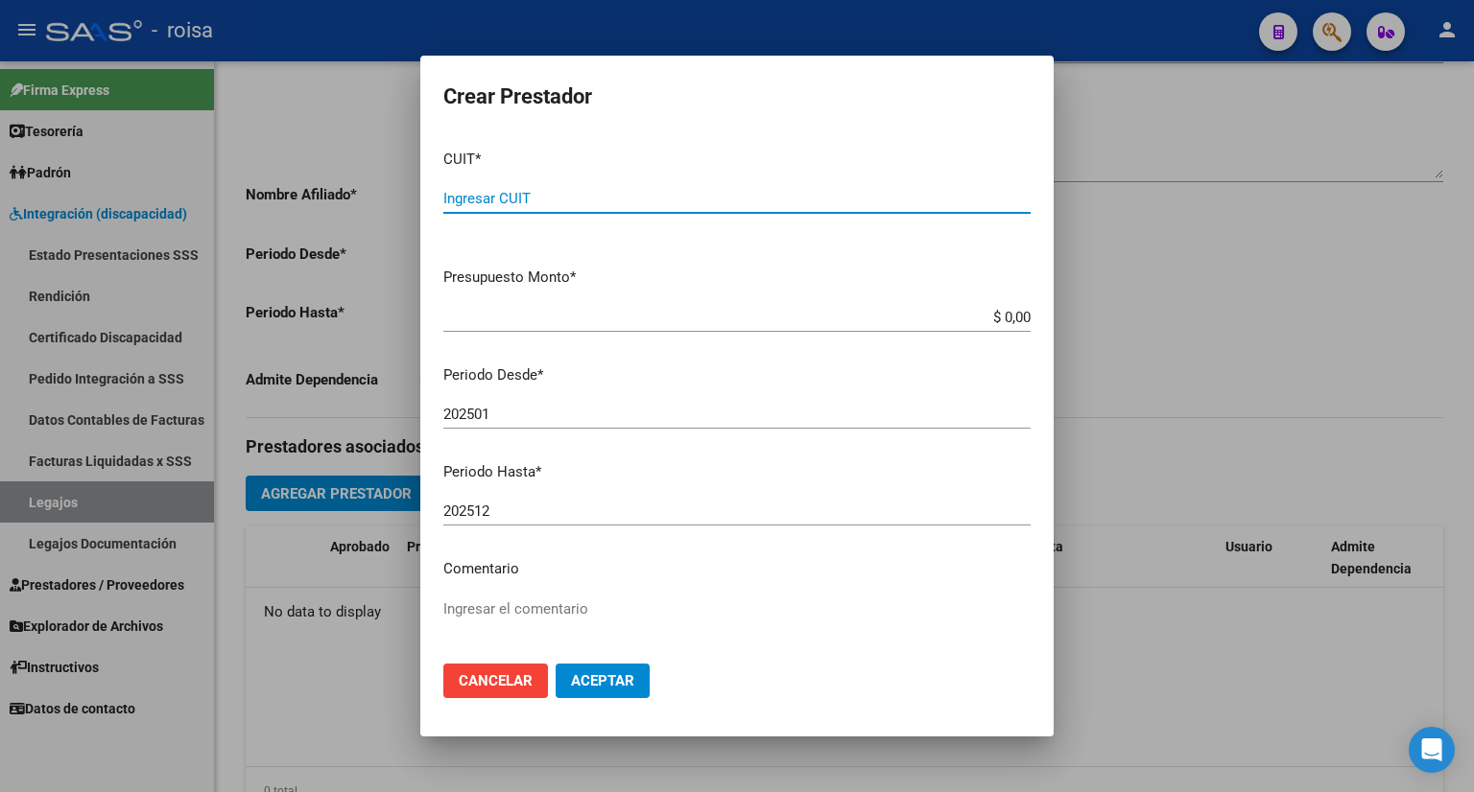
click at [532, 204] on input "Ingresar CUIT" at bounding box center [736, 198] width 587 height 17
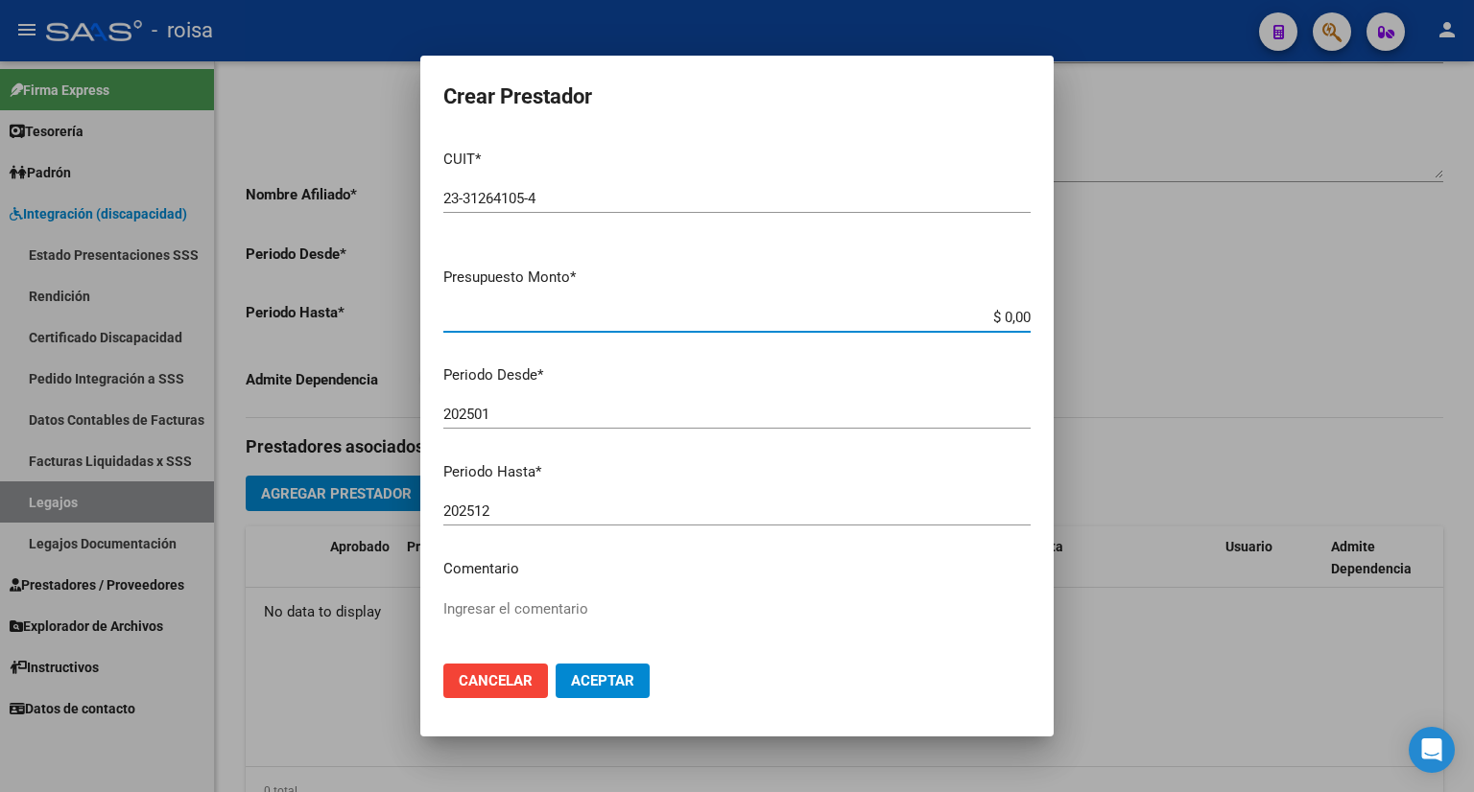
click at [574, 310] on input "$ 0,00" at bounding box center [736, 317] width 587 height 17
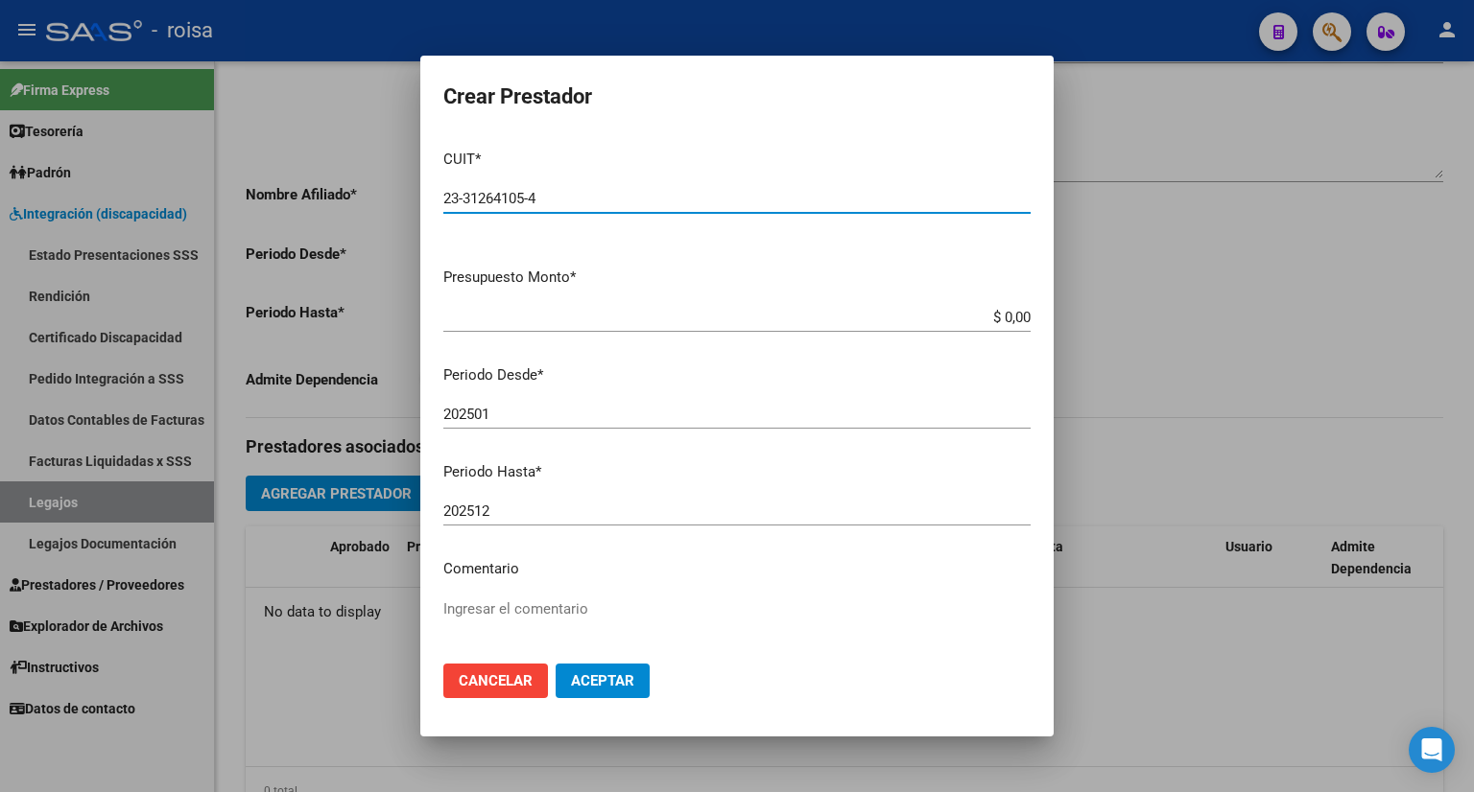
drag, startPoint x: 584, startPoint y: 193, endPoint x: 510, endPoint y: 213, distance: 76.6
click at [433, 195] on mat-dialog-content "CUIT * 23-31264105-4 Ingresar CUIT ARCA Padrón Presupuesto Monto * $ 0,00 Ingre…" at bounding box center [736, 391] width 633 height 515
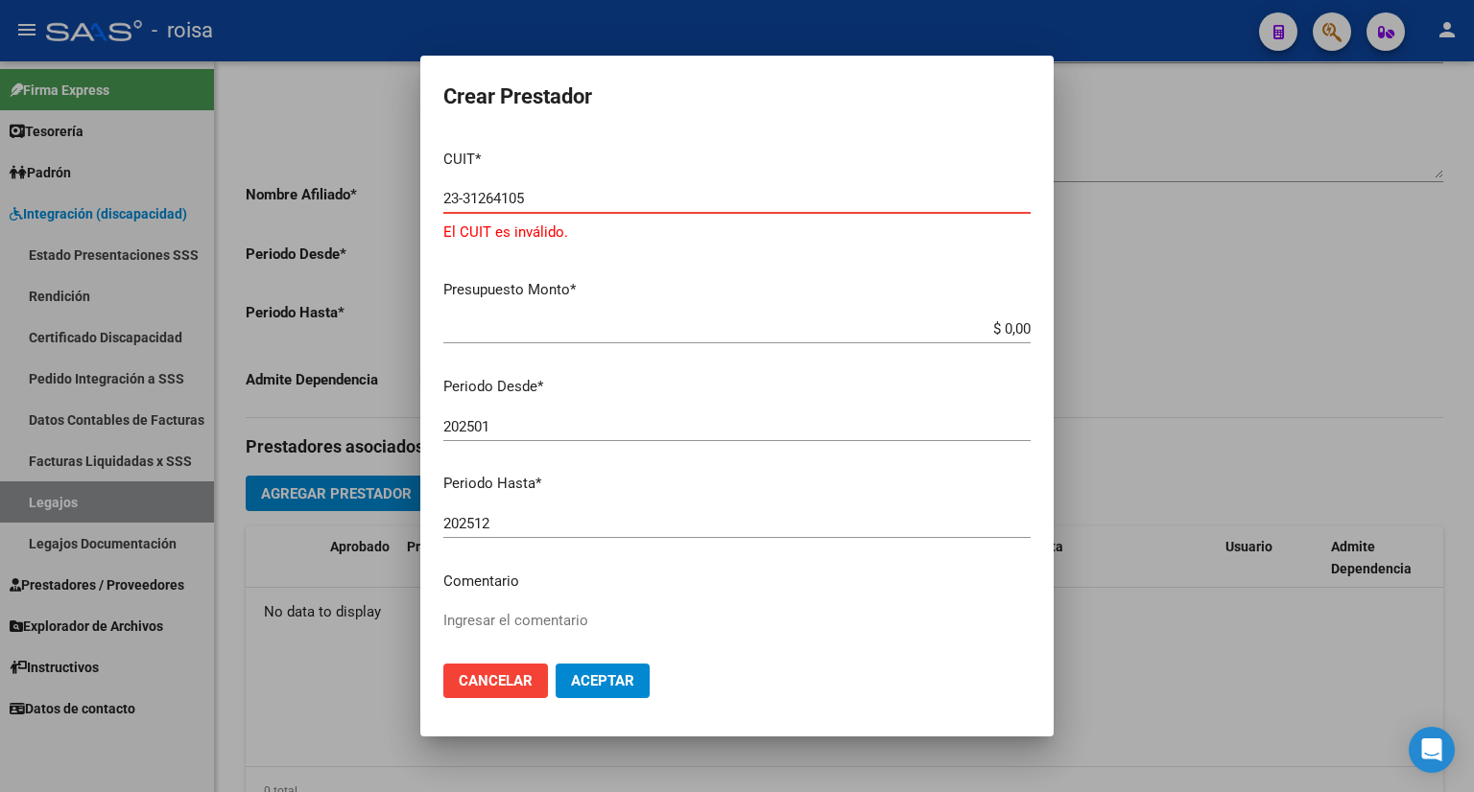
type input "23-31264105-4"
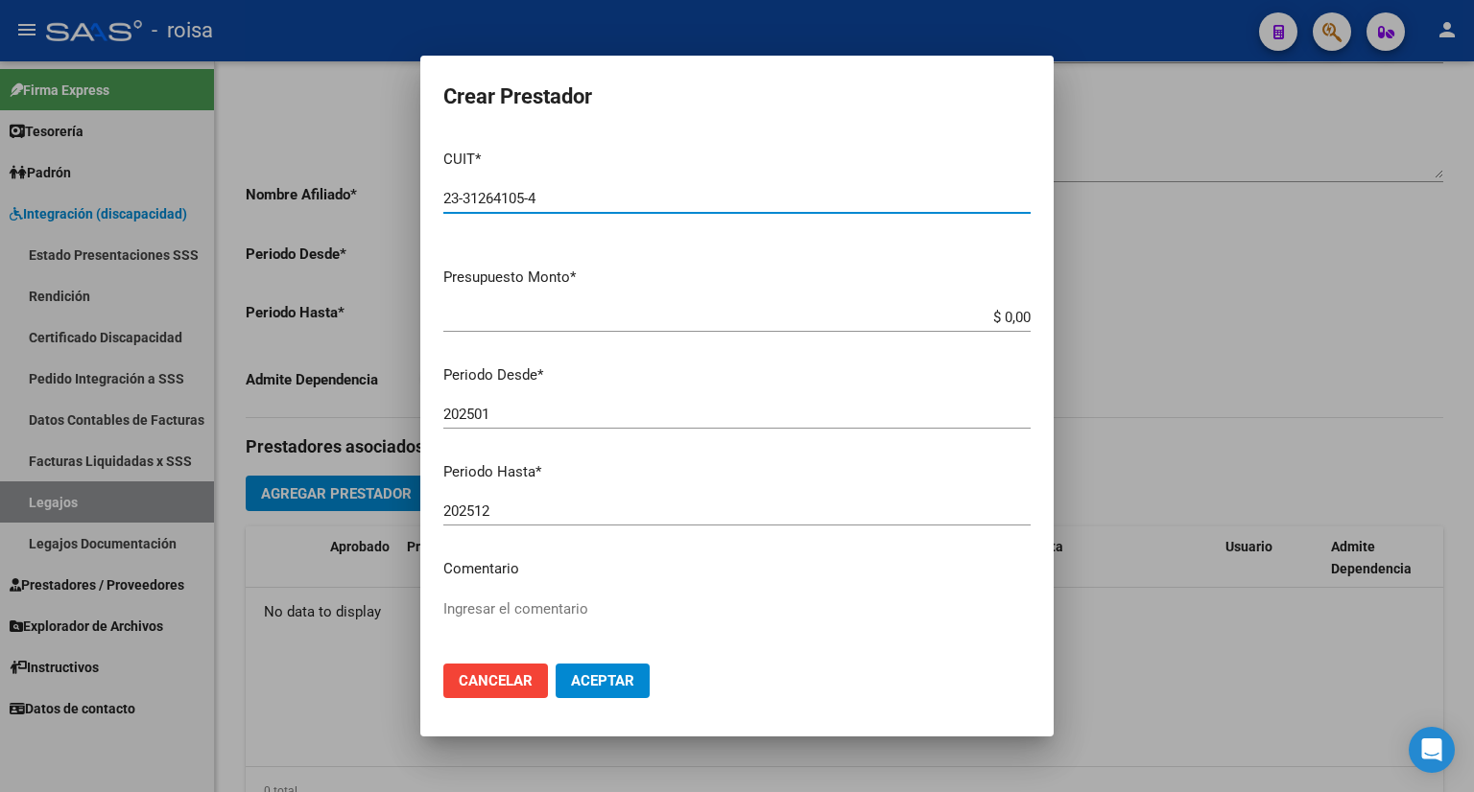
click at [958, 321] on input "$ 0,00" at bounding box center [736, 317] width 587 height 17
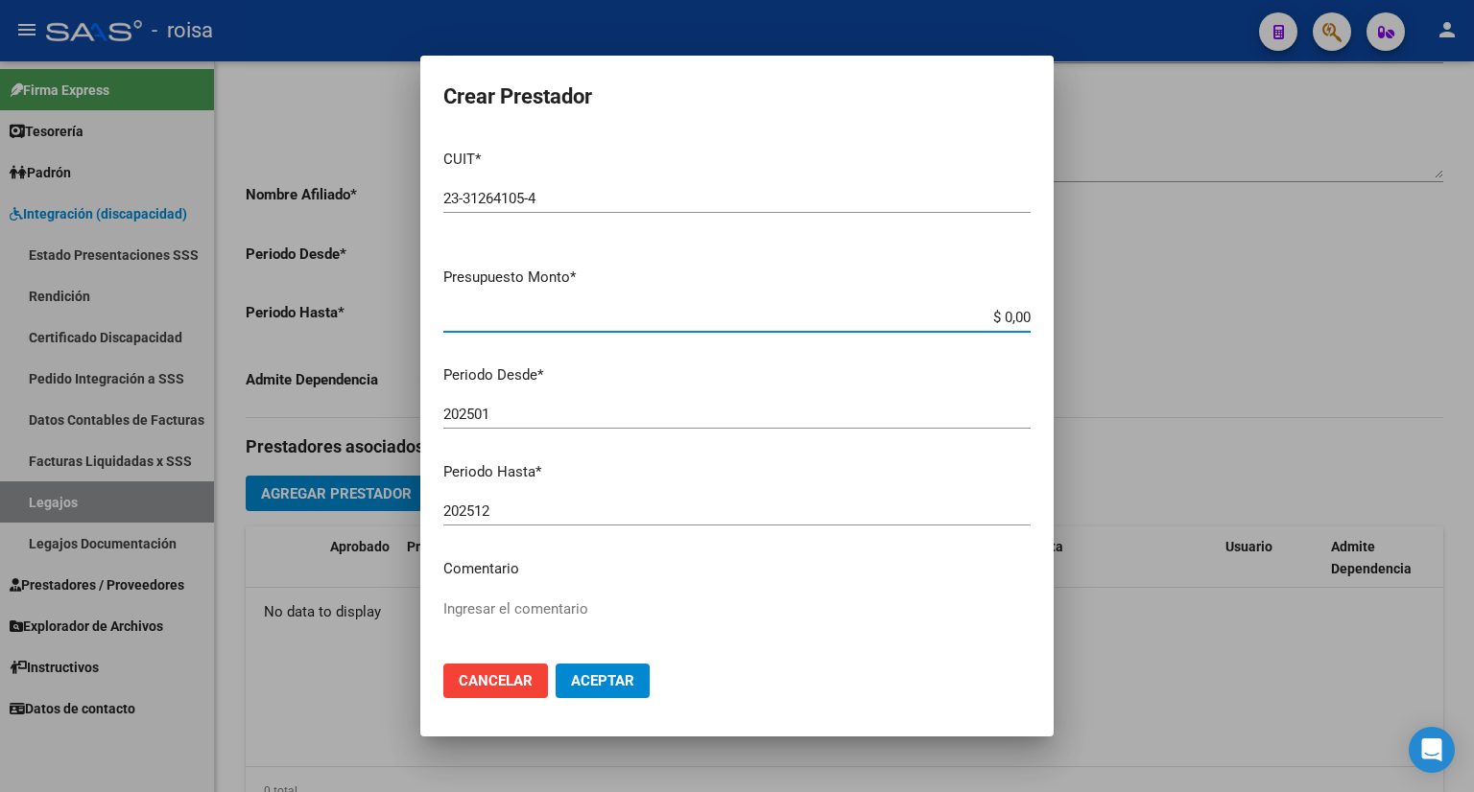
click at [531, 309] on input "$ 0,00" at bounding box center [736, 317] width 587 height 17
click at [545, 327] on div "$ 0,00 Ingresar el monto" at bounding box center [736, 317] width 587 height 29
drag, startPoint x: 948, startPoint y: 319, endPoint x: 1025, endPoint y: 348, distance: 82.3
click at [1025, 348] on mat-dialog-content "CUIT * 23-31264105-4 Ingresar CUIT ARCA Padrón Presupuesto Monto * $ 0,00 Ingre…" at bounding box center [736, 391] width 633 height 515
type input "$ 98.964,88"
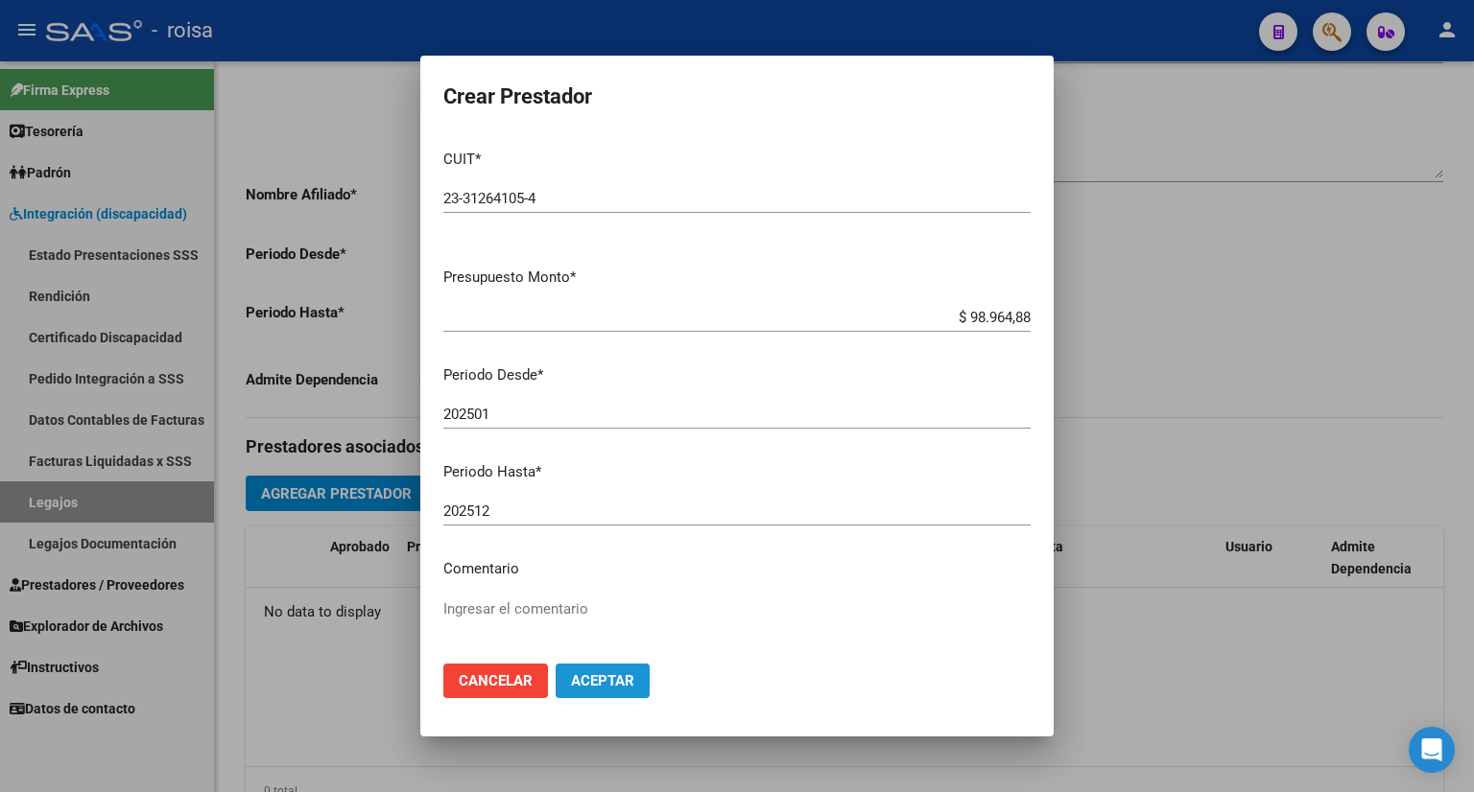
click at [592, 685] on span "Aceptar" at bounding box center [602, 681] width 63 height 17
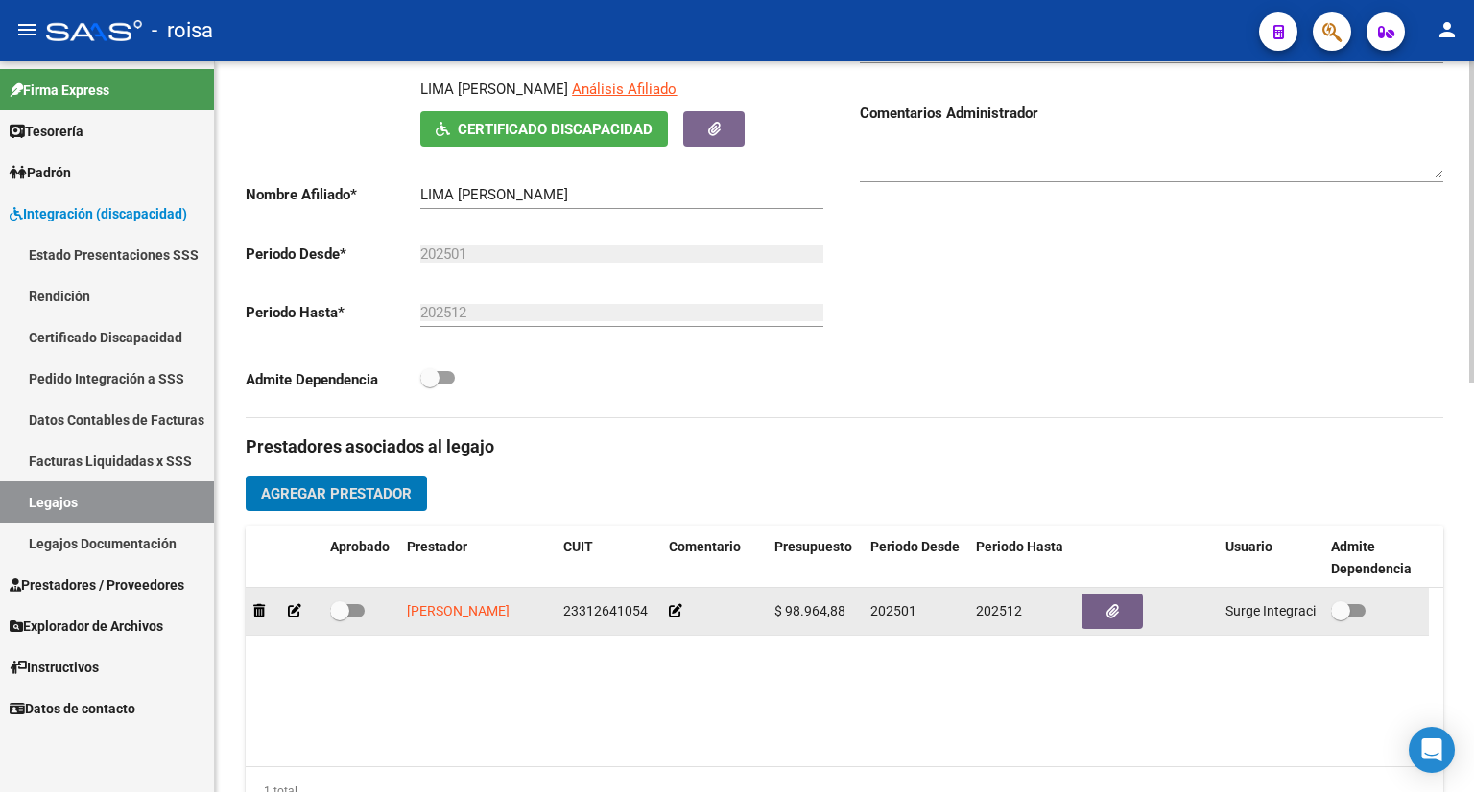
scroll to position [576, 0]
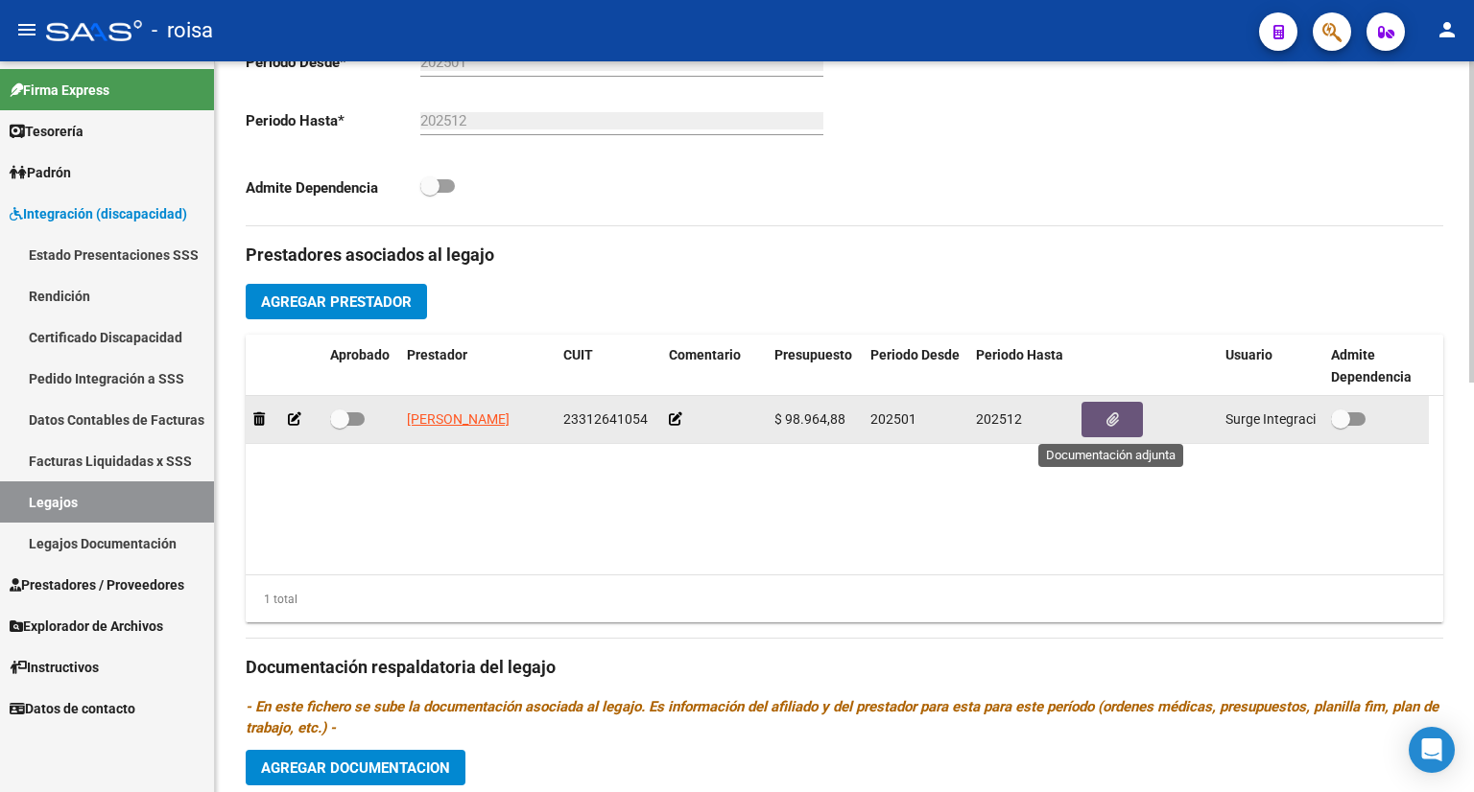
click at [1124, 418] on button "button" at bounding box center [1111, 419] width 61 height 35
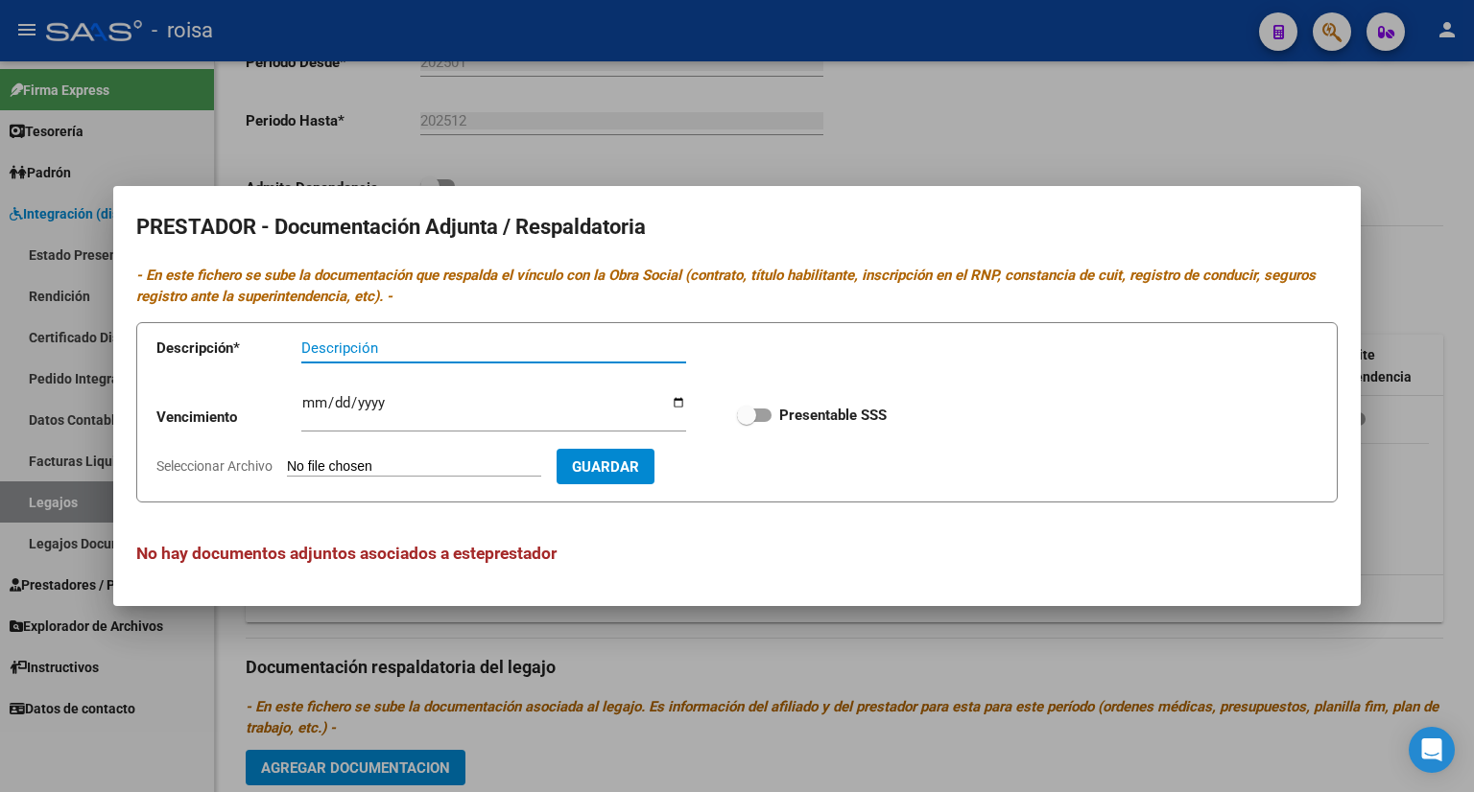
click at [919, 135] on div at bounding box center [737, 396] width 1474 height 792
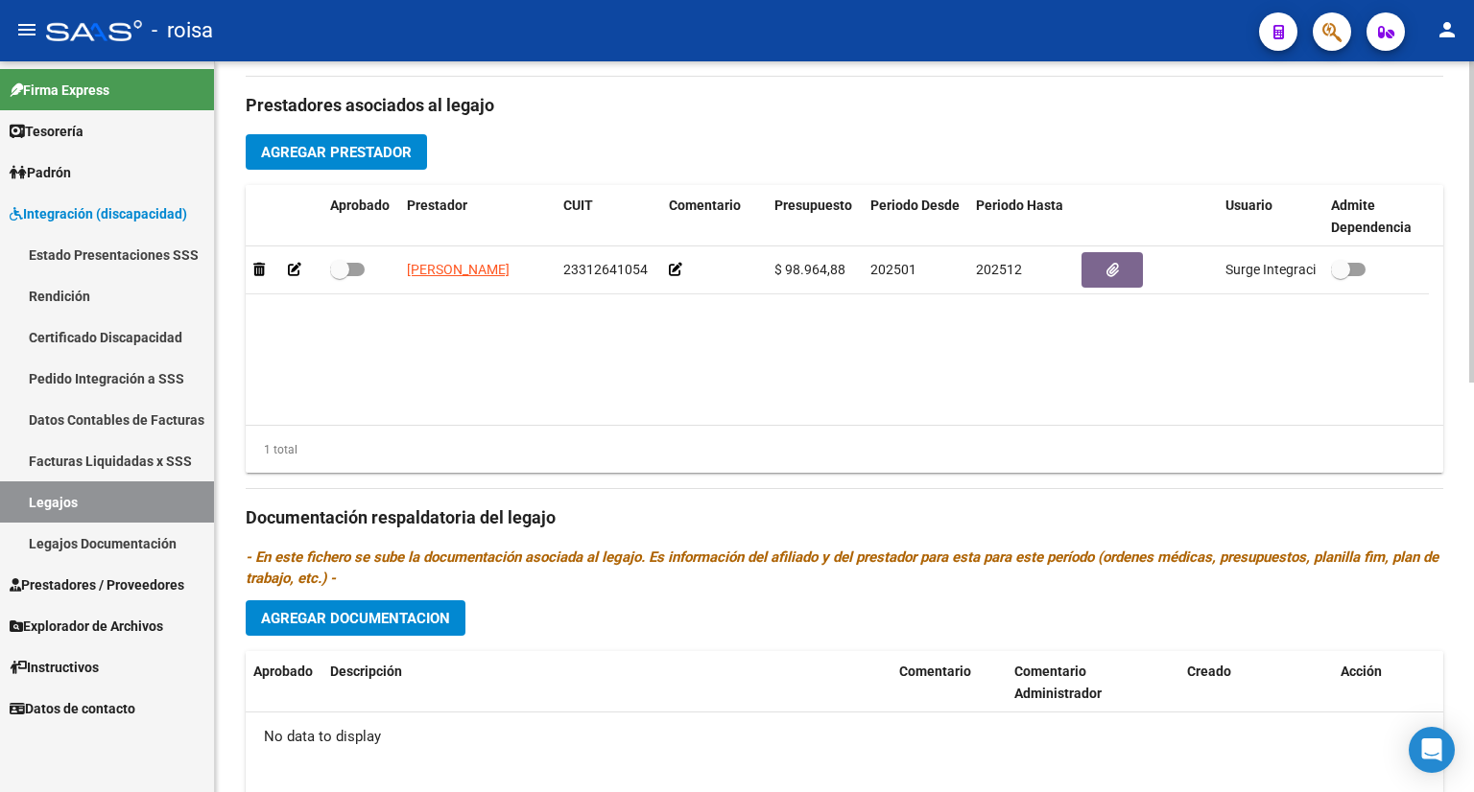
scroll to position [672, 0]
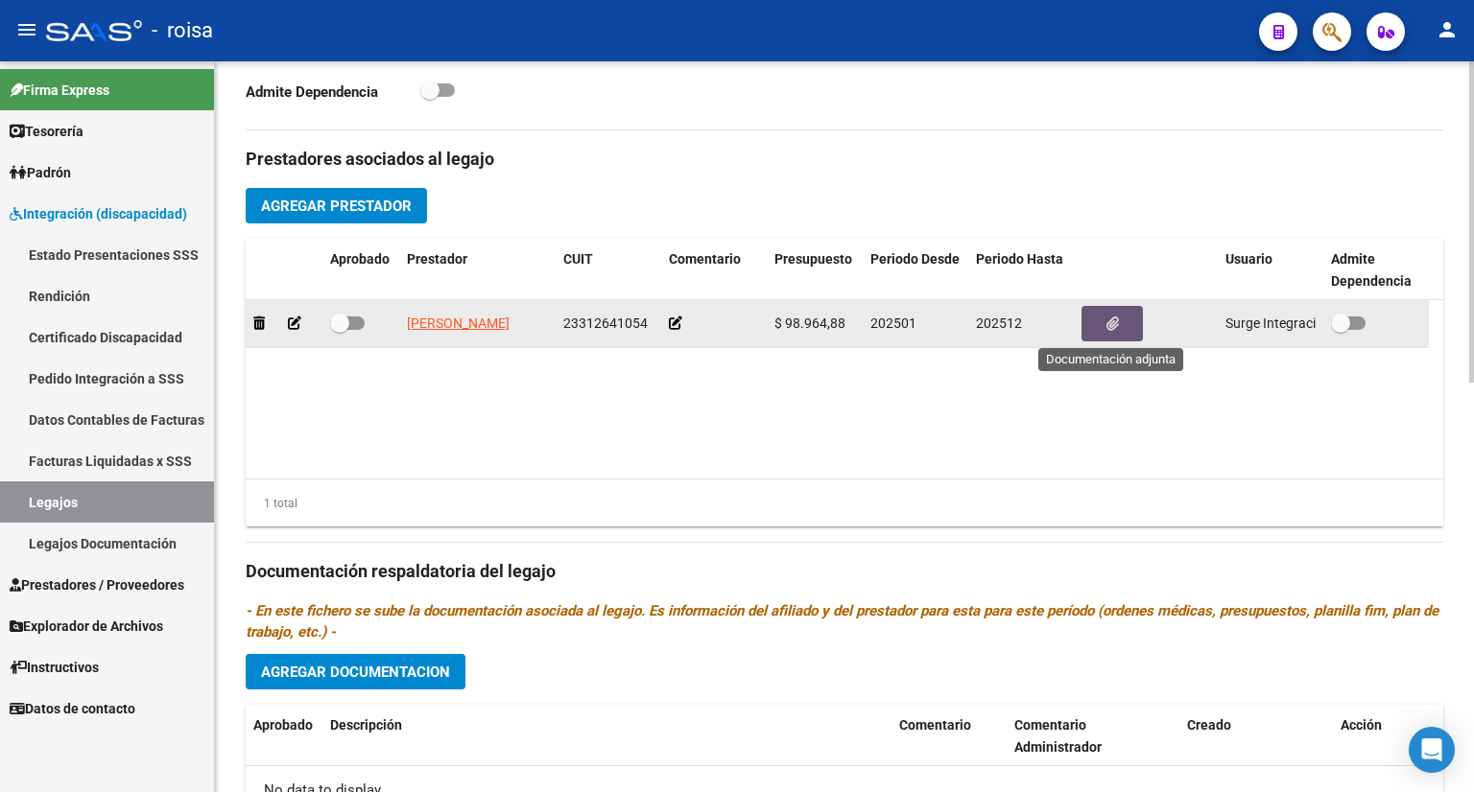
click at [1106, 319] on icon "button" at bounding box center [1112, 324] width 12 height 14
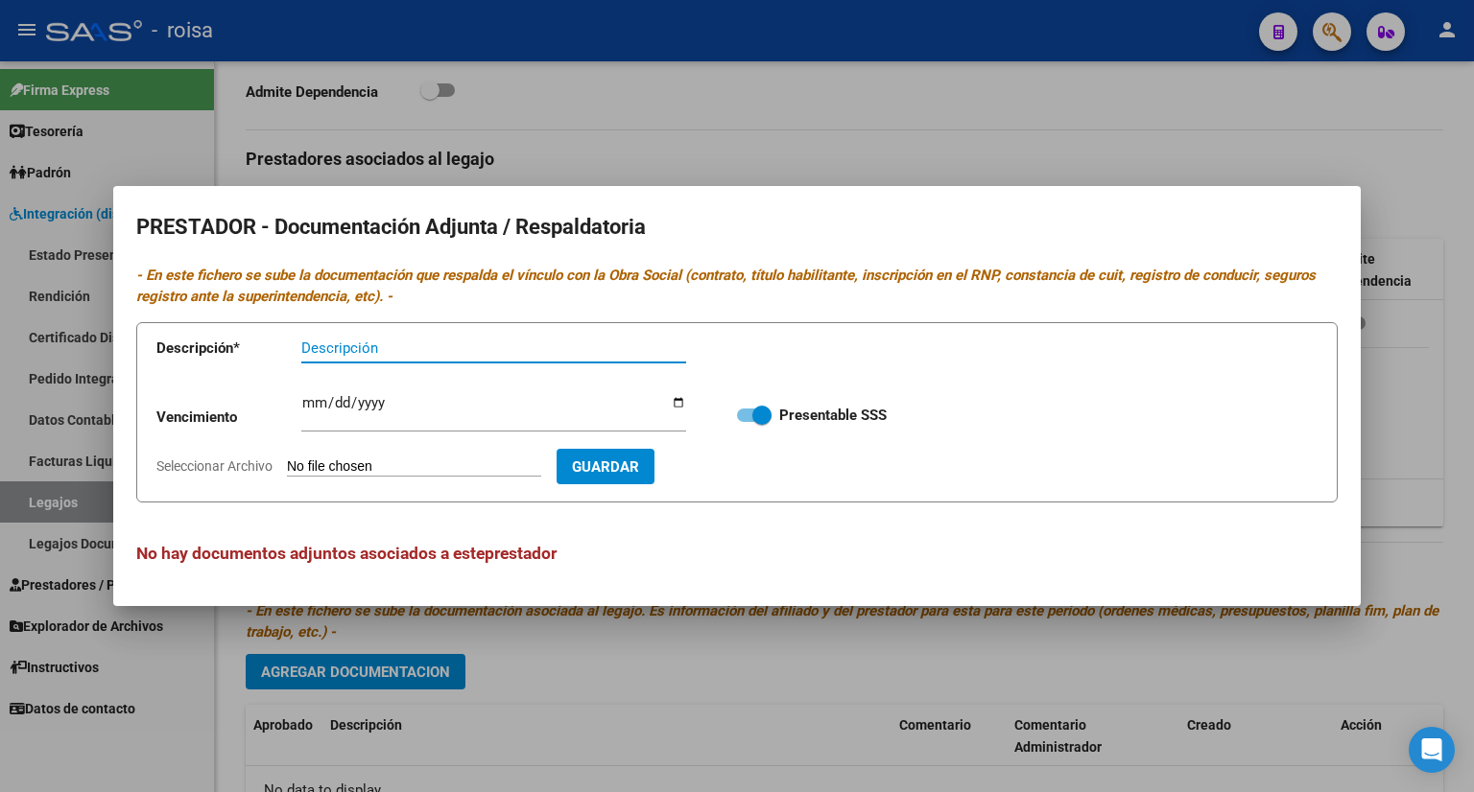
click at [940, 162] on div at bounding box center [737, 396] width 1474 height 792
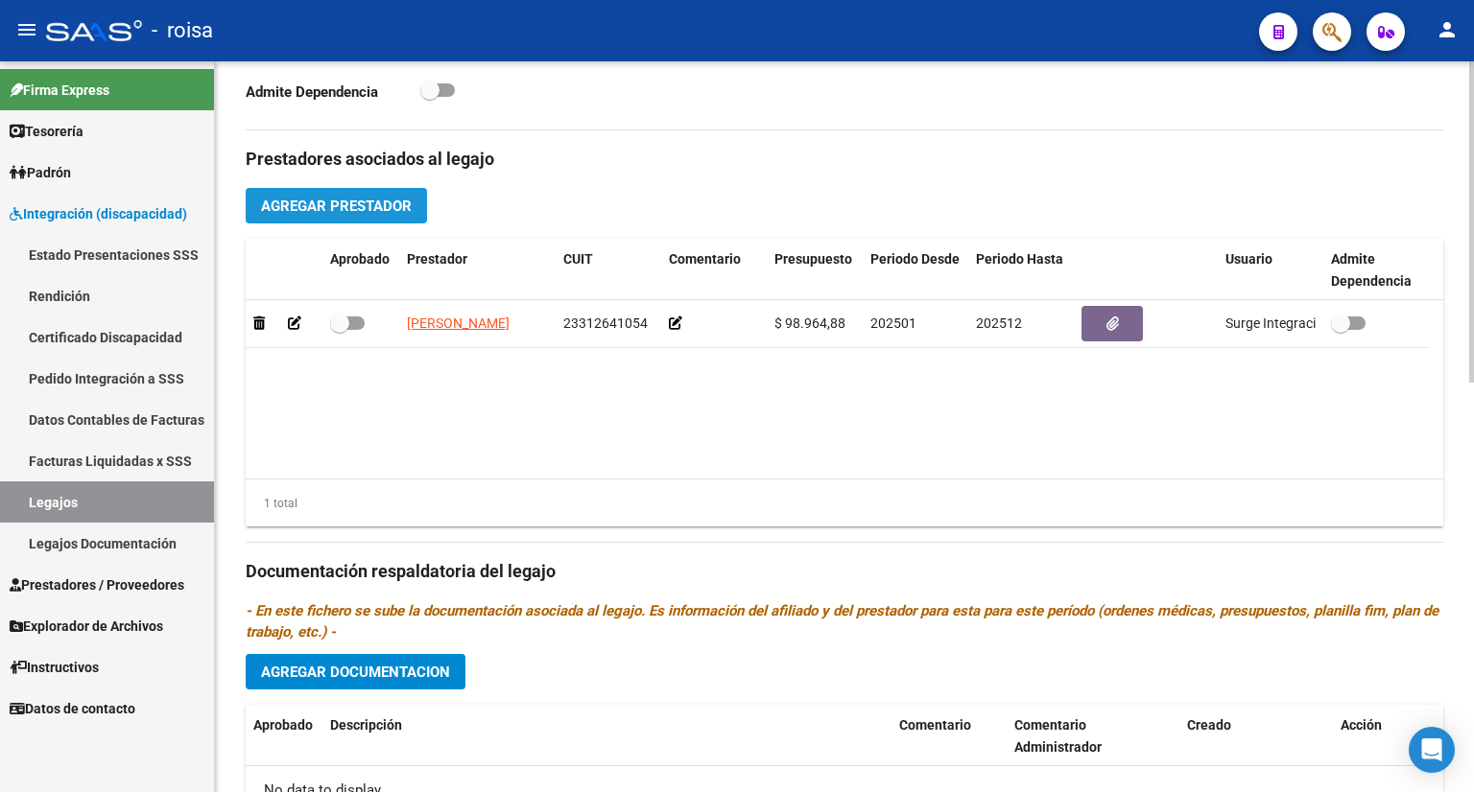
click at [311, 198] on span "Agregar Prestador" at bounding box center [336, 206] width 151 height 17
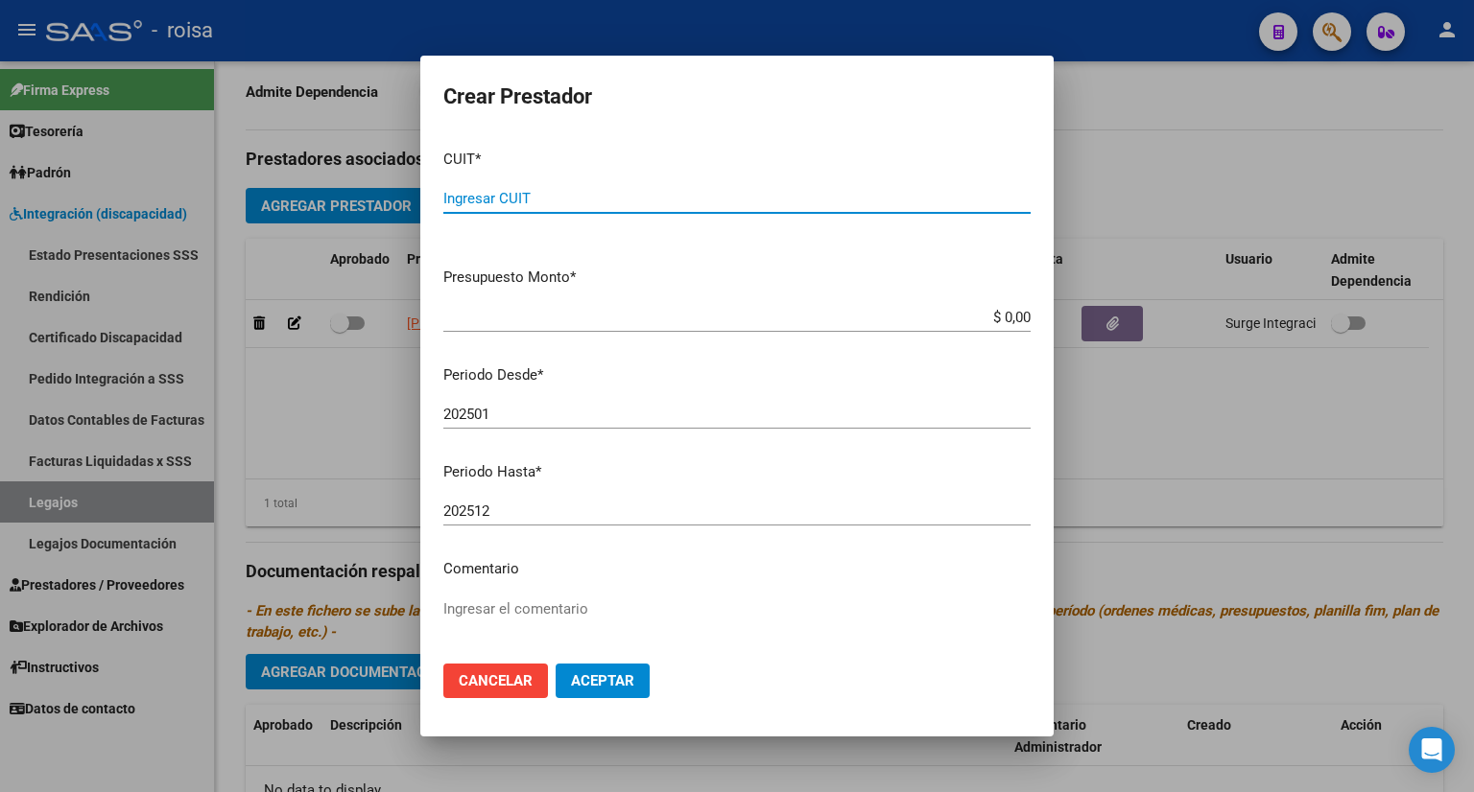
click at [1132, 151] on div at bounding box center [737, 396] width 1474 height 792
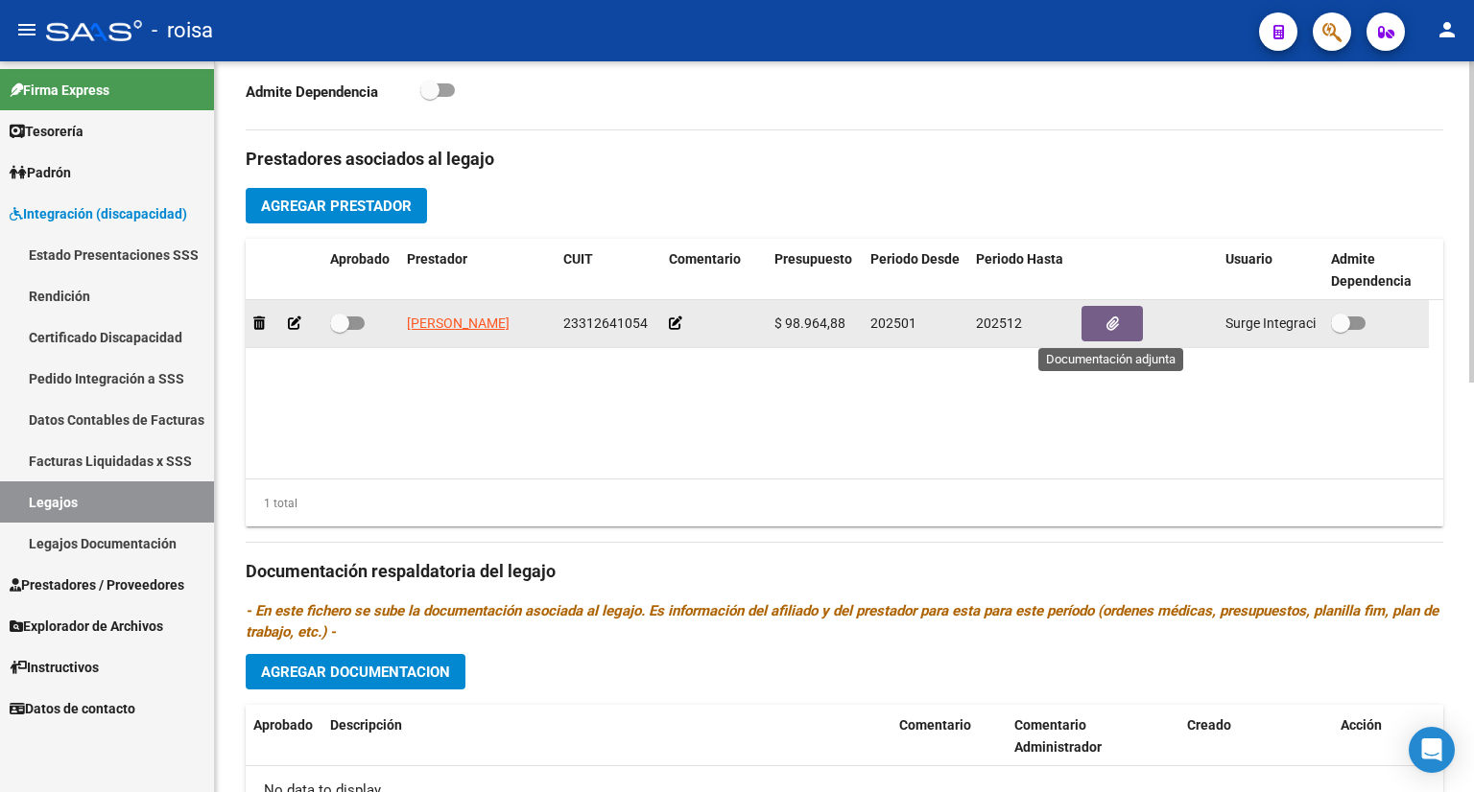
click at [1118, 319] on button "button" at bounding box center [1111, 323] width 61 height 35
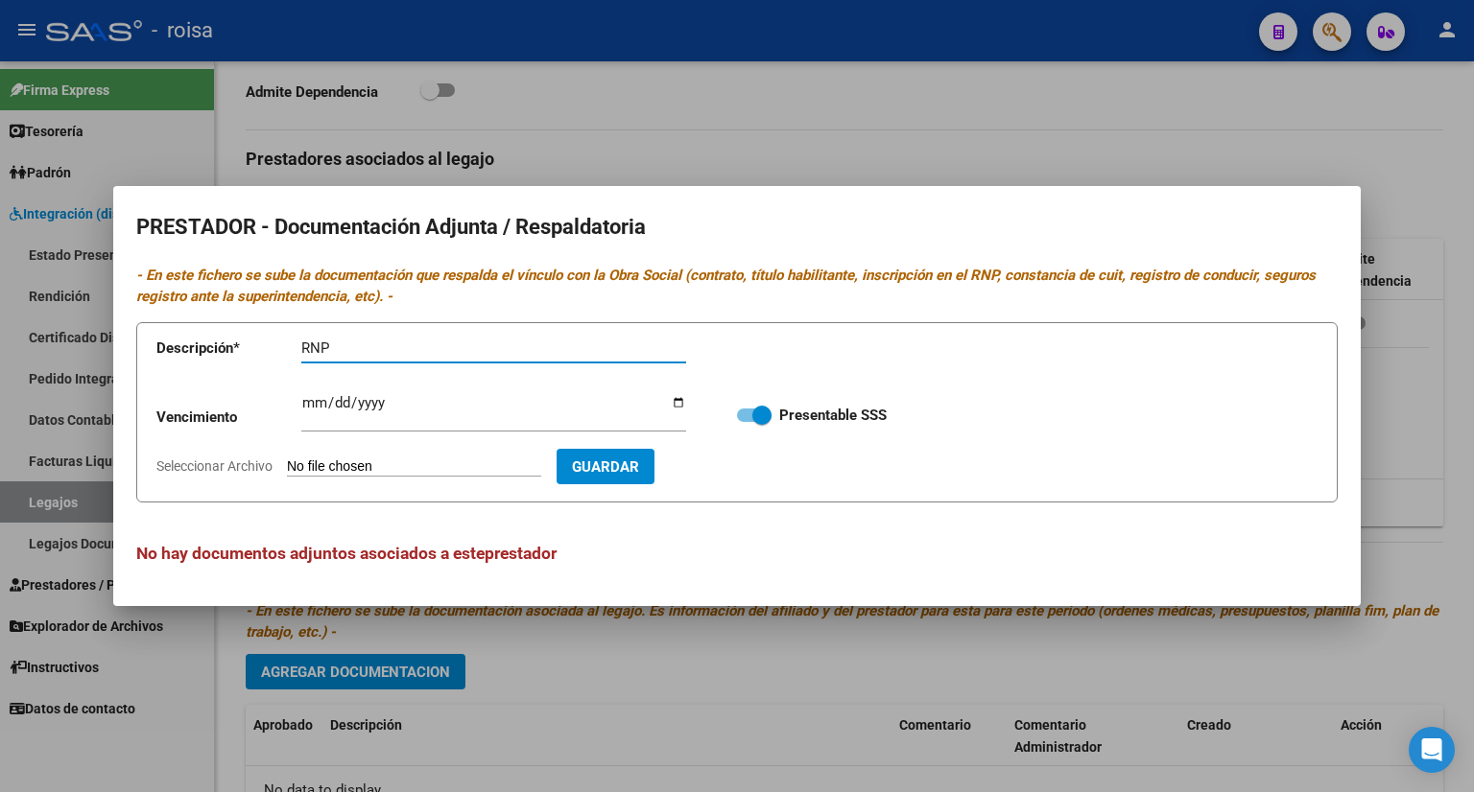
type input "RNP"
click at [418, 461] on input "Seleccionar Archivo" at bounding box center [414, 468] width 254 height 18
click at [875, 152] on div at bounding box center [737, 396] width 1474 height 792
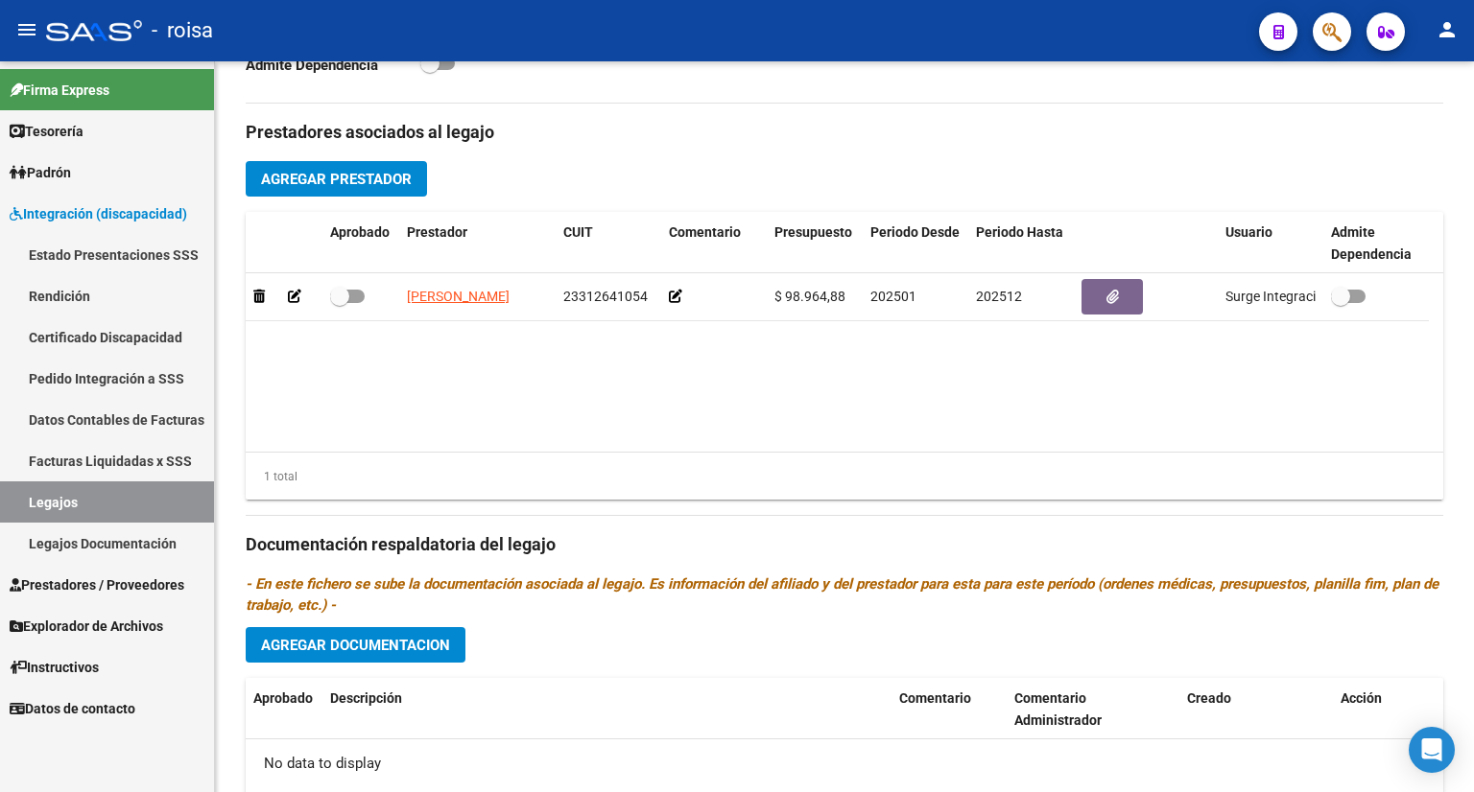
scroll to position [768, 0]
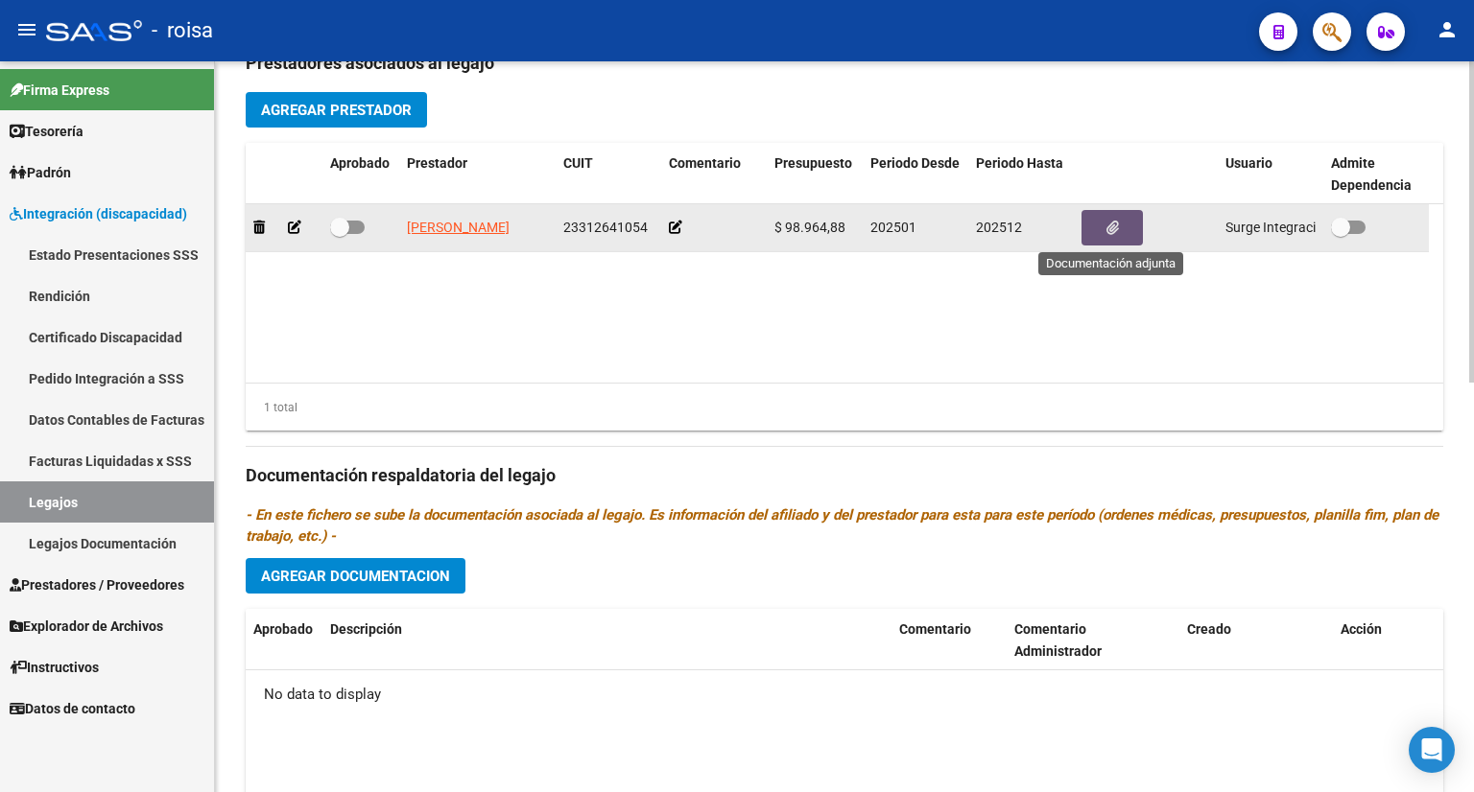
click at [1106, 235] on span "button" at bounding box center [1112, 228] width 12 height 17
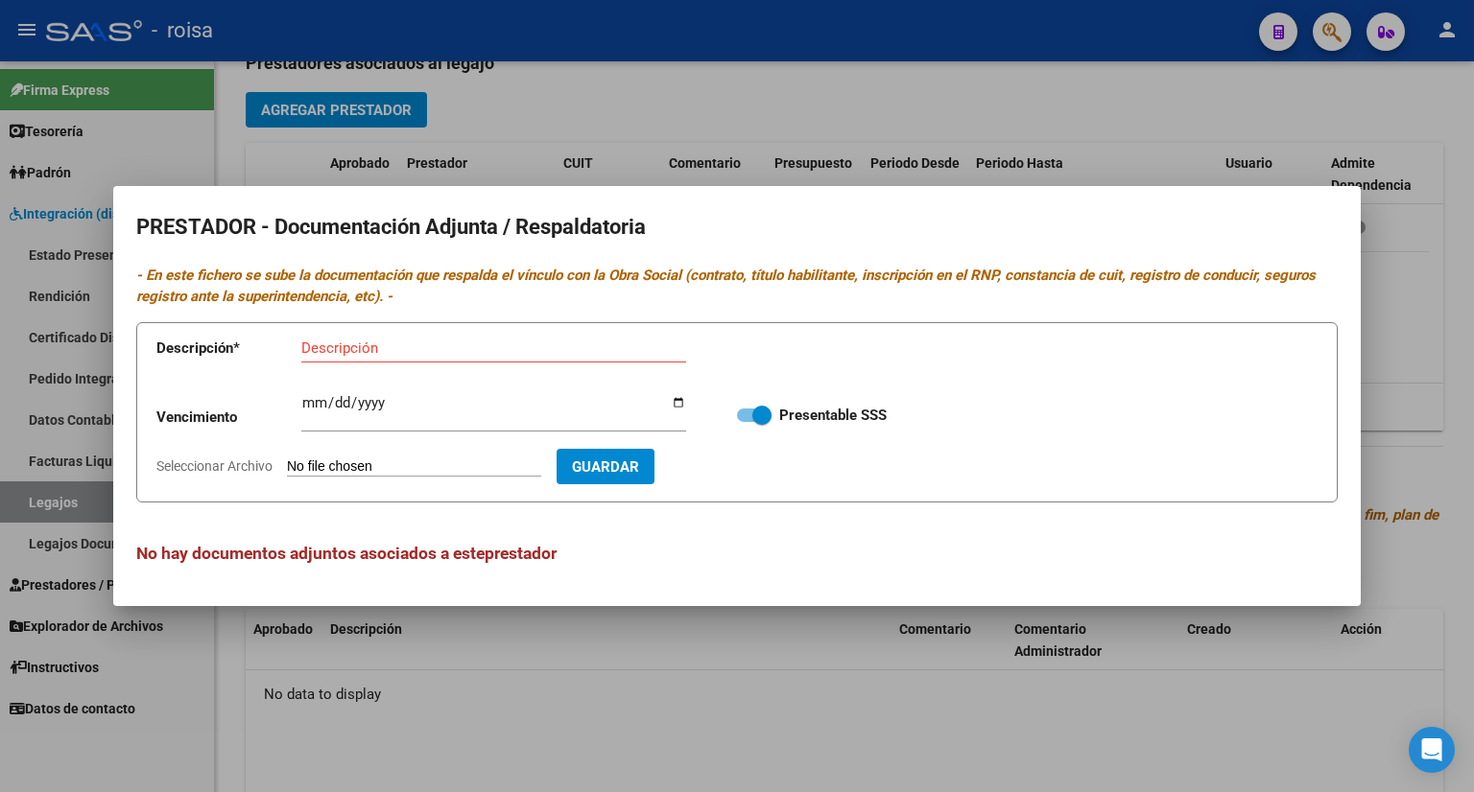
click at [1124, 98] on div at bounding box center [737, 396] width 1474 height 792
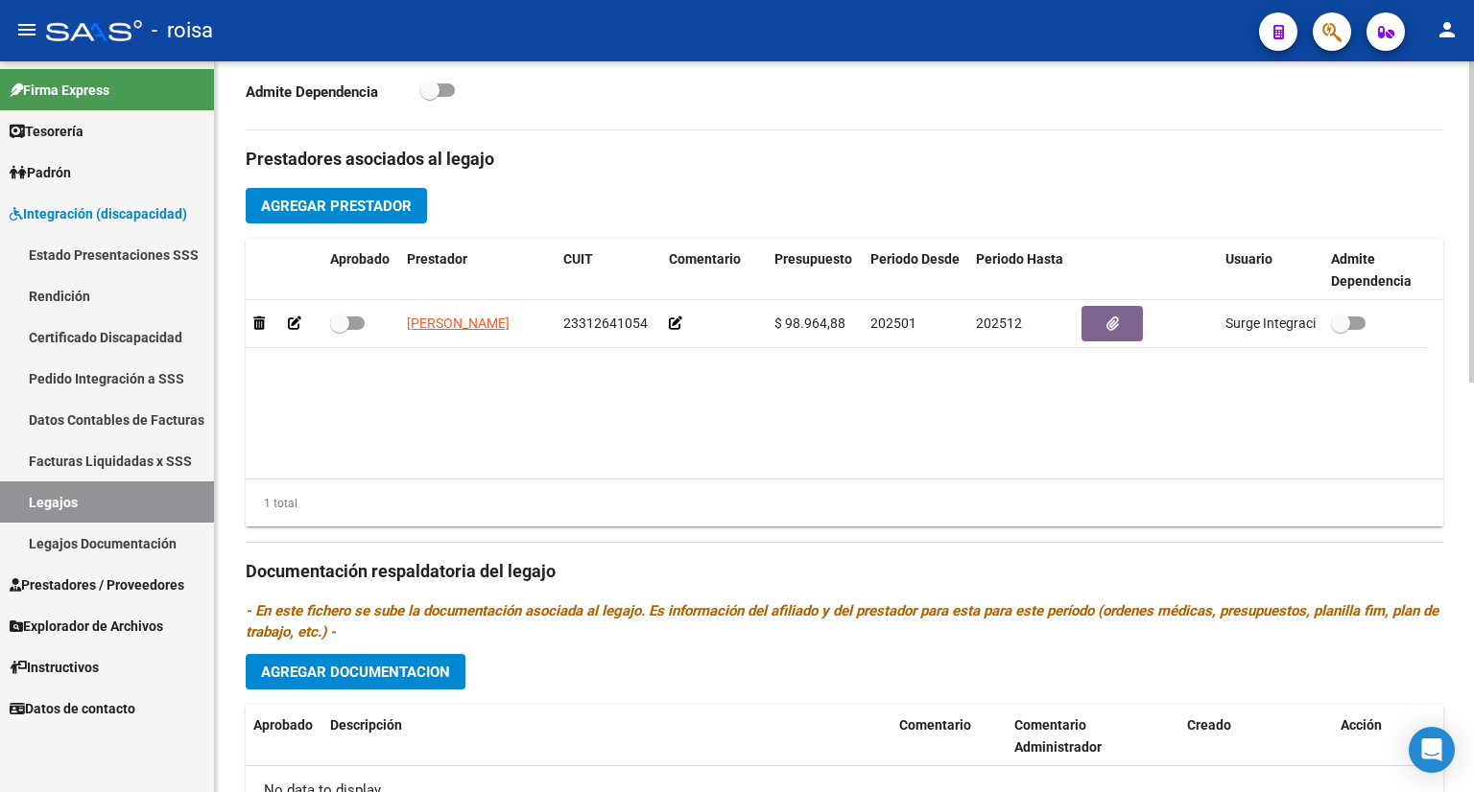
scroll to position [645, 0]
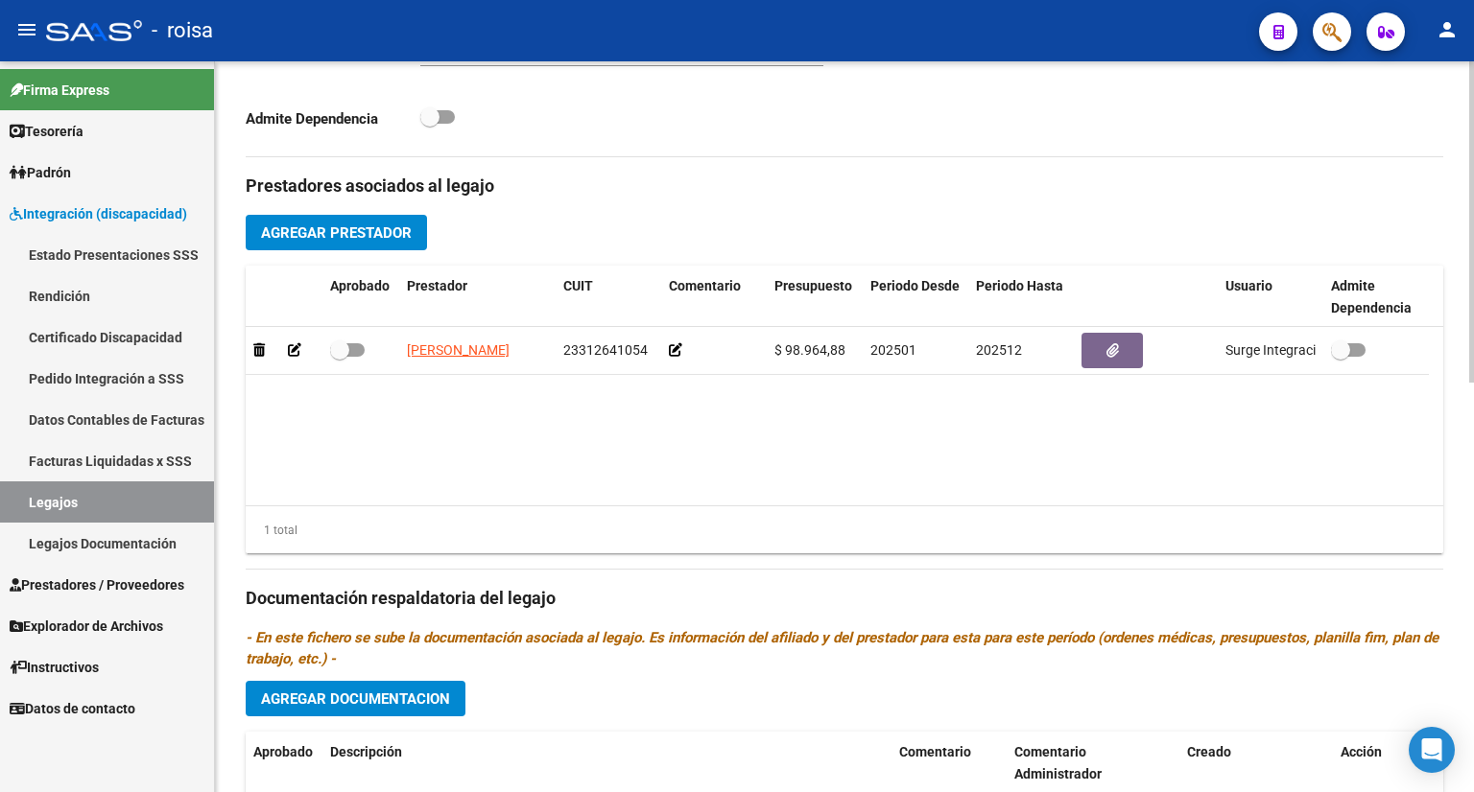
drag, startPoint x: 991, startPoint y: 476, endPoint x: 1042, endPoint y: 463, distance: 52.4
click at [995, 476] on datatable-body "MENDEZ DAIANA GISELA 23312641054 $ 98.964,88 202501 202512 Surge Integracion 13…" at bounding box center [844, 416] width 1197 height 178
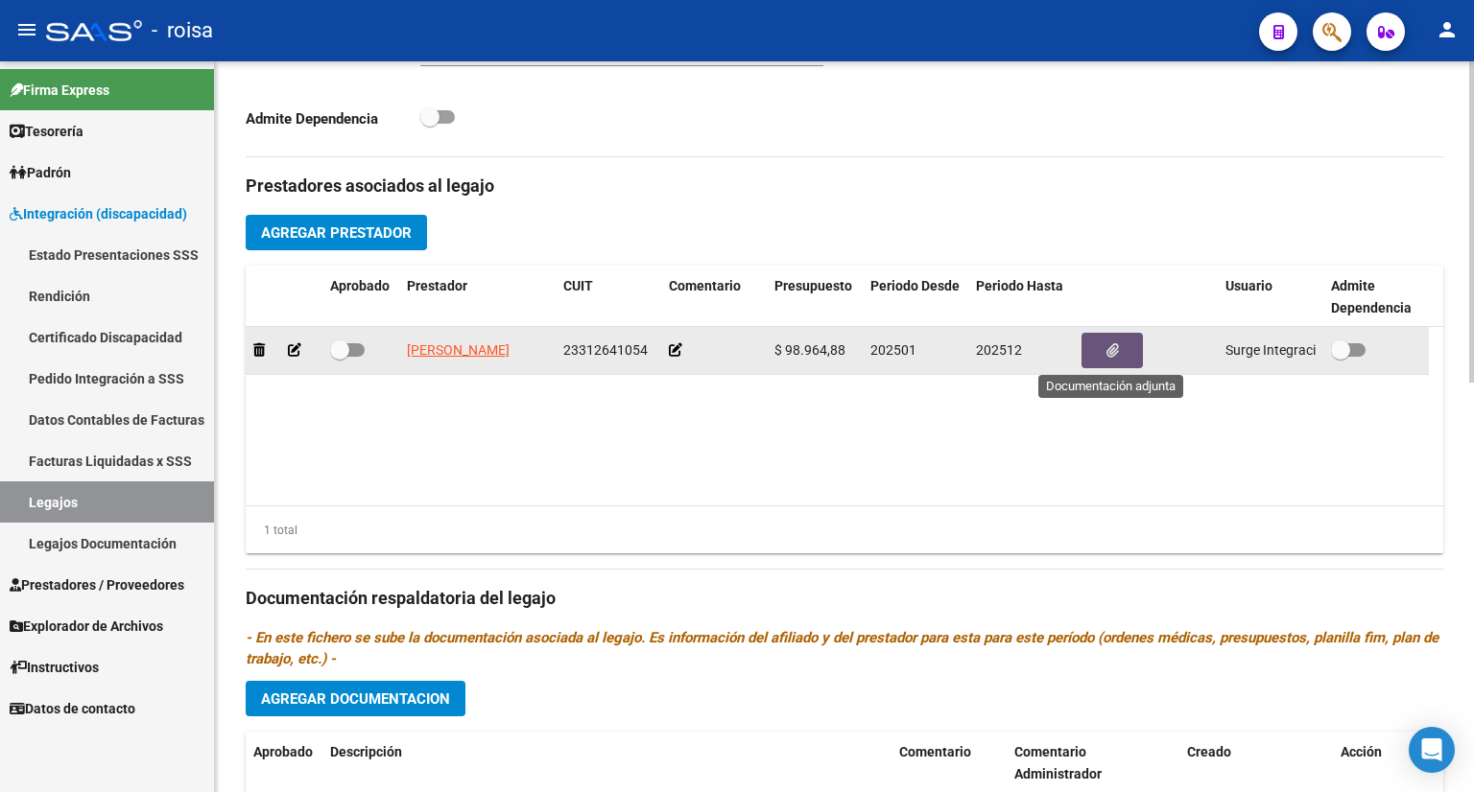
click at [1105, 338] on button "button" at bounding box center [1111, 350] width 61 height 35
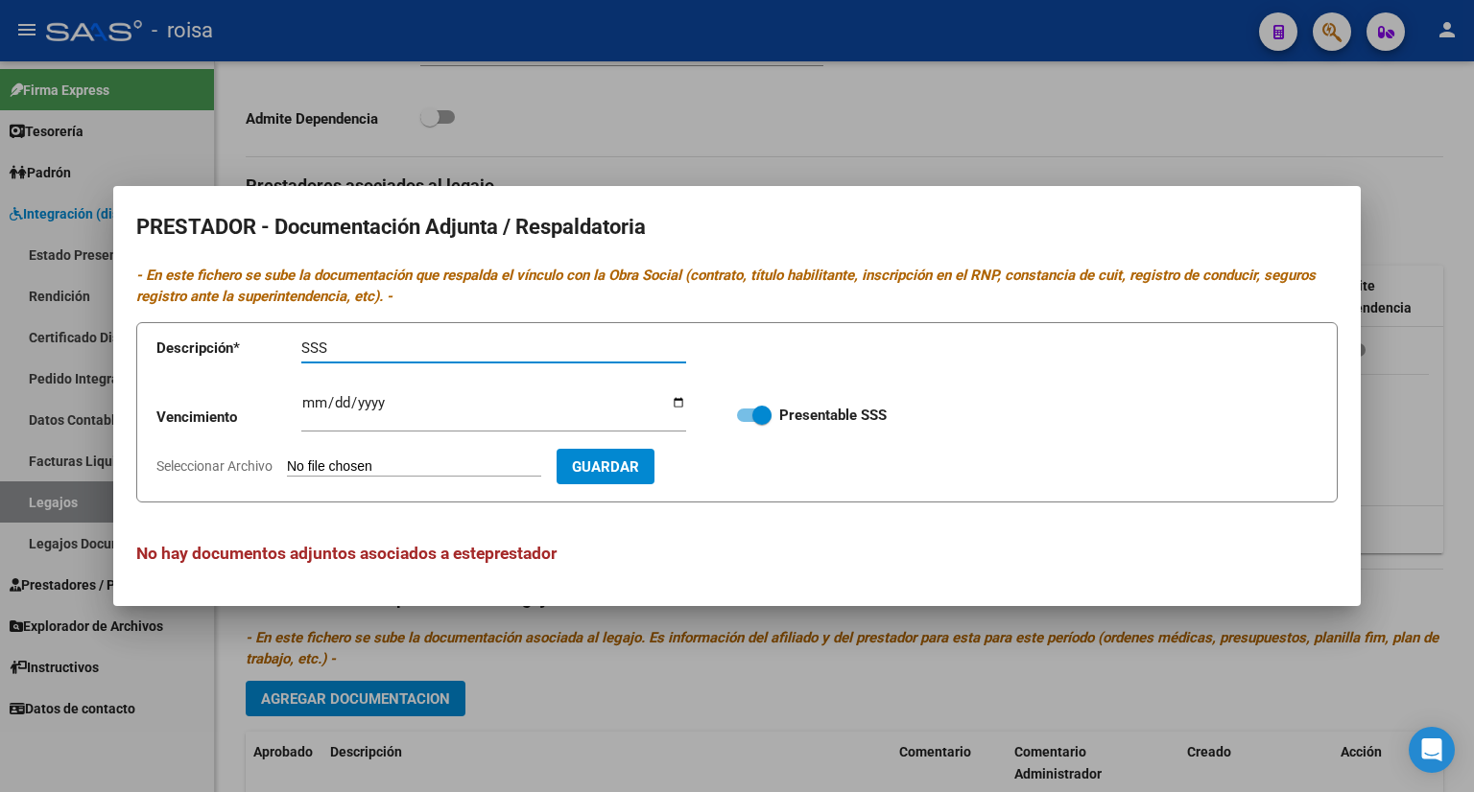
type input "SSS"
click at [401, 461] on input "Seleccionar Archivo" at bounding box center [414, 468] width 254 height 18
type input "C:\fakepath\RNP MENDEZ PSICOLOGA.jpg"
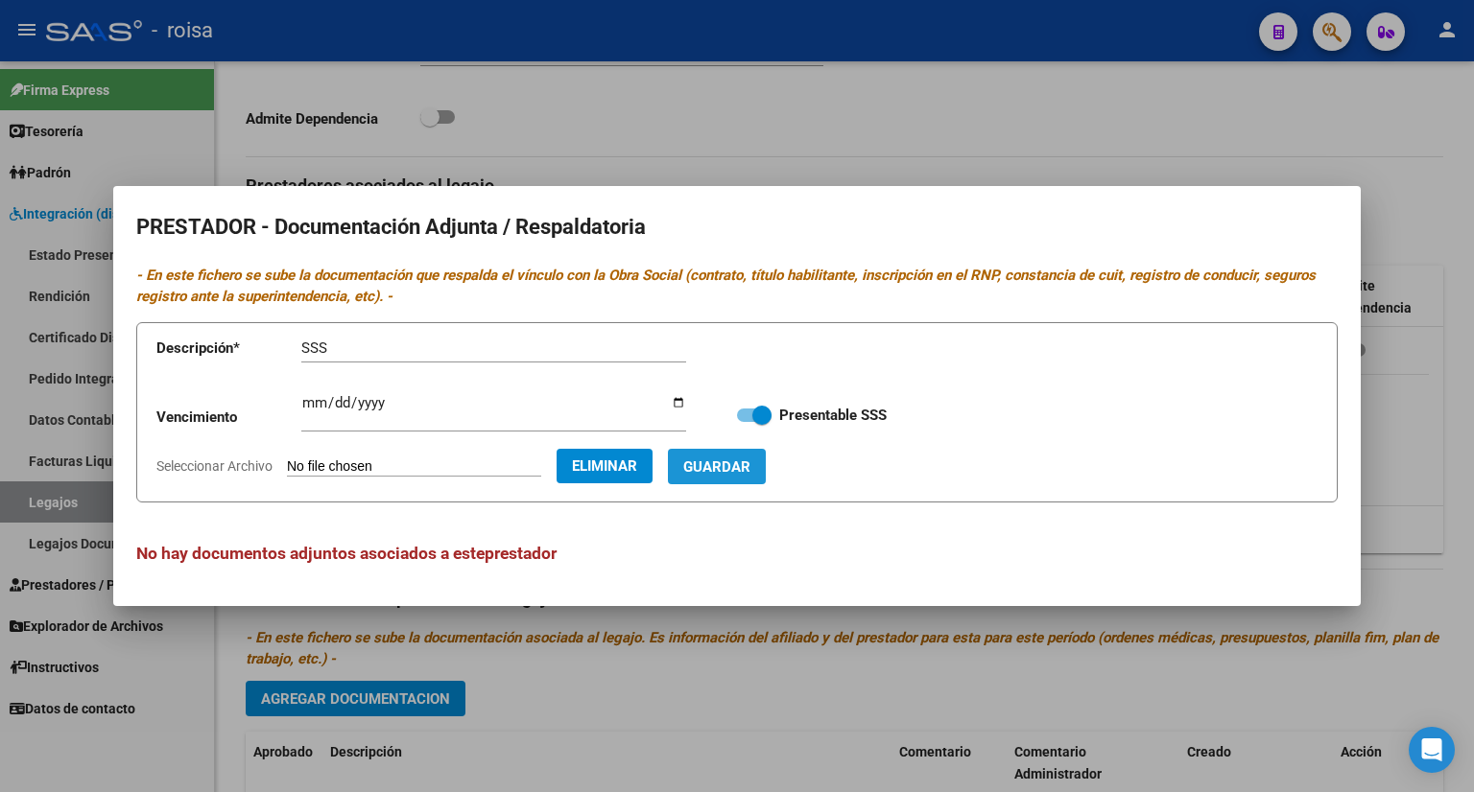
click at [750, 463] on span "Guardar" at bounding box center [716, 467] width 67 height 17
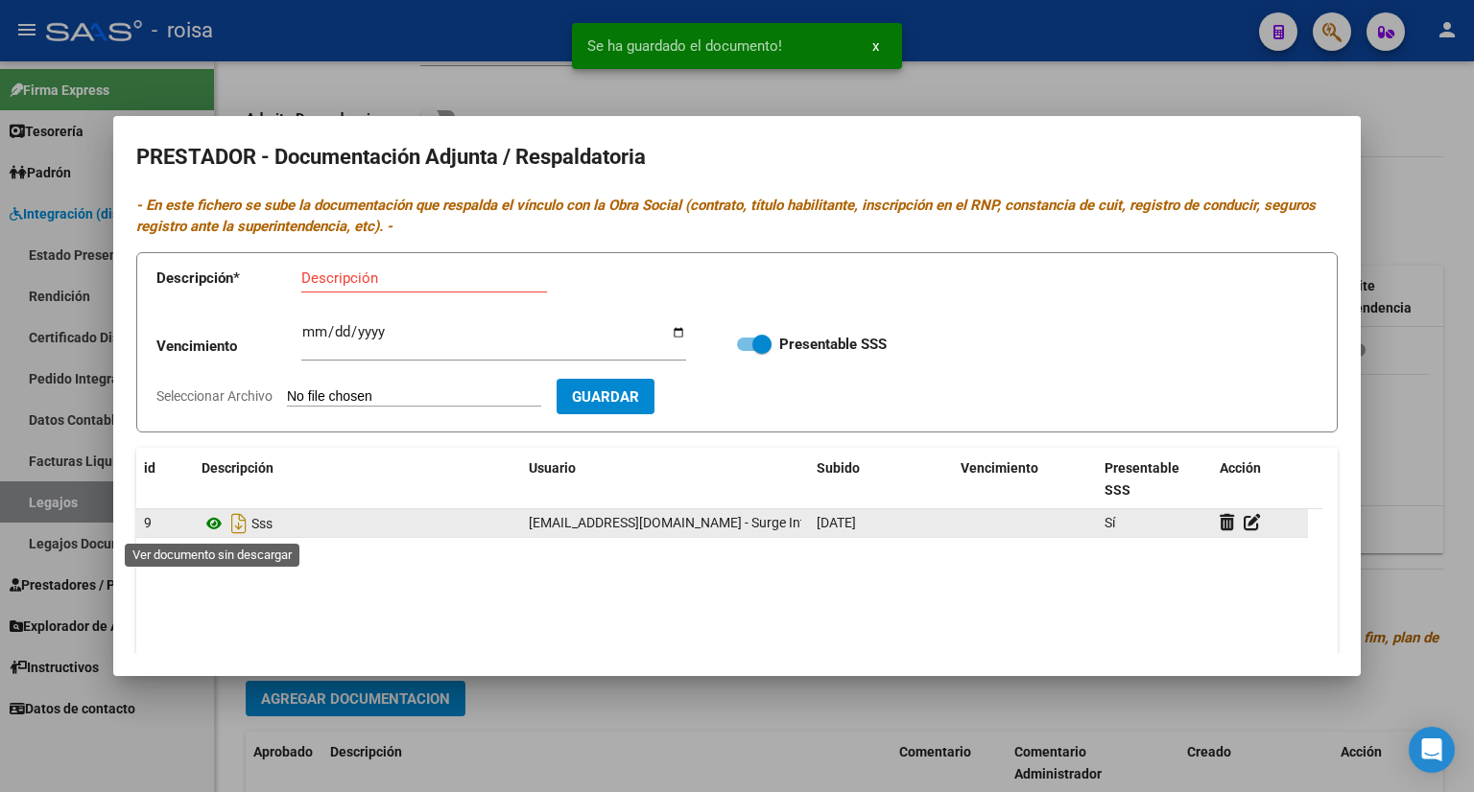
click at [215, 520] on icon at bounding box center [213, 523] width 25 height 23
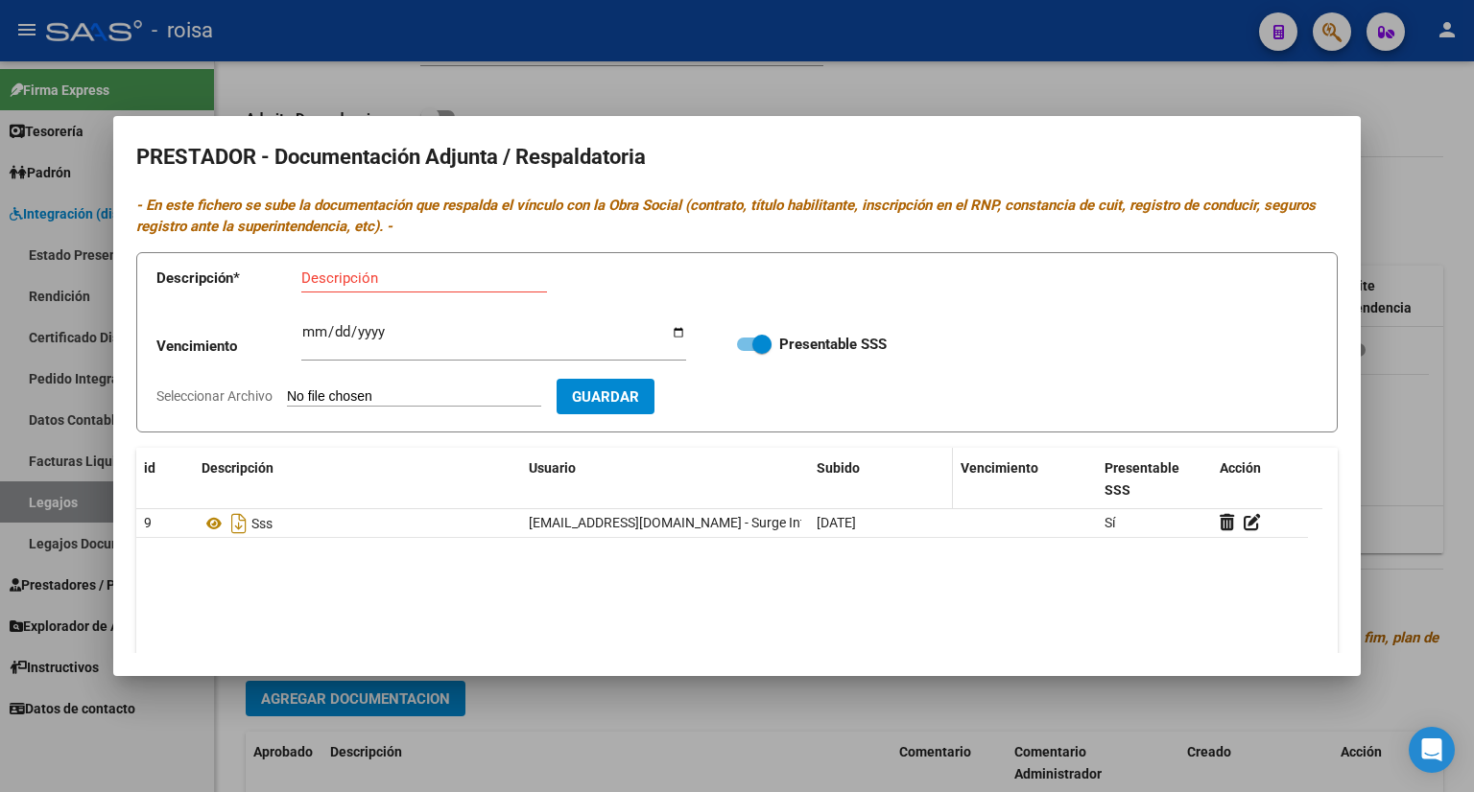
scroll to position [0, 0]
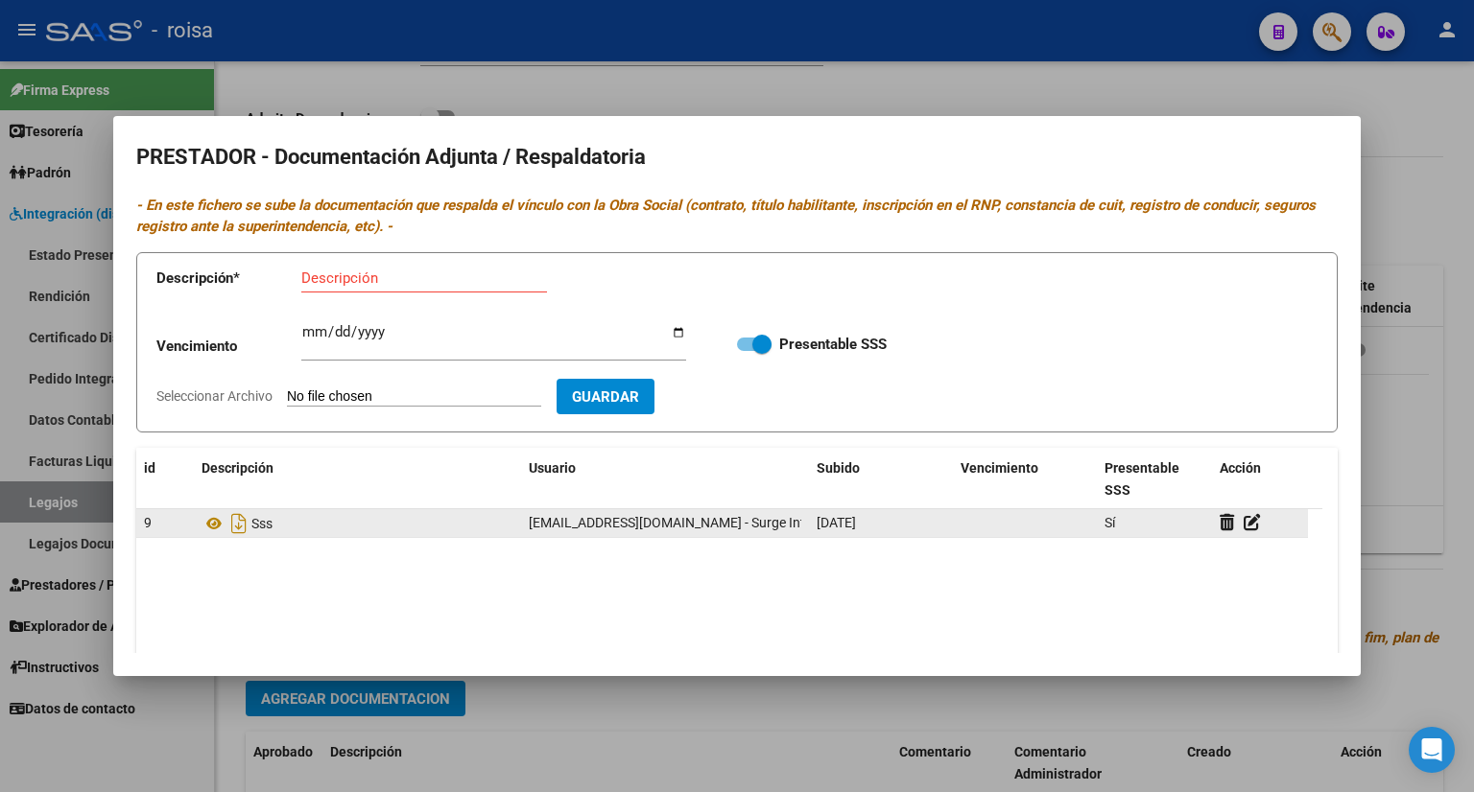
click at [337, 520] on div "Sss" at bounding box center [357, 523] width 312 height 31
click at [1227, 523] on icon at bounding box center [1226, 522] width 14 height 18
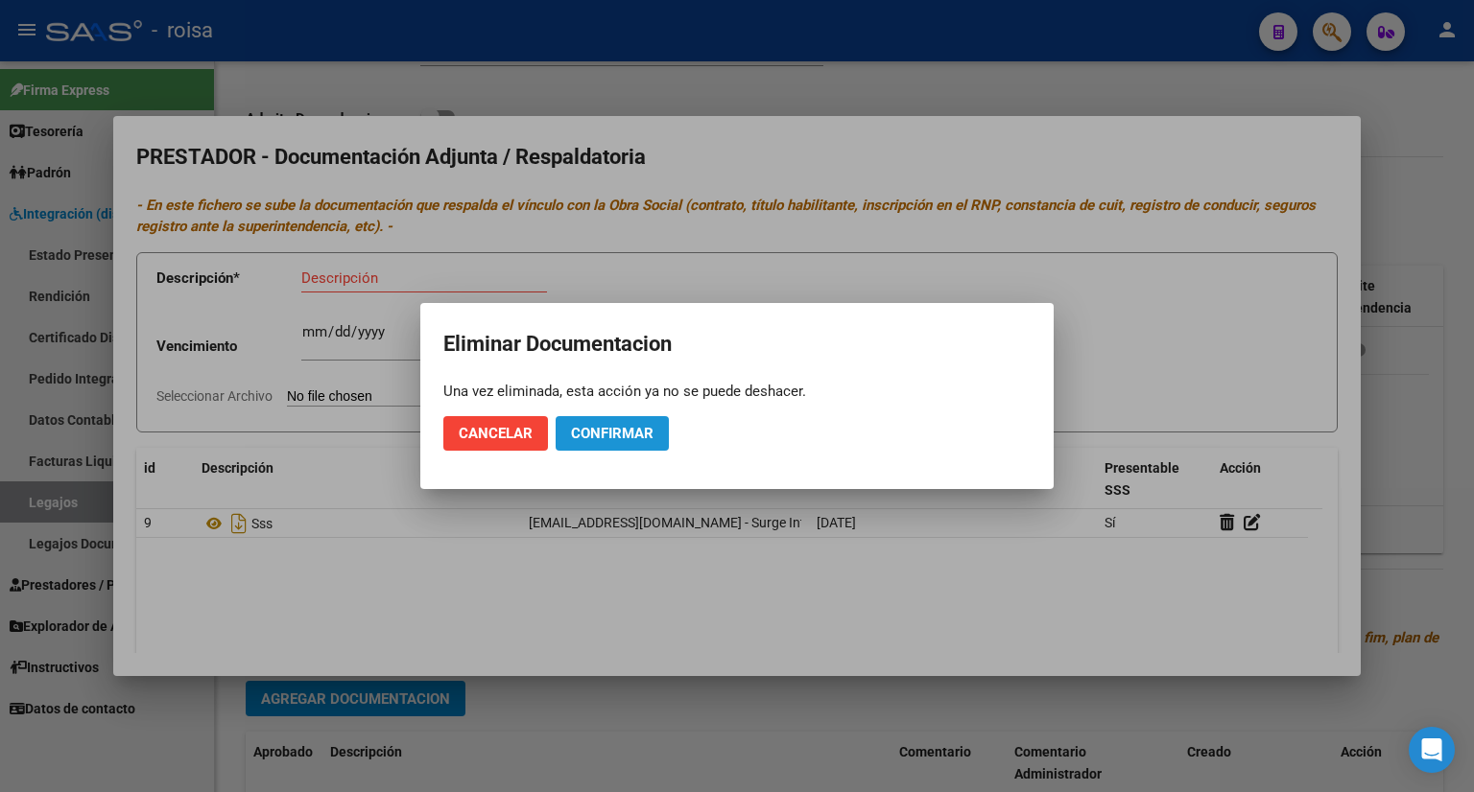
click at [639, 431] on span "Confirmar" at bounding box center [612, 433] width 83 height 17
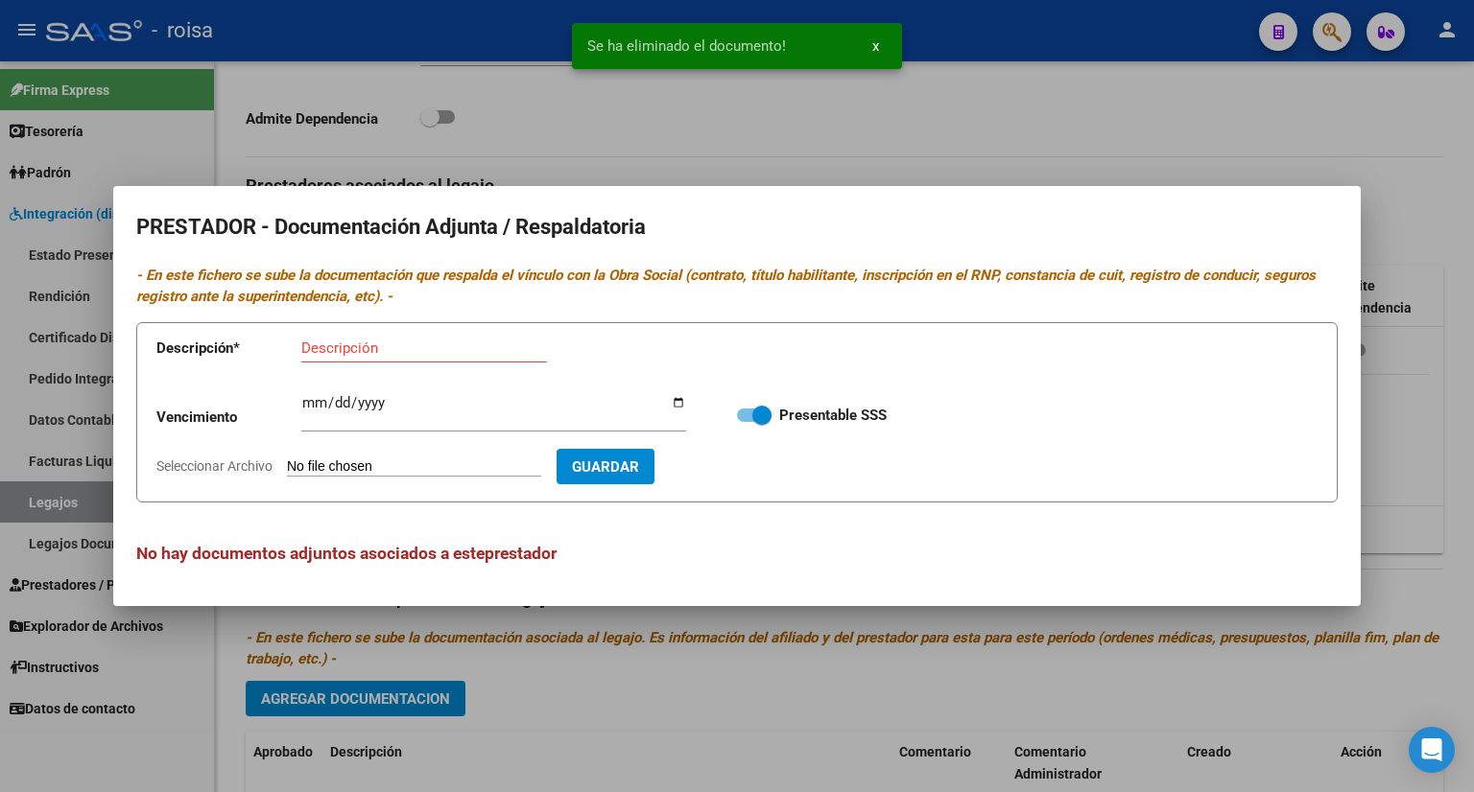
click at [1078, 105] on div at bounding box center [737, 396] width 1474 height 792
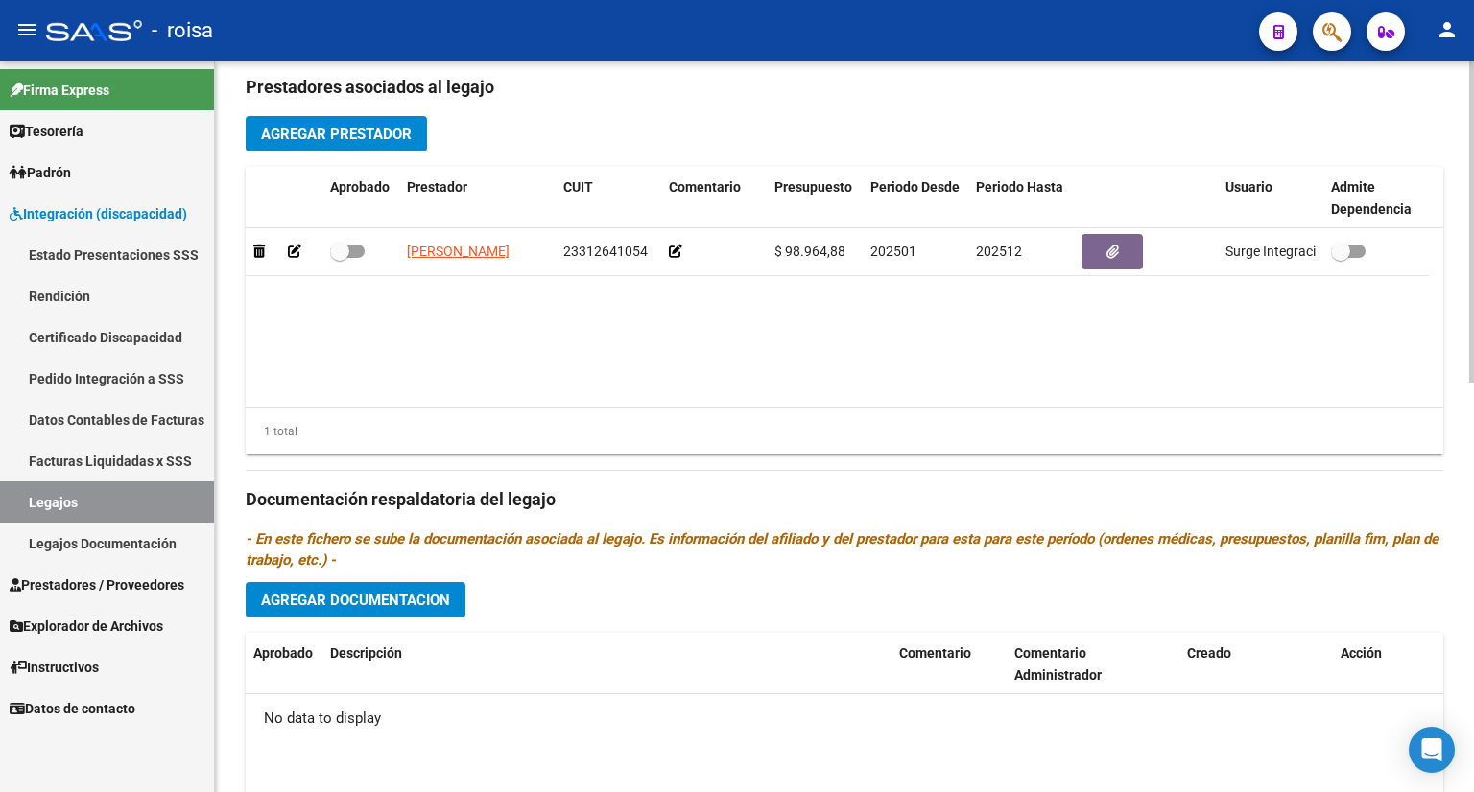
scroll to position [741, 0]
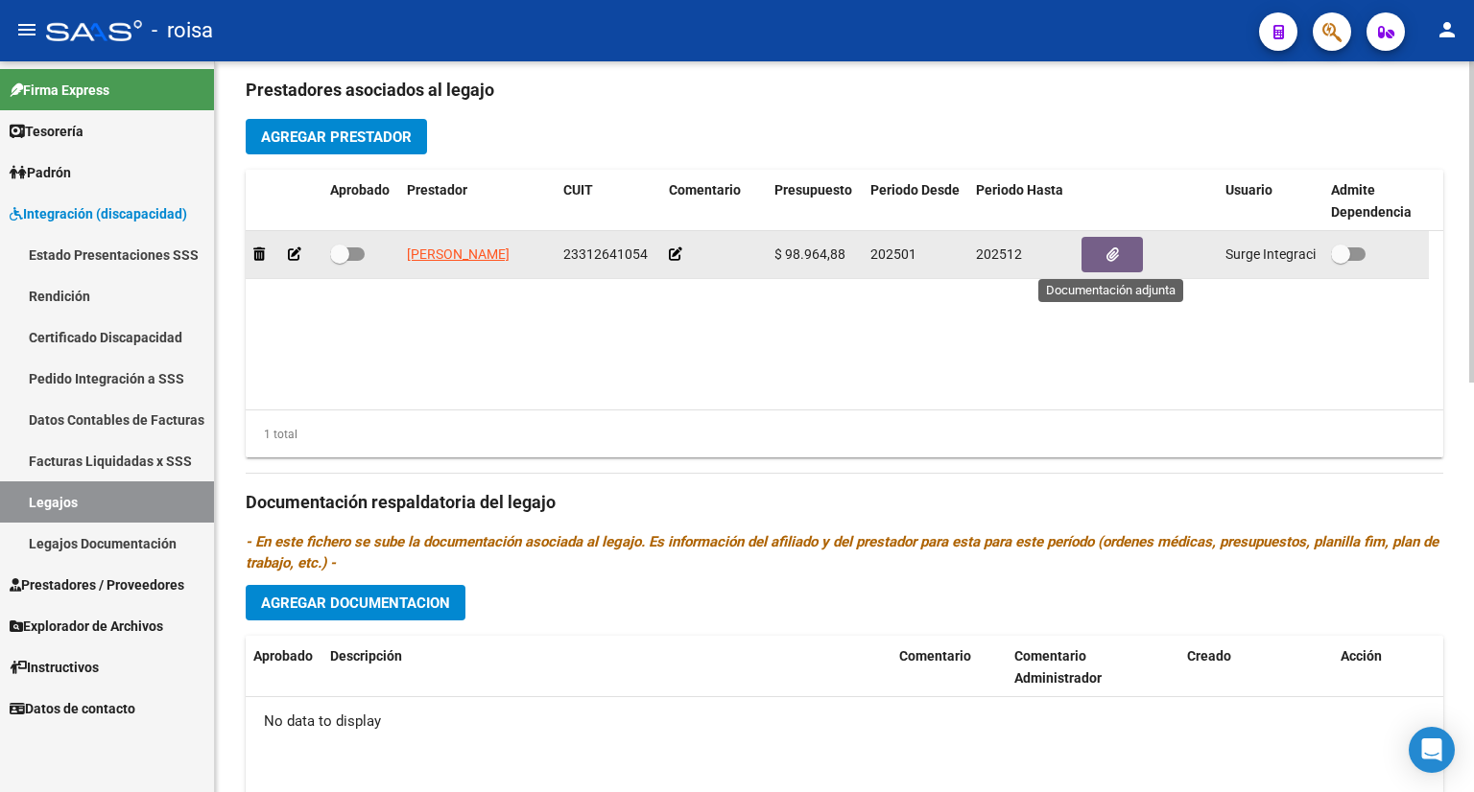
click at [1098, 251] on button "button" at bounding box center [1111, 254] width 61 height 35
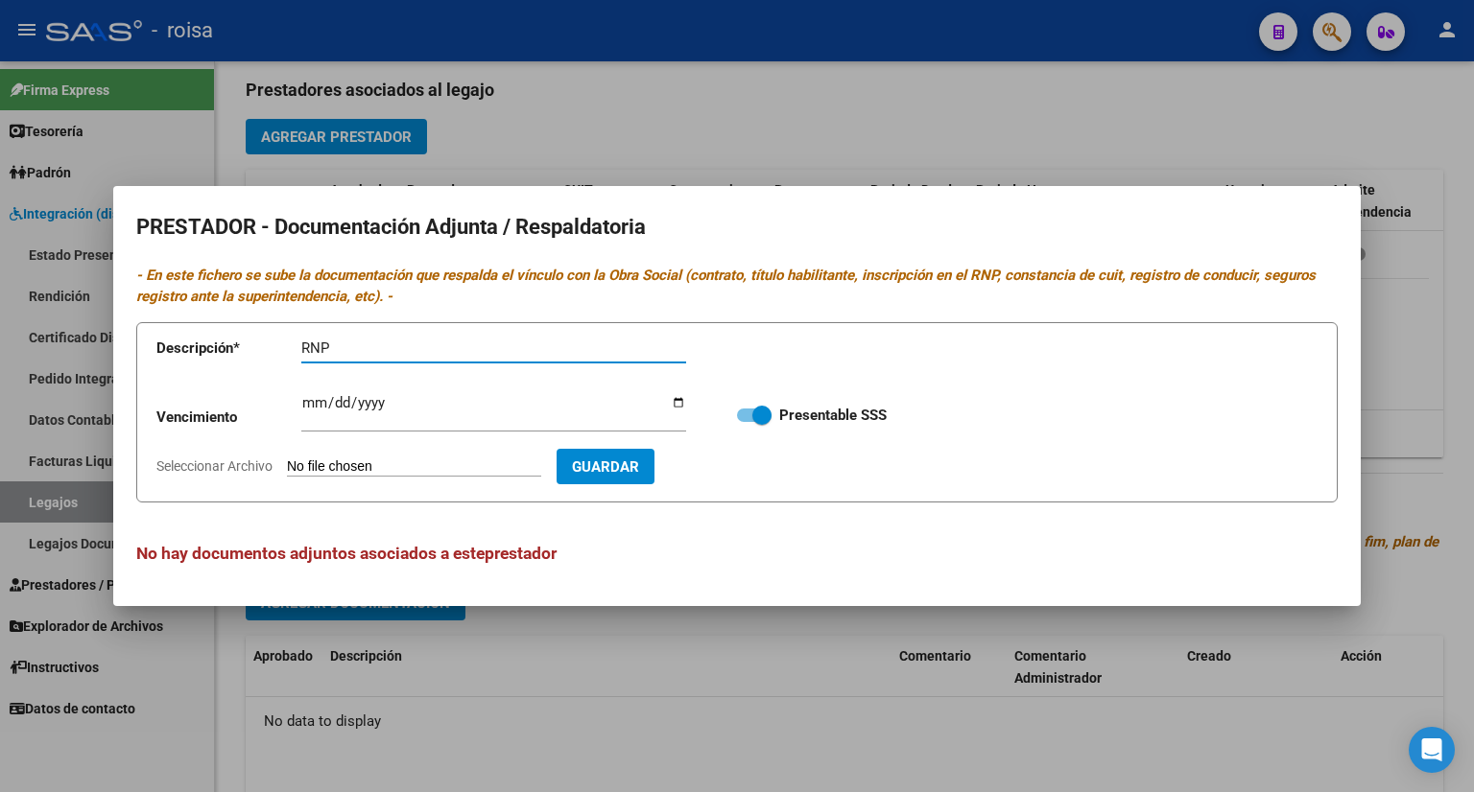
type input "RNP"
click at [388, 468] on input "Seleccionar Archivo" at bounding box center [414, 468] width 254 height 18
type input "C:\fakepath\RNP MENDEZ PSICOLOGA.jpg"
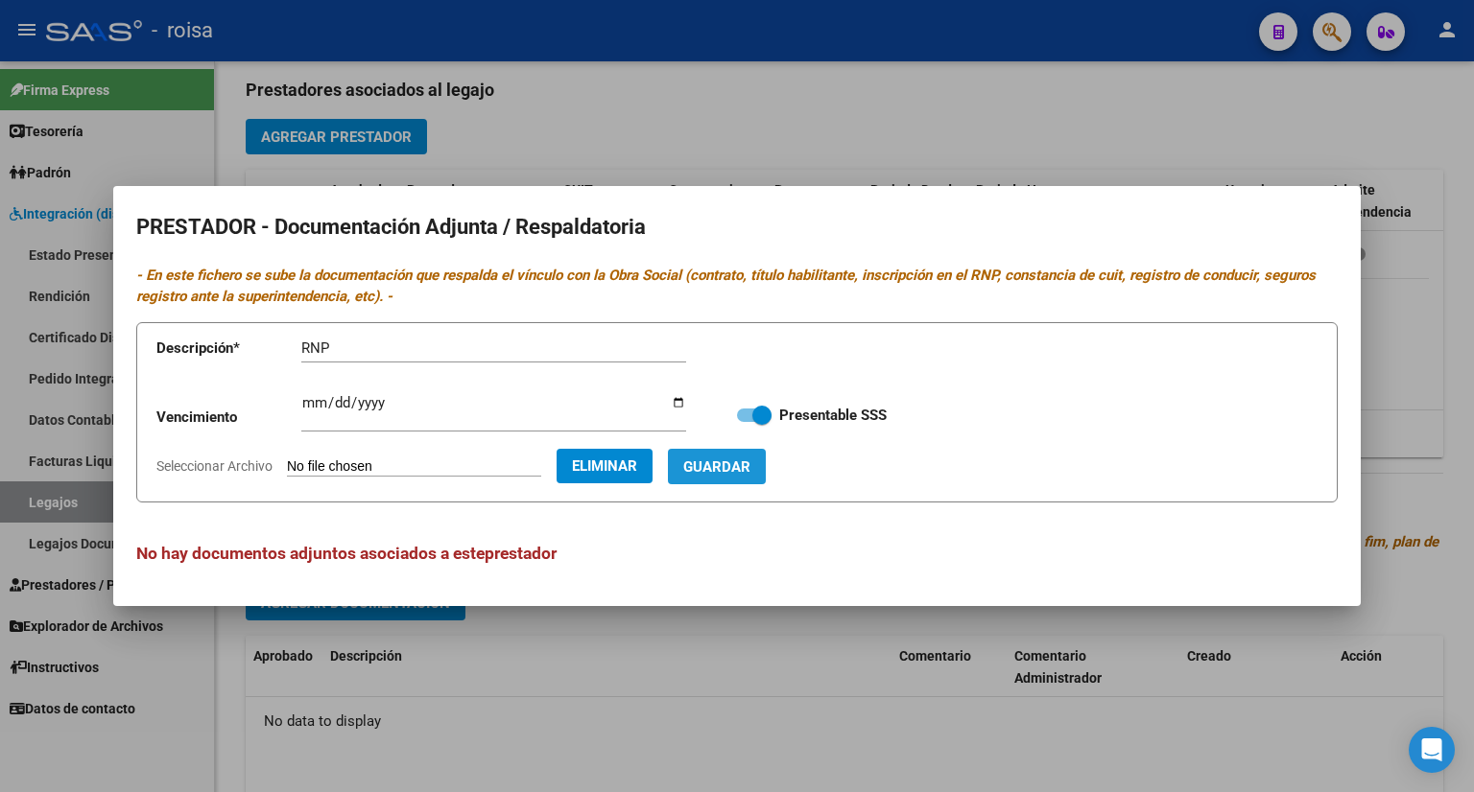
click at [750, 458] on span "Guardar" at bounding box center [716, 466] width 67 height 17
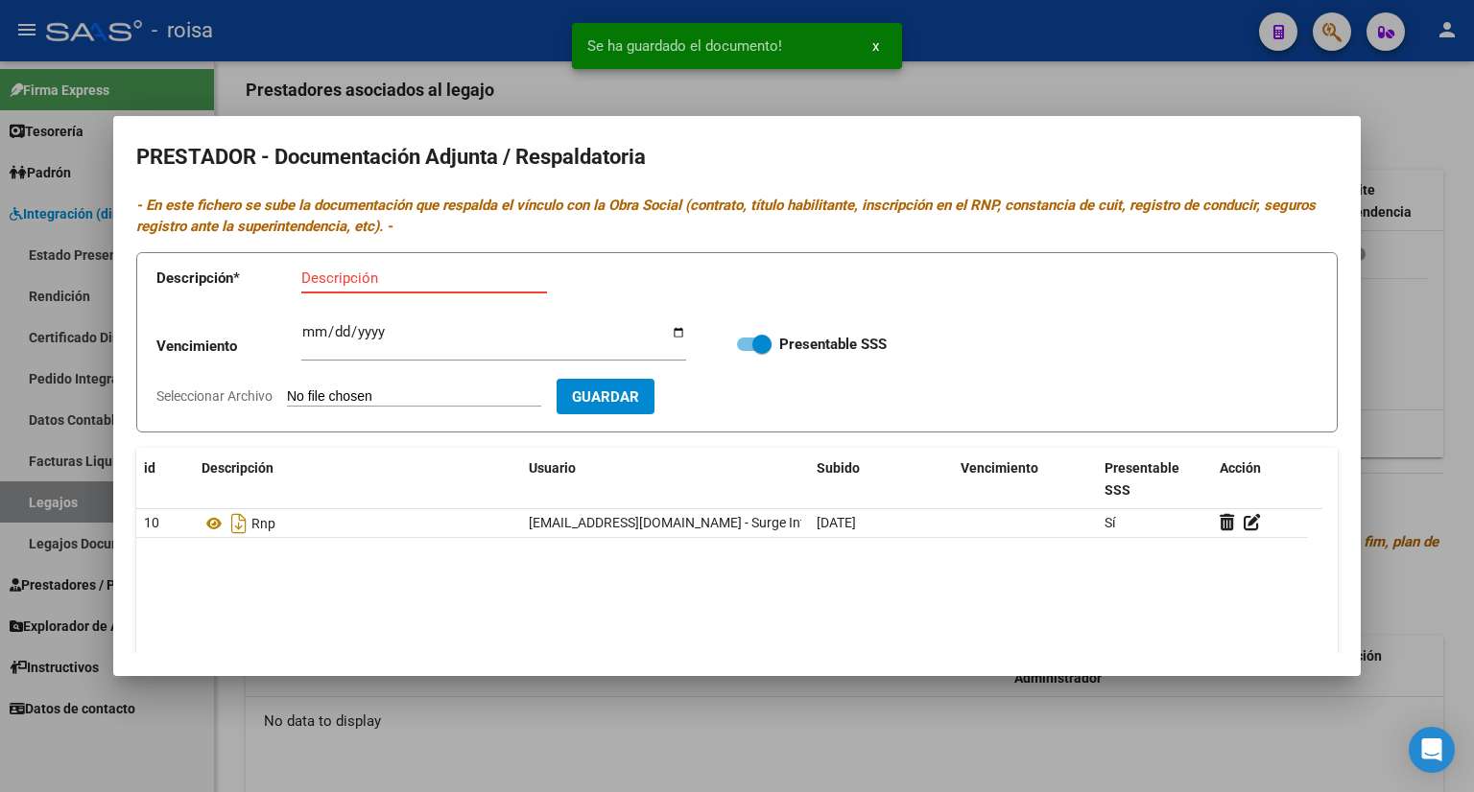
click at [364, 280] on input "Descripción" at bounding box center [424, 278] width 246 height 17
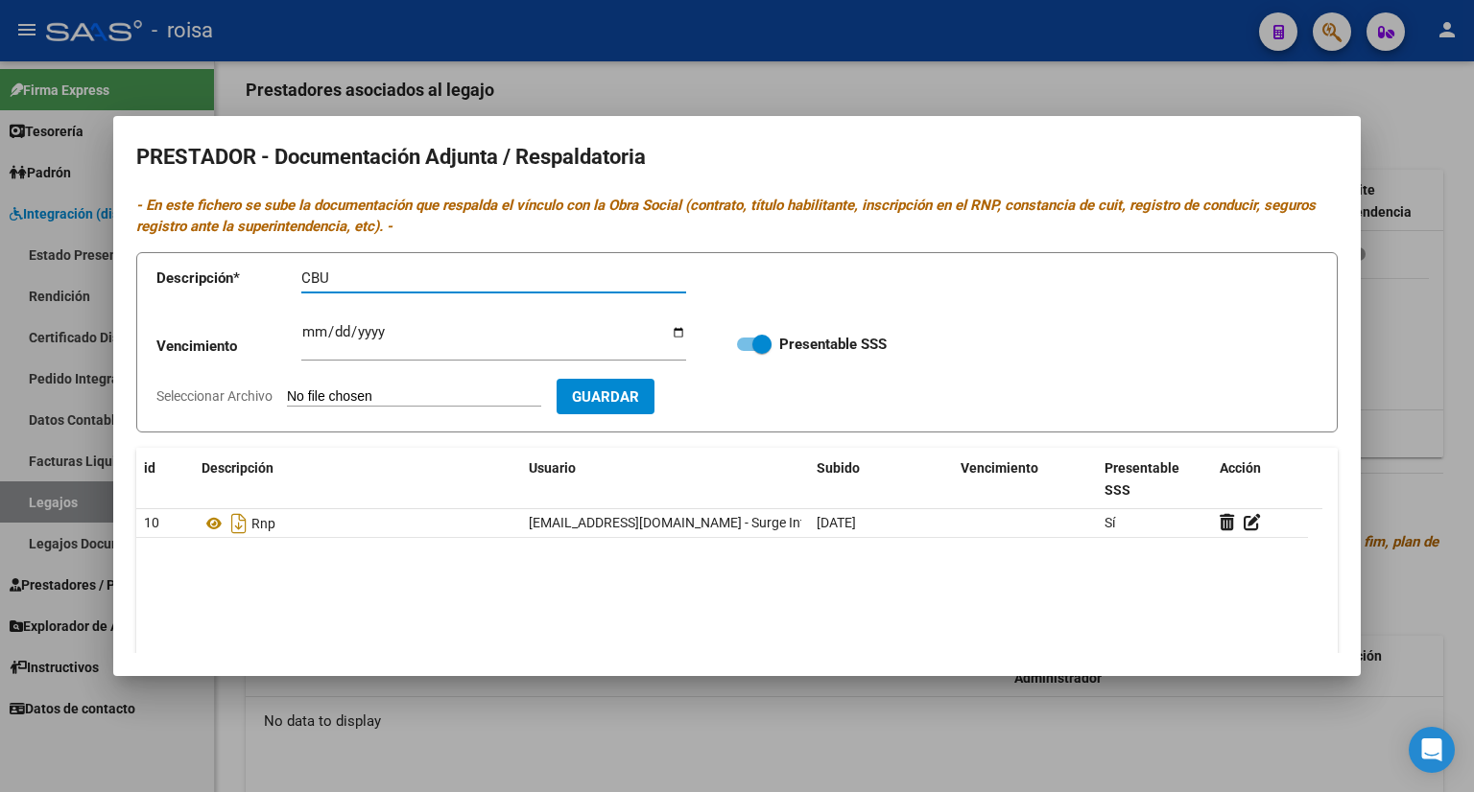
type input "CBU"
click at [440, 393] on input "Seleccionar Archivo" at bounding box center [414, 398] width 254 height 18
type input "C:\fakepath\CBU MENDEZ.jpg"
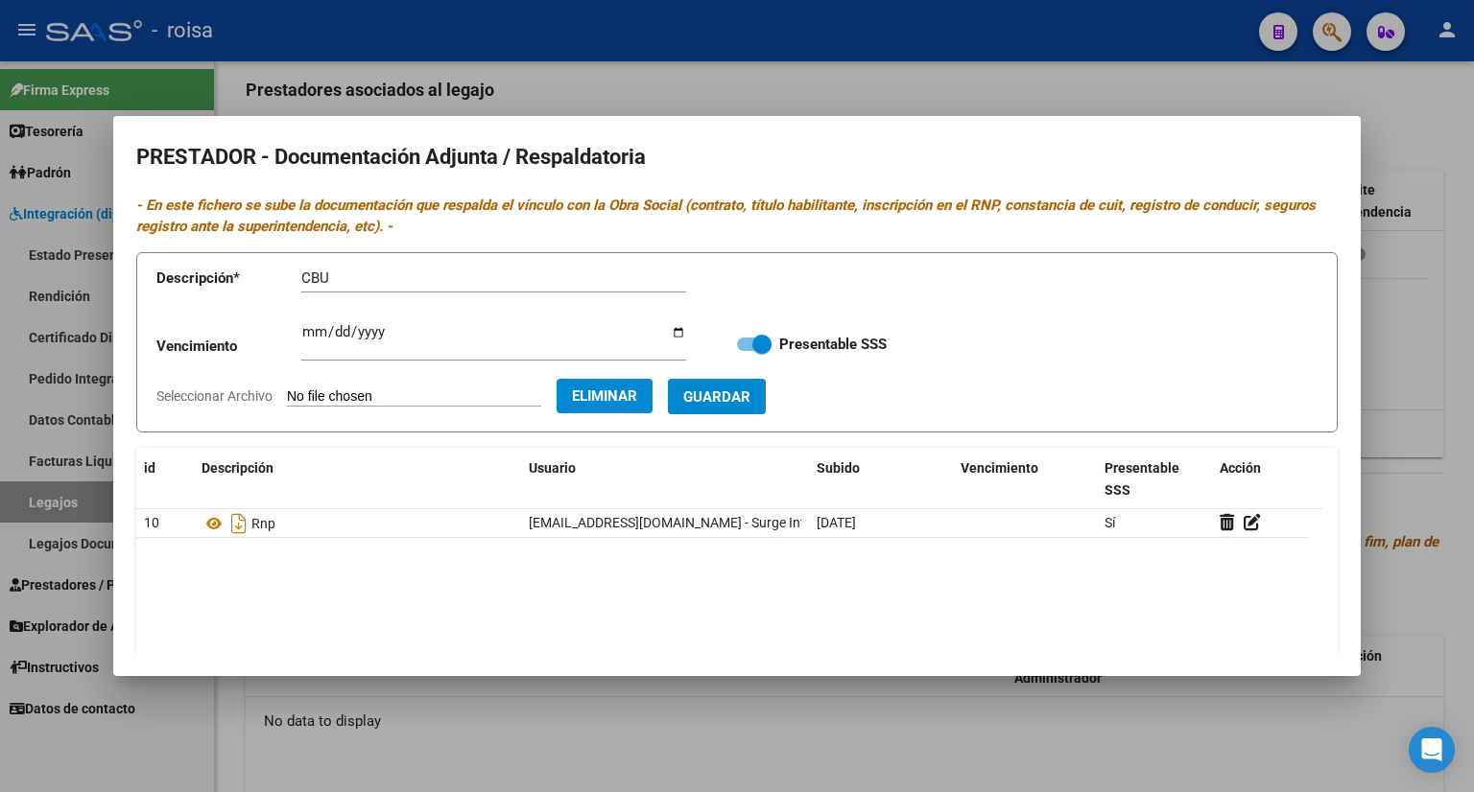
click at [750, 402] on span "Guardar" at bounding box center [716, 397] width 67 height 17
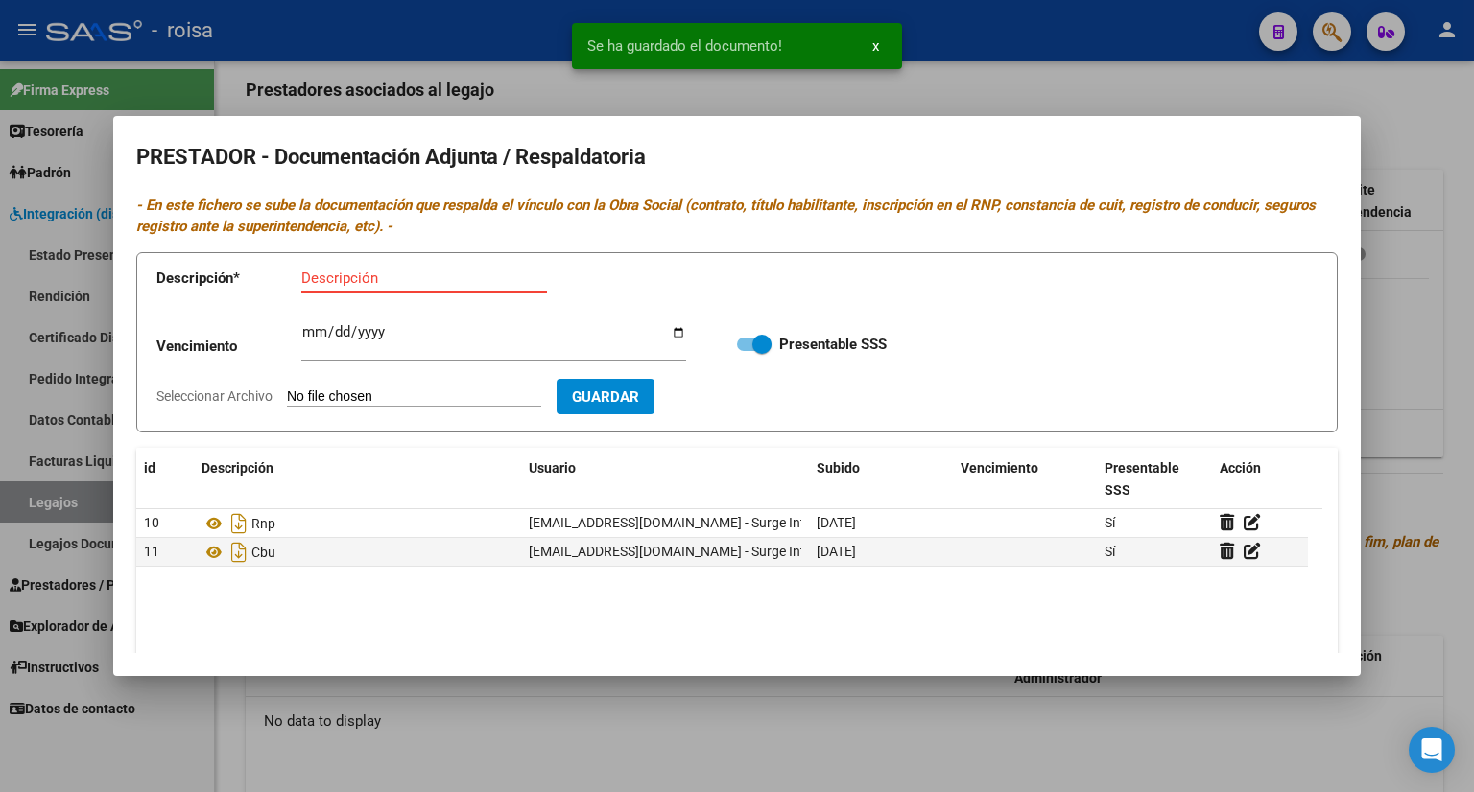
click at [351, 279] on input "Descripción" at bounding box center [424, 278] width 246 height 17
type input "AFIP"
click at [435, 394] on input "Seleccionar Archivo" at bounding box center [414, 398] width 254 height 18
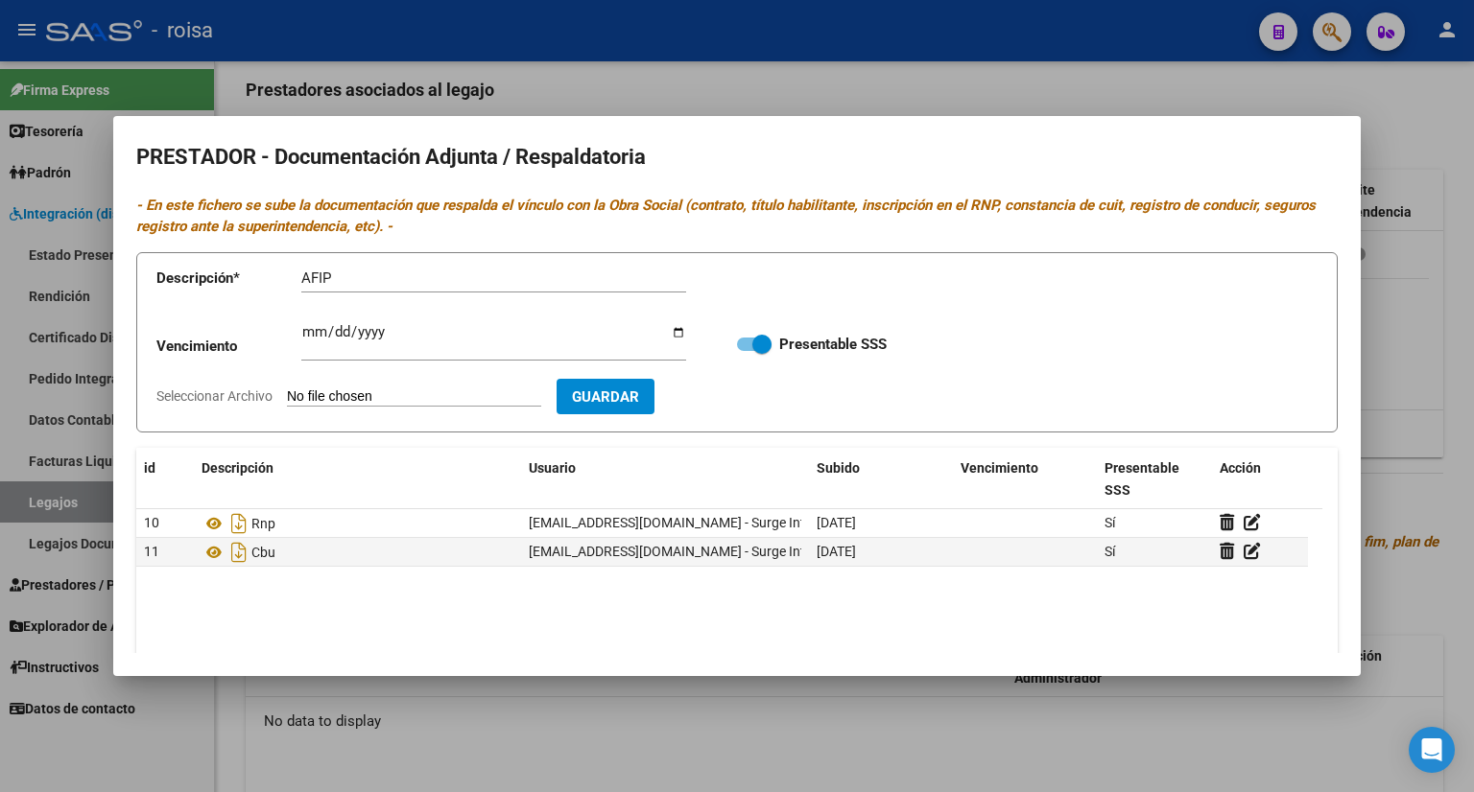
type input "C:\fakepath\AFIP MENDEZ .jpg"
click at [747, 395] on span "Guardar" at bounding box center [716, 397] width 67 height 17
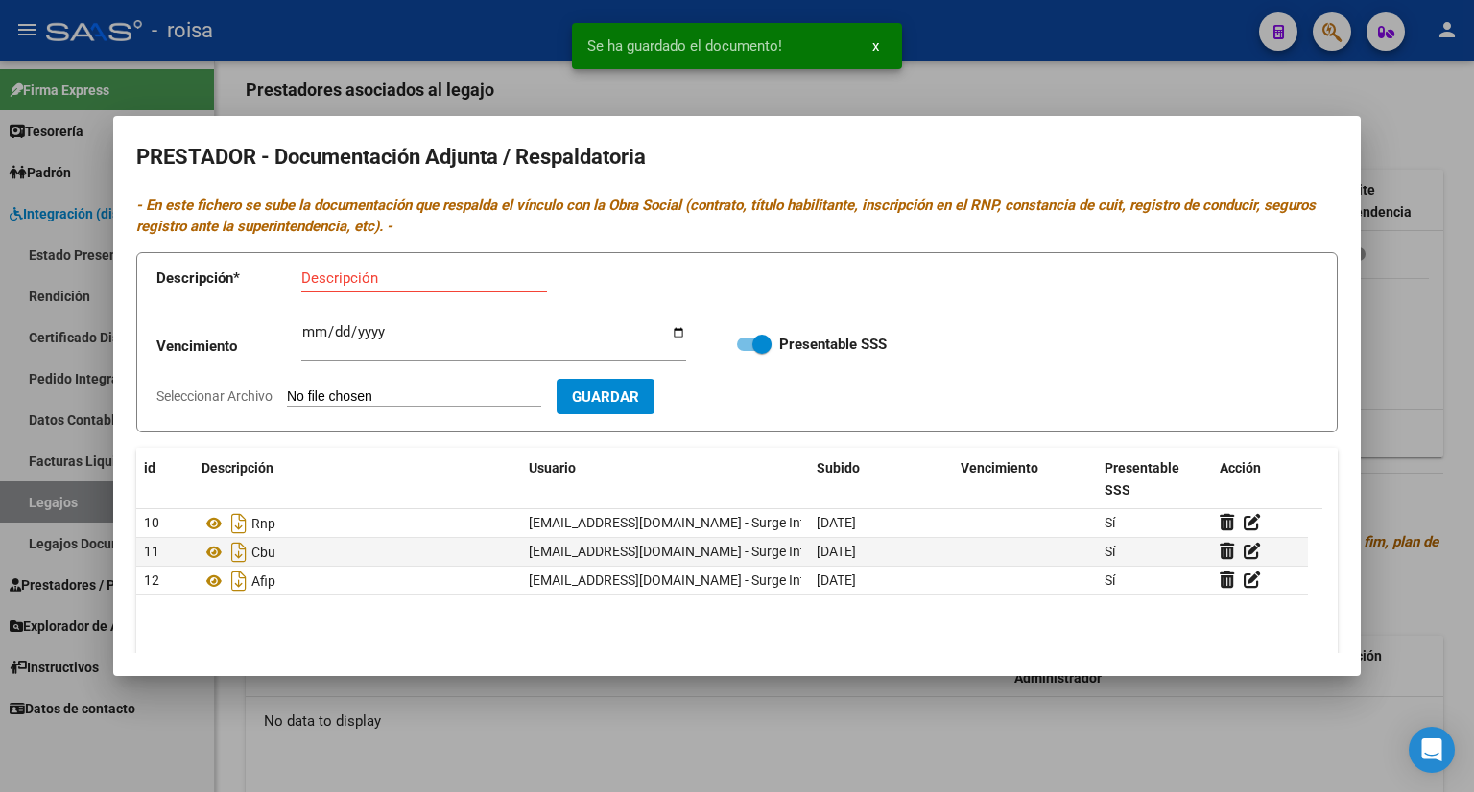
scroll to position [0, 0]
click at [1398, 366] on div at bounding box center [737, 396] width 1474 height 792
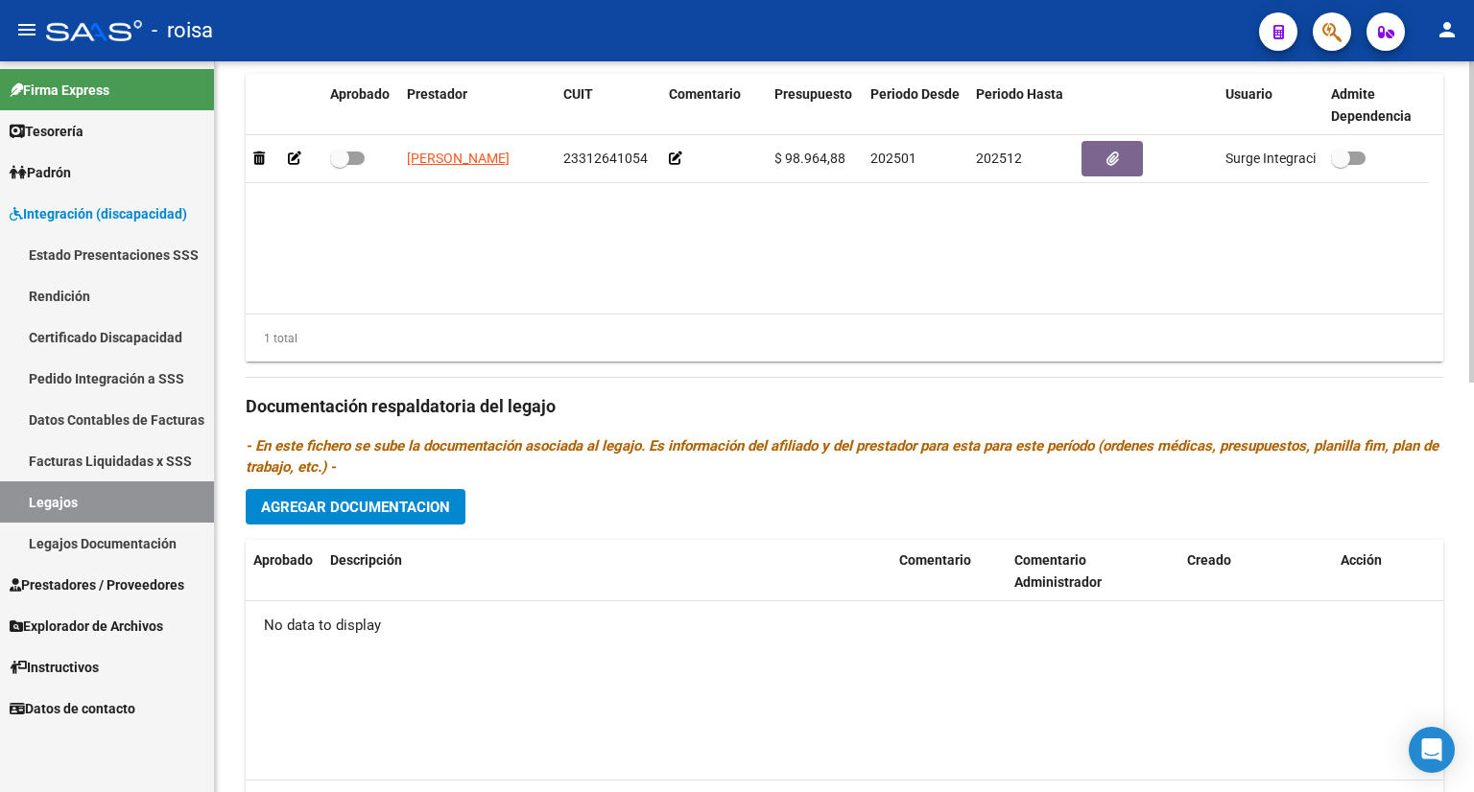
scroll to position [933, 0]
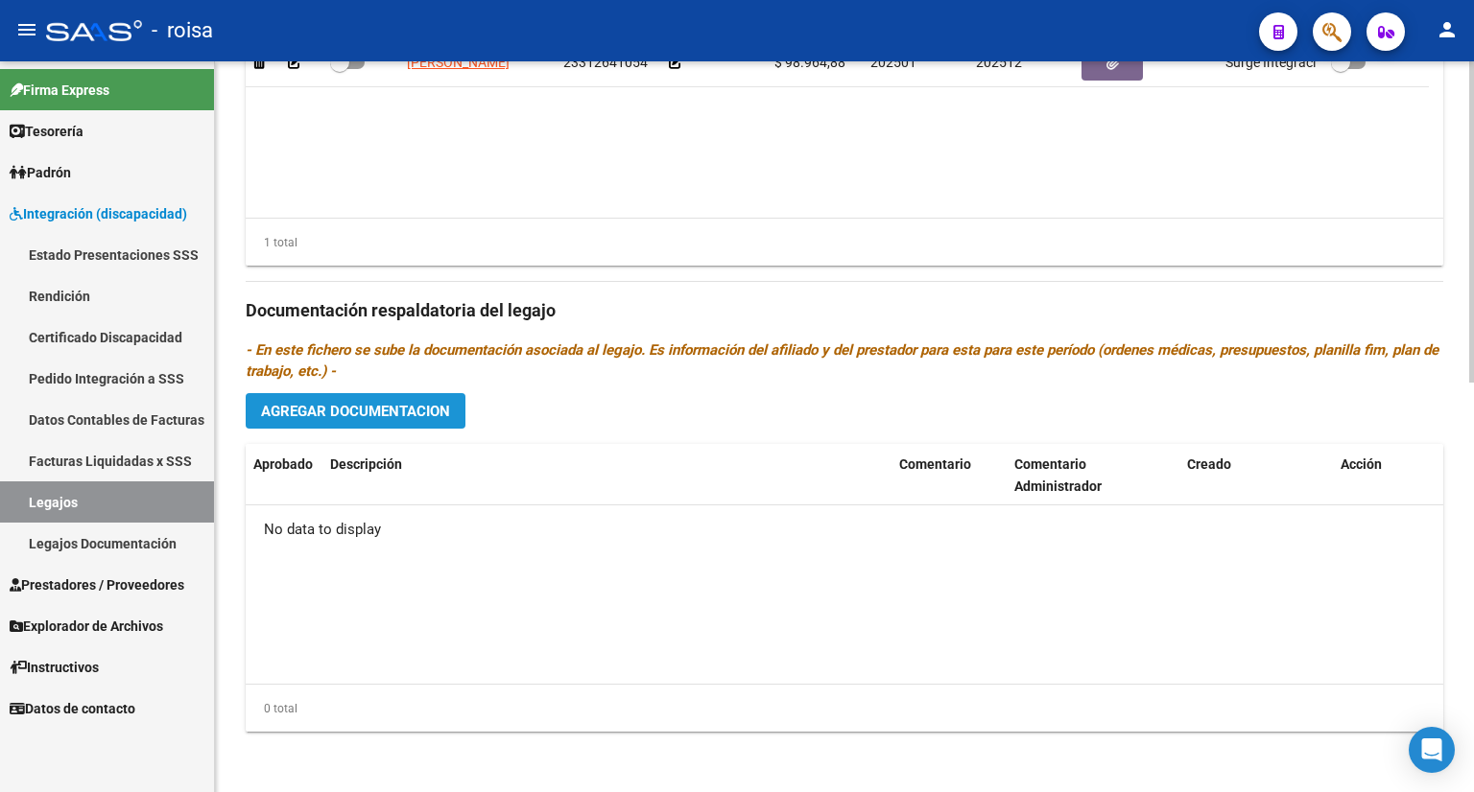
click at [395, 414] on span "Agregar Documentacion" at bounding box center [355, 411] width 189 height 17
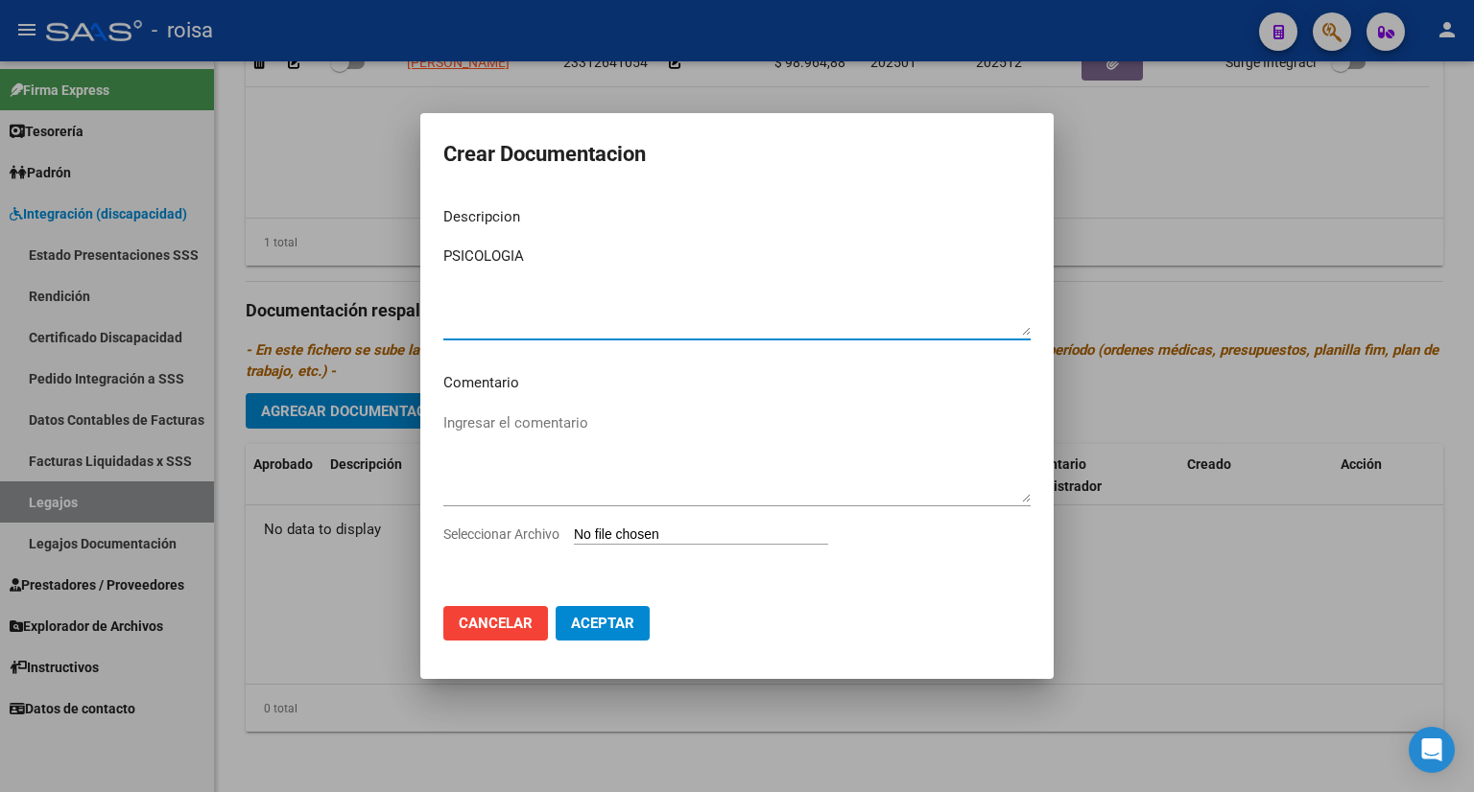
type textarea "PSICOLOGIA"
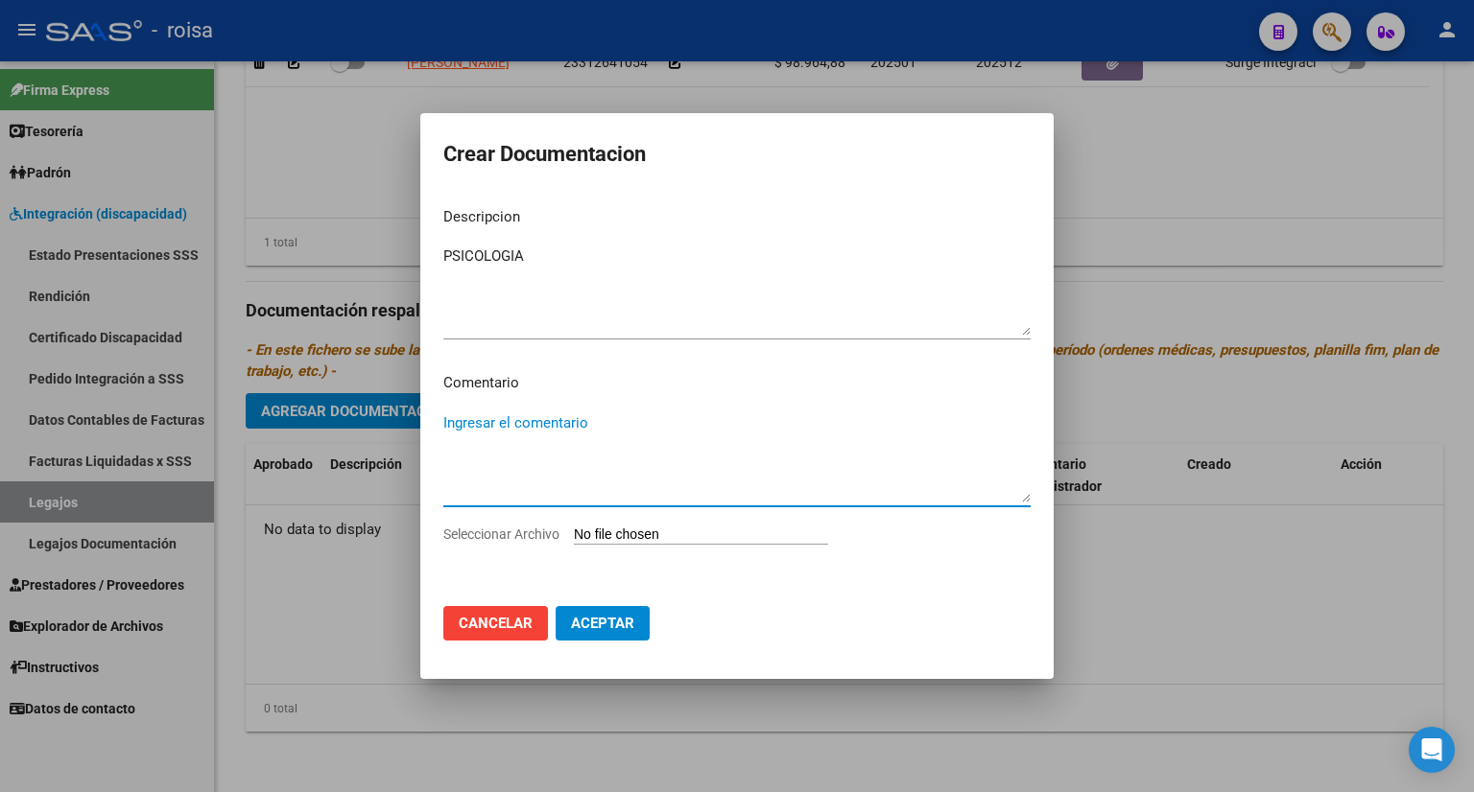
click at [556, 460] on textarea "Ingresar el comentario" at bounding box center [736, 458] width 587 height 90
type textarea "2 SESIONES X SEMANA"
click at [645, 538] on input "Seleccionar Archivo" at bounding box center [701, 536] width 254 height 18
type input "C:\fakepath\OM LIMA.pdf"
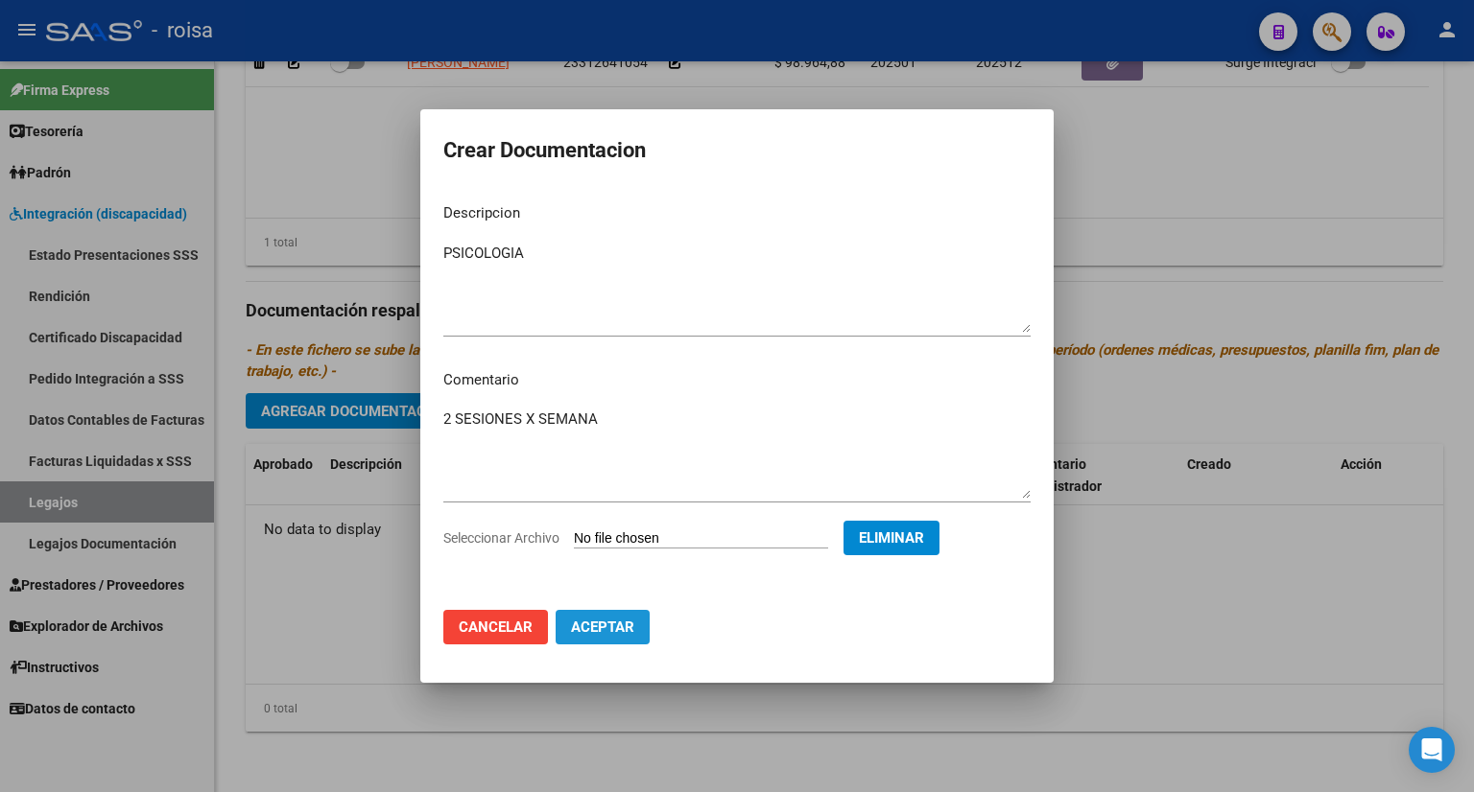
click at [618, 627] on span "Aceptar" at bounding box center [602, 627] width 63 height 17
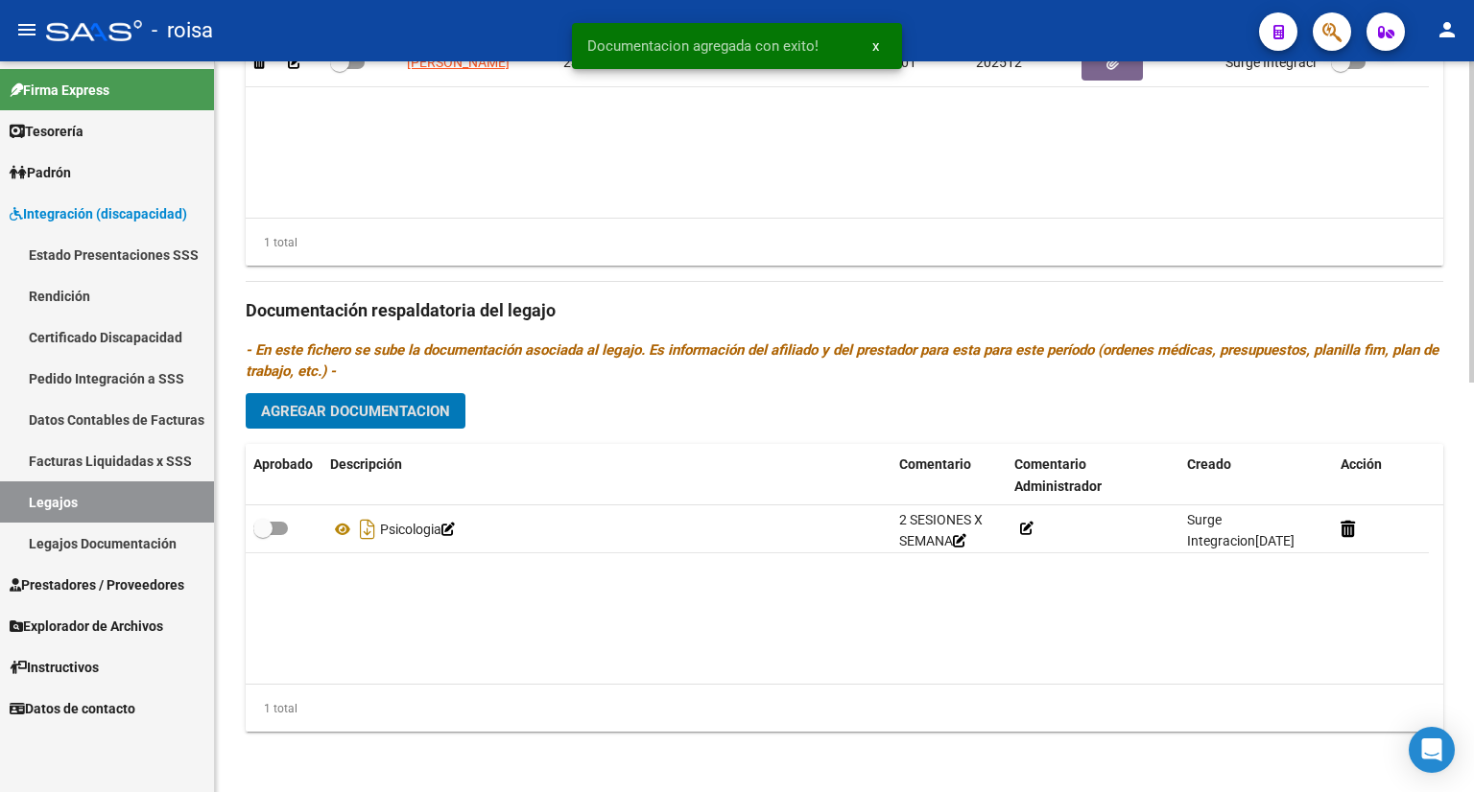
click at [411, 414] on span "Agregar Documentacion" at bounding box center [355, 411] width 189 height 17
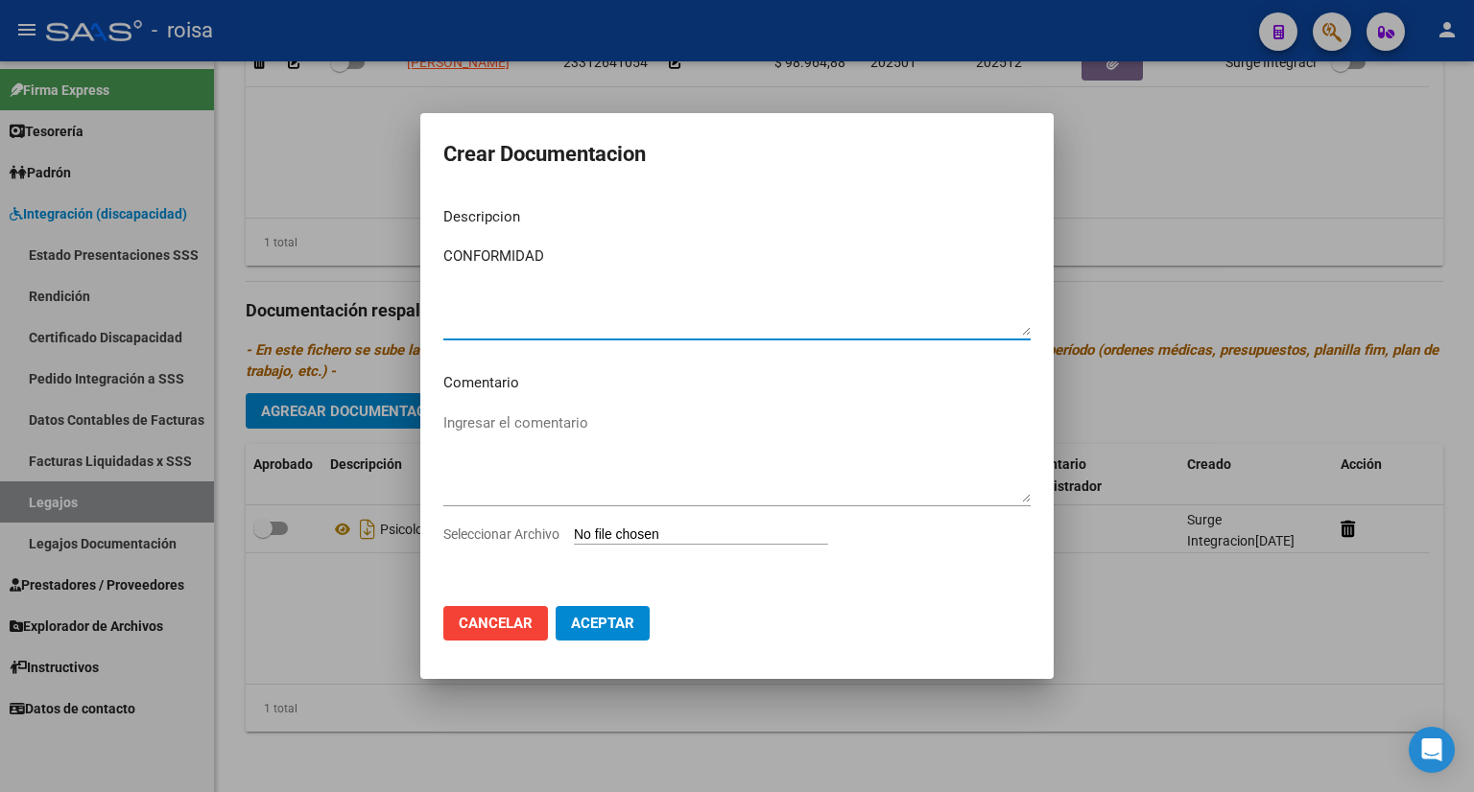
type textarea "CONFORMIDAD"
click at [645, 534] on input "Seleccionar Archivo" at bounding box center [701, 536] width 254 height 18
type input "C:\fakepath\CONFORMIDAD LIMA.pdf"
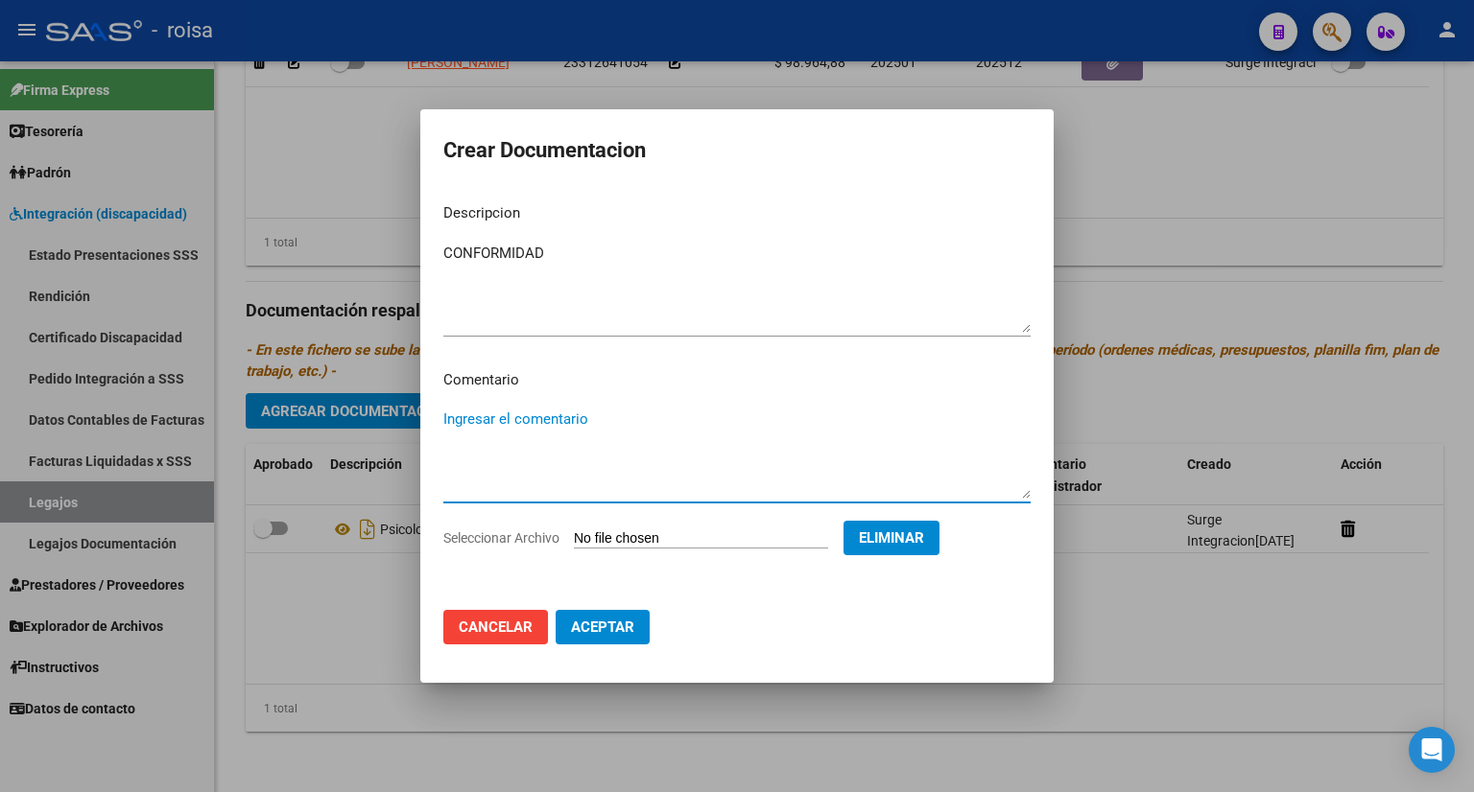
click at [524, 460] on textarea "Ingresar el comentario" at bounding box center [736, 454] width 587 height 90
type textarea "POR PSICOLOGIA, FONO Y TO"
click at [575, 631] on span "Aceptar" at bounding box center [602, 627] width 63 height 17
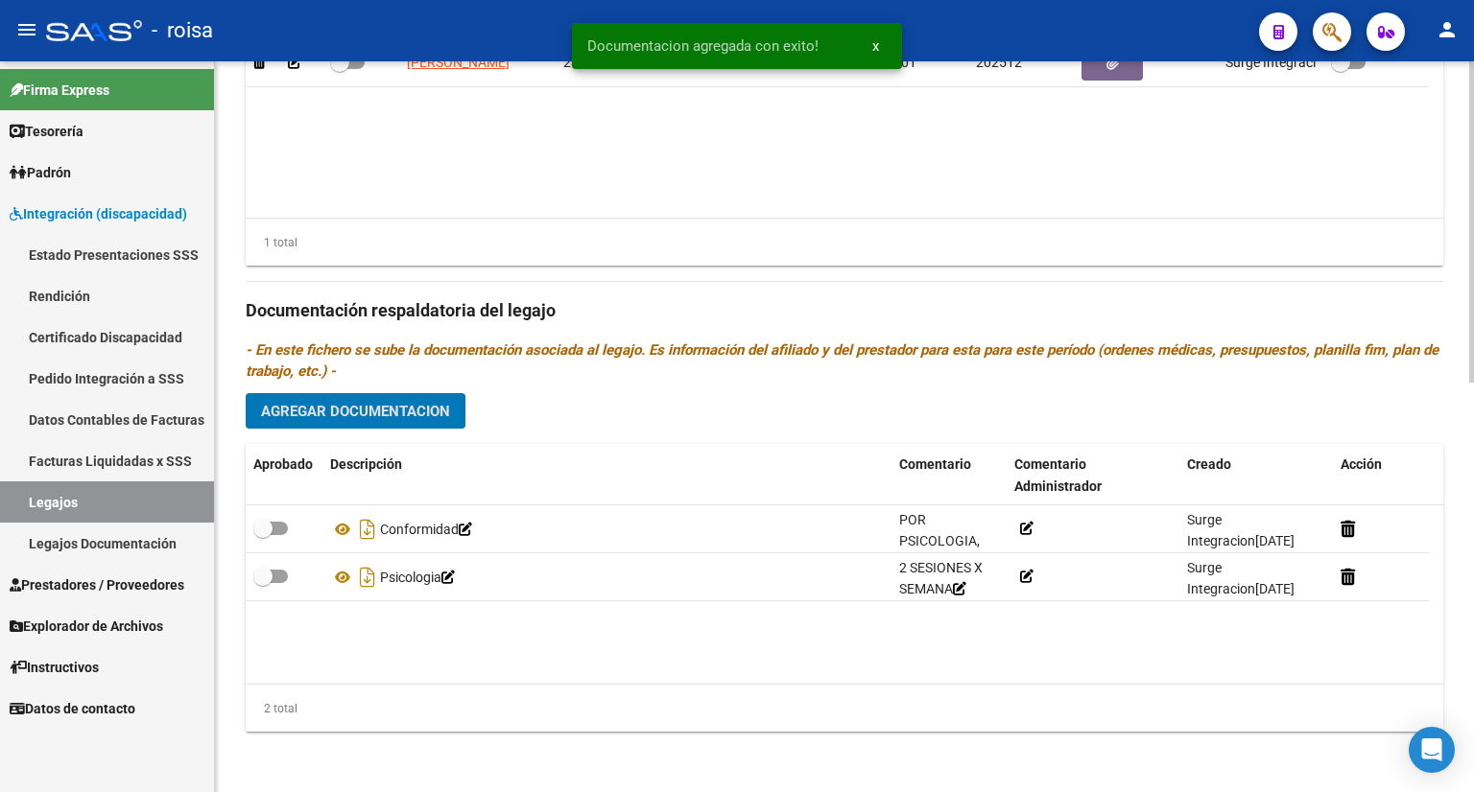
click at [405, 417] on span "Agregar Documentacion" at bounding box center [355, 411] width 189 height 17
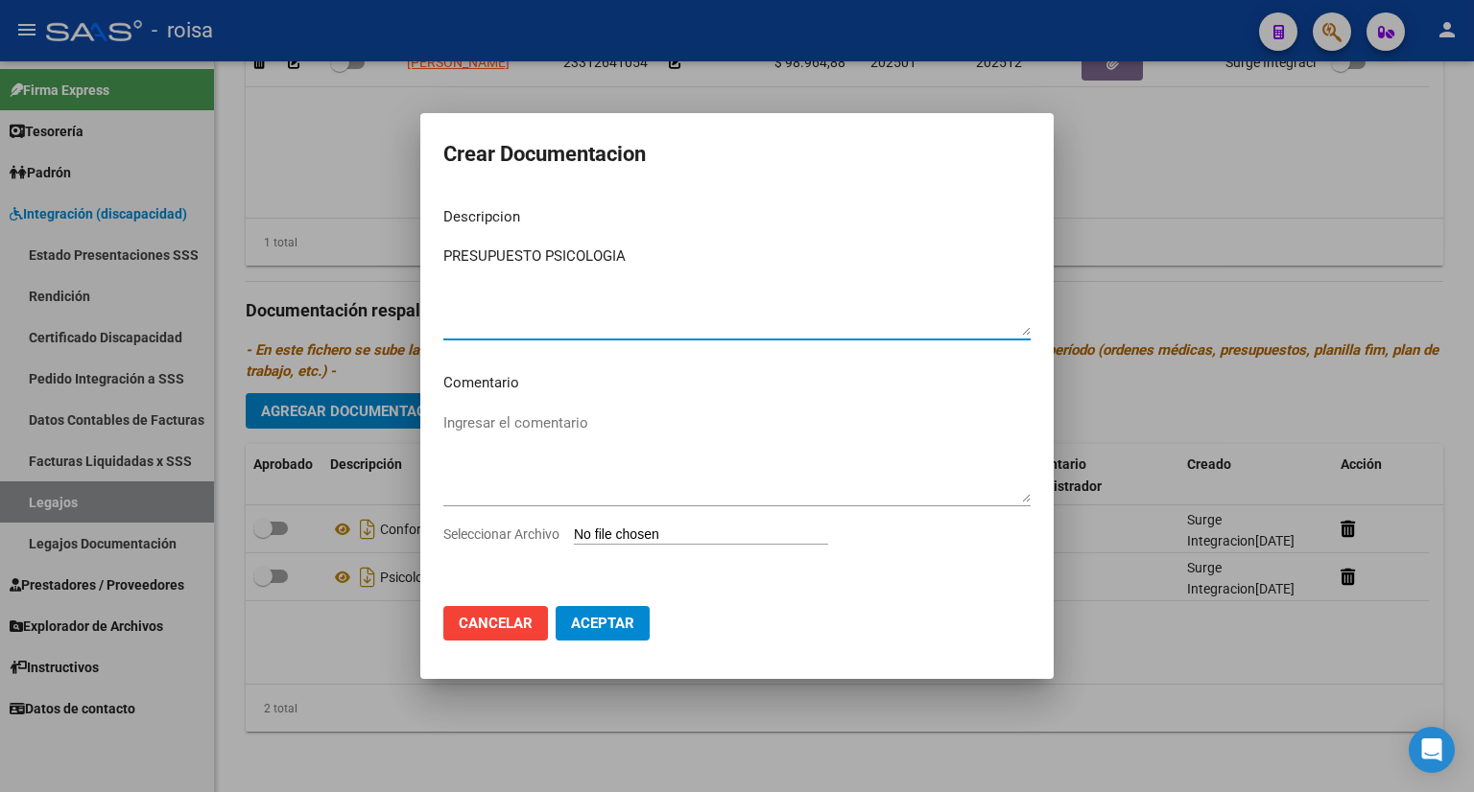
type textarea "PRESUPUESTO PSICOLOGIA"
click at [599, 618] on span "Aceptar" at bounding box center [602, 623] width 63 height 17
click at [626, 539] on input "Seleccionar Archivo" at bounding box center [701, 536] width 254 height 18
type input "C:\fakepath\PRESUPUESTO MENDEZ PS.jpg"
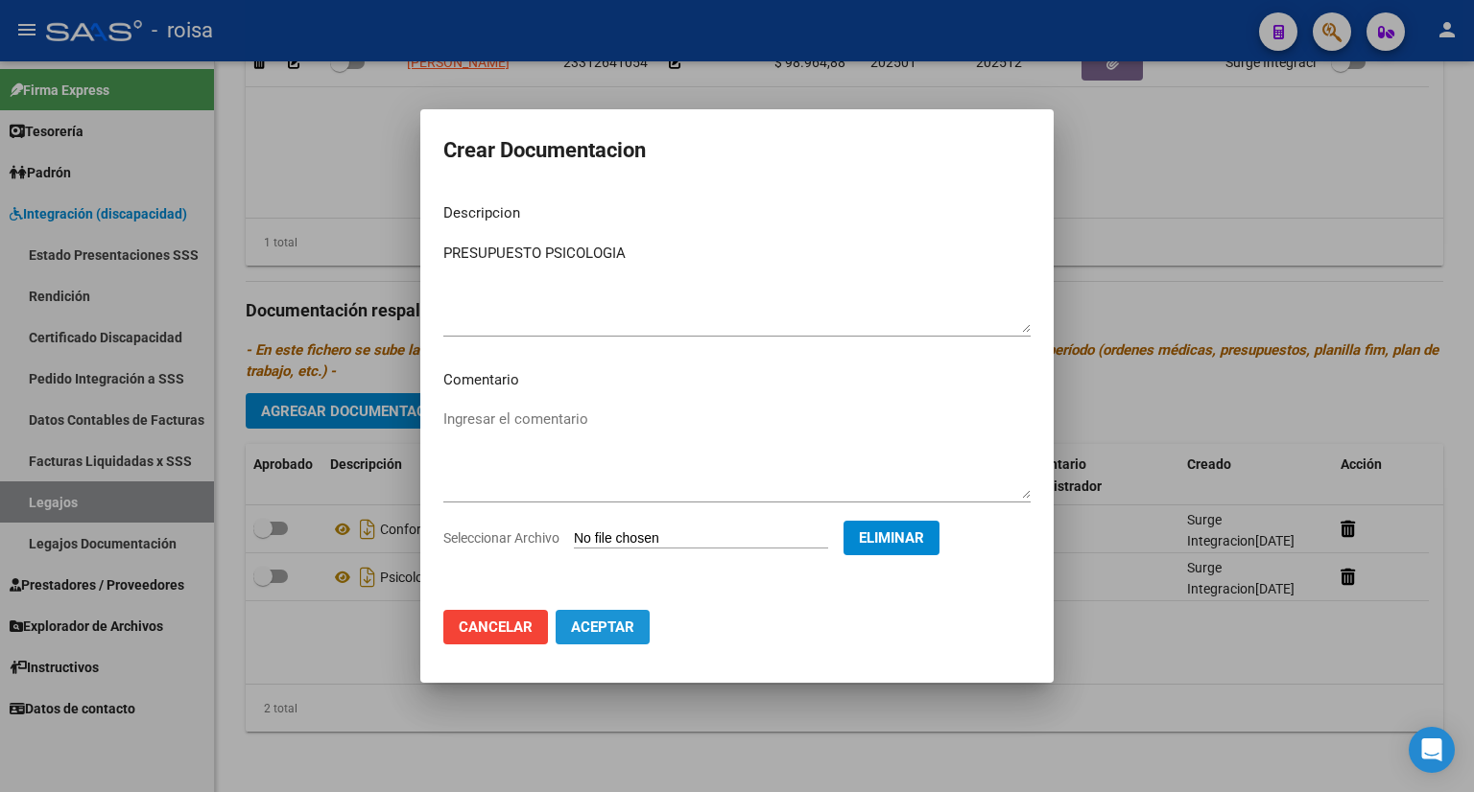
click at [599, 626] on span "Aceptar" at bounding box center [602, 627] width 63 height 17
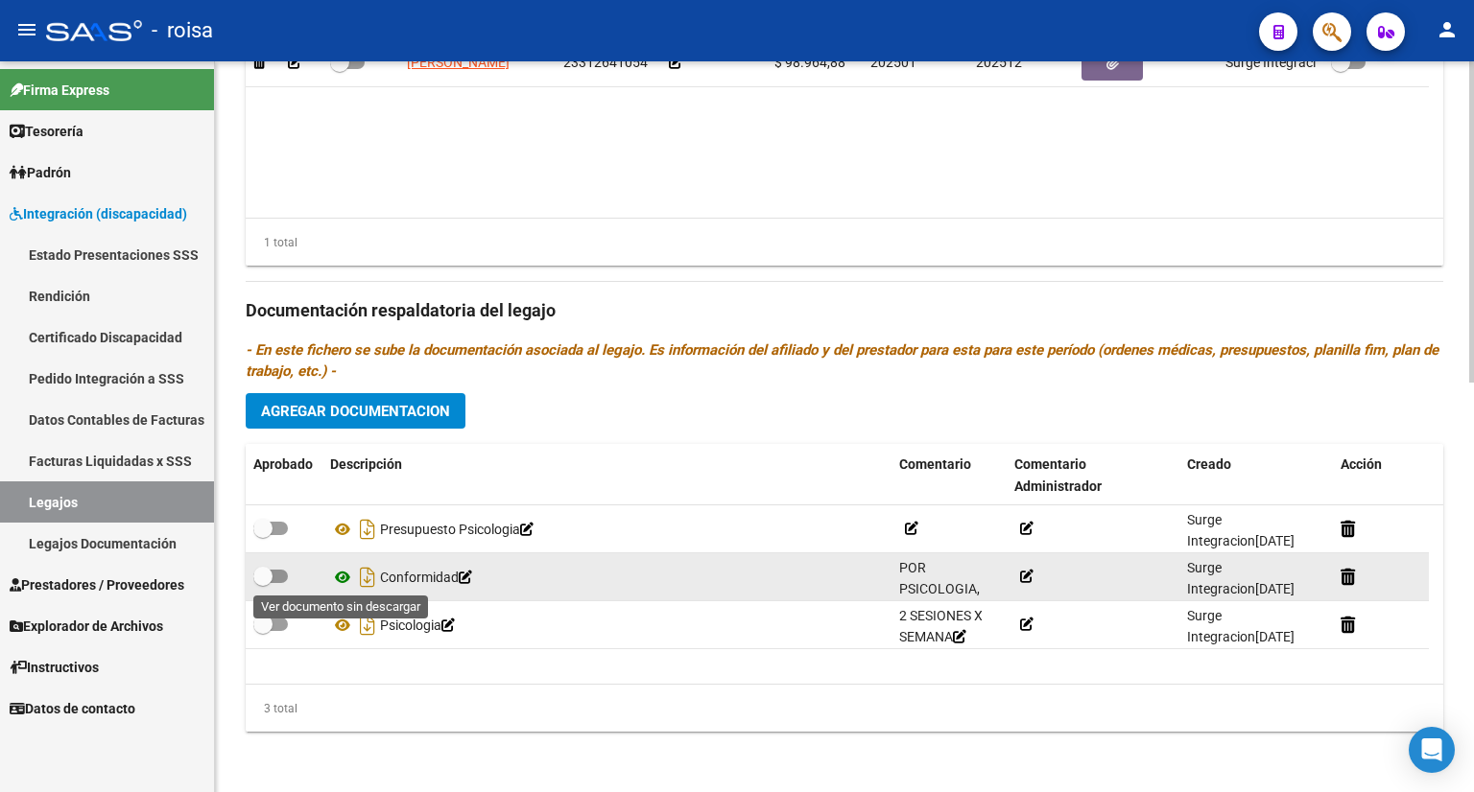
click at [342, 570] on icon at bounding box center [342, 577] width 25 height 23
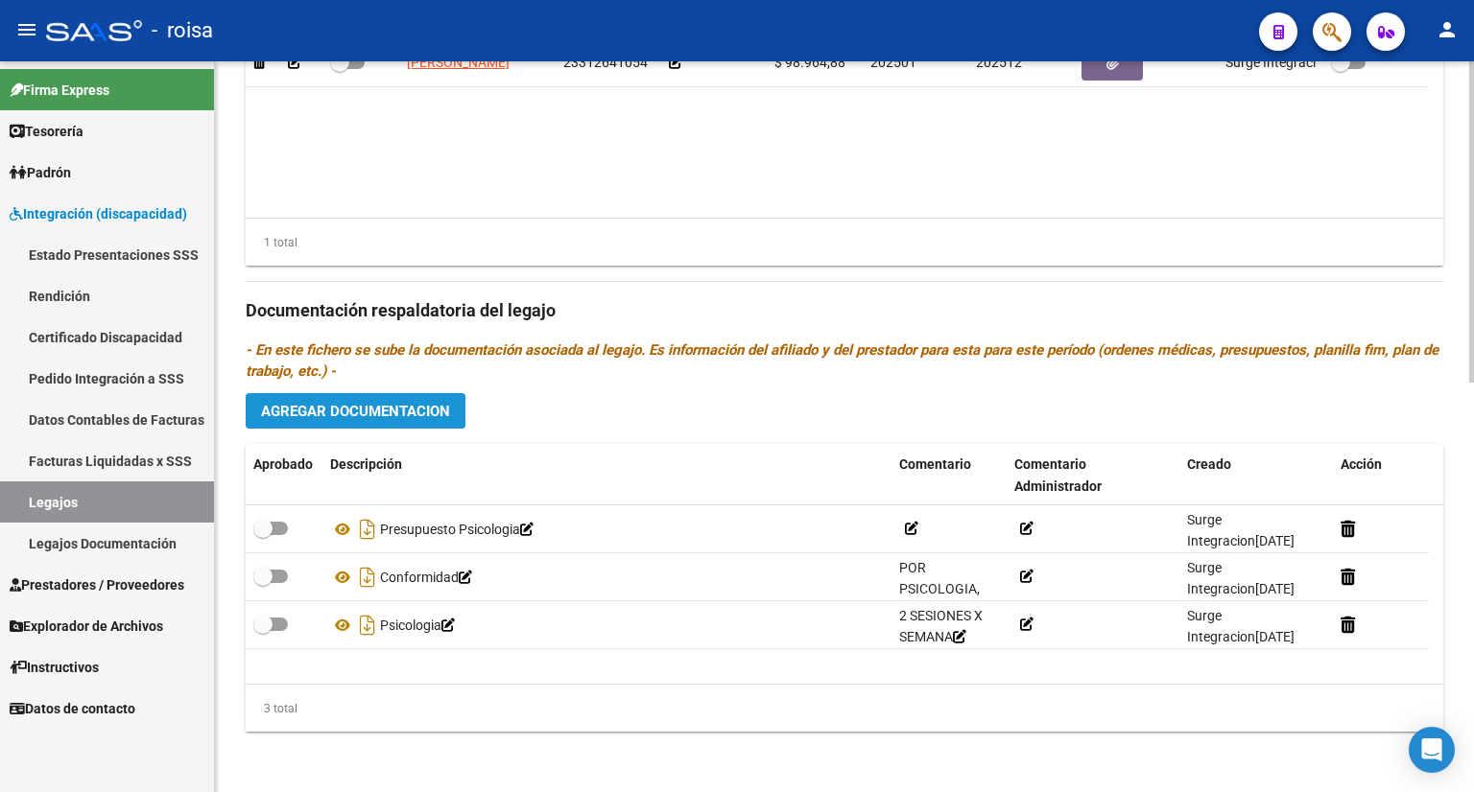
click at [382, 402] on span "Agregar Documentacion" at bounding box center [355, 410] width 189 height 17
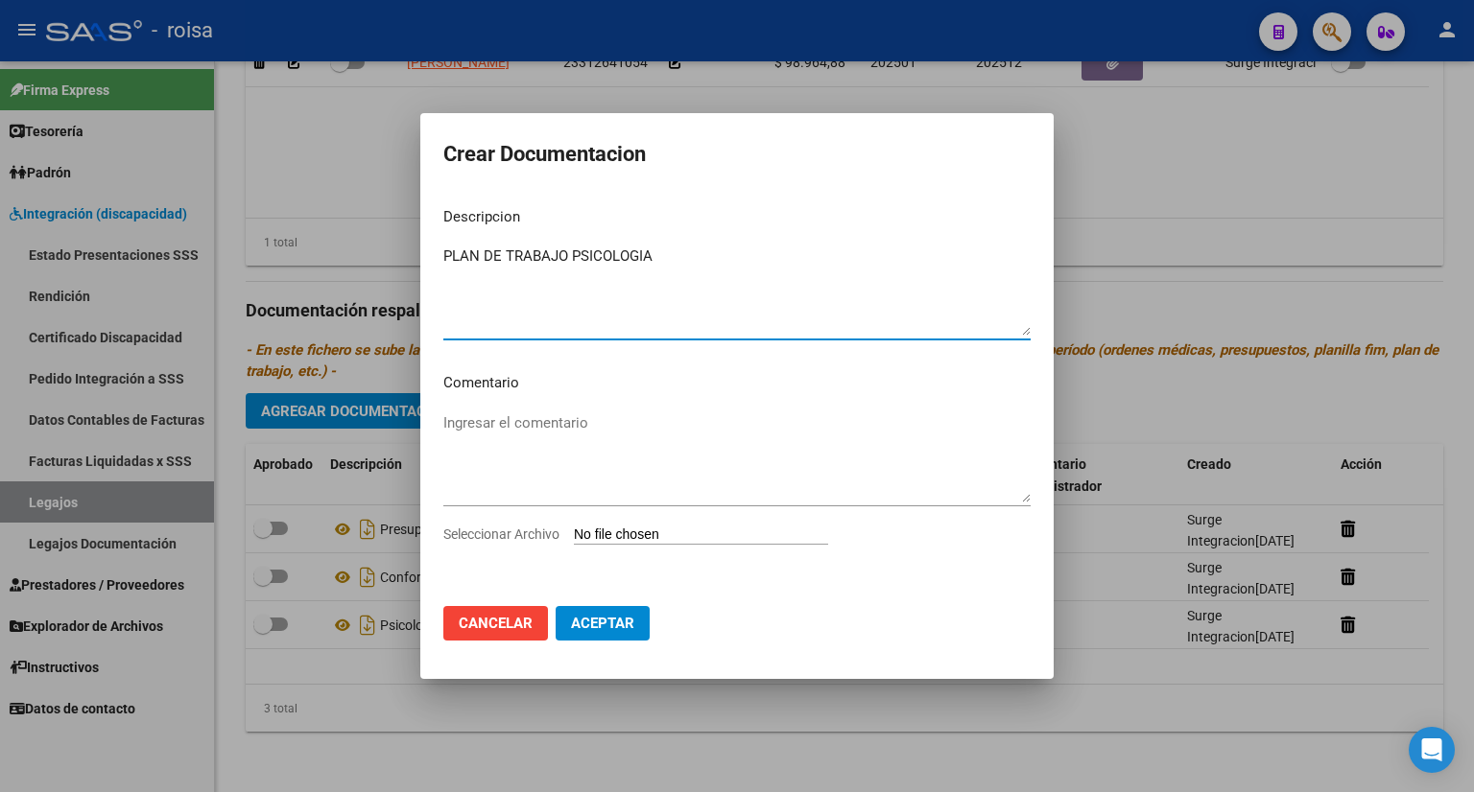
type textarea "PLAN DE TRABAJO PSICOLOGIA"
click at [639, 536] on input "Seleccionar Archivo" at bounding box center [701, 536] width 254 height 18
type input "C:\fakepath\PLAN TTO MENDEZ PSICOLOGA.jpg"
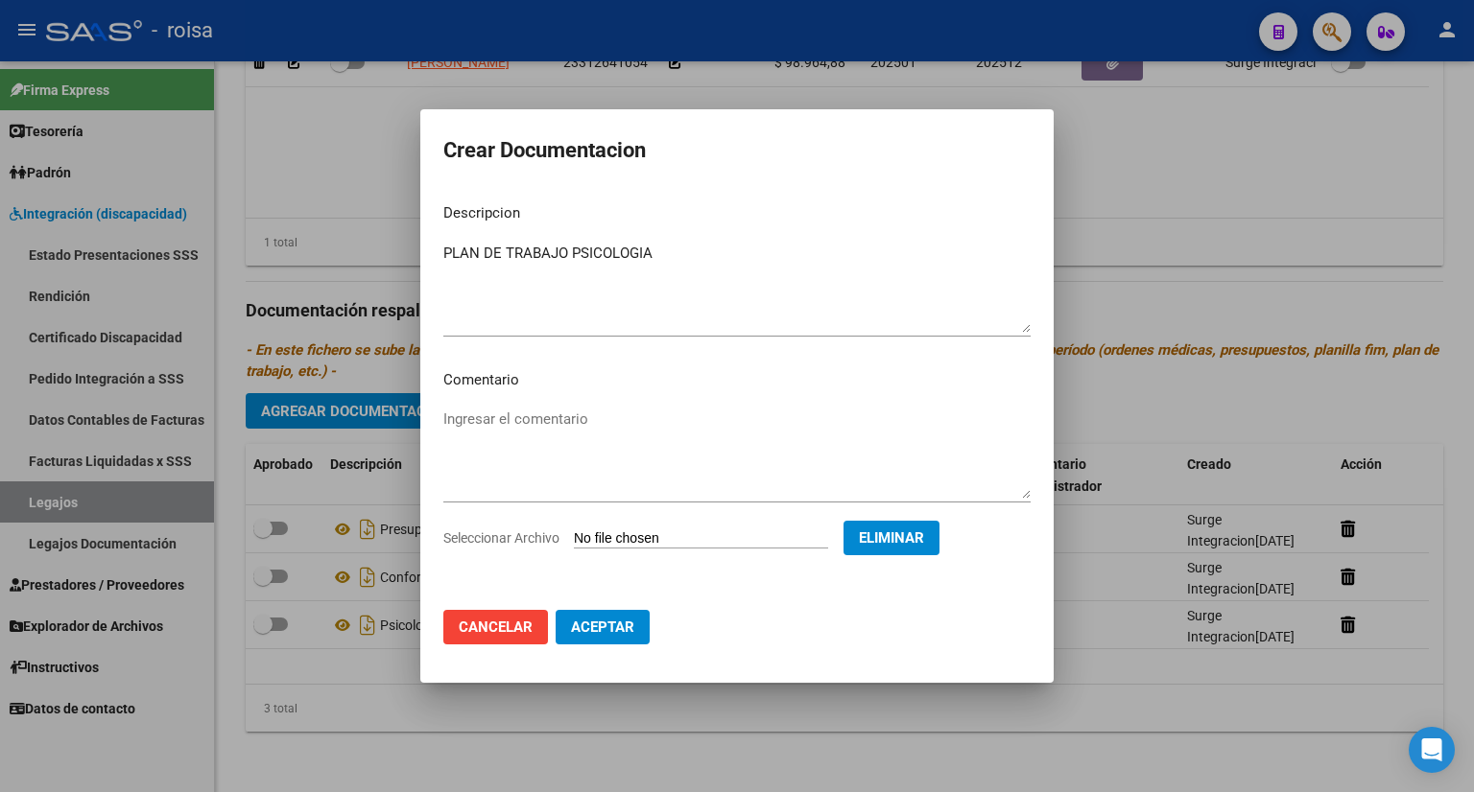
click at [616, 622] on span "Aceptar" at bounding box center [602, 627] width 63 height 17
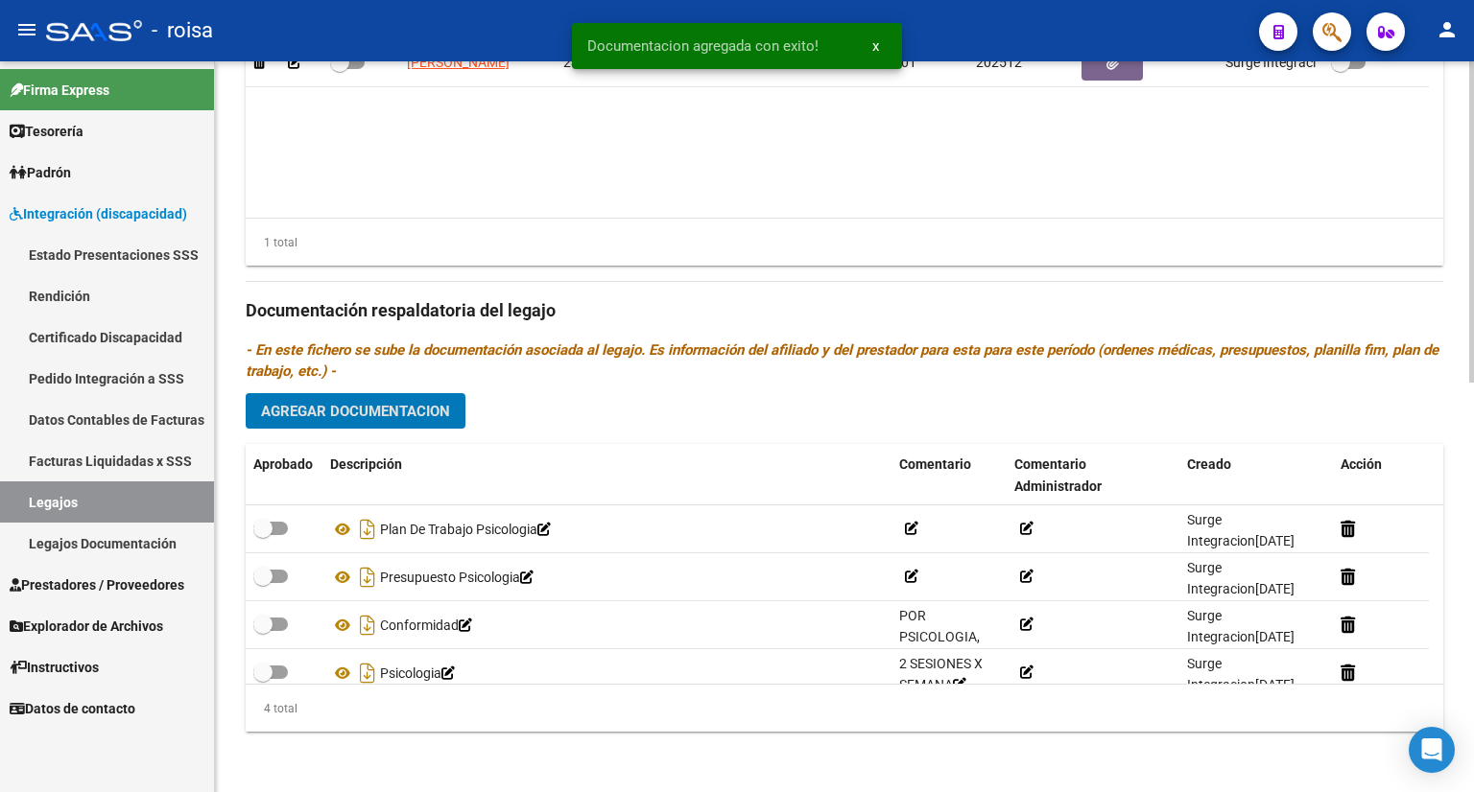
click at [449, 403] on button "Agregar Documentacion" at bounding box center [356, 410] width 220 height 35
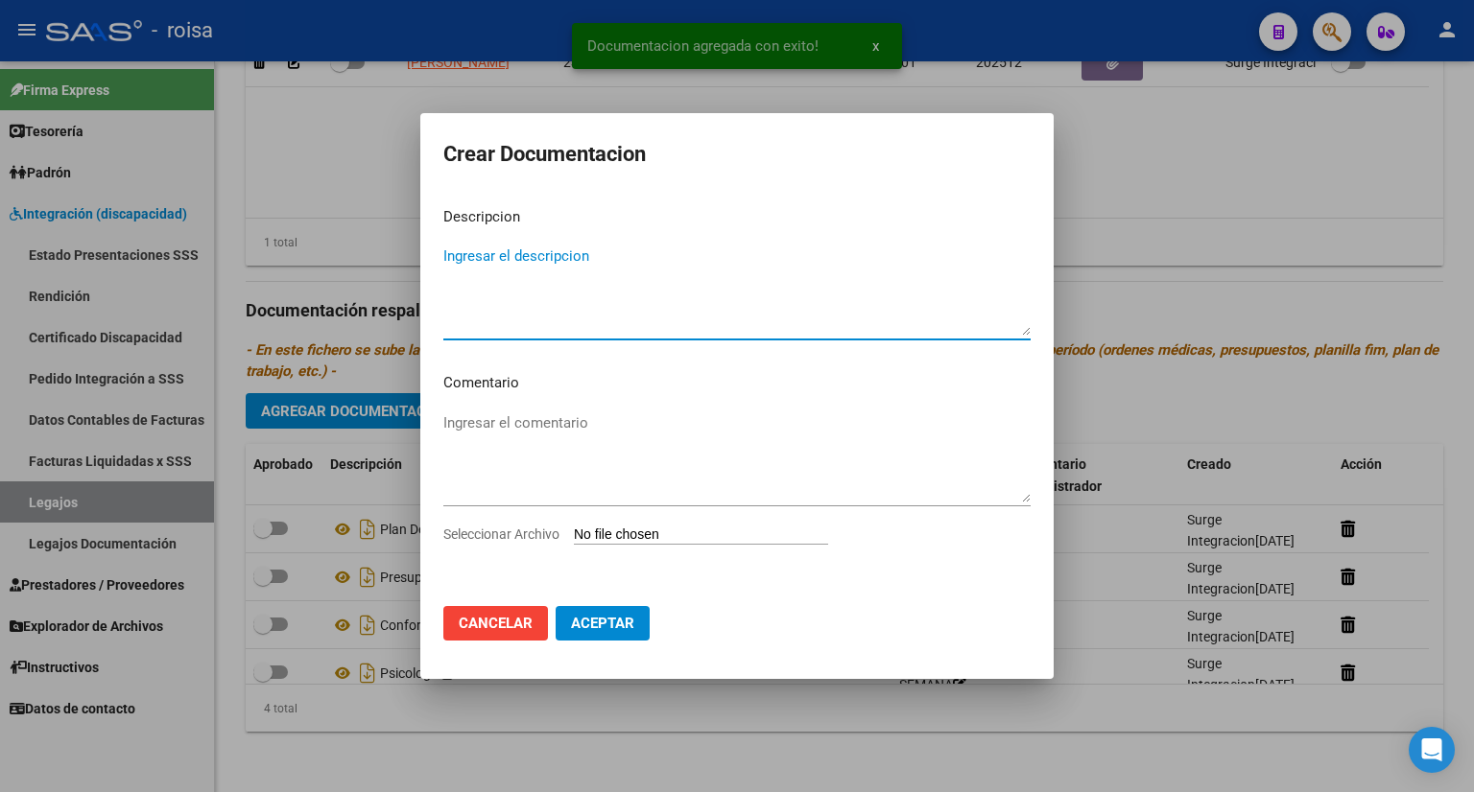
click at [1174, 219] on div at bounding box center [737, 396] width 1474 height 792
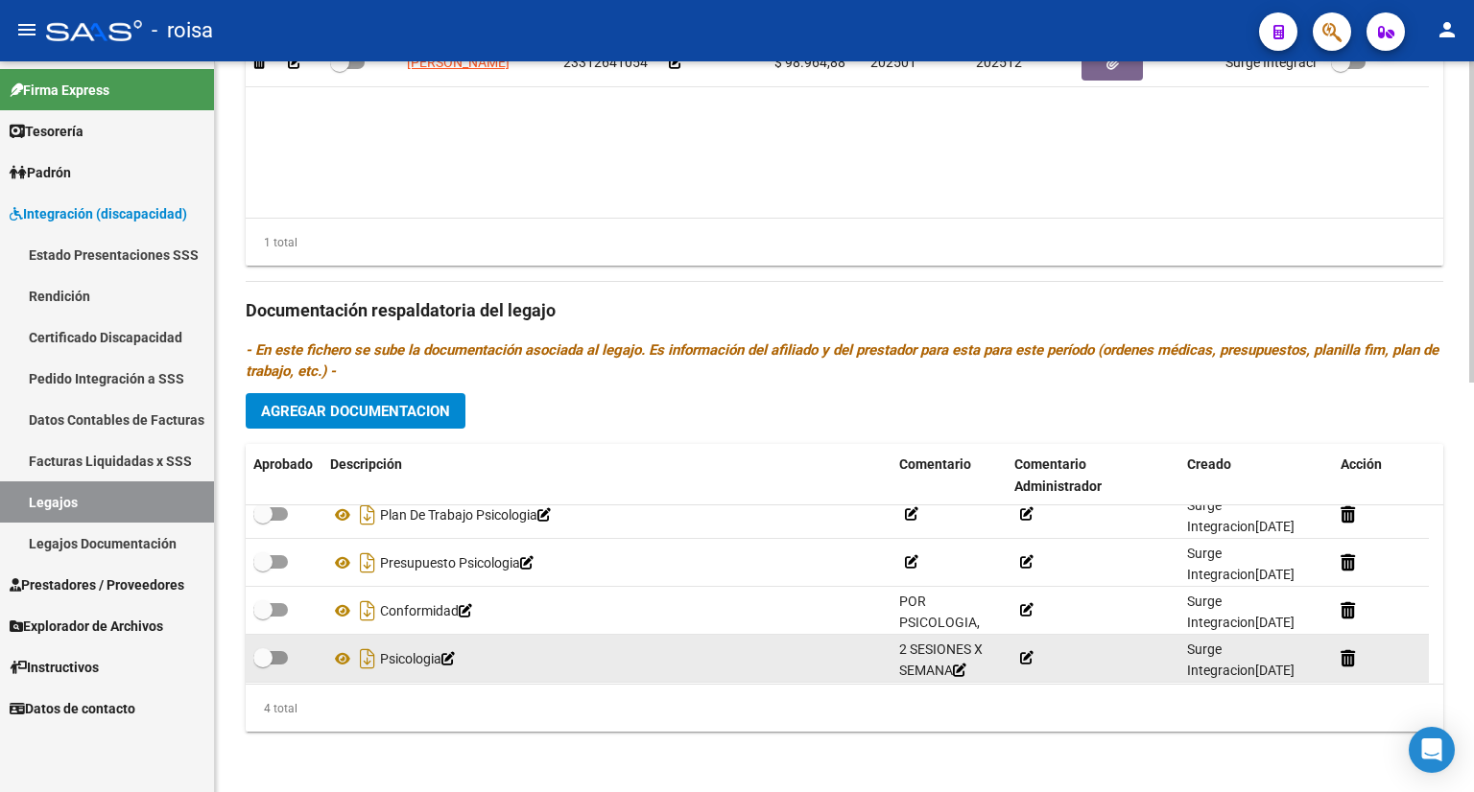
scroll to position [19, 0]
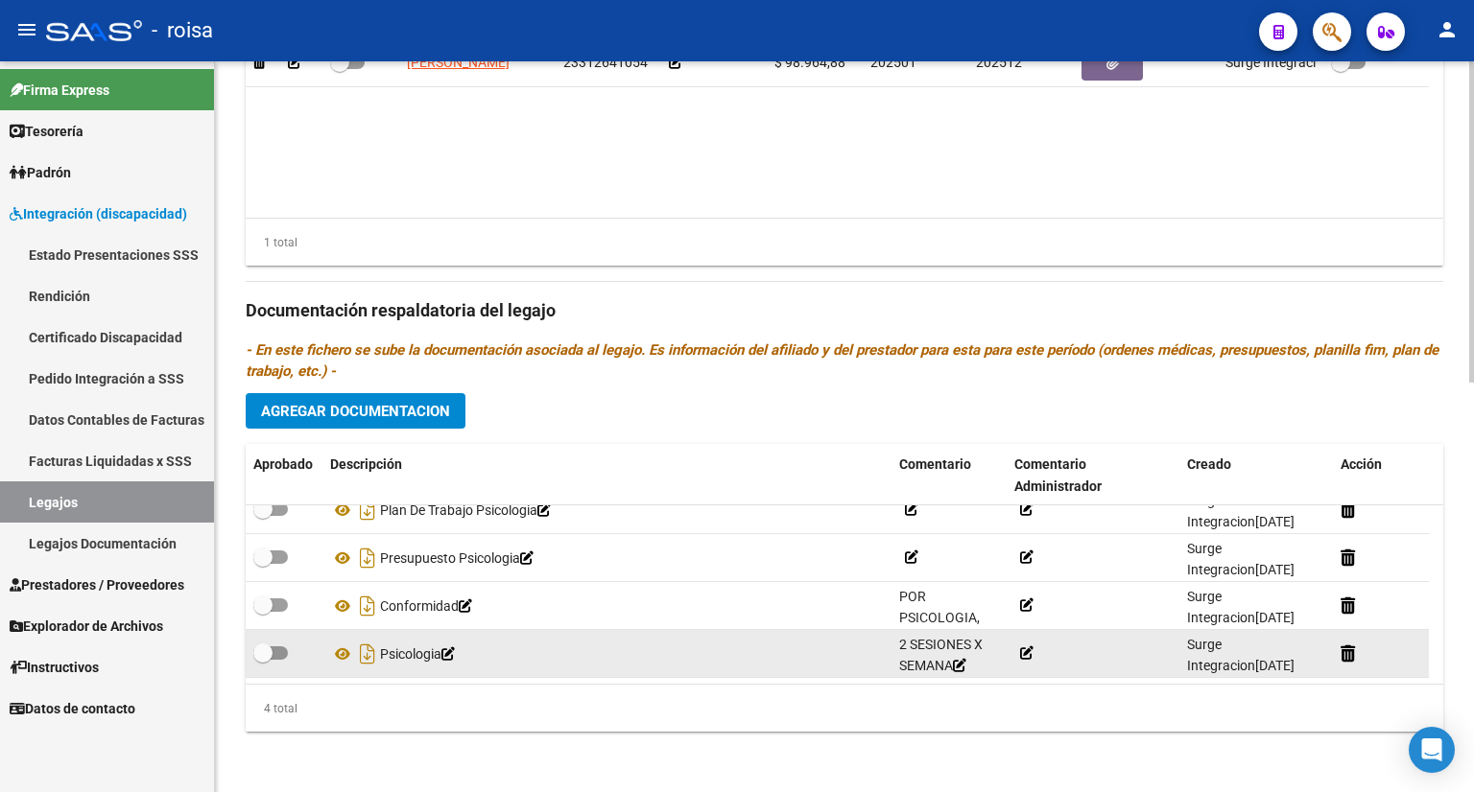
click at [455, 651] on icon at bounding box center [447, 654] width 13 height 13
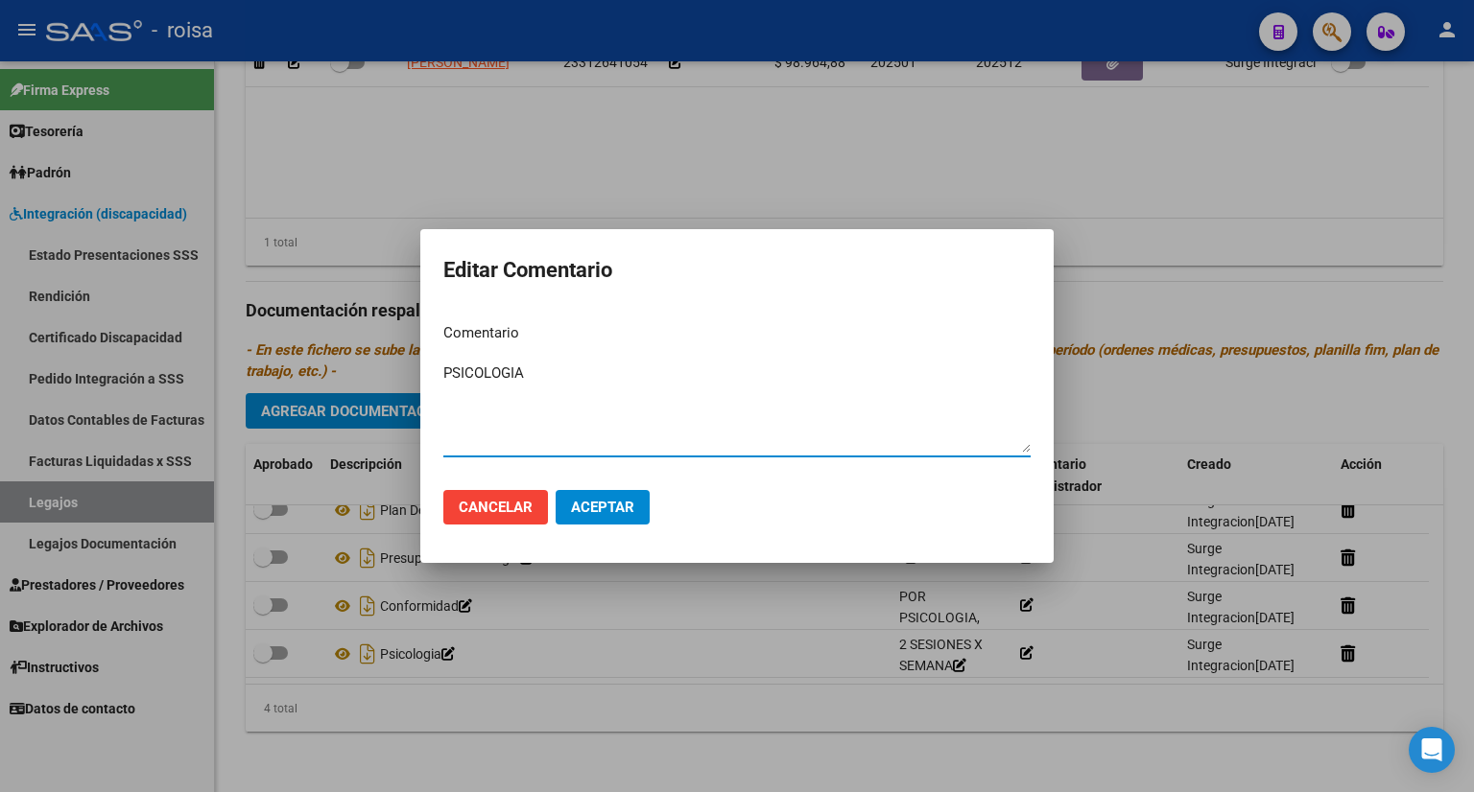
click at [445, 370] on textarea "PSICOLOGIA" at bounding box center [736, 408] width 587 height 90
type textarea "ORDEN MEDICA PSICOLOGIA"
click at [622, 495] on button "Aceptar" at bounding box center [603, 507] width 94 height 35
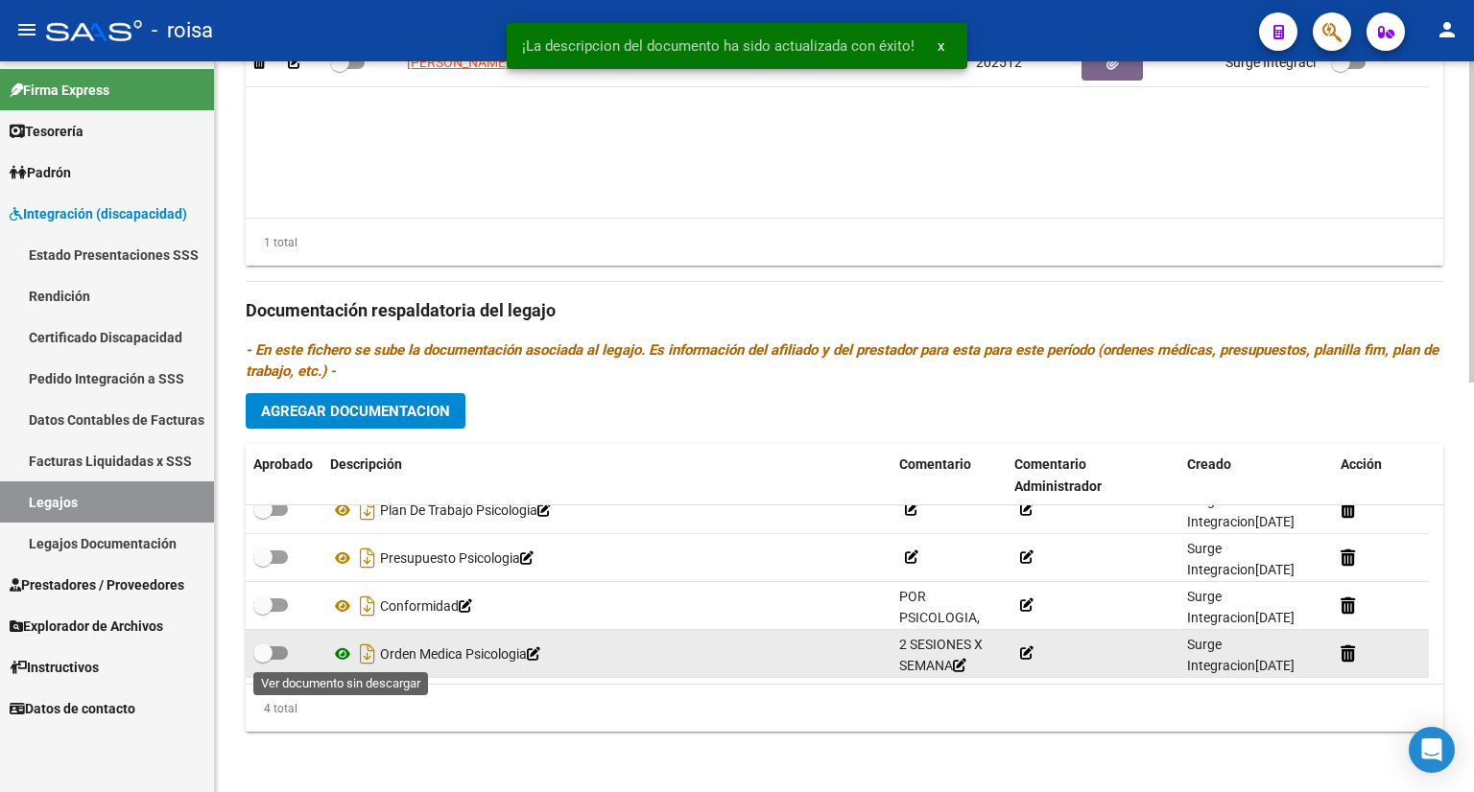
click at [345, 656] on icon at bounding box center [342, 654] width 25 height 23
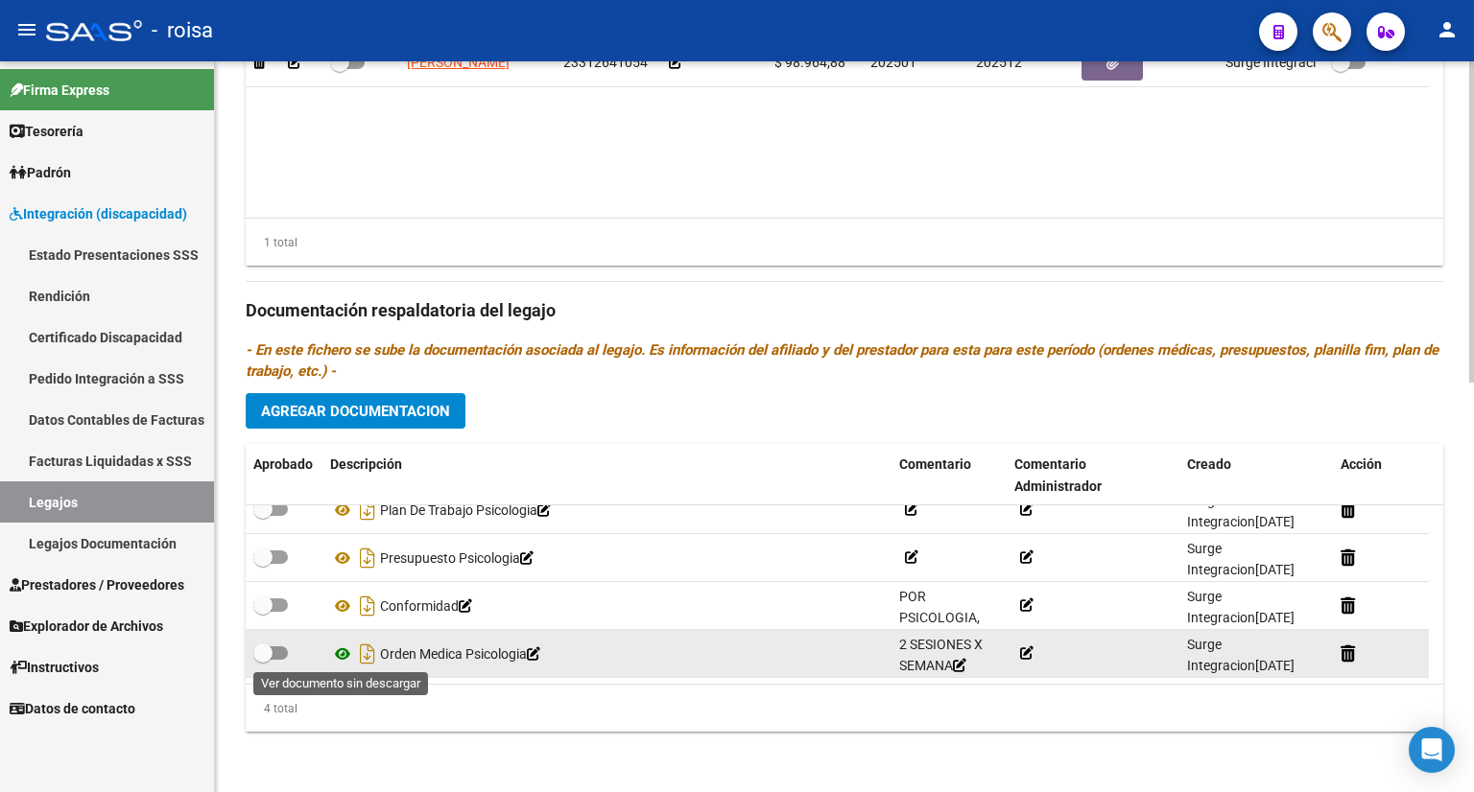
click at [340, 656] on icon at bounding box center [342, 654] width 25 height 23
click at [540, 655] on icon at bounding box center [533, 654] width 13 height 13
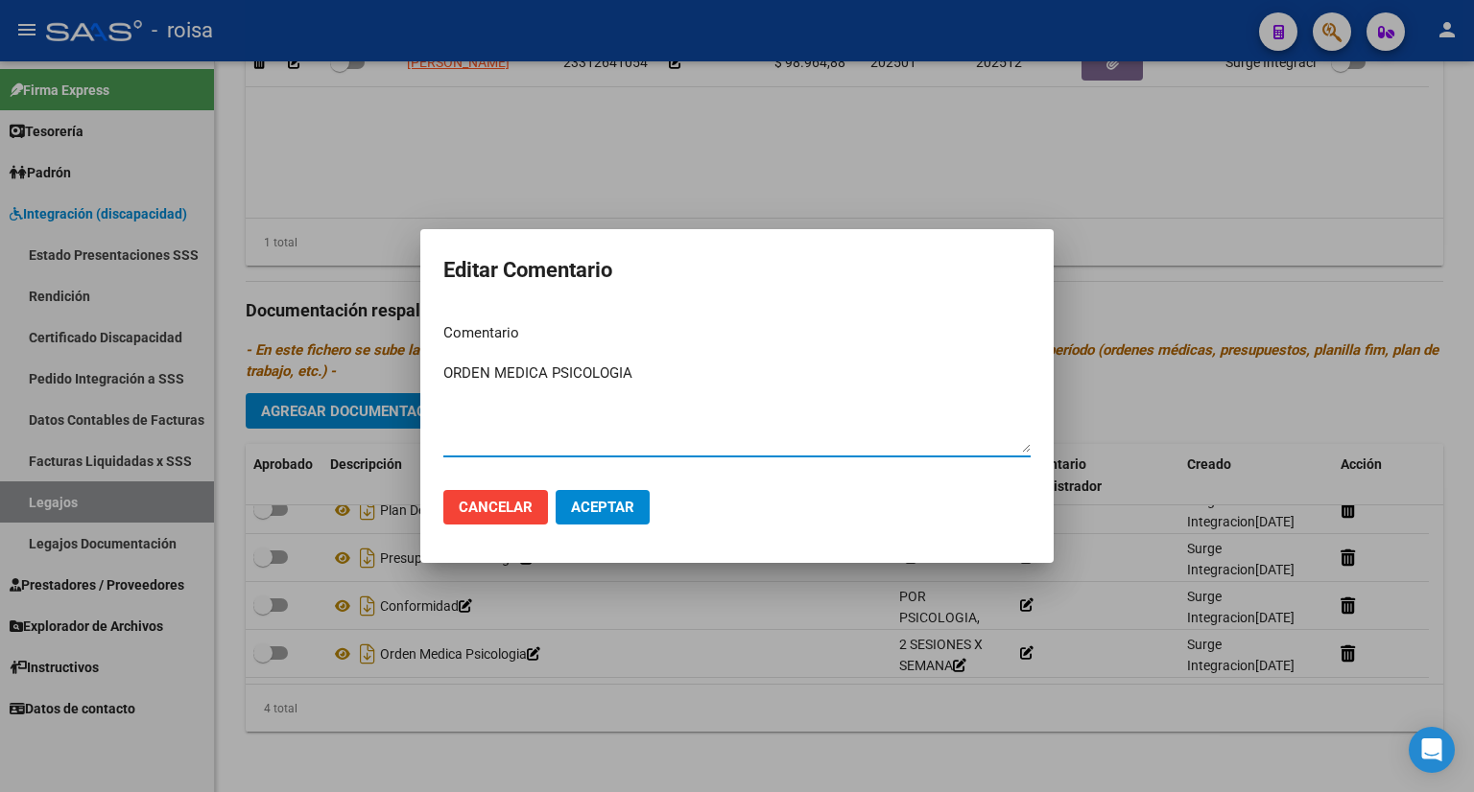
click at [566, 375] on textarea "ORDEN MEDICA PSICOLOGIA" at bounding box center [736, 408] width 587 height 90
type textarea "ORDEN MEDICA PS, FONO Y TO"
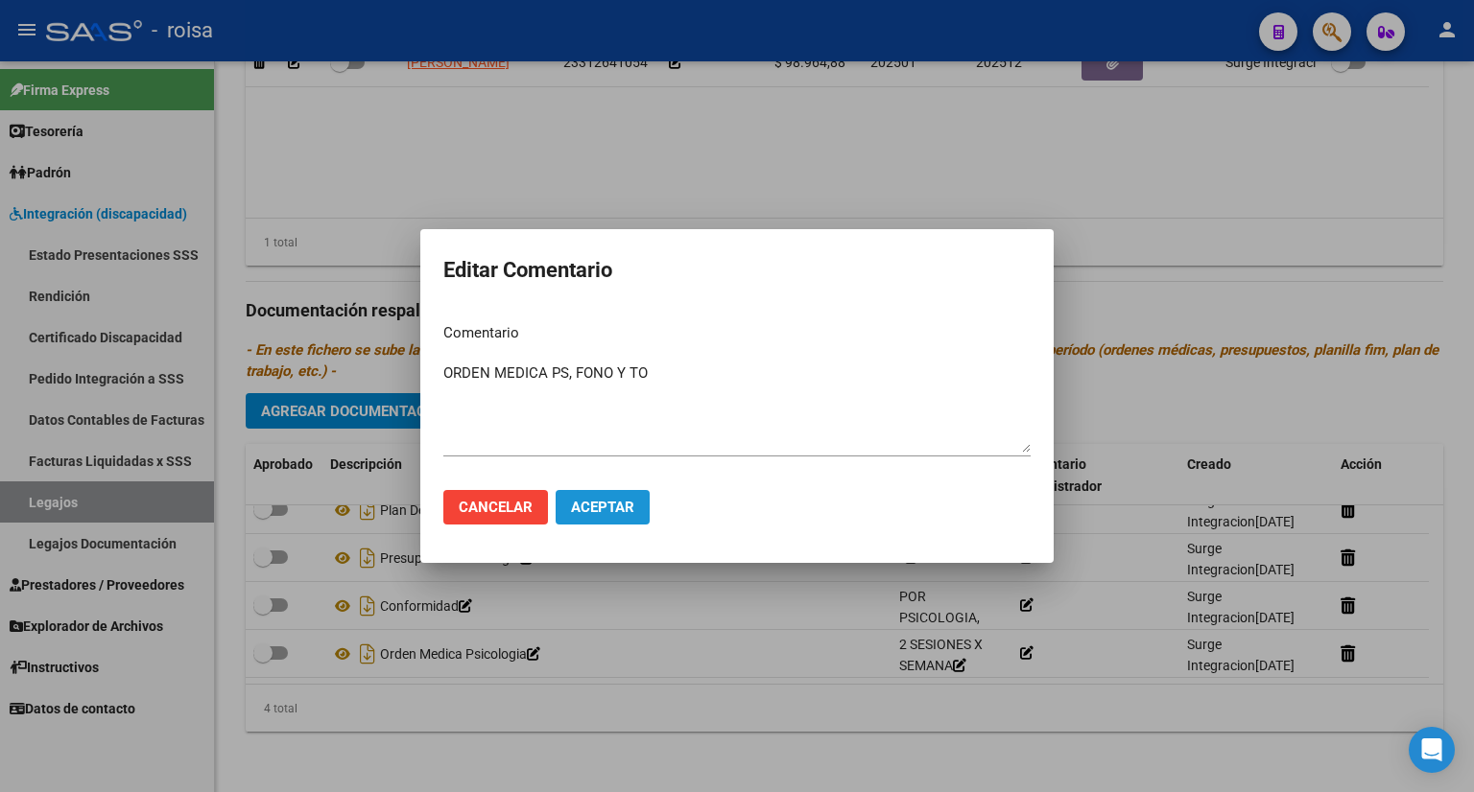
click at [605, 506] on span "Aceptar" at bounding box center [602, 507] width 63 height 17
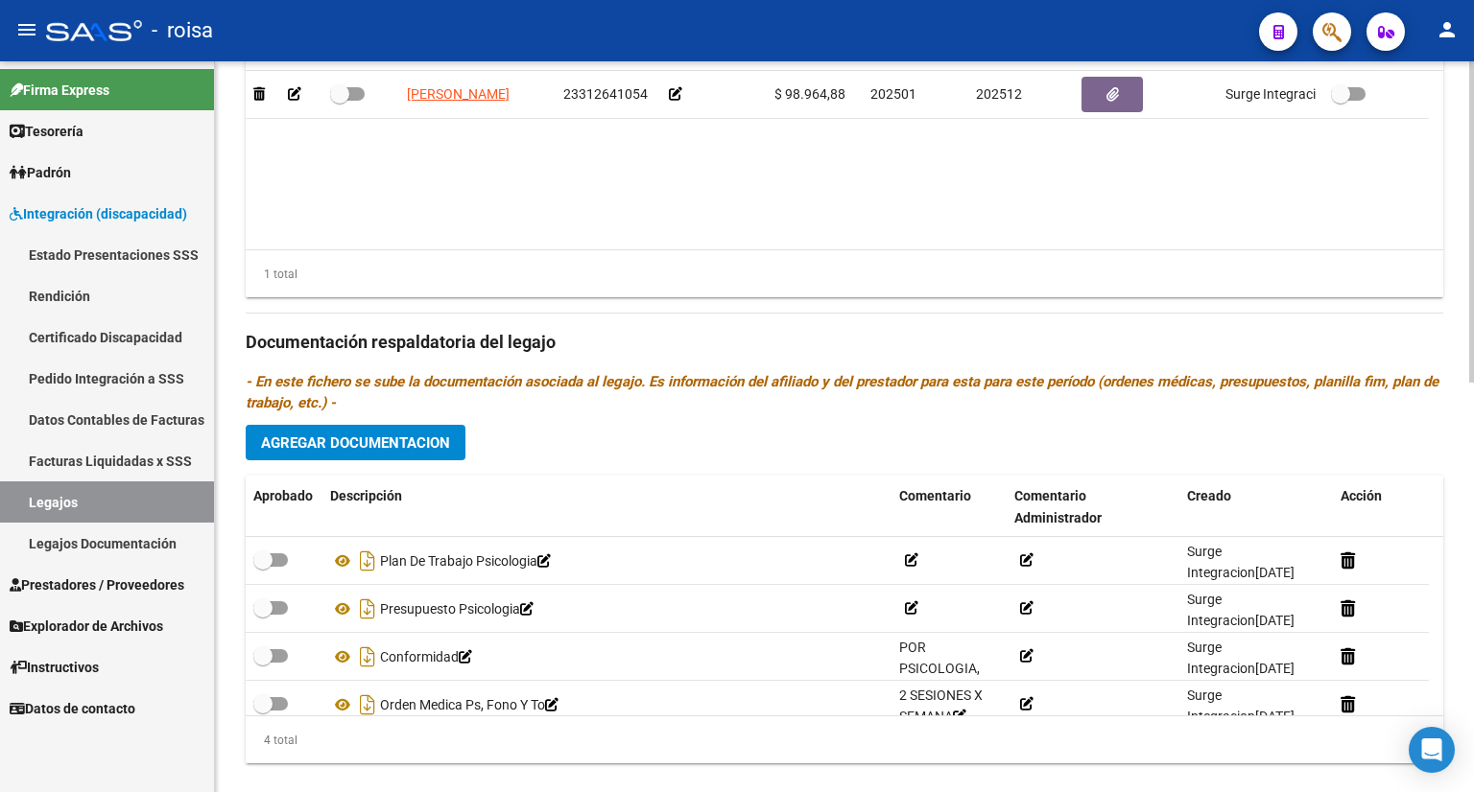
scroll to position [933, 0]
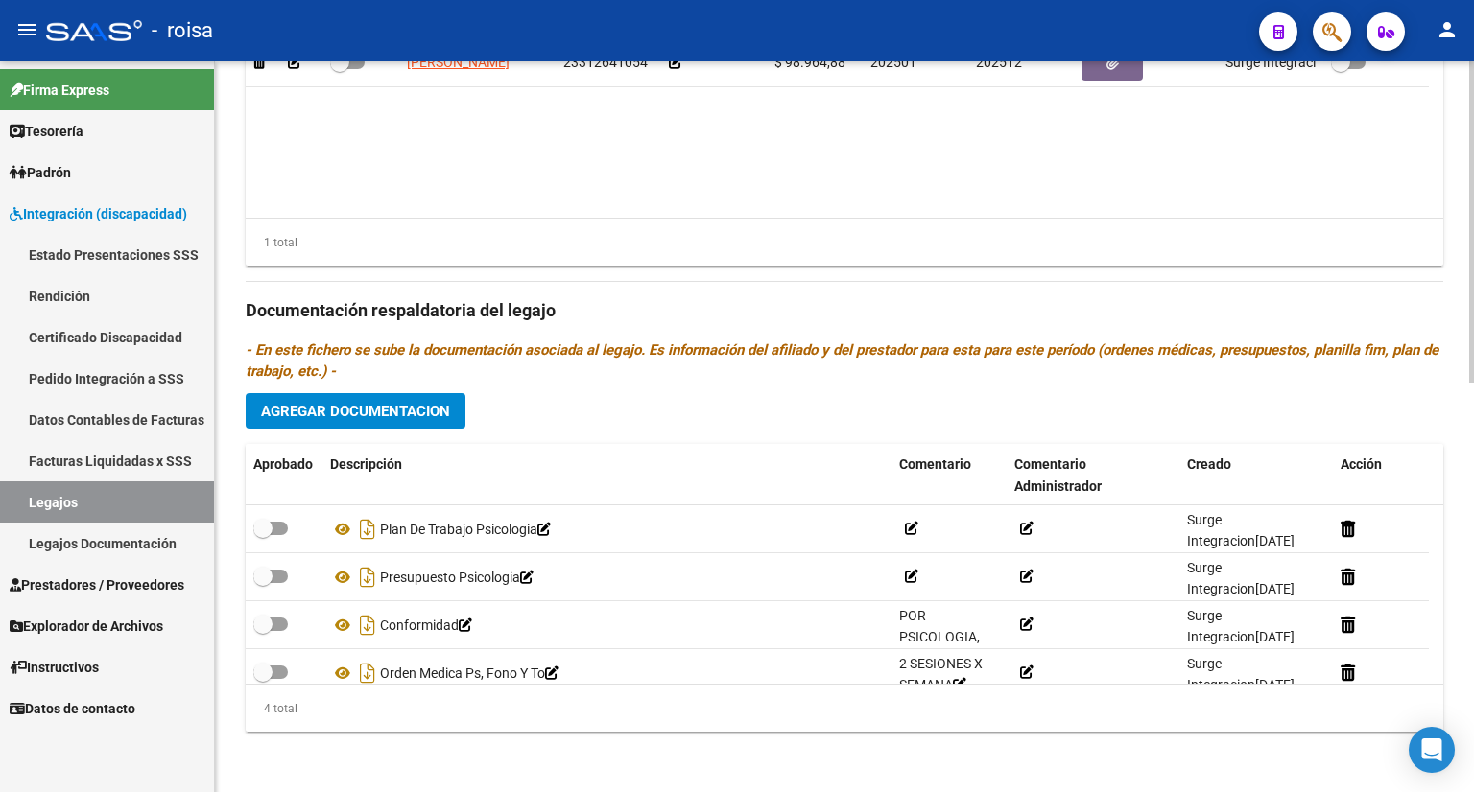
click at [433, 404] on span "Agregar Documentacion" at bounding box center [355, 411] width 189 height 17
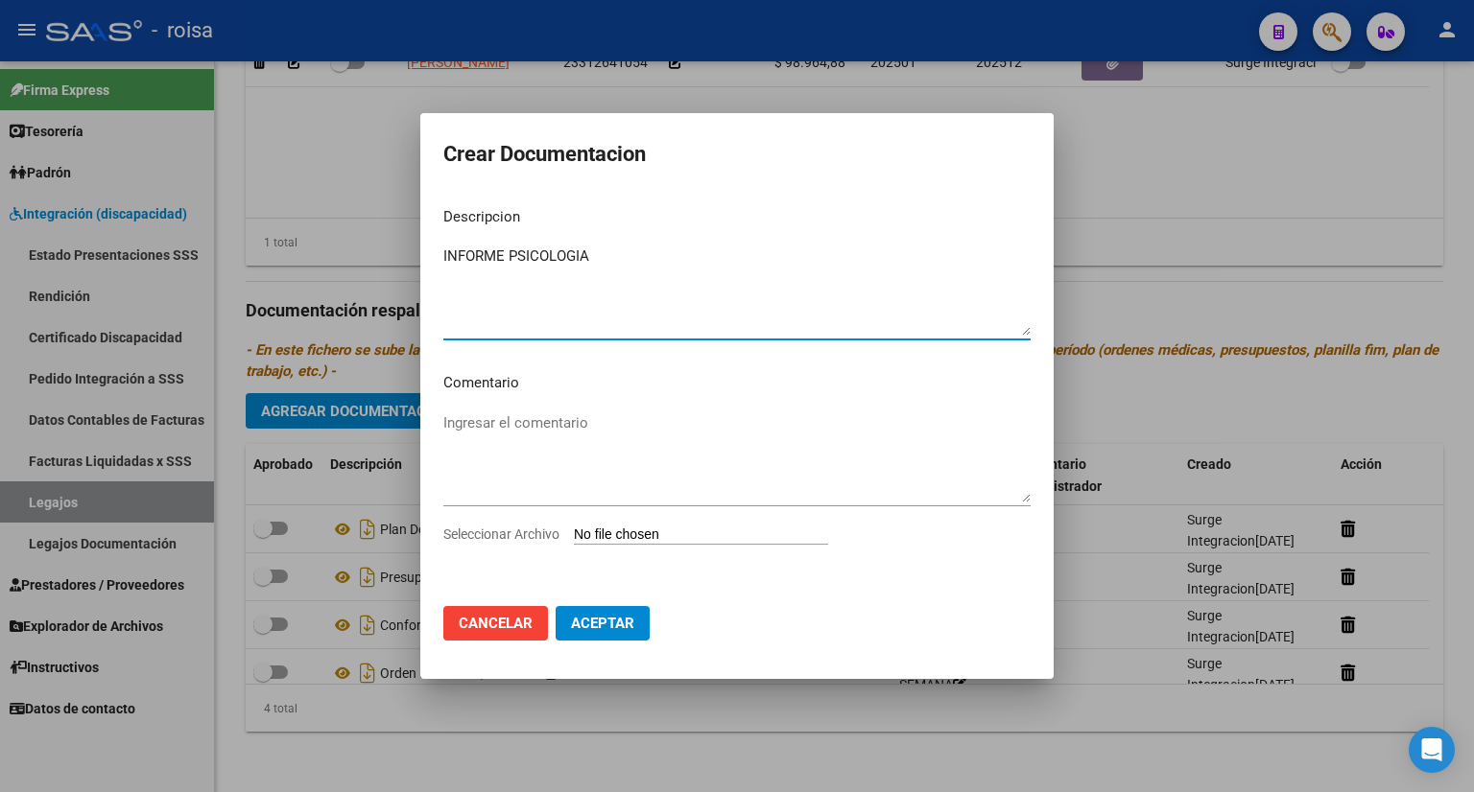
type textarea "INFORME PSICOLOGIA"
click at [660, 534] on input "Seleccionar Archivo" at bounding box center [701, 536] width 254 height 18
type input "C:\fakepath\INFORME MENDEZ PS .jpg"
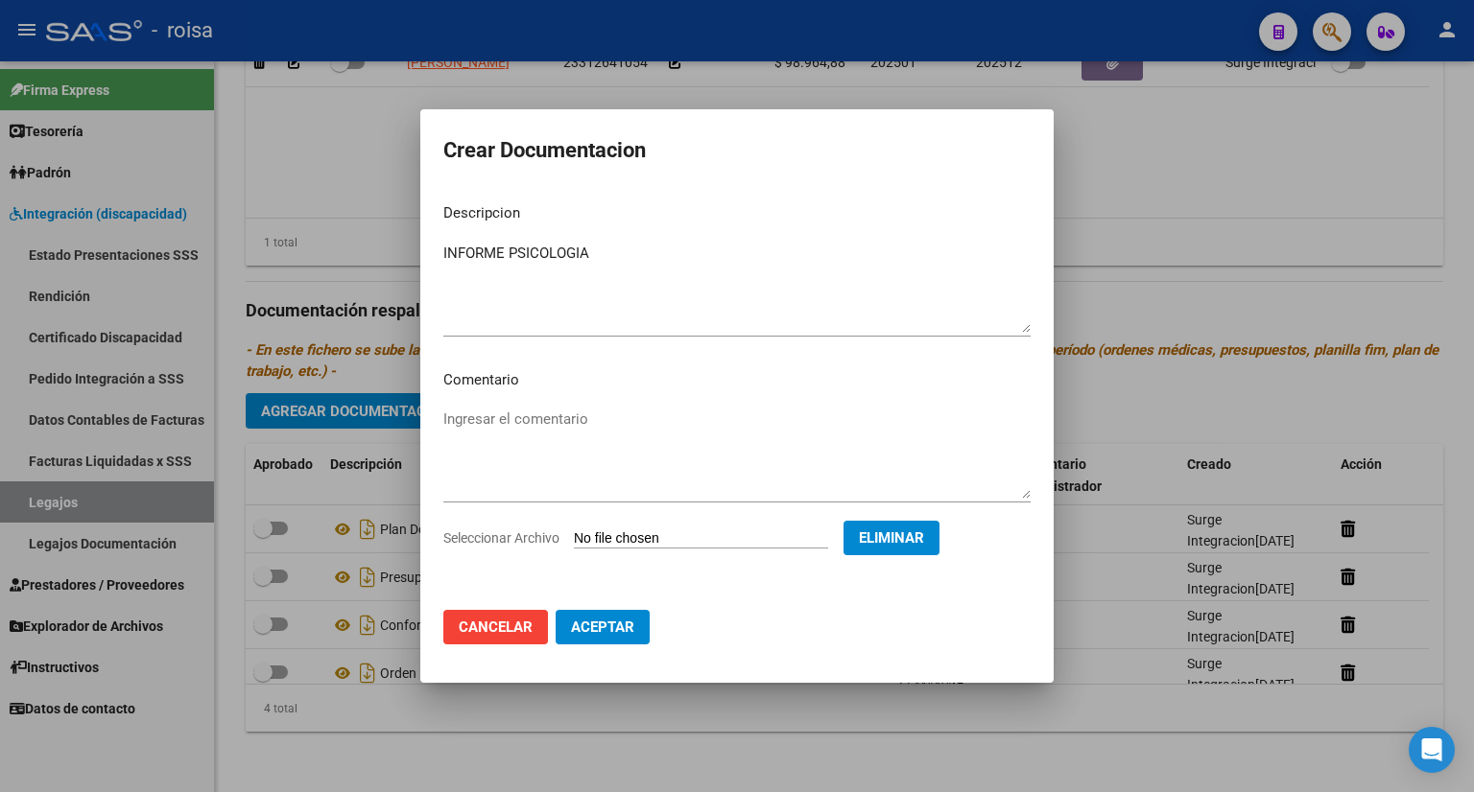
click at [603, 625] on span "Aceptar" at bounding box center [602, 627] width 63 height 17
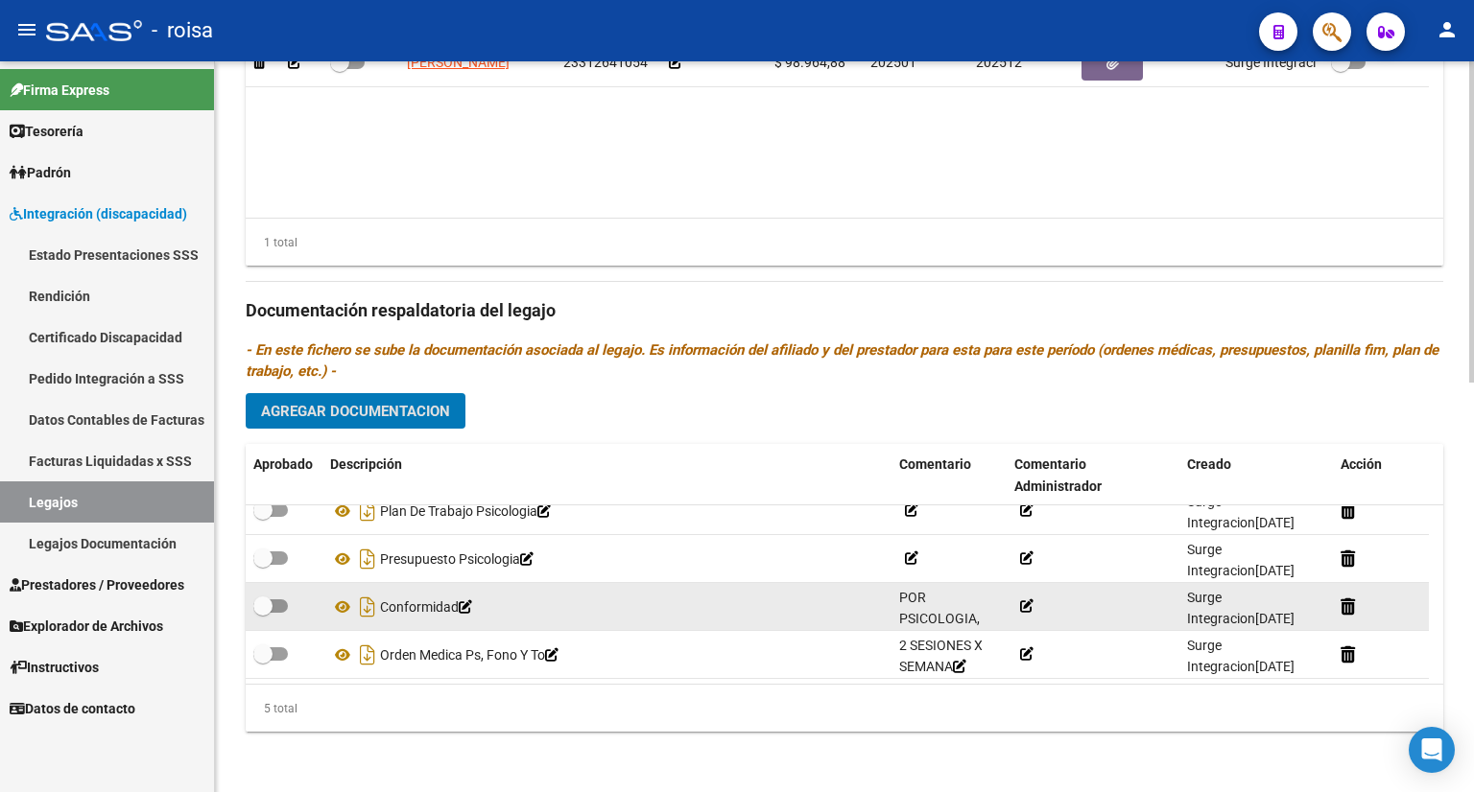
scroll to position [0, 0]
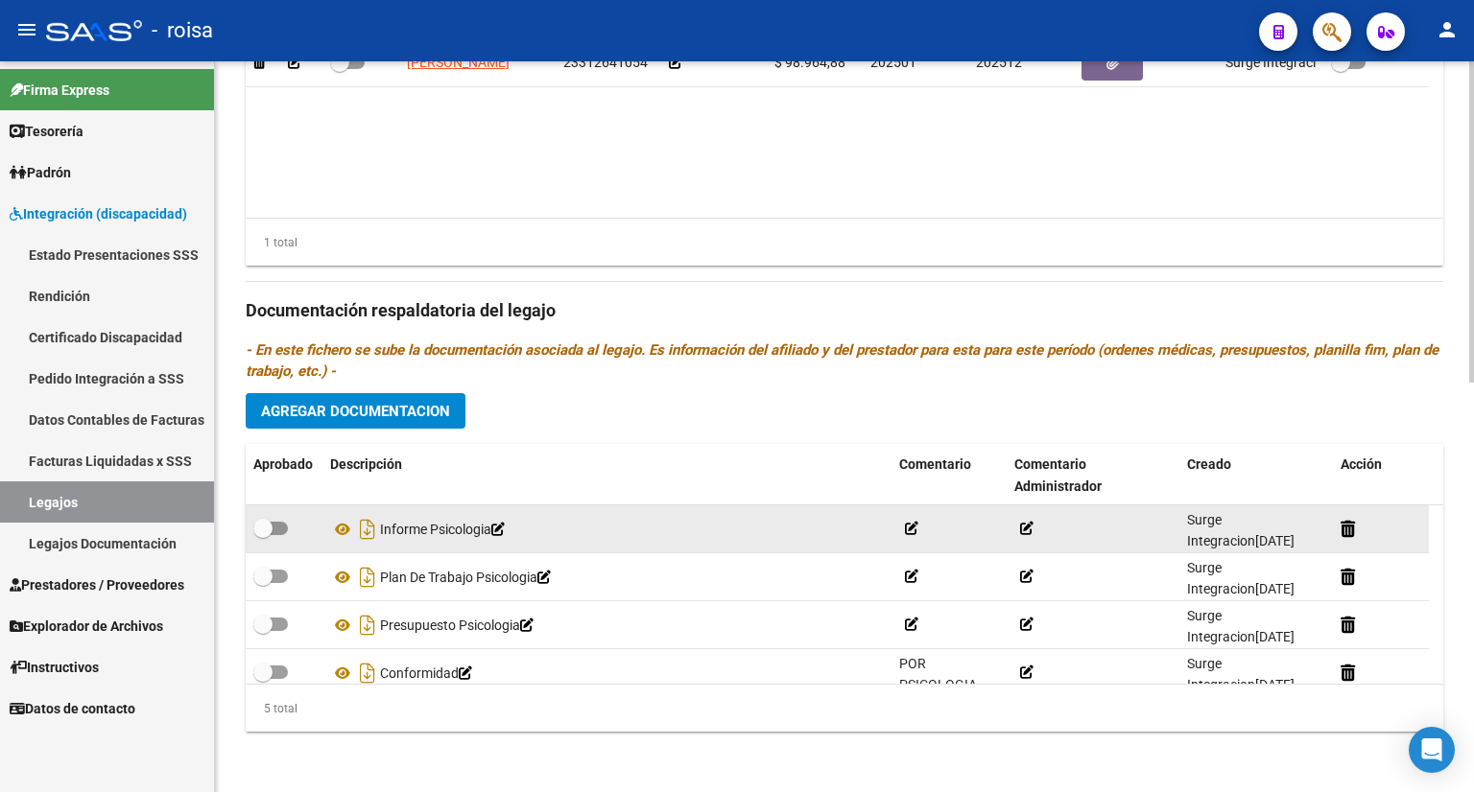
drag, startPoint x: 266, startPoint y: 529, endPoint x: 295, endPoint y: 535, distance: 29.6
click at [295, 535] on div at bounding box center [283, 529] width 61 height 25
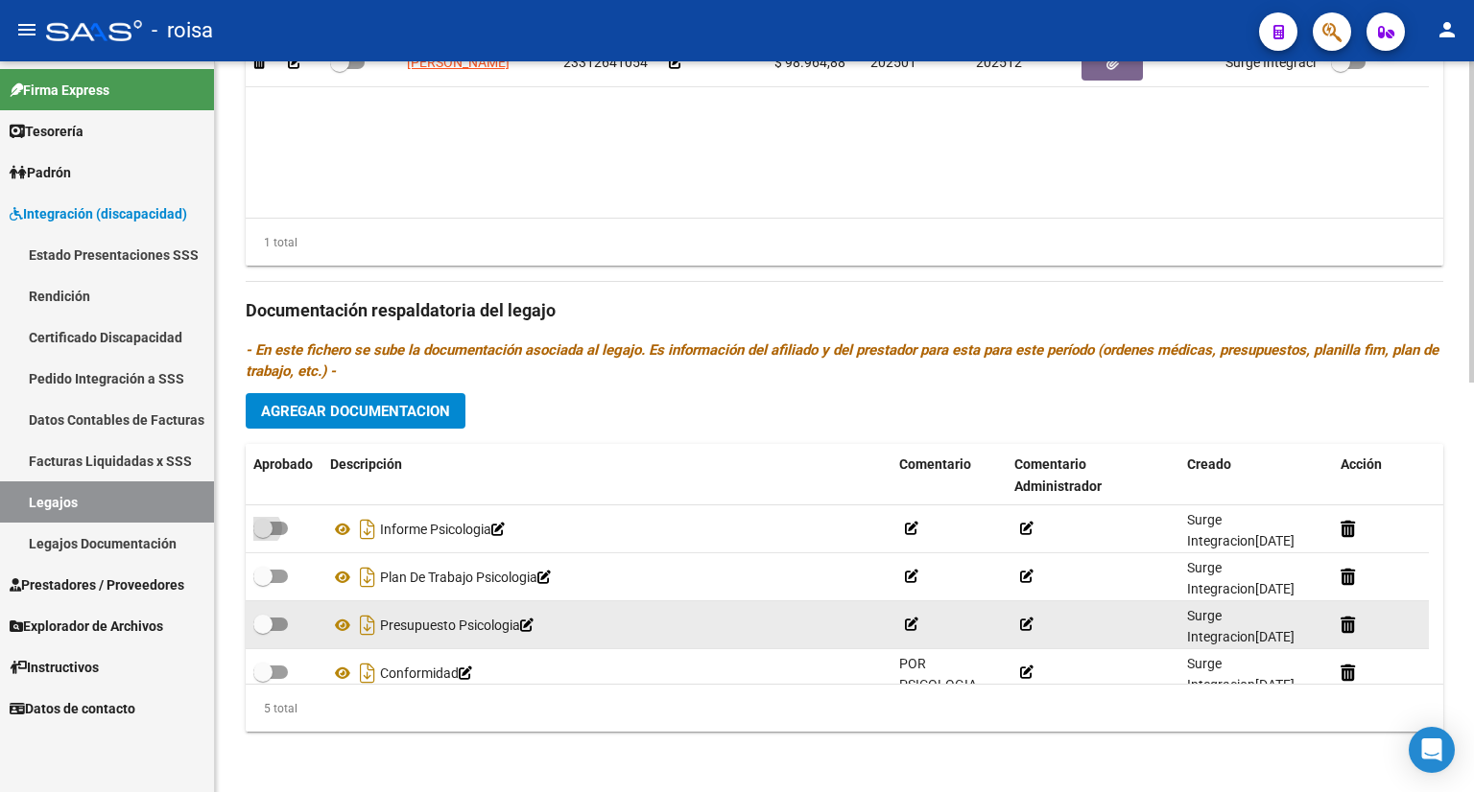
drag, startPoint x: 280, startPoint y: 521, endPoint x: 306, endPoint y: 603, distance: 86.5
click at [280, 527] on span at bounding box center [270, 528] width 35 height 13
click at [263, 535] on input "checkbox" at bounding box center [262, 535] width 1 height 1
checkbox input "true"
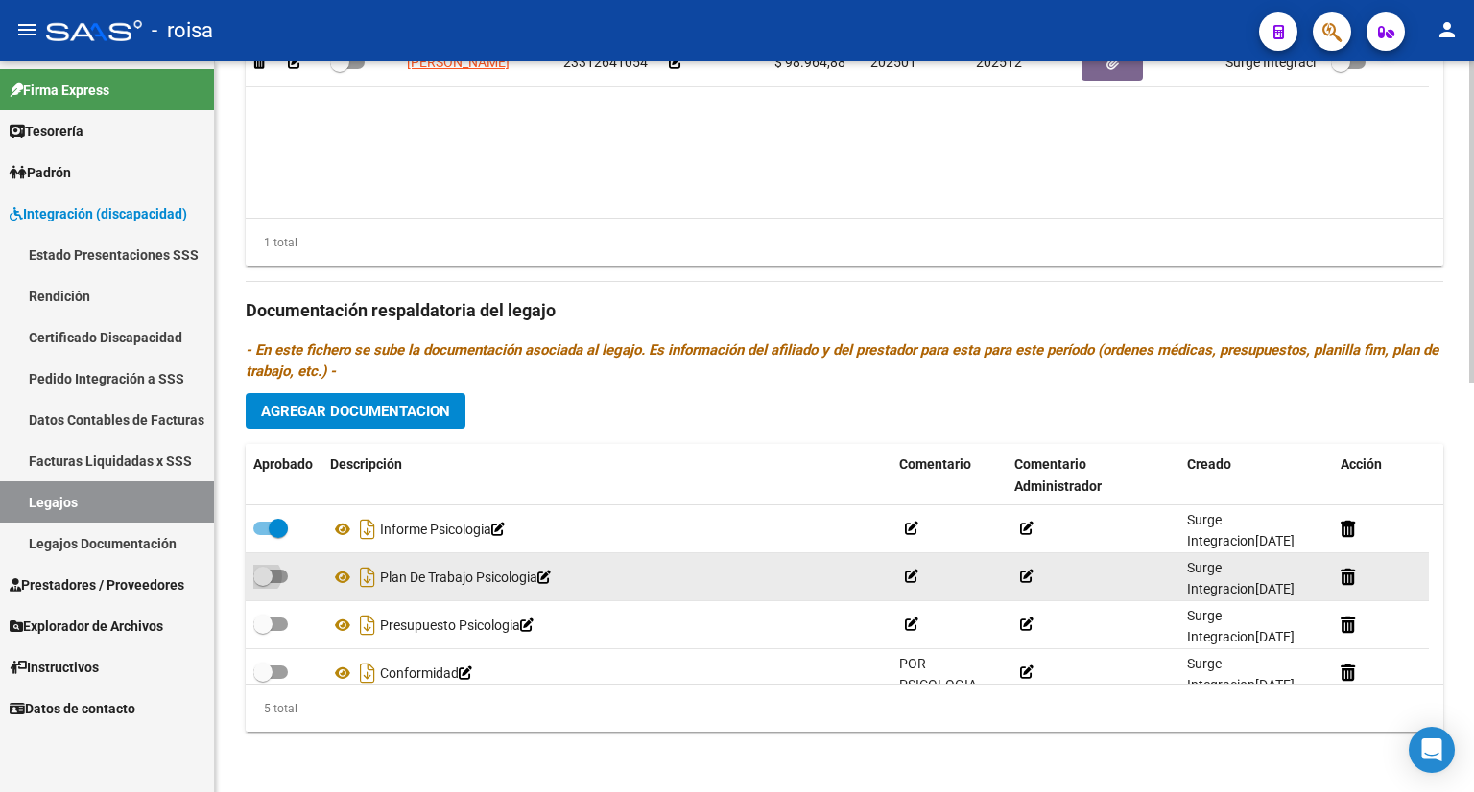
click at [275, 577] on span at bounding box center [270, 576] width 35 height 13
click at [263, 583] on input "checkbox" at bounding box center [262, 583] width 1 height 1
checkbox input "true"
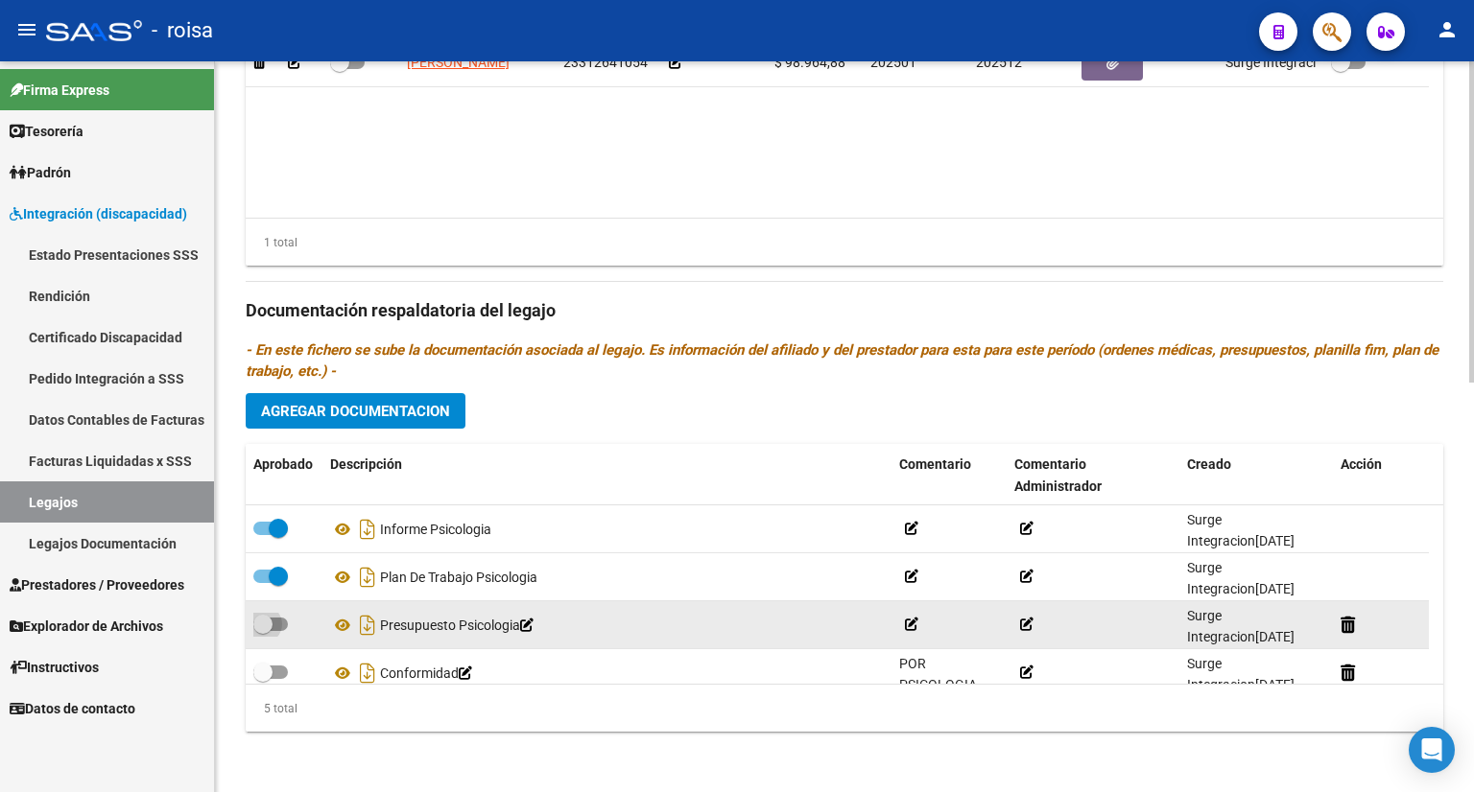
click at [274, 620] on span at bounding box center [270, 624] width 35 height 13
click at [263, 631] on input "checkbox" at bounding box center [262, 631] width 1 height 1
checkbox input "true"
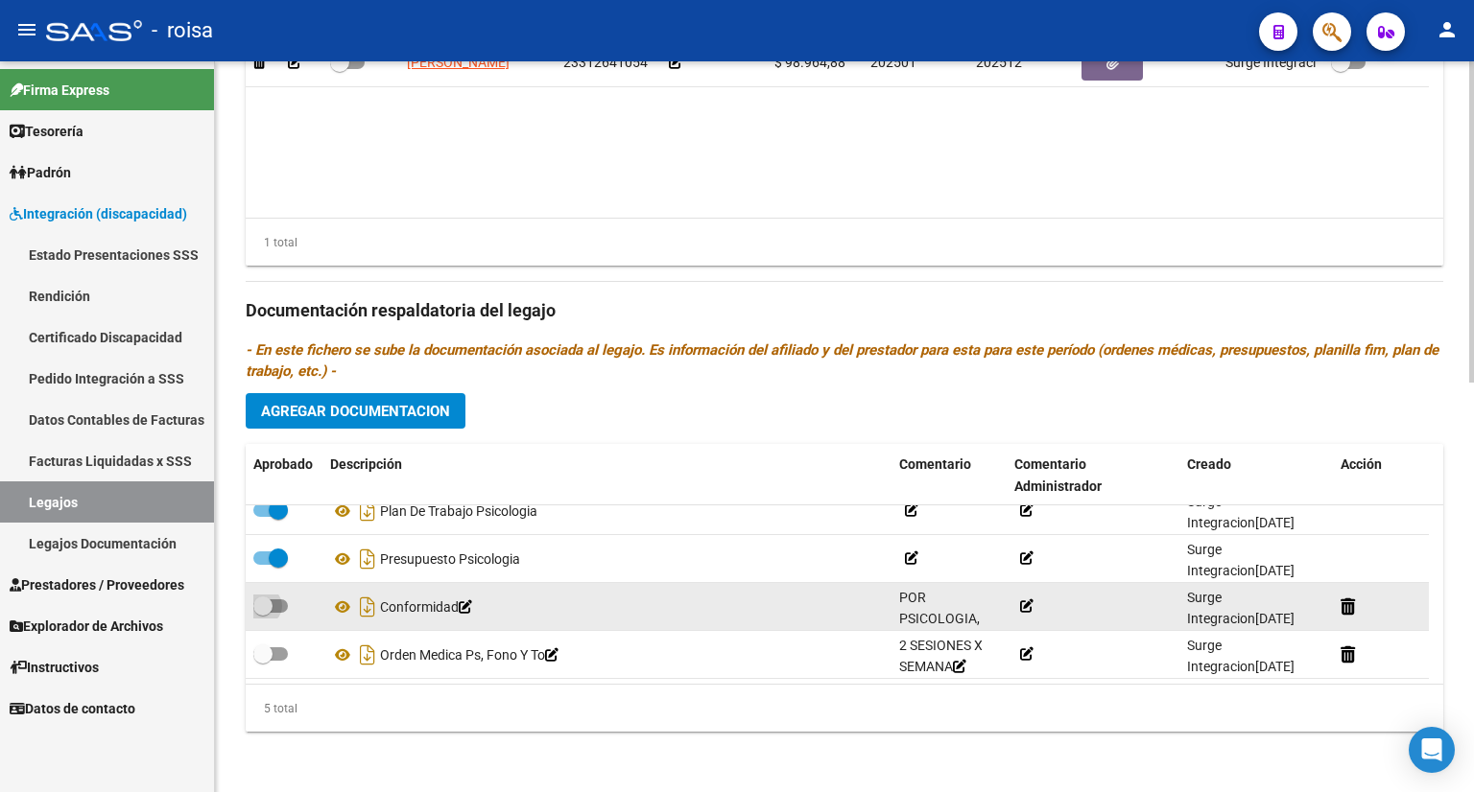
click at [279, 603] on span at bounding box center [270, 606] width 35 height 13
click at [263, 613] on input "checkbox" at bounding box center [262, 613] width 1 height 1
checkbox input "true"
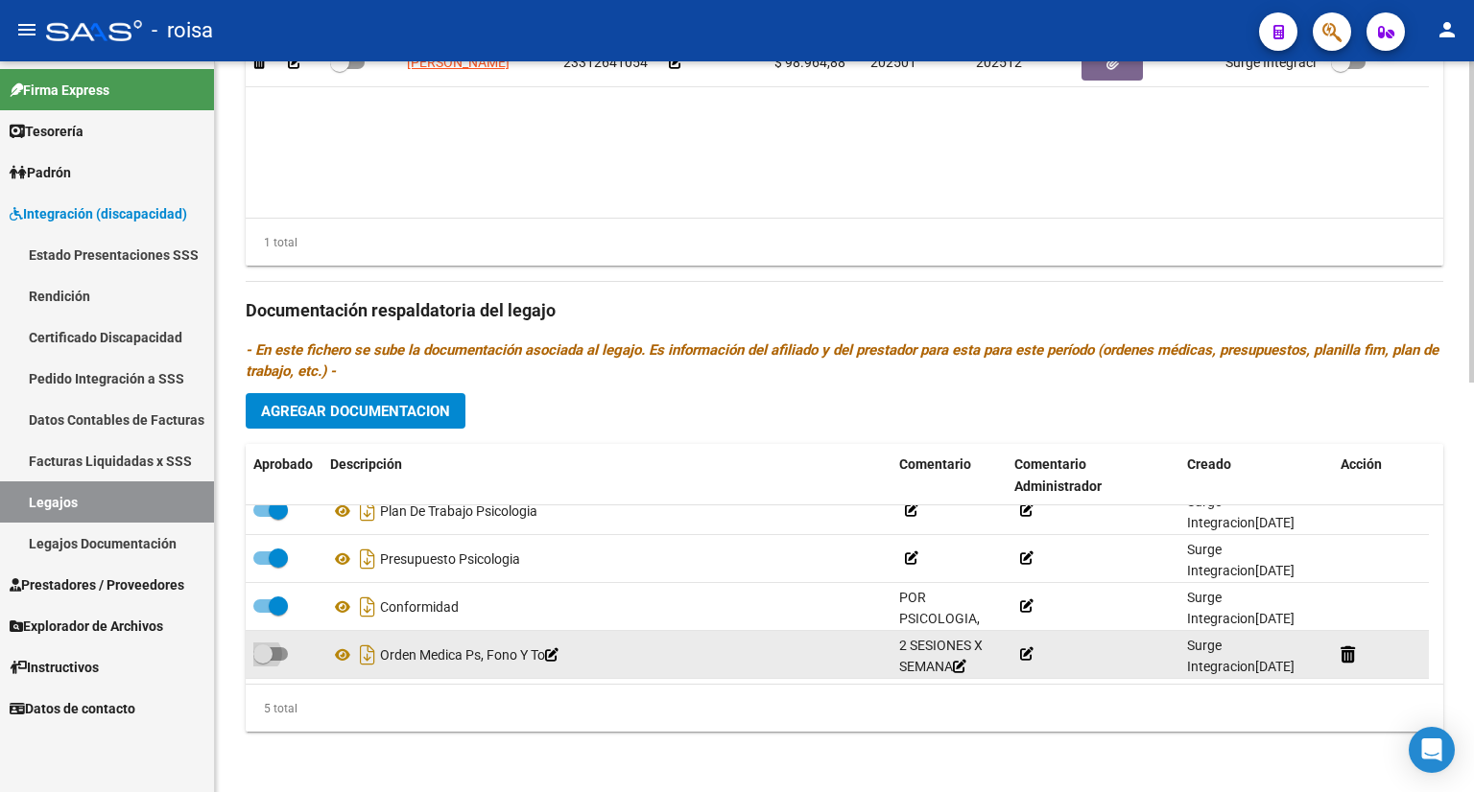
click at [279, 655] on span at bounding box center [270, 654] width 35 height 13
click at [263, 661] on input "checkbox" at bounding box center [262, 661] width 1 height 1
checkbox input "true"
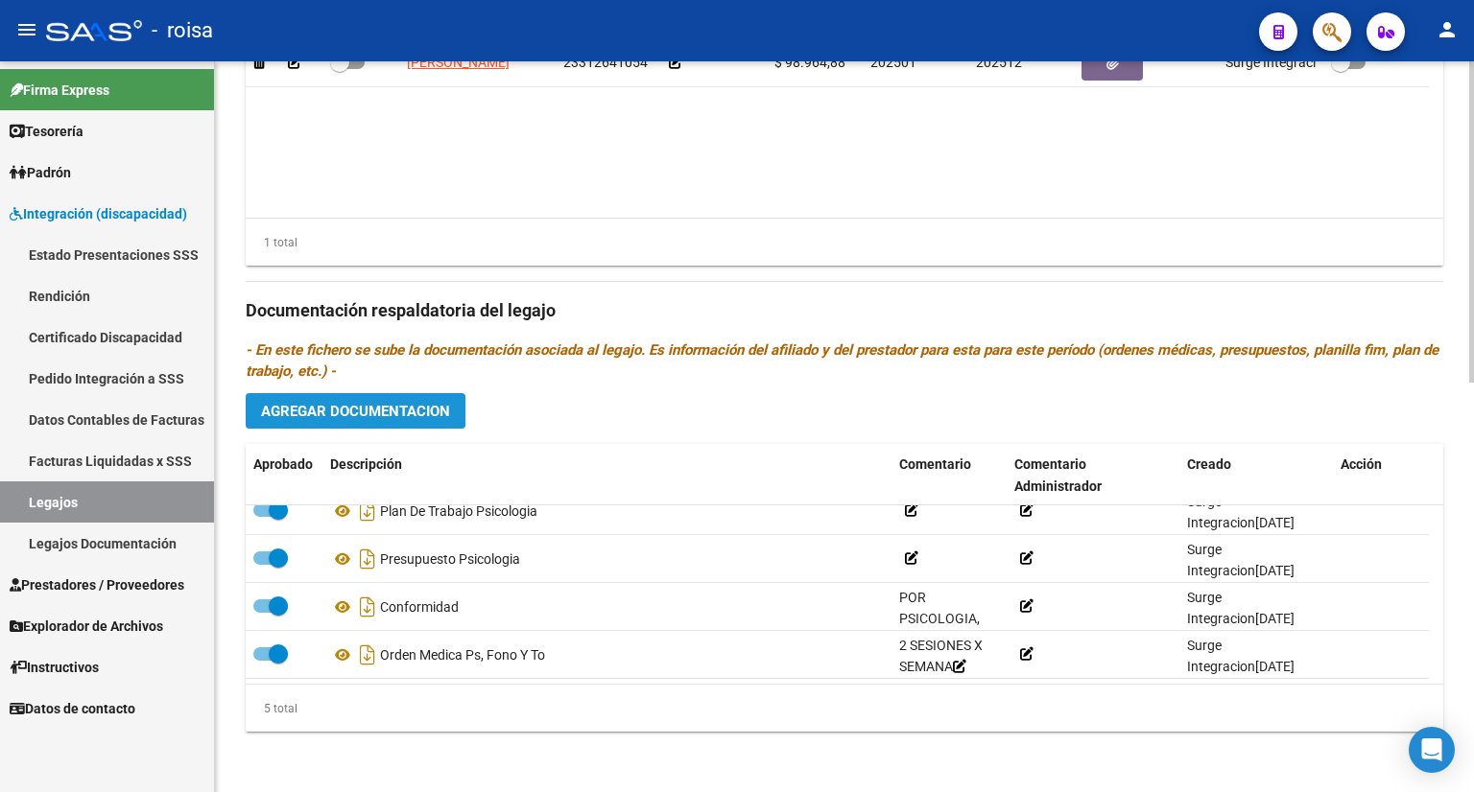
click at [439, 408] on span "Agregar Documentacion" at bounding box center [355, 411] width 189 height 17
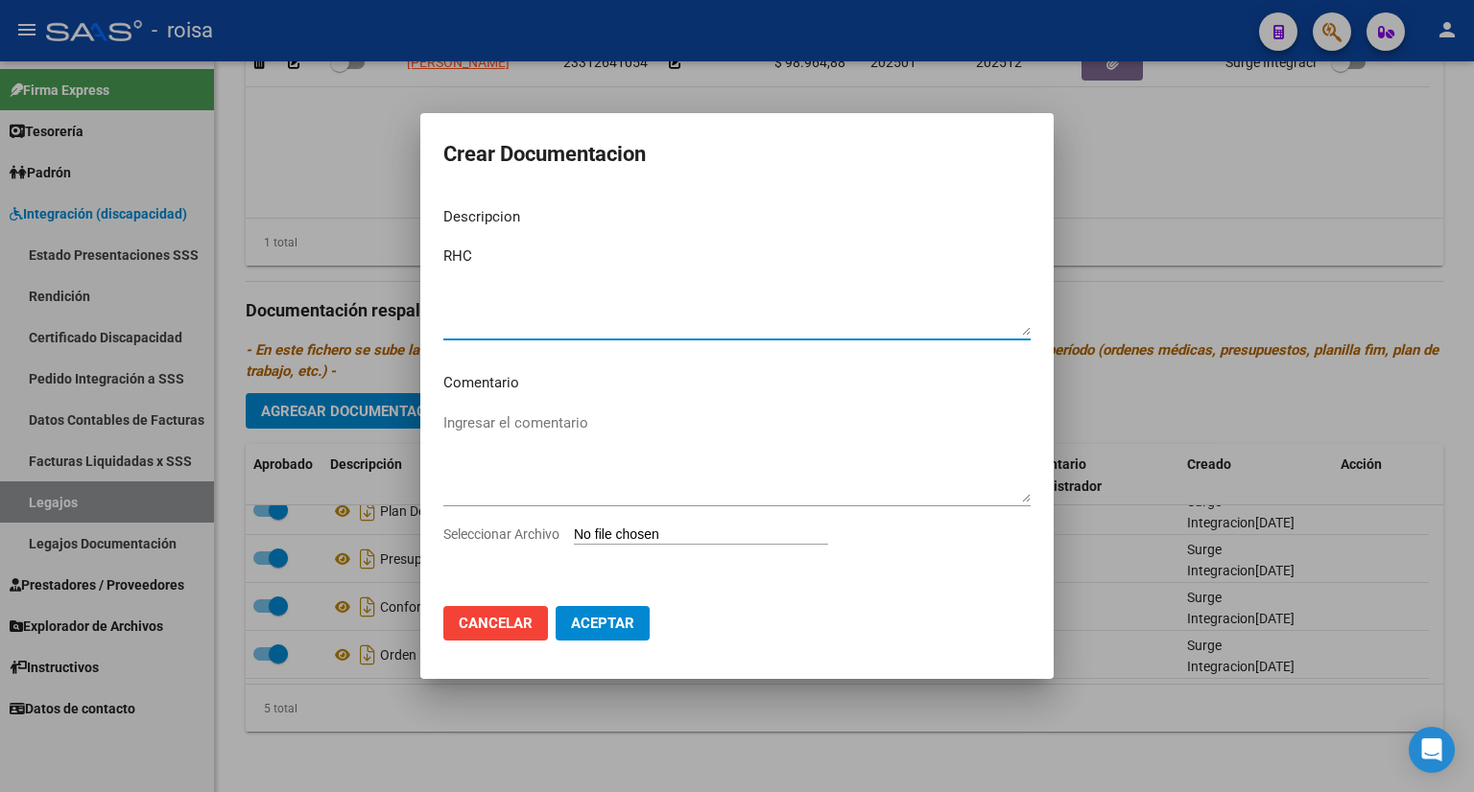
type textarea "RHC"
click at [652, 534] on input "Seleccionar Archivo" at bounding box center [701, 536] width 254 height 18
type input "C:\fakepath\RHC LIMA.pdf"
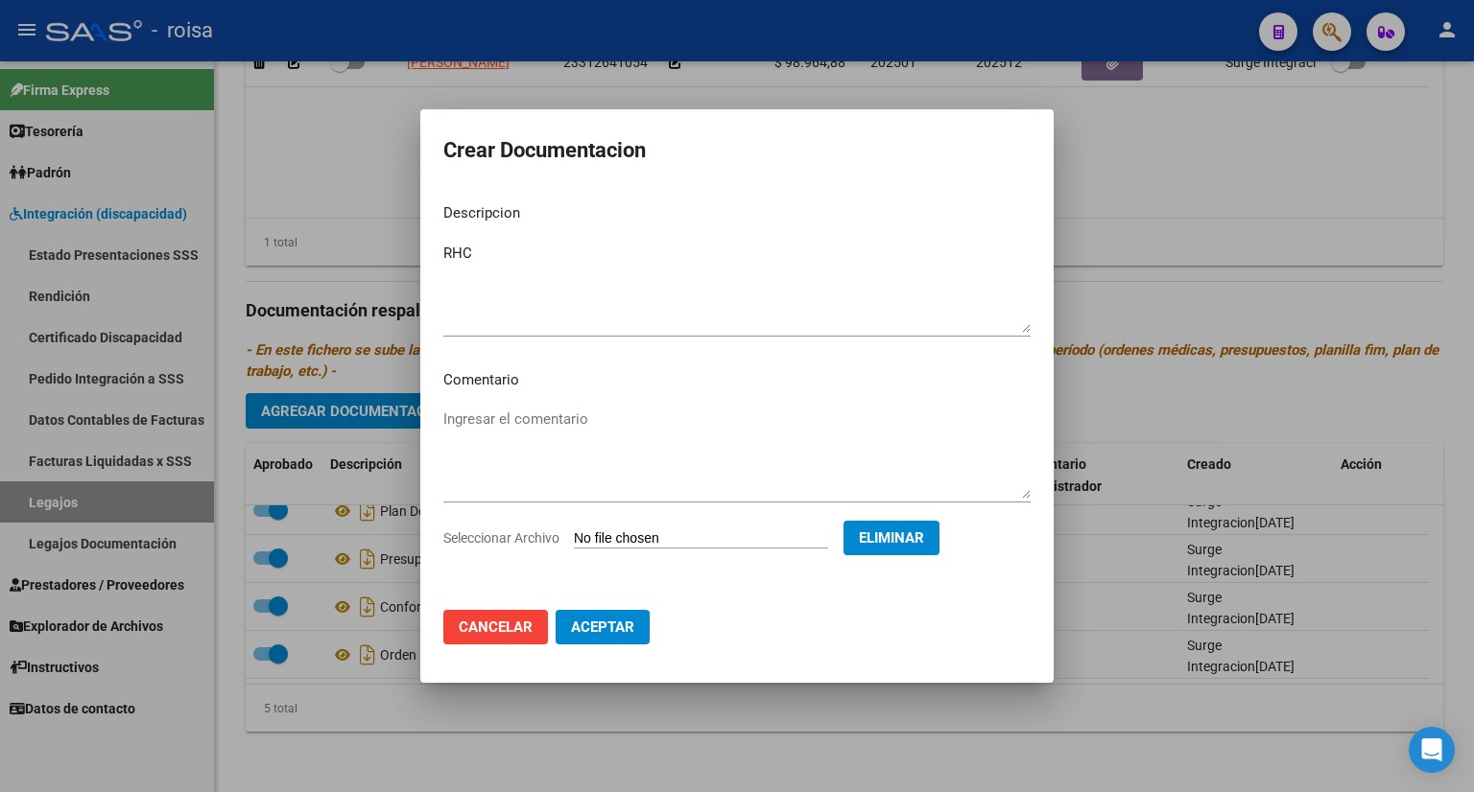
click at [627, 627] on span "Aceptar" at bounding box center [602, 627] width 63 height 17
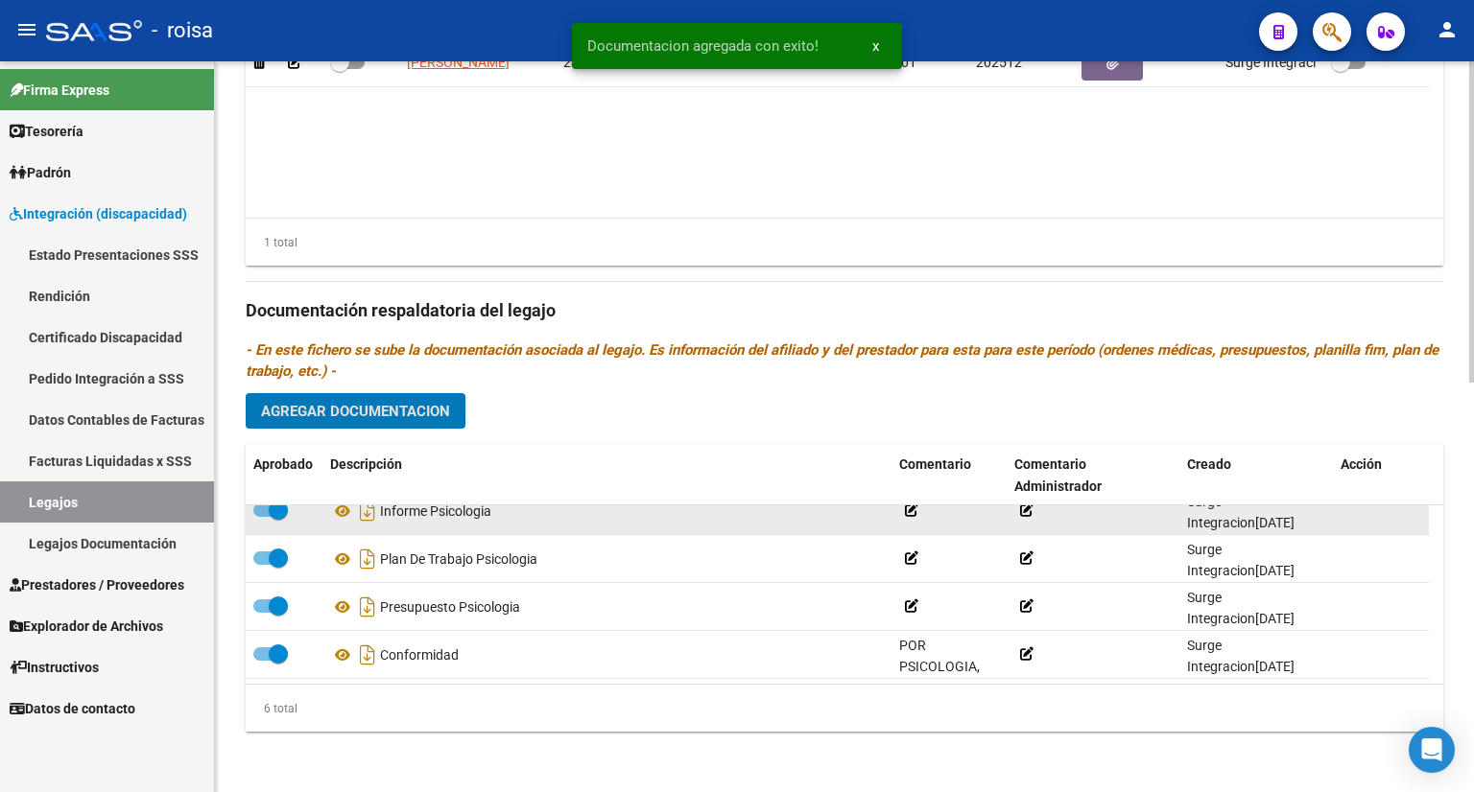
scroll to position [115, 0]
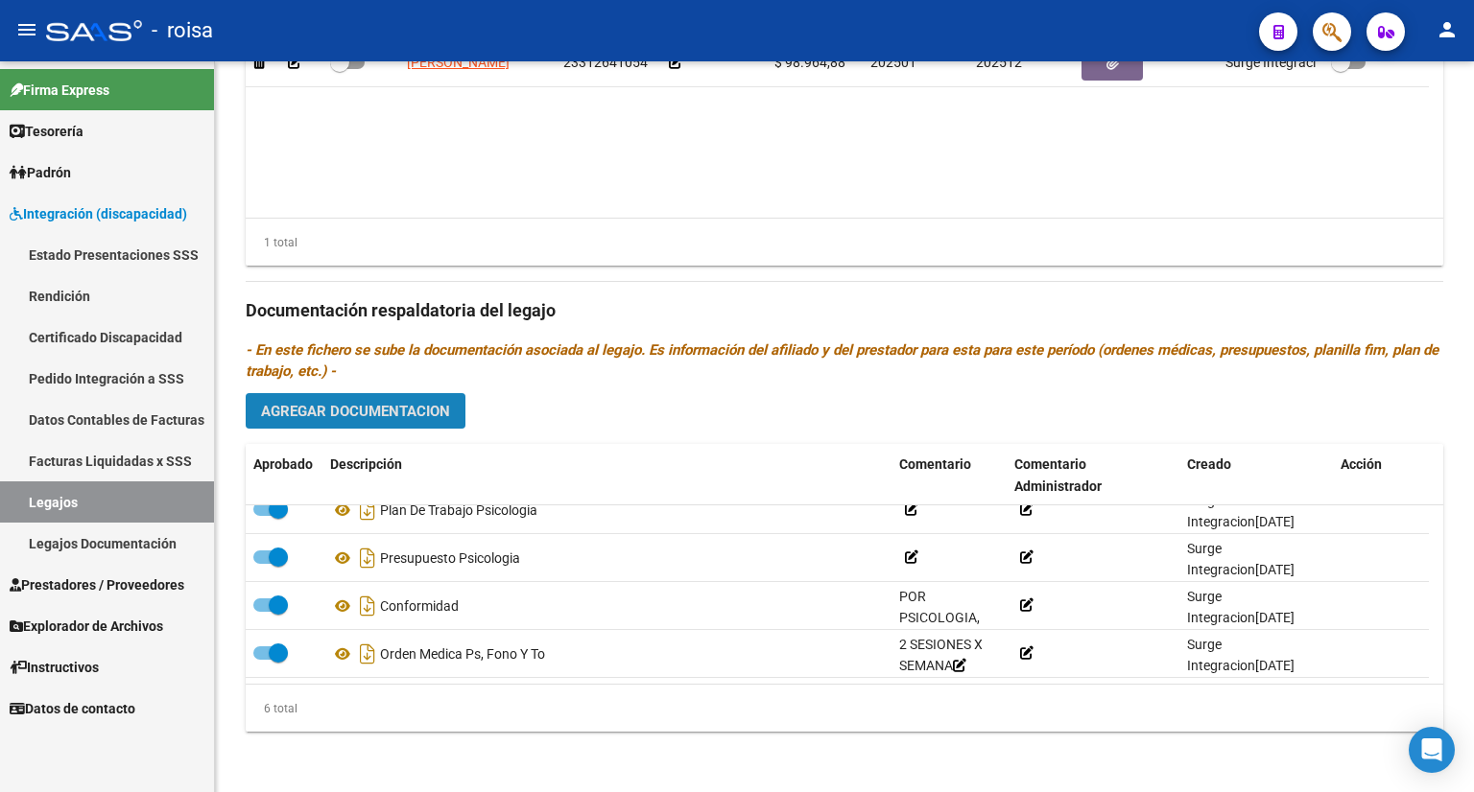
click at [366, 408] on span "Agregar Documentacion" at bounding box center [355, 411] width 189 height 17
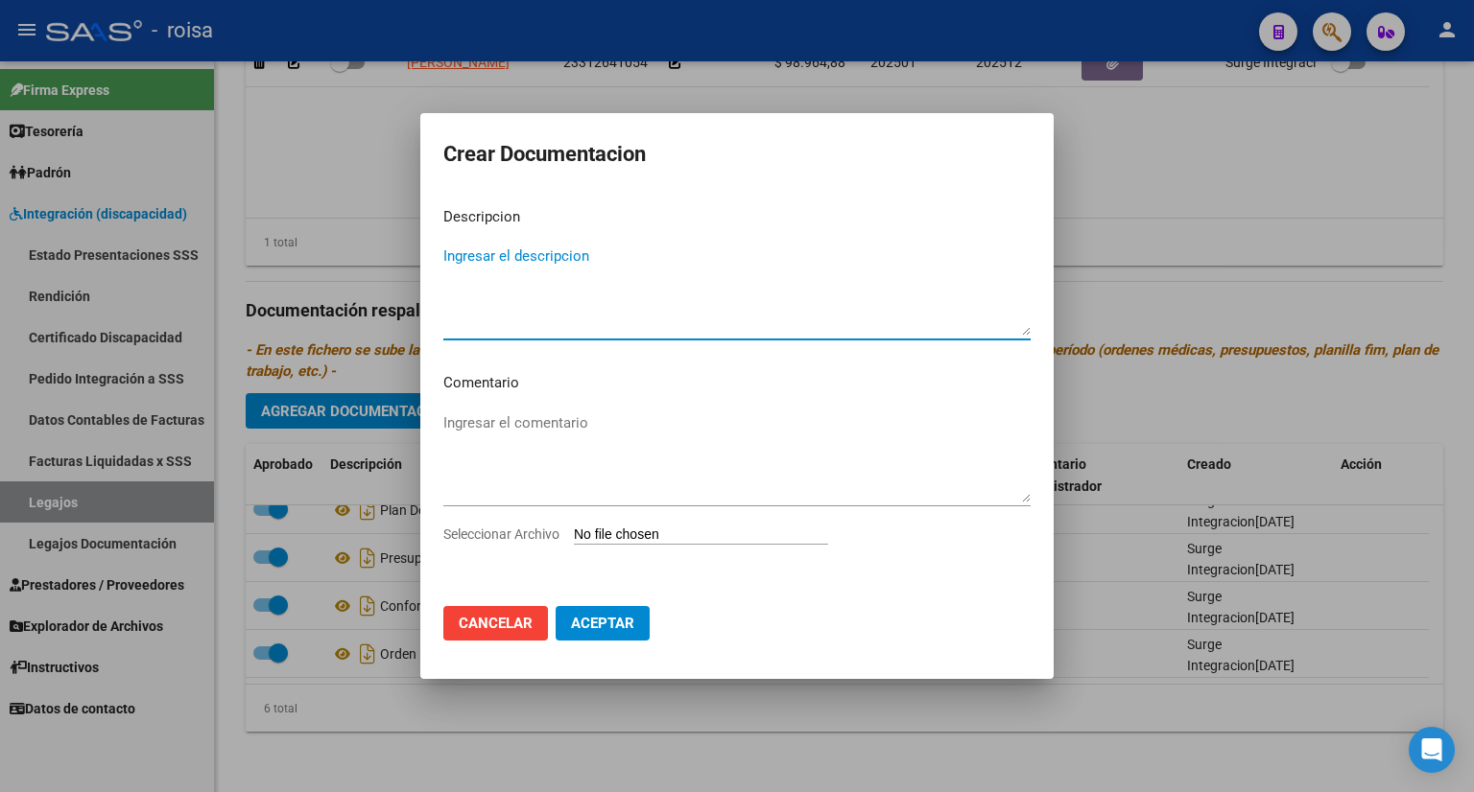
click at [538, 262] on textarea "Ingresar el descripcion" at bounding box center [736, 291] width 587 height 90
type textarea "PRESUPUESTO FONO"
click at [647, 533] on input "Seleccionar Archivo" at bounding box center [701, 536] width 254 height 18
type input "C:\fakepath\PRESUPUESTO FONO.pdf"
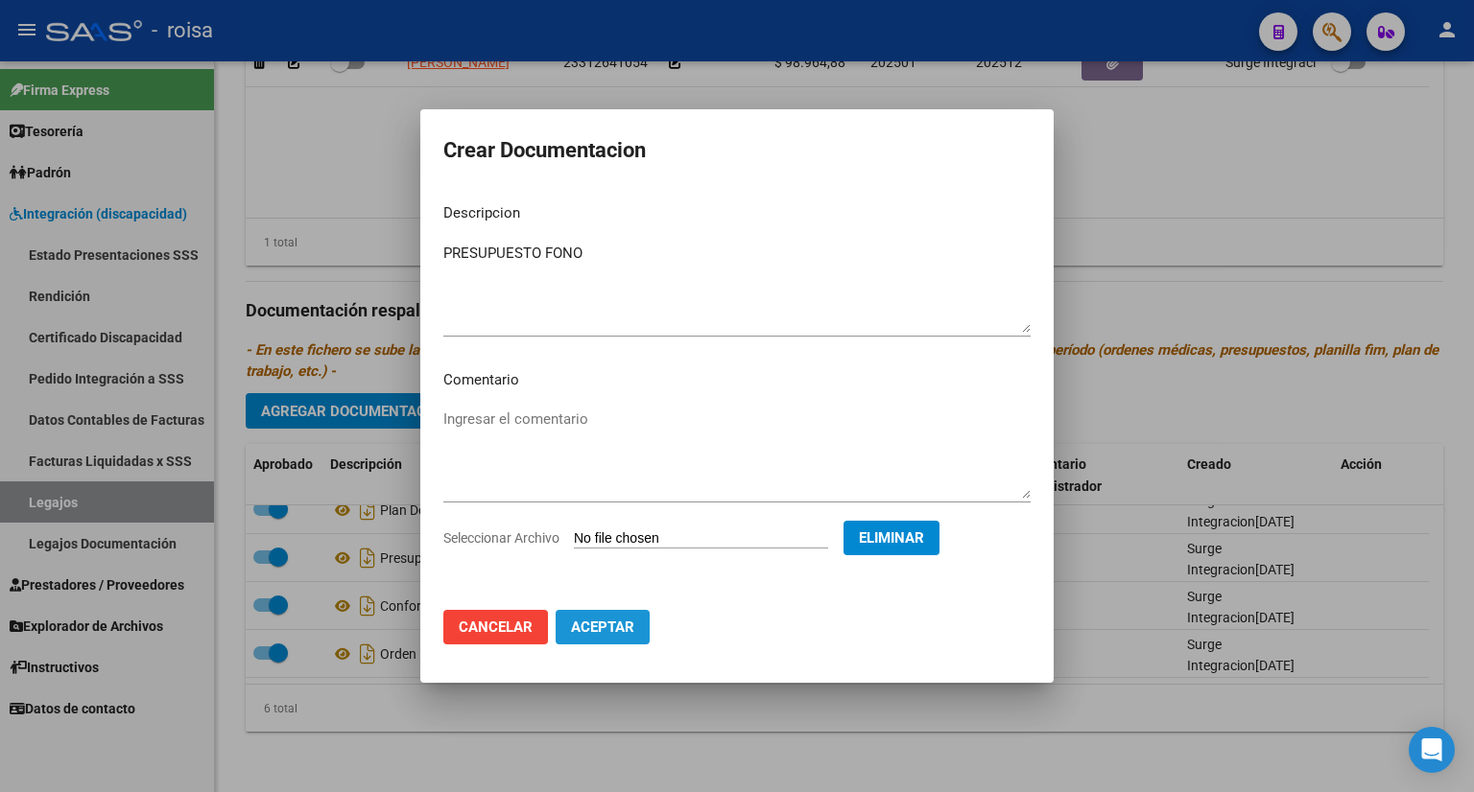
click at [627, 627] on span "Aceptar" at bounding box center [602, 627] width 63 height 17
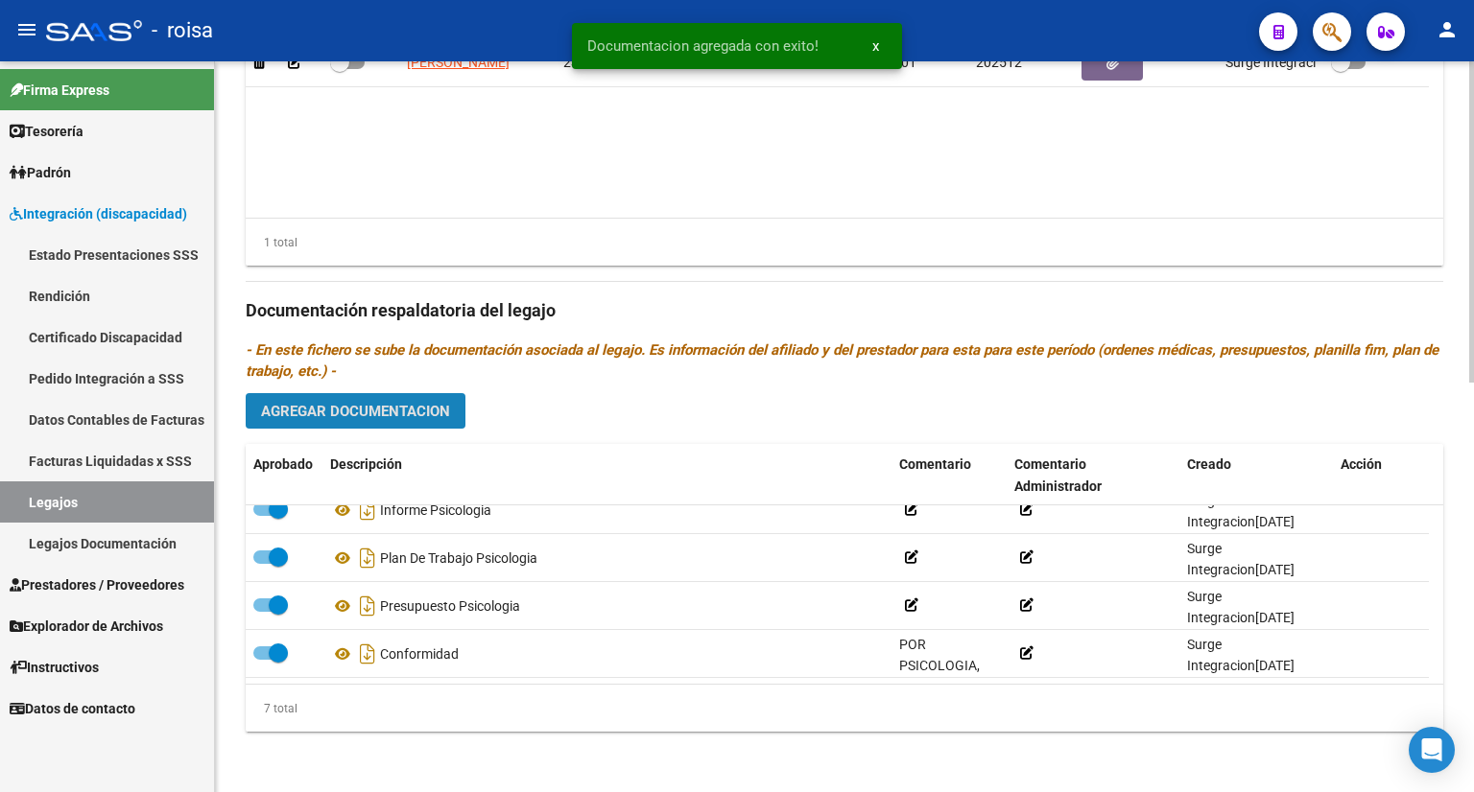
click at [345, 417] on span "Agregar Documentacion" at bounding box center [355, 411] width 189 height 17
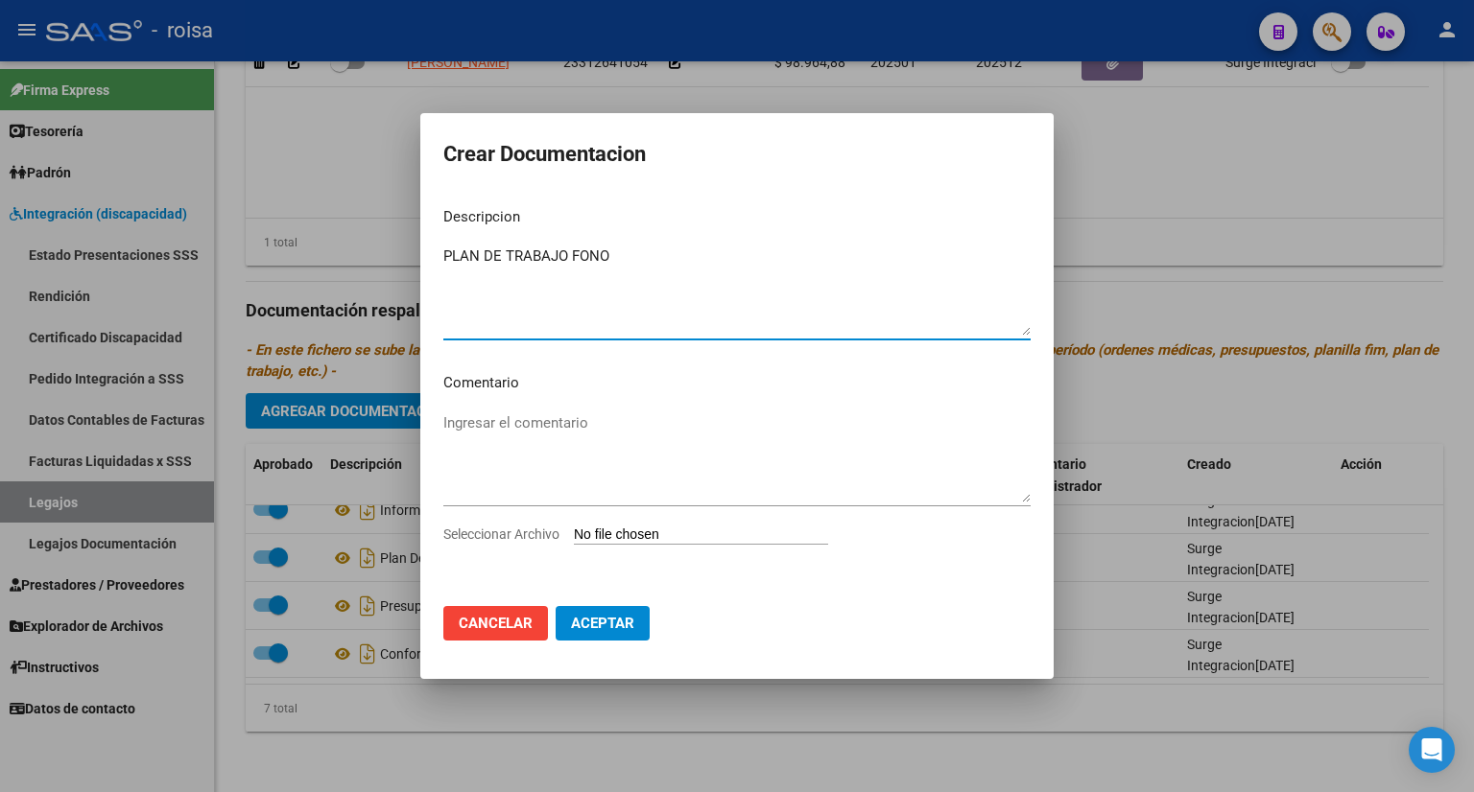
type textarea "PLAN DE TRABAJO FONO"
click at [653, 534] on input "Seleccionar Archivo" at bounding box center [701, 536] width 254 height 18
type input "C:\fakepath\PLAN TRABAJO FONO.pdf"
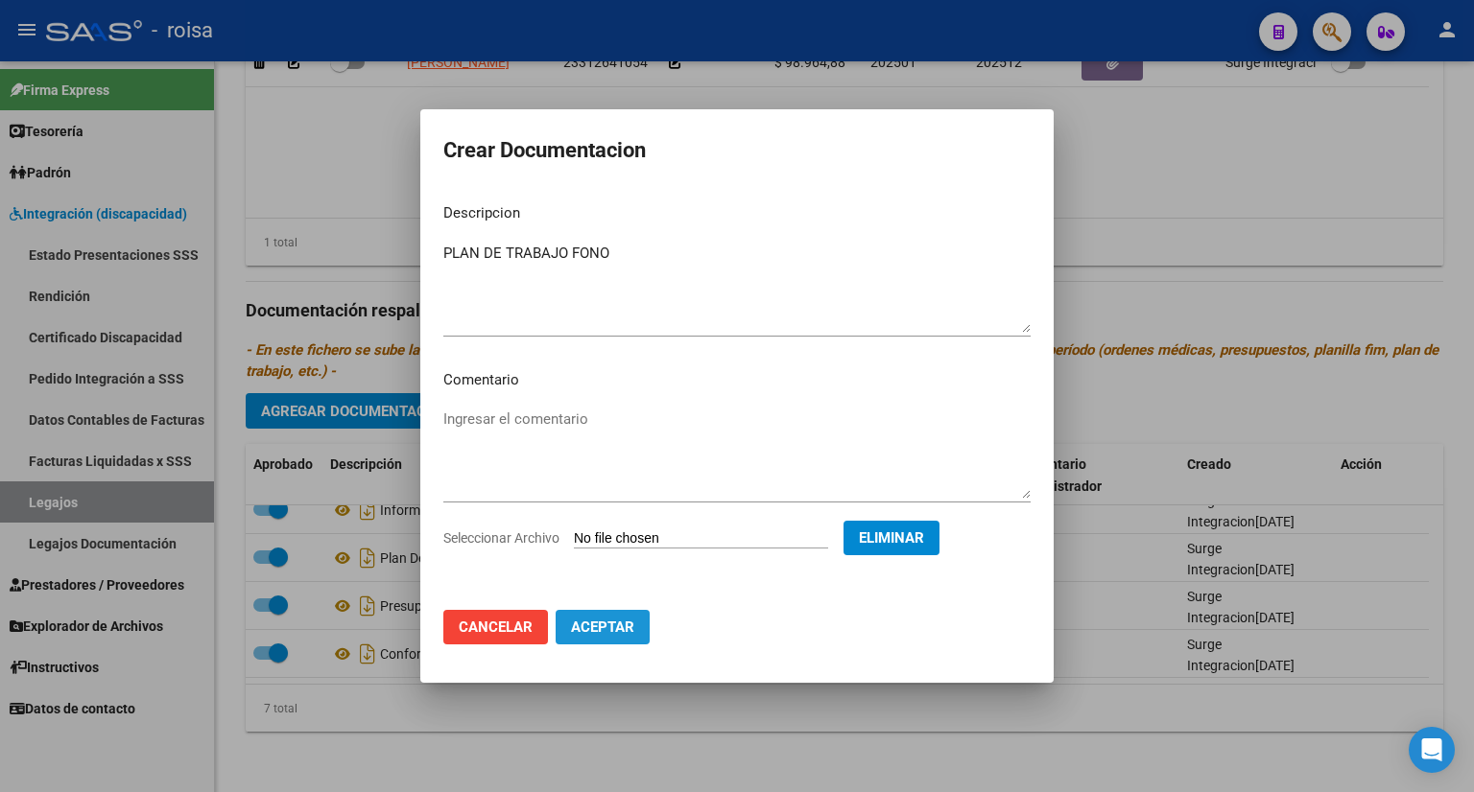
click at [627, 635] on span "Aceptar" at bounding box center [602, 627] width 63 height 17
checkbox input "false"
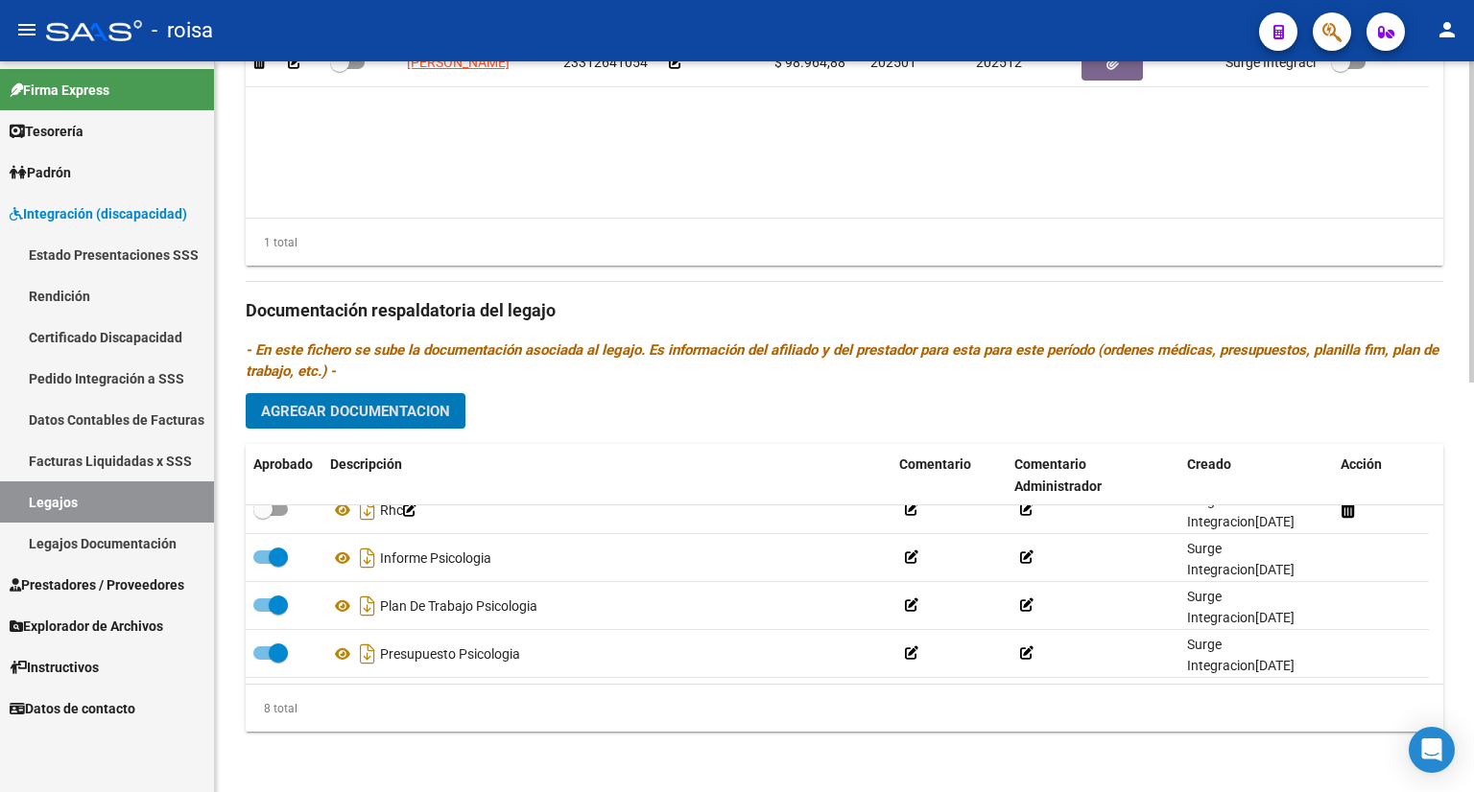
click at [443, 419] on span "Agregar Documentacion" at bounding box center [355, 411] width 189 height 17
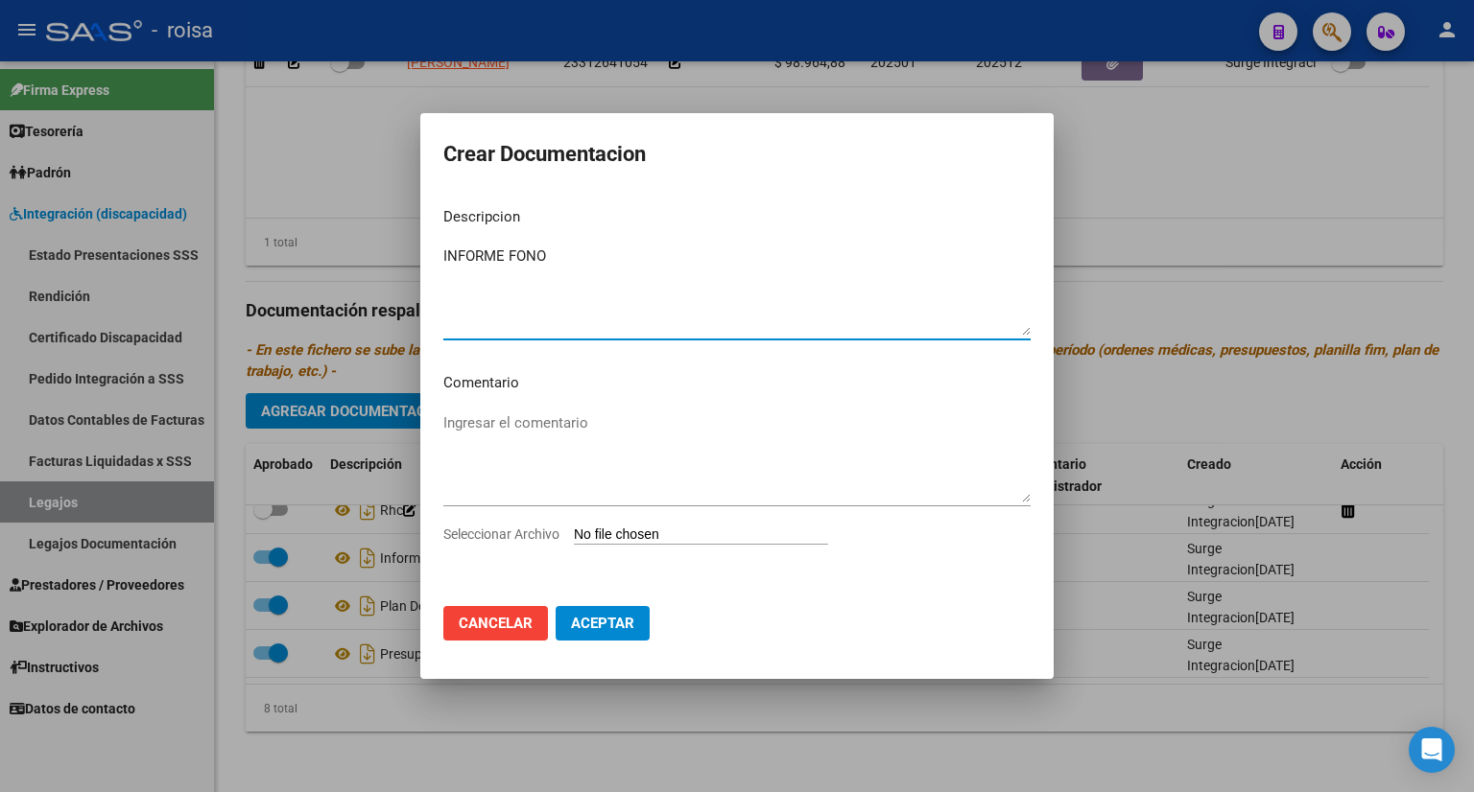
type textarea "INFORME FONO"
click at [627, 534] on input "Seleccionar Archivo" at bounding box center [701, 536] width 254 height 18
type input "C:\fakepath\INFORME FONO 2.pdf"
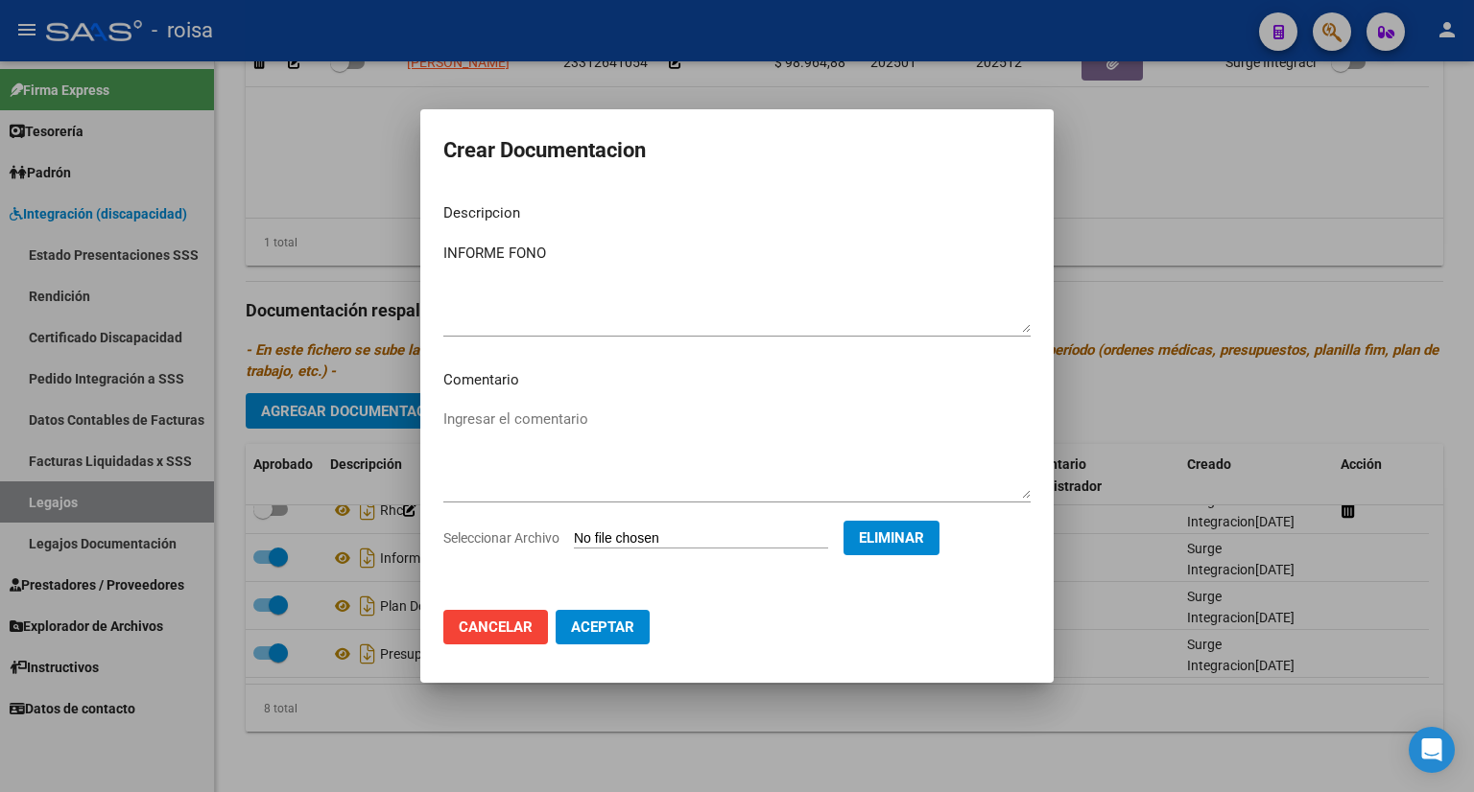
click at [533, 542] on span "Seleccionar Archivo" at bounding box center [501, 538] width 116 height 15
click at [620, 629] on span "Aceptar" at bounding box center [602, 627] width 63 height 17
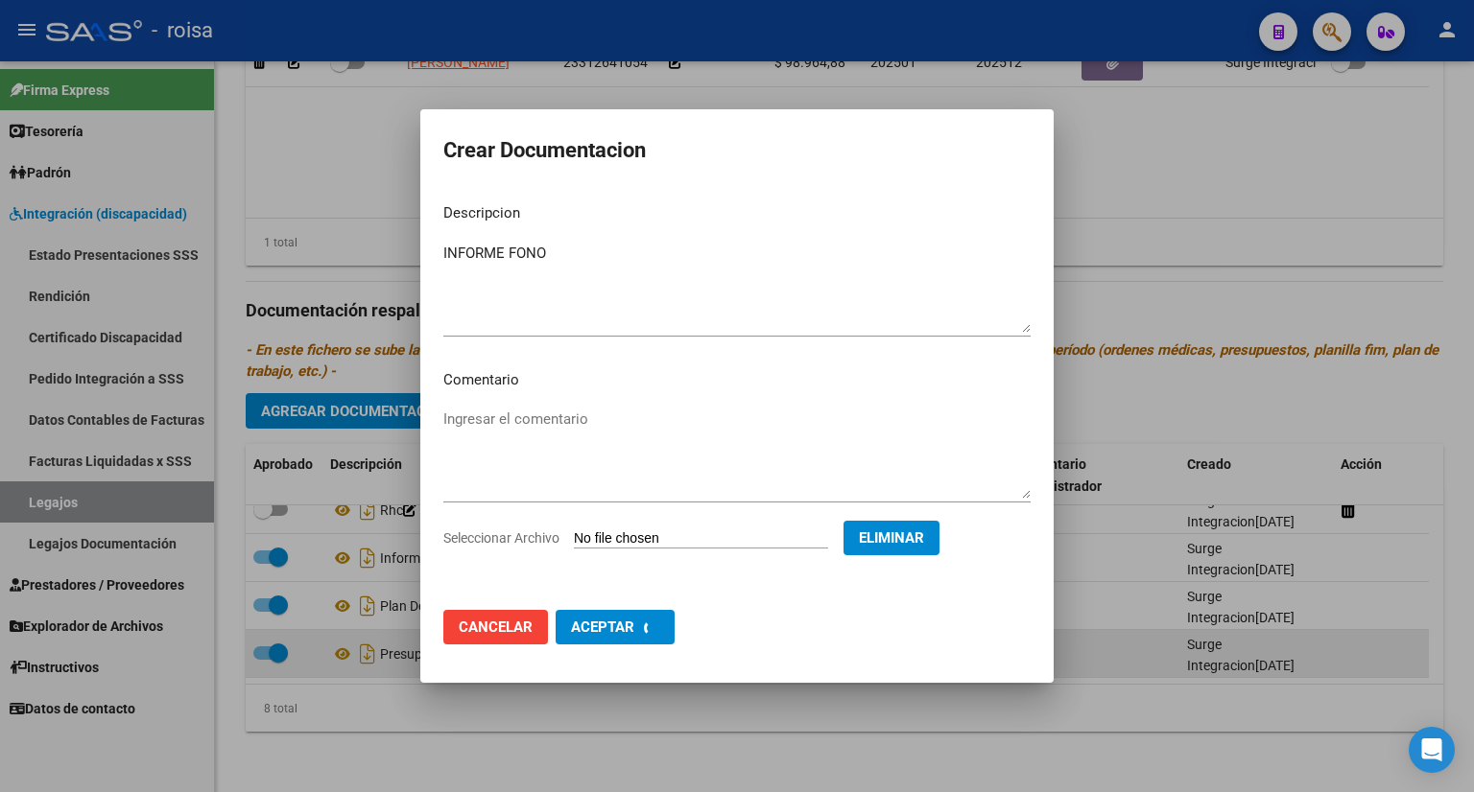
checkbox input "false"
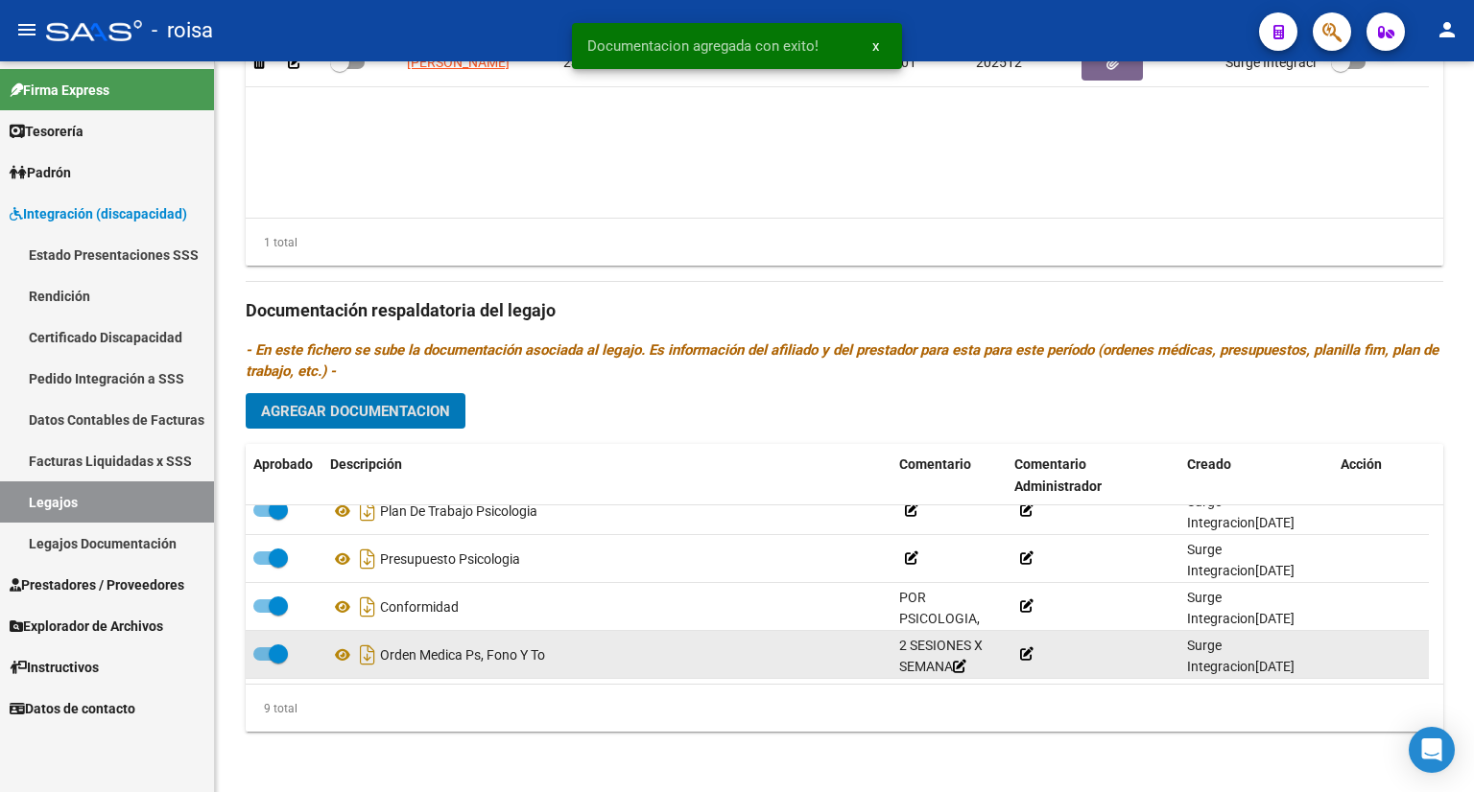
scroll to position [0, 0]
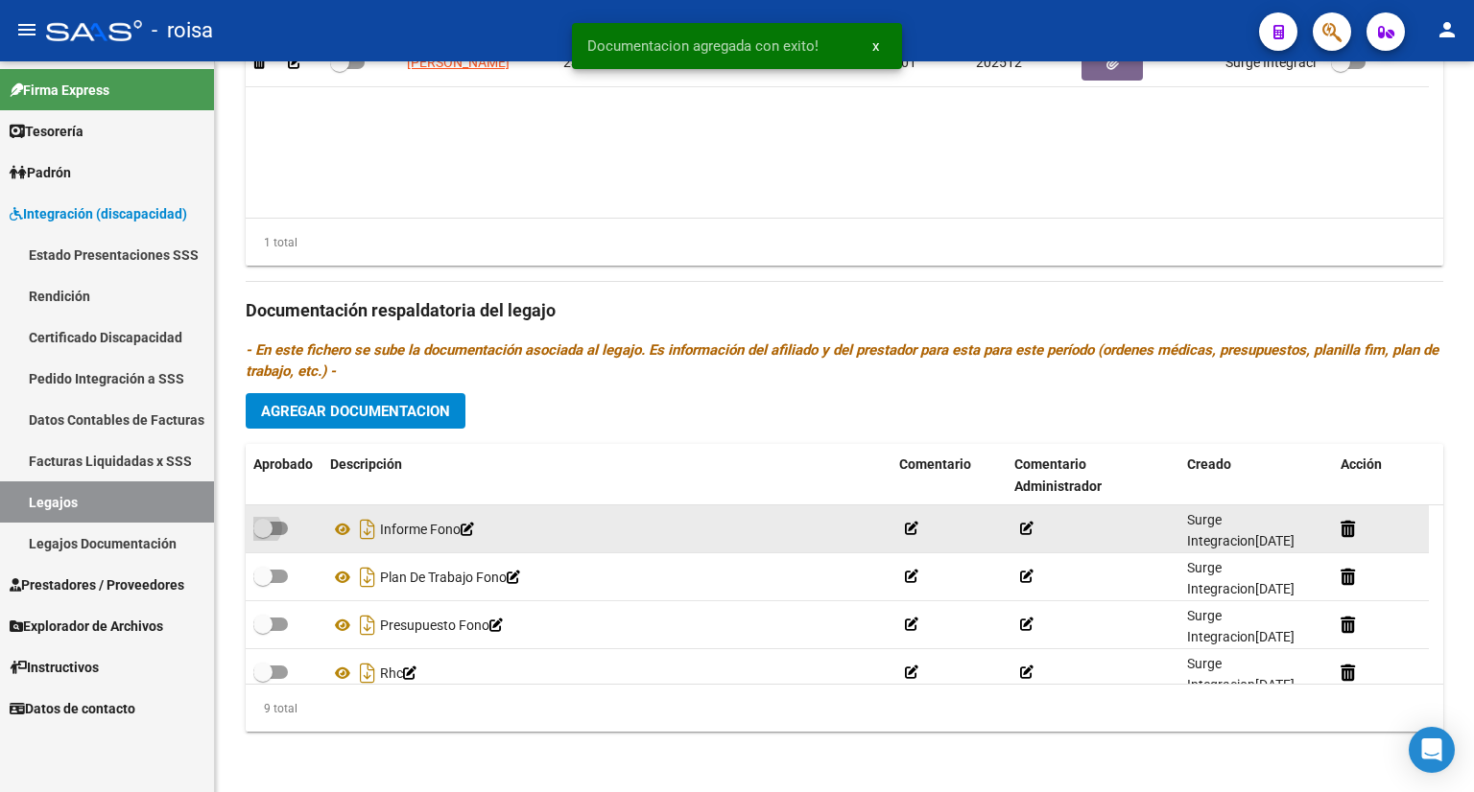
click at [280, 527] on span at bounding box center [270, 528] width 35 height 13
click at [263, 535] on input "checkbox" at bounding box center [262, 535] width 1 height 1
checkbox input "true"
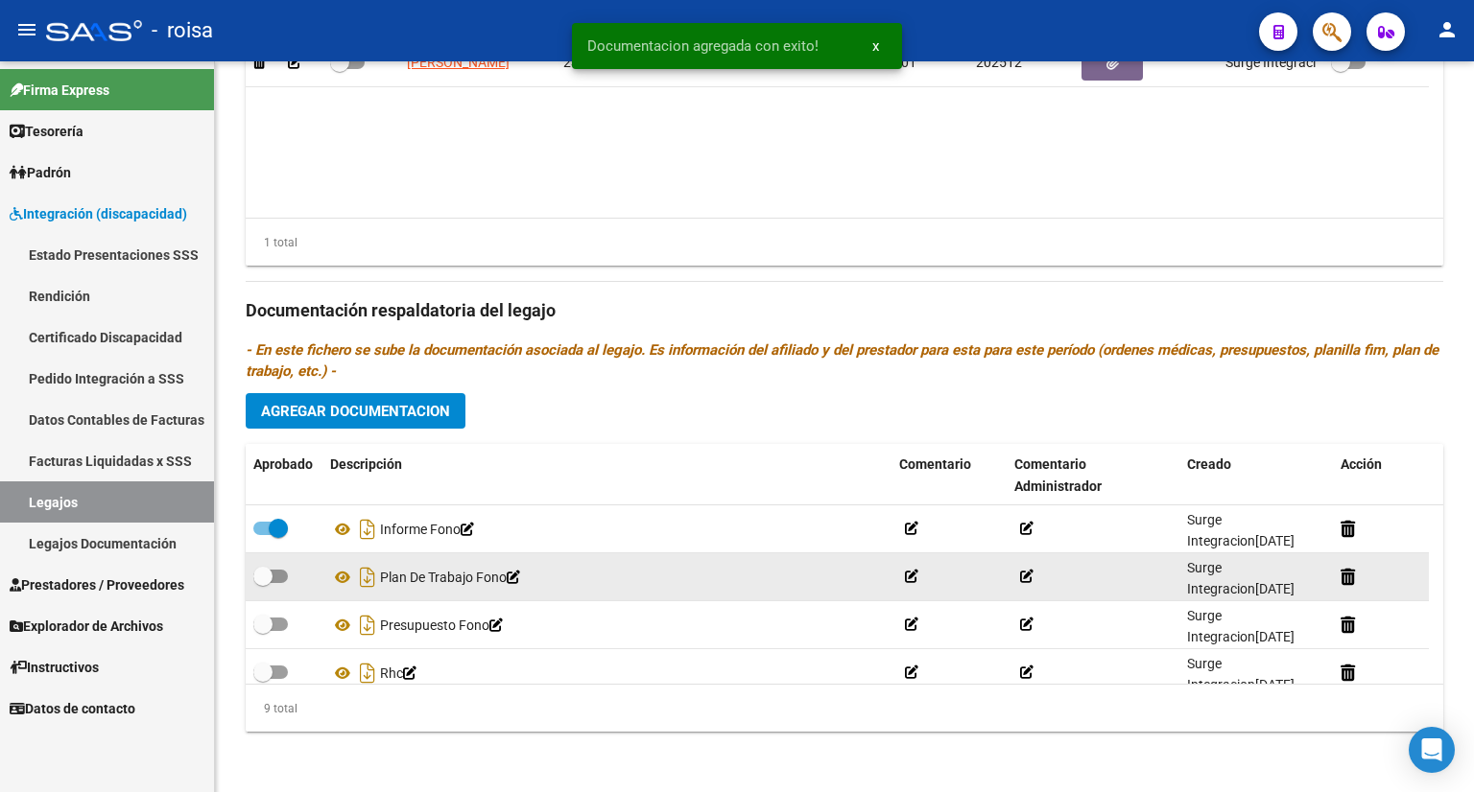
click at [280, 576] on span at bounding box center [270, 576] width 35 height 13
click at [263, 583] on input "checkbox" at bounding box center [262, 583] width 1 height 1
checkbox input "true"
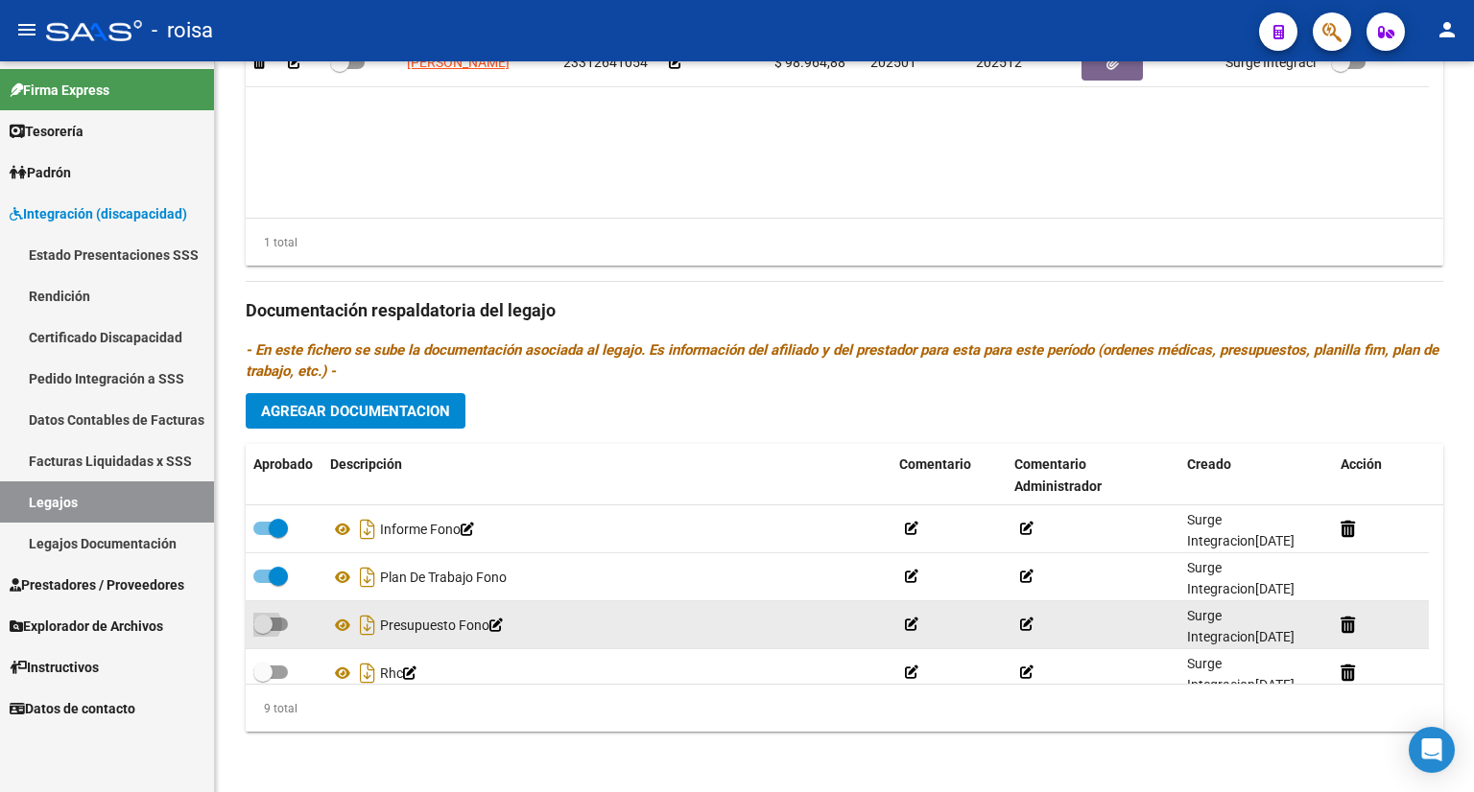
click at [284, 624] on span at bounding box center [270, 624] width 35 height 13
click at [263, 631] on input "checkbox" at bounding box center [262, 631] width 1 height 1
checkbox input "true"
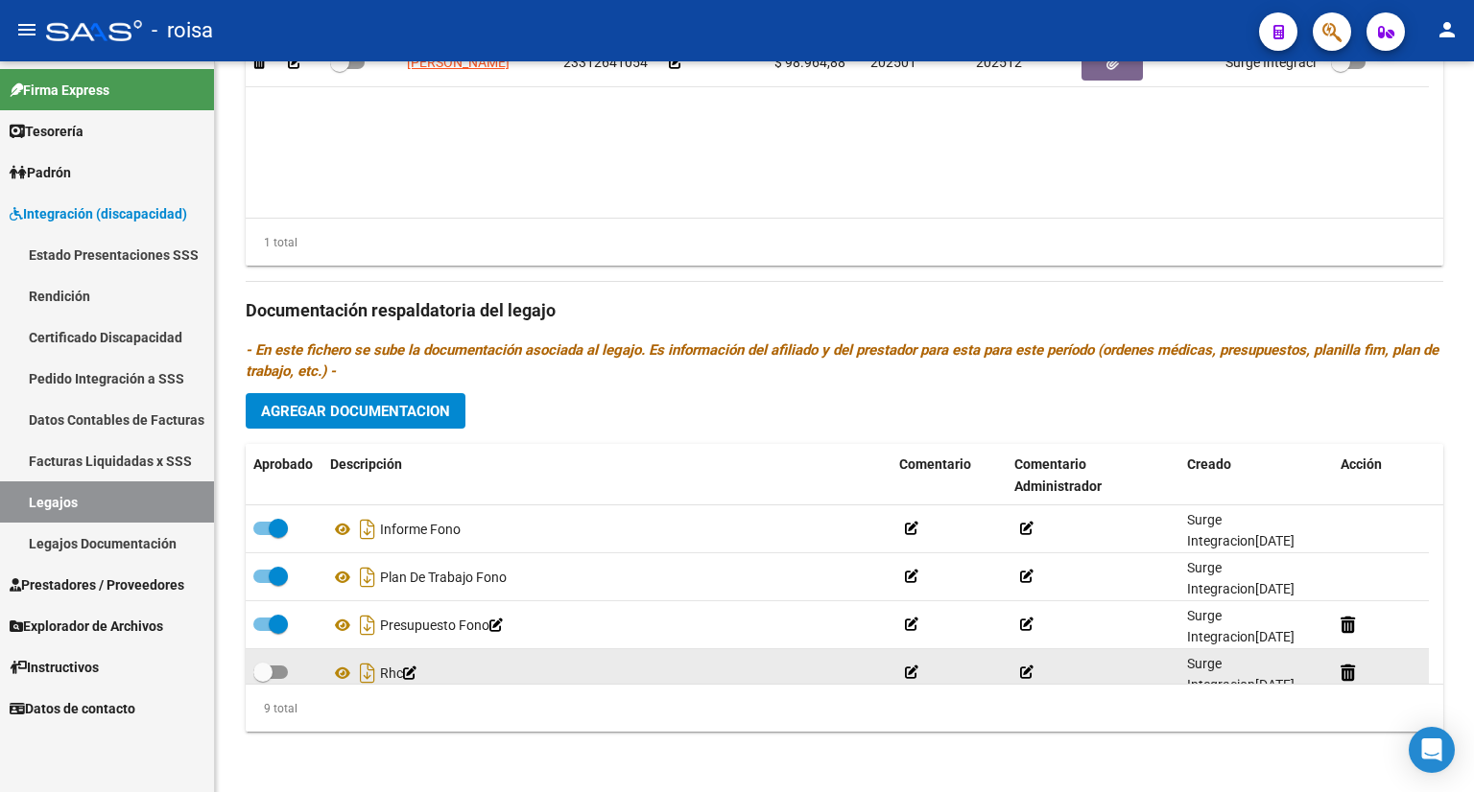
click at [284, 671] on span at bounding box center [270, 672] width 35 height 13
click at [263, 679] on input "checkbox" at bounding box center [262, 679] width 1 height 1
checkbox input "true"
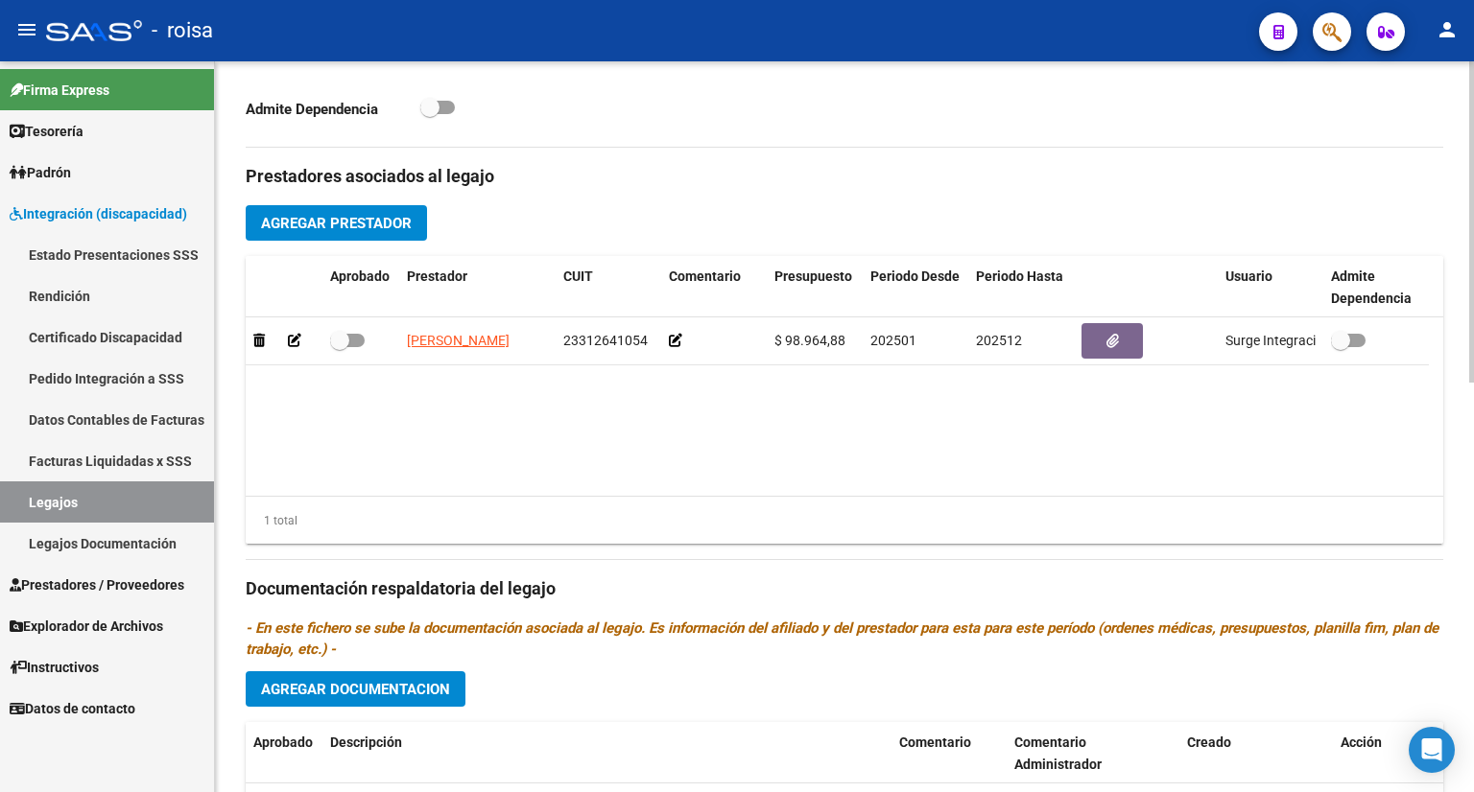
scroll to position [645, 0]
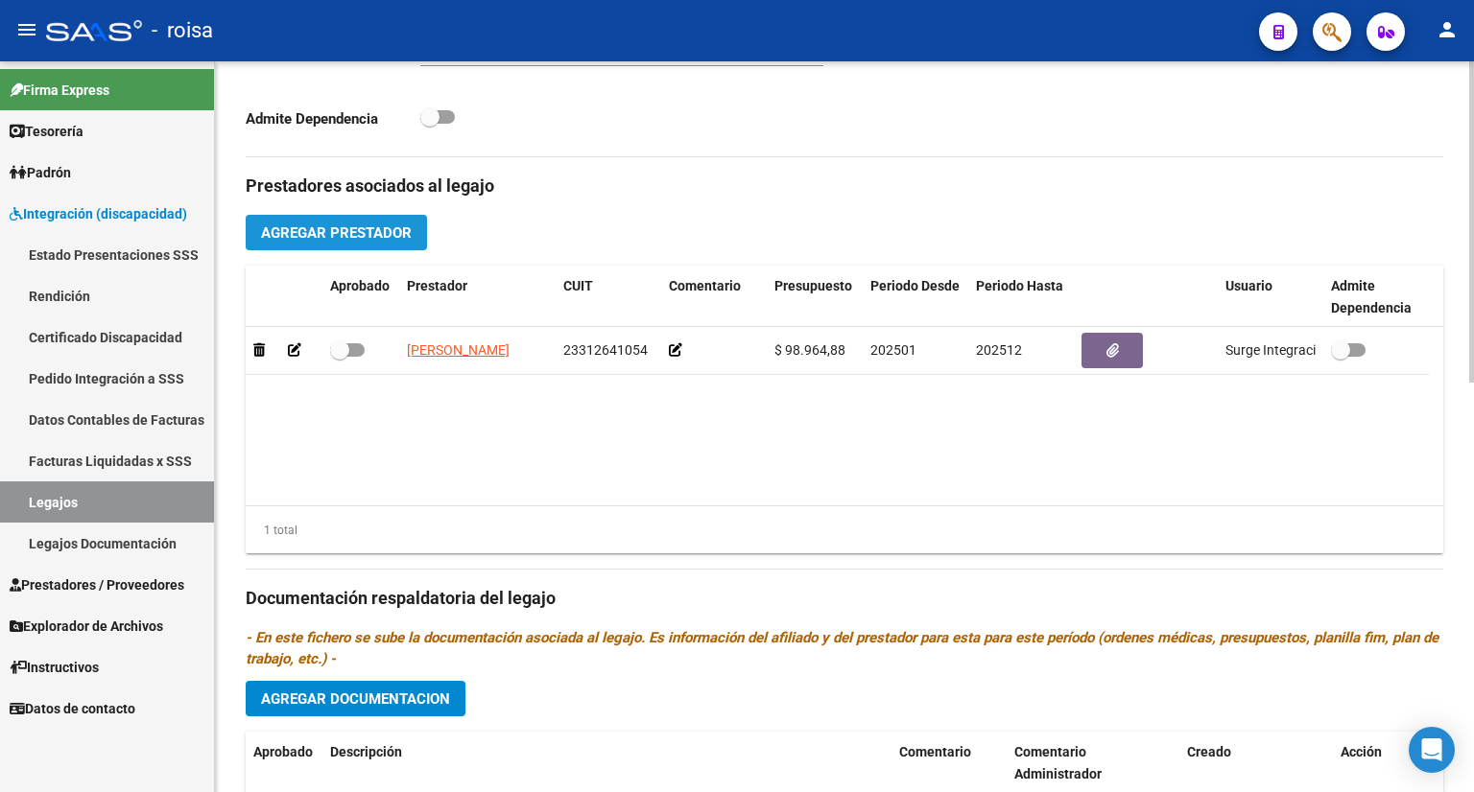
click at [330, 231] on span "Agregar Prestador" at bounding box center [336, 233] width 151 height 17
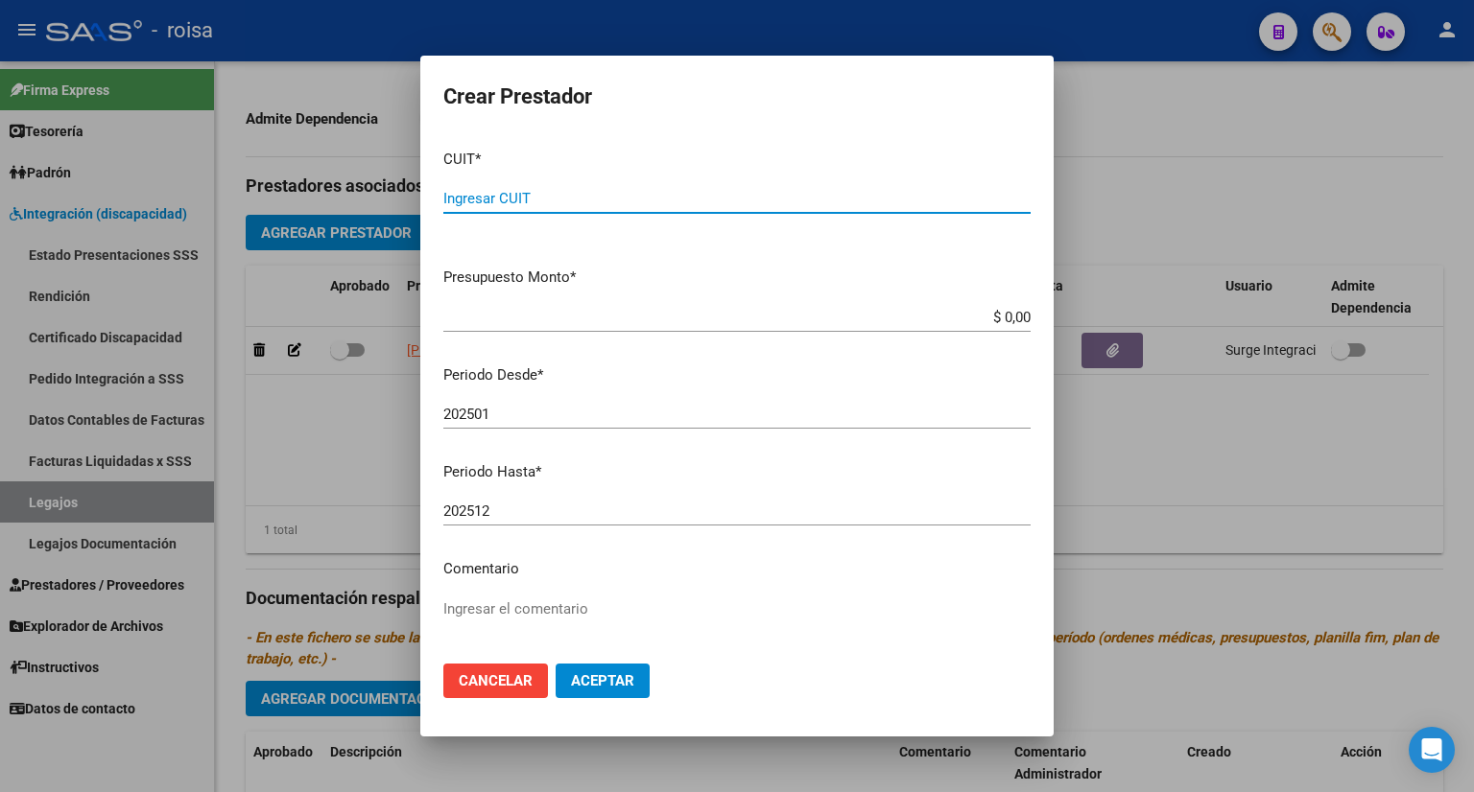
click at [561, 200] on input "Ingresar CUIT" at bounding box center [736, 198] width 587 height 17
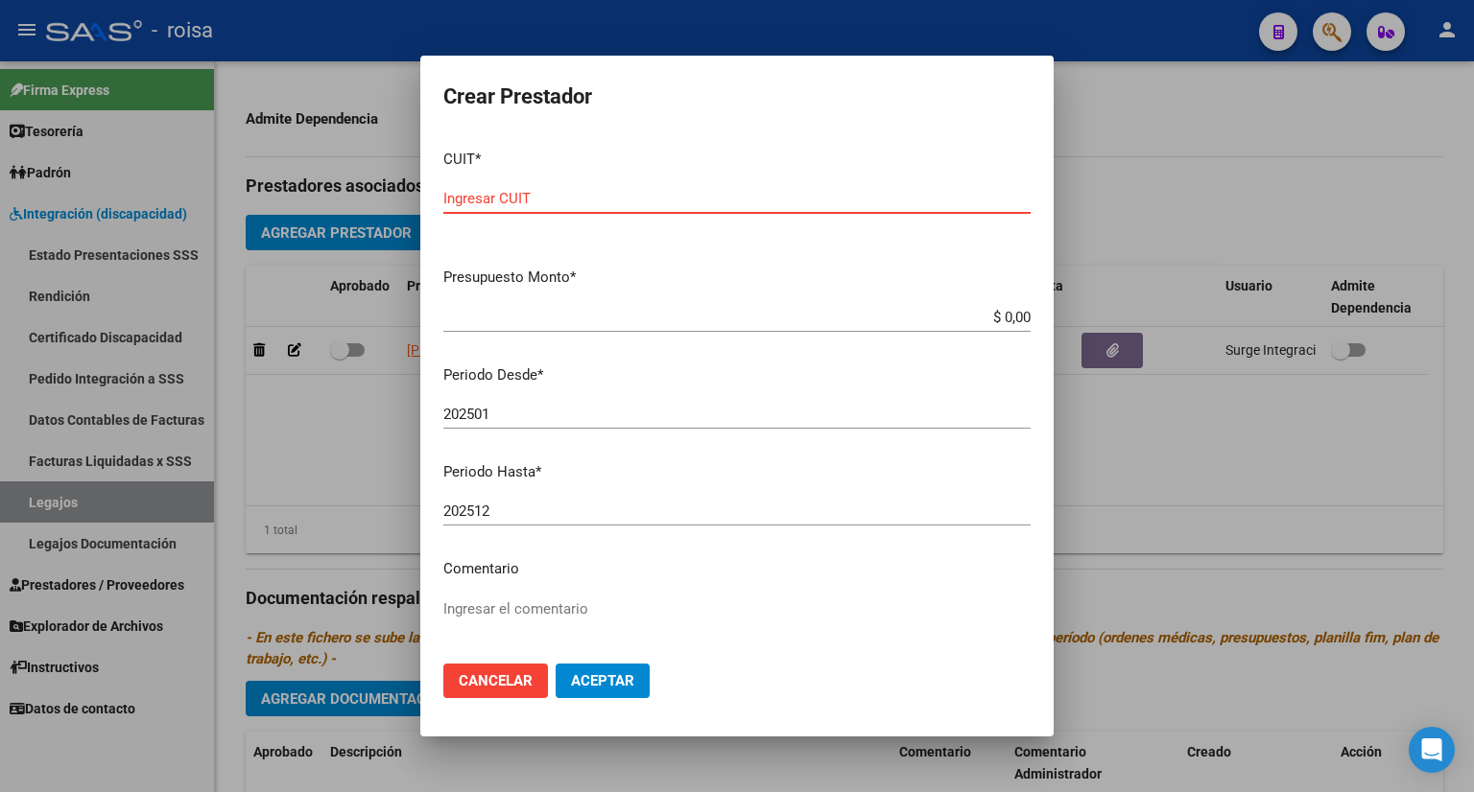
click at [658, 190] on input "Ingresar CUIT" at bounding box center [736, 198] width 587 height 17
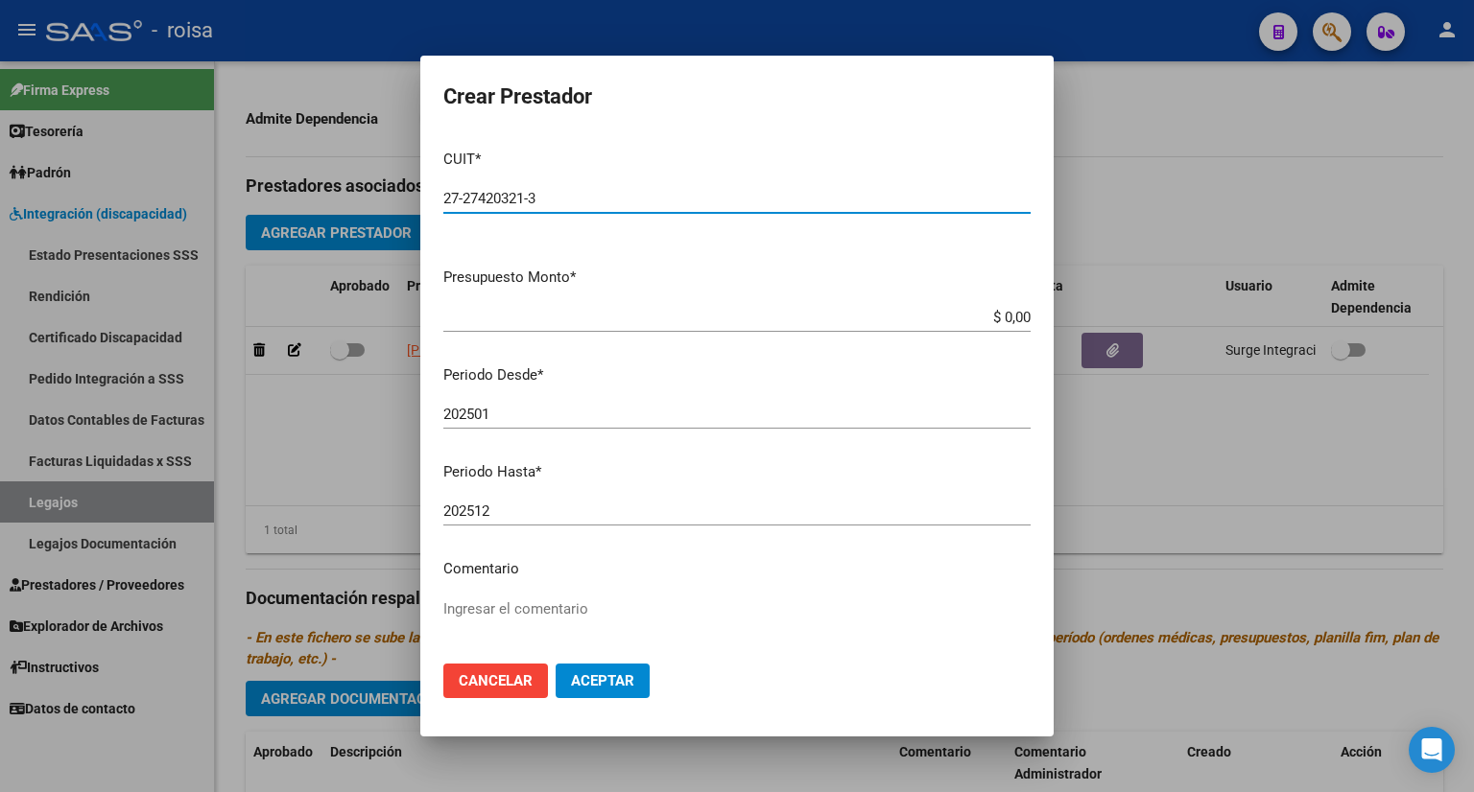
type input "27-27420321-3"
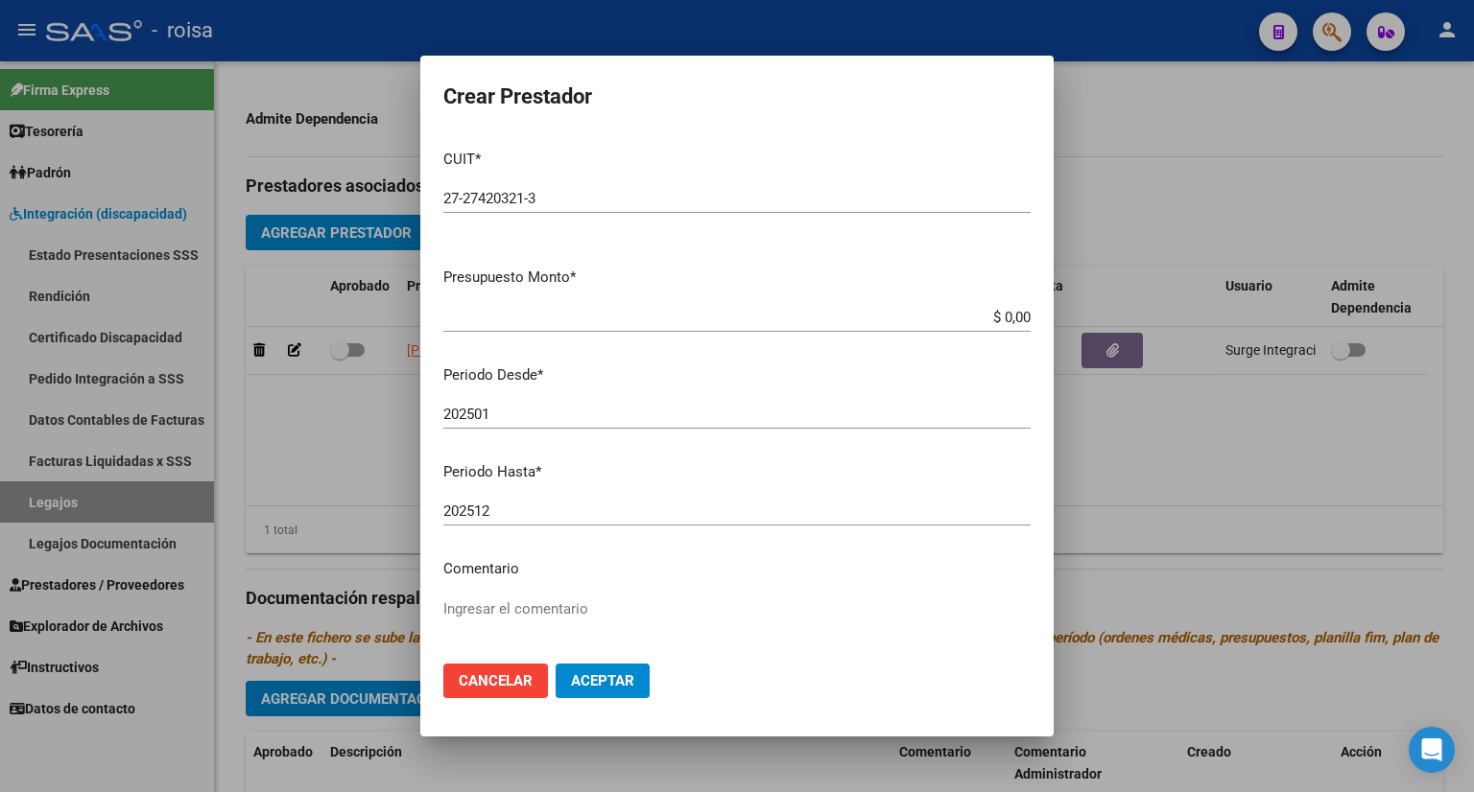
click at [799, 288] on p "Presupuesto Monto *" at bounding box center [736, 278] width 587 height 22
click at [870, 312] on input "$ 0,00" at bounding box center [736, 317] width 587 height 17
drag, startPoint x: 927, startPoint y: 312, endPoint x: 1013, endPoint y: 329, distance: 88.1
click at [1013, 329] on div "$ 8.964,88 Ingresar el monto" at bounding box center [736, 317] width 587 height 29
type input "$ 98.964,88"
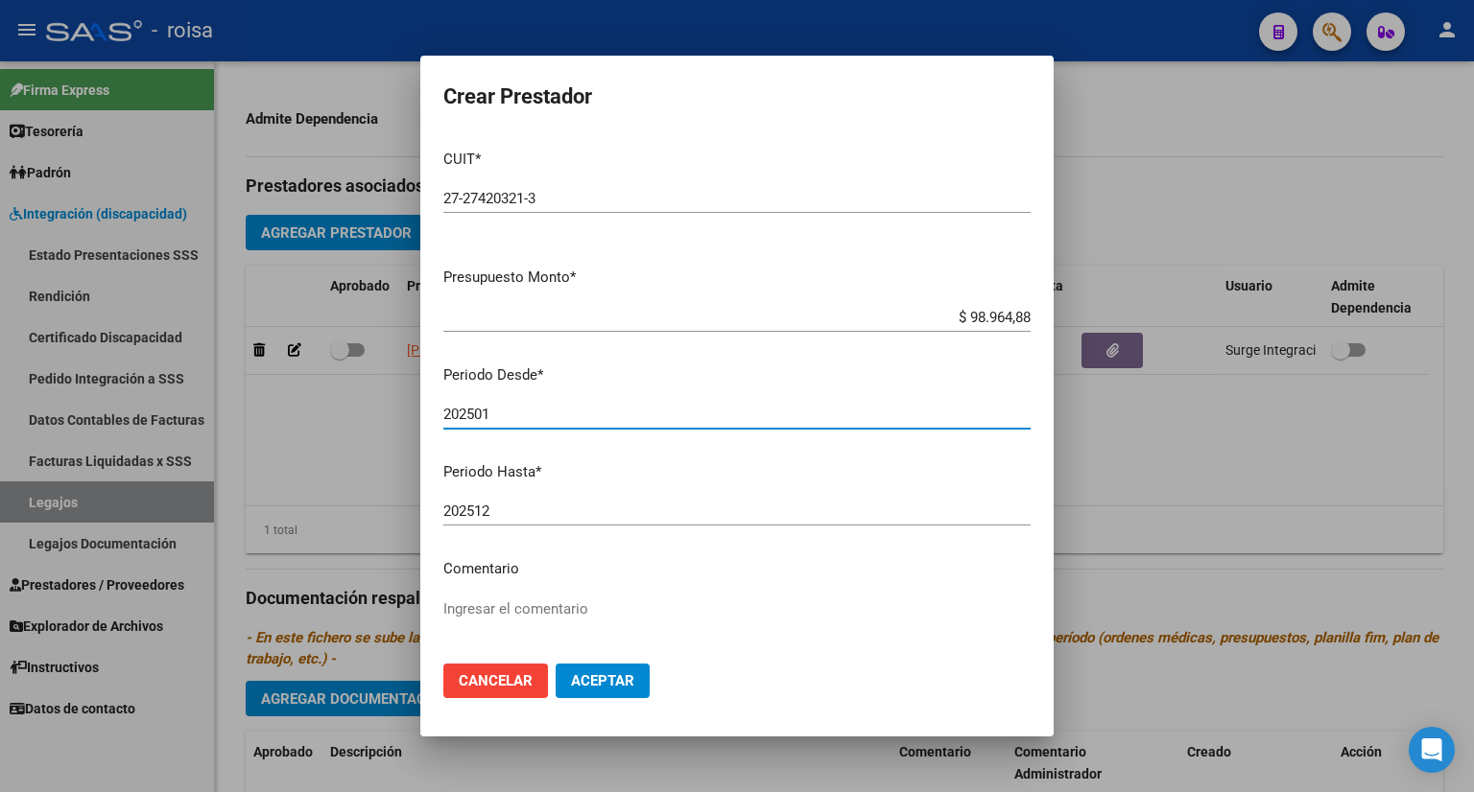
click at [526, 419] on input "202501" at bounding box center [736, 414] width 587 height 17
click at [602, 673] on span "Aceptar" at bounding box center [602, 681] width 63 height 17
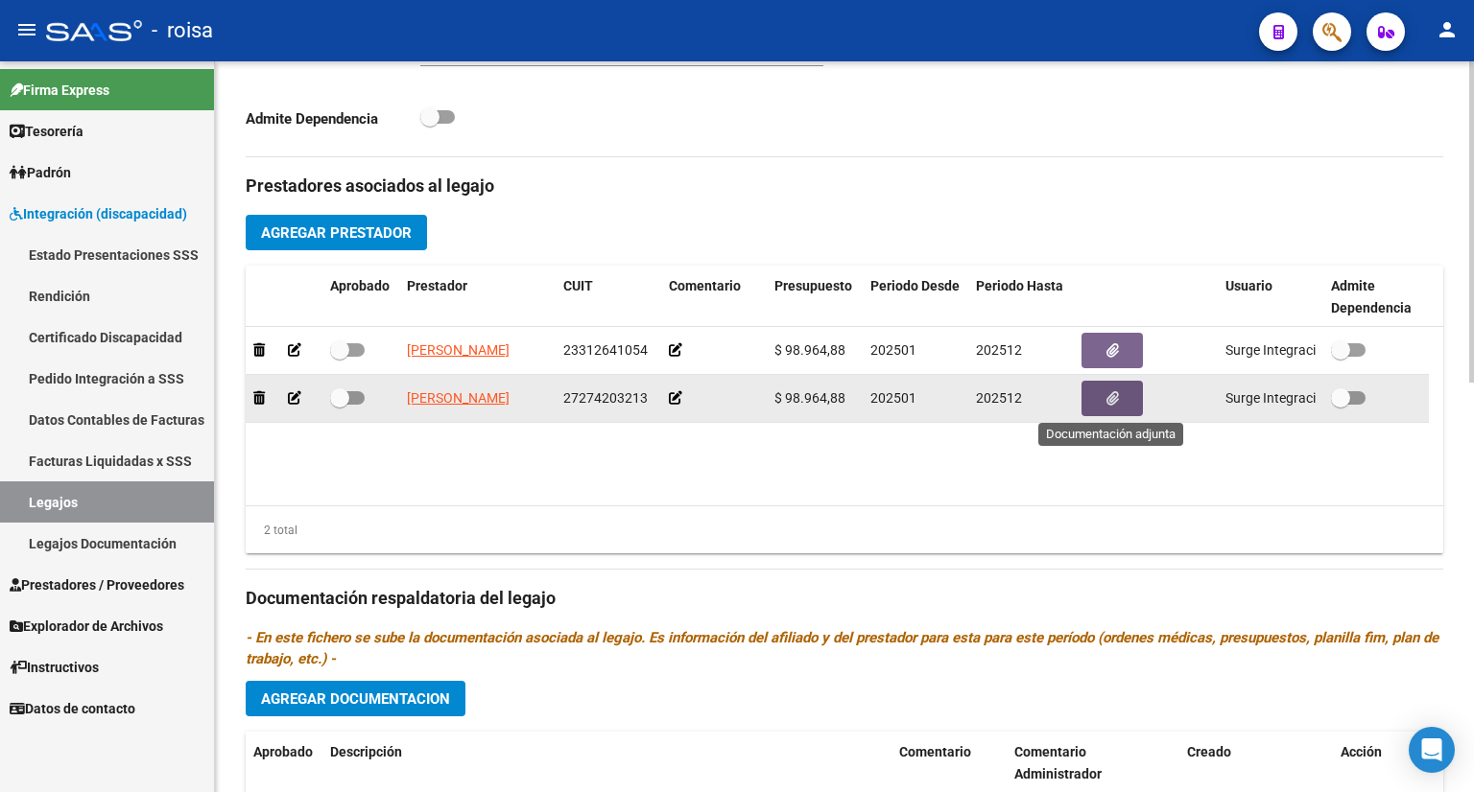
click at [1111, 398] on icon "button" at bounding box center [1112, 398] width 12 height 14
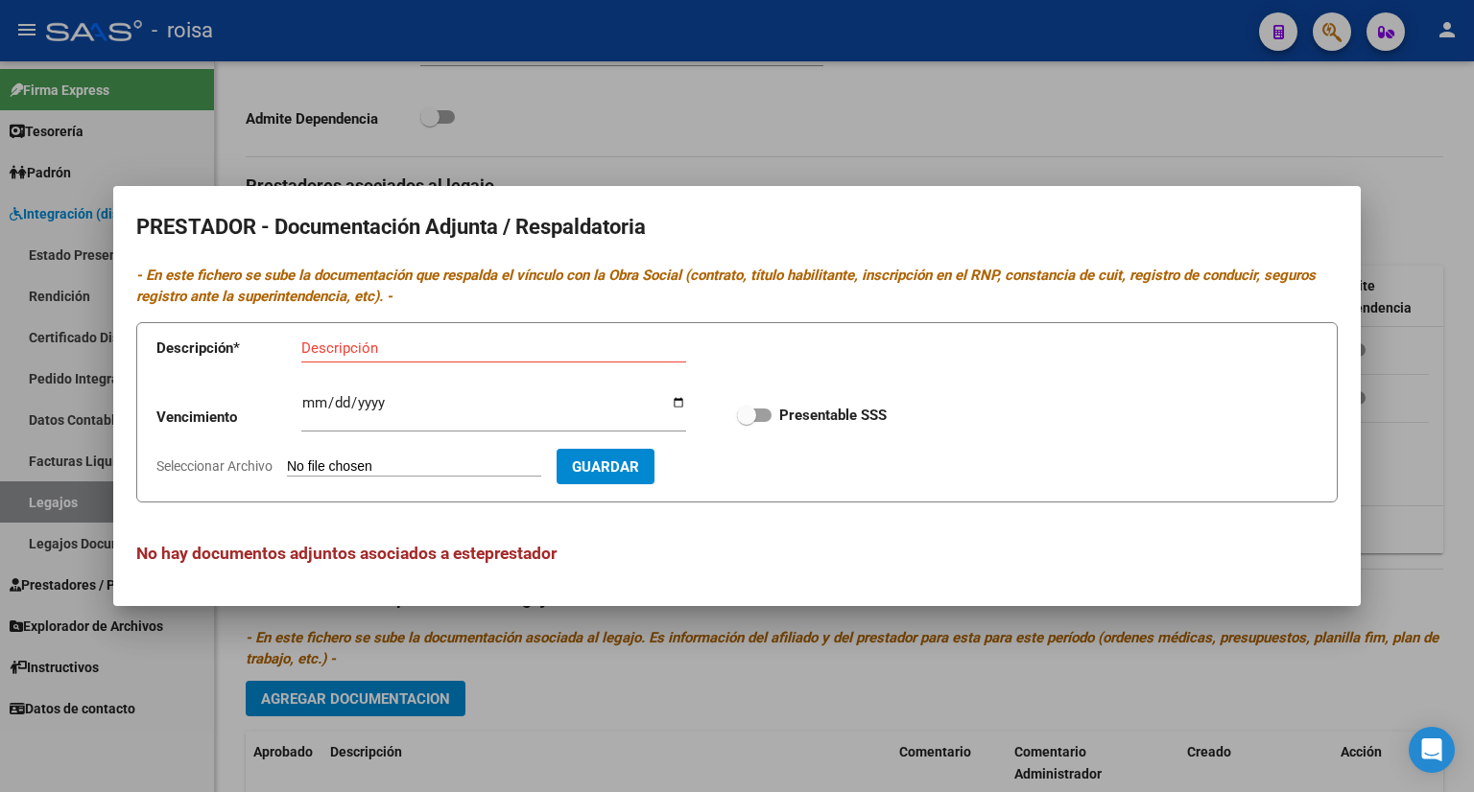
click at [783, 698] on div at bounding box center [737, 396] width 1474 height 792
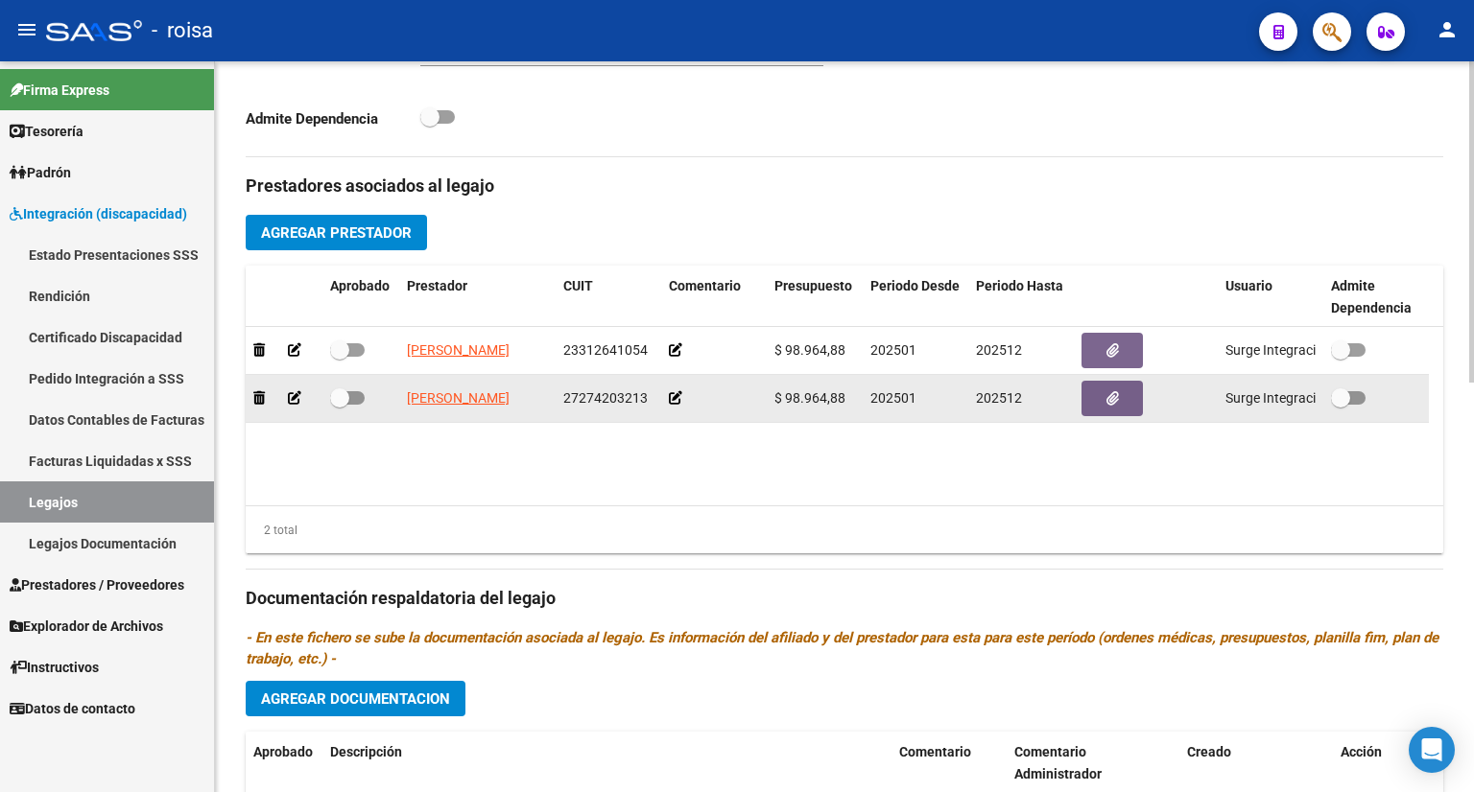
click at [674, 396] on icon at bounding box center [675, 397] width 13 height 13
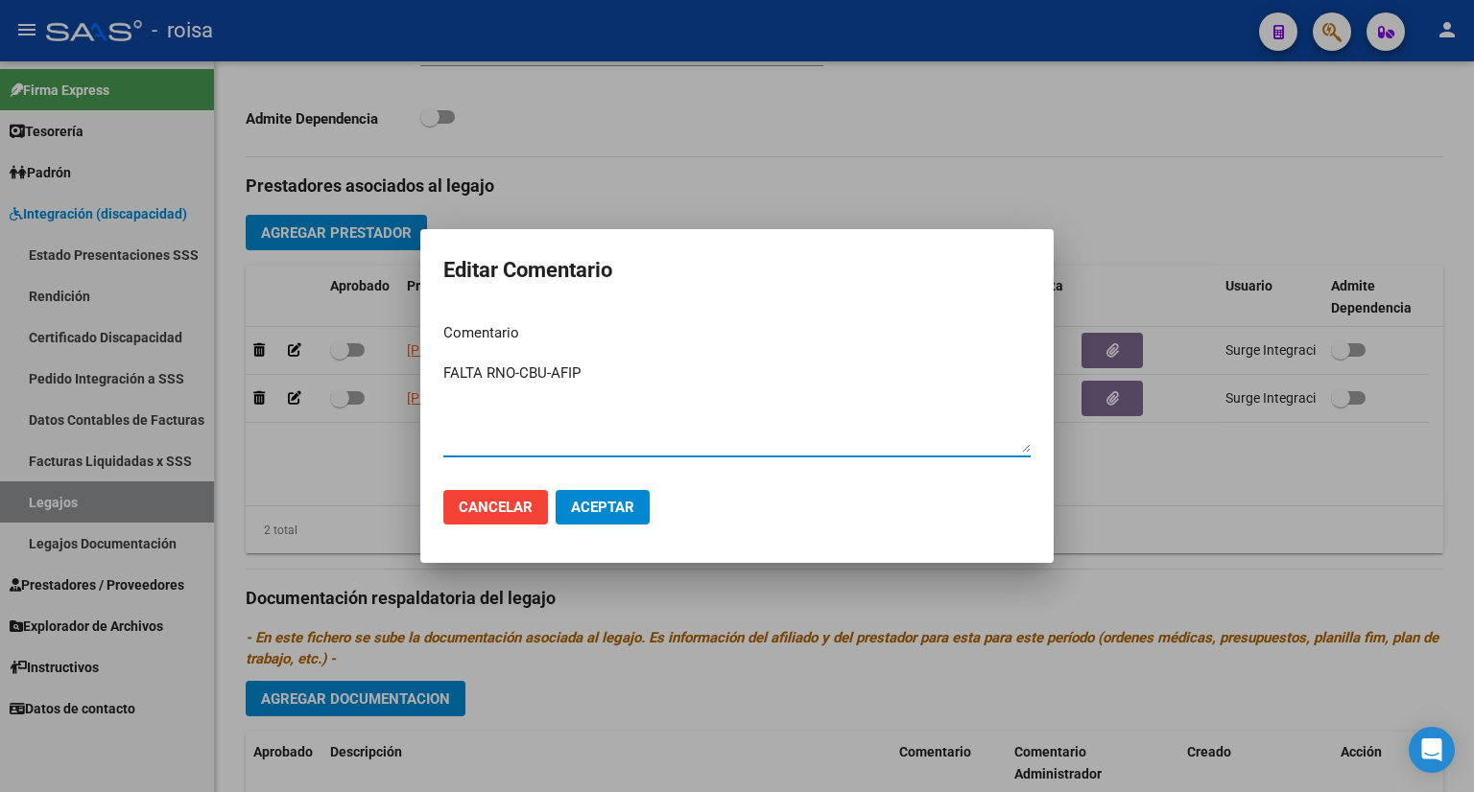
type textarea "FALTA RNO-CBU-AFIP"
click at [610, 513] on span "Aceptar" at bounding box center [602, 507] width 63 height 17
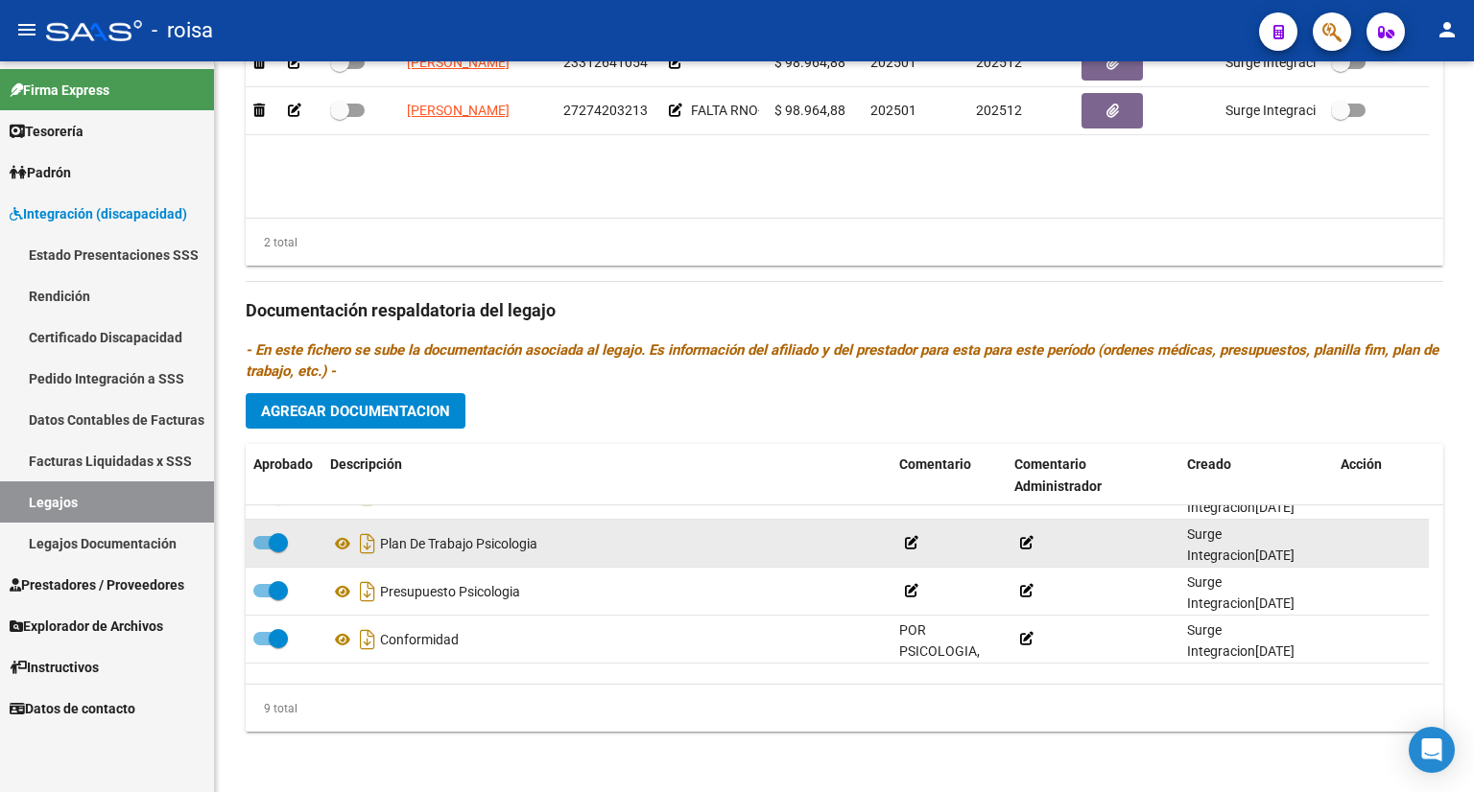
scroll to position [258, 0]
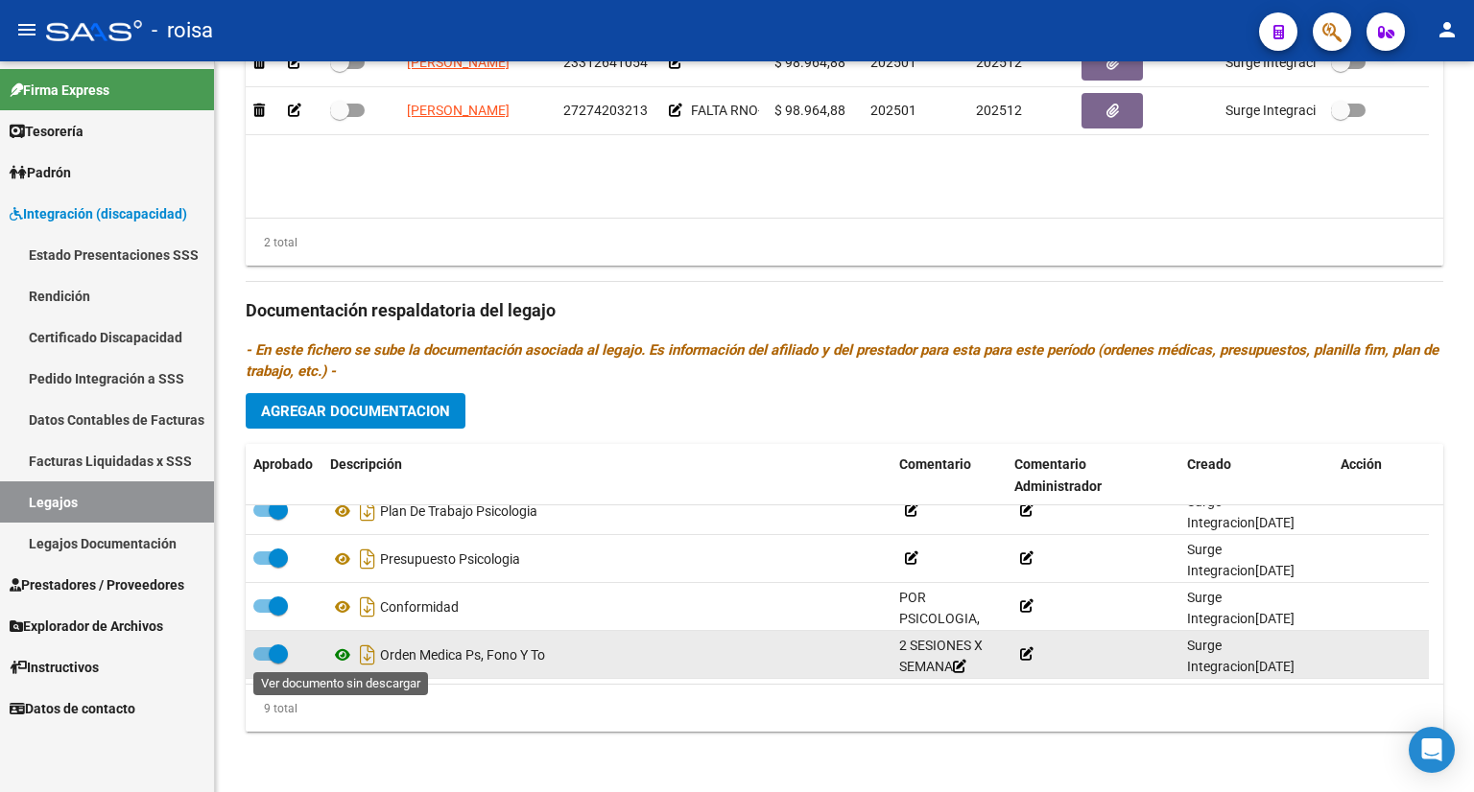
click at [335, 650] on icon at bounding box center [342, 655] width 25 height 23
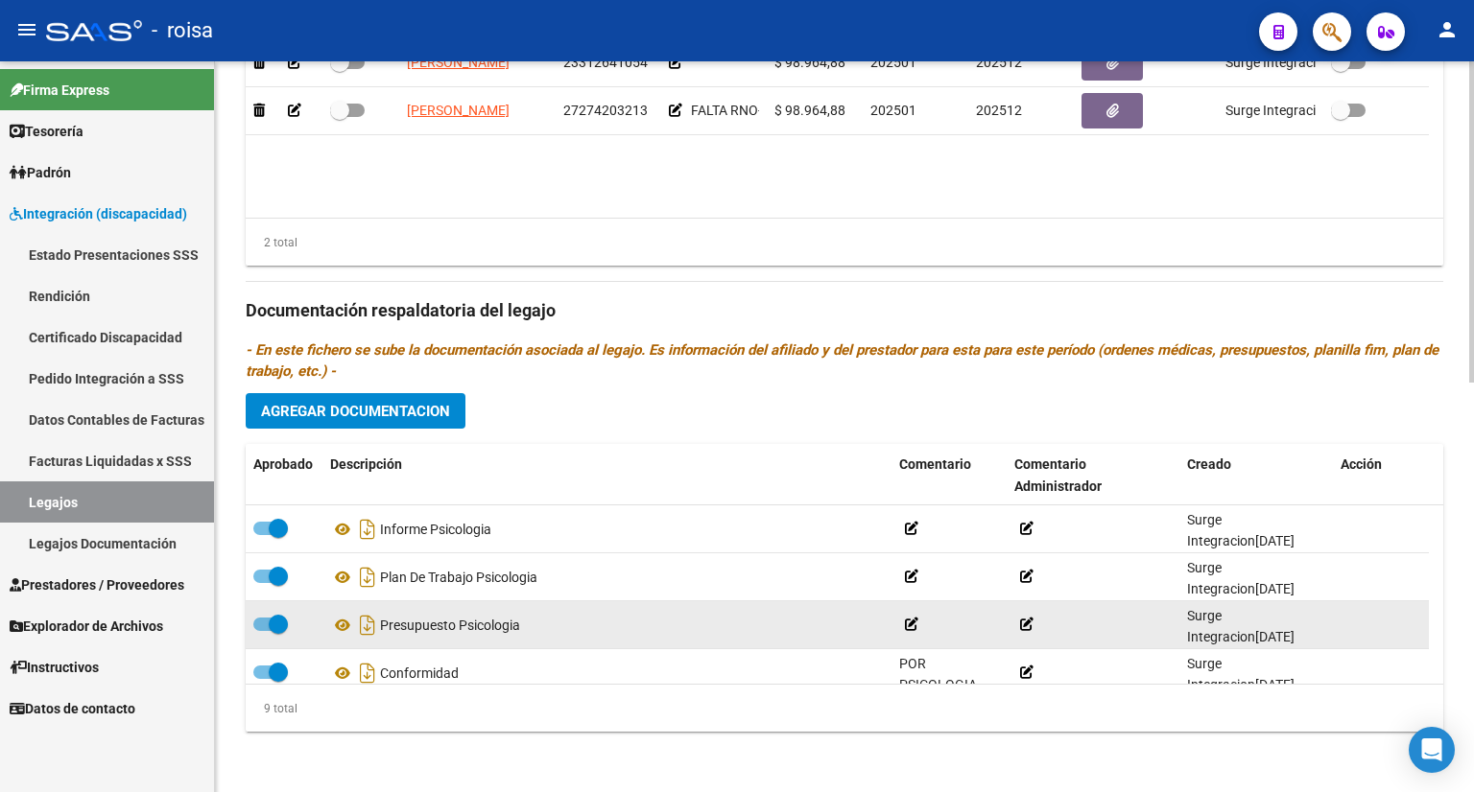
scroll to position [96, 0]
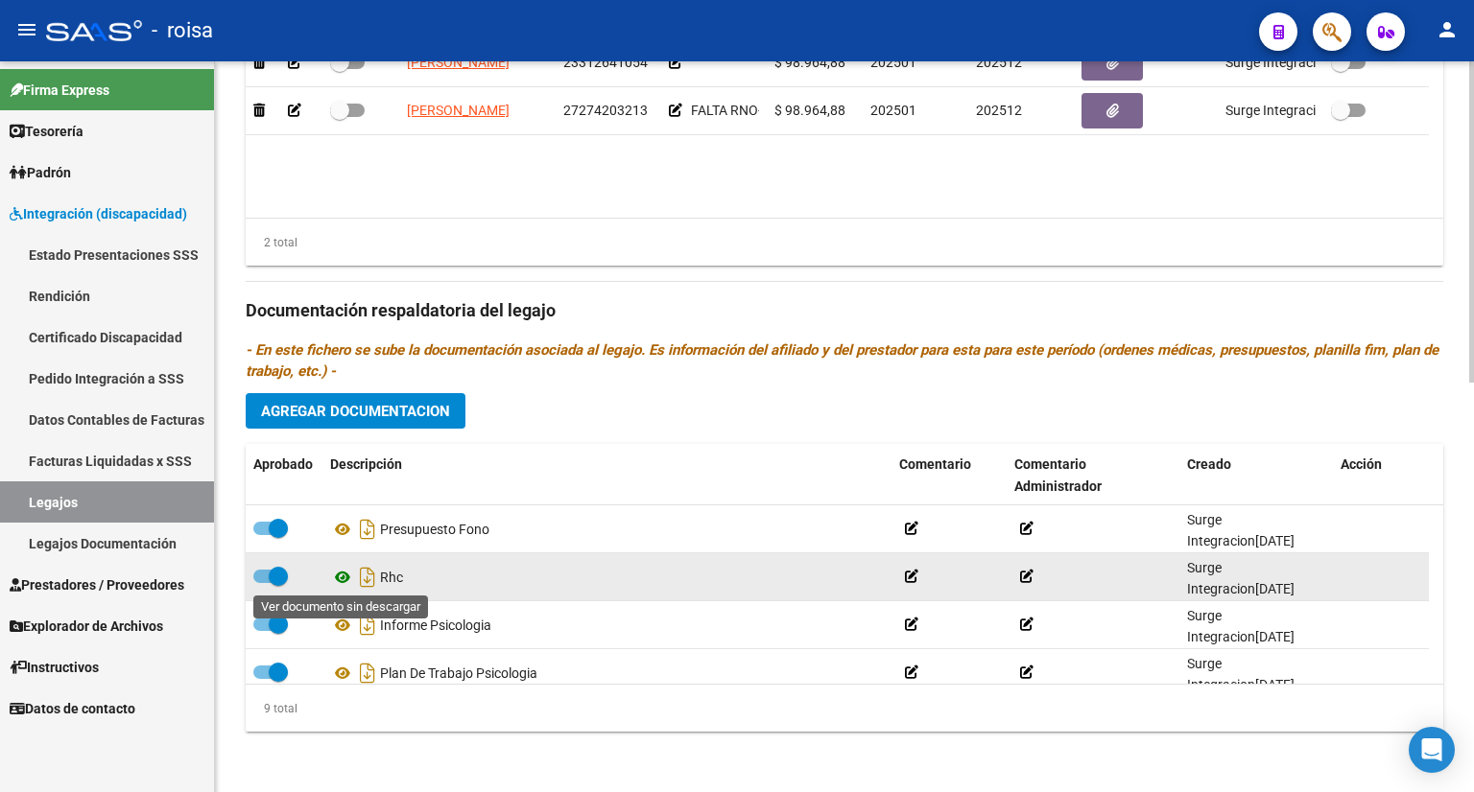
click at [340, 579] on icon at bounding box center [342, 577] width 25 height 23
click at [916, 577] on icon at bounding box center [911, 576] width 13 height 13
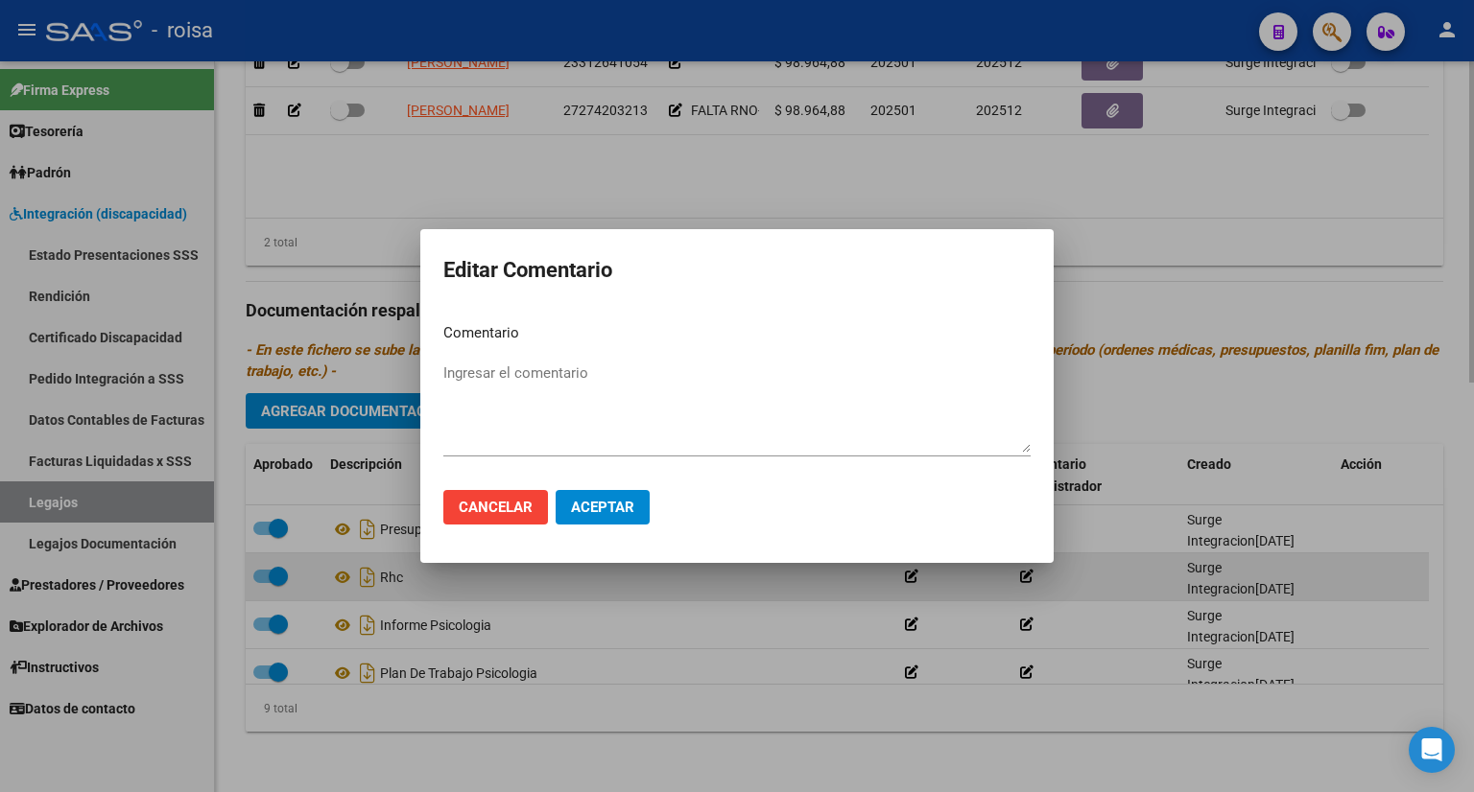
click at [916, 577] on div at bounding box center [737, 396] width 1474 height 792
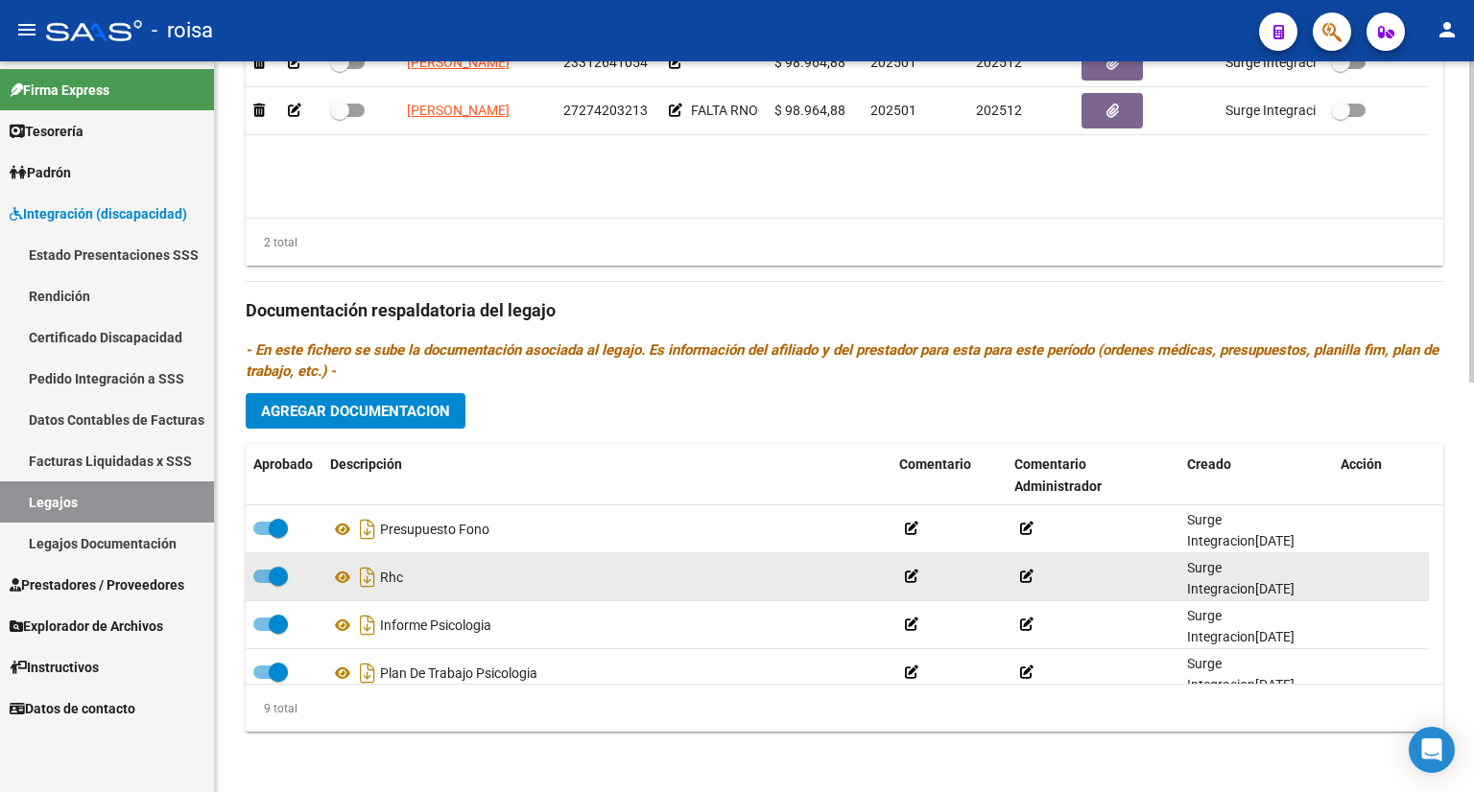
click at [388, 577] on div "Rhc" at bounding box center [607, 577] width 554 height 31
drag, startPoint x: 272, startPoint y: 578, endPoint x: 254, endPoint y: 577, distance: 18.3
click at [254, 577] on span at bounding box center [270, 576] width 35 height 13
click at [262, 583] on input "checkbox" at bounding box center [262, 583] width 1 height 1
click at [254, 577] on span at bounding box center [262, 576] width 19 height 19
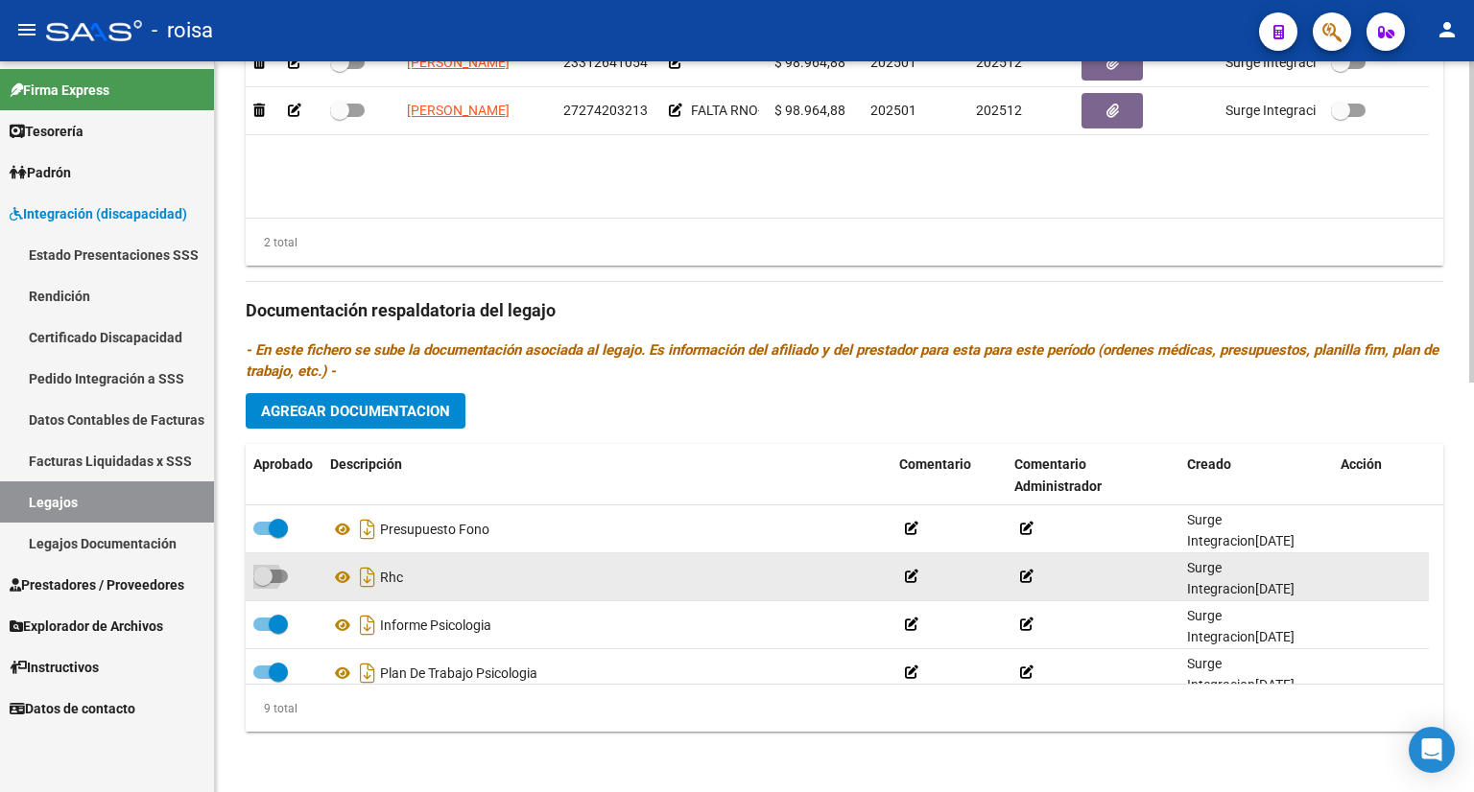
click at [262, 583] on input "checkbox" at bounding box center [262, 583] width 1 height 1
click at [254, 577] on span at bounding box center [270, 576] width 35 height 13
click at [262, 583] on input "checkbox" at bounding box center [262, 583] width 1 height 1
click at [258, 574] on span at bounding box center [270, 576] width 35 height 13
click at [262, 583] on input "checkbox" at bounding box center [262, 583] width 1 height 1
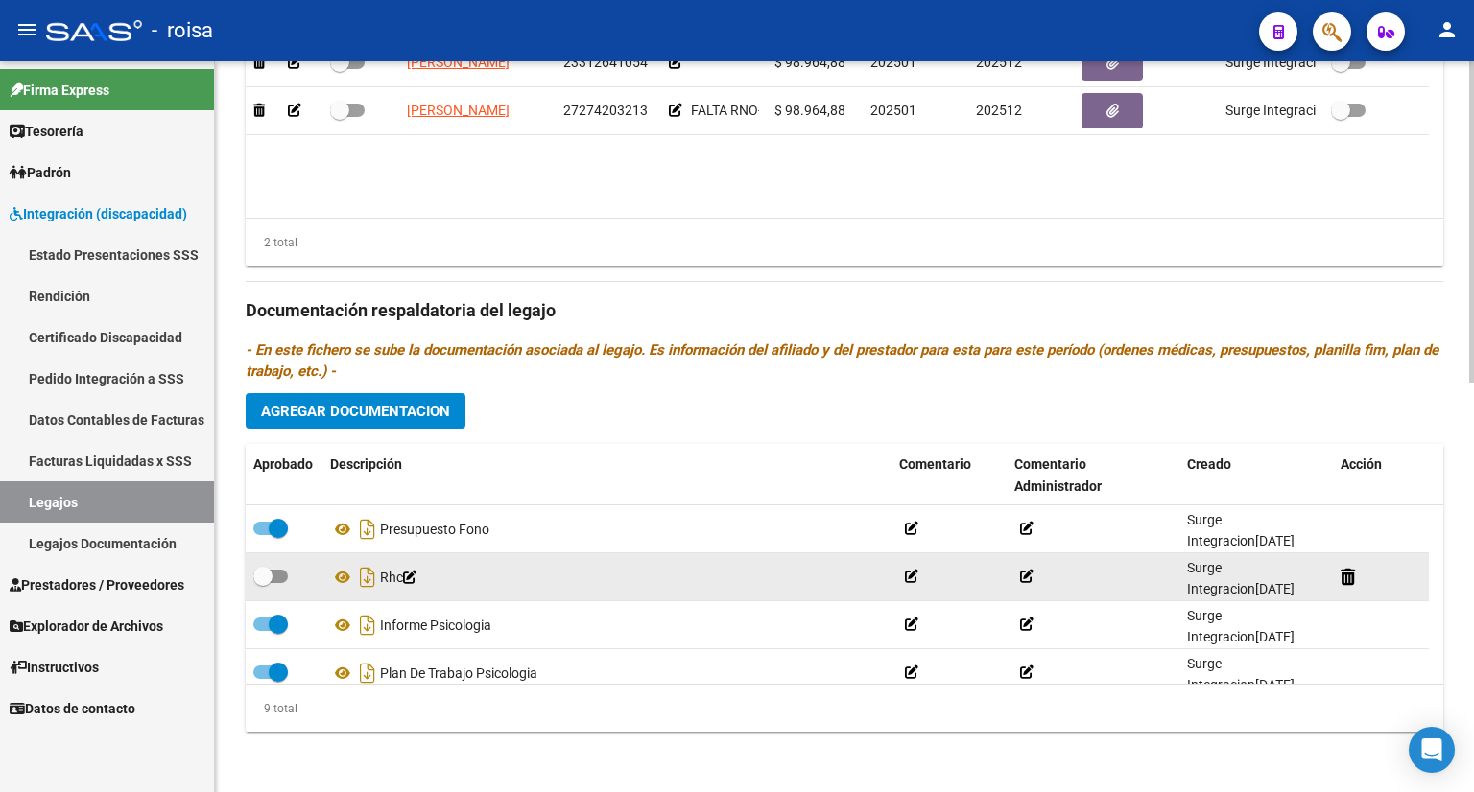
click at [416, 582] on icon at bounding box center [409, 577] width 13 height 13
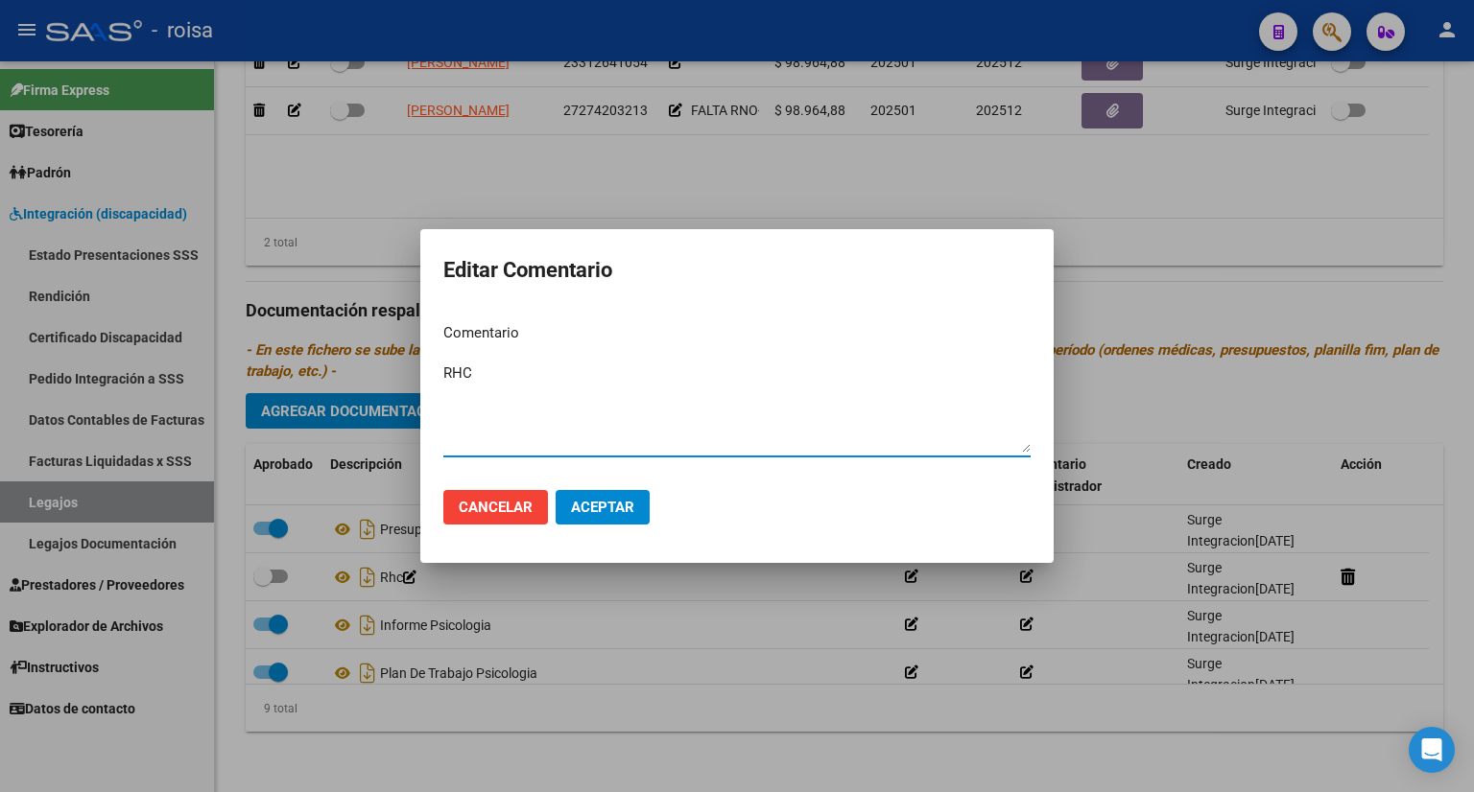
click at [609, 508] on span "Aceptar" at bounding box center [602, 507] width 63 height 17
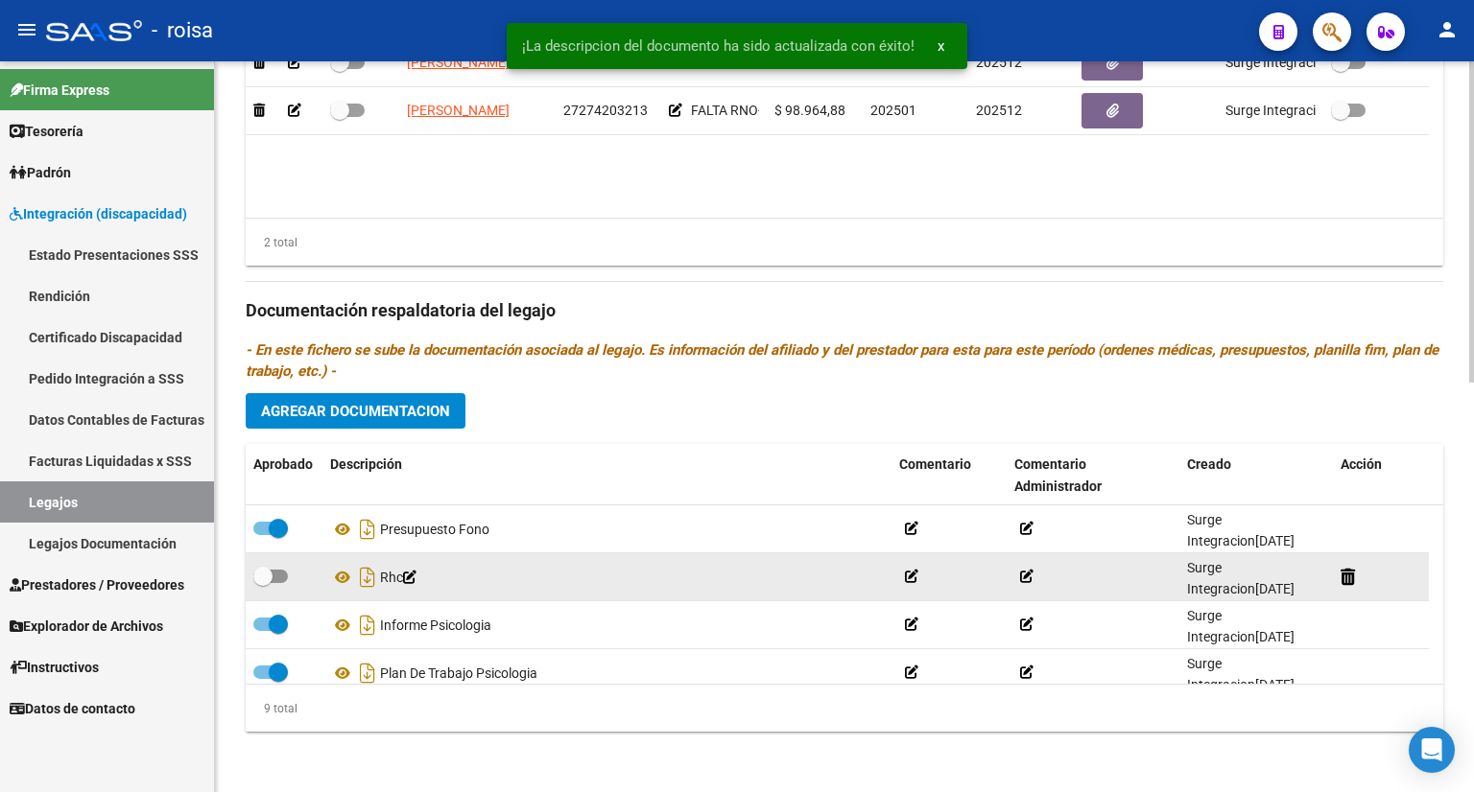
drag, startPoint x: 265, startPoint y: 573, endPoint x: 292, endPoint y: 573, distance: 26.9
click at [292, 573] on div at bounding box center [283, 577] width 61 height 25
click at [284, 574] on span at bounding box center [270, 576] width 35 height 13
click at [263, 583] on input "checkbox" at bounding box center [262, 583] width 1 height 1
checkbox input "true"
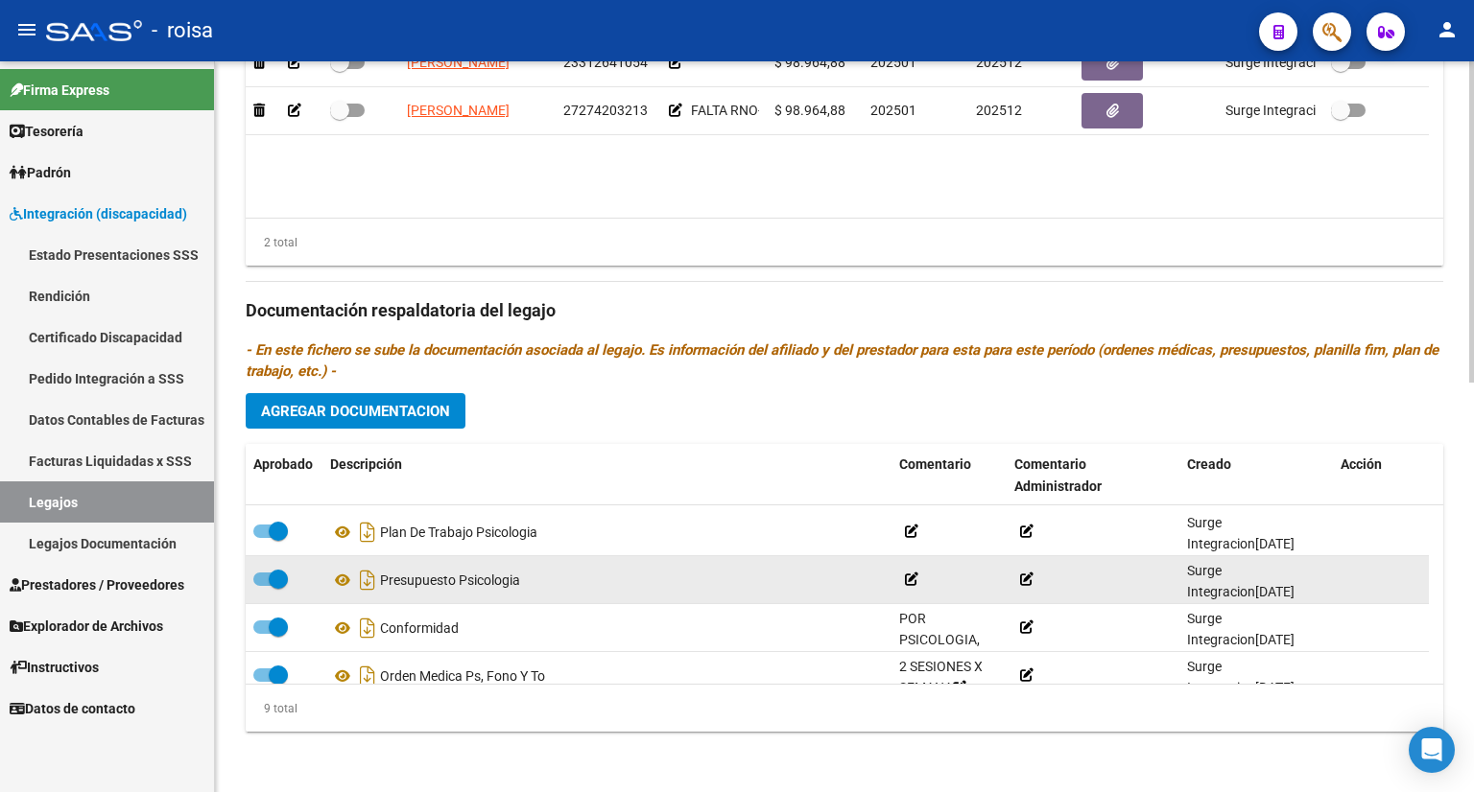
scroll to position [258, 0]
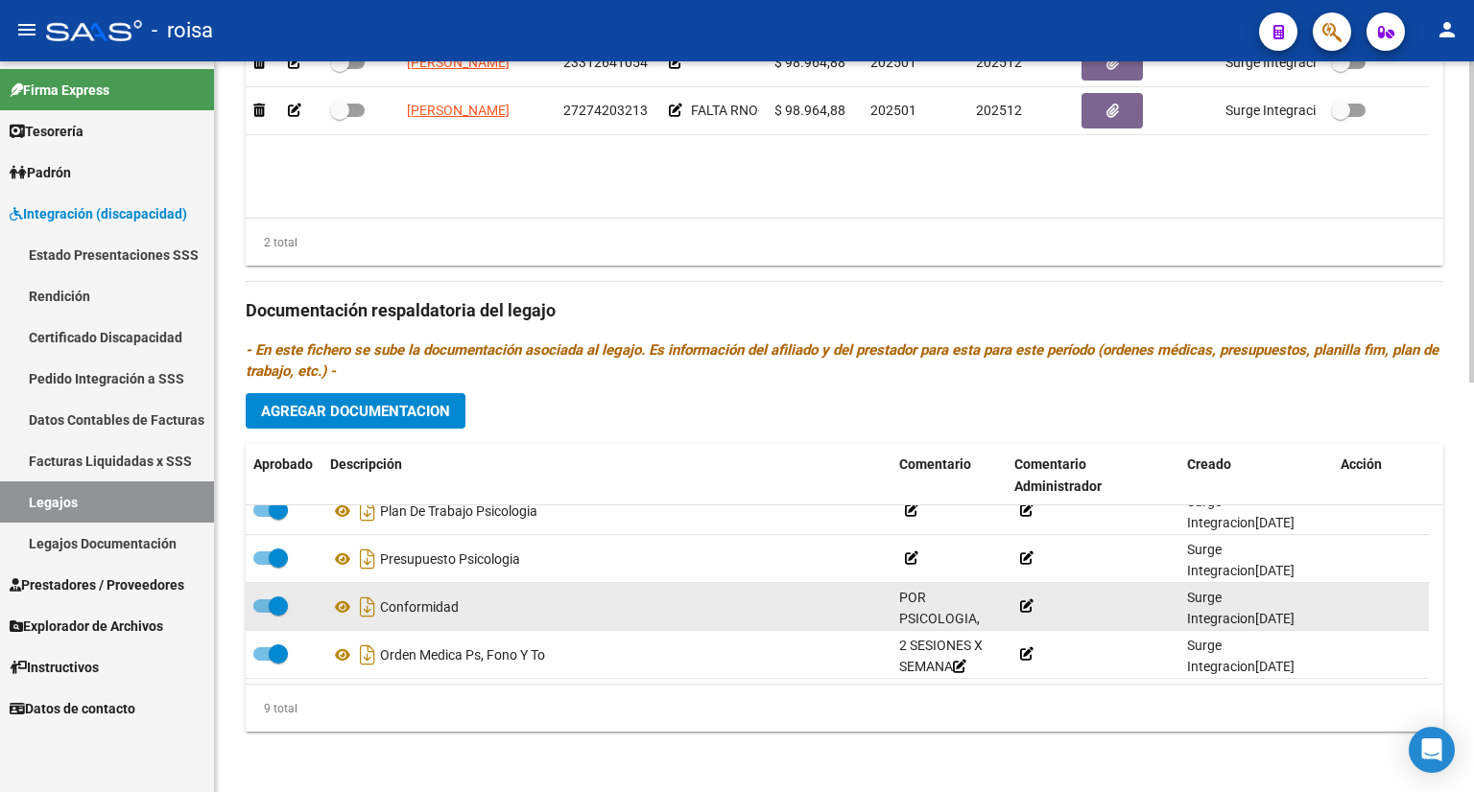
click at [511, 607] on div "Conformidad" at bounding box center [607, 607] width 554 height 31
drag, startPoint x: 281, startPoint y: 606, endPoint x: 261, endPoint y: 604, distance: 20.2
click at [261, 604] on span at bounding box center [270, 606] width 35 height 13
click at [262, 613] on input "checkbox" at bounding box center [262, 613] width 1 height 1
checkbox input "false"
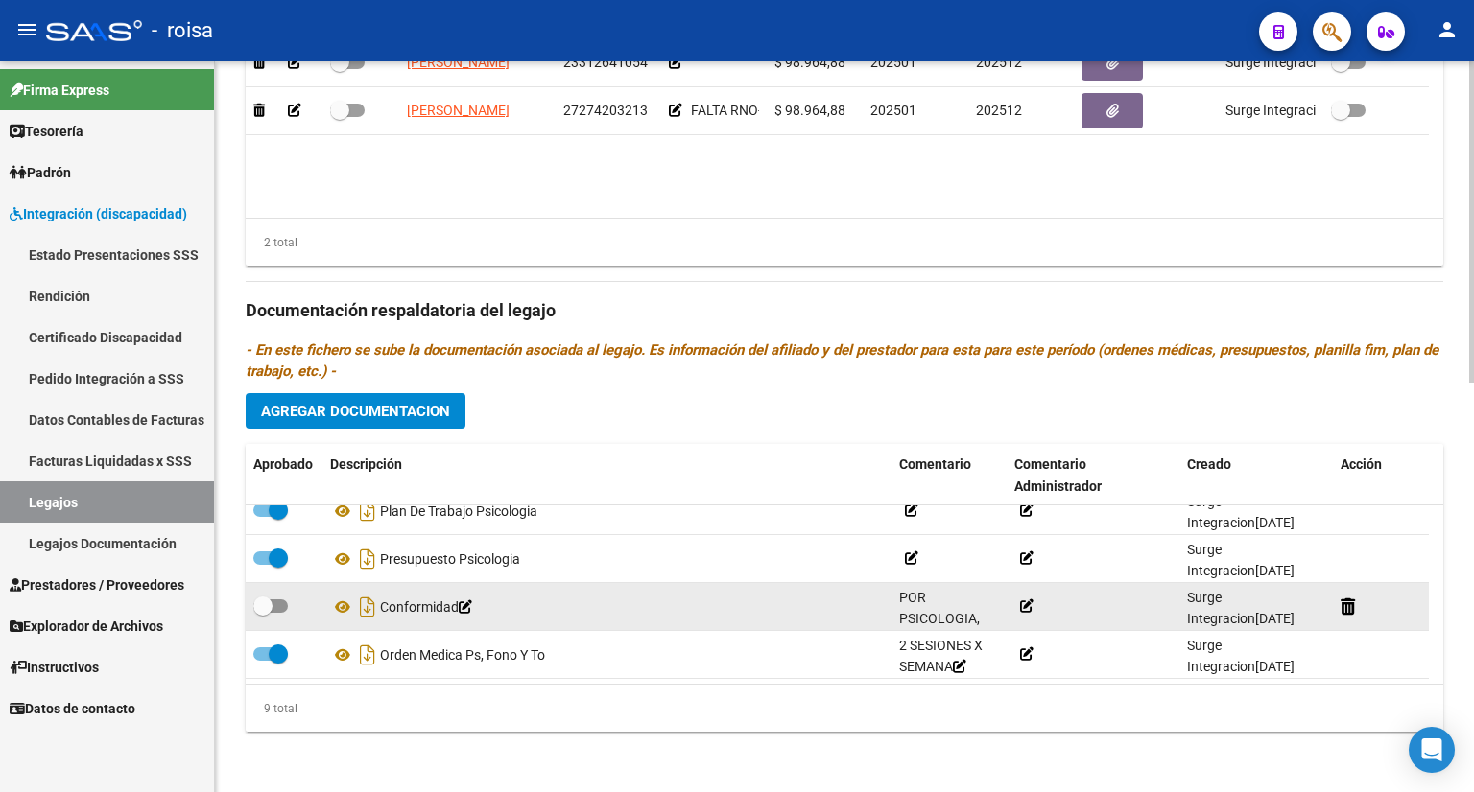
click at [472, 603] on icon at bounding box center [465, 607] width 13 height 13
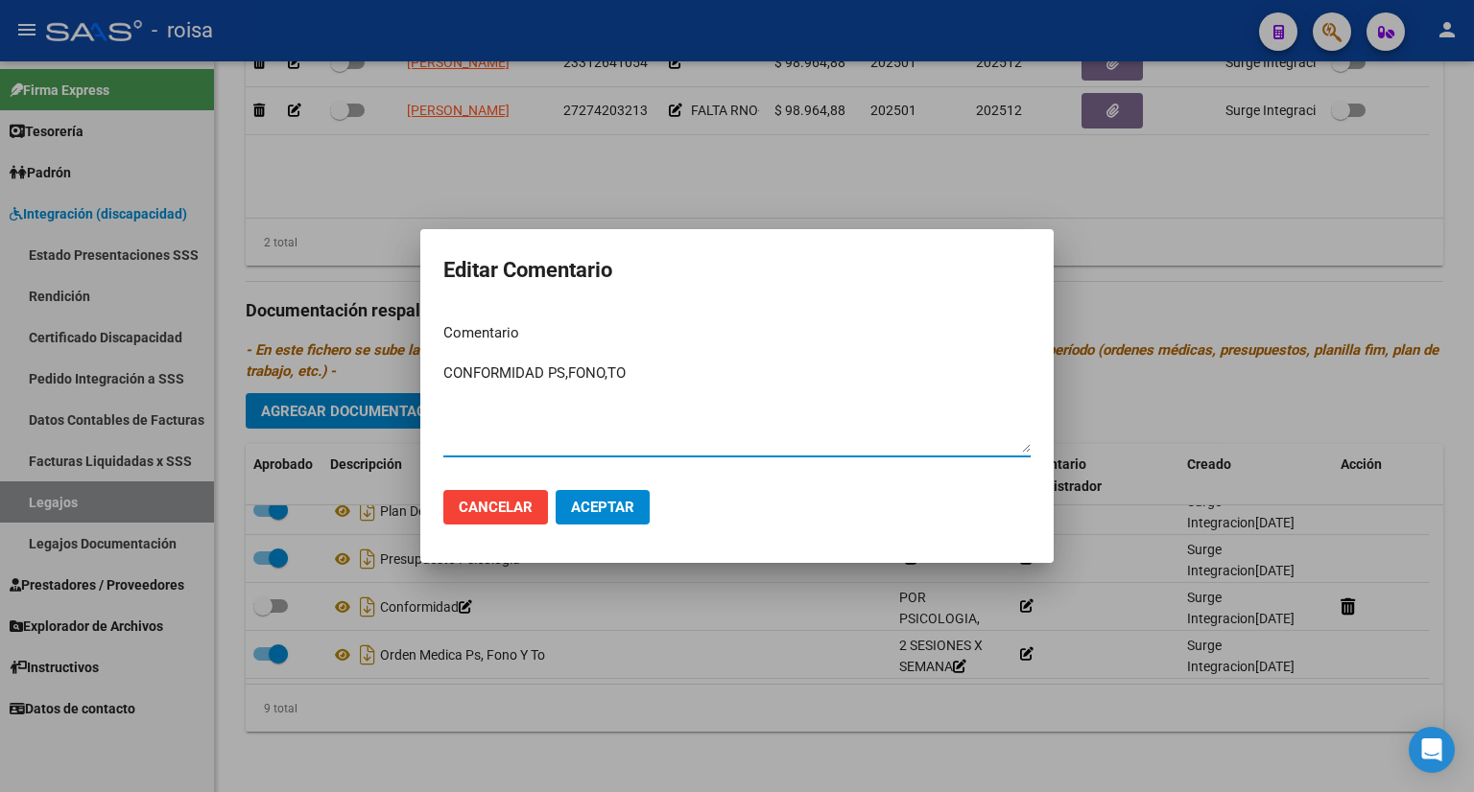
type textarea "CONFORMIDAD PS,FONO,TO"
click at [573, 502] on span "Aceptar" at bounding box center [602, 507] width 63 height 17
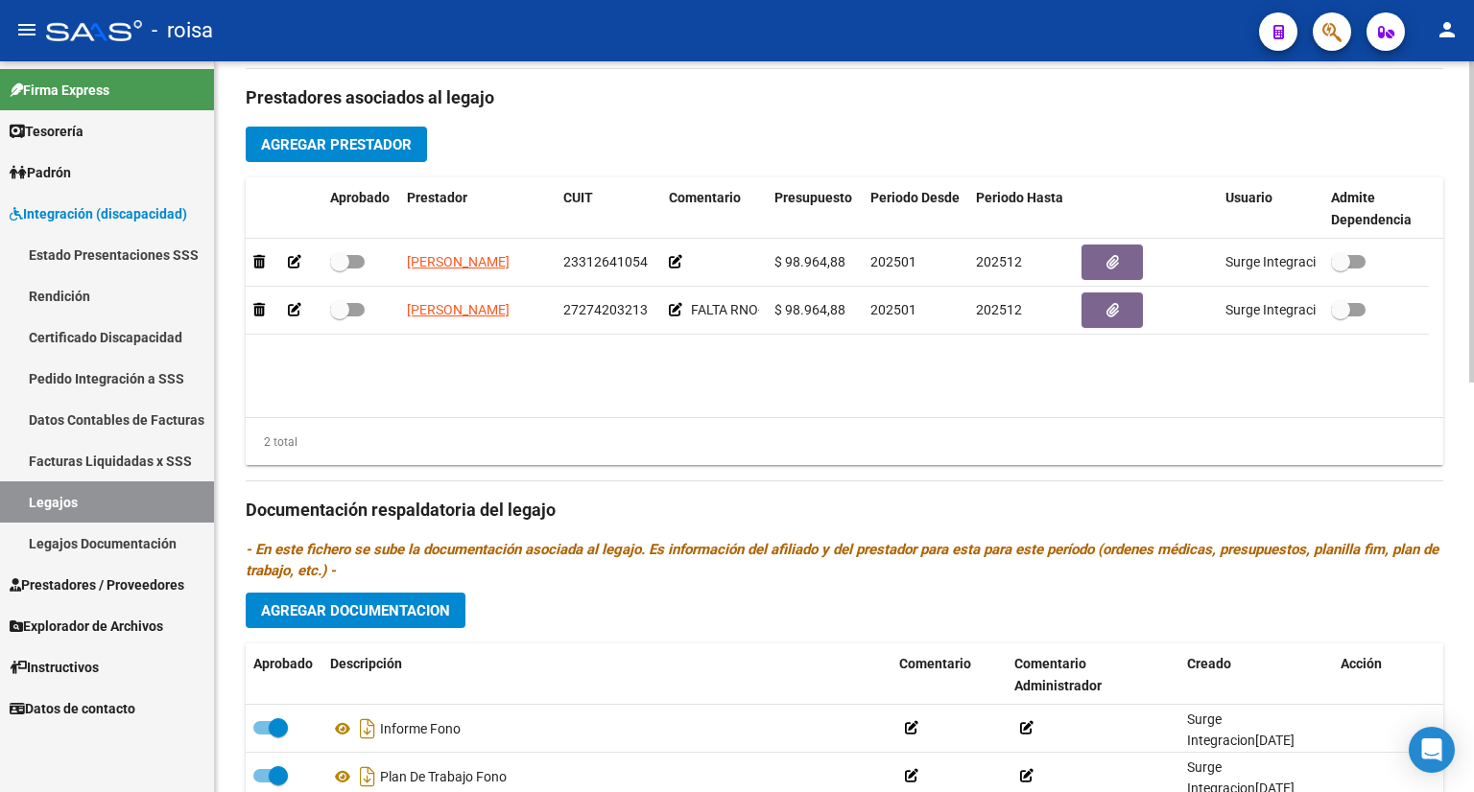
scroll to position [645, 0]
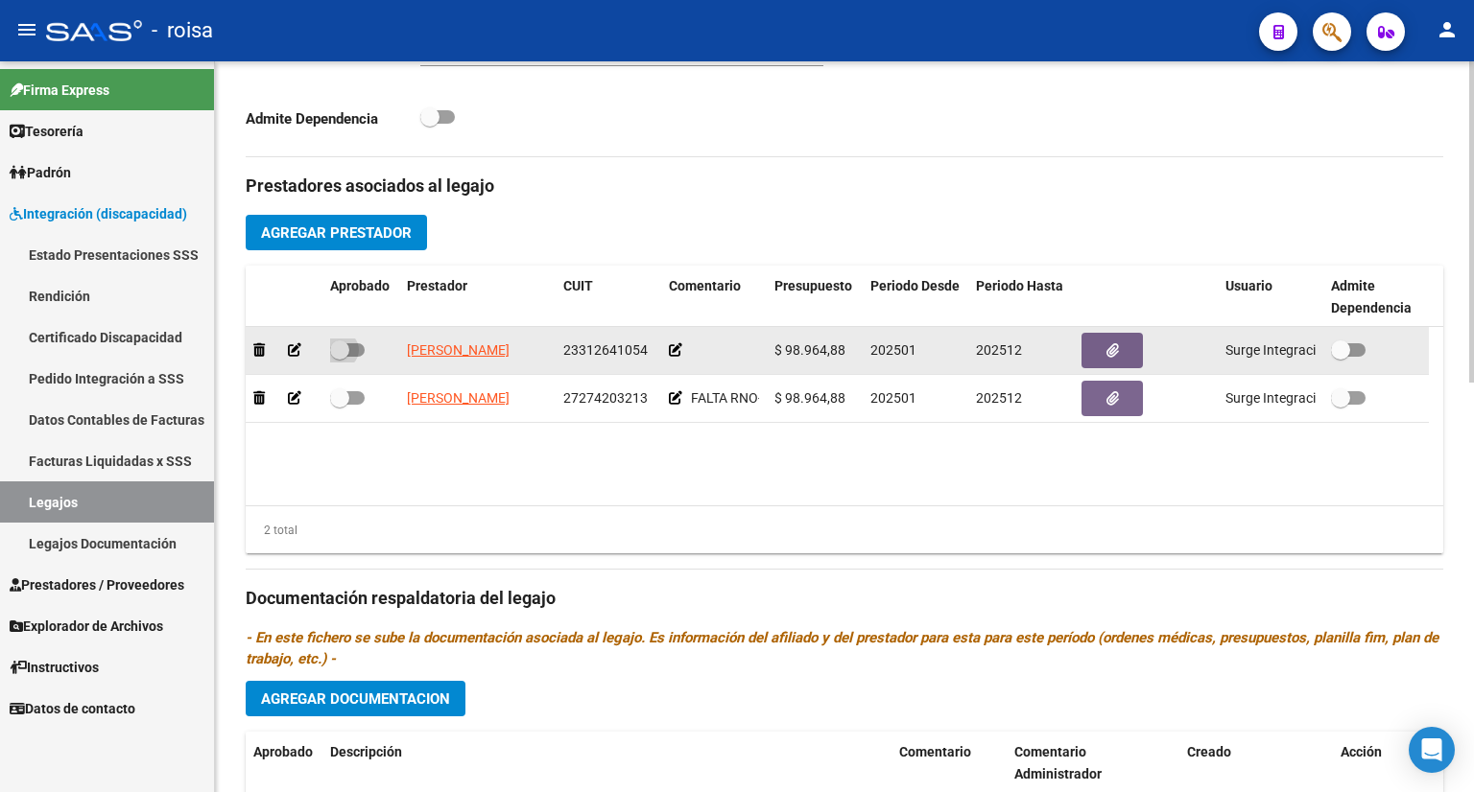
click at [350, 350] on span at bounding box center [347, 349] width 35 height 13
click at [340, 357] on input "checkbox" at bounding box center [339, 357] width 1 height 1
checkbox input "true"
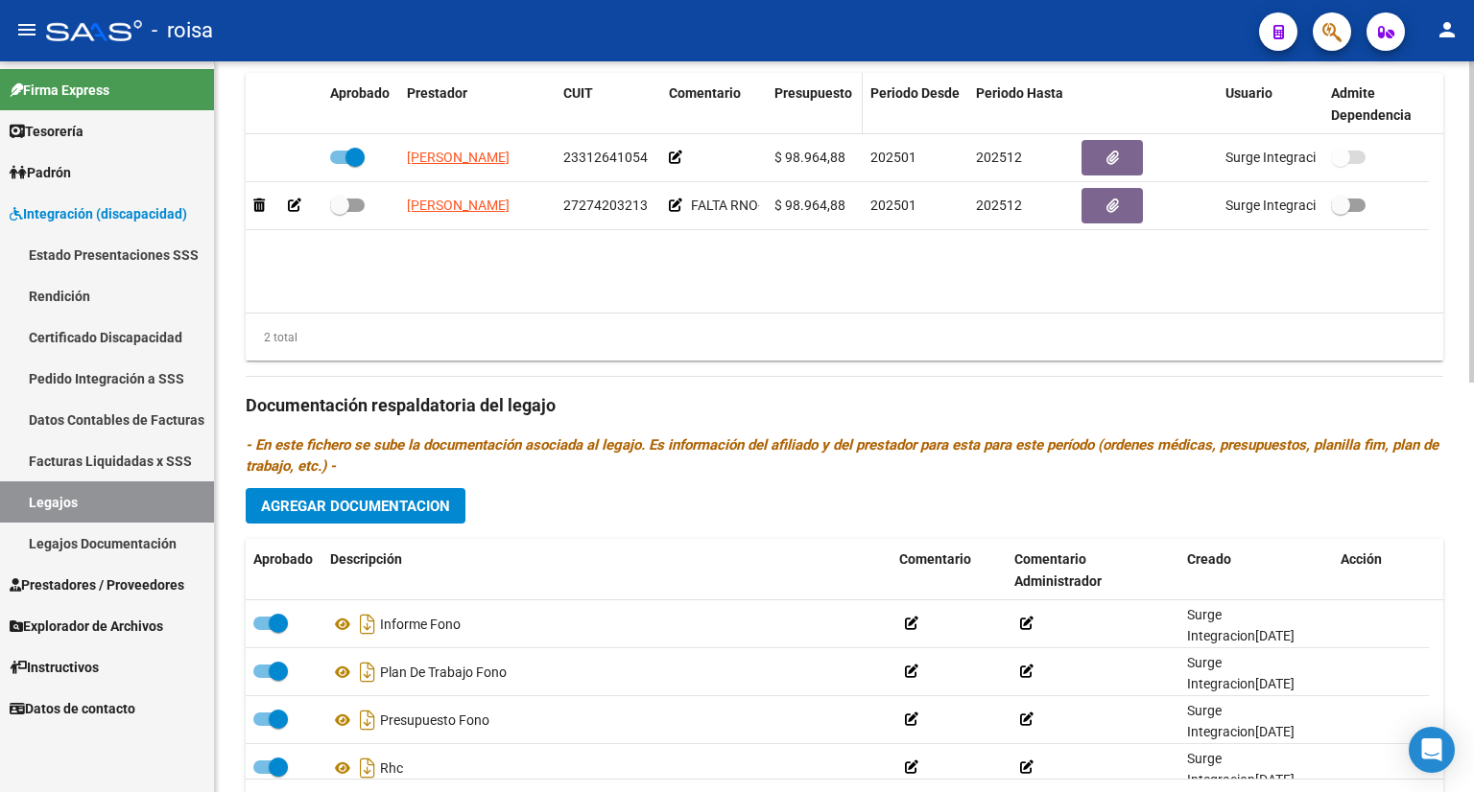
scroll to position [741, 0]
